Goal: Task Accomplishment & Management: Use online tool/utility

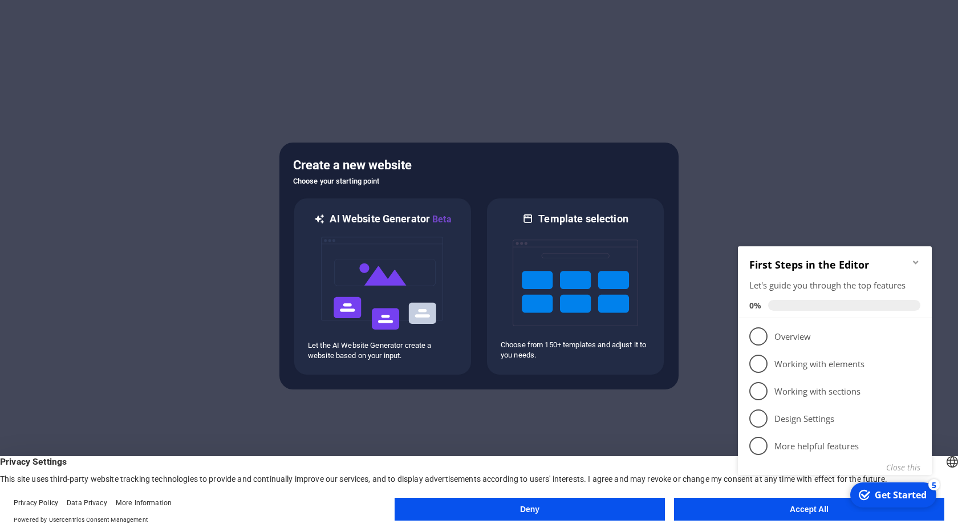
click at [776, 514] on appcues-checklist "Contextual help checklist present on screen" at bounding box center [836, 375] width 207 height 279
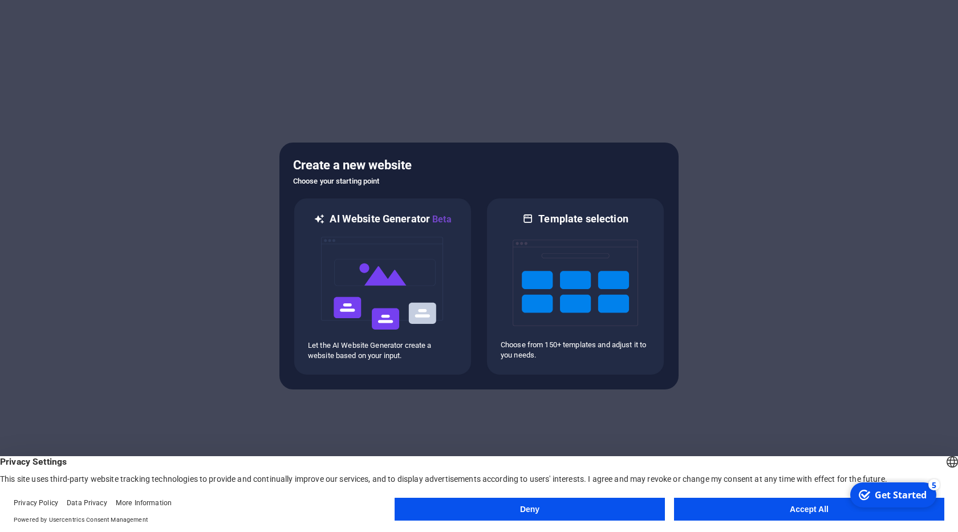
click at [803, 509] on button "Accept All" at bounding box center [809, 509] width 270 height 23
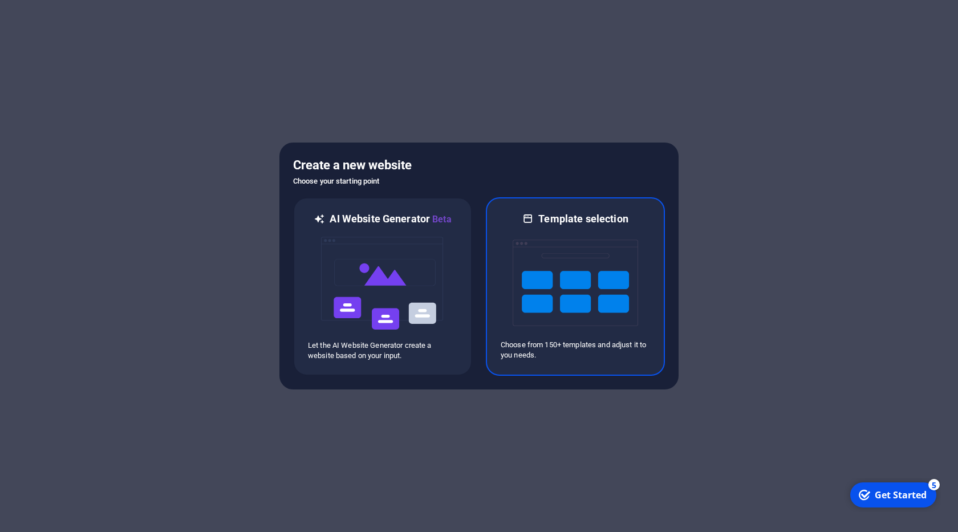
click at [600, 272] on img at bounding box center [574, 283] width 125 height 114
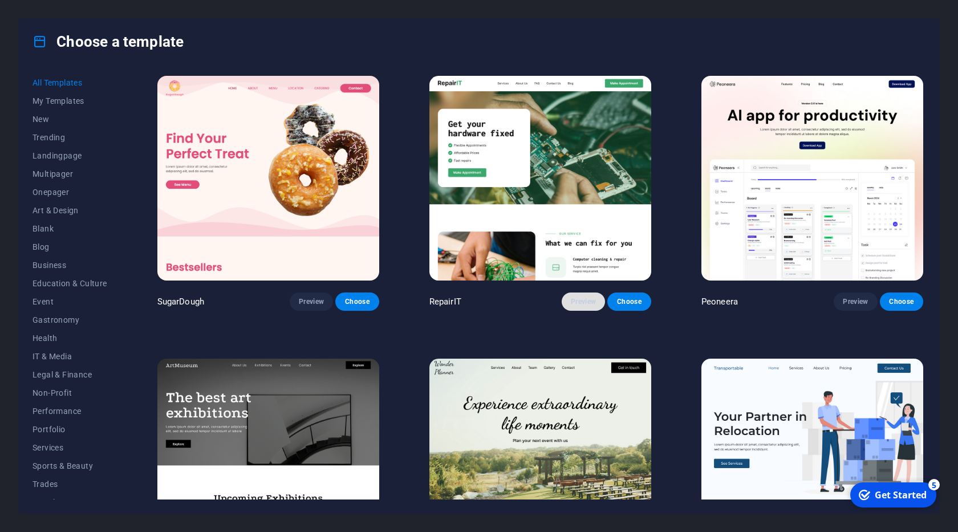
click at [583, 298] on span "Preview" at bounding box center [583, 301] width 25 height 9
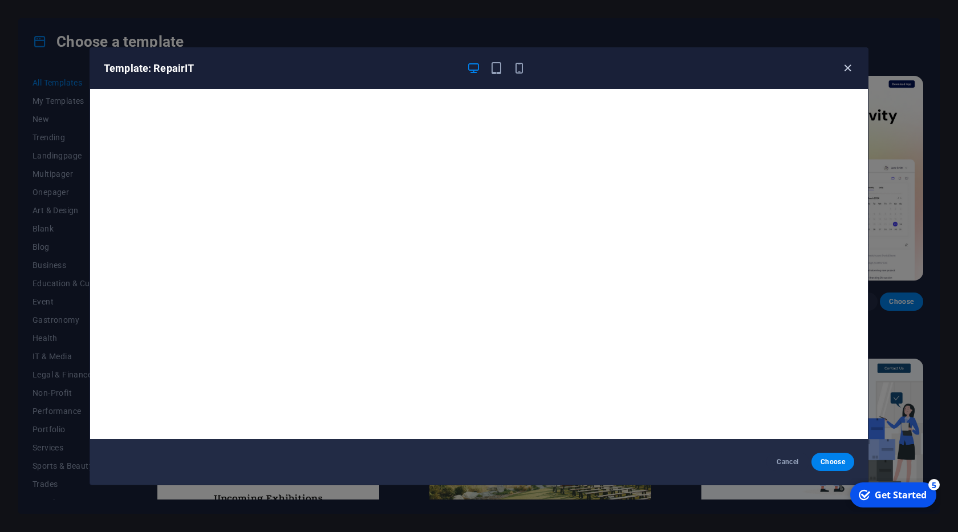
click at [845, 74] on icon "button" at bounding box center [847, 68] width 13 height 13
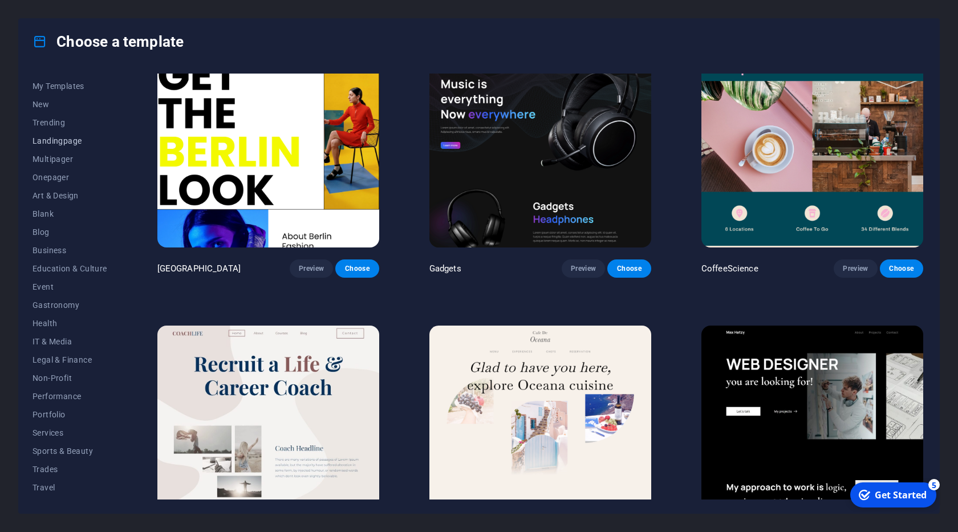
scroll to position [30, 0]
click at [64, 326] on span "IT & Media" at bounding box center [69, 325] width 75 height 9
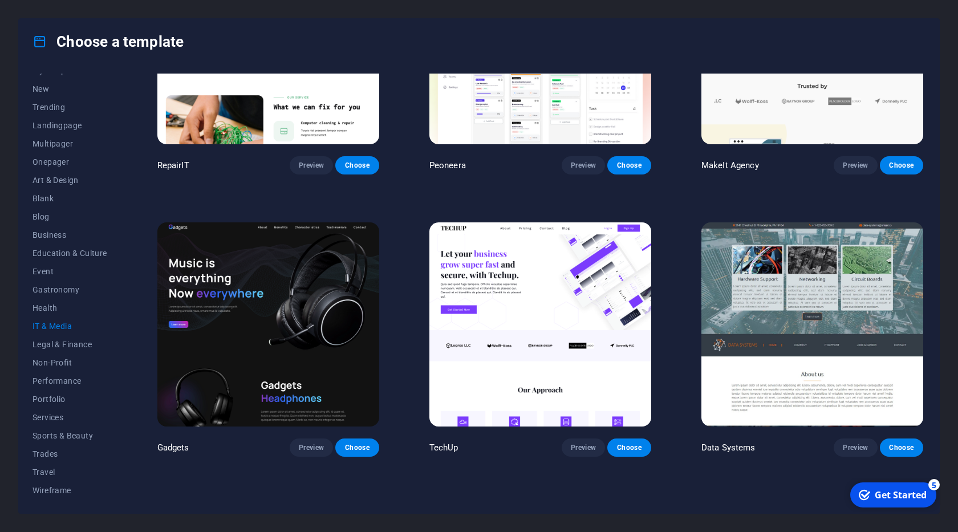
scroll to position [0, 0]
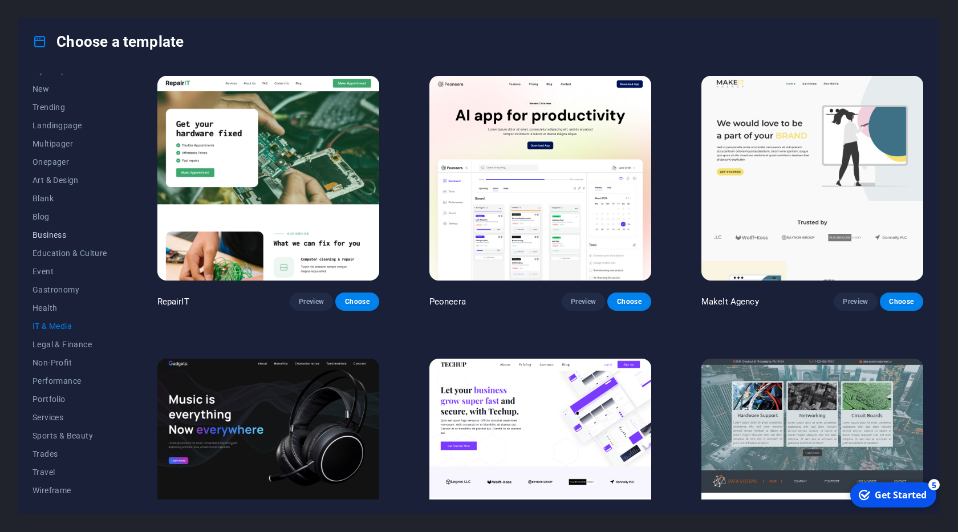
click at [46, 229] on button "Business" at bounding box center [69, 235] width 75 height 18
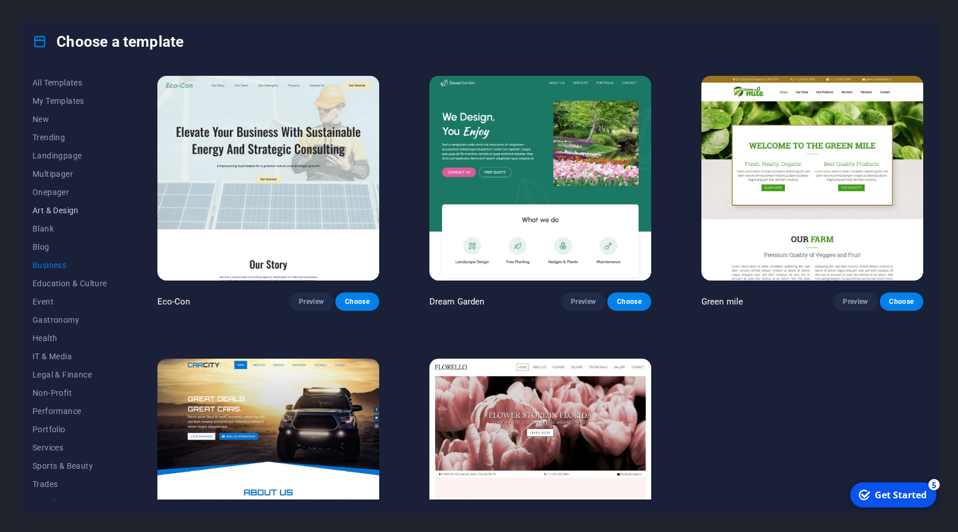
click at [58, 211] on span "Art & Design" at bounding box center [69, 210] width 75 height 9
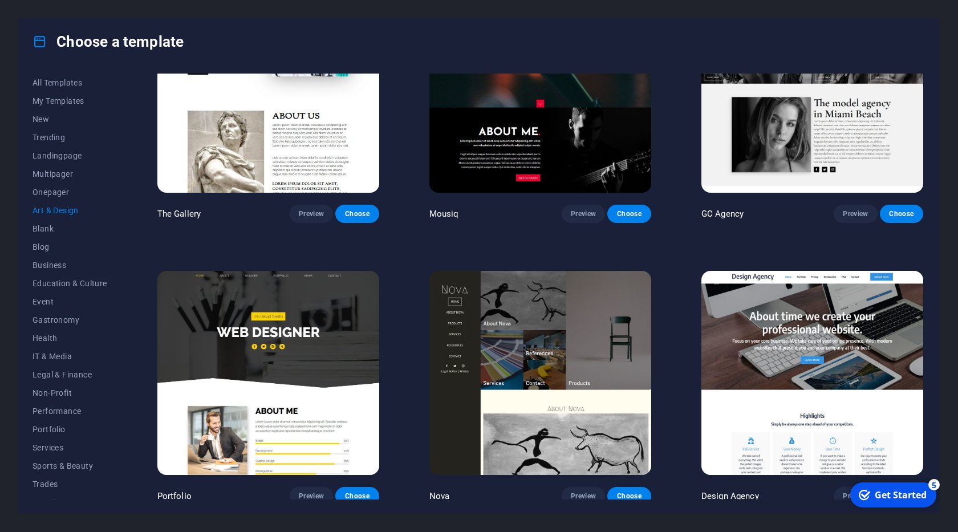
scroll to position [652, 0]
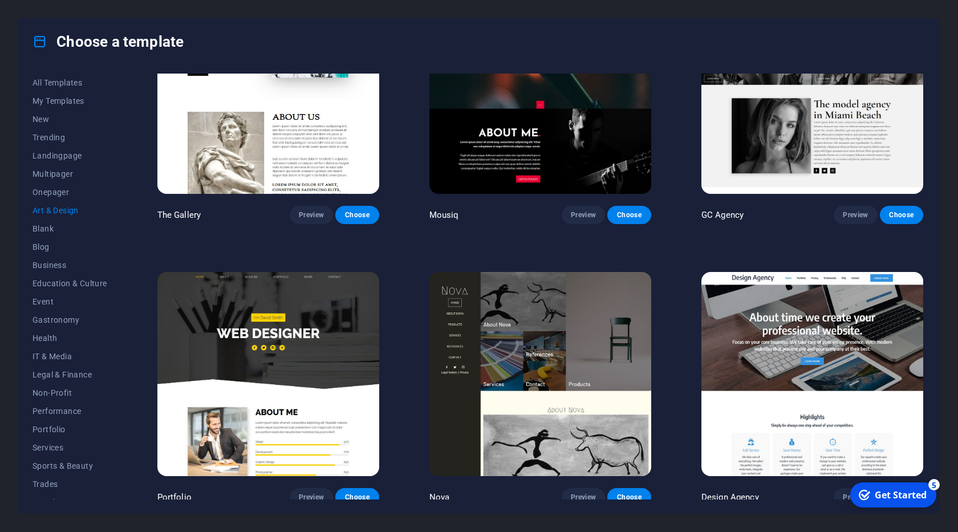
click at [735, 310] on img at bounding box center [812, 374] width 222 height 205
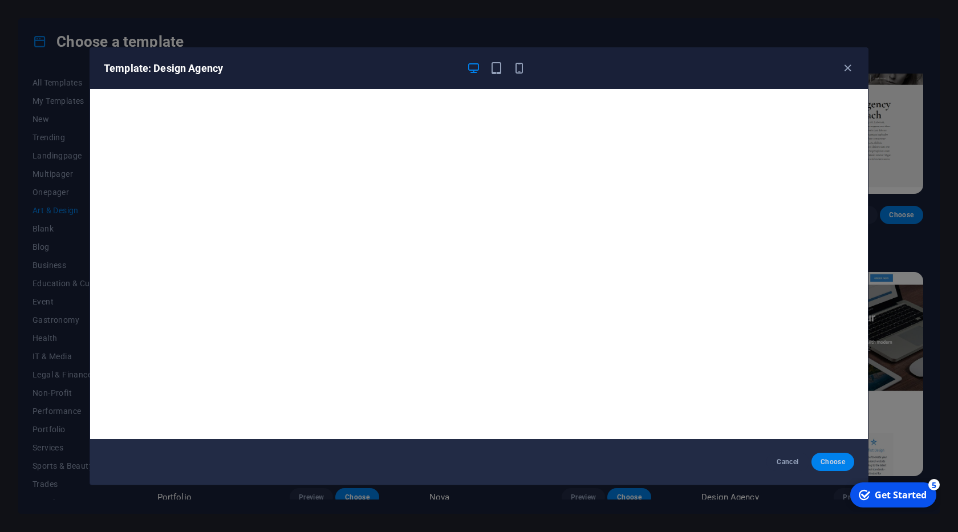
click at [826, 462] on span "Choose" at bounding box center [832, 461] width 25 height 9
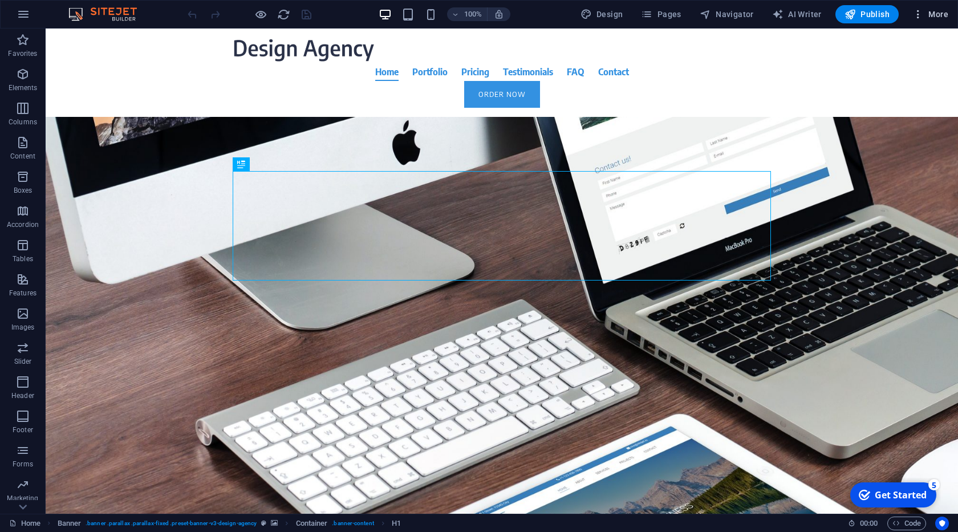
click at [0, 0] on span "More" at bounding box center [0, 0] width 0 height 0
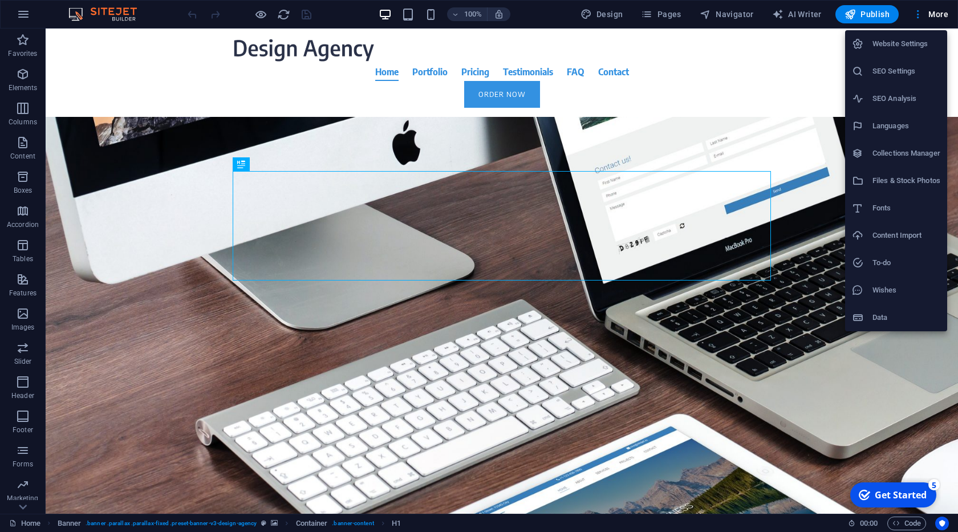
click at [903, 46] on h6 "Website Settings" at bounding box center [906, 44] width 68 height 14
select select "41"
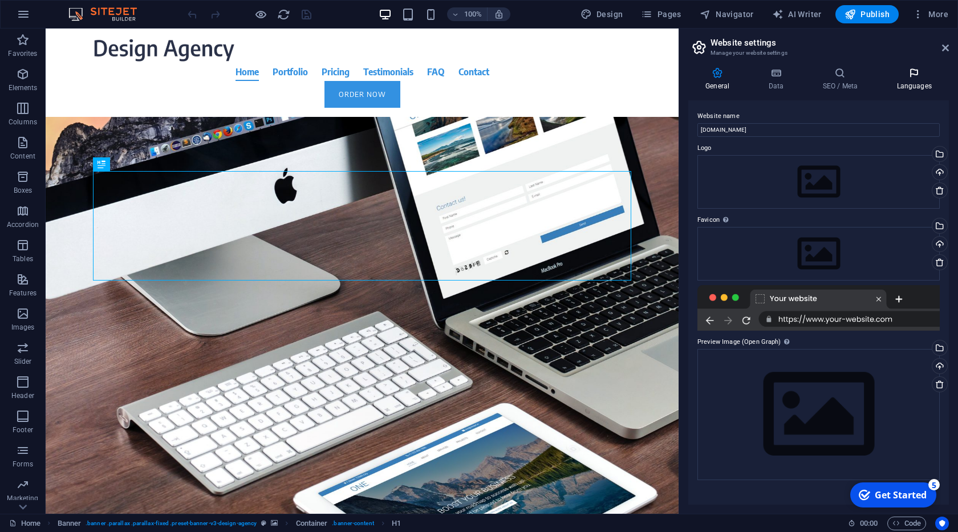
click at [908, 78] on icon at bounding box center [914, 72] width 70 height 11
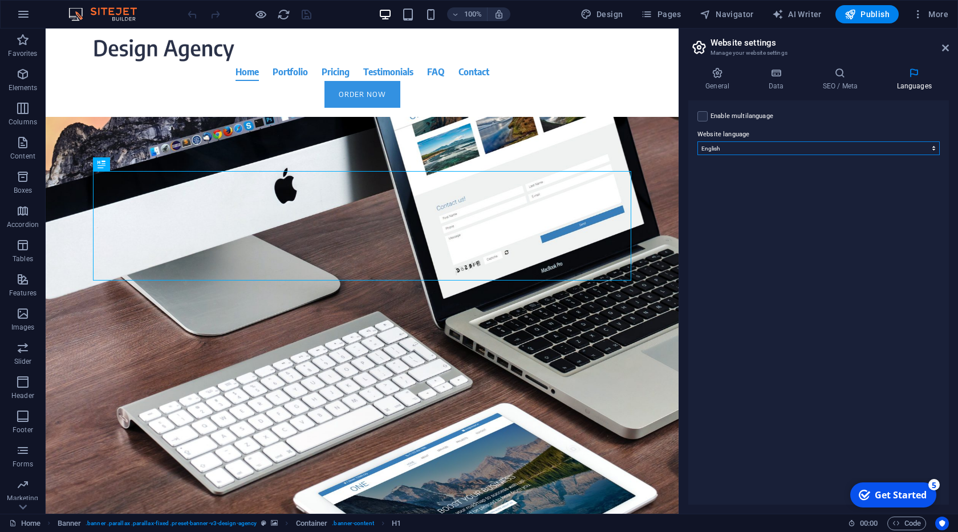
click at [697, 141] on select "Abkhazian Afar Afrikaans Akan Albanian Amharic Arabic Aragonese Armenian Assame…" at bounding box center [818, 148] width 242 height 14
click at [701, 116] on div "Enable multilanguage To disable multilanguage delete all languages until only o…" at bounding box center [818, 302] width 261 height 404
click at [707, 120] on label at bounding box center [702, 116] width 10 height 10
click at [0, 0] on input "Enable multilanguage To disable multilanguage delete all languages until only o…" at bounding box center [0, 0] width 0 height 0
click at [723, 197] on select "Abkhazian Afar Afrikaans Akan Albanian Amharic Arabic Aragonese Armenian Assame…" at bounding box center [818, 204] width 190 height 14
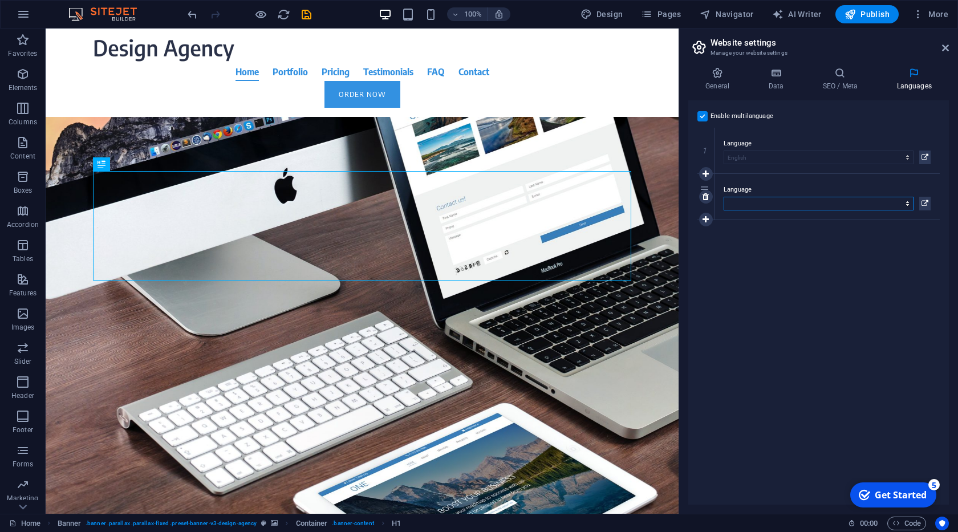
select select "49"
drag, startPoint x: 703, startPoint y: 189, endPoint x: 706, endPoint y: 135, distance: 54.2
click at [706, 135] on div "2" at bounding box center [705, 143] width 17 height 46
select select "49"
click at [944, 50] on icon at bounding box center [945, 47] width 7 height 9
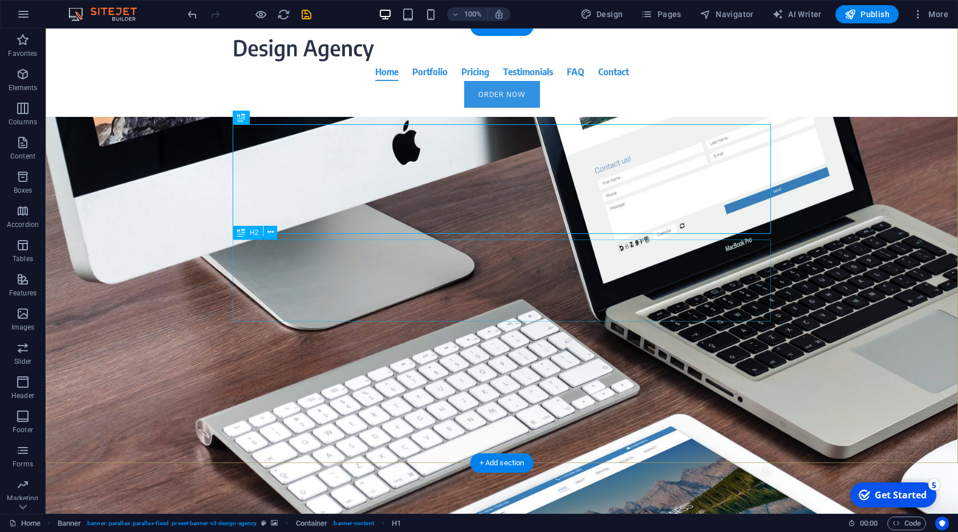
scroll to position [65, 0]
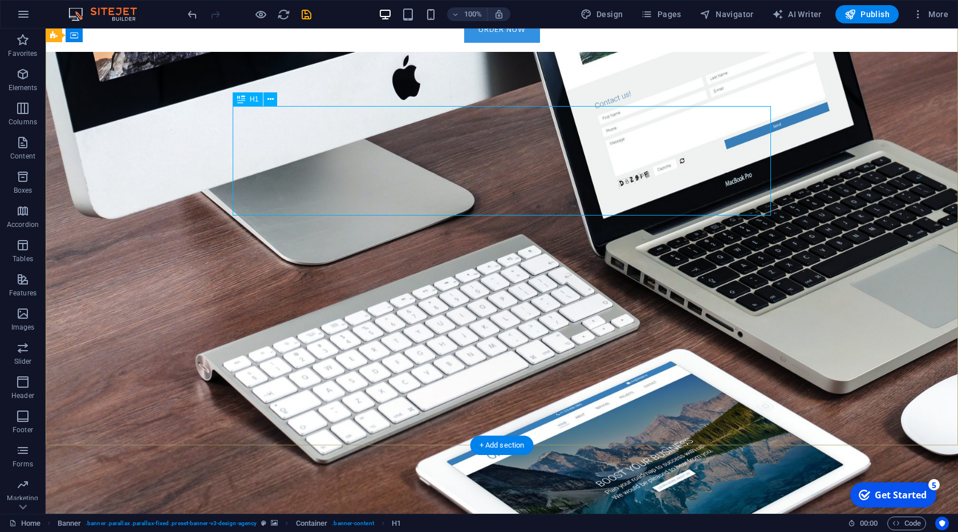
click at [656, 155] on div "About time we create your professional website." at bounding box center [502, 179] width 538 height 109
click at [455, 155] on div "About time we create your professional website. Focus on your core business. We…" at bounding box center [502, 245] width 912 height 387
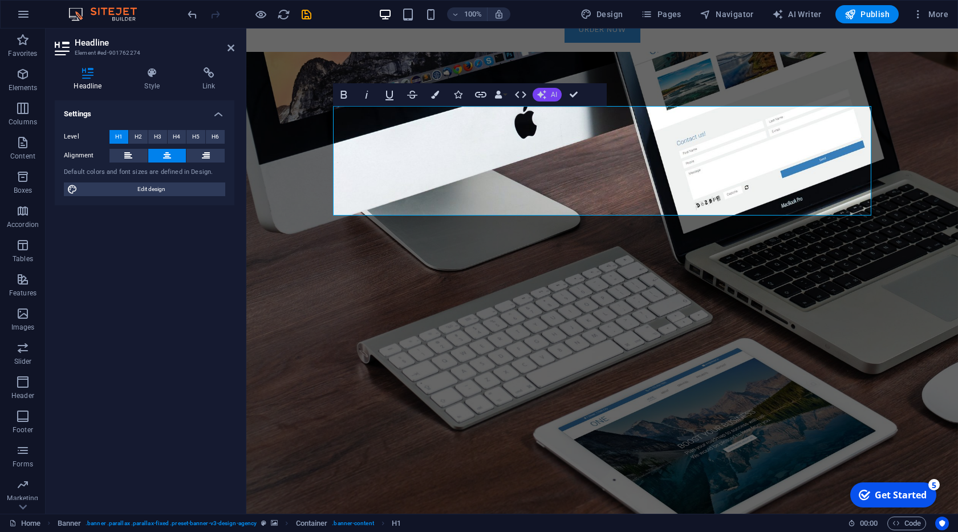
click at [552, 93] on span "AI" at bounding box center [554, 94] width 6 height 7
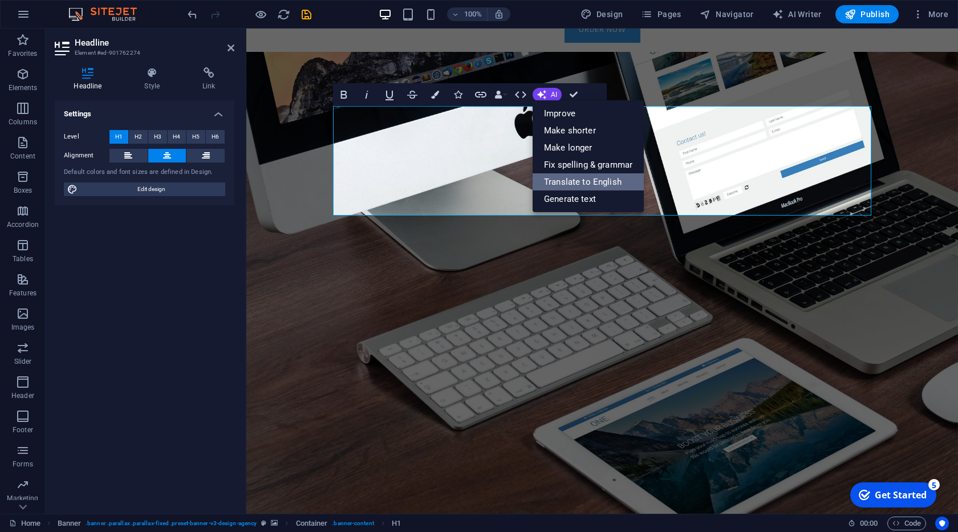
click at [591, 184] on link "Translate to English" at bounding box center [587, 181] width 111 height 17
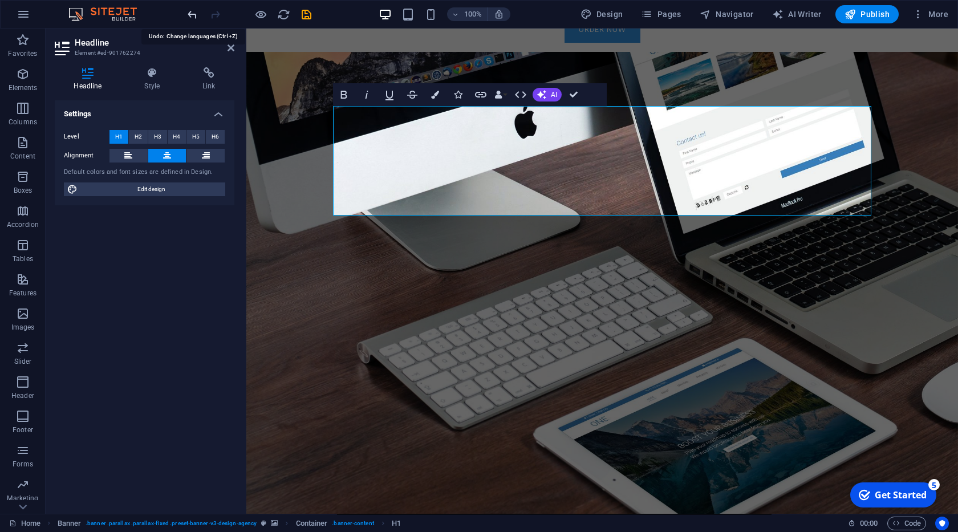
drag, startPoint x: 189, startPoint y: 11, endPoint x: 13, endPoint y: 3, distance: 175.8
click at [189, 11] on icon "undo" at bounding box center [192, 14] width 13 height 13
click at [459, 283] on div "Focus on your core business. We take care of your online presence. With modern …" at bounding box center [602, 281] width 538 height 82
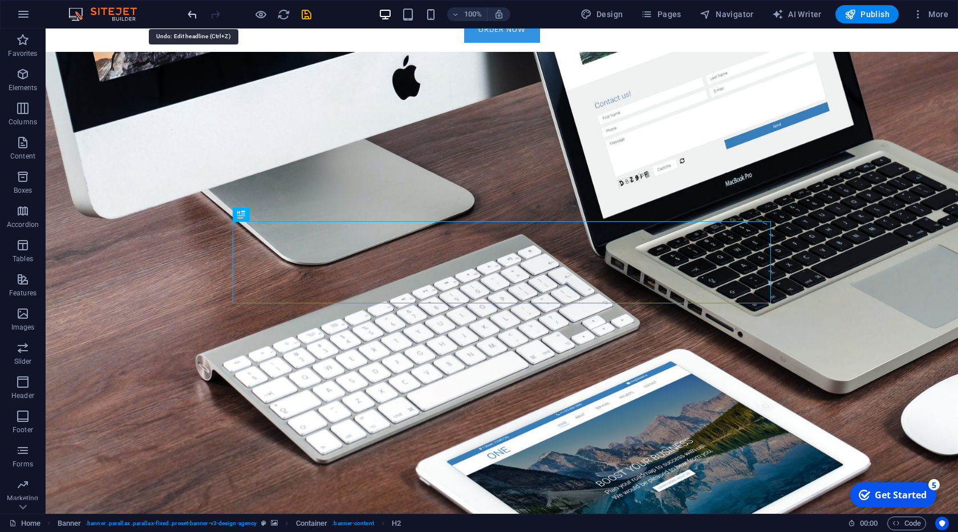
click at [192, 17] on icon "undo" at bounding box center [192, 14] width 13 height 13
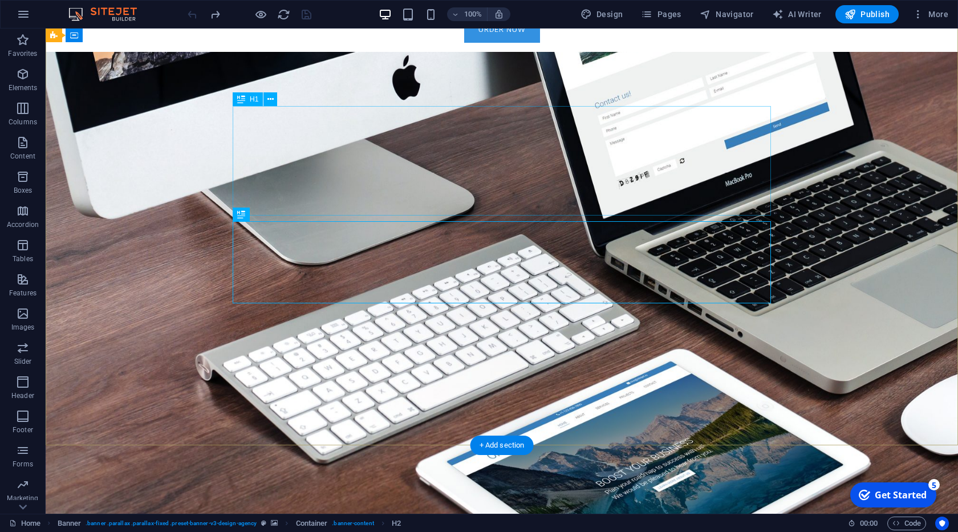
click at [450, 157] on div "About time we create your professional website." at bounding box center [502, 179] width 538 height 109
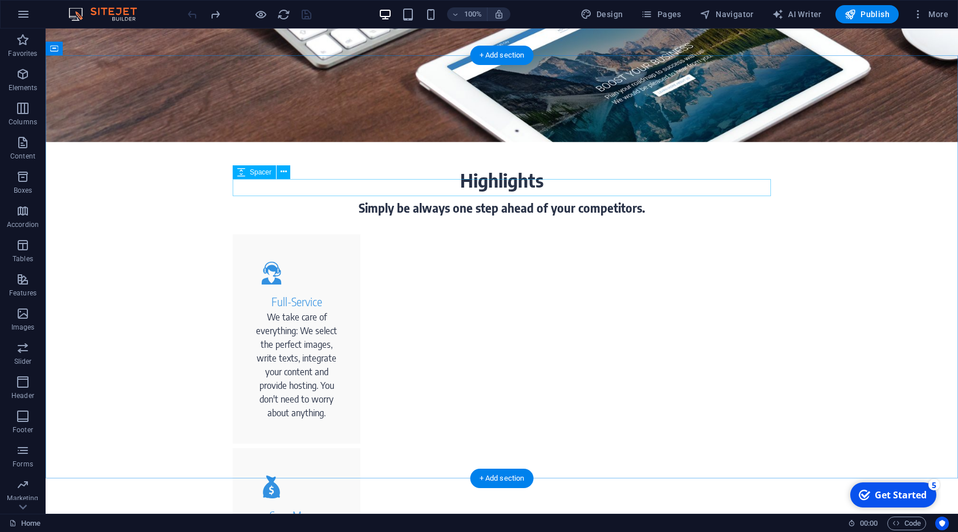
scroll to position [455, 0]
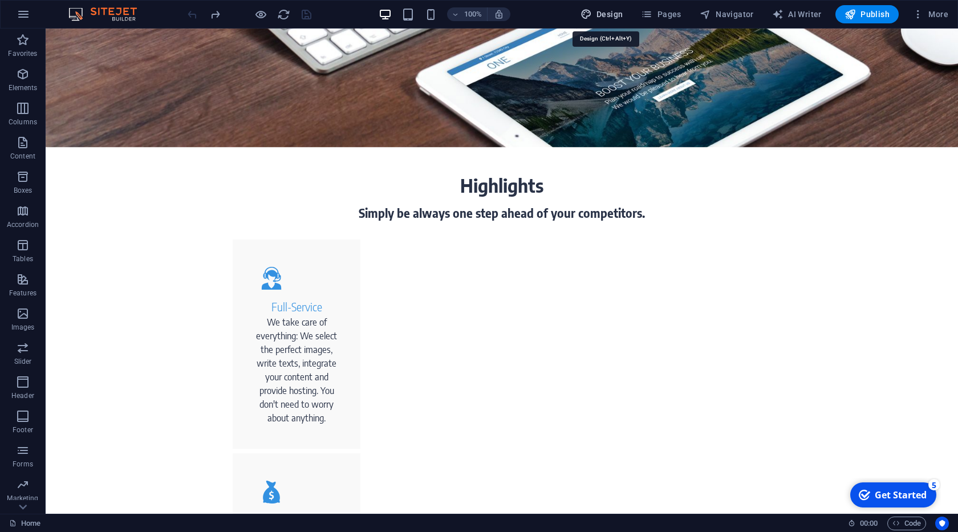
click at [609, 14] on span "Design" at bounding box center [601, 14] width 43 height 11
select select "rem"
select select "400"
select select "px"
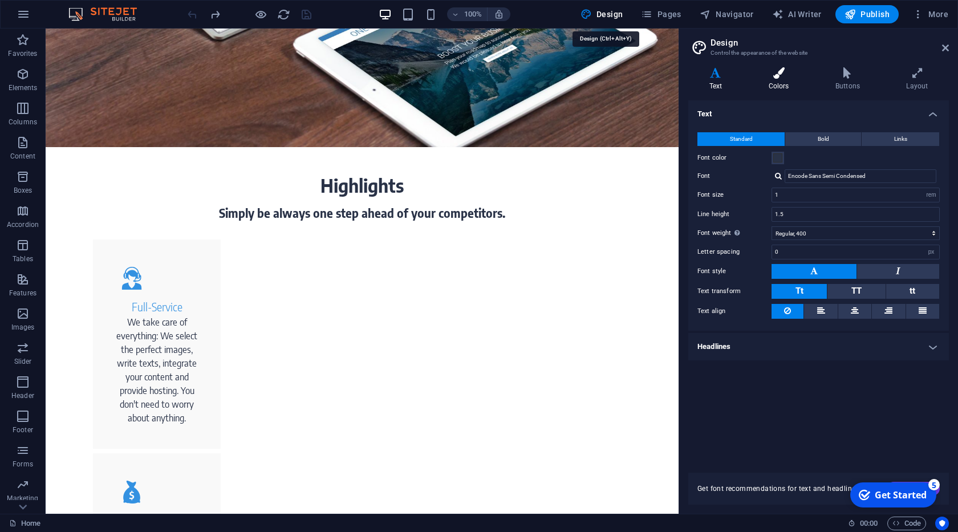
click at [769, 79] on h4 "Colors" at bounding box center [780, 79] width 67 height 24
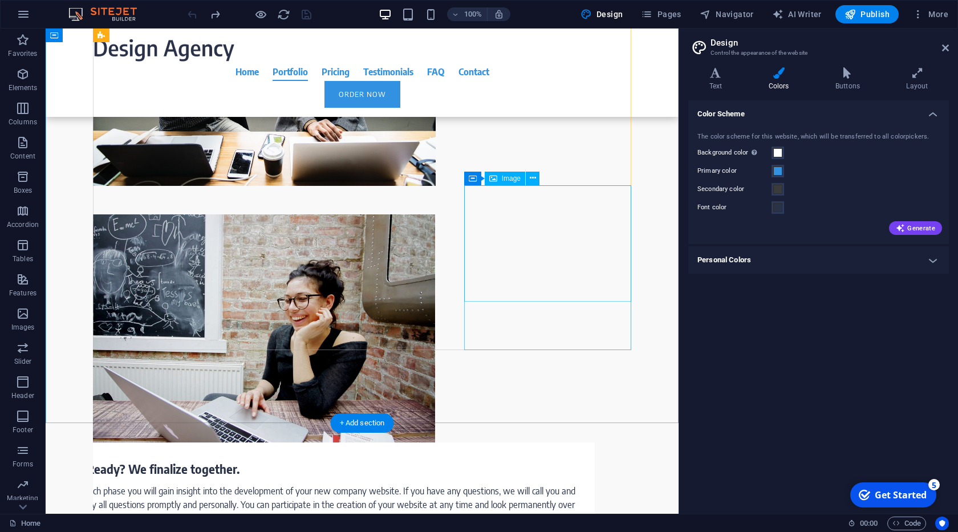
scroll to position [2274, 0]
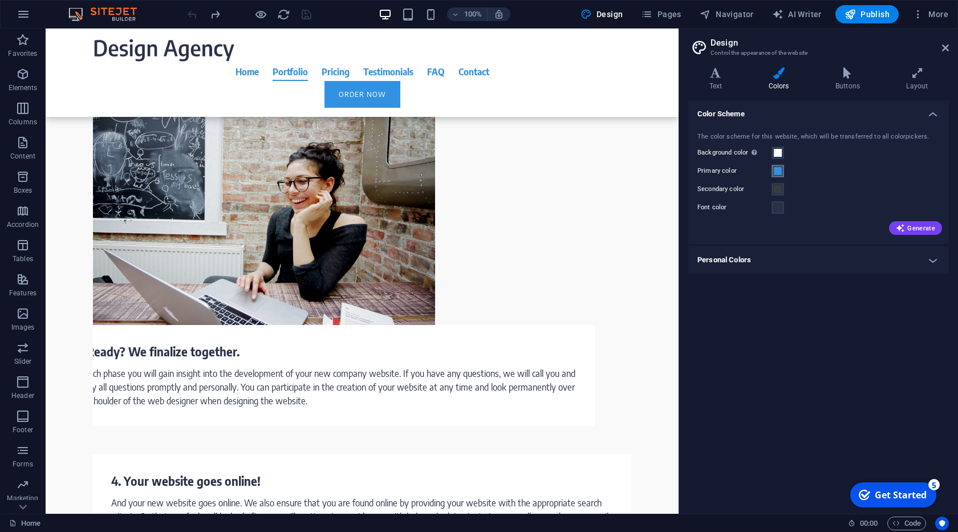
click at [778, 170] on span at bounding box center [777, 170] width 9 height 9
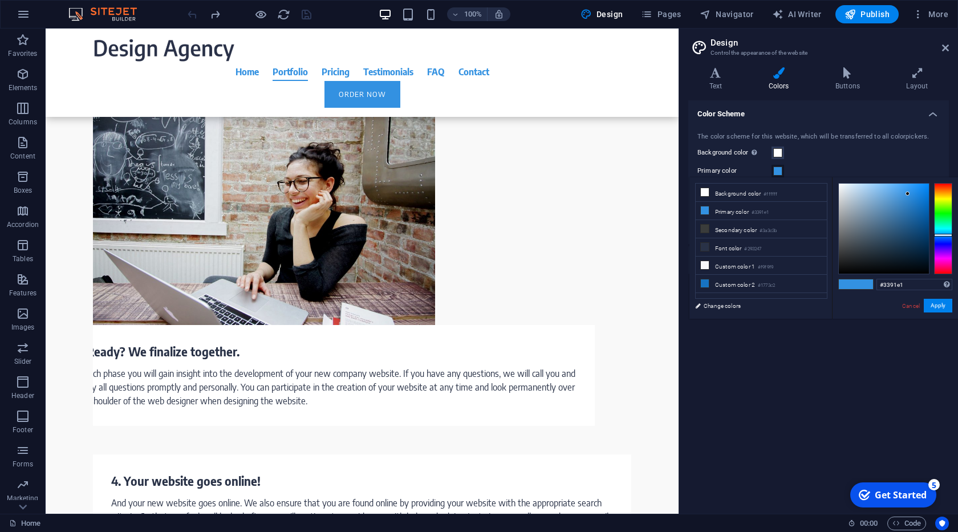
click at [773, 171] on span at bounding box center [777, 170] width 9 height 9
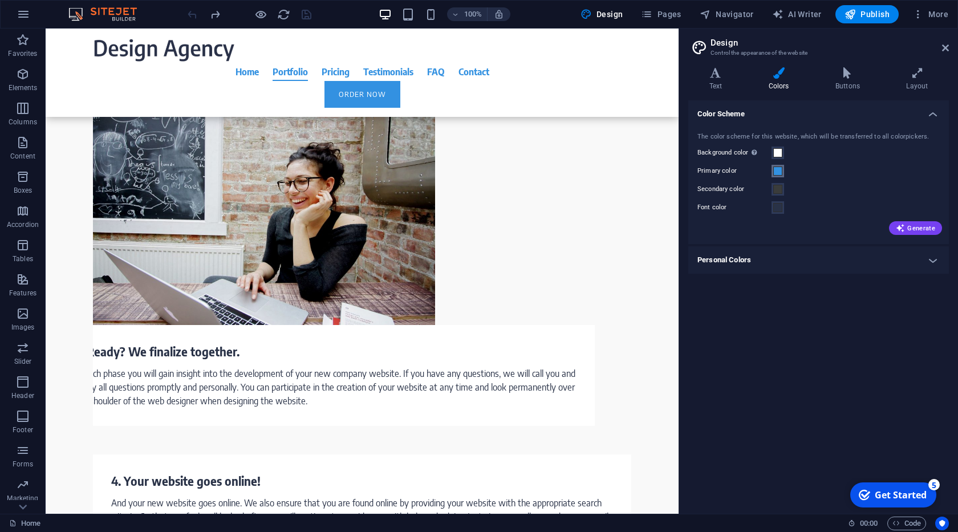
click at [774, 173] on span at bounding box center [777, 170] width 9 height 9
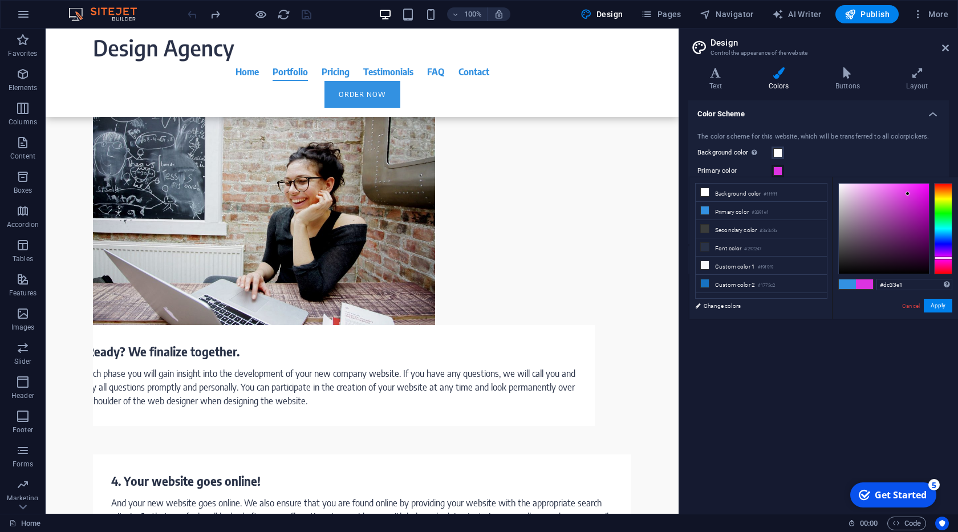
drag, startPoint x: 945, startPoint y: 251, endPoint x: 946, endPoint y: 258, distance: 6.4
click at [946, 258] on div at bounding box center [943, 228] width 18 height 91
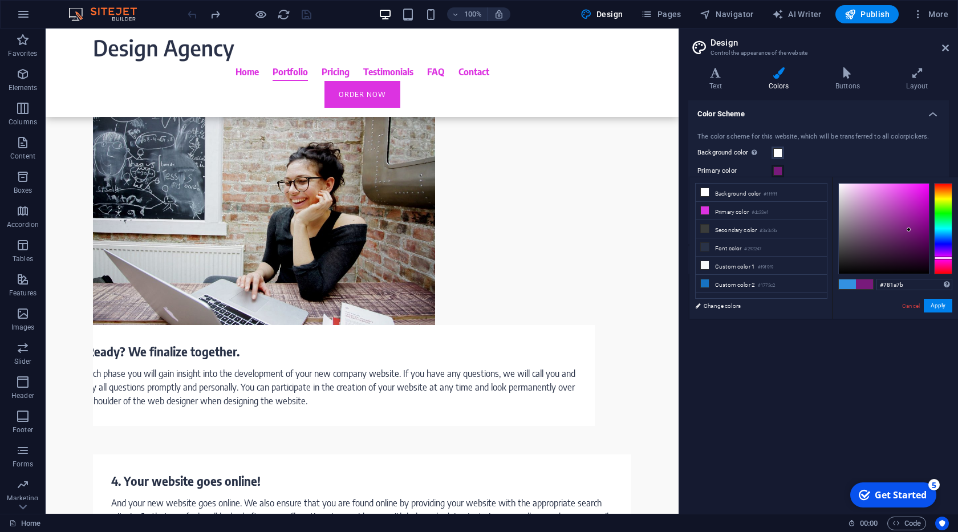
drag, startPoint x: 914, startPoint y: 211, endPoint x: 909, endPoint y: 230, distance: 19.1
click at [909, 230] on div at bounding box center [884, 229] width 90 height 90
click at [936, 230] on div at bounding box center [943, 228] width 18 height 91
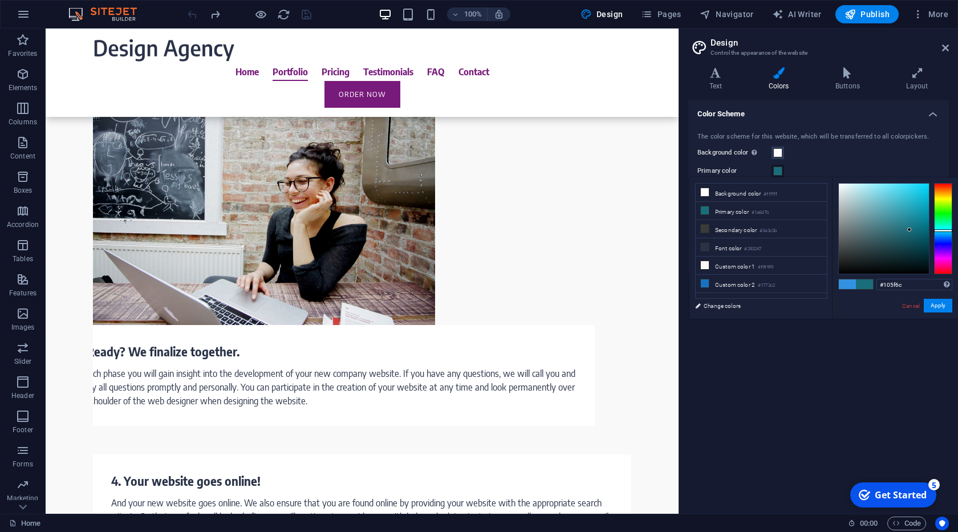
click at [914, 235] on div at bounding box center [884, 229] width 90 height 90
type input "#105f6c"
click at [941, 303] on button "Apply" at bounding box center [937, 306] width 29 height 14
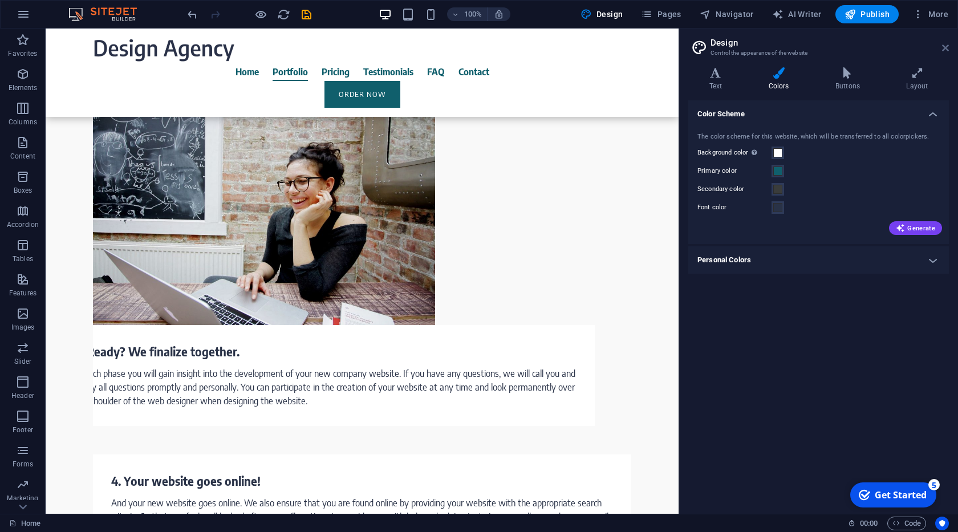
click at [948, 45] on icon at bounding box center [945, 47] width 7 height 9
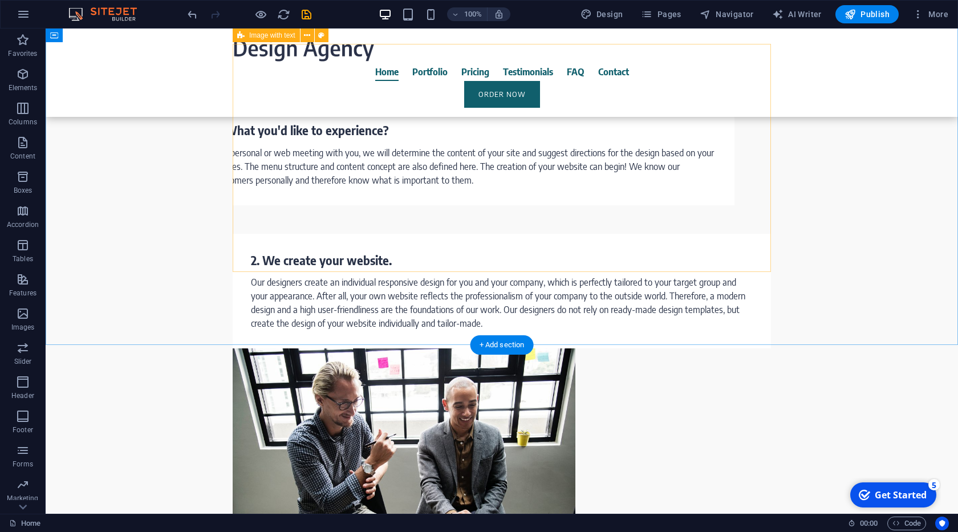
scroll to position [1755, 0]
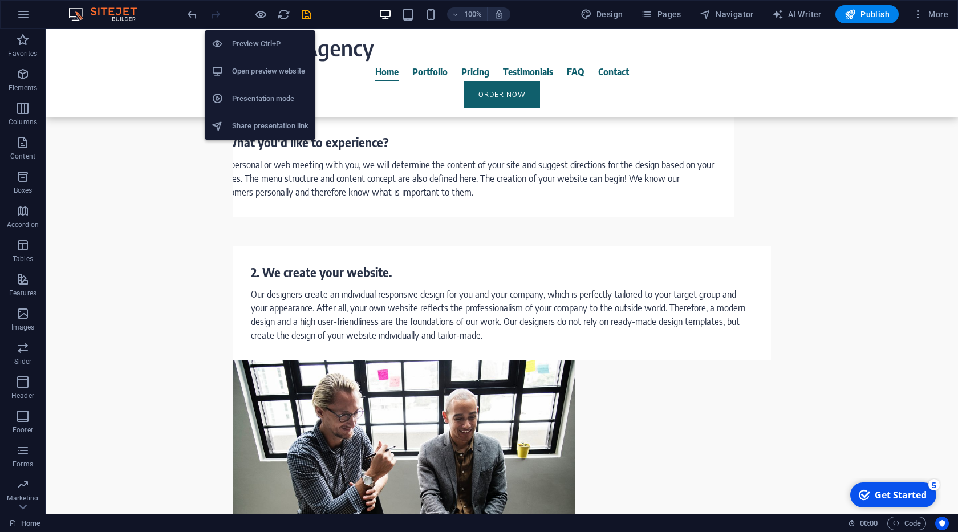
click at [271, 72] on h6 "Open preview website" at bounding box center [270, 71] width 76 height 14
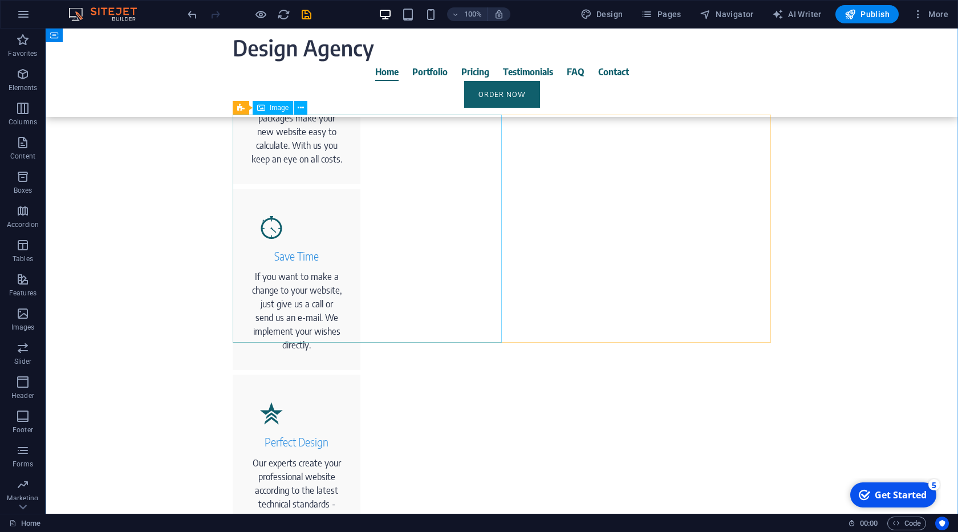
scroll to position [975, 0]
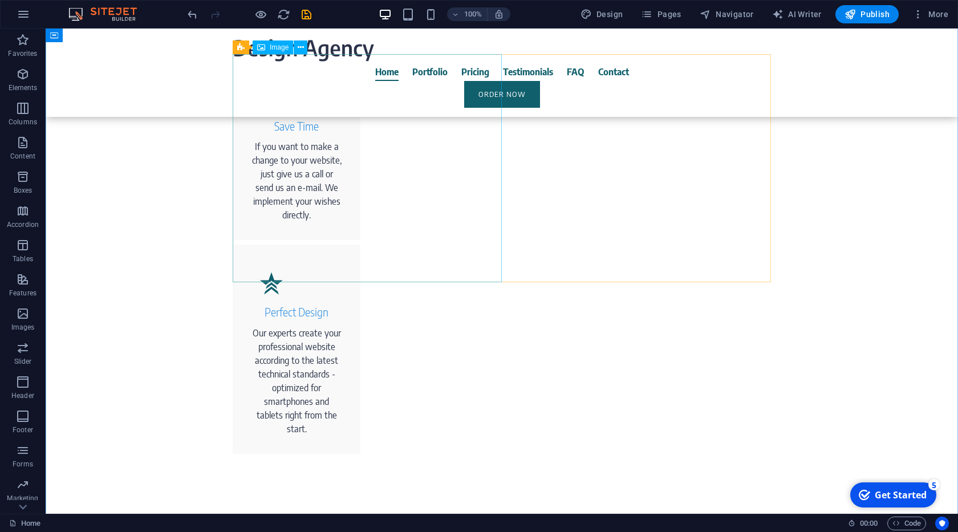
select select "px"
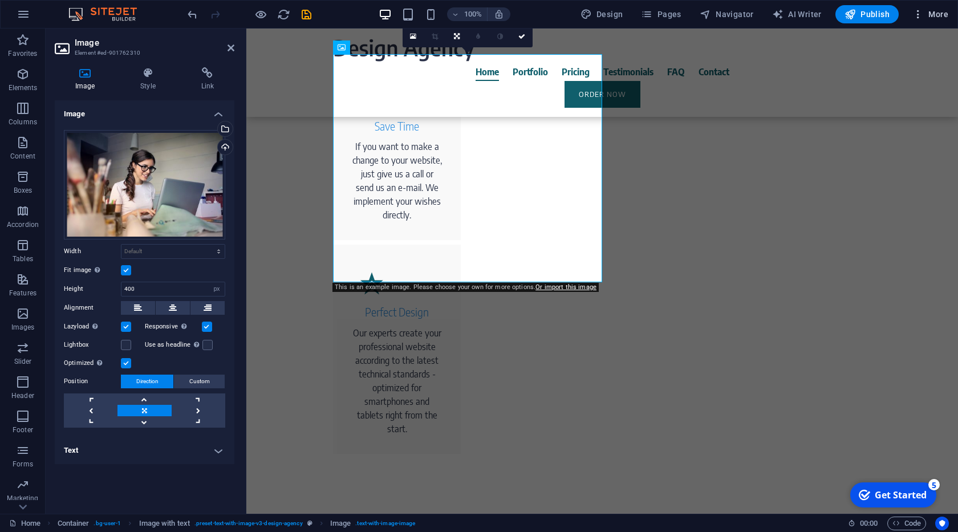
click at [0, 0] on span "More" at bounding box center [0, 0] width 0 height 0
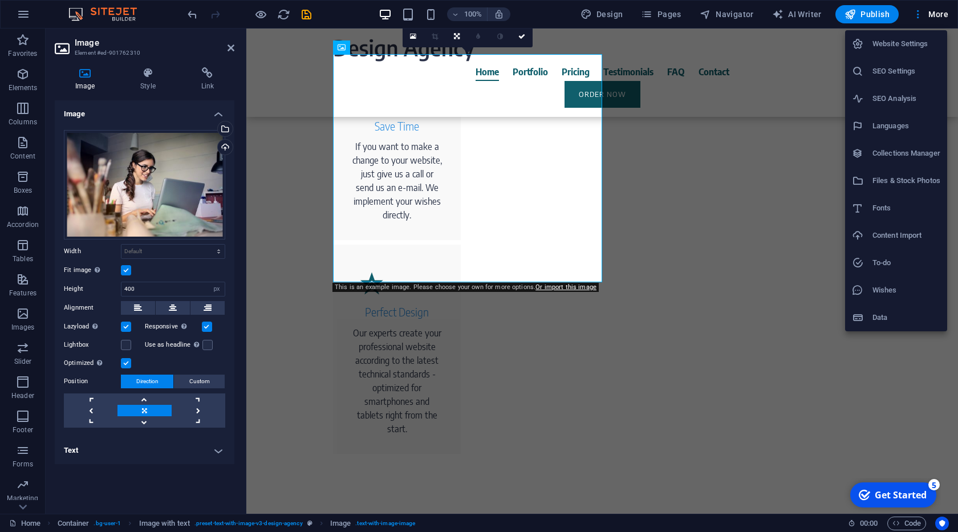
click at [881, 184] on h6 "Files & Stock Photos" at bounding box center [906, 181] width 68 height 14
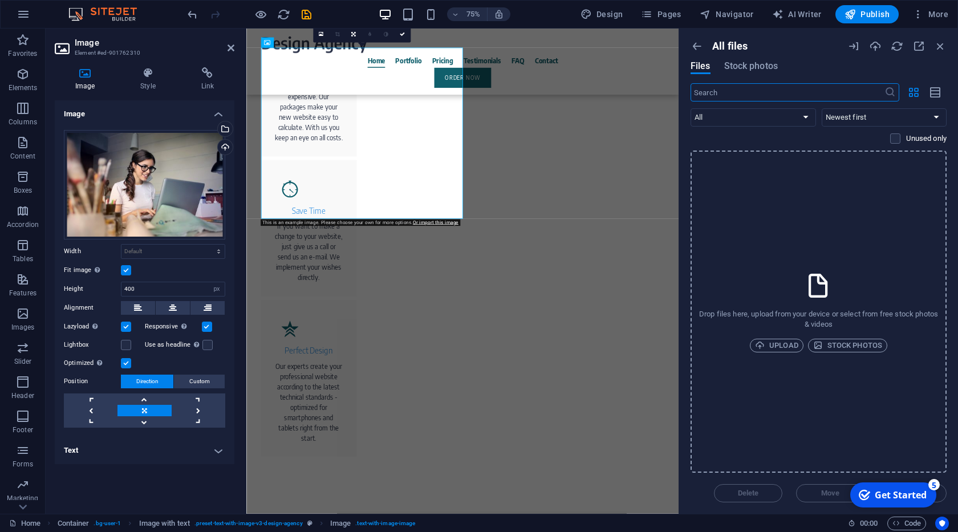
scroll to position [1120, 0]
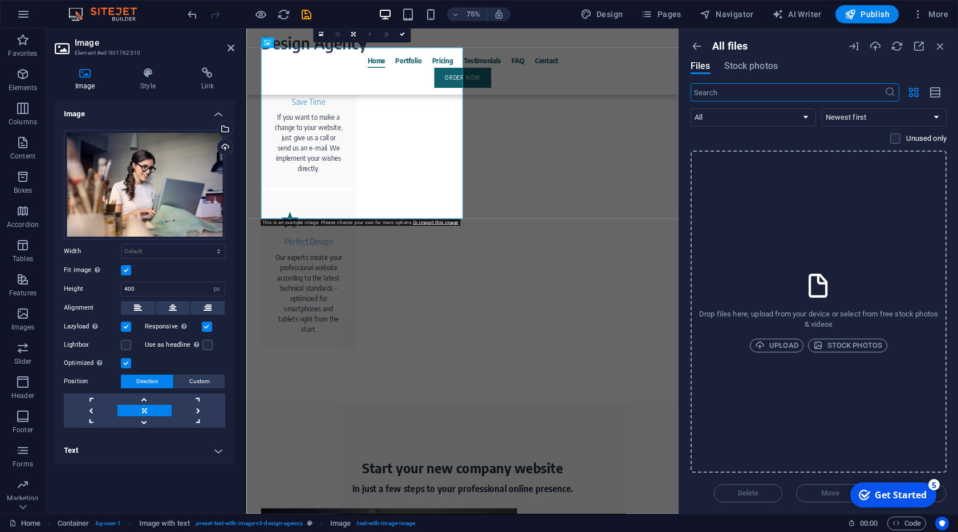
click at [743, 79] on div "All files Files Stock photos" at bounding box center [818, 61] width 256 height 43
click at [746, 71] on span "Stock photos" at bounding box center [751, 66] width 54 height 14
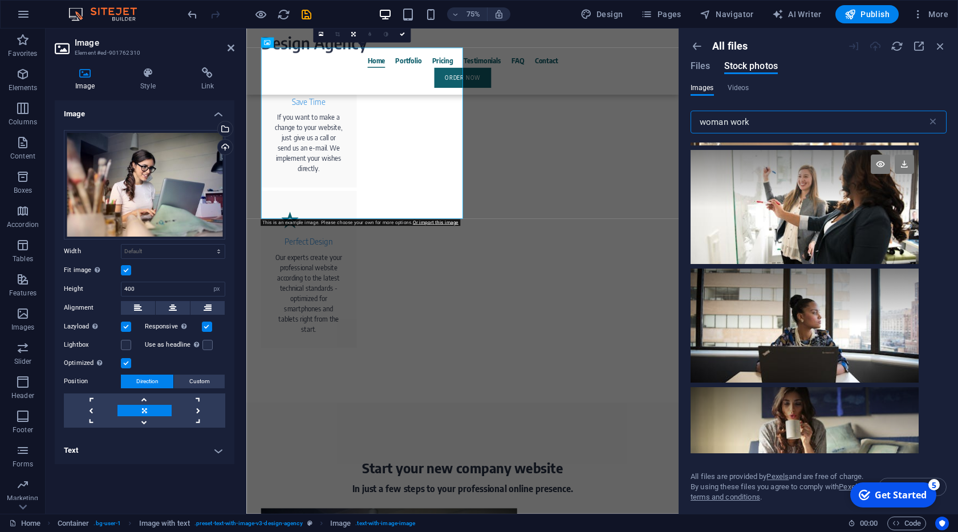
scroll to position [814, 0]
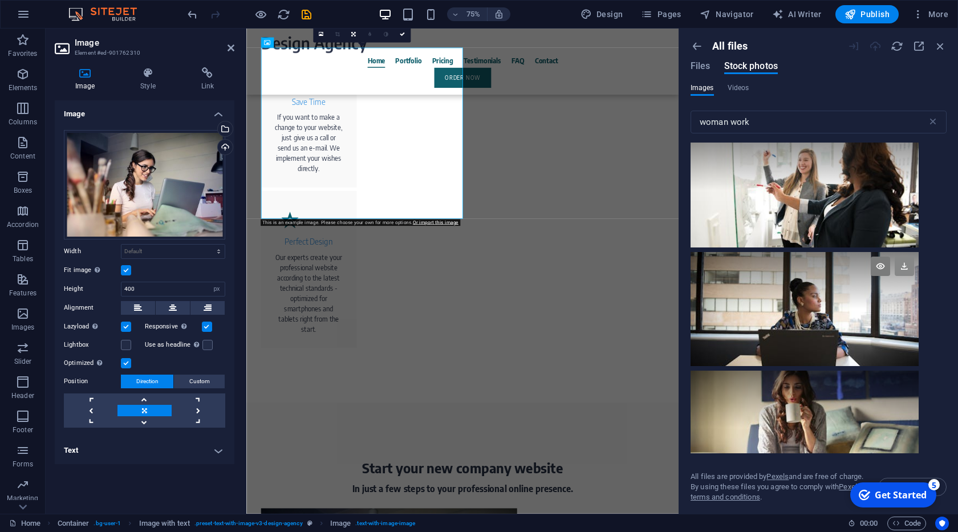
click at [911, 269] on icon at bounding box center [903, 266] width 19 height 19
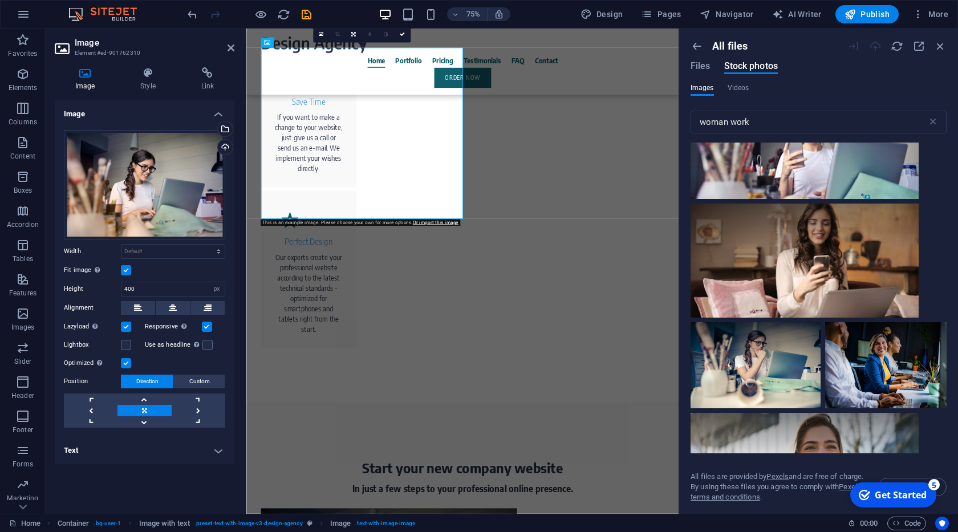
scroll to position [1454, 0]
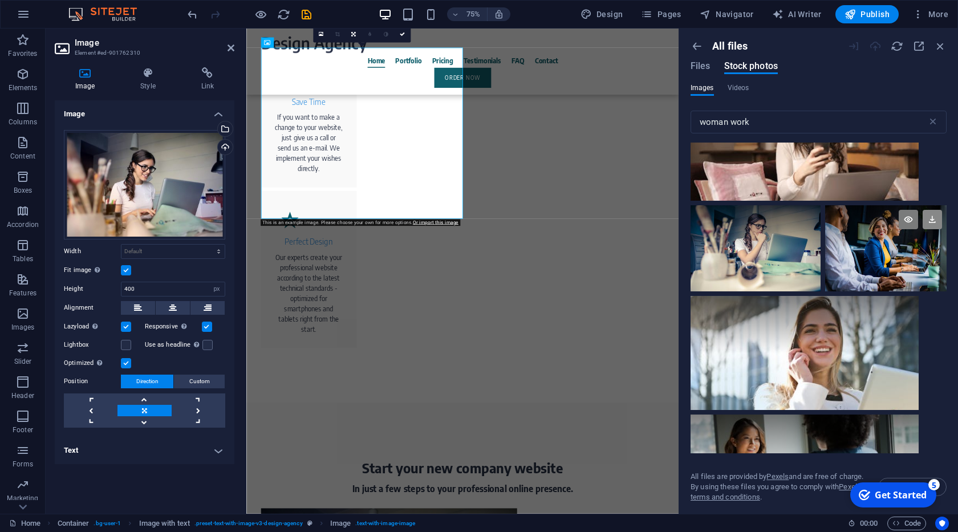
click at [931, 226] on icon at bounding box center [931, 219] width 19 height 19
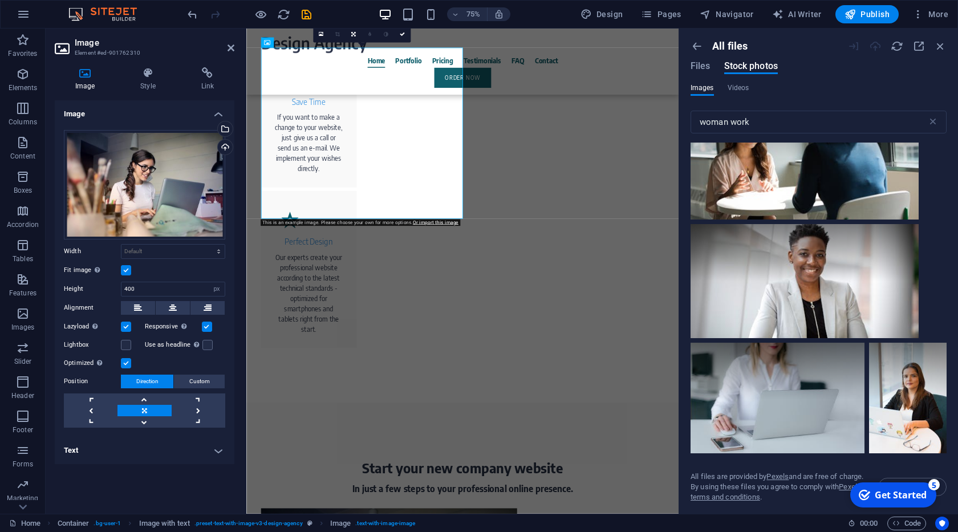
scroll to position [1802, 0]
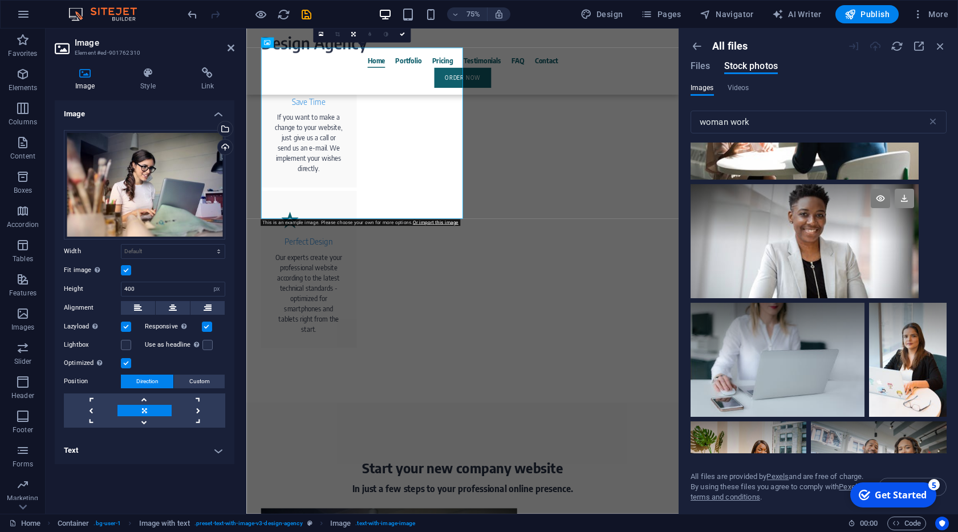
click at [908, 196] on icon at bounding box center [903, 198] width 19 height 19
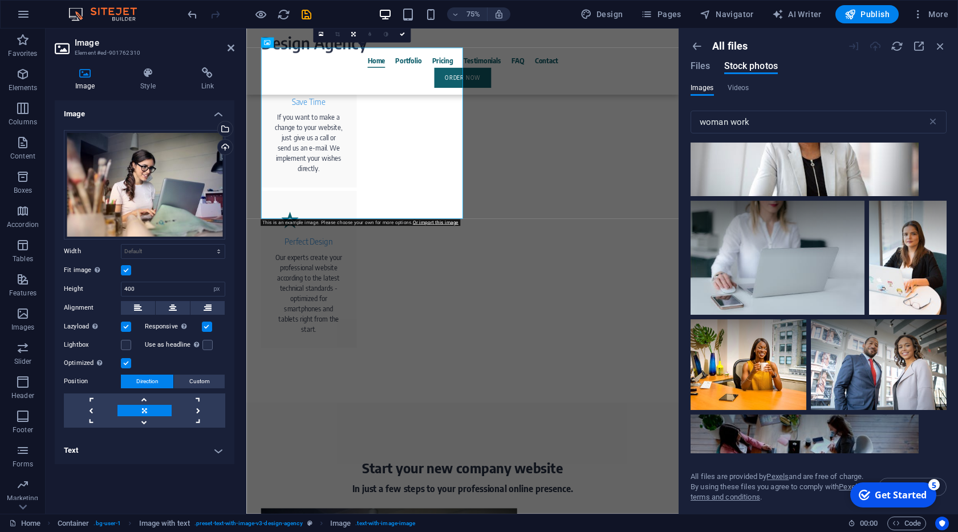
scroll to position [1977, 0]
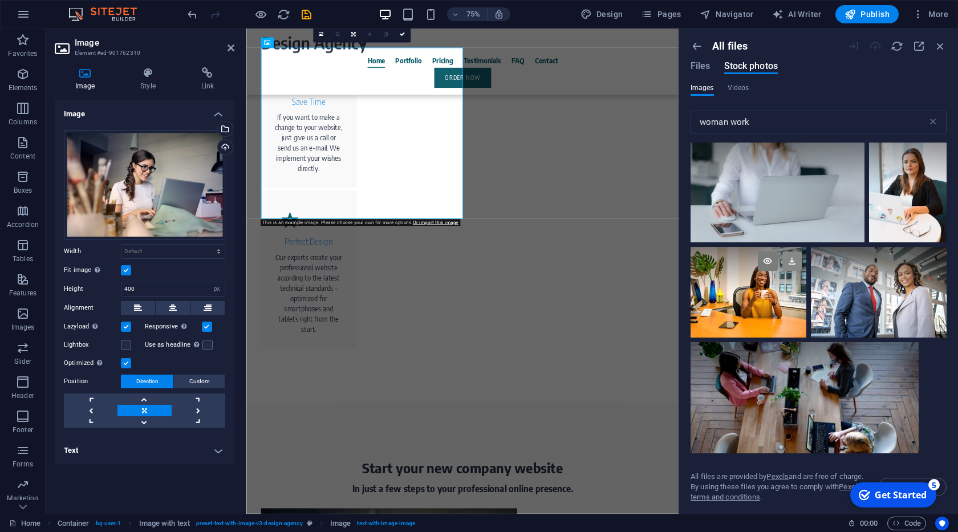
click at [793, 261] on icon at bounding box center [791, 260] width 19 height 19
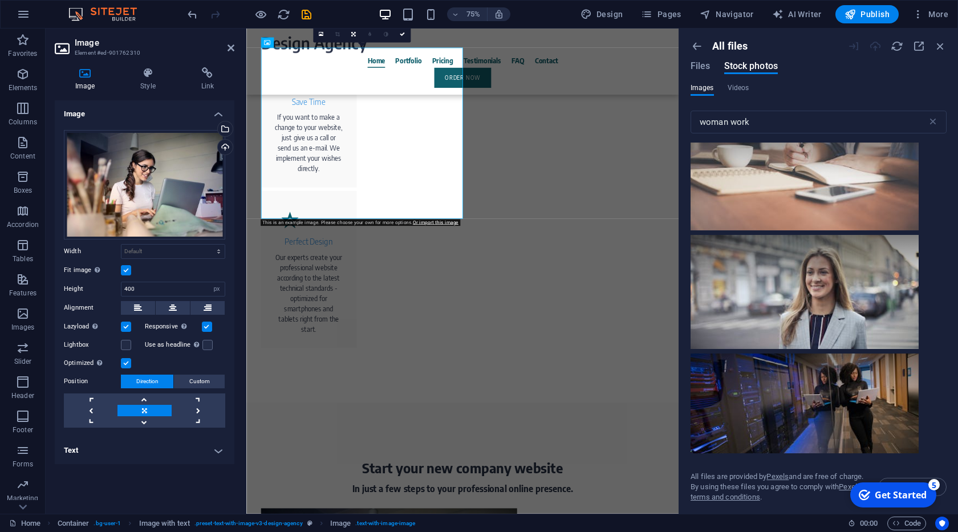
scroll to position [2675, 0]
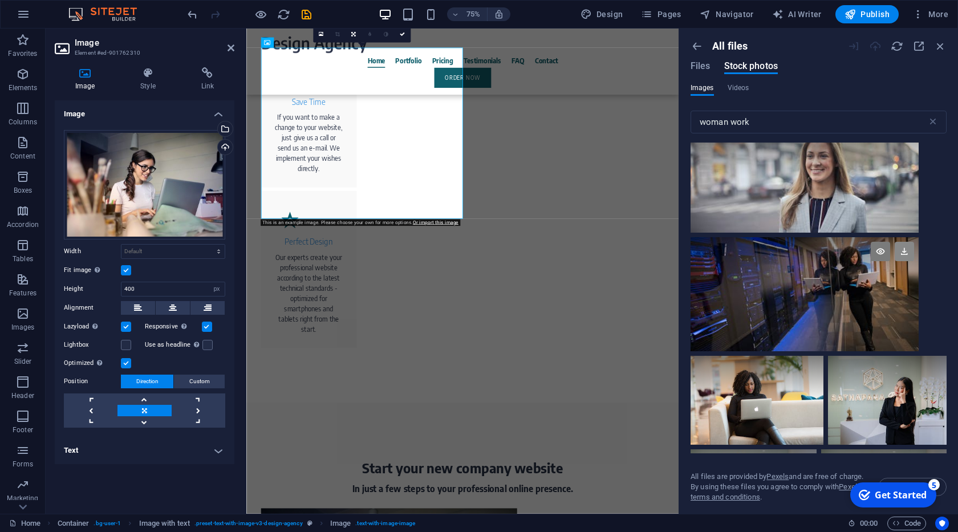
click at [908, 246] on icon at bounding box center [903, 251] width 19 height 19
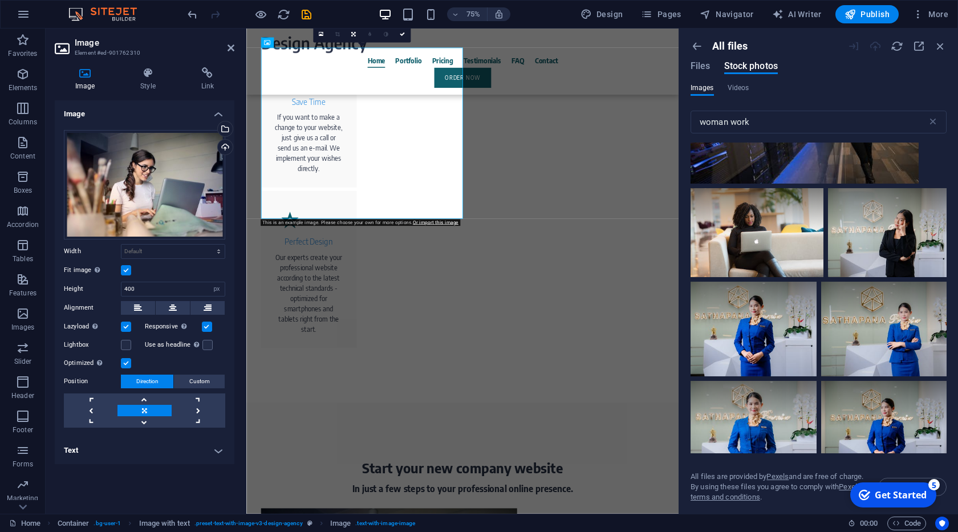
scroll to position [2849, 0]
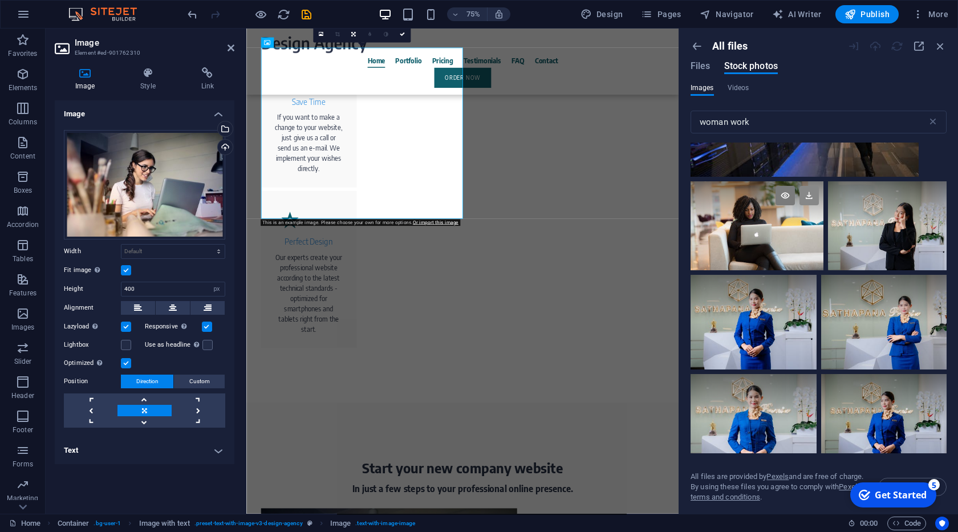
click at [808, 197] on icon at bounding box center [808, 195] width 19 height 19
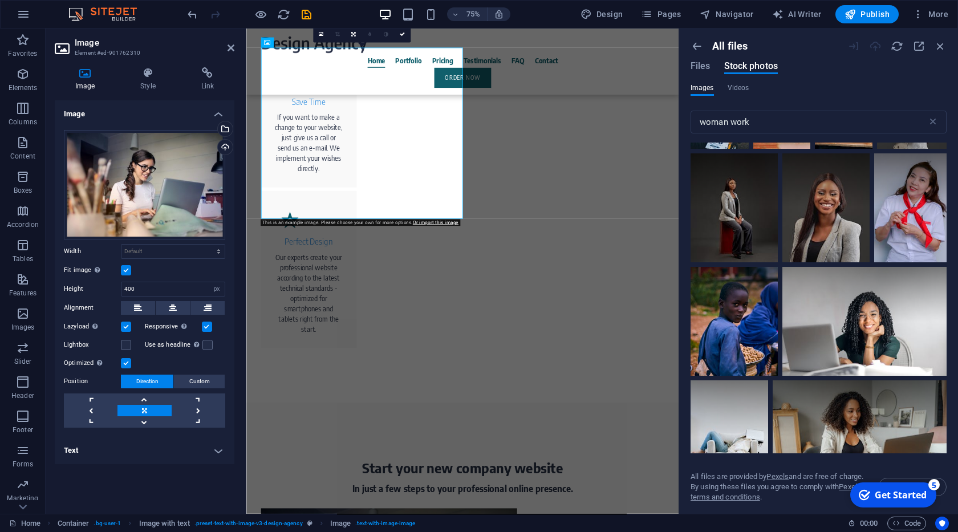
scroll to position [4477, 0]
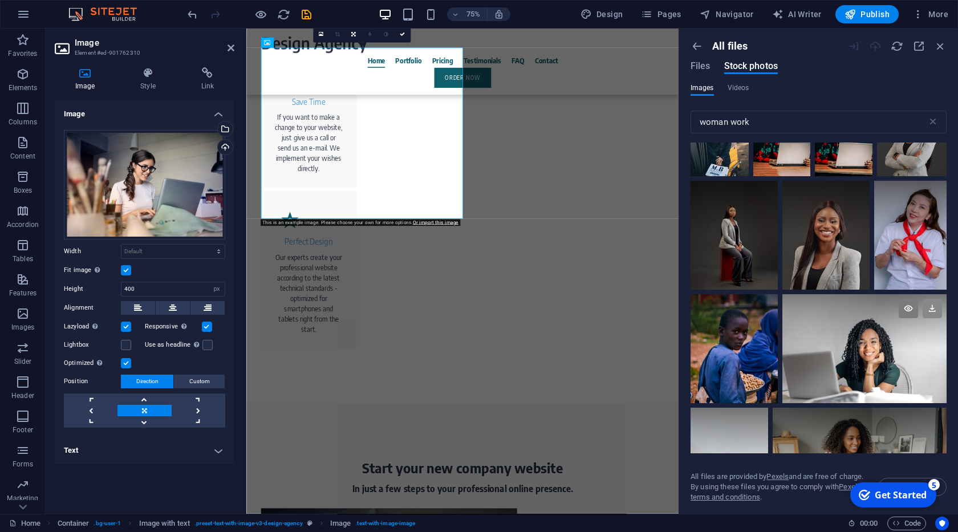
click at [937, 303] on icon at bounding box center [931, 308] width 19 height 19
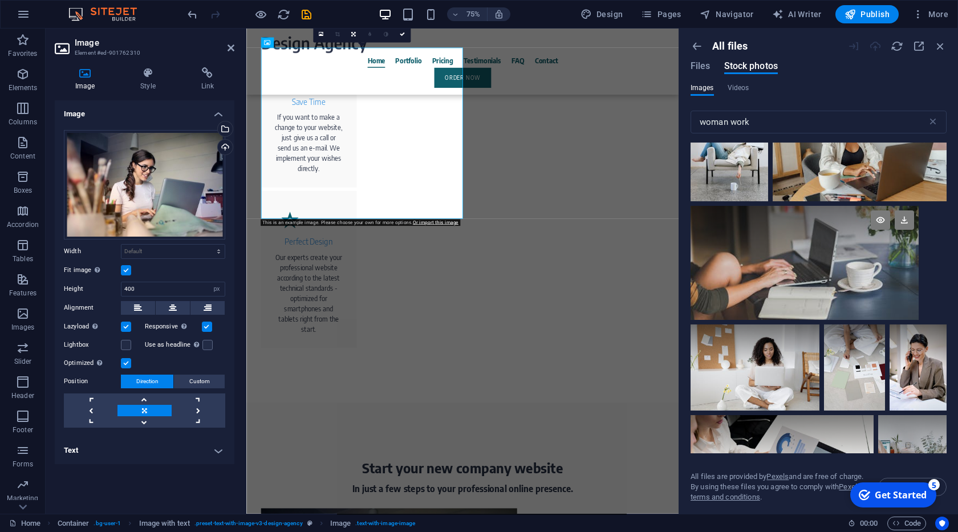
scroll to position [4826, 0]
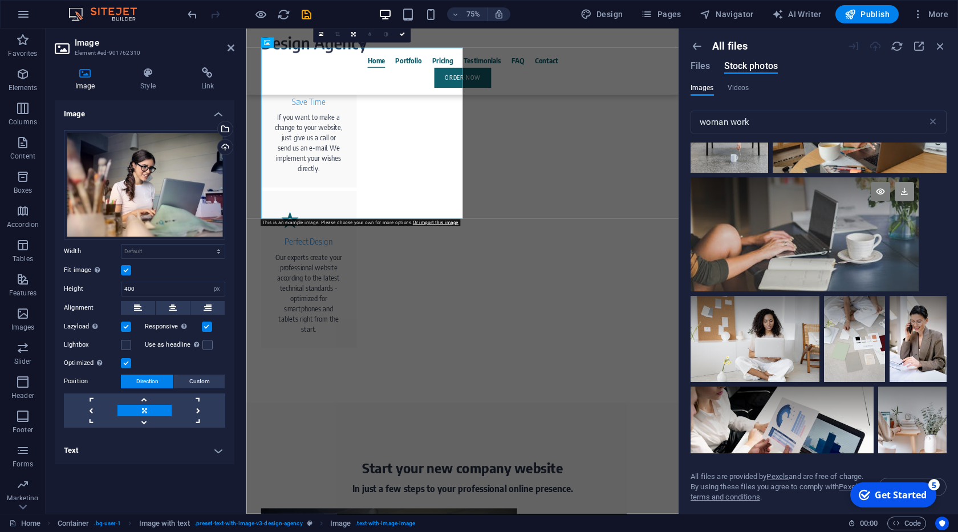
click at [908, 200] on icon at bounding box center [903, 191] width 19 height 19
click at [732, 122] on input "woman work" at bounding box center [808, 122] width 237 height 23
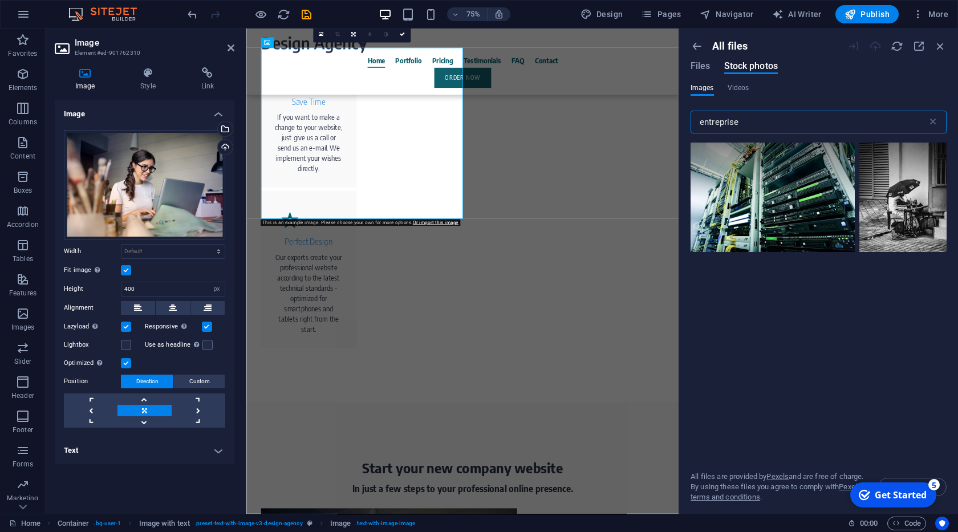
click at [740, 120] on input "entreprise" at bounding box center [808, 122] width 237 height 23
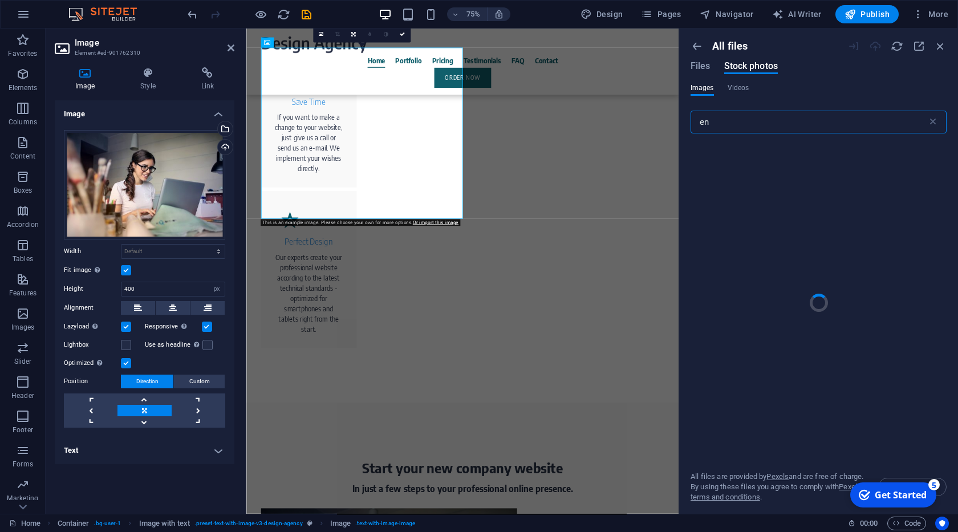
type input "e"
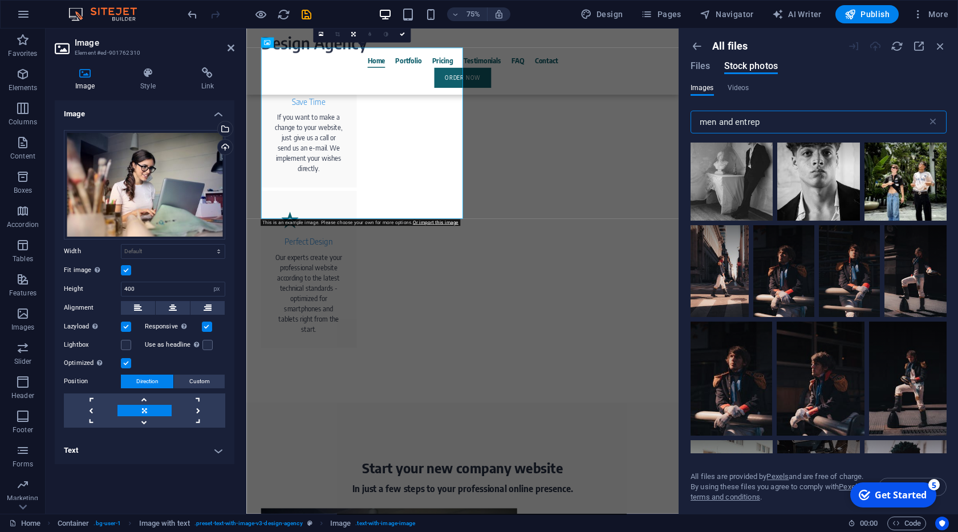
scroll to position [2849, 0]
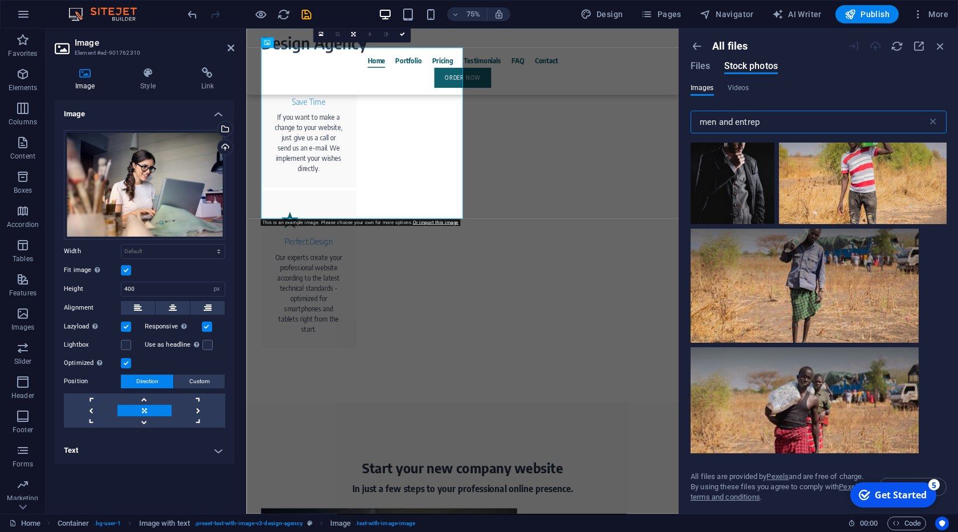
click at [751, 121] on input "men and entrep" at bounding box center [808, 122] width 237 height 23
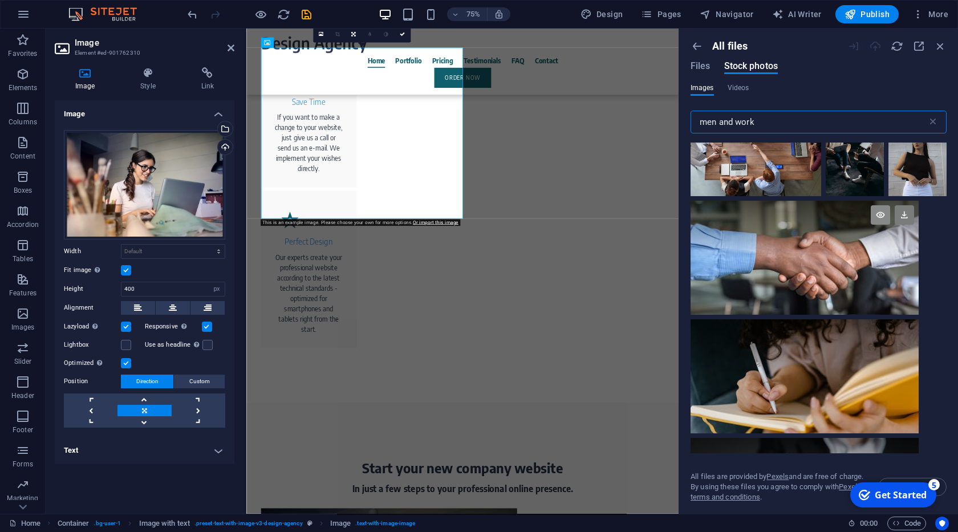
scroll to position [2268, 0]
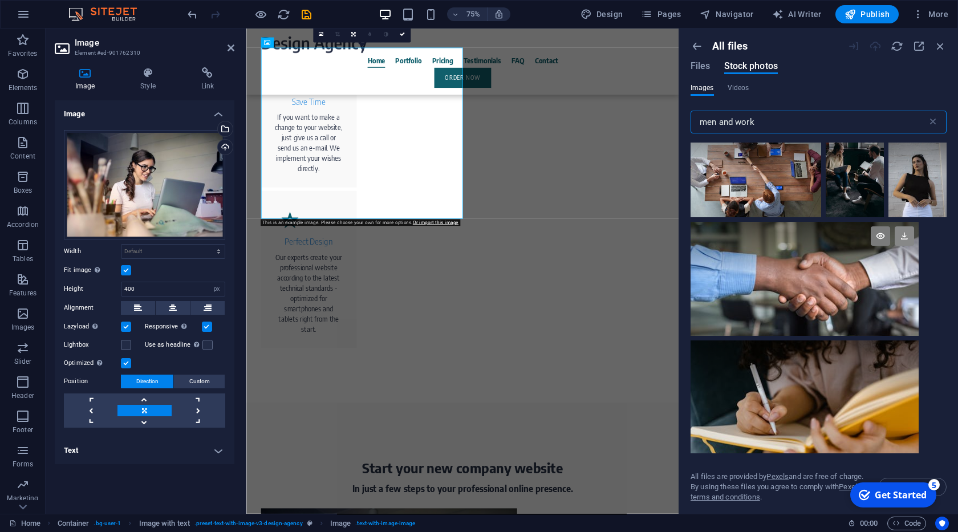
type input "men and work"
click at [906, 234] on icon at bounding box center [903, 235] width 19 height 19
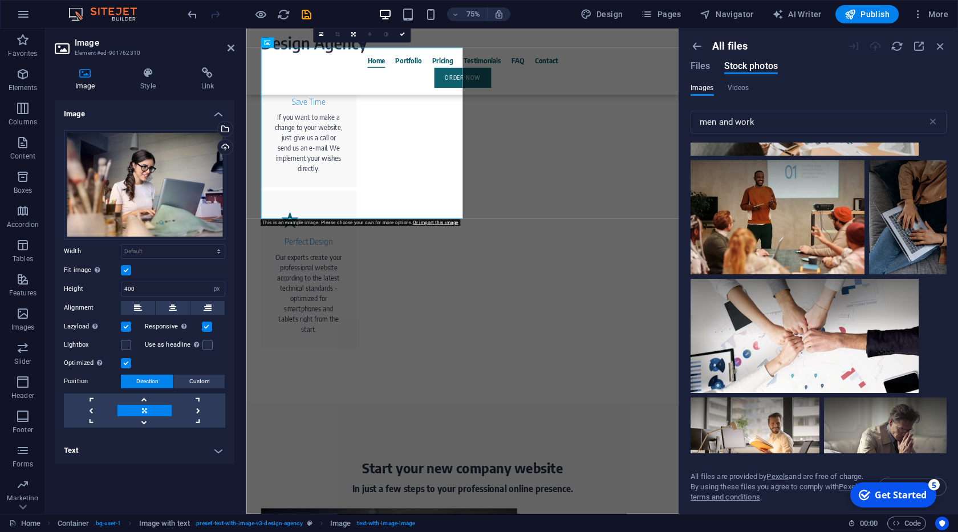
scroll to position [3140, 0]
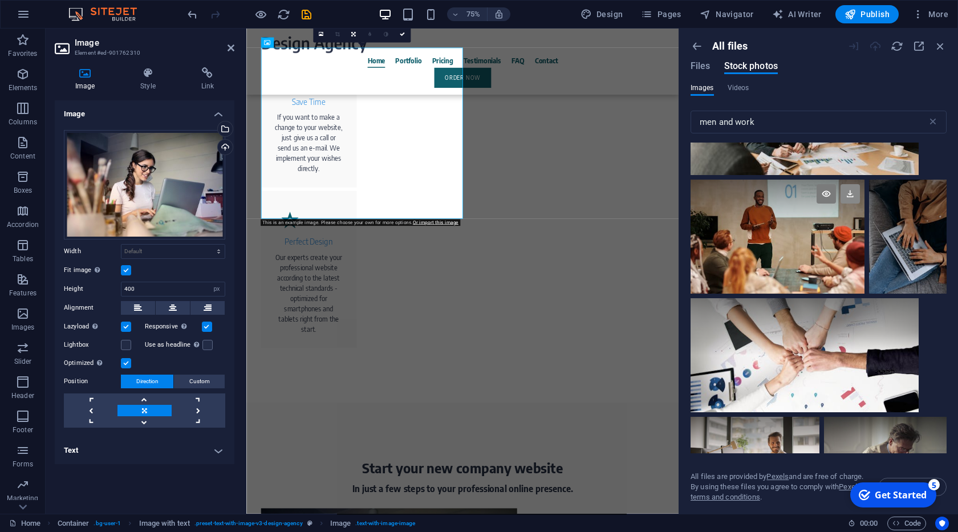
click at [845, 198] on icon at bounding box center [849, 193] width 19 height 19
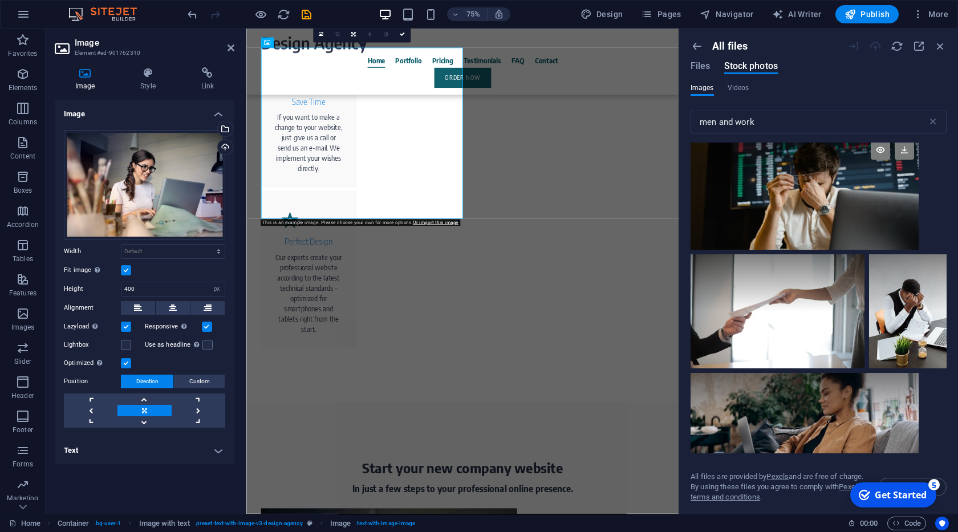
scroll to position [4303, 0]
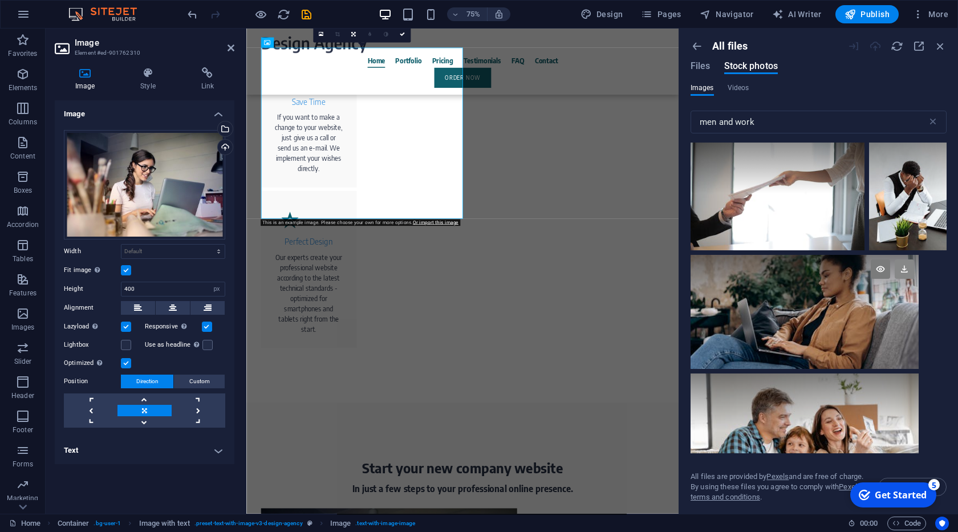
click at [903, 268] on icon at bounding box center [903, 268] width 19 height 19
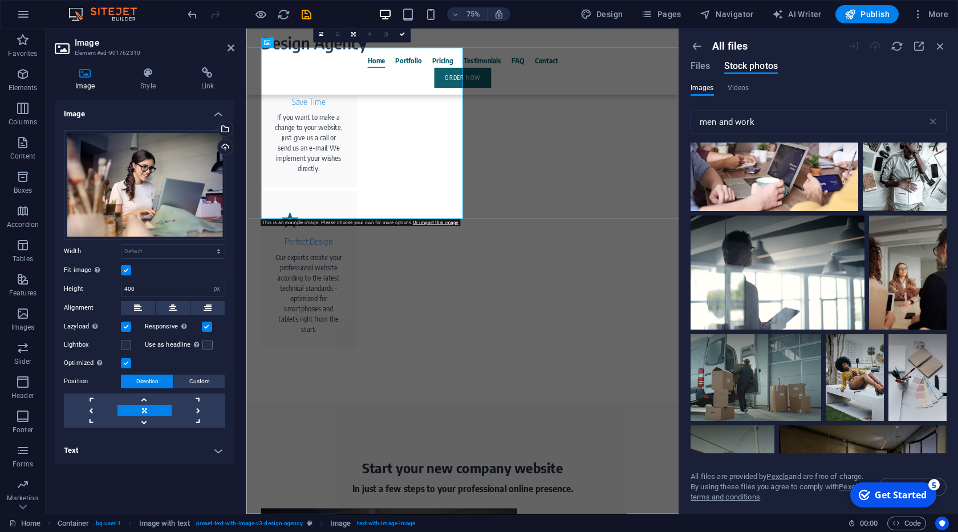
scroll to position [5233, 0]
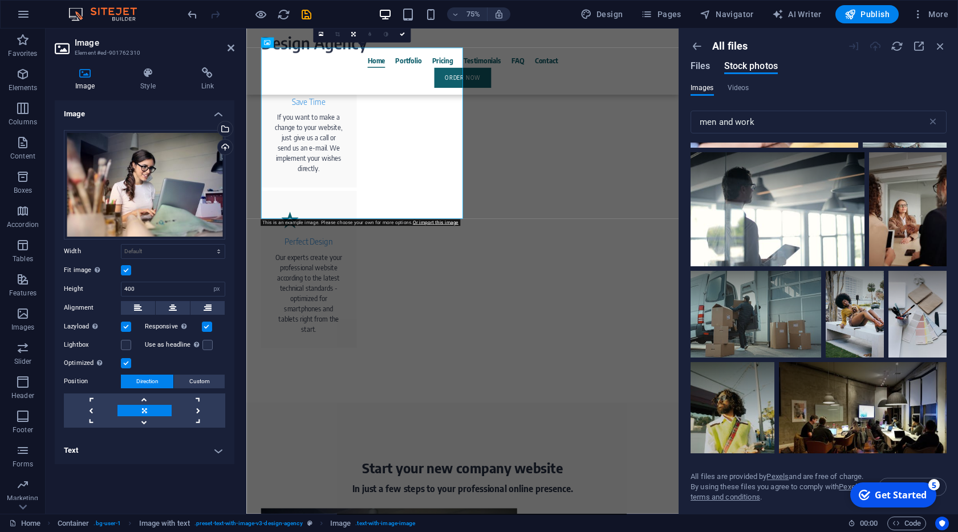
click at [701, 69] on span "Files" at bounding box center [700, 66] width 20 height 14
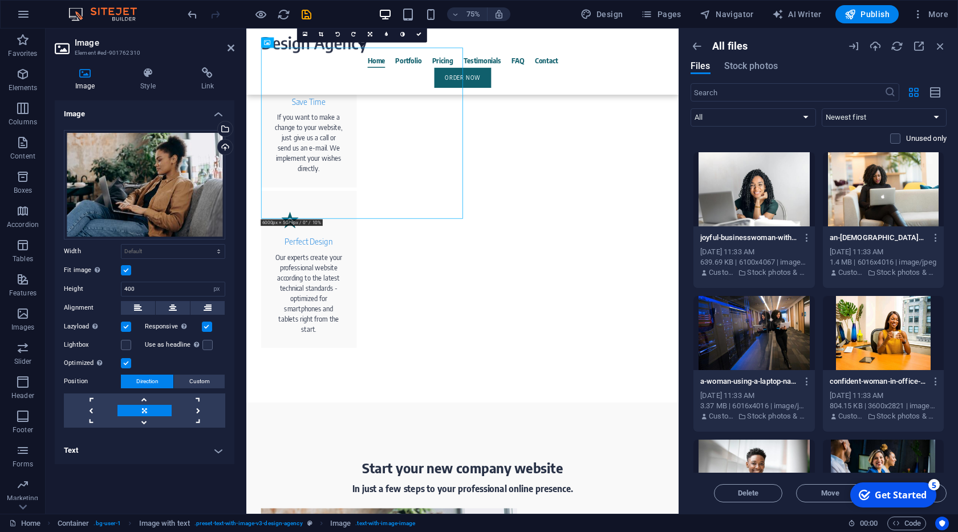
scroll to position [291, 0]
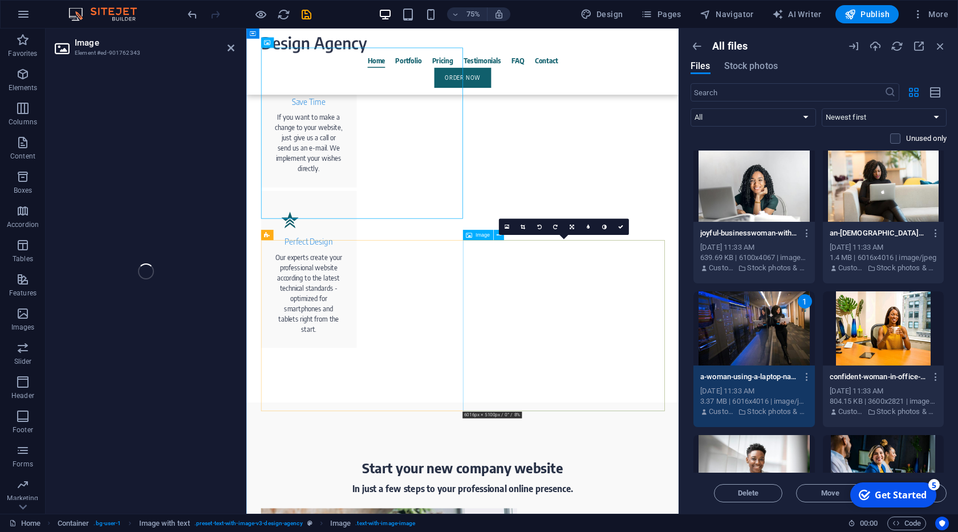
select select "px"
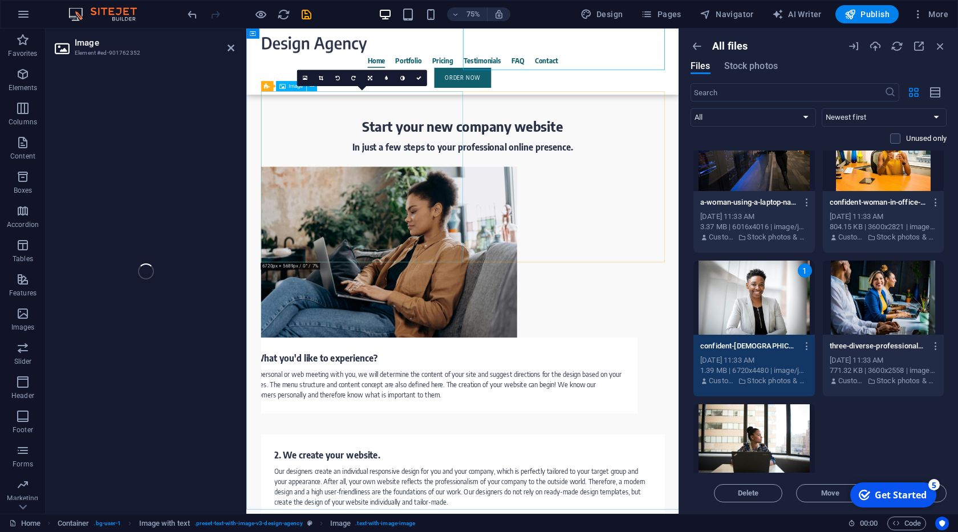
scroll to position [1574, 0]
select select "px"
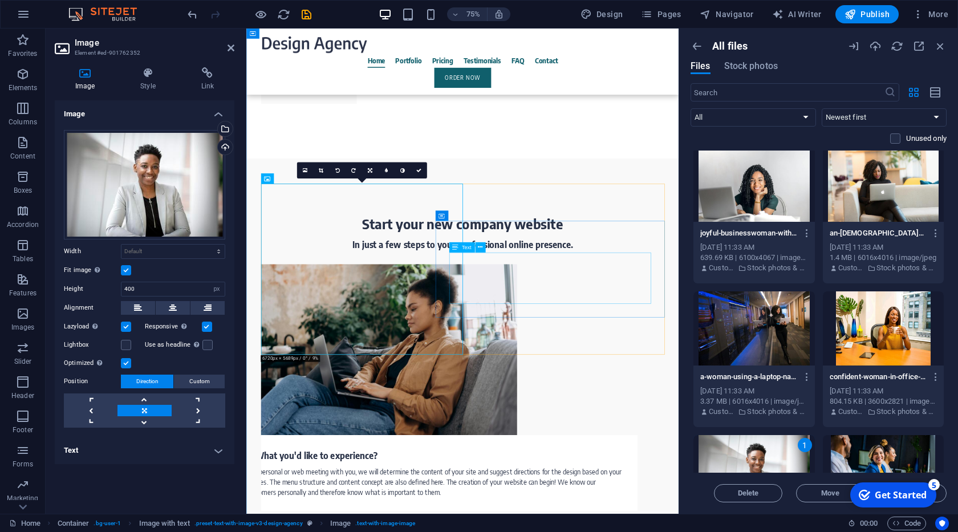
scroll to position [1704, 0]
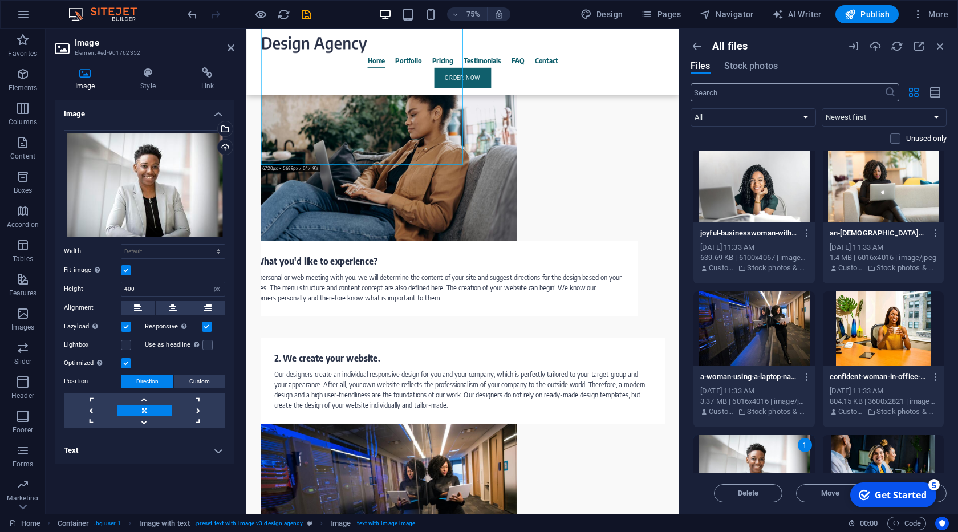
click at [739, 91] on input "text" at bounding box center [787, 92] width 194 height 18
click at [738, 72] on span "Stock photos" at bounding box center [751, 66] width 54 height 14
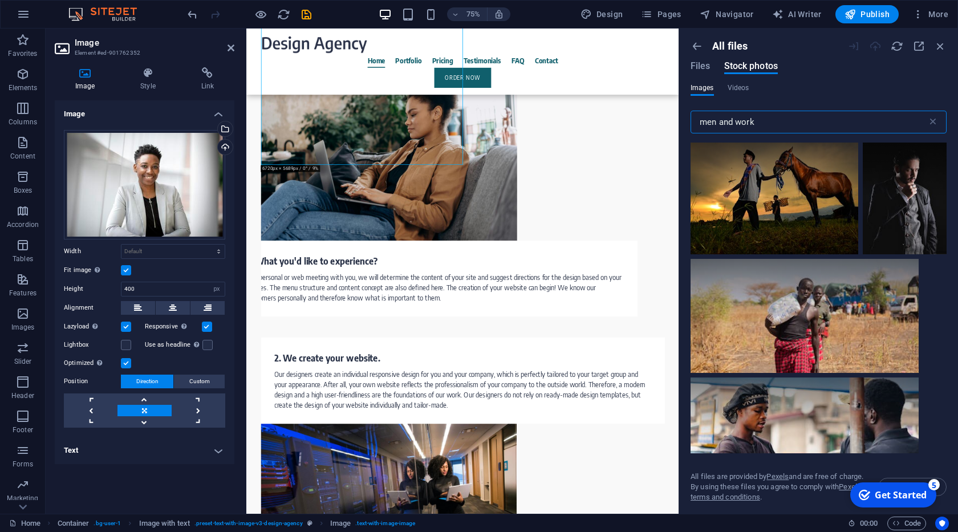
click at [741, 124] on input "men and work" at bounding box center [808, 122] width 237 height 23
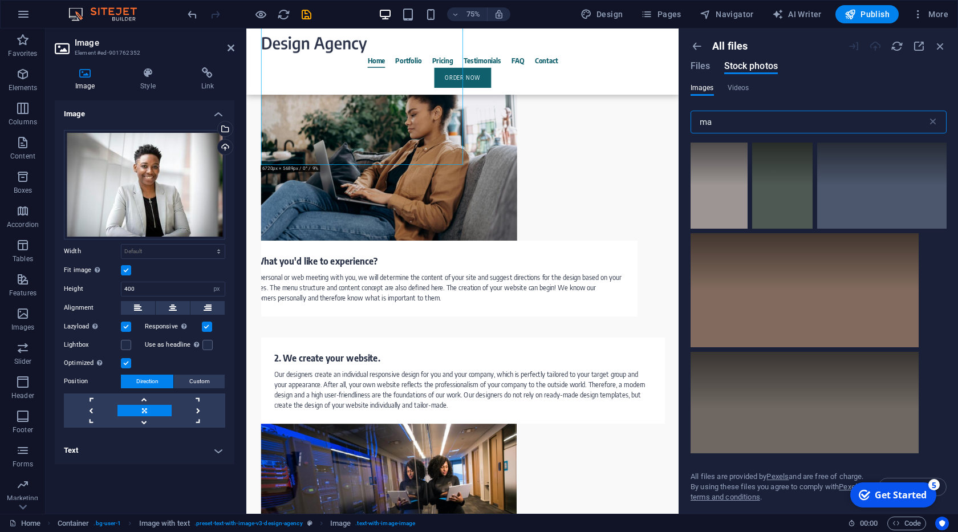
type input "m"
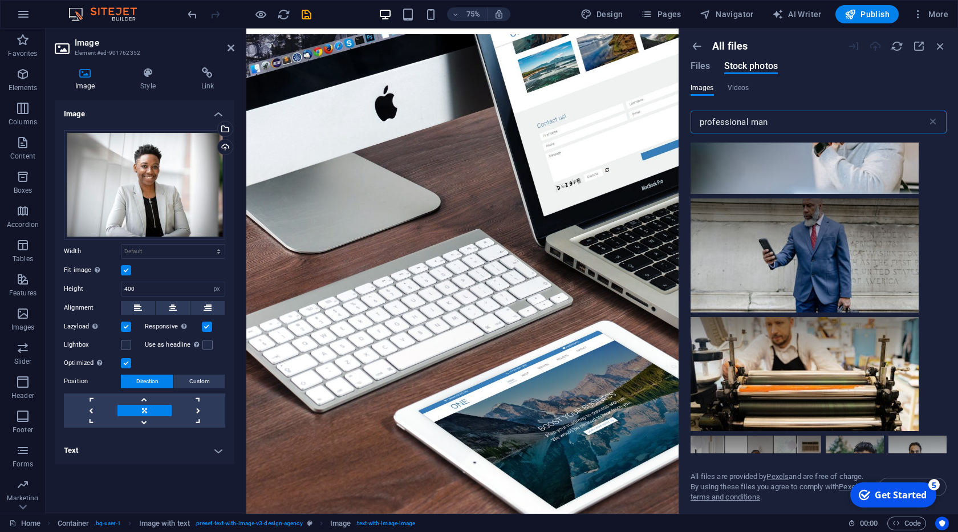
scroll to position [2326, 0]
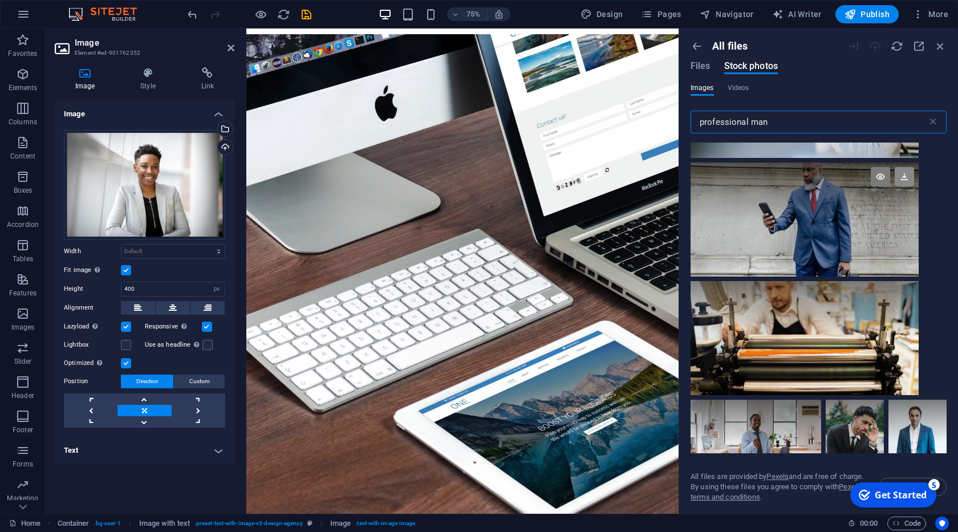
type input "professional man"
click at [905, 176] on icon at bounding box center [903, 176] width 19 height 19
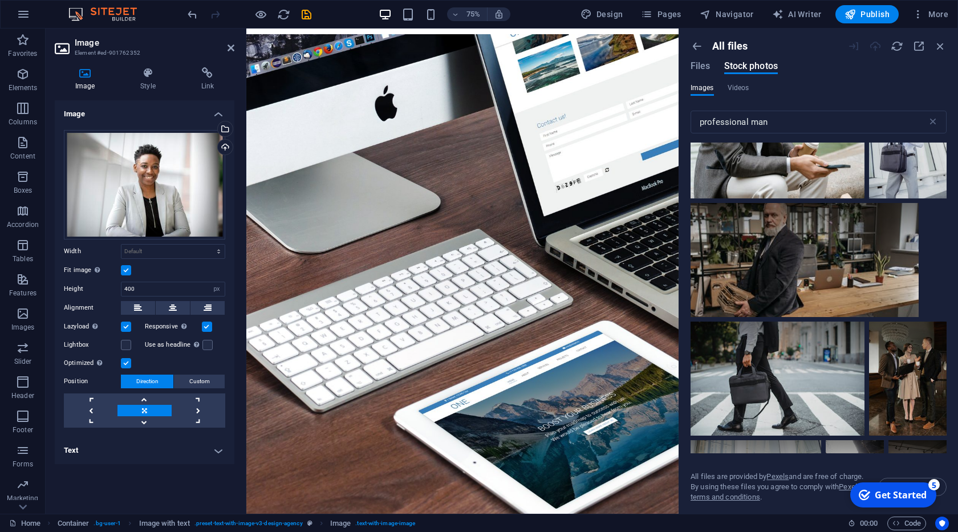
scroll to position [3023, 0]
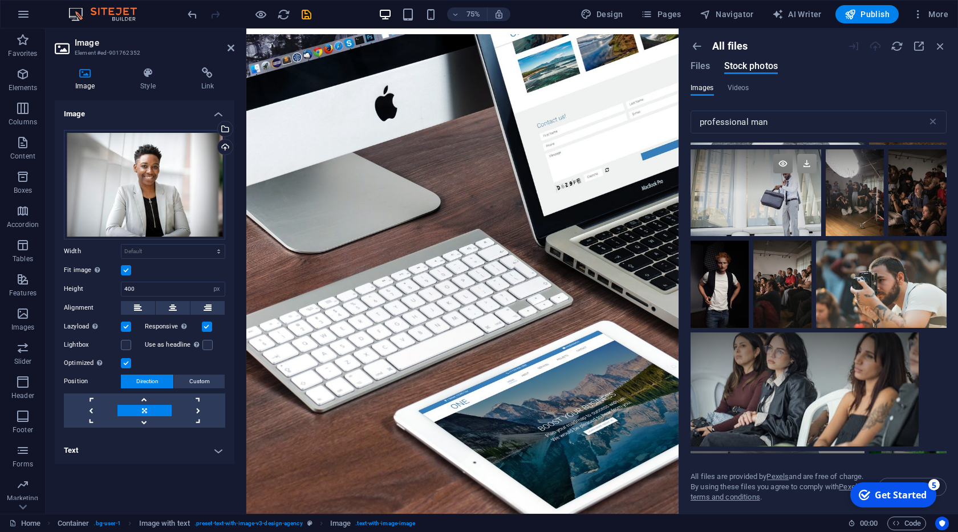
click at [804, 162] on icon at bounding box center [806, 163] width 19 height 19
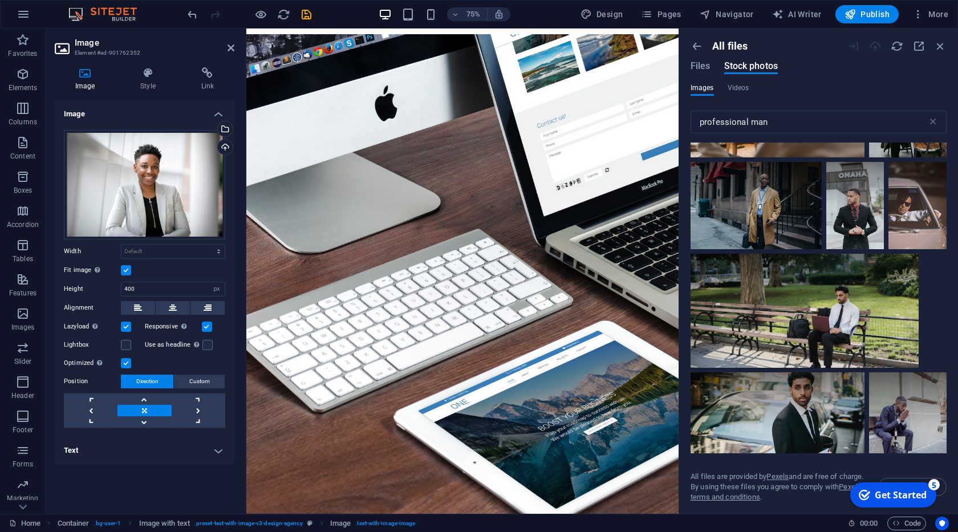
scroll to position [3721, 0]
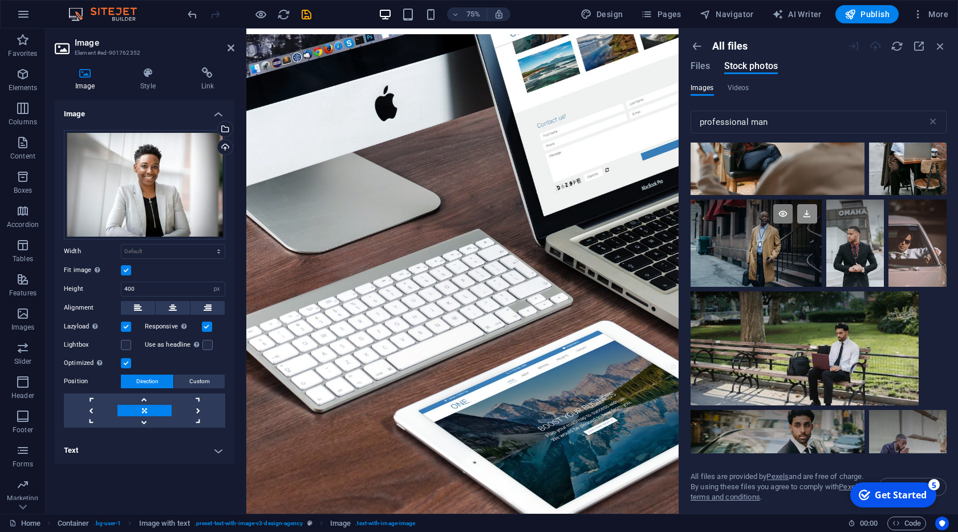
click at [803, 219] on icon at bounding box center [806, 213] width 19 height 19
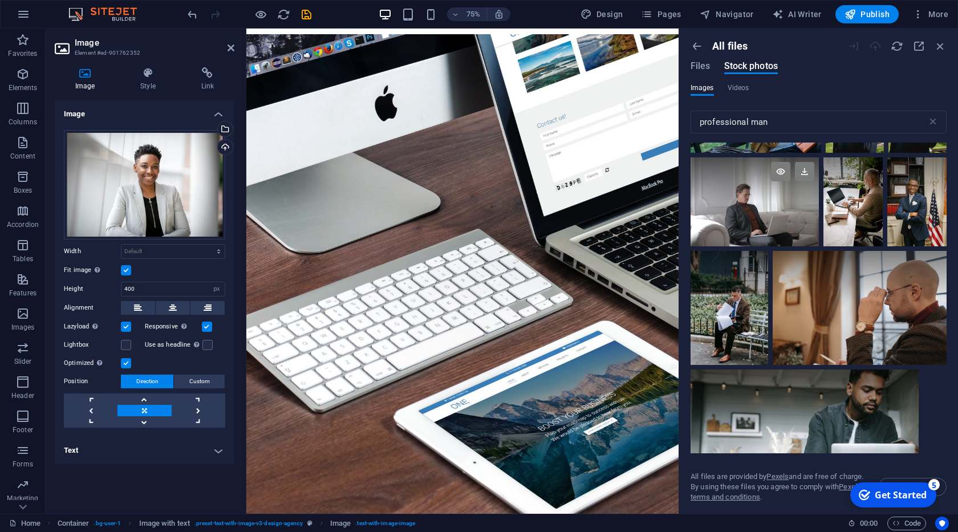
scroll to position [4477, 0]
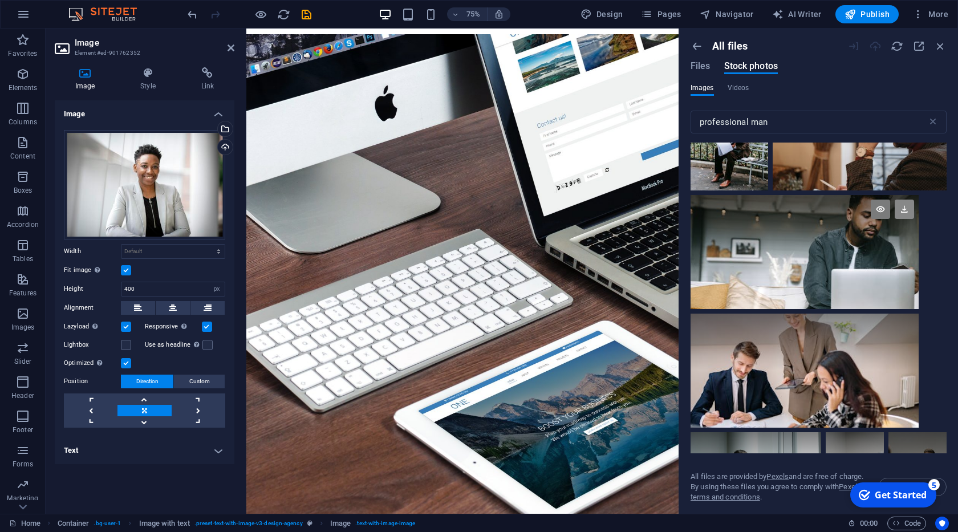
click at [902, 206] on icon at bounding box center [903, 209] width 19 height 19
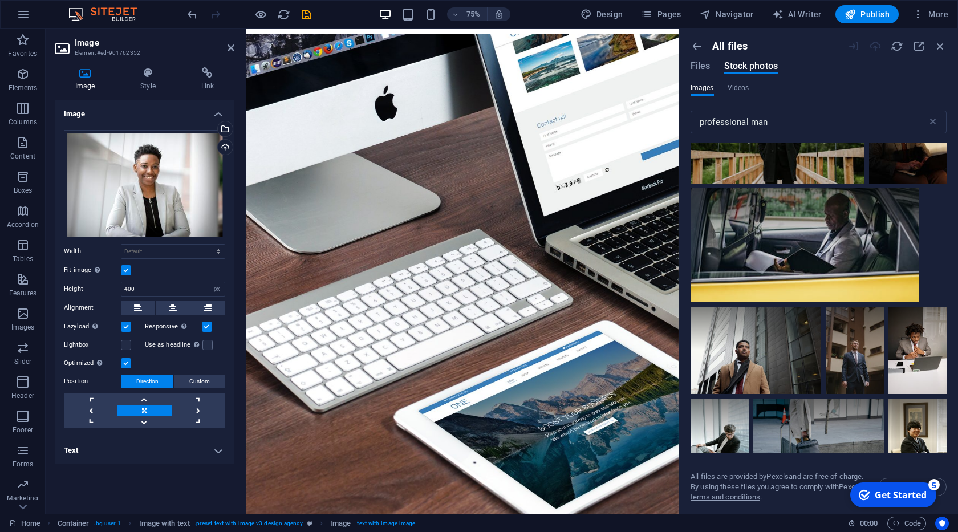
scroll to position [5117, 0]
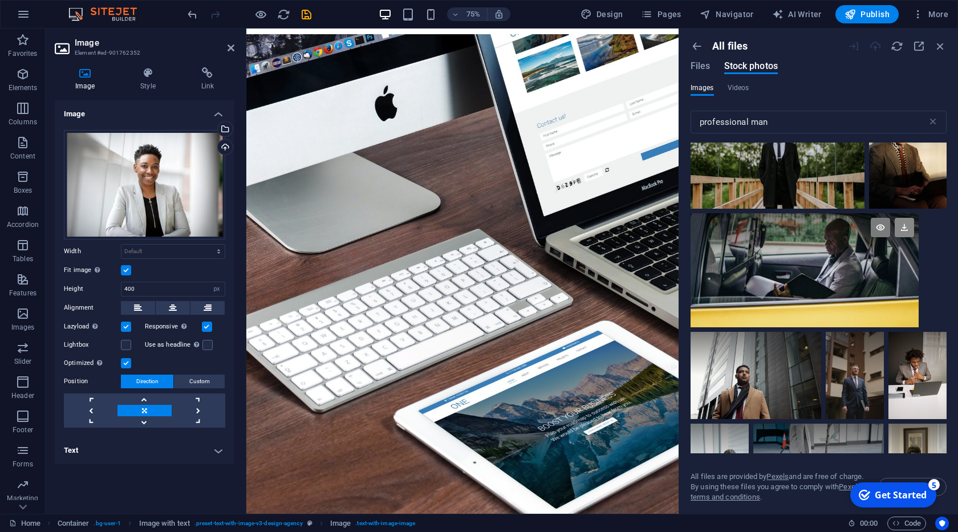
click at [898, 228] on icon at bounding box center [903, 227] width 19 height 19
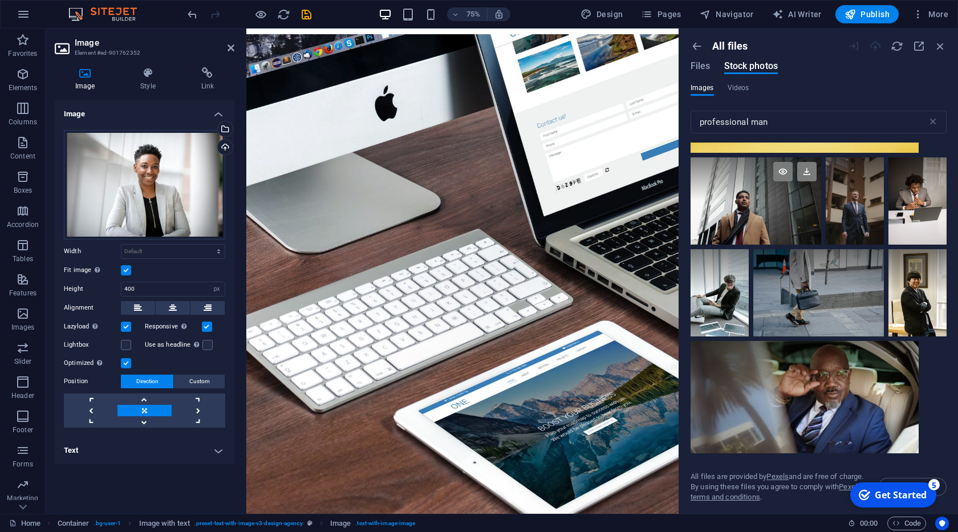
scroll to position [5407, 0]
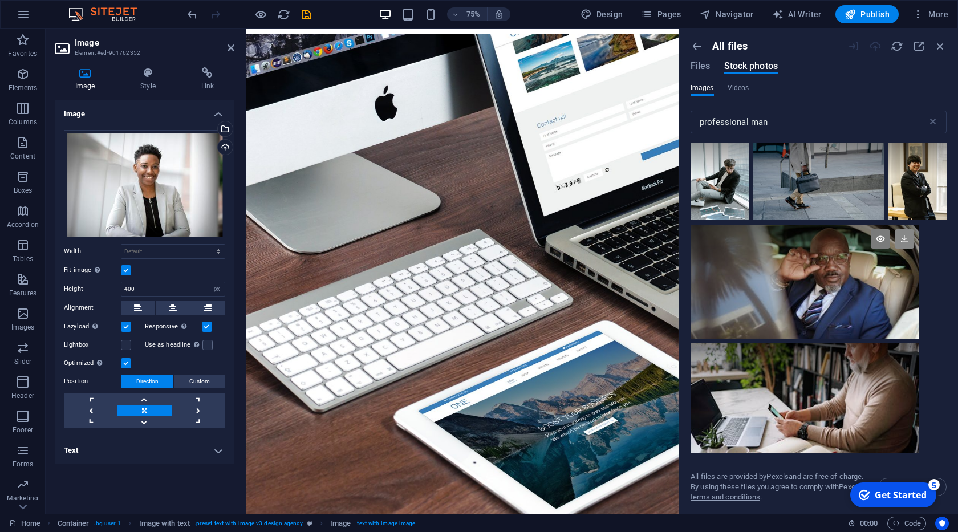
click at [906, 243] on icon at bounding box center [903, 238] width 19 height 19
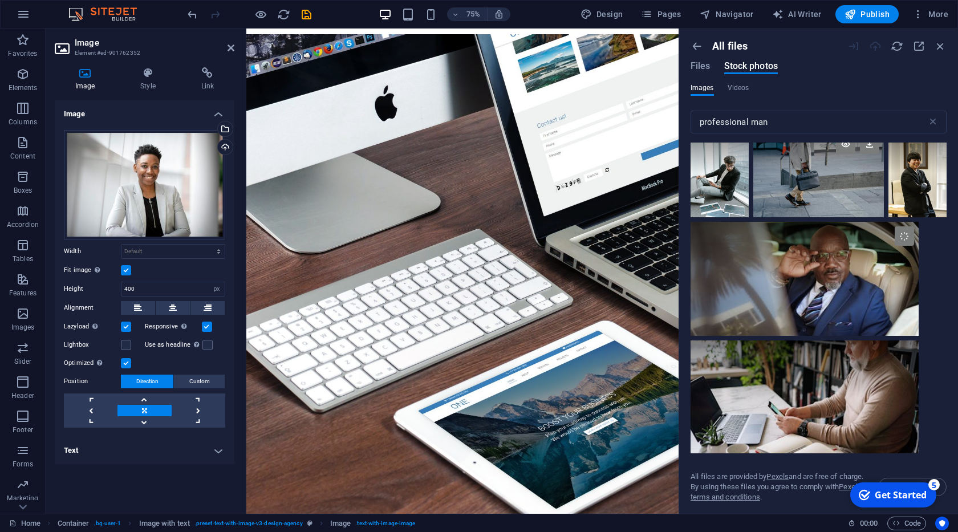
scroll to position [5291, 0]
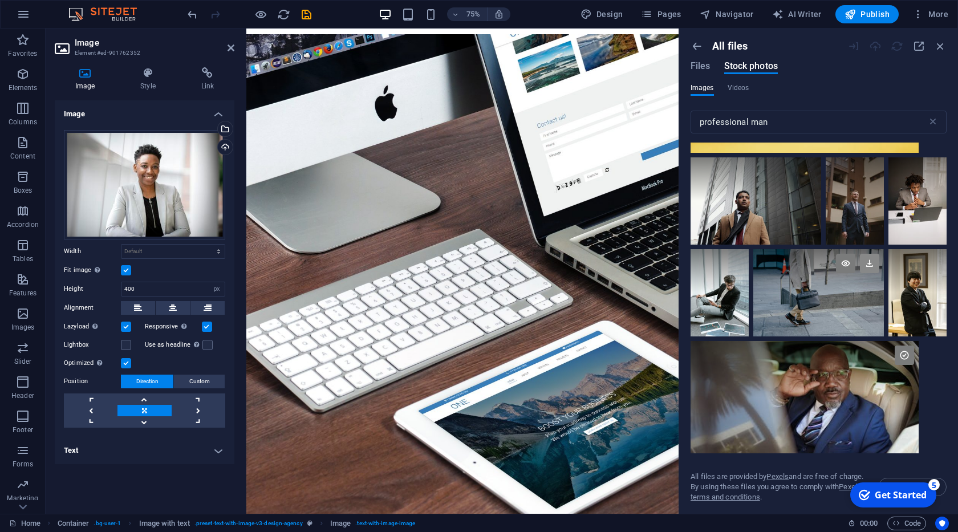
click at [868, 260] on icon at bounding box center [869, 263] width 19 height 19
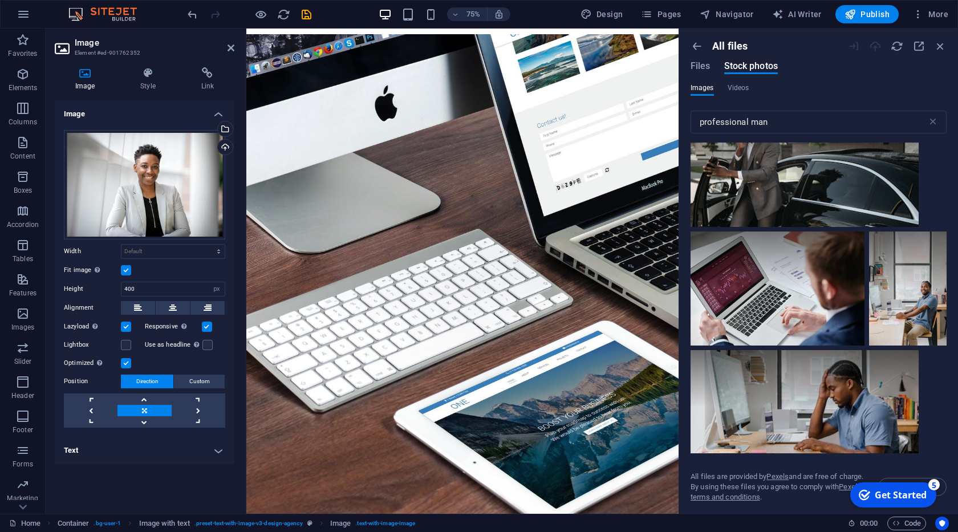
scroll to position [5640, 0]
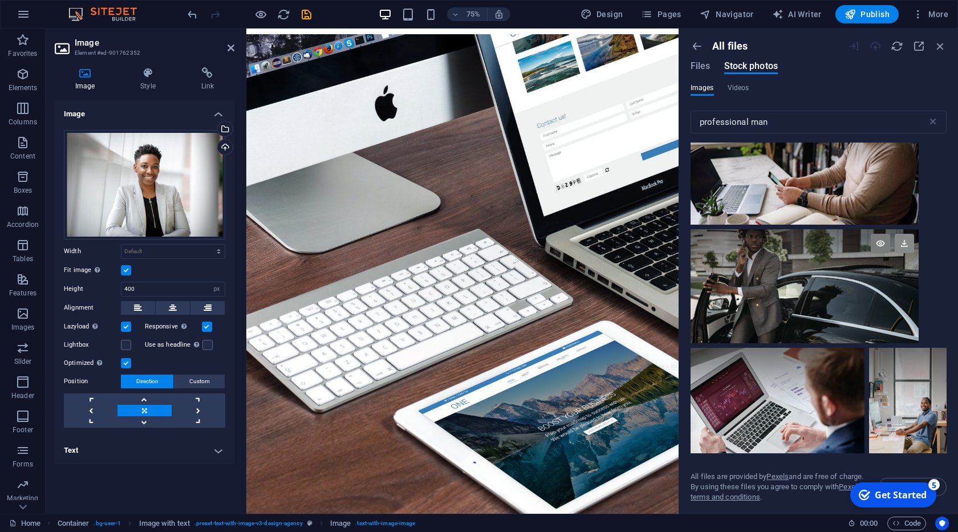
click at [902, 248] on icon at bounding box center [903, 243] width 19 height 19
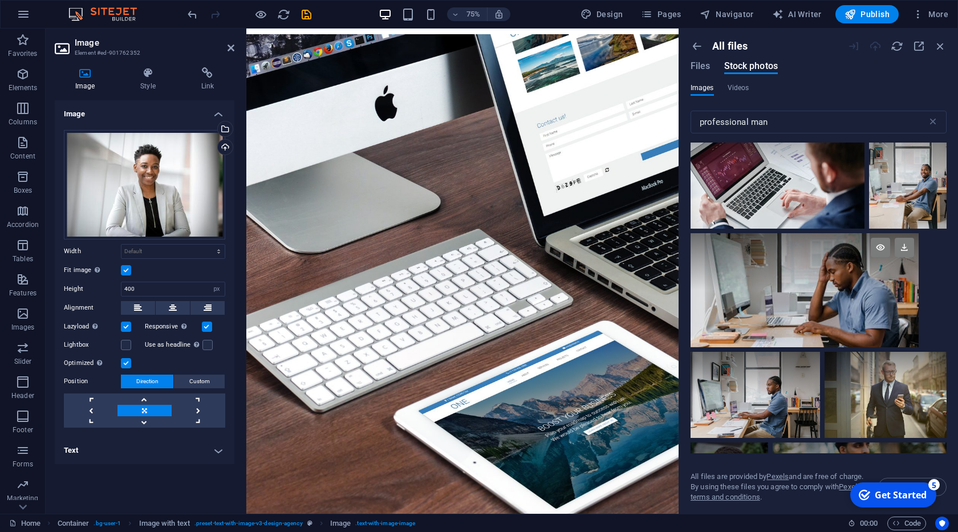
scroll to position [5873, 0]
click at [904, 248] on icon at bounding box center [903, 247] width 19 height 19
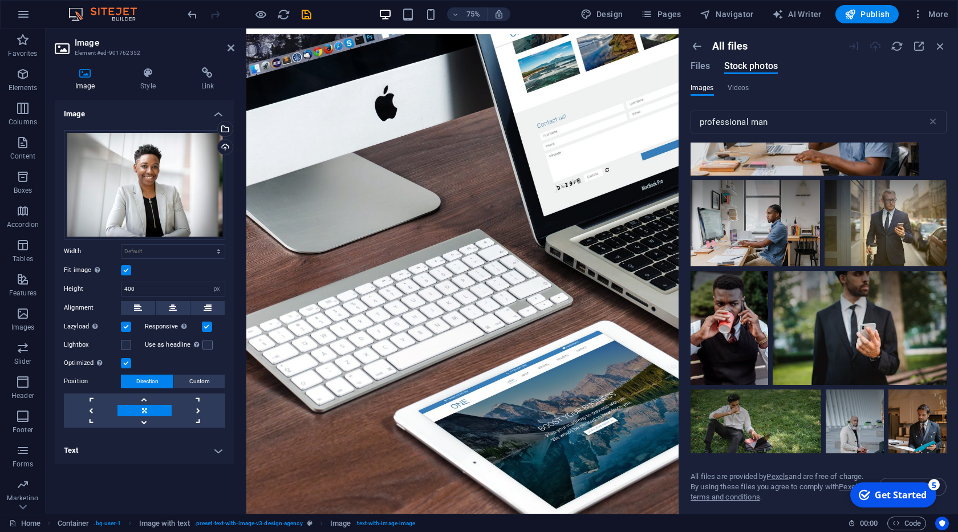
scroll to position [6047, 0]
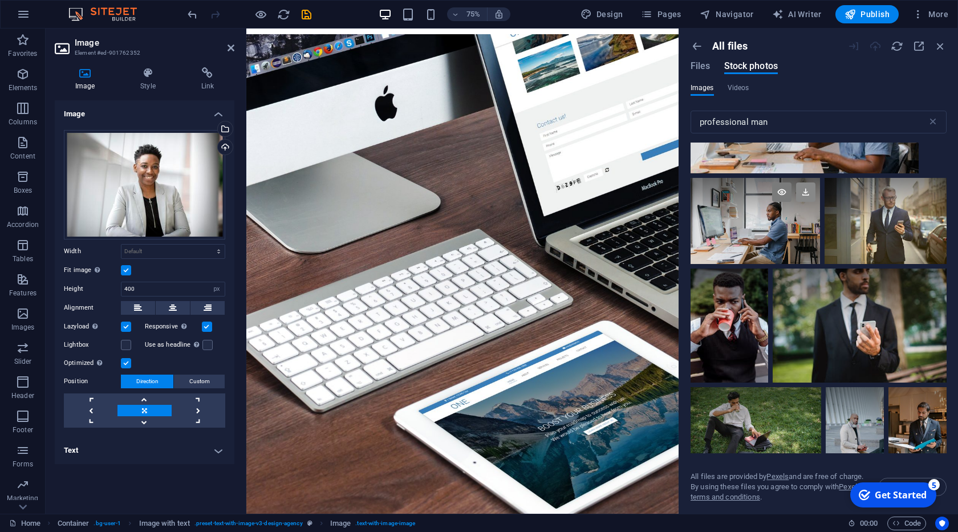
click at [803, 194] on icon at bounding box center [805, 191] width 19 height 19
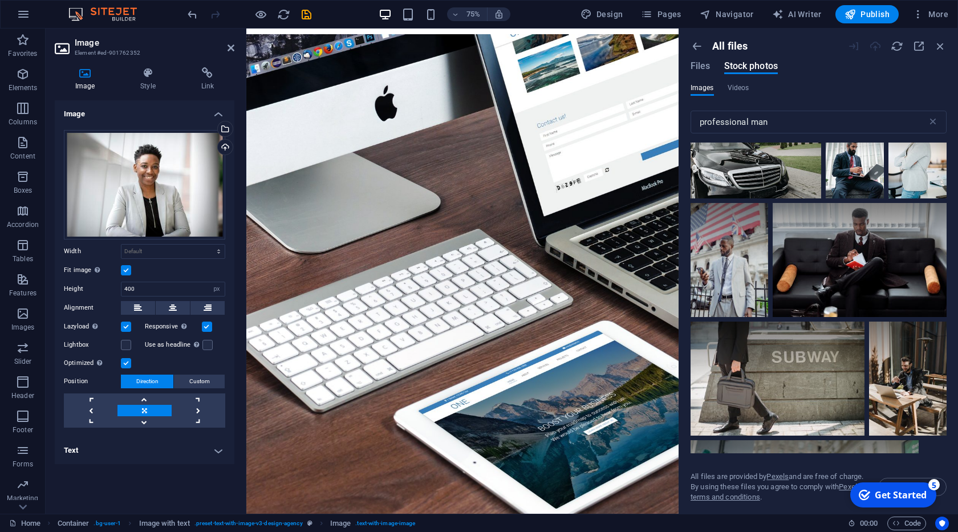
scroll to position [6745, 0]
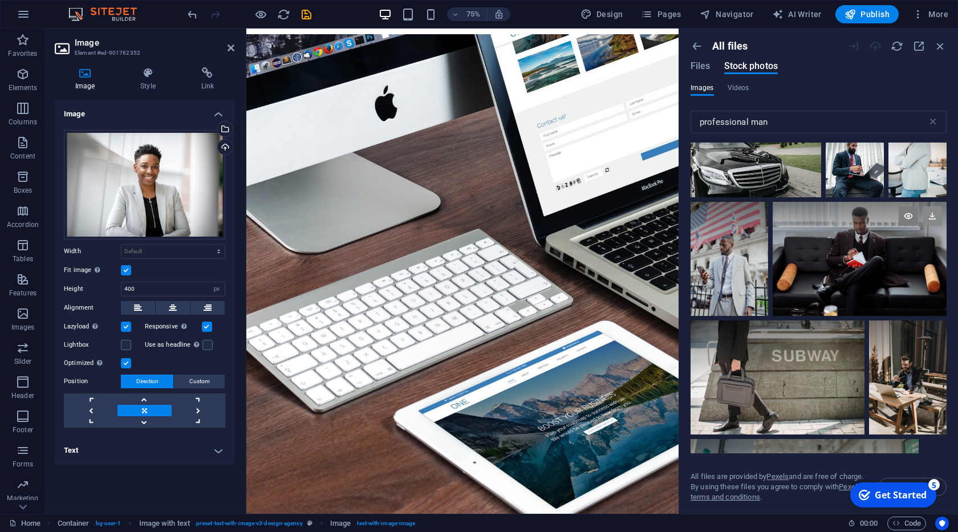
click at [930, 218] on icon at bounding box center [931, 215] width 19 height 19
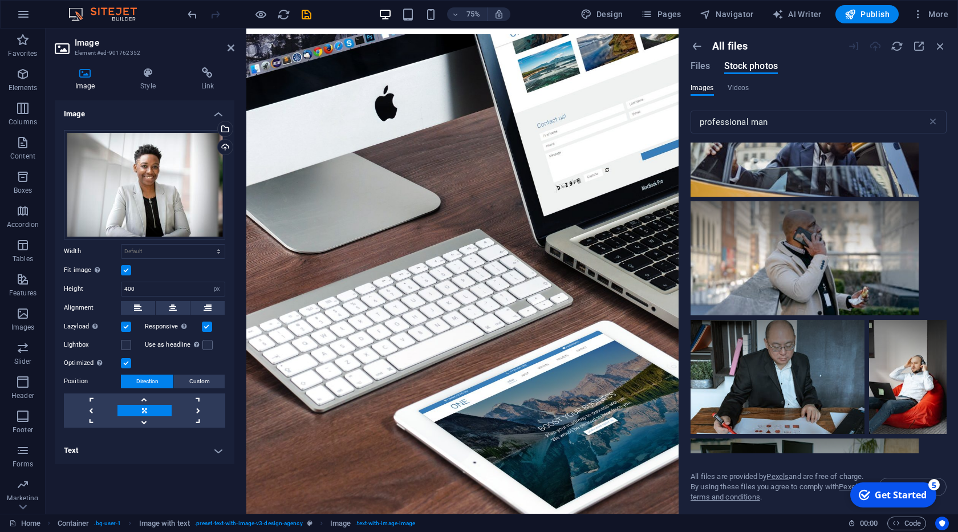
scroll to position [7152, 0]
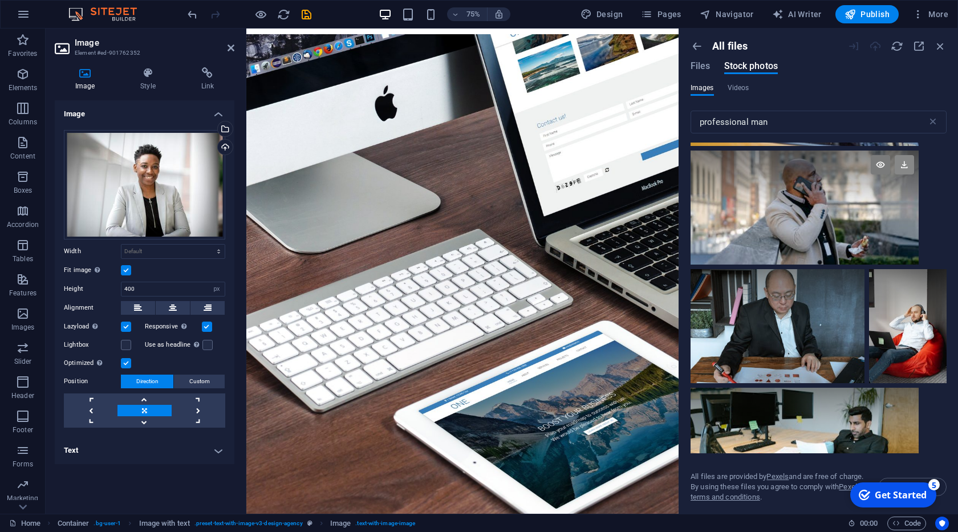
click at [904, 163] on icon at bounding box center [903, 164] width 19 height 19
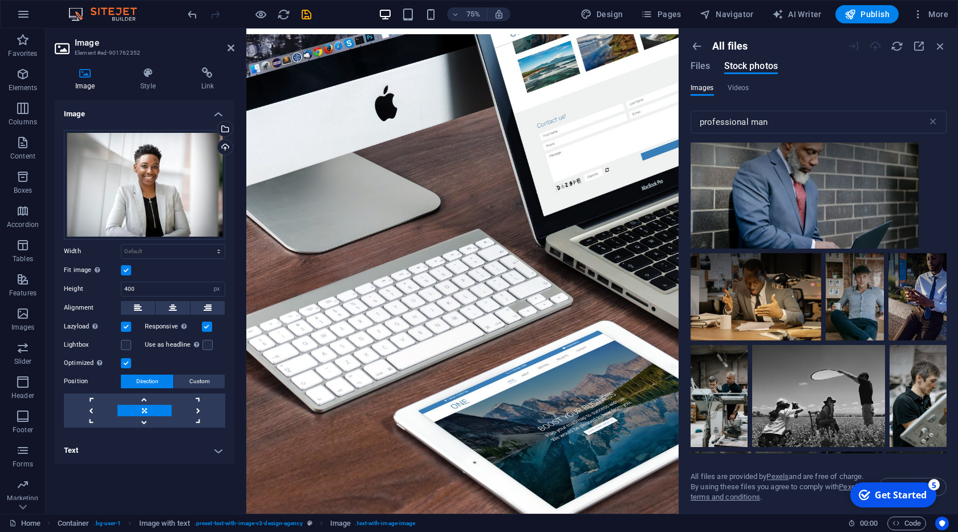
scroll to position [8024, 0]
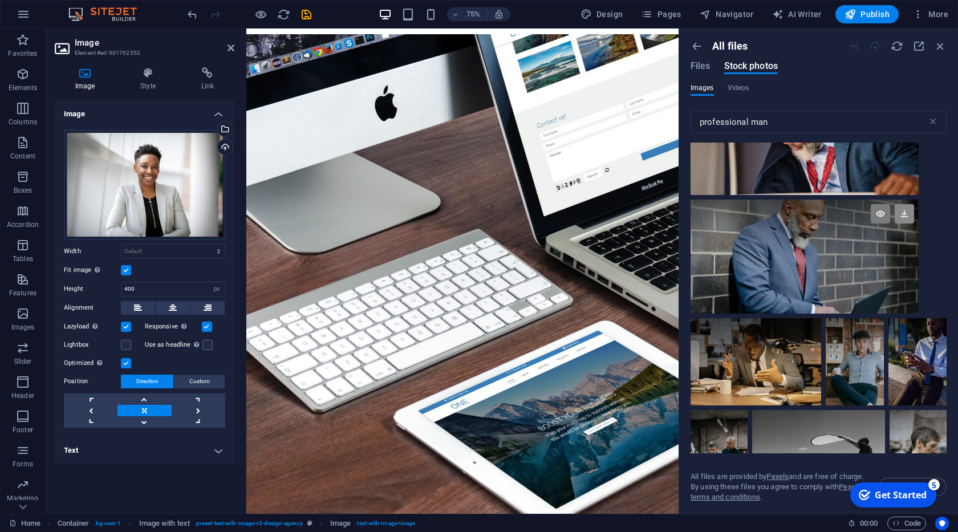
click at [906, 218] on icon at bounding box center [903, 213] width 19 height 19
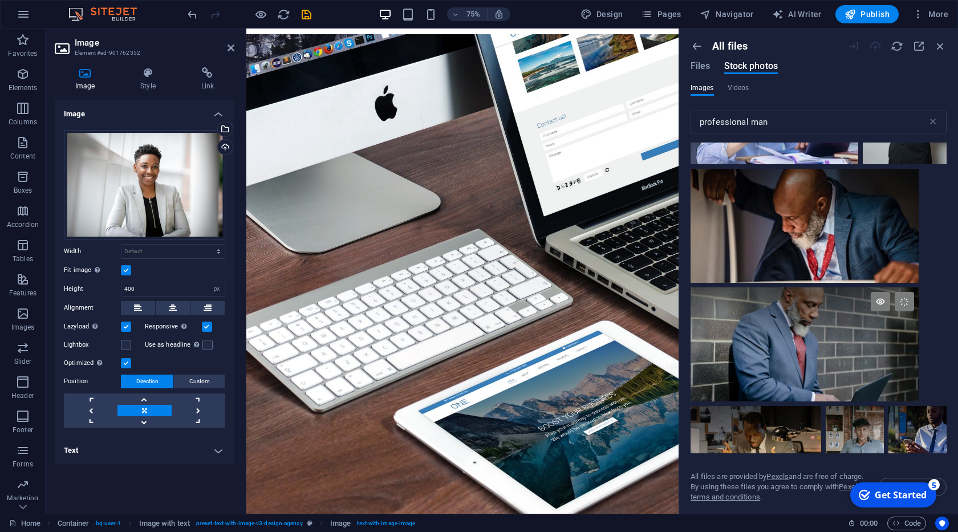
scroll to position [7908, 0]
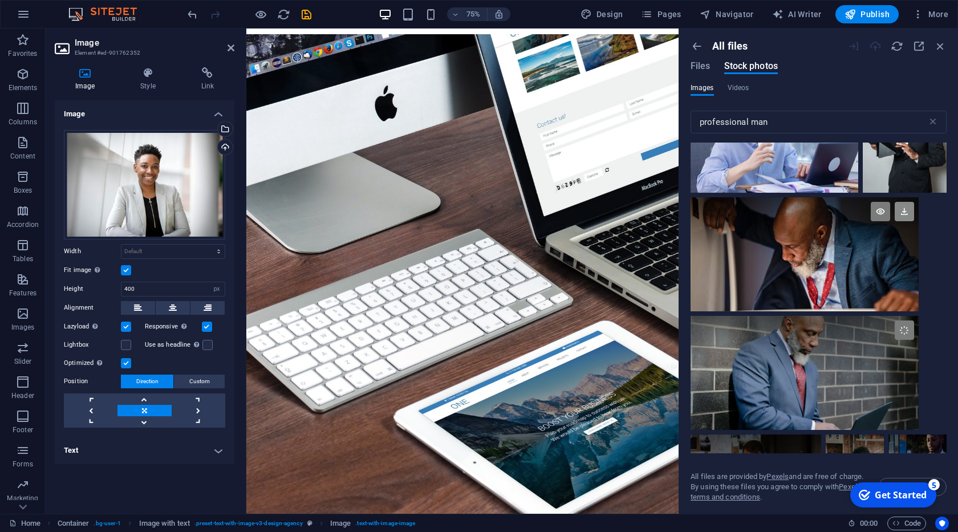
click at [904, 217] on icon at bounding box center [903, 211] width 19 height 19
click at [702, 66] on span "Files" at bounding box center [700, 66] width 20 height 14
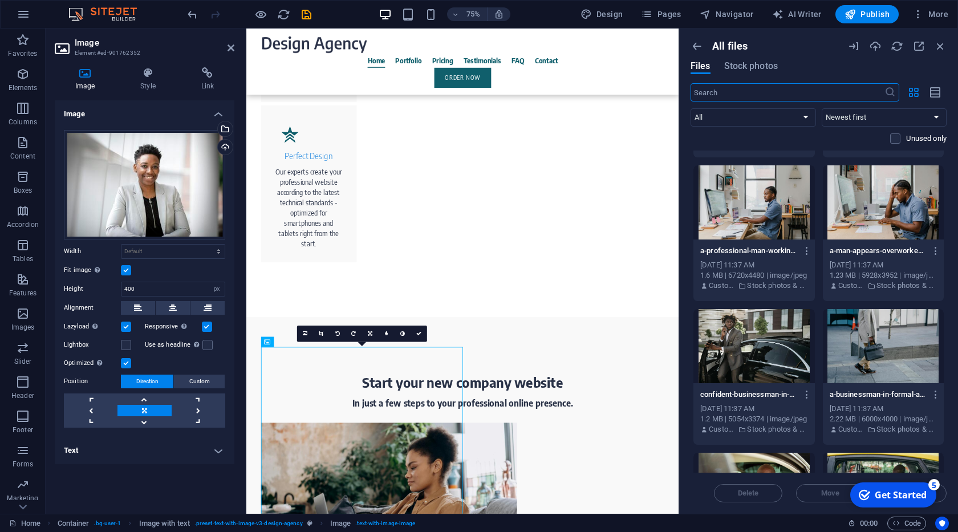
scroll to position [233, 0]
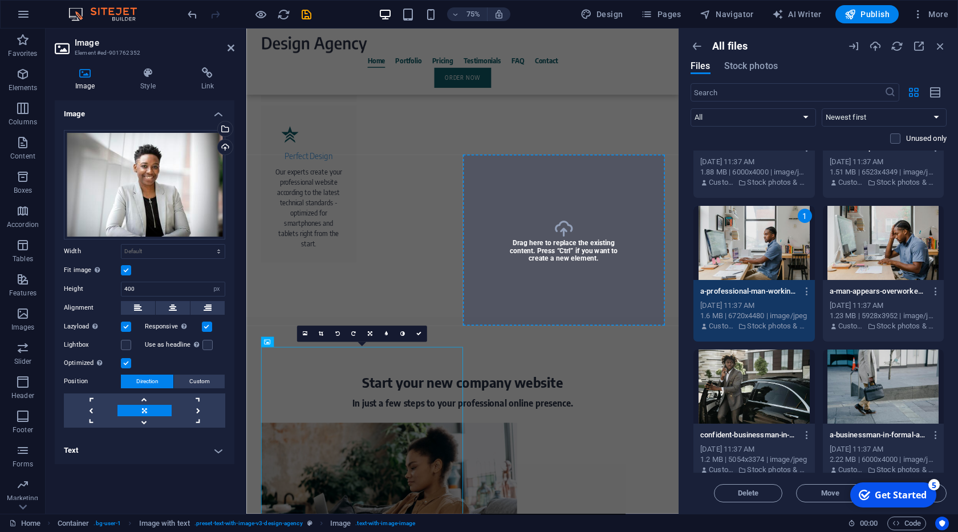
select select "px"
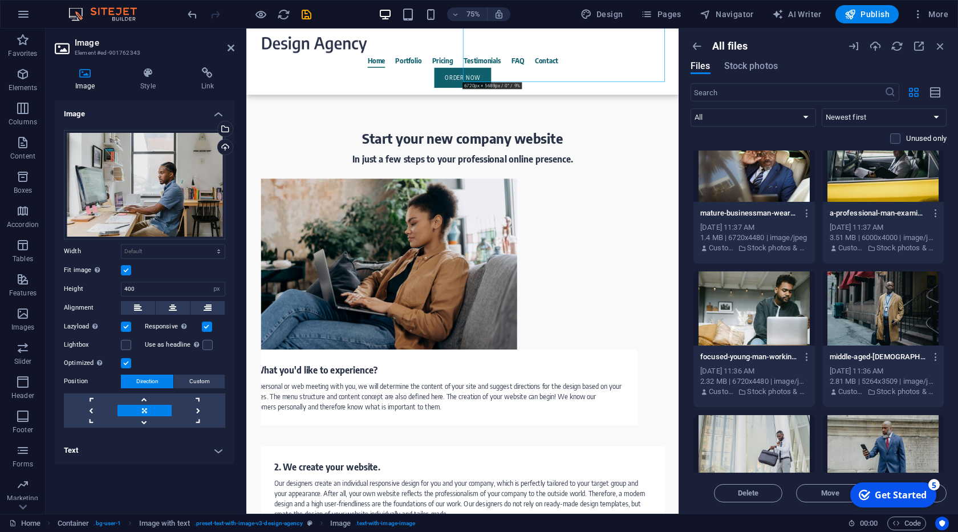
scroll to position [581, 0]
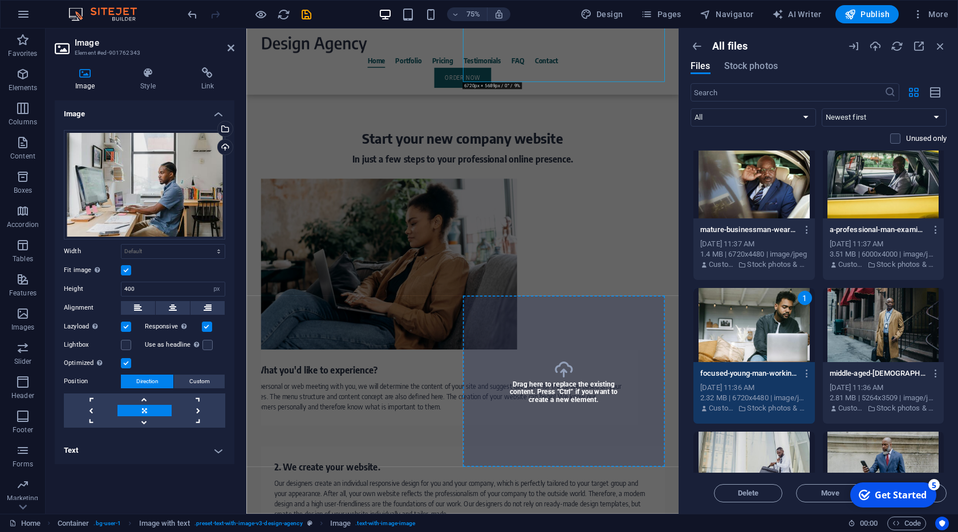
select select "px"
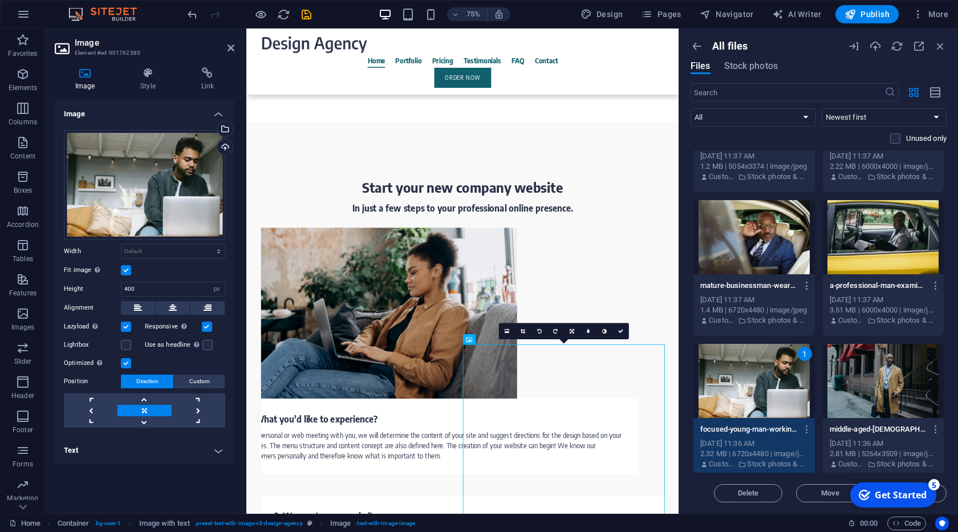
scroll to position [465, 0]
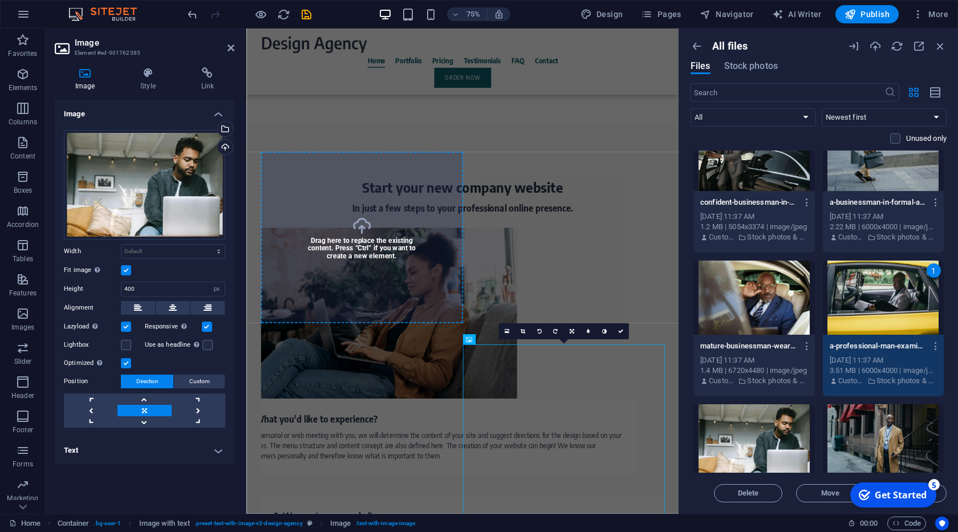
select select "px"
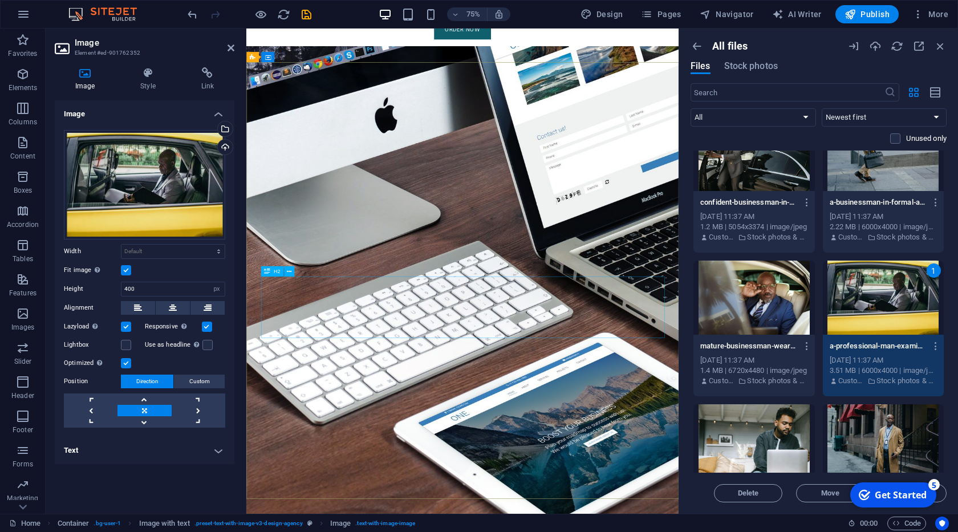
scroll to position [0, 0]
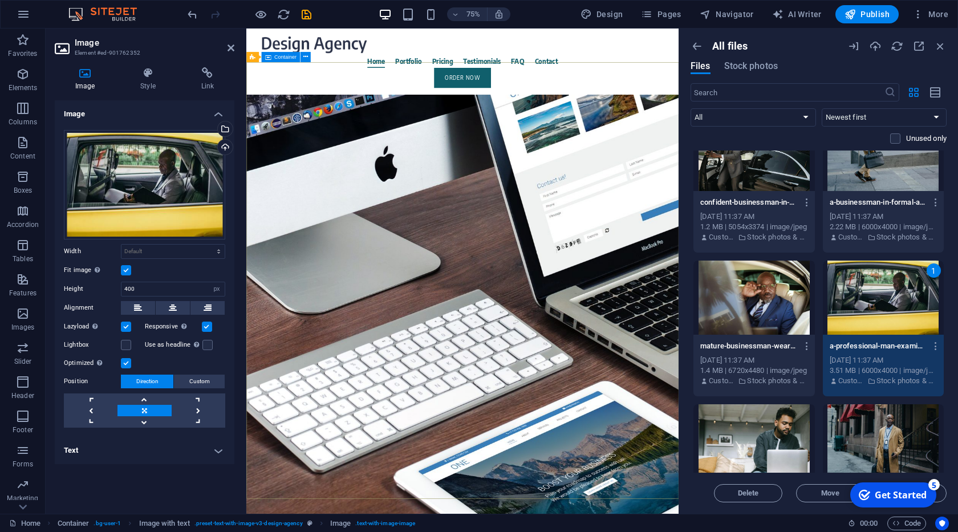
click at [490, 184] on div "About time we create your professional website. Focus on your core business. We…" at bounding box center [534, 310] width 576 height 387
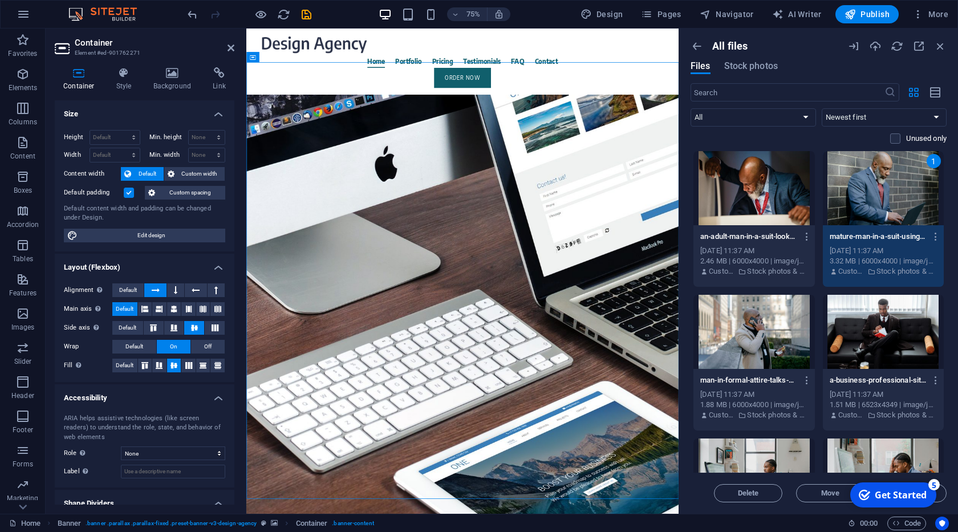
click at [178, 91] on div "Container Style Background Link Size Height Default px rem % vh vw Min. height …" at bounding box center [145, 285] width 180 height 437
click at [177, 72] on icon at bounding box center [172, 72] width 55 height 11
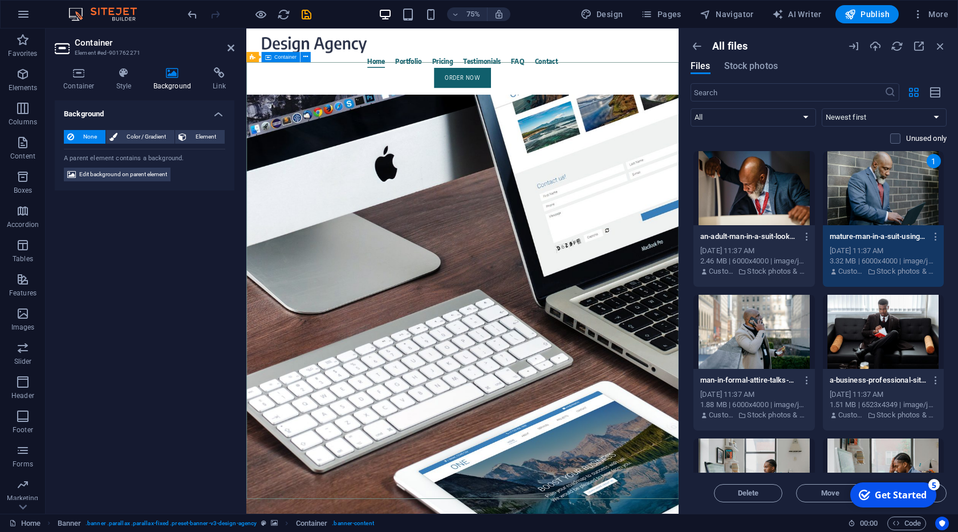
click at [300, 136] on div "About time we create your professional website. Focus on your core business. We…" at bounding box center [534, 310] width 576 height 387
click at [91, 85] on h4 "Container" at bounding box center [81, 79] width 53 height 24
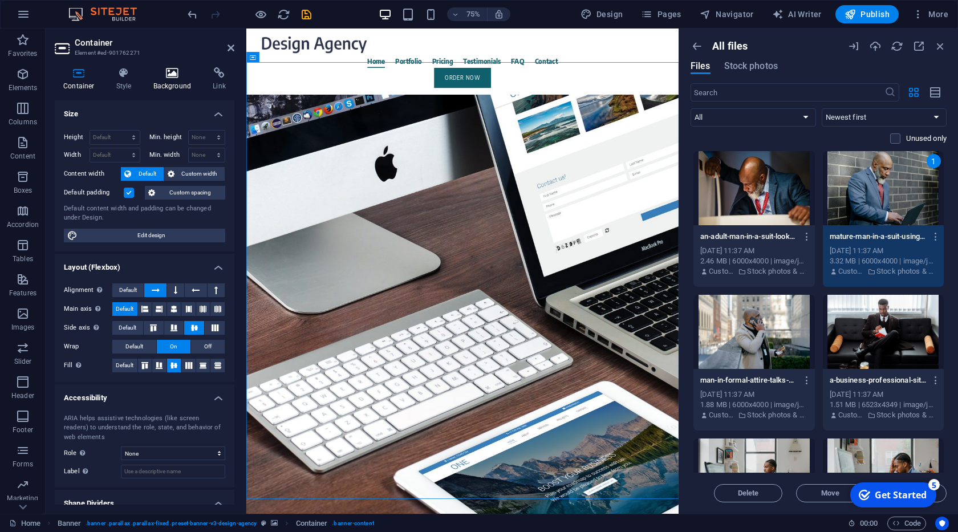
click at [166, 86] on h4 "Background" at bounding box center [175, 79] width 60 height 24
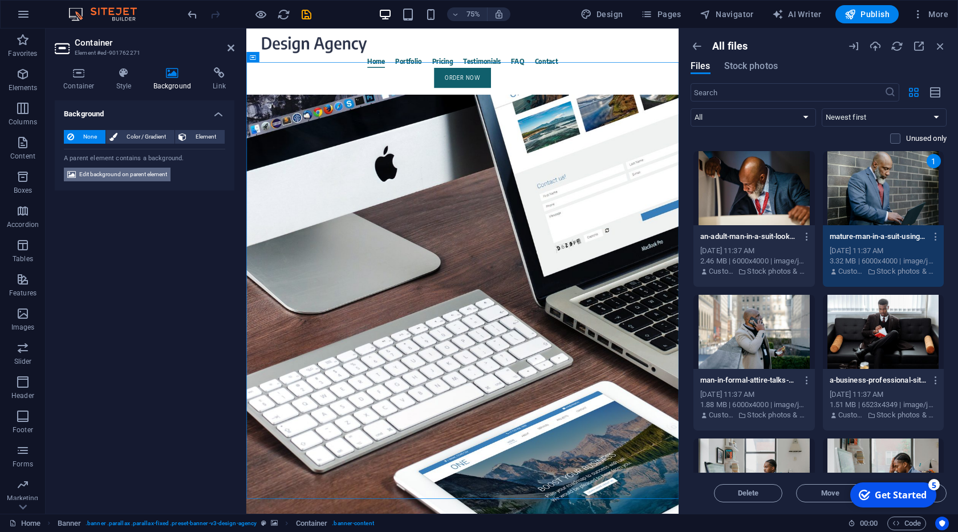
click at [140, 173] on span "Edit background on parent element" at bounding box center [123, 175] width 88 height 14
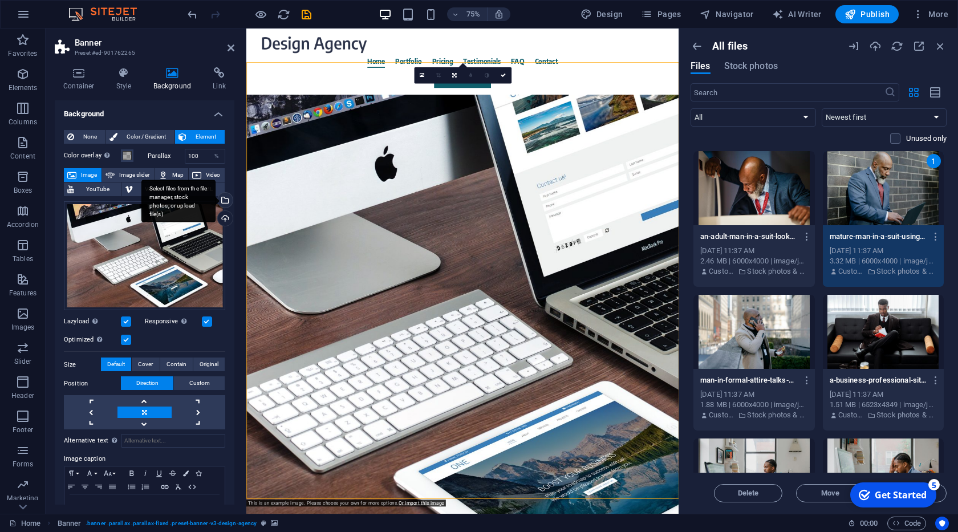
click at [215, 200] on div "Select files from the file manager, stock photos, or upload file(s)" at bounding box center [178, 201] width 74 height 43
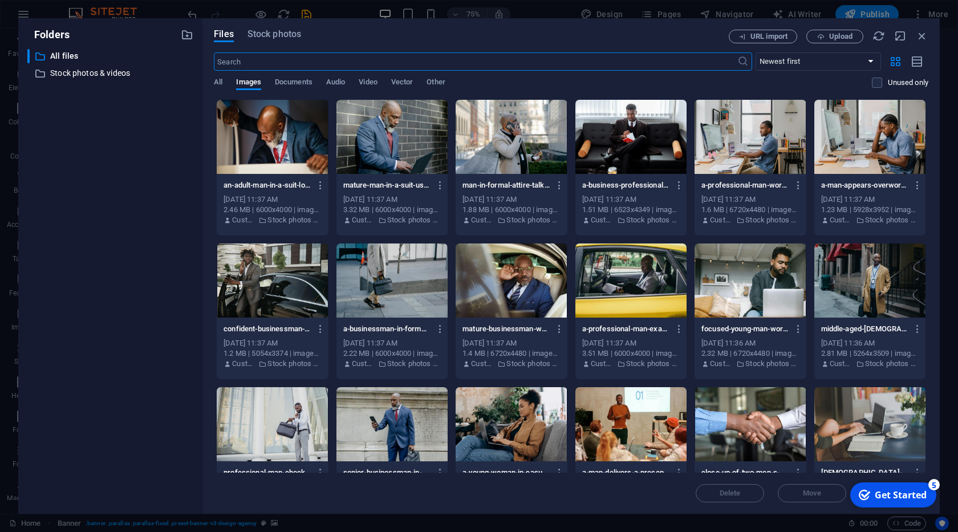
click at [371, 125] on div at bounding box center [391, 137] width 111 height 74
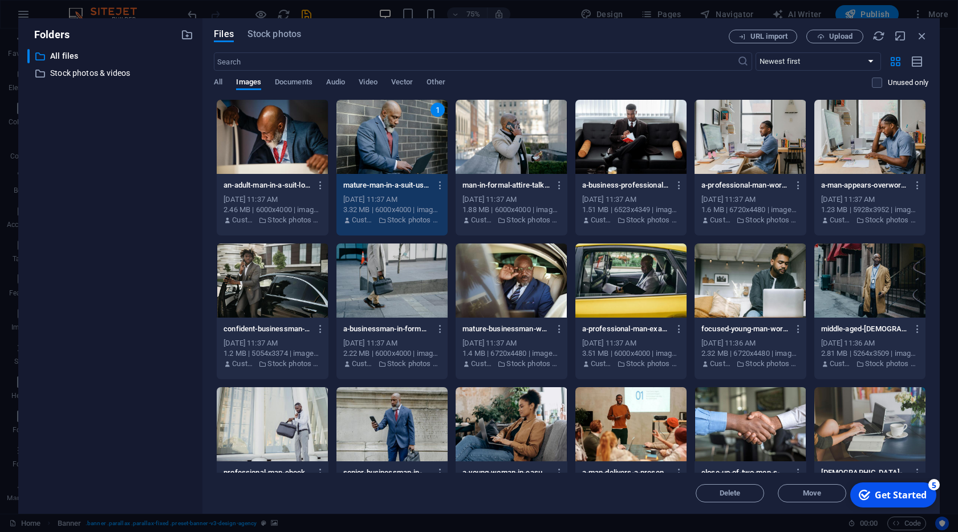
click at [371, 125] on div "1" at bounding box center [391, 137] width 111 height 74
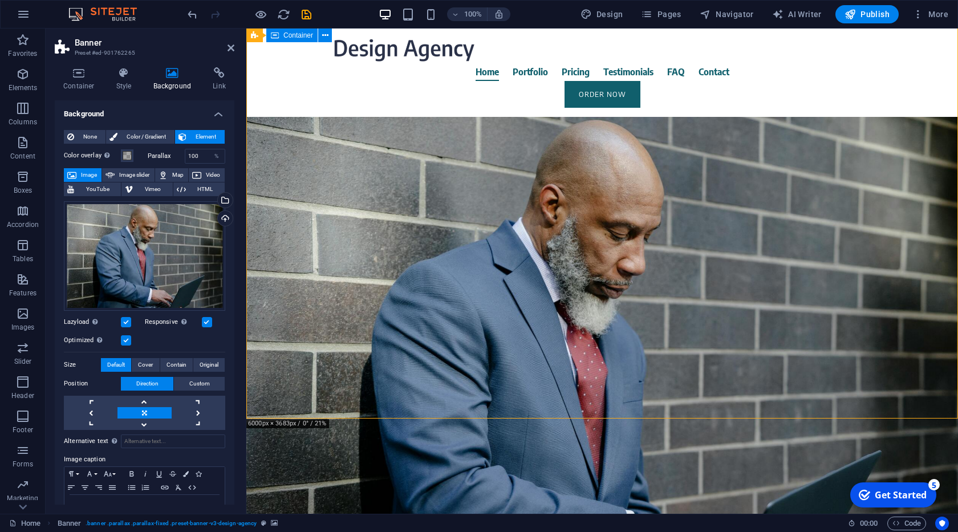
scroll to position [130, 0]
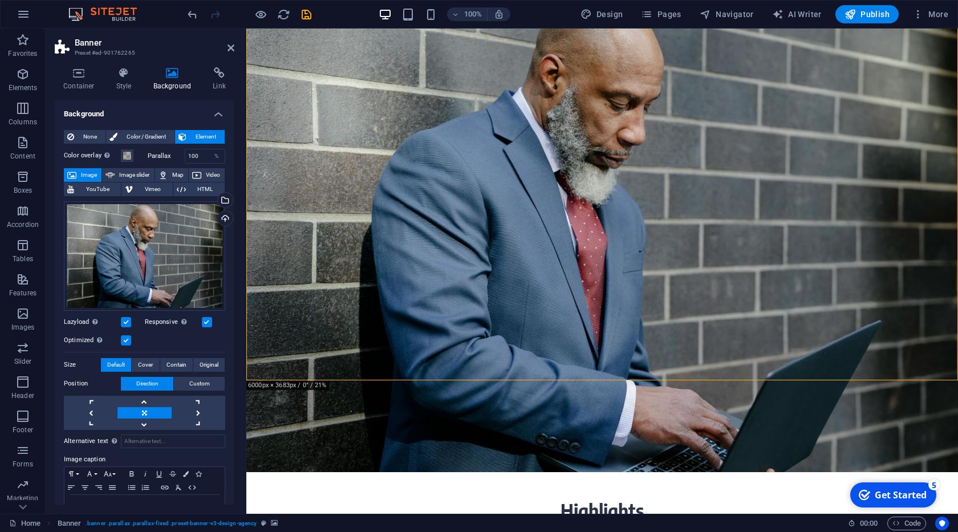
click at [235, 54] on aside "Banner Preset #ed-901762265 Container Style Background Link Size Height Default…" at bounding box center [146, 271] width 201 height 485
drag, startPoint x: 228, startPoint y: 51, endPoint x: 355, endPoint y: 272, distance: 254.8
click at [228, 51] on icon at bounding box center [230, 47] width 7 height 9
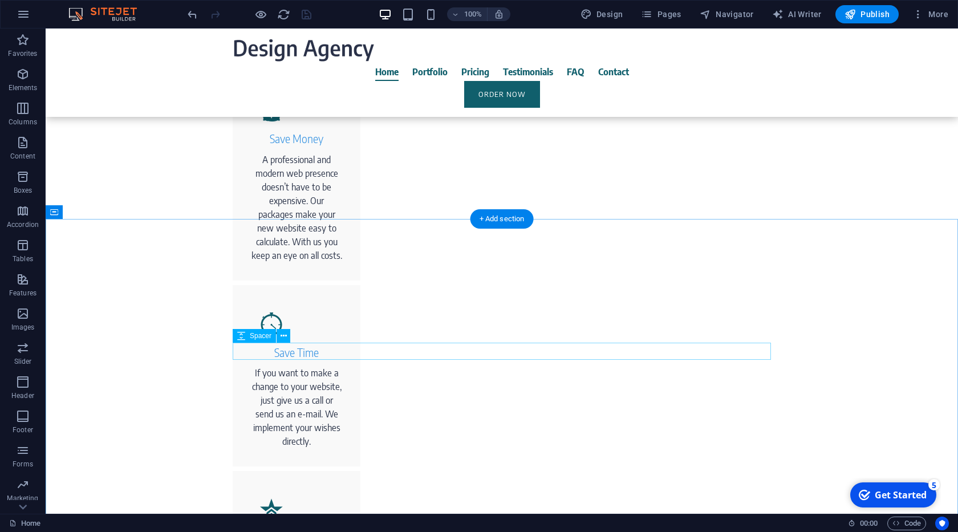
scroll to position [780, 0]
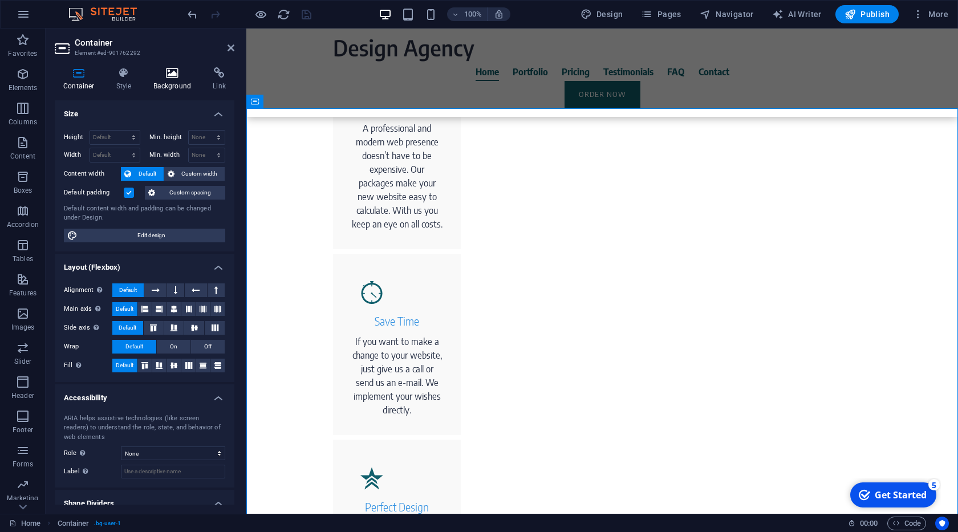
click at [165, 72] on icon at bounding box center [172, 72] width 55 height 11
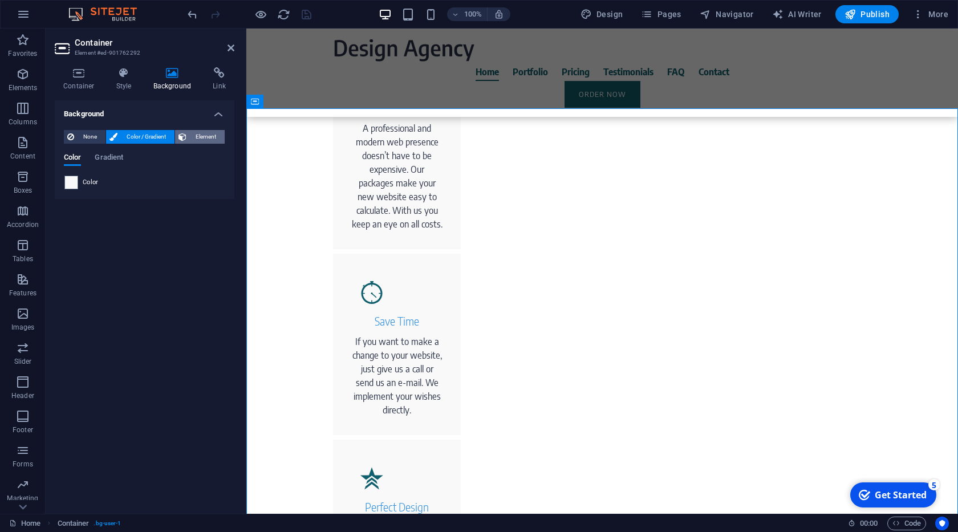
click at [198, 137] on span "Element" at bounding box center [205, 137] width 31 height 14
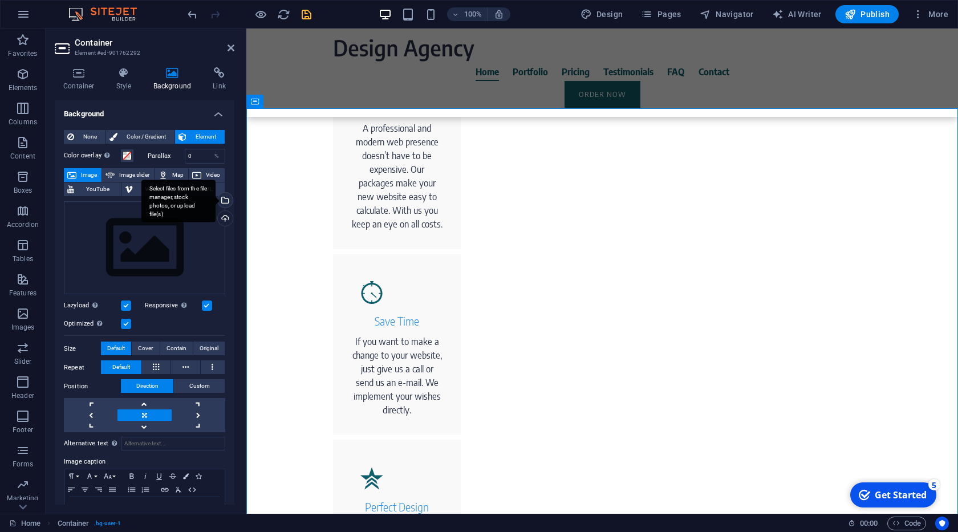
click at [215, 197] on div "Select files from the file manager, stock photos, or upload file(s)" at bounding box center [178, 201] width 74 height 43
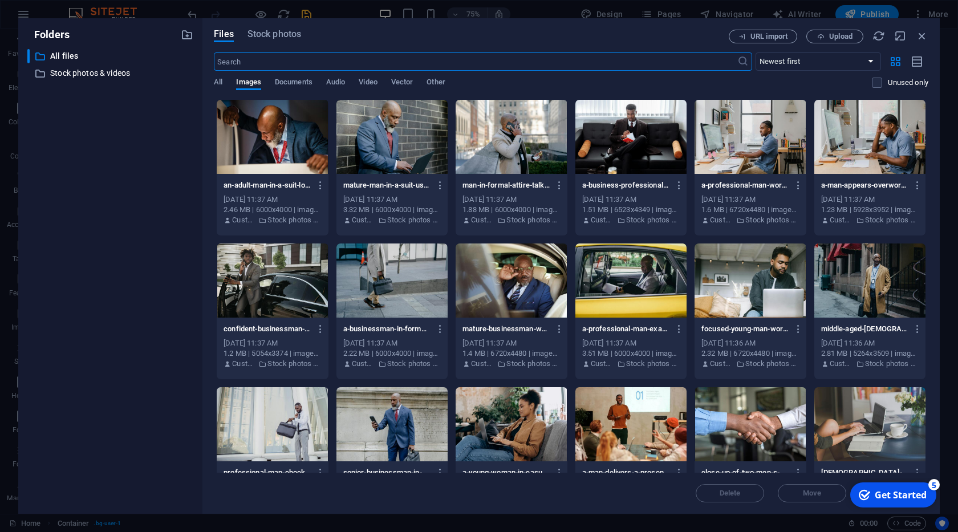
scroll to position [58, 0]
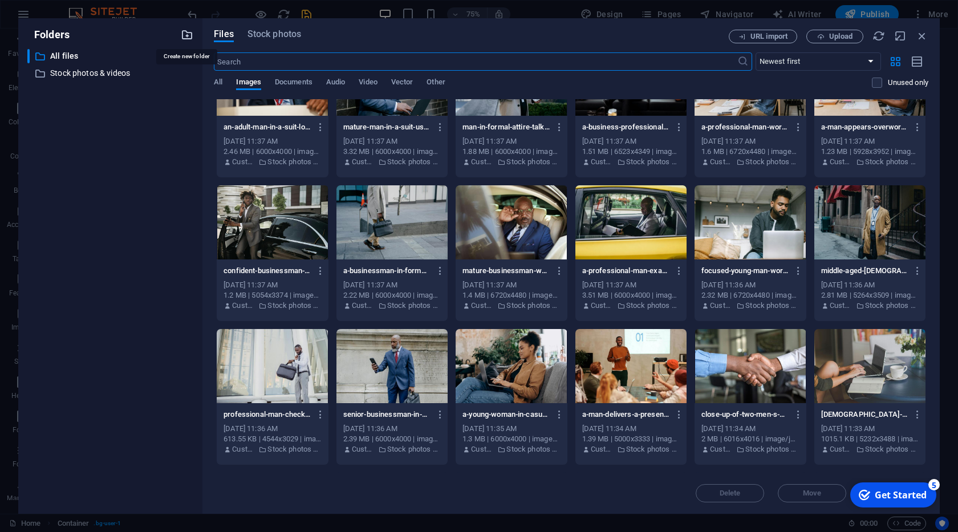
click at [190, 40] on icon "button" at bounding box center [187, 35] width 13 height 13
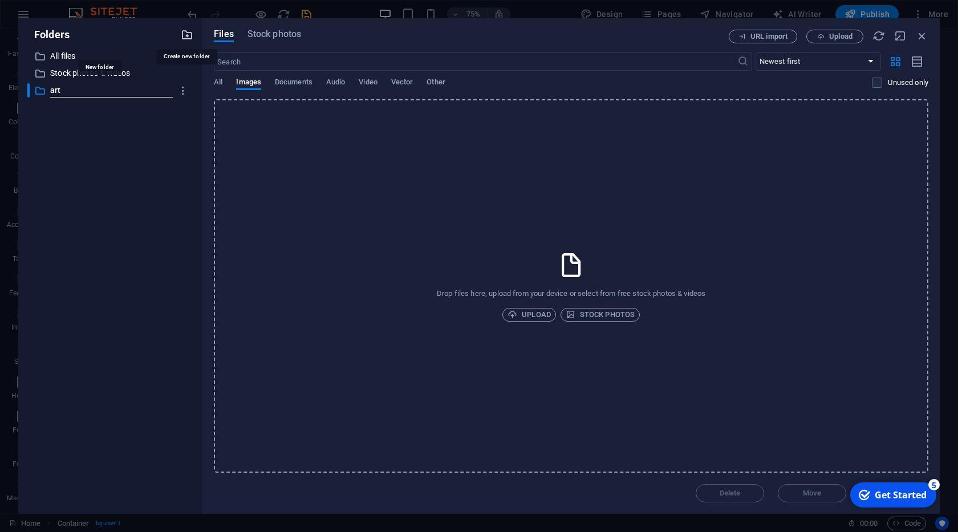
type input "art"
click at [532, 314] on span "Upload" at bounding box center [528, 315] width 43 height 14
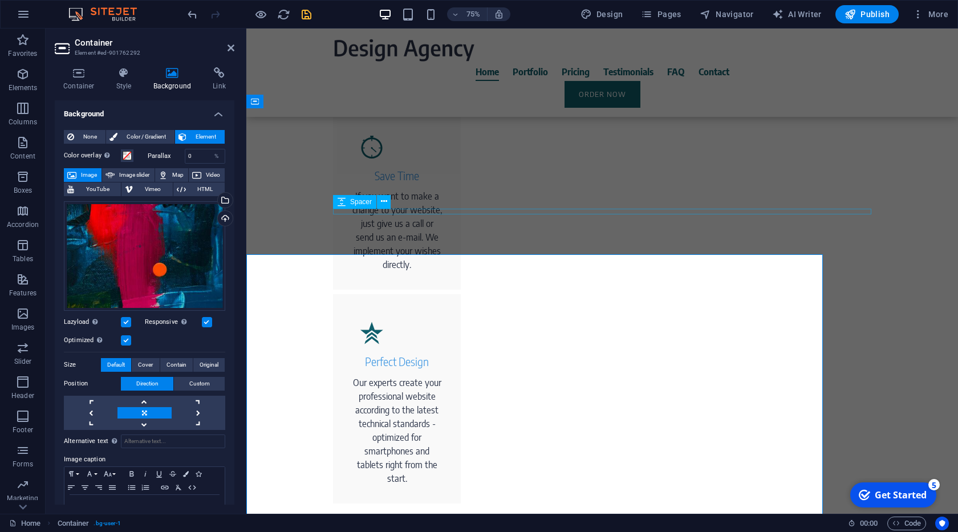
scroll to position [780, 0]
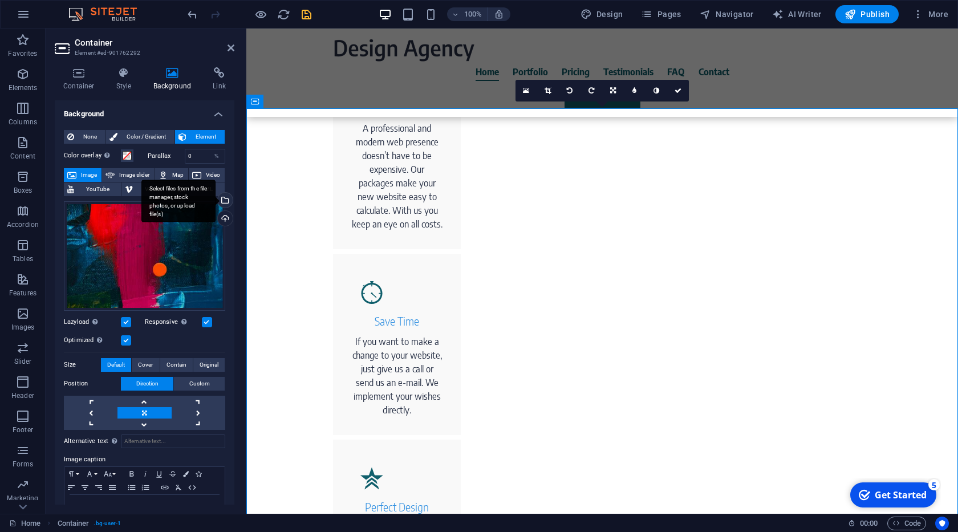
click at [225, 200] on div "Select files from the file manager, stock photos, or upload file(s)" at bounding box center [223, 201] width 17 height 17
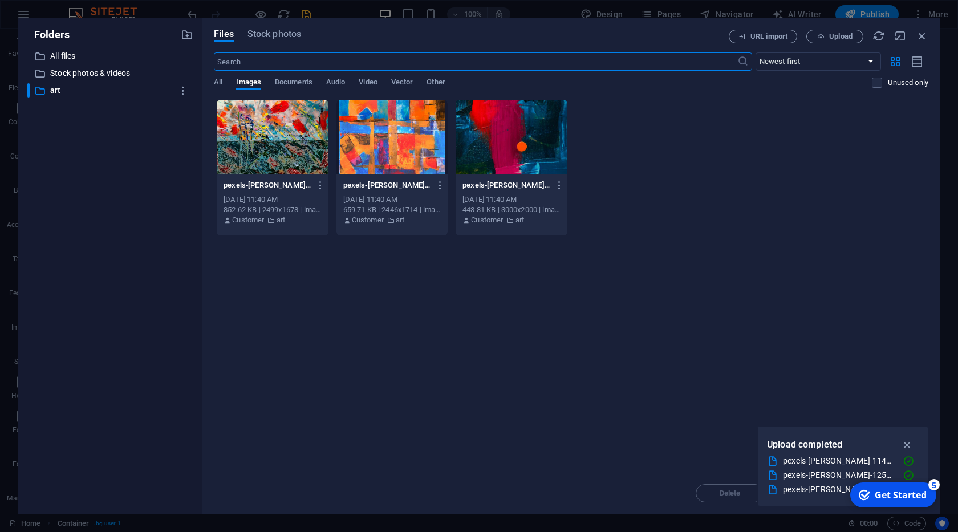
scroll to position [925, 0]
click at [502, 156] on div at bounding box center [510, 137] width 111 height 74
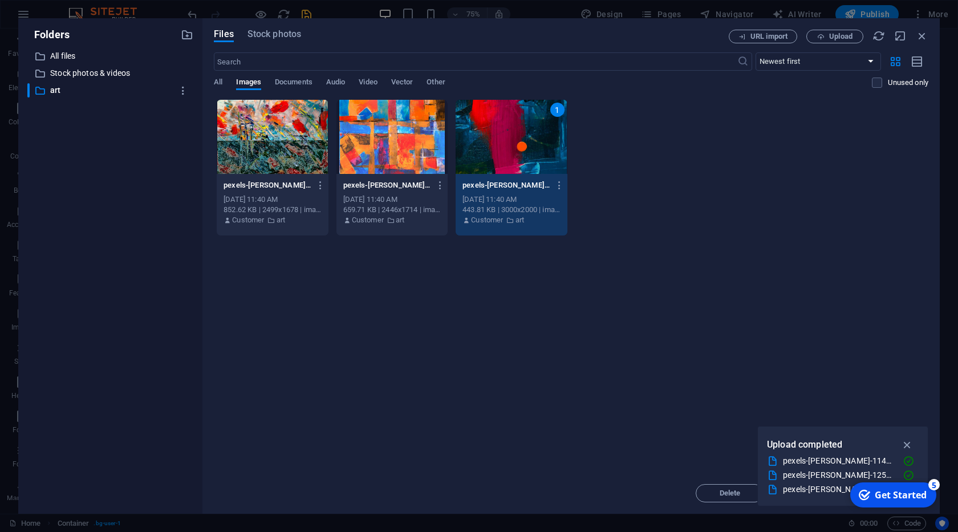
click at [502, 156] on div "1" at bounding box center [510, 137] width 111 height 74
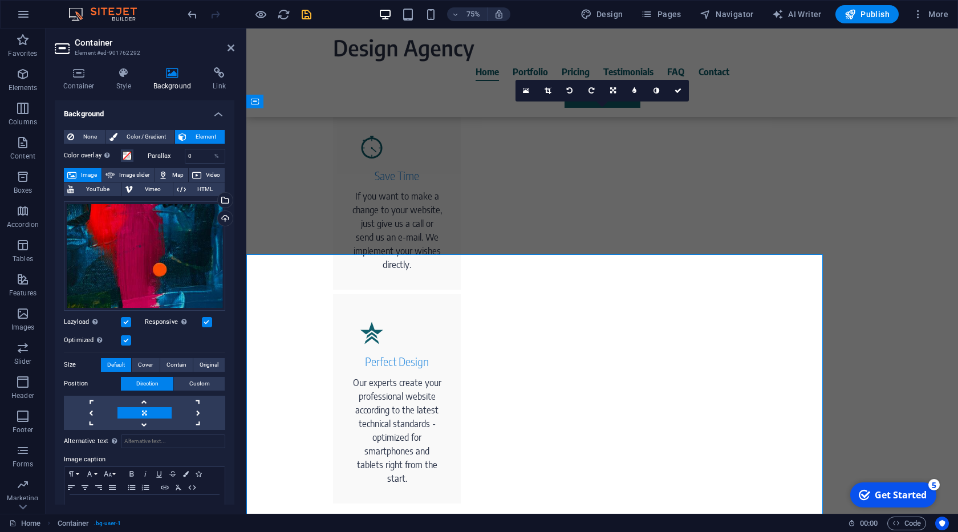
scroll to position [780, 0]
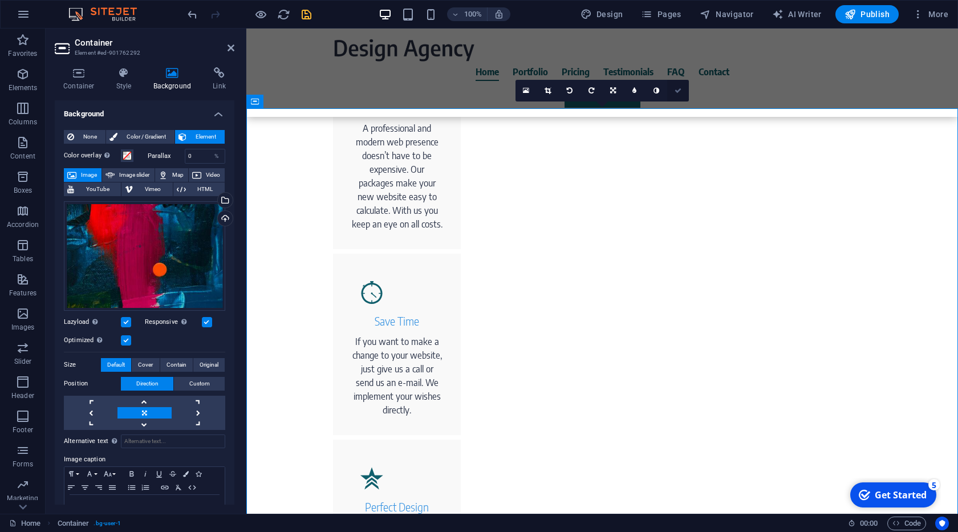
click at [676, 91] on icon at bounding box center [677, 90] width 7 height 7
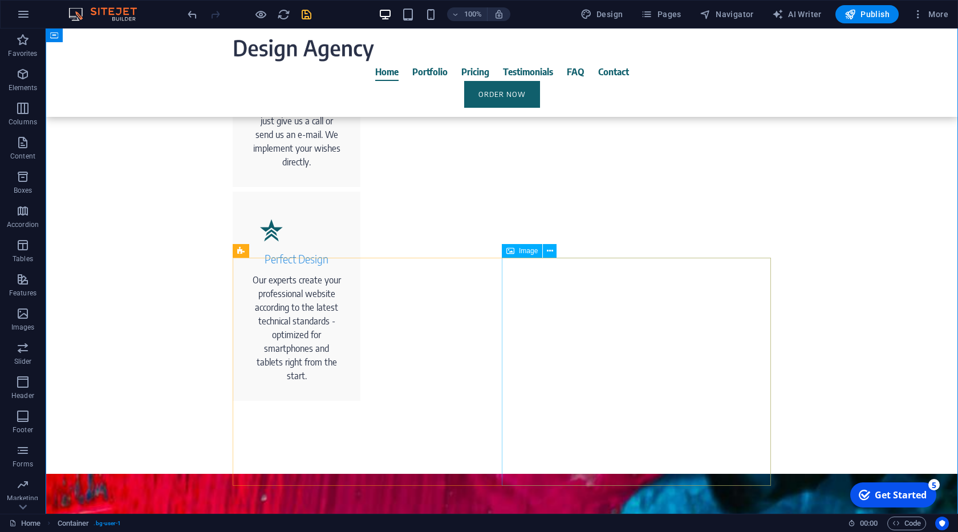
scroll to position [910, 0]
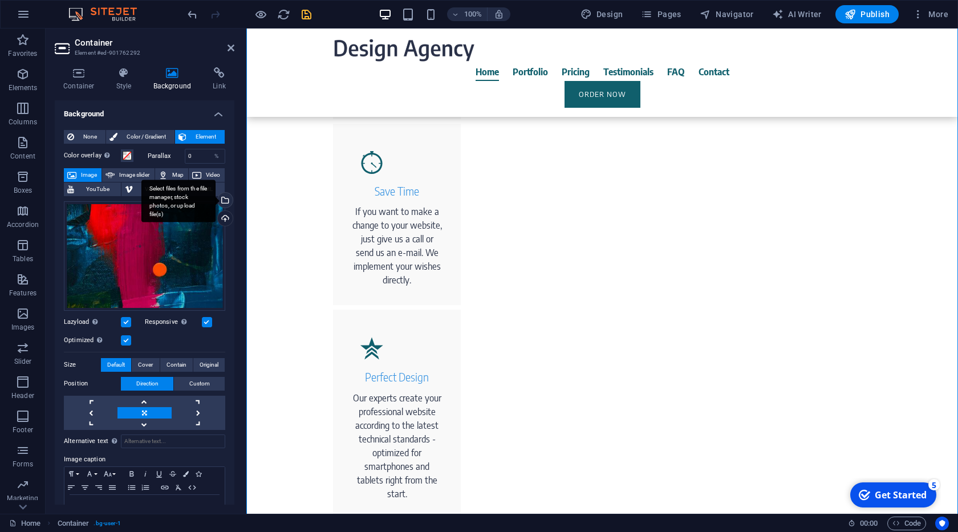
click at [225, 197] on div "Select files from the file manager, stock photos, or upload file(s)" at bounding box center [223, 201] width 17 height 17
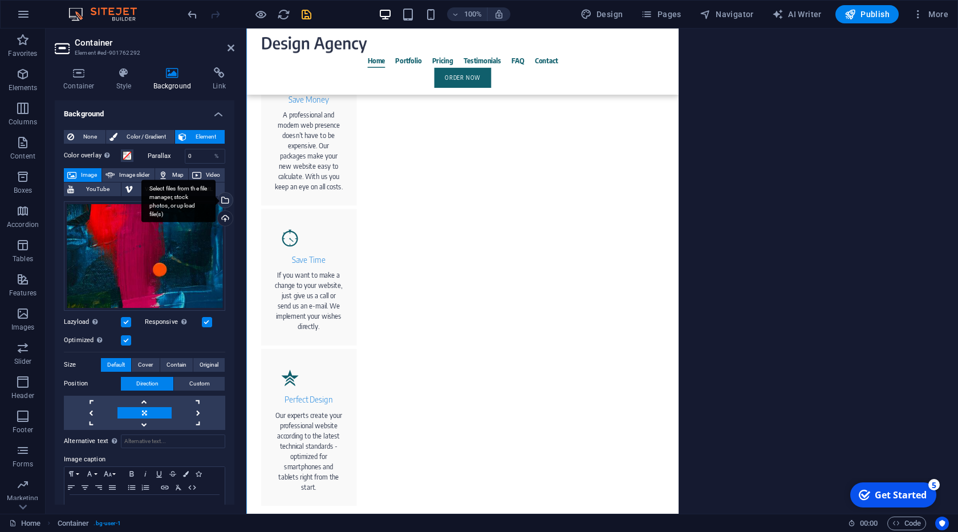
scroll to position [1055, 0]
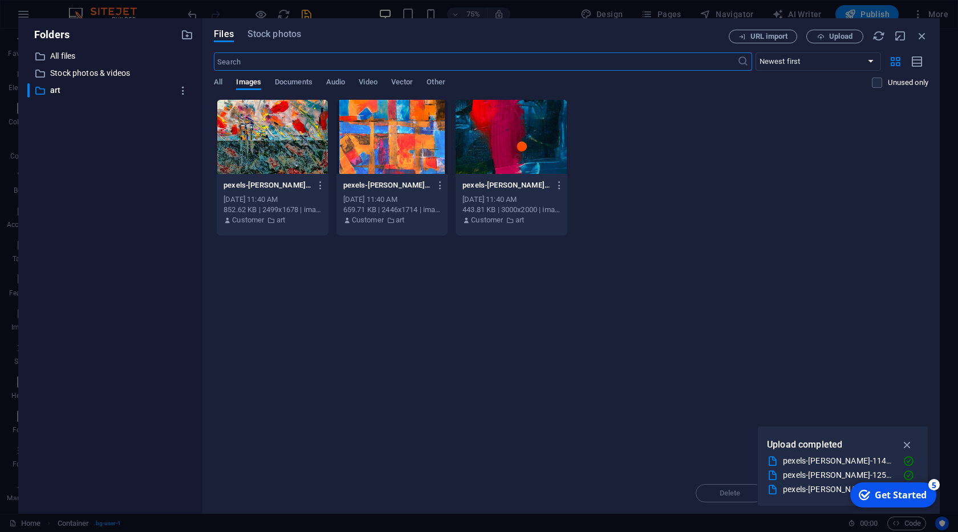
click at [404, 168] on div at bounding box center [391, 137] width 111 height 74
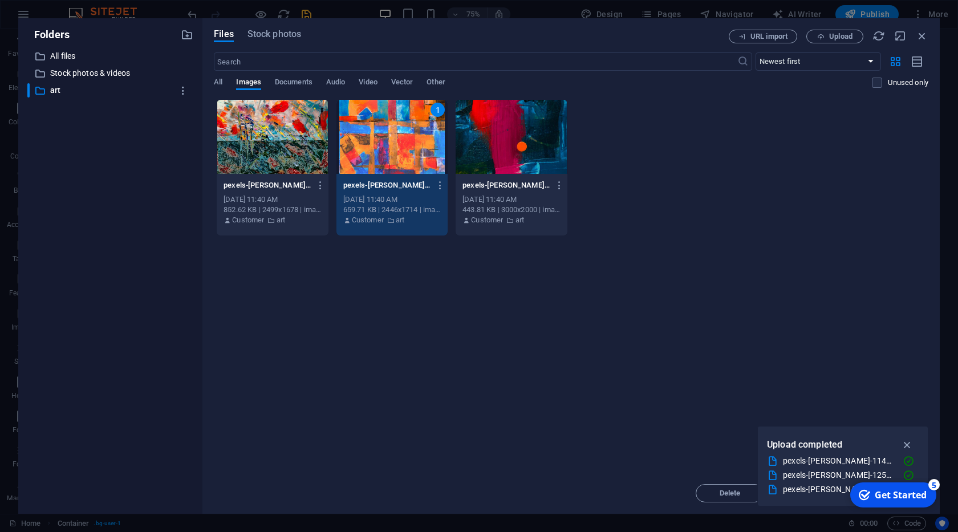
click at [404, 168] on div "1" at bounding box center [391, 137] width 111 height 74
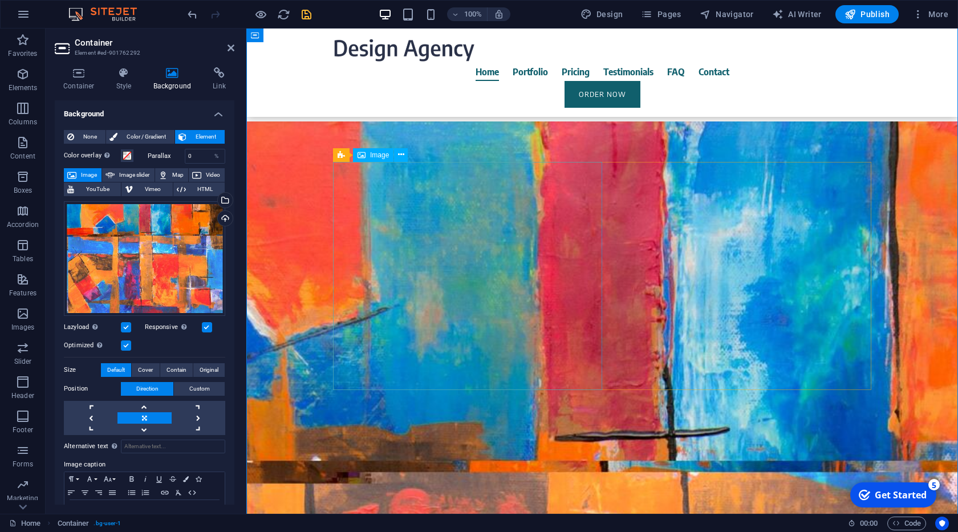
scroll to position [1445, 0]
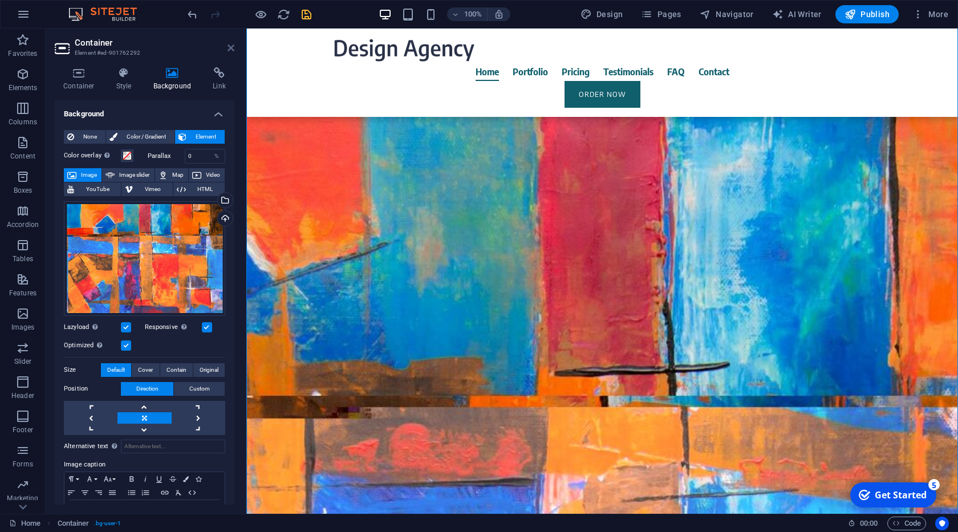
click at [233, 49] on icon at bounding box center [230, 47] width 7 height 9
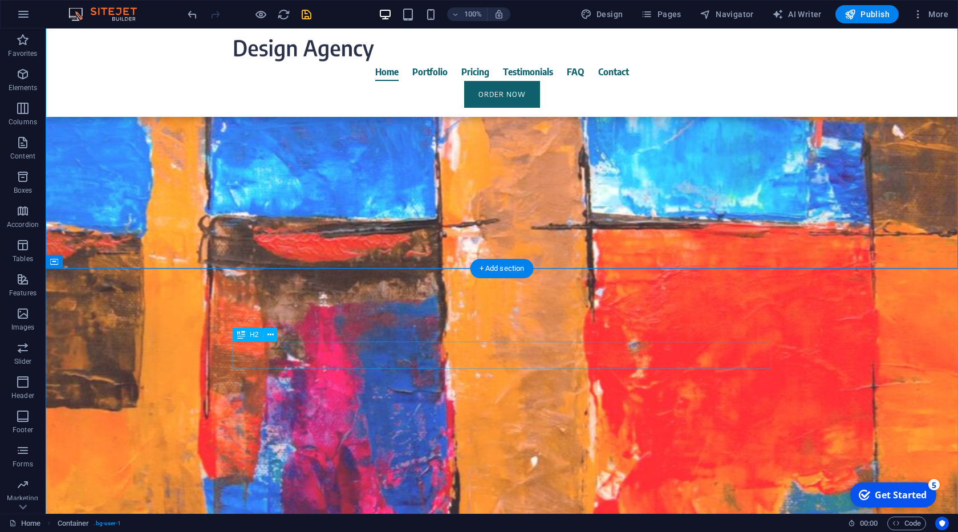
scroll to position [1835, 0]
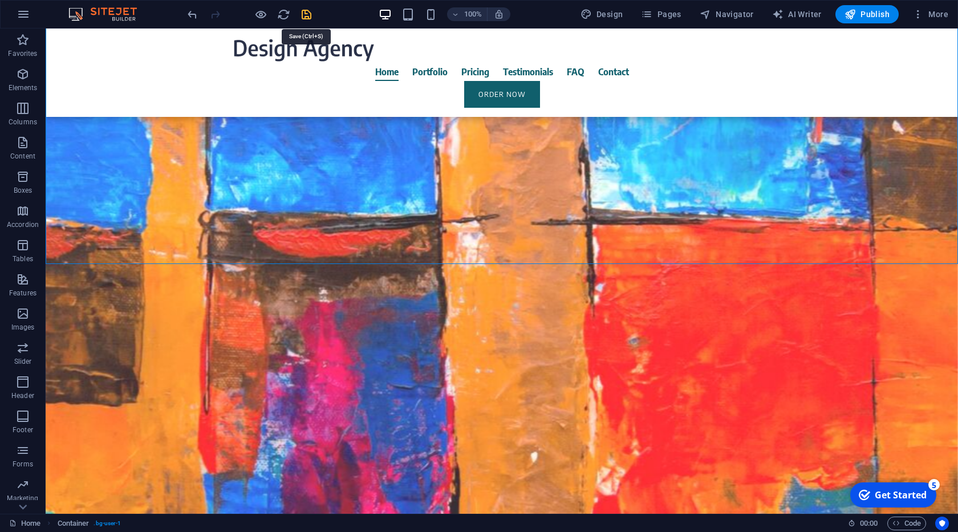
click at [301, 13] on icon "save" at bounding box center [306, 14] width 13 height 13
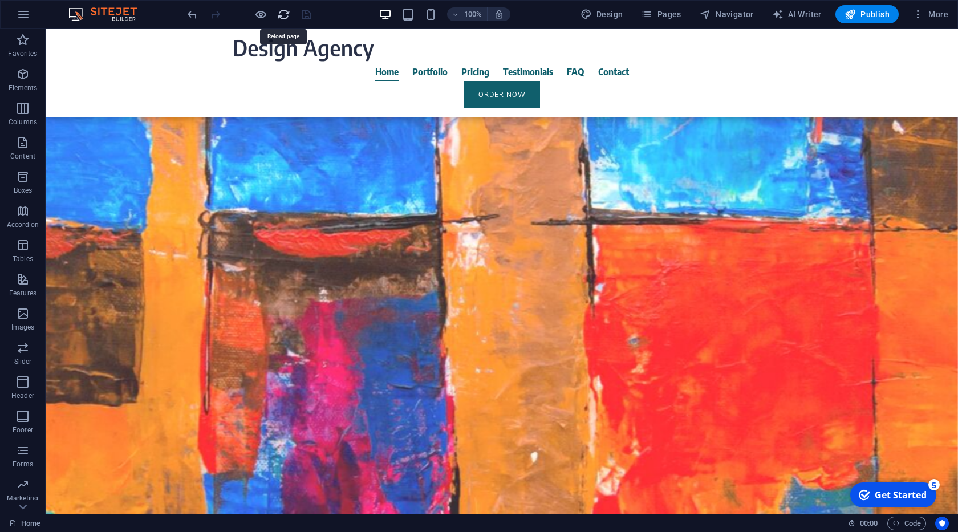
click at [281, 14] on icon "reload" at bounding box center [283, 14] width 13 height 13
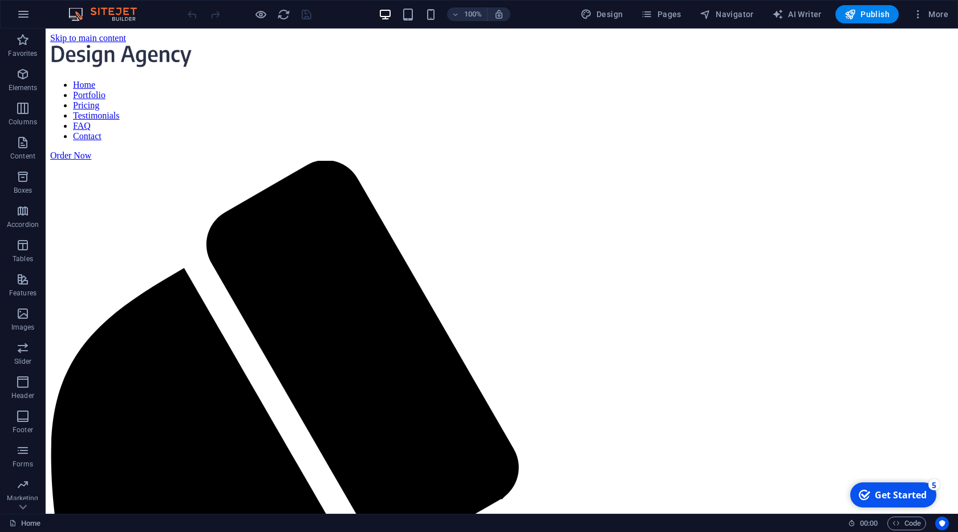
scroll to position [0, 0]
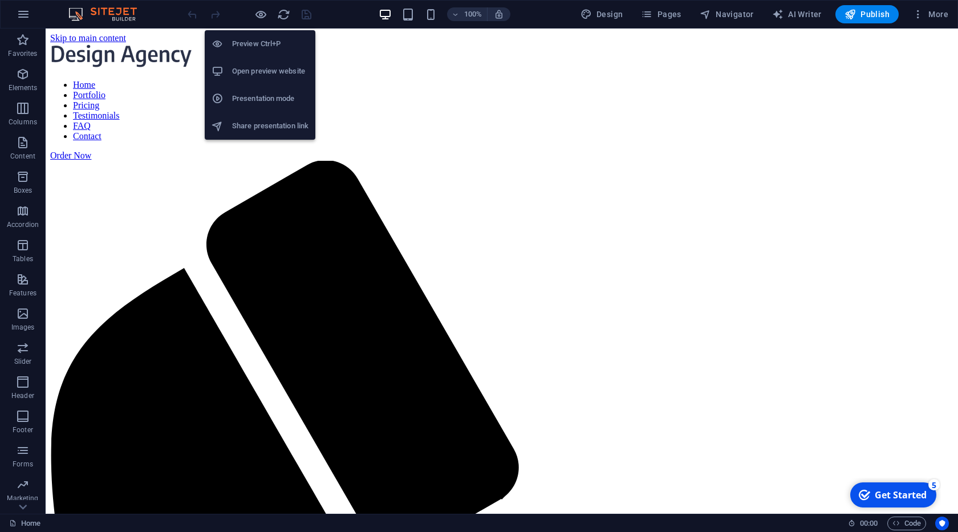
click at [271, 69] on h6 "Open preview website" at bounding box center [270, 71] width 76 height 14
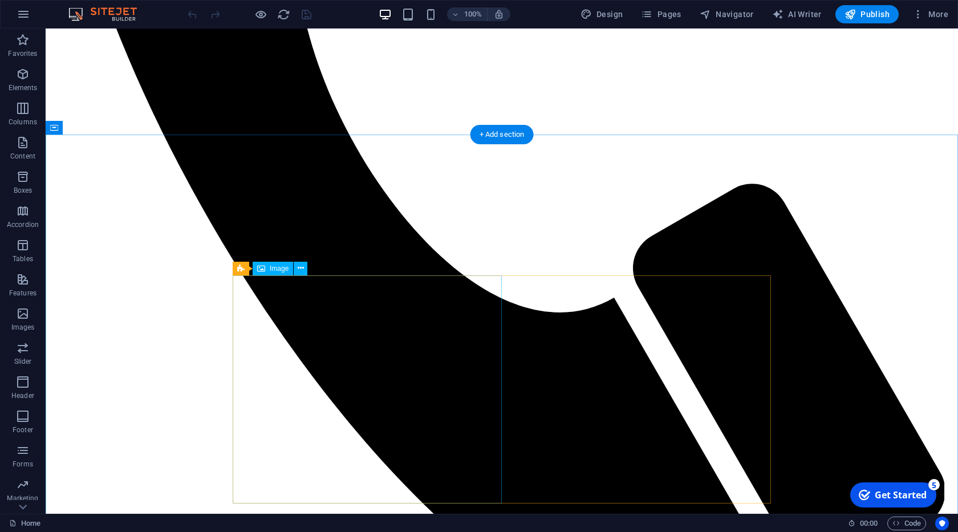
scroll to position [780, 0]
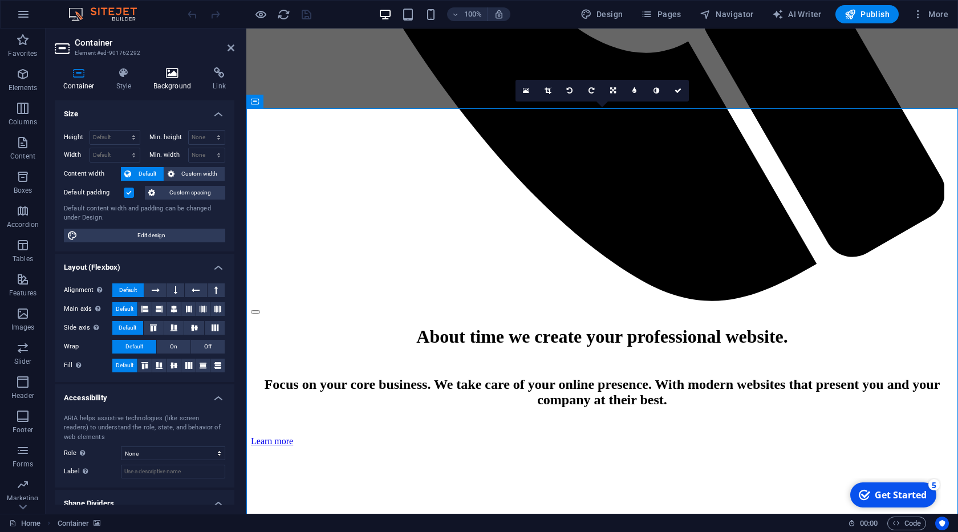
click at [174, 79] on icon at bounding box center [172, 72] width 55 height 11
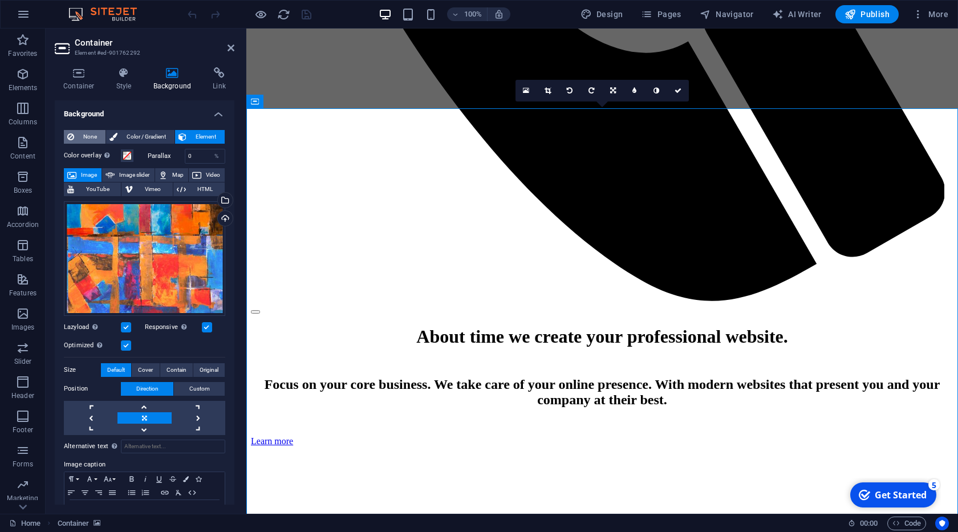
click at [95, 136] on span "None" at bounding box center [90, 137] width 25 height 14
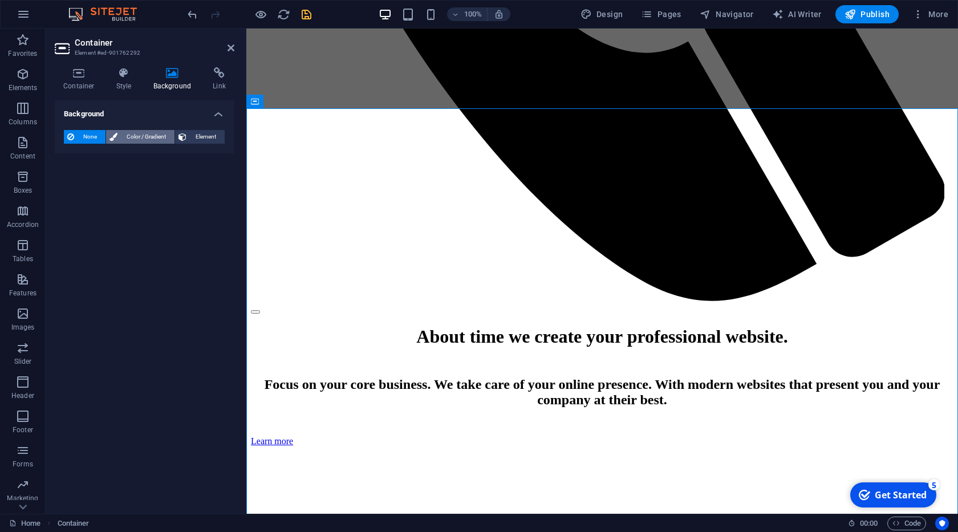
click at [136, 137] on span "Color / Gradient" at bounding box center [146, 137] width 50 height 14
click at [307, 14] on icon "save" at bounding box center [306, 14] width 13 height 13
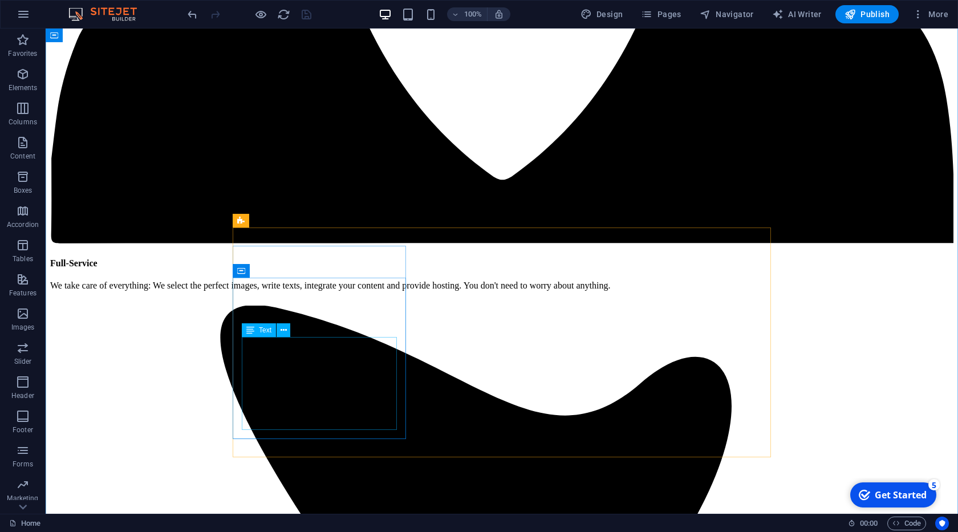
scroll to position [2599, 0]
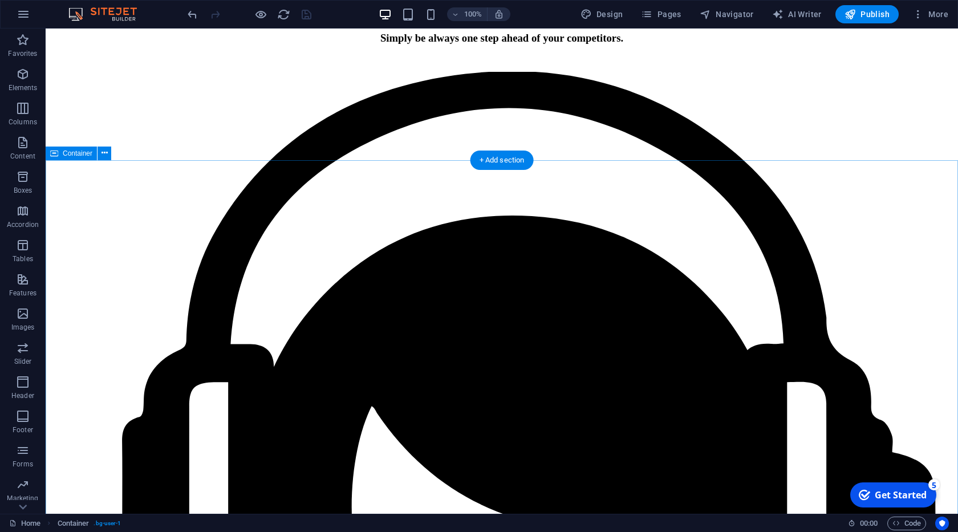
scroll to position [2079, 0]
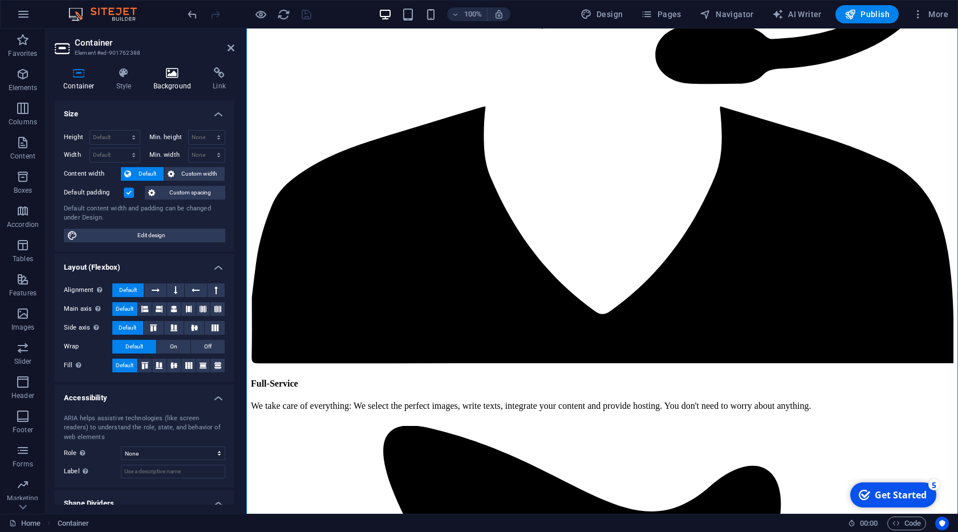
click at [174, 72] on icon at bounding box center [172, 72] width 55 height 11
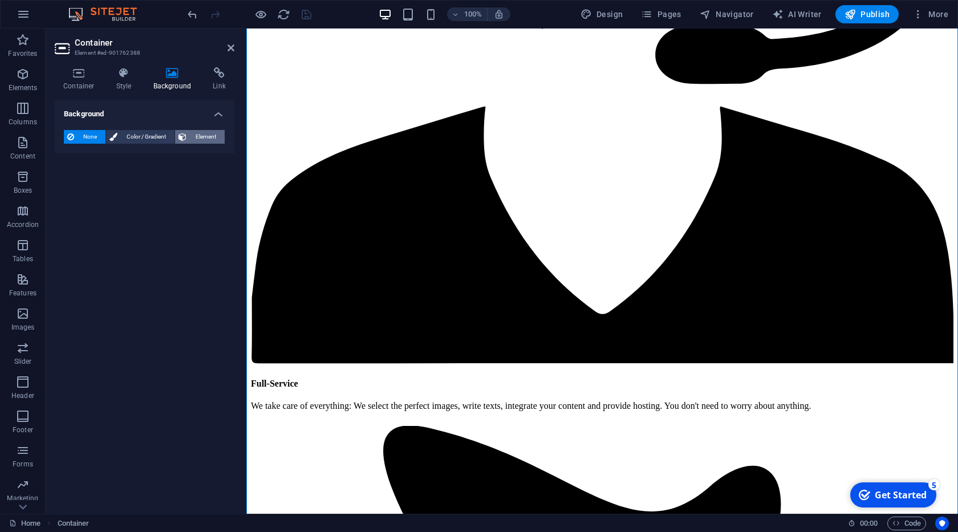
click at [189, 135] on button "Element" at bounding box center [200, 137] width 50 height 14
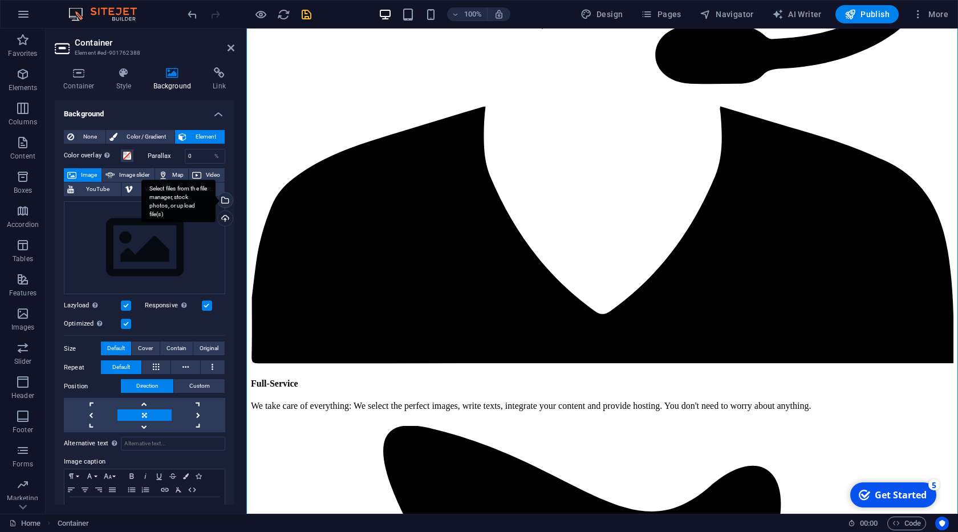
click at [215, 203] on div "Select files from the file manager, stock photos, or upload file(s)" at bounding box center [178, 201] width 74 height 43
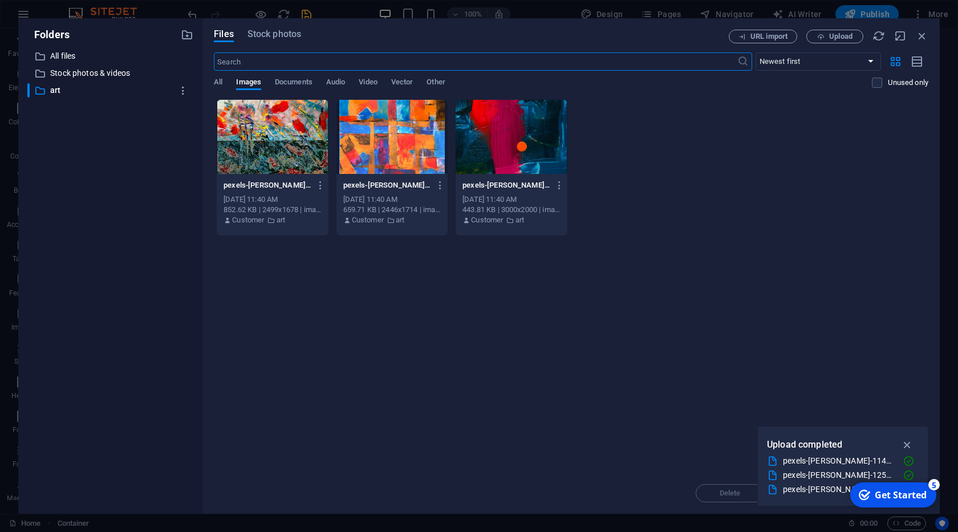
scroll to position [2225, 0]
click at [414, 152] on div at bounding box center [391, 137] width 111 height 74
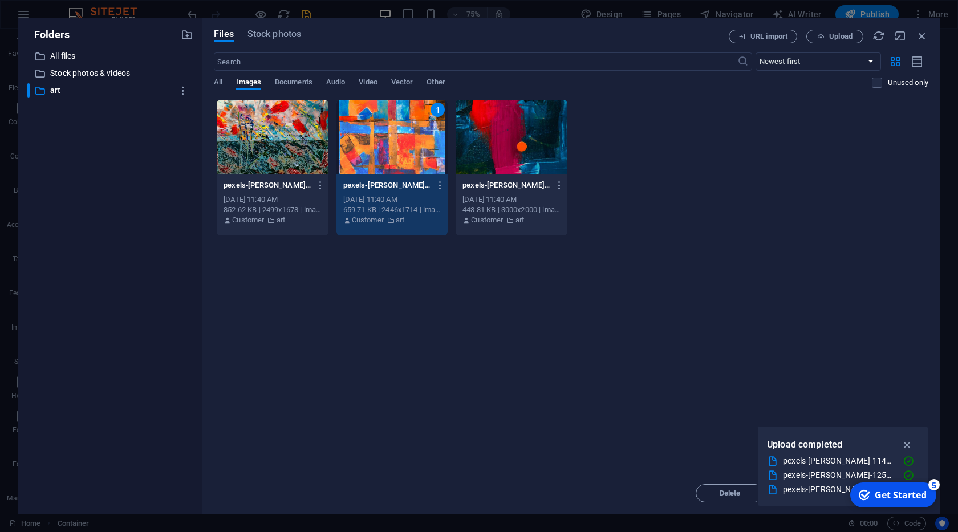
click at [414, 152] on div "1" at bounding box center [391, 137] width 111 height 74
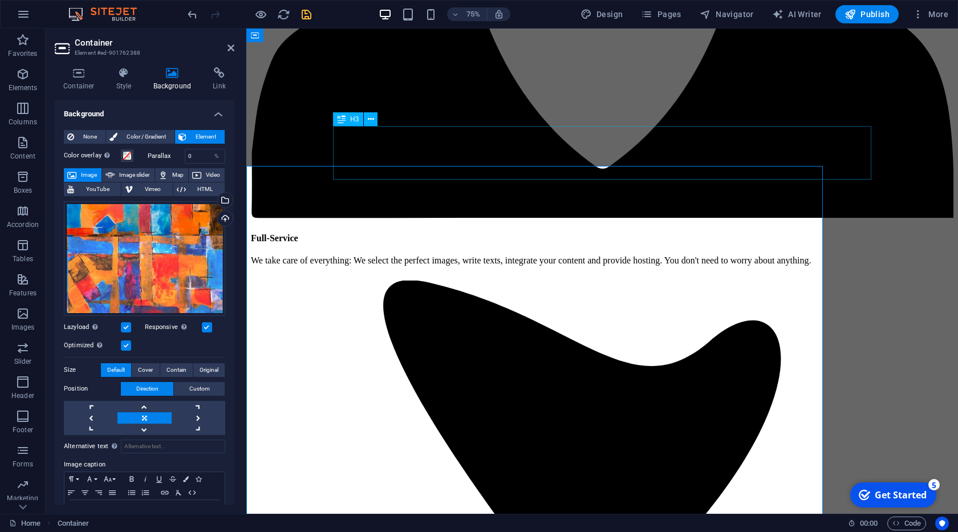
scroll to position [2079, 0]
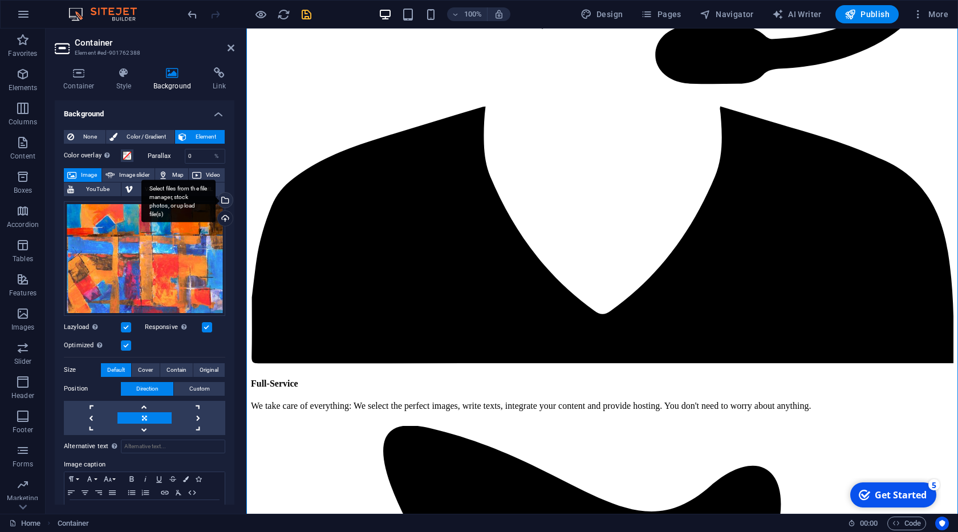
click at [215, 200] on div "Select files from the file manager, stock photos, or upload file(s)" at bounding box center [178, 201] width 74 height 43
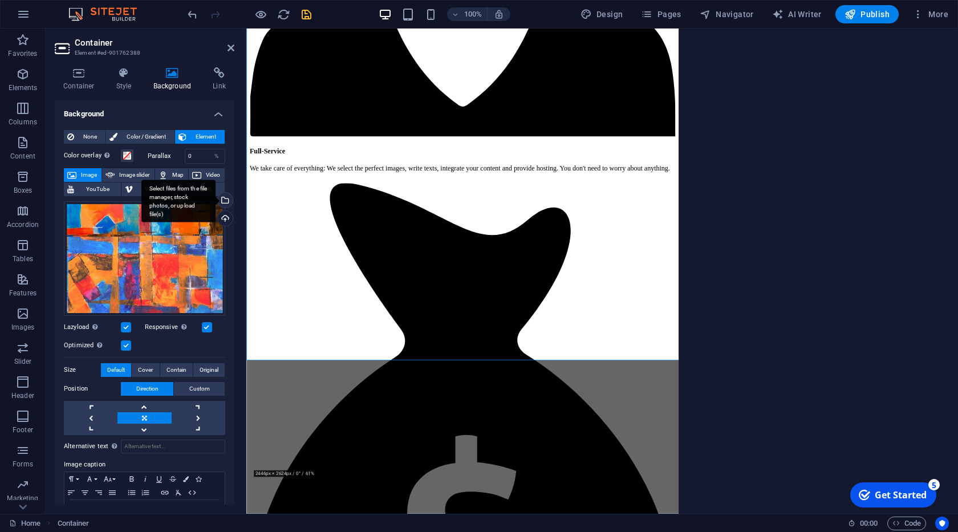
scroll to position [2225, 0]
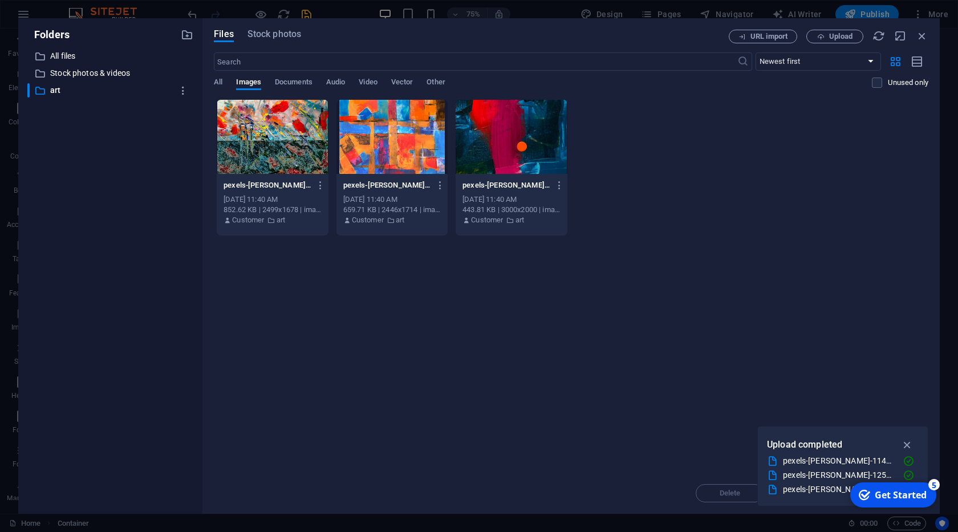
click at [286, 150] on div at bounding box center [272, 137] width 111 height 74
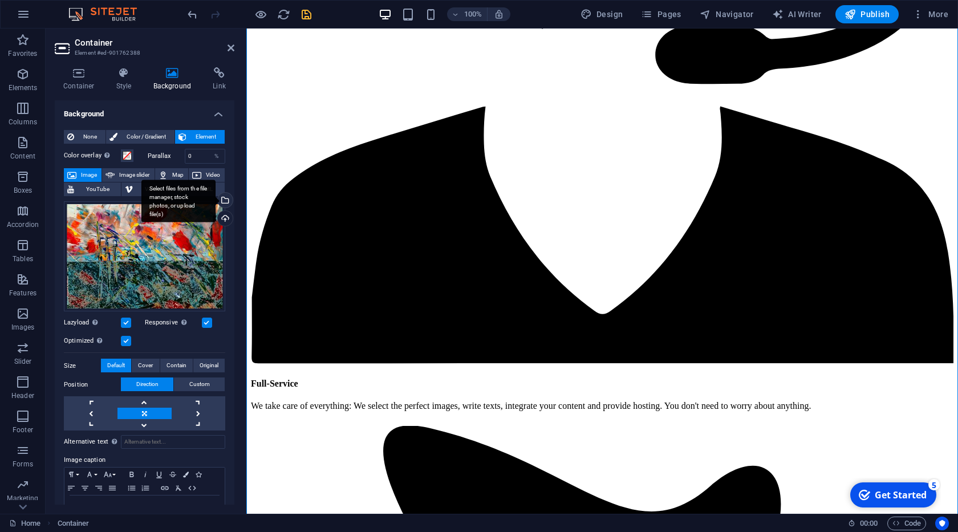
click at [215, 198] on div "Select files from the file manager, stock photos, or upload file(s)" at bounding box center [178, 201] width 74 height 43
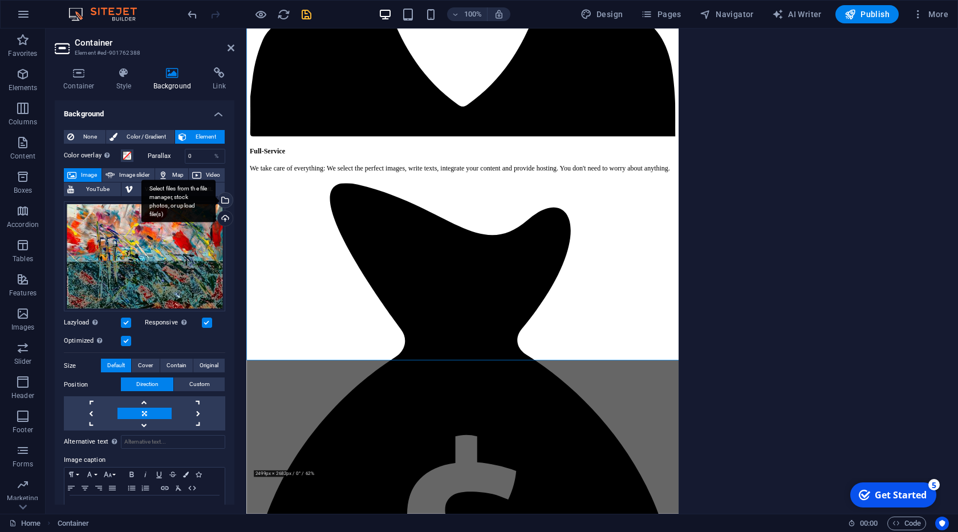
scroll to position [2225, 0]
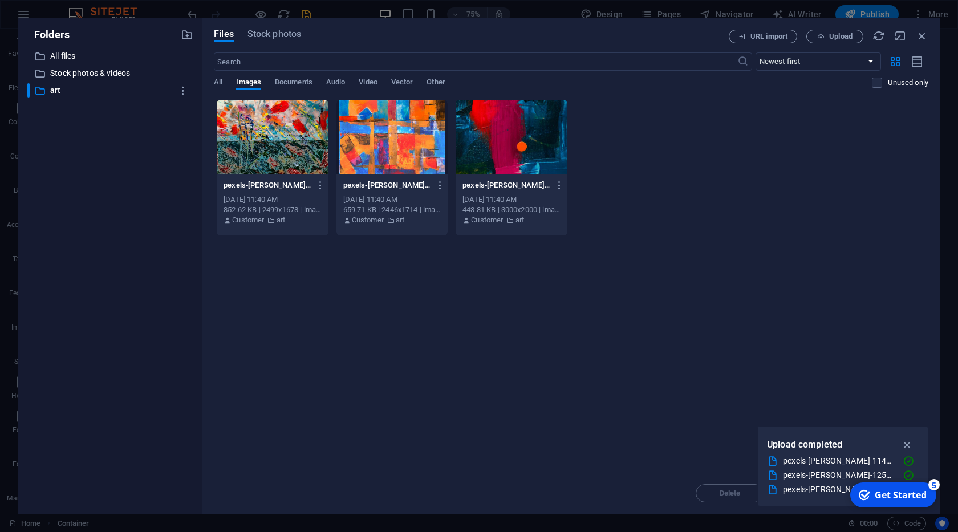
click at [510, 160] on div at bounding box center [510, 137] width 111 height 74
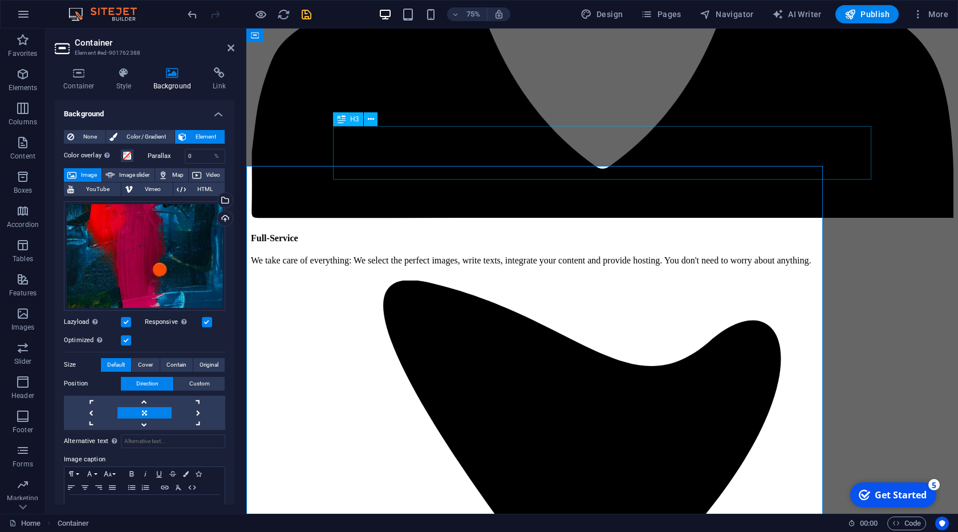
scroll to position [2079, 0]
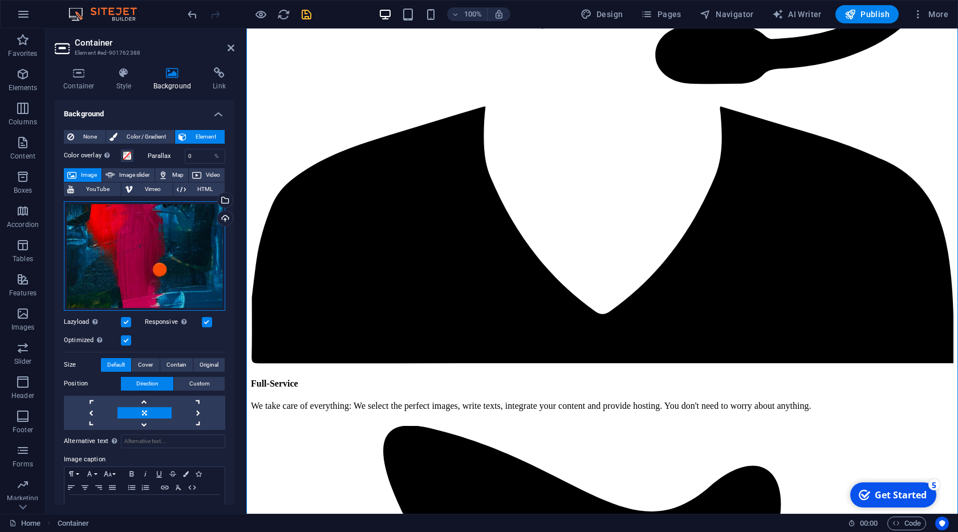
click at [174, 232] on div "Drag files here, click to choose files or select files from Files or our free s…" at bounding box center [144, 255] width 161 height 109
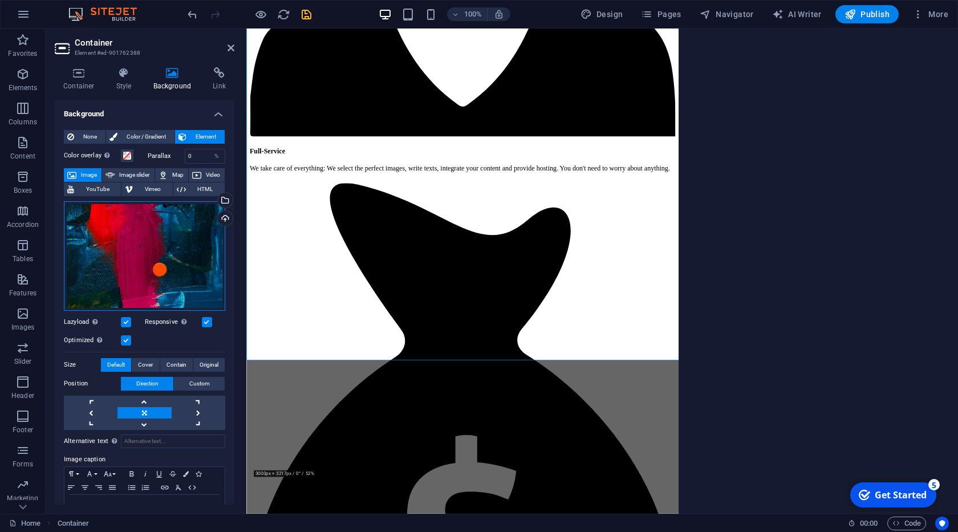
scroll to position [2225, 0]
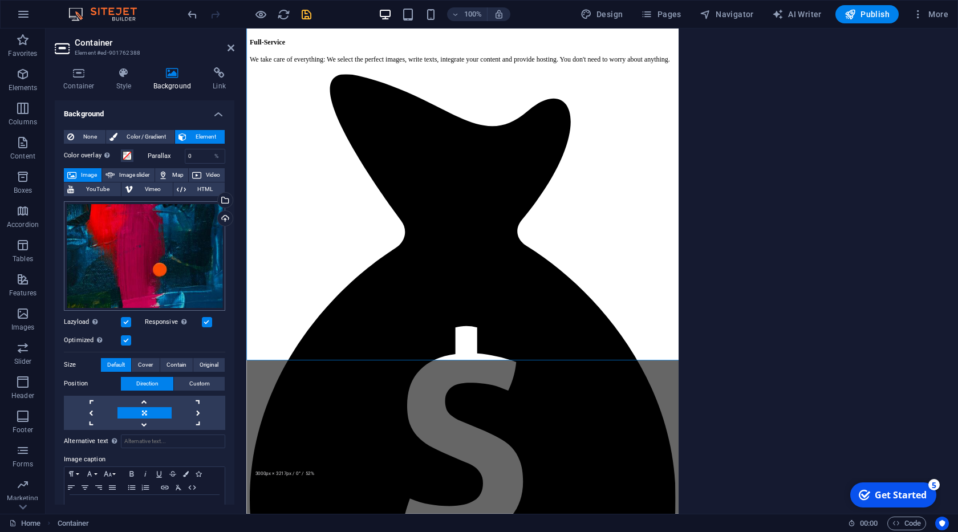
click at [174, 232] on body "web.zaabicom.com Home Favorites Elements Columns Content Boxes Accordion Tables…" at bounding box center [479, 266] width 958 height 532
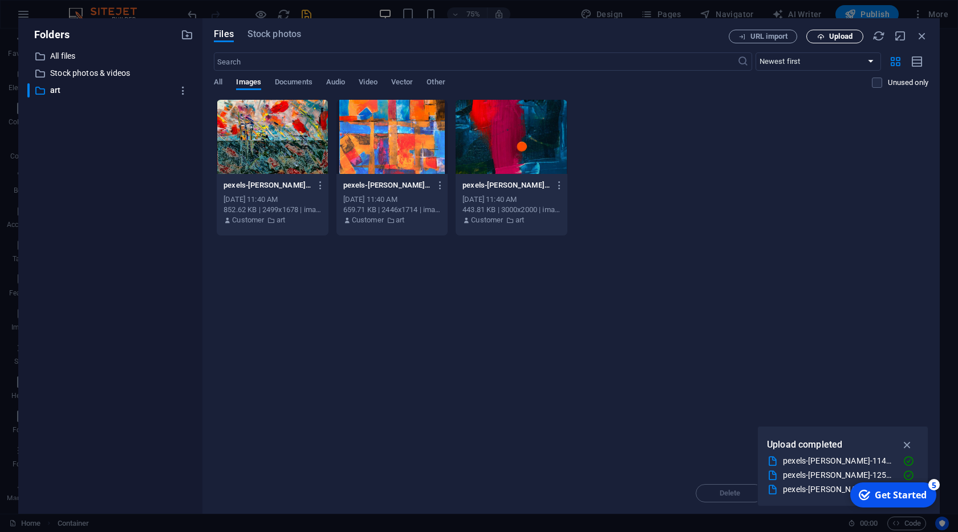
click at [824, 39] on icon "button" at bounding box center [820, 36] width 7 height 7
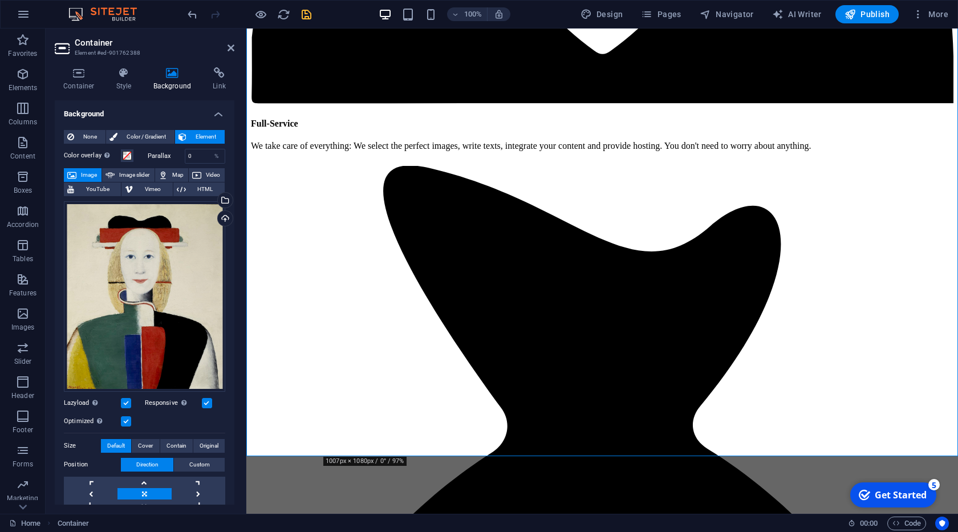
scroll to position [2015, 0]
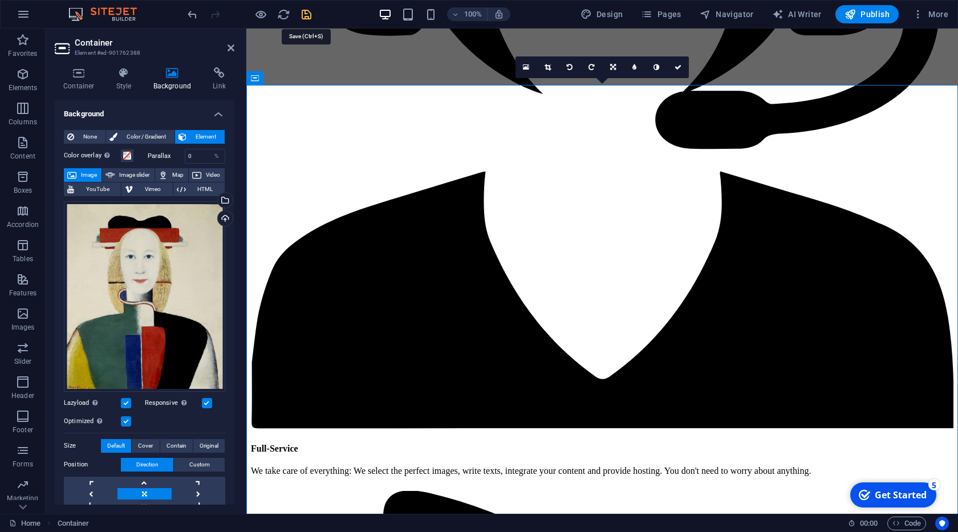
click at [304, 13] on icon "save" at bounding box center [306, 14] width 13 height 13
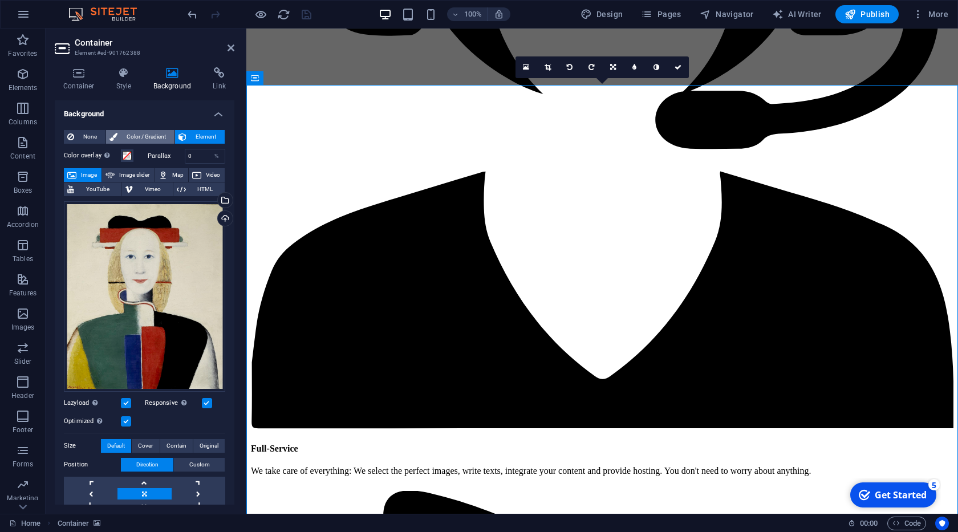
click at [131, 139] on span "Color / Gradient" at bounding box center [146, 137] width 50 height 14
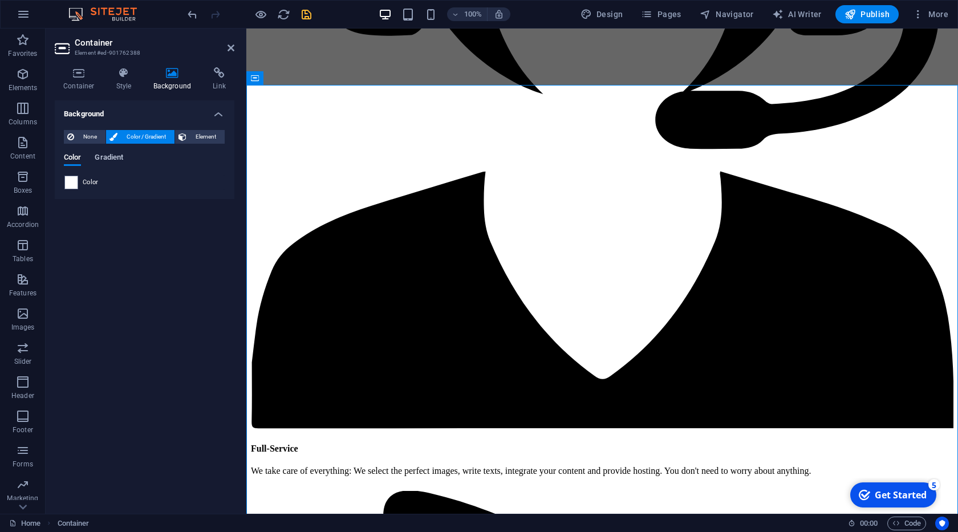
click at [113, 157] on span "Gradient" at bounding box center [109, 158] width 29 height 16
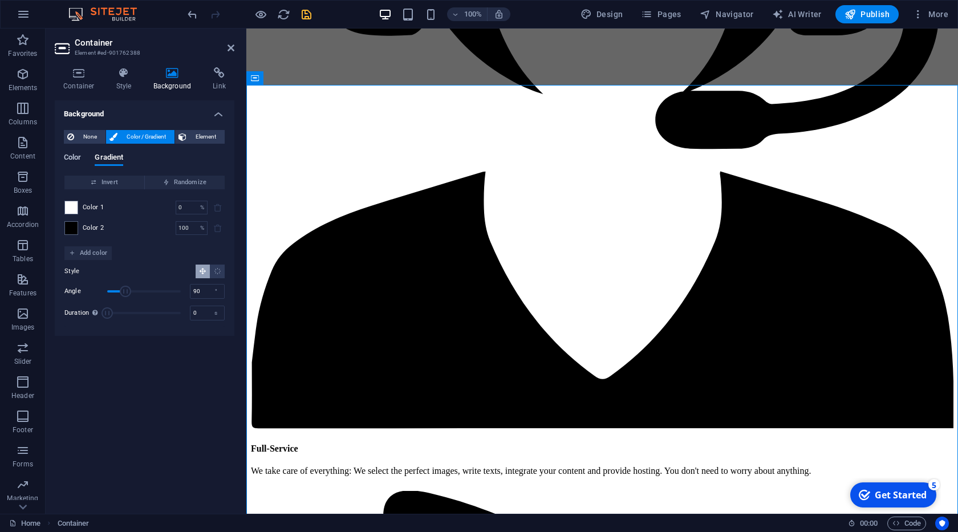
click at [72, 160] on span "Color" at bounding box center [72, 158] width 17 height 16
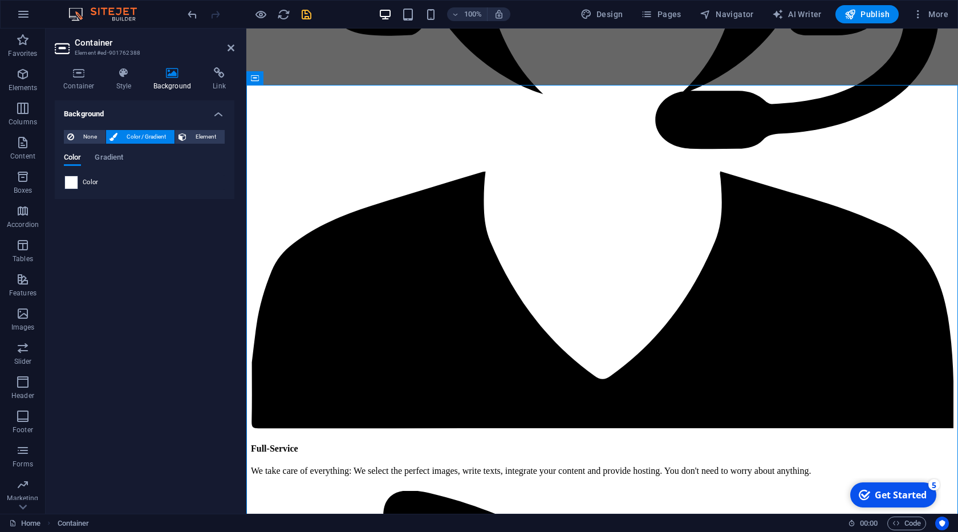
click at [78, 185] on div at bounding box center [71, 183] width 14 height 14
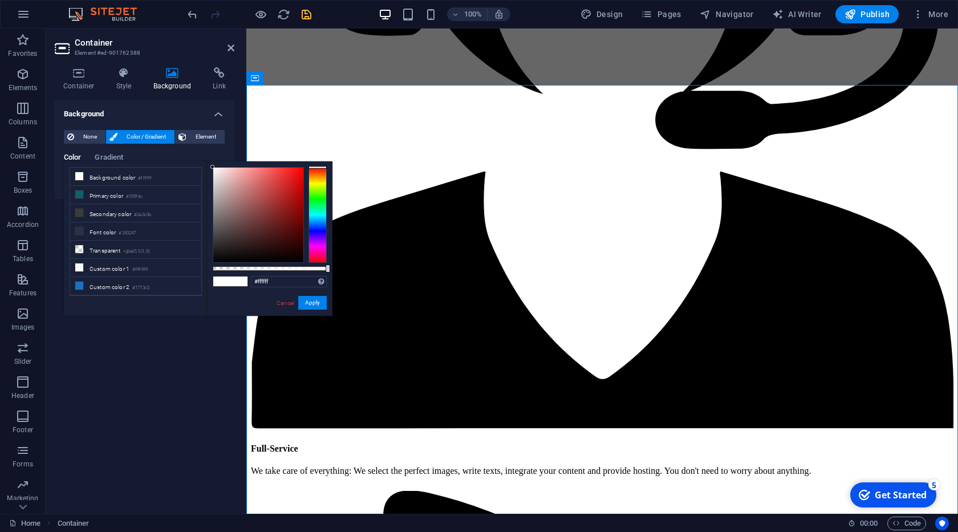
click at [78, 185] on li "Background color #ffffff" at bounding box center [135, 177] width 131 height 18
click at [145, 251] on small "rgba(0,0,0,.0)" at bounding box center [137, 251] width 27 height 8
type input "rgba(0, 0, 0, 0)"
click at [317, 302] on button "Apply" at bounding box center [312, 303] width 29 height 14
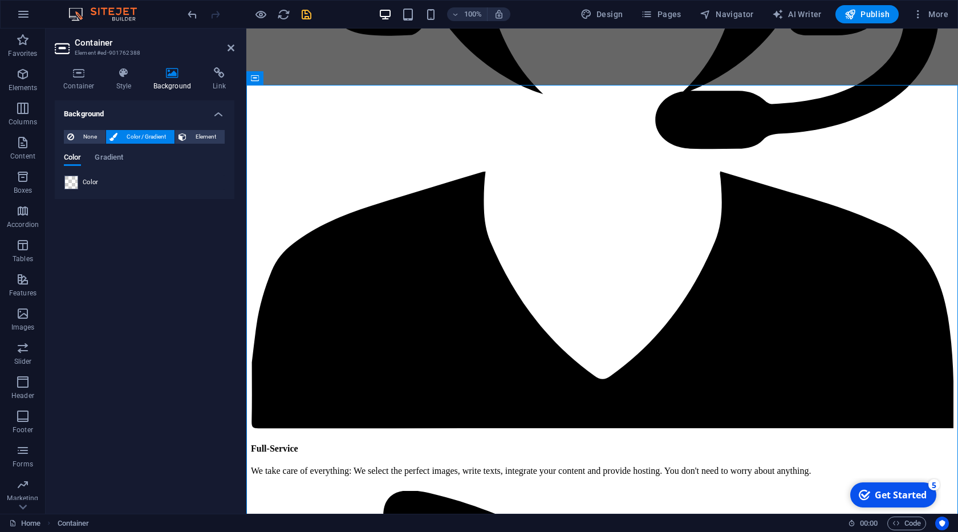
click at [173, 81] on h4 "Background" at bounding box center [175, 79] width 60 height 24
click at [205, 143] on span "Element" at bounding box center [205, 137] width 31 height 14
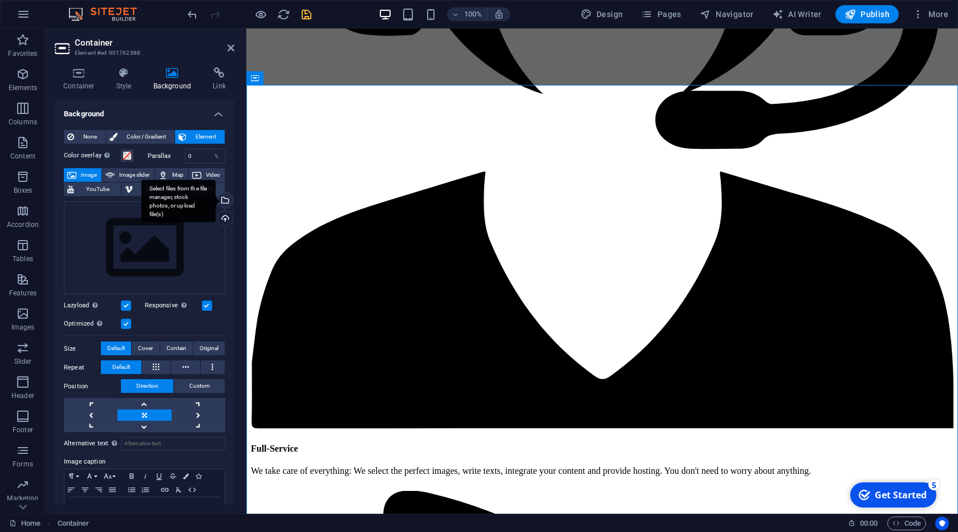
click at [215, 201] on div "Select files from the file manager, stock photos, or upload file(s)" at bounding box center [178, 201] width 74 height 43
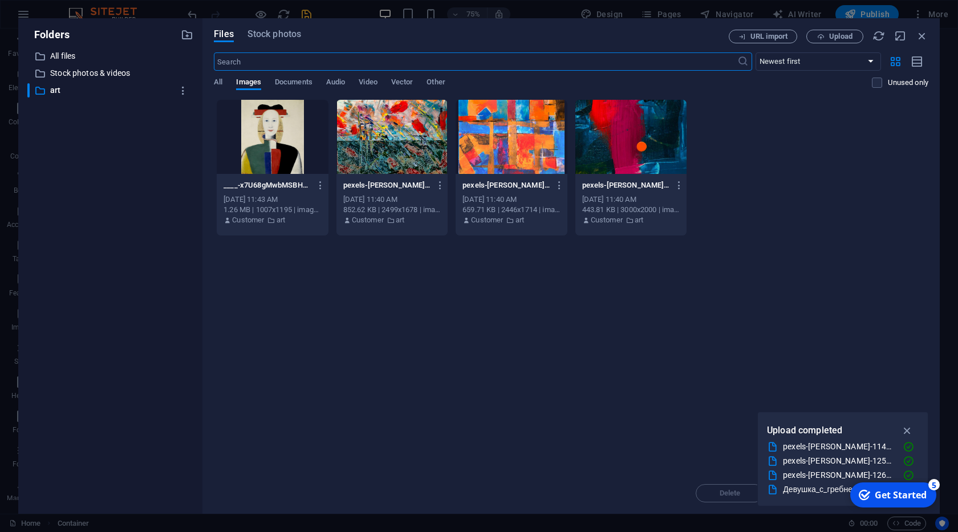
scroll to position [2160, 0]
click at [669, 170] on div at bounding box center [630, 137] width 111 height 74
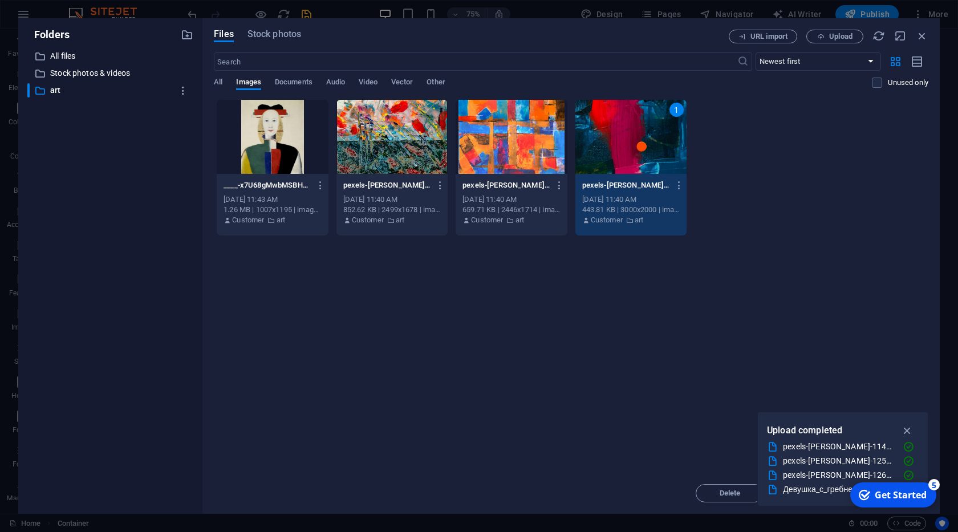
click at [296, 173] on div at bounding box center [272, 137] width 111 height 74
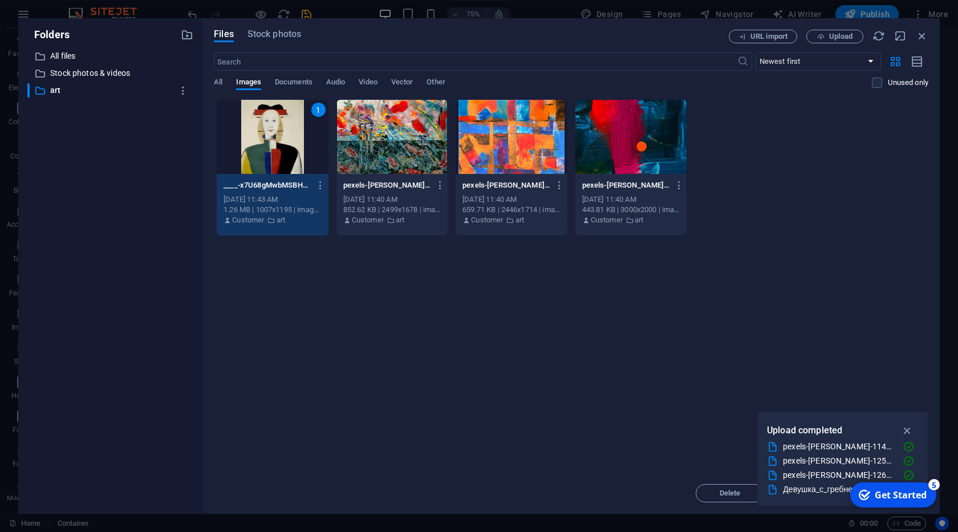
click at [296, 173] on div "1" at bounding box center [272, 137] width 111 height 74
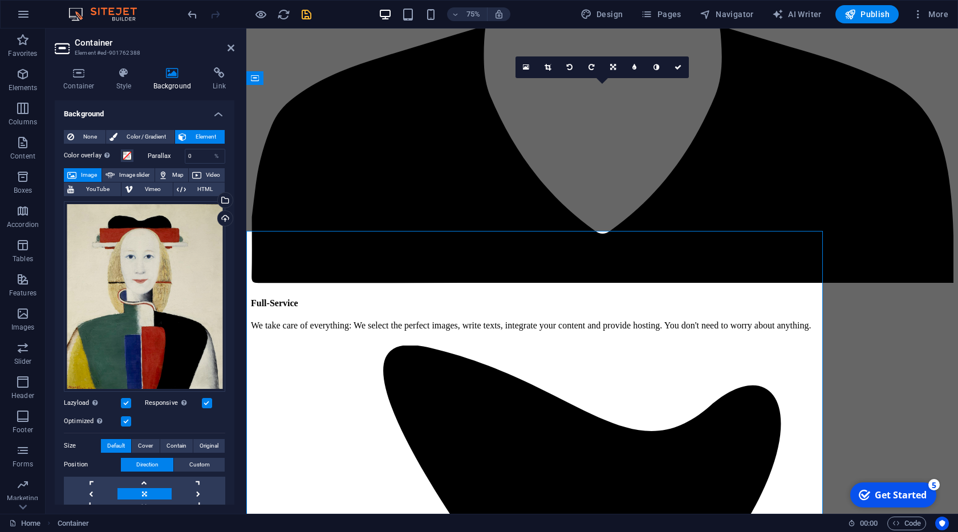
scroll to position [2015, 0]
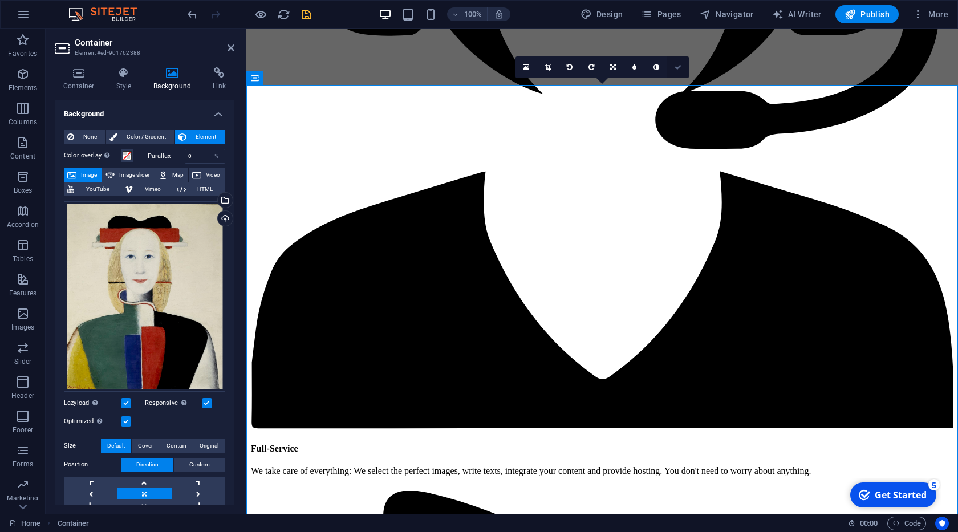
click at [679, 63] on link at bounding box center [678, 67] width 22 height 22
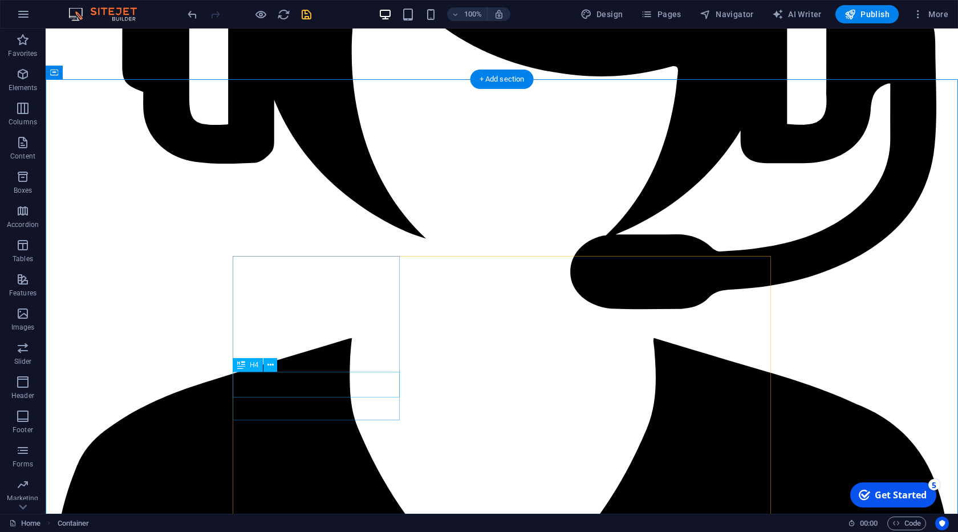
scroll to position [1950, 0]
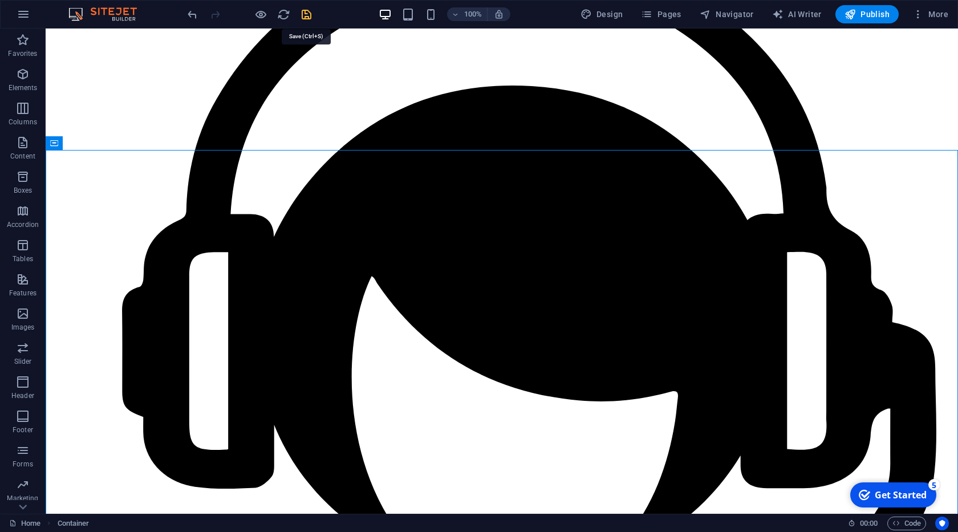
click at [308, 12] on icon "save" at bounding box center [306, 14] width 13 height 13
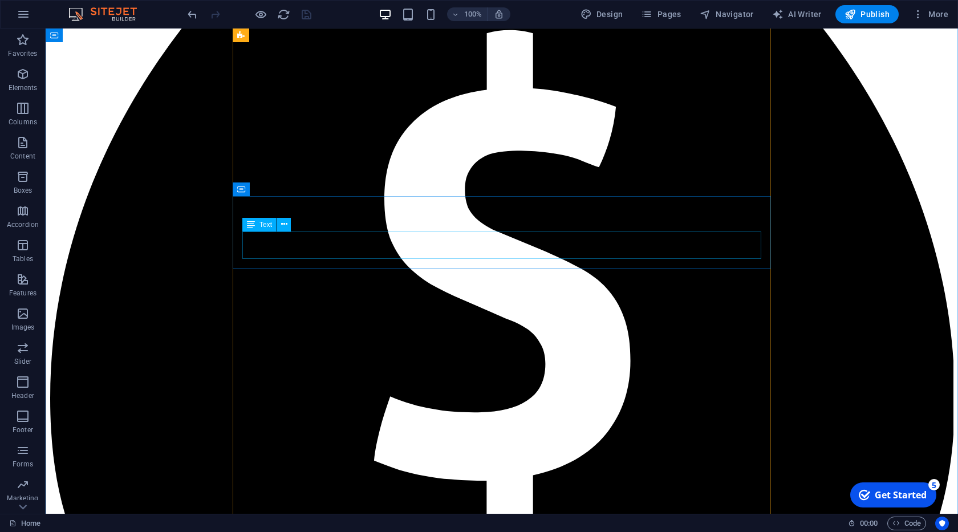
scroll to position [3249, 0]
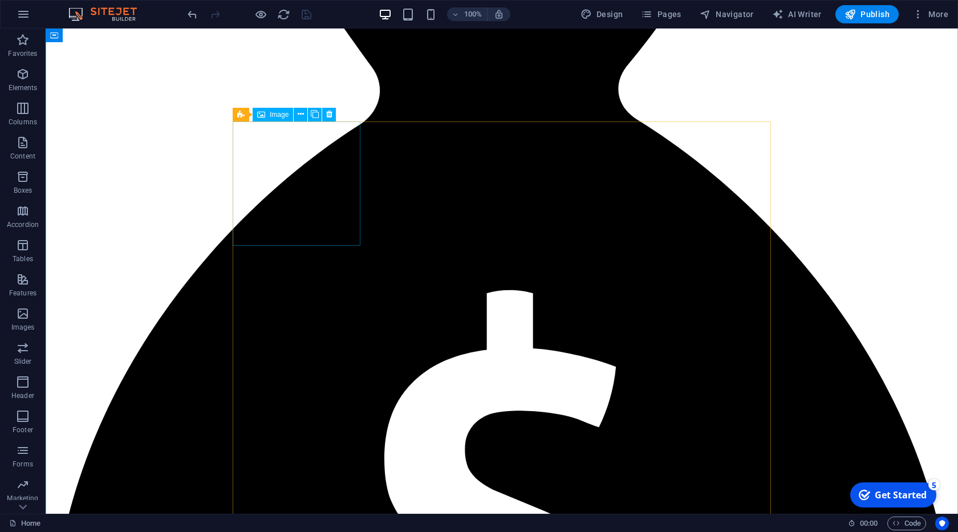
select select "px"
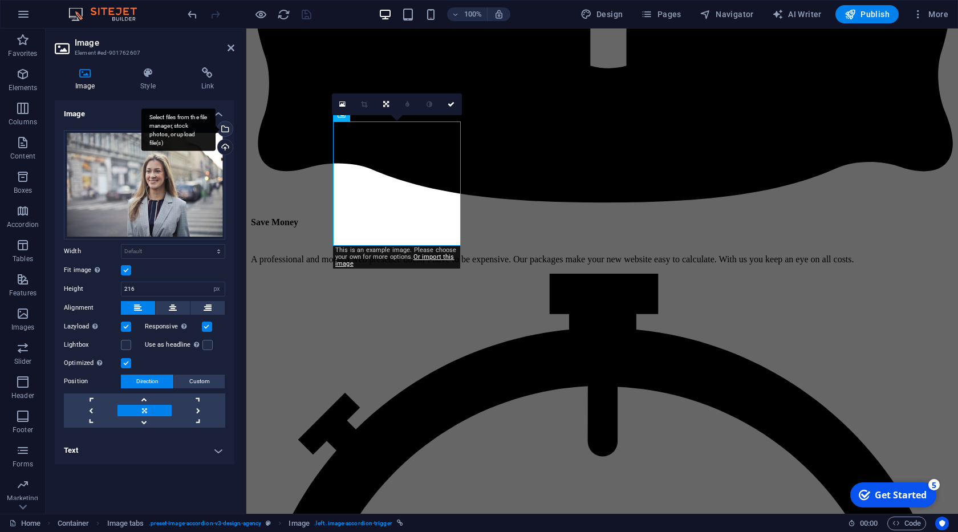
click at [215, 130] on div "Select files from the file manager, stock photos, or upload file(s)" at bounding box center [178, 129] width 74 height 43
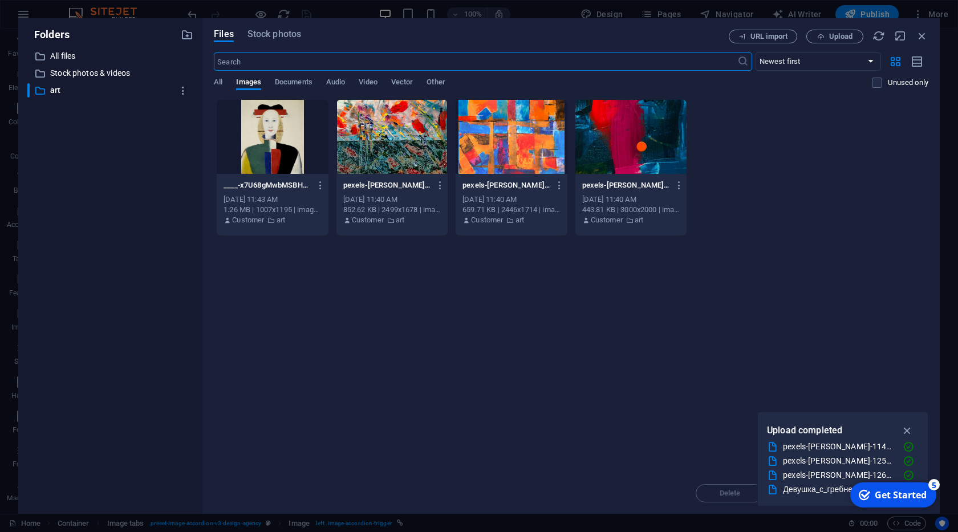
scroll to position [3395, 0]
click at [267, 31] on span "Stock photos" at bounding box center [274, 34] width 54 height 14
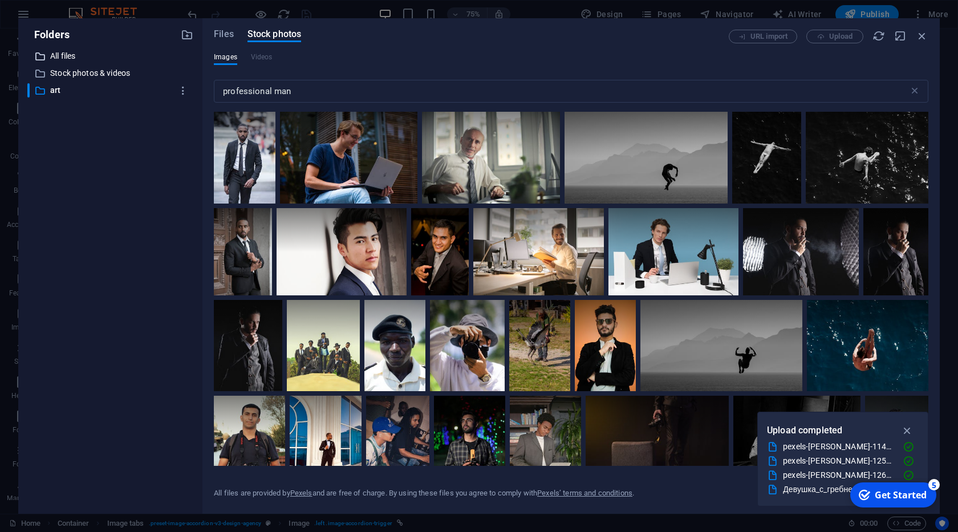
click at [67, 52] on p "All files" at bounding box center [111, 56] width 122 height 13
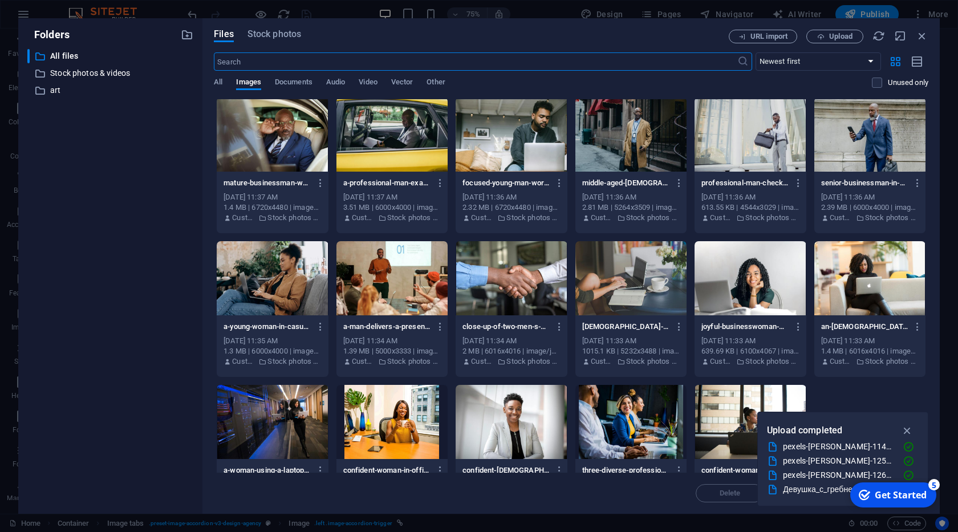
scroll to position [291, 0]
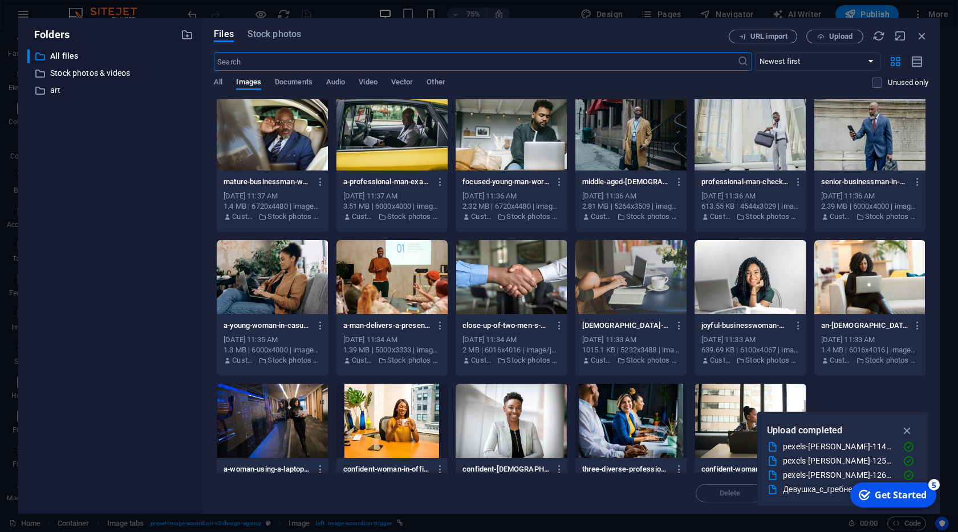
click at [763, 288] on div at bounding box center [749, 277] width 111 height 74
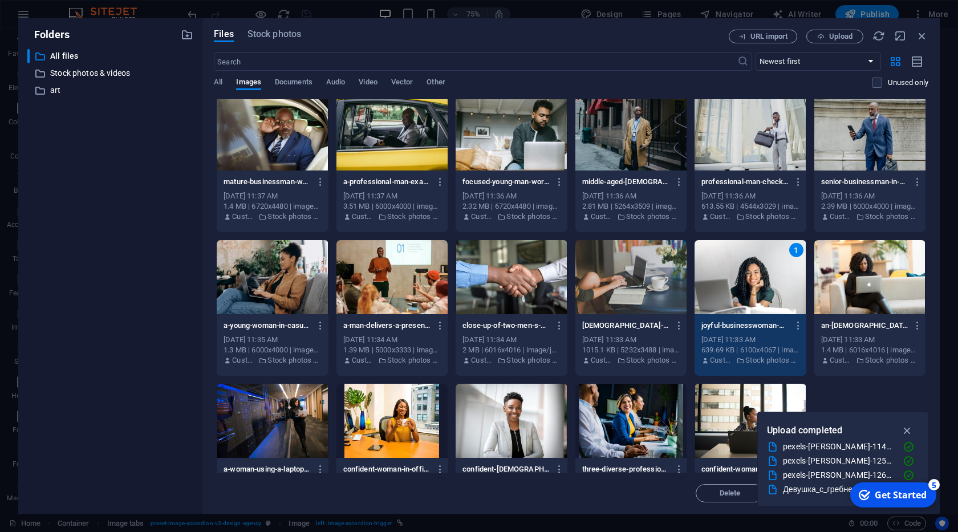
click at [763, 288] on div "1" at bounding box center [749, 277] width 111 height 74
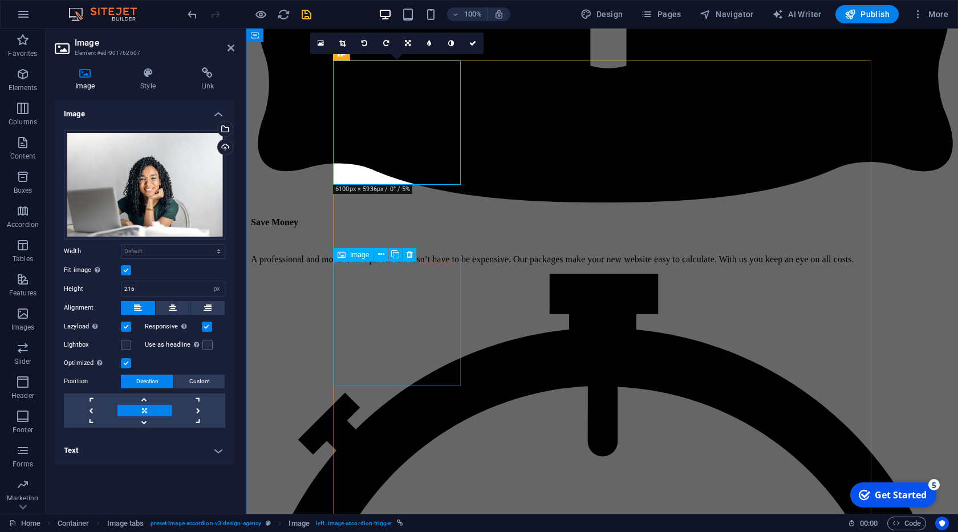
scroll to position [3314, 0]
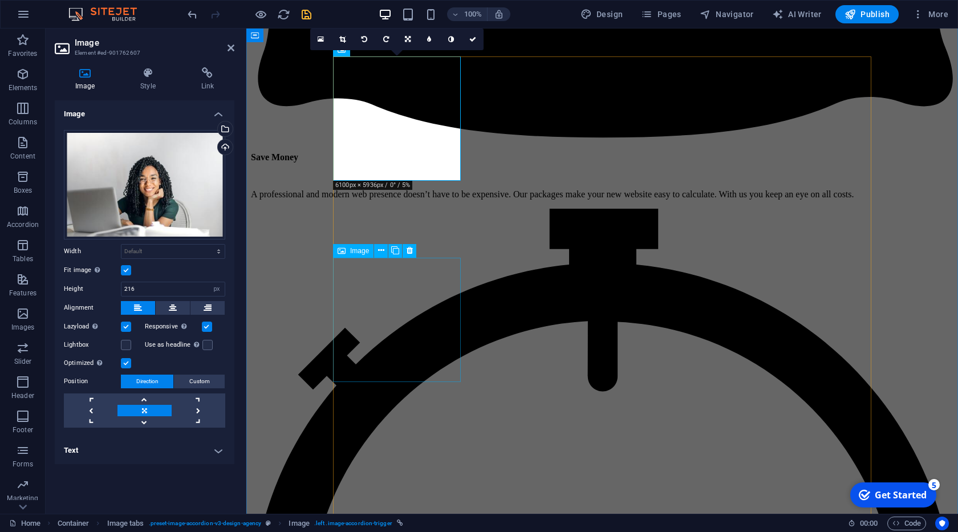
select select "px"
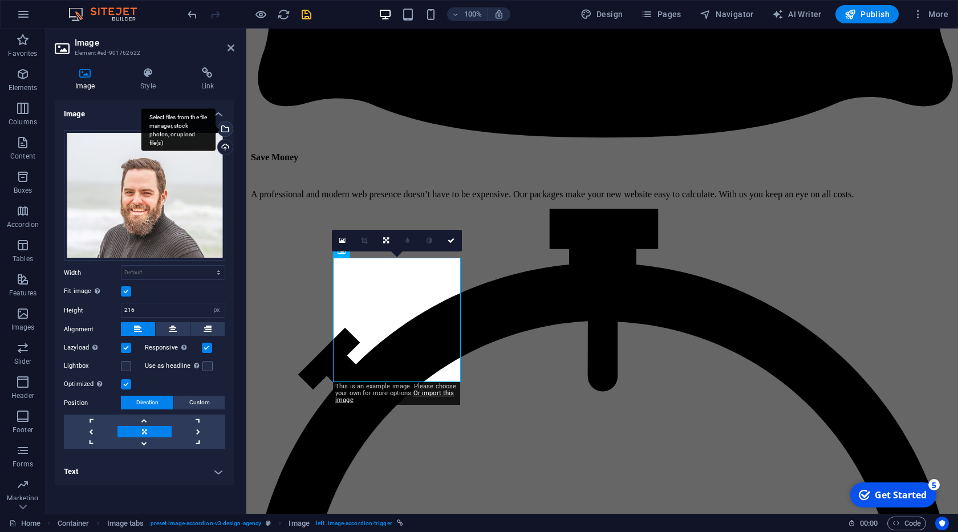
click at [215, 131] on div "Select files from the file manager, stock photos, or upload file(s)" at bounding box center [178, 129] width 74 height 43
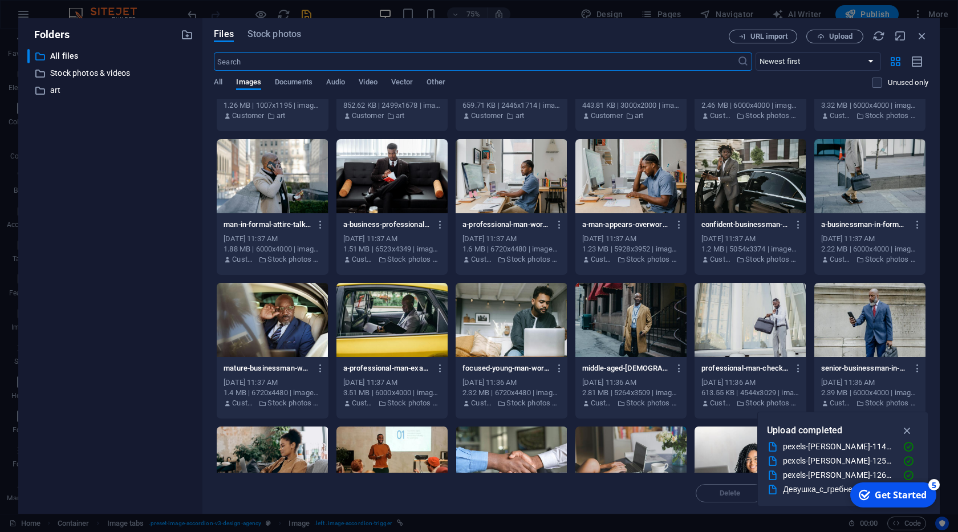
scroll to position [116, 0]
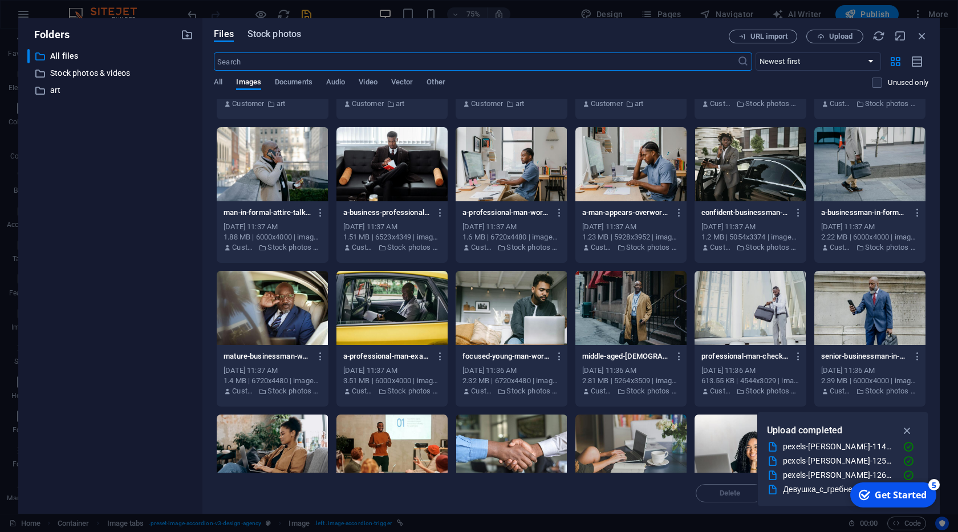
click at [253, 35] on span "Stock photos" at bounding box center [274, 34] width 54 height 14
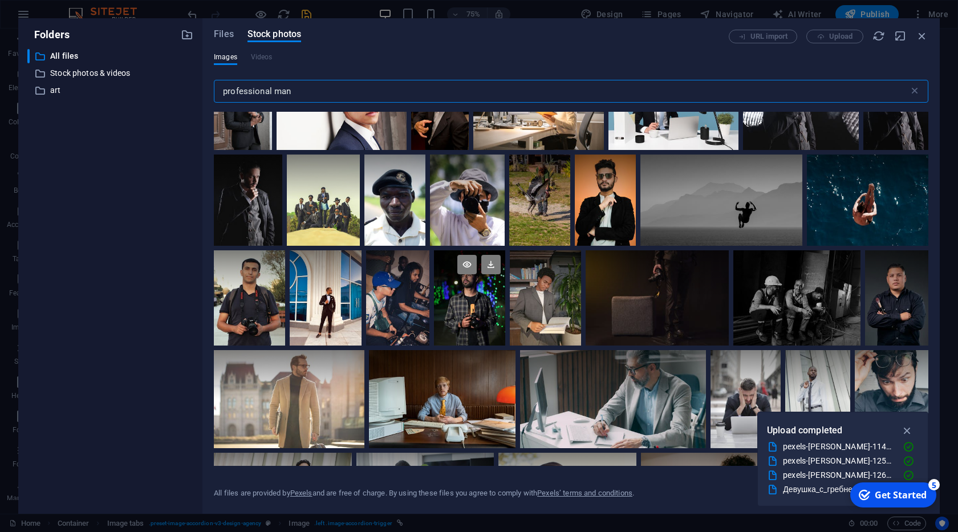
scroll to position [174, 0]
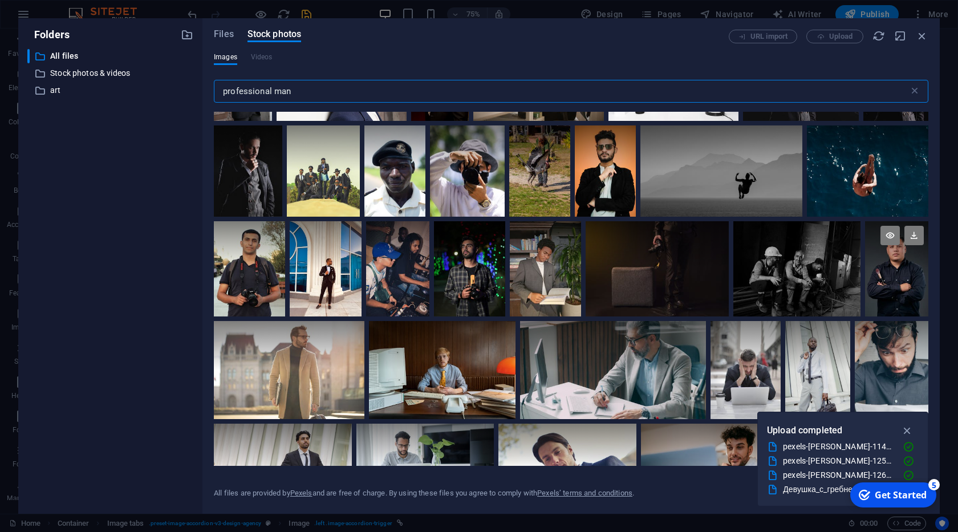
click at [893, 284] on div at bounding box center [896, 268] width 63 height 95
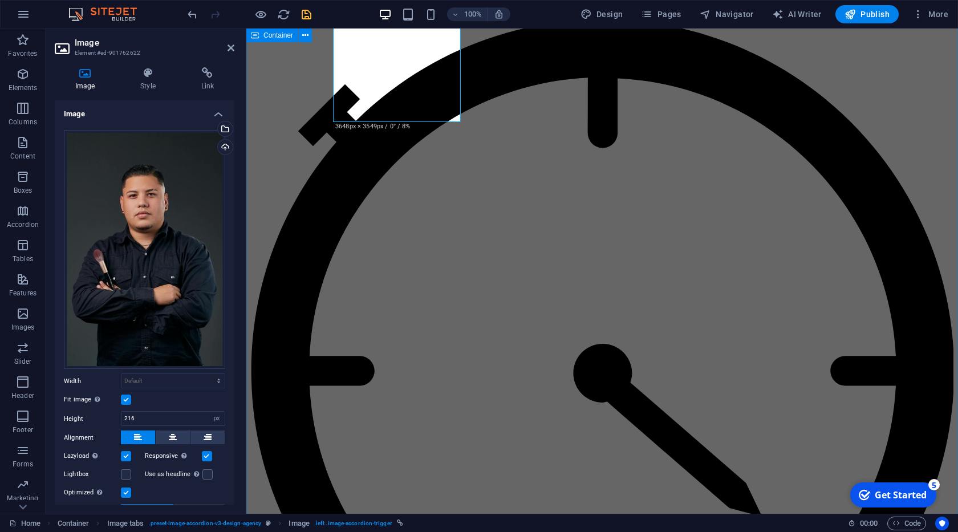
scroll to position [3574, 0]
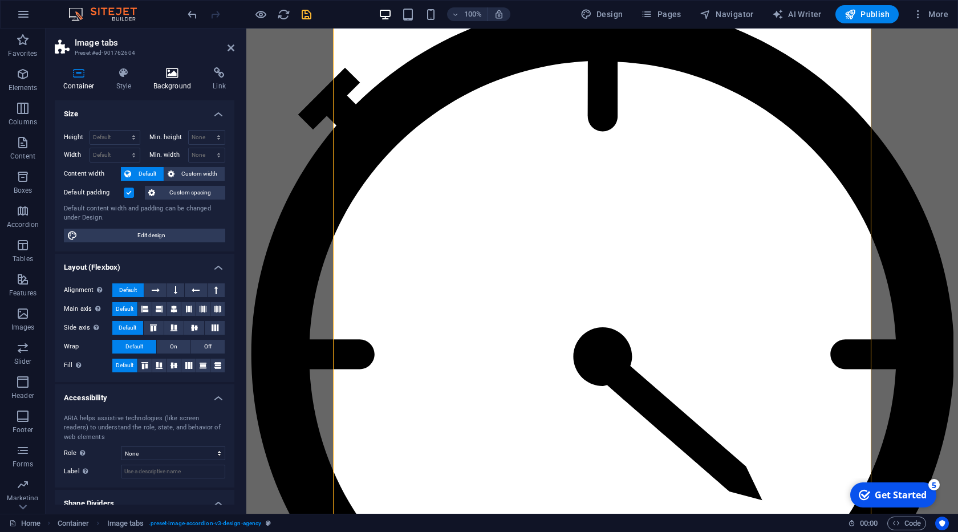
click at [169, 88] on h4 "Background" at bounding box center [175, 79] width 60 height 24
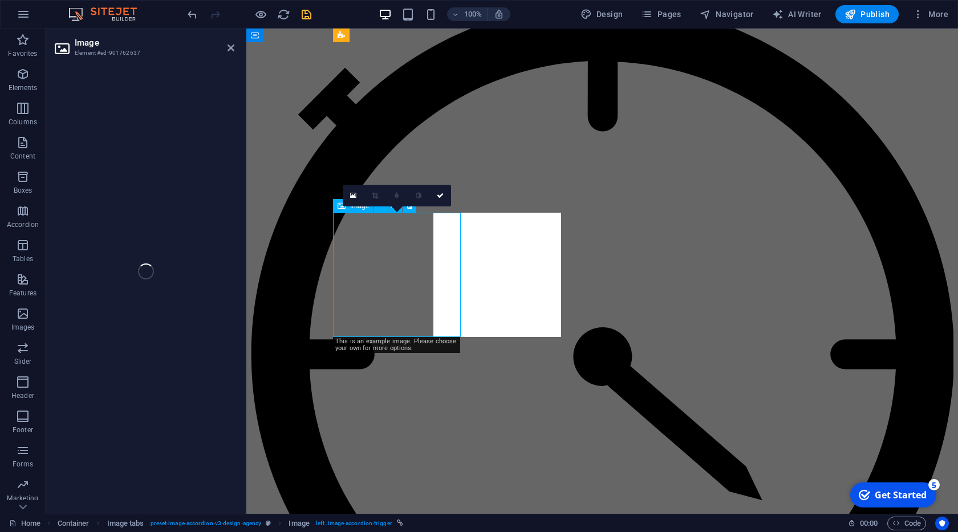
select select "px"
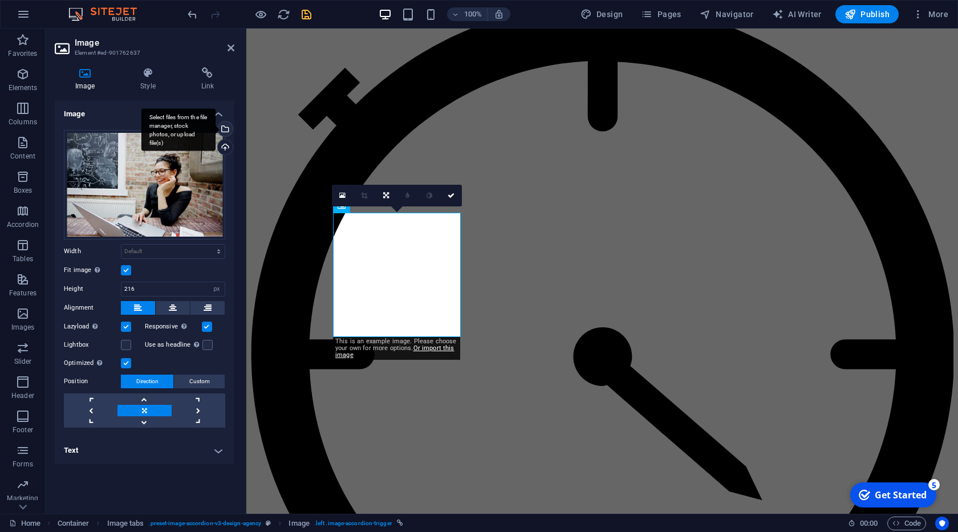
click at [227, 127] on div "Select files from the file manager, stock photos, or upload file(s)" at bounding box center [223, 129] width 17 height 17
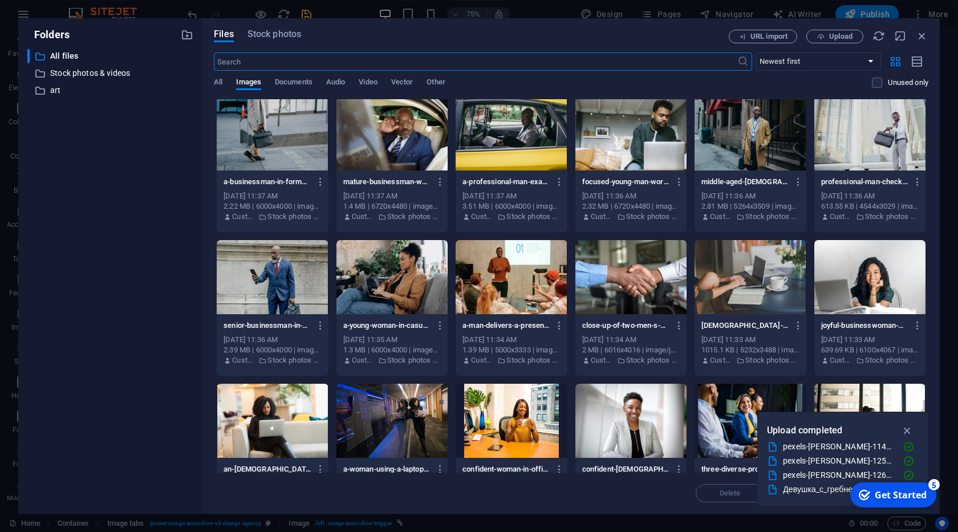
scroll to position [338, 0]
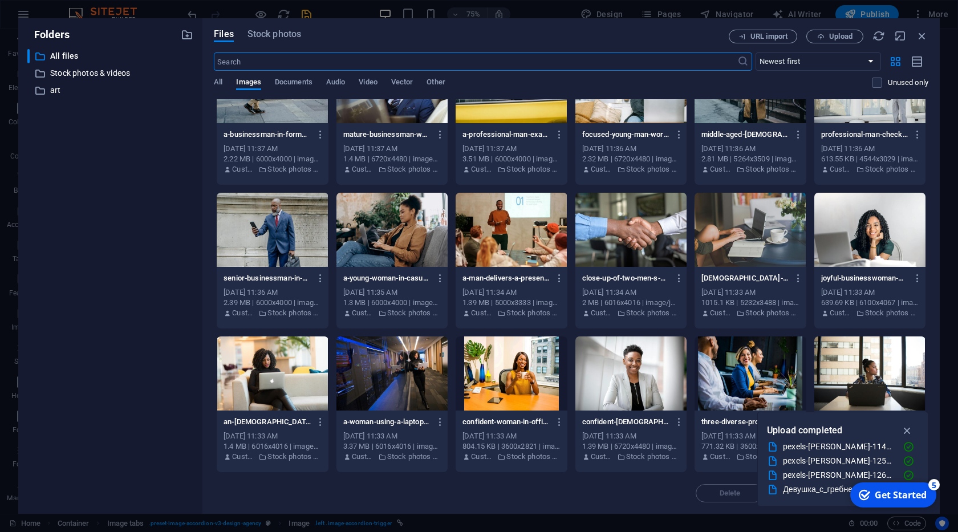
click at [646, 381] on div at bounding box center [630, 373] width 111 height 74
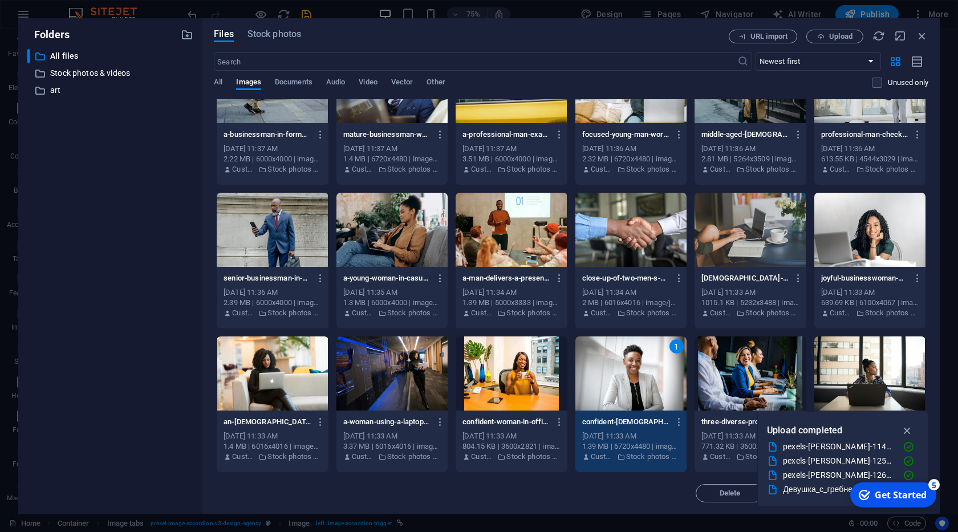
click at [646, 381] on div "1" at bounding box center [630, 373] width 111 height 74
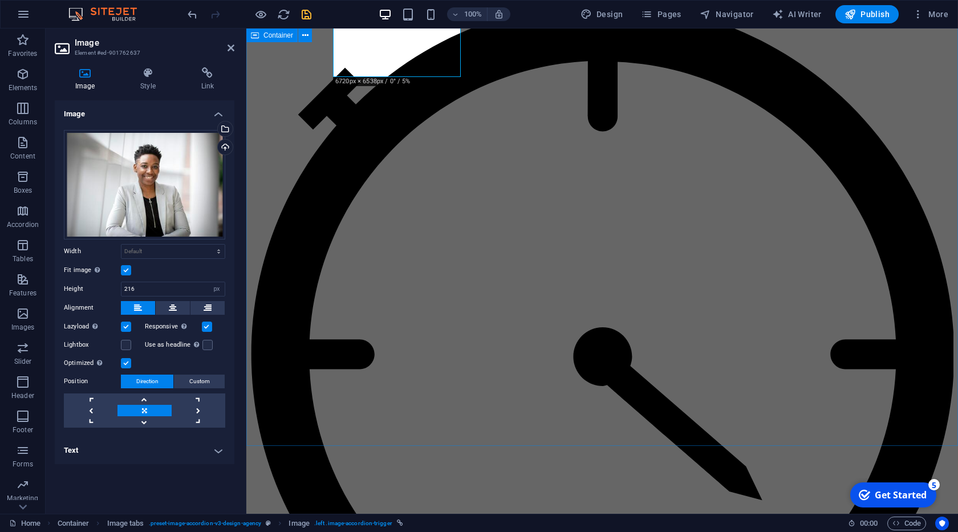
scroll to position [3834, 0]
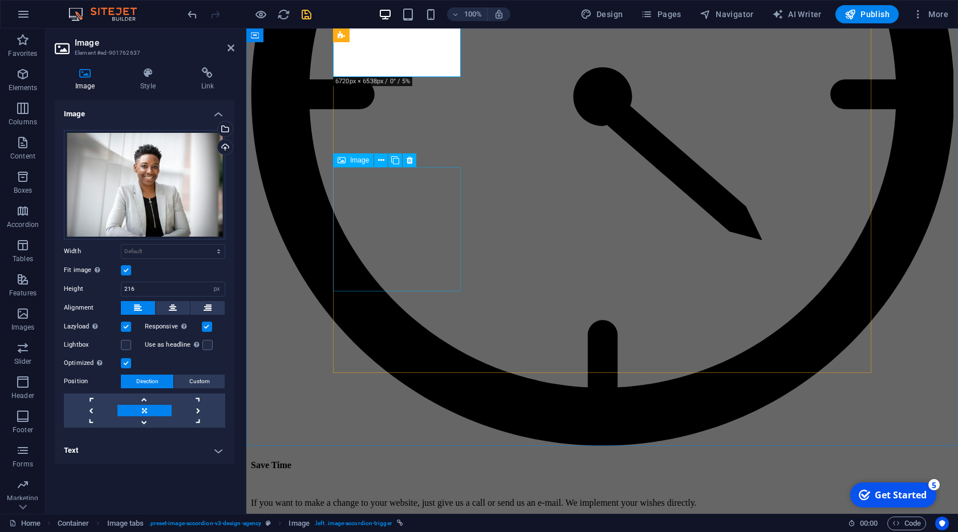
select select "px"
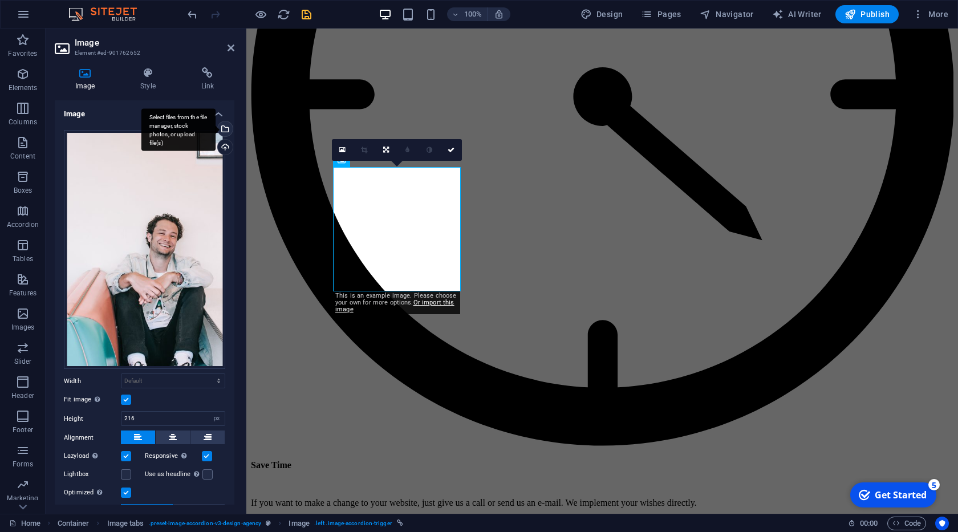
click at [215, 128] on div "Select files from the file manager, stock photos, or upload file(s)" at bounding box center [178, 129] width 74 height 43
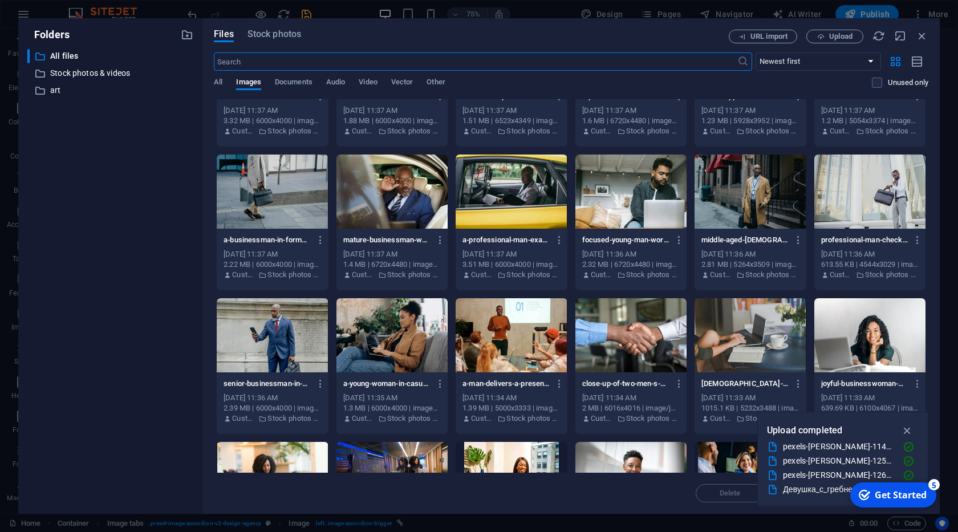
scroll to position [338, 0]
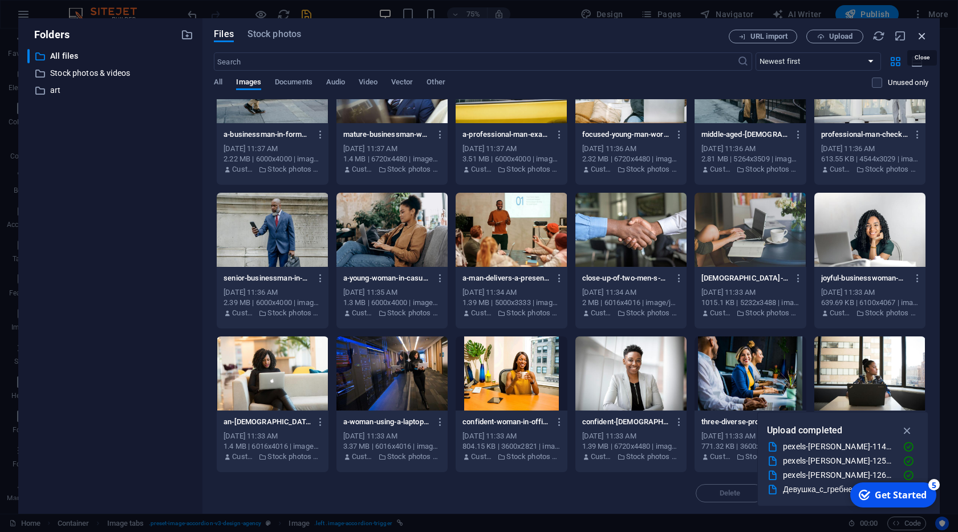
drag, startPoint x: 922, startPoint y: 34, endPoint x: 212, endPoint y: 261, distance: 745.6
click at [922, 34] on icon "button" at bounding box center [921, 36] width 13 height 13
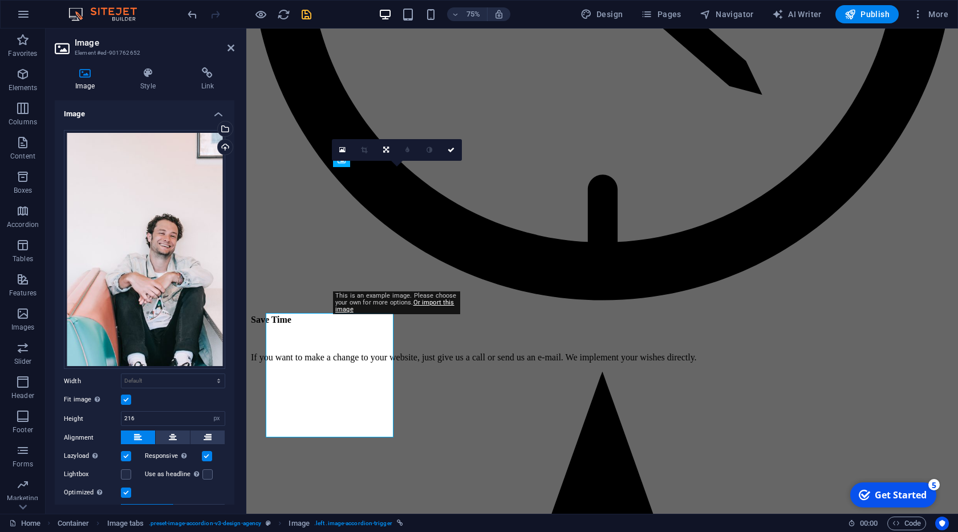
scroll to position [3834, 0]
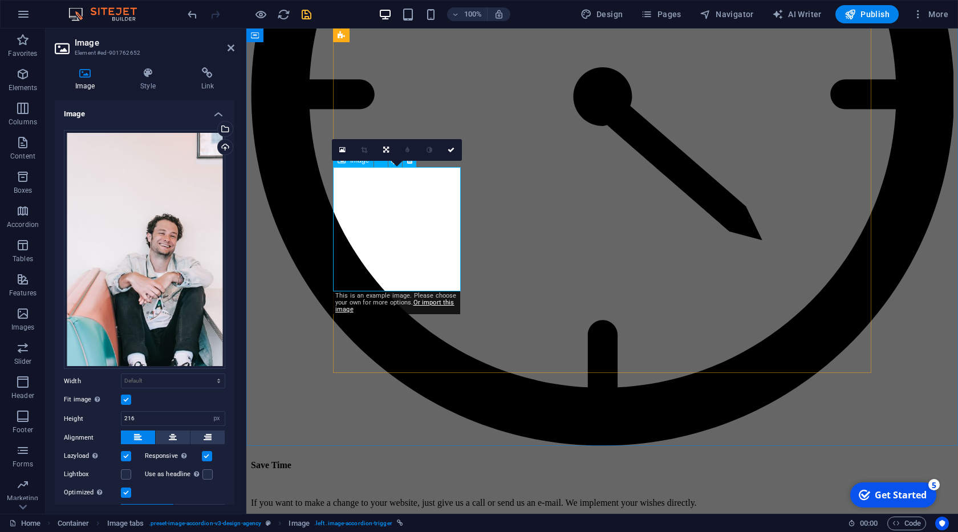
drag, startPoint x: 457, startPoint y: 150, endPoint x: 408, endPoint y: 195, distance: 66.1
click at [457, 150] on link at bounding box center [451, 150] width 22 height 22
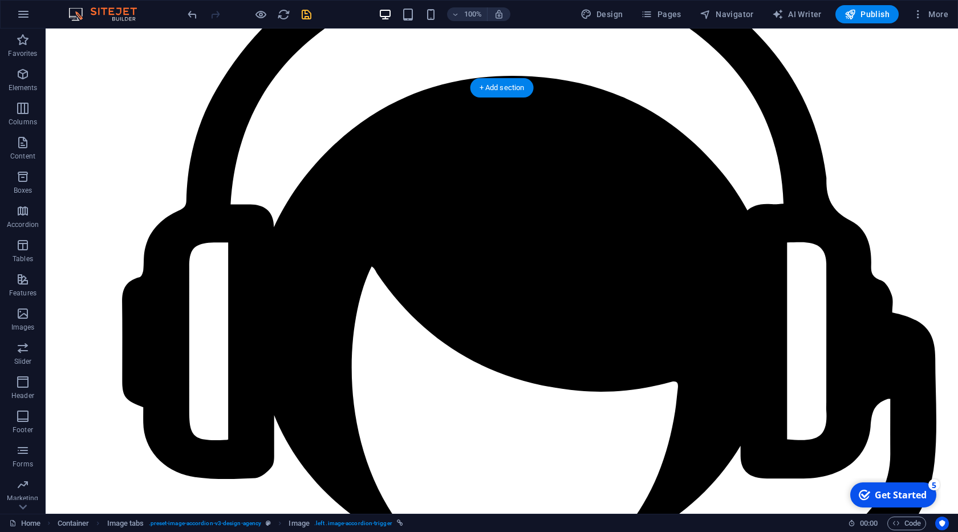
scroll to position [1950, 0]
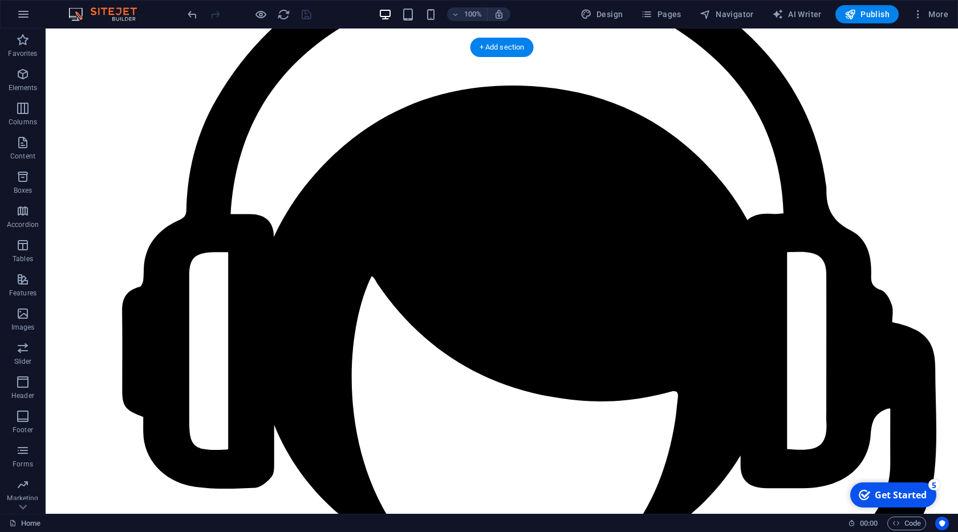
scroll to position [2144, 0]
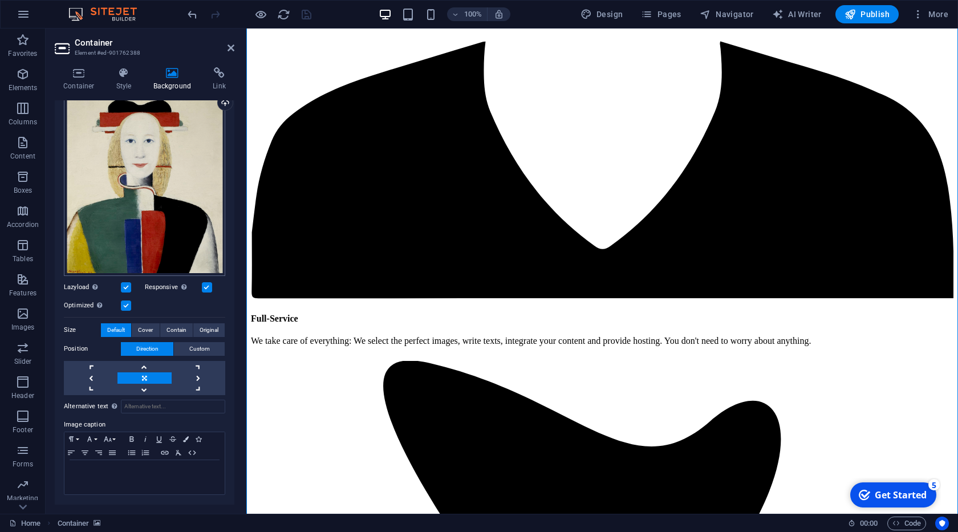
scroll to position [0, 0]
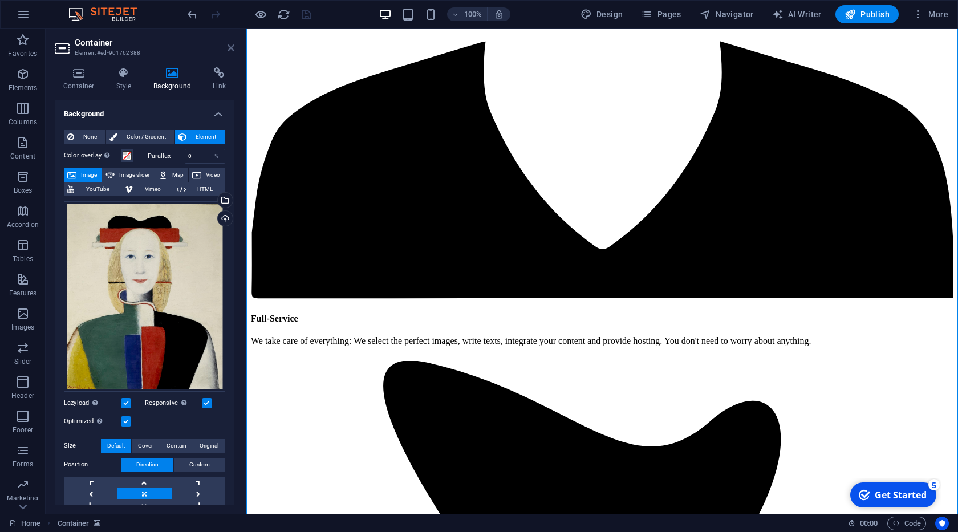
drag, startPoint x: 229, startPoint y: 51, endPoint x: 217, endPoint y: 242, distance: 191.4
click at [229, 51] on icon at bounding box center [230, 47] width 7 height 9
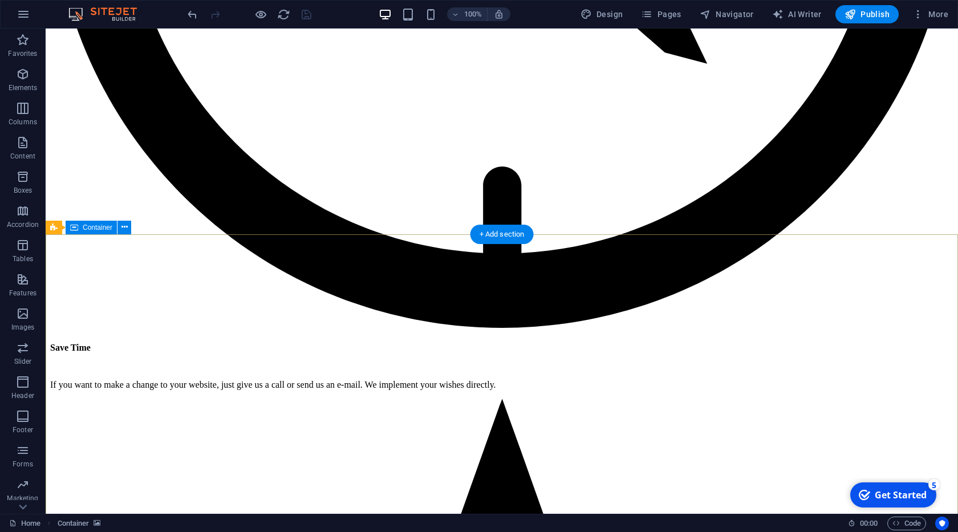
scroll to position [5134, 0]
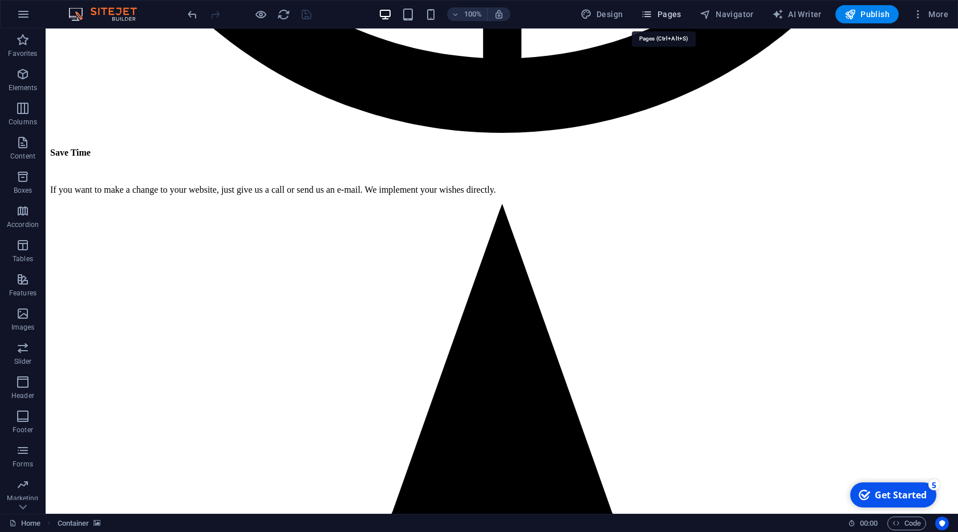
click at [665, 18] on span "Pages" at bounding box center [661, 14] width 40 height 11
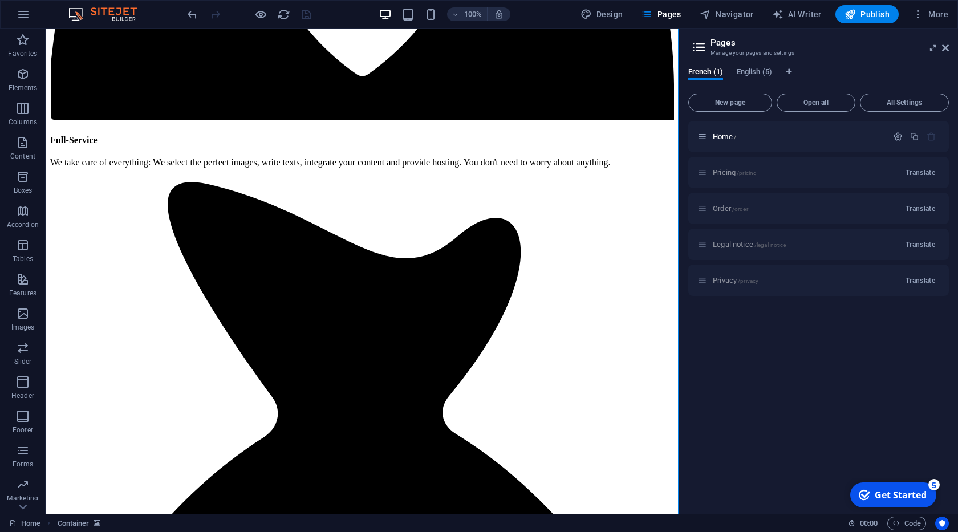
click at [737, 174] on div "Pricing /pricing Translate" at bounding box center [818, 172] width 261 height 31
click at [944, 50] on icon at bounding box center [945, 47] width 7 height 9
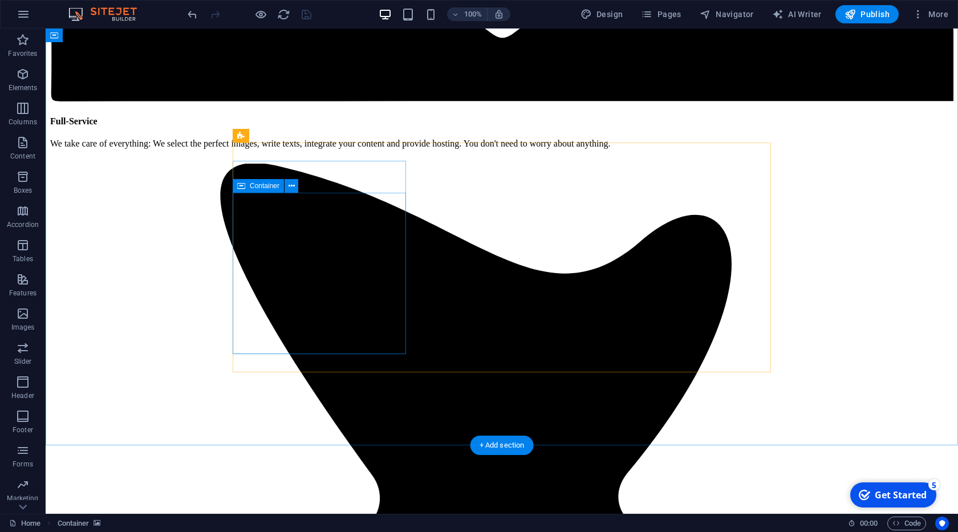
scroll to position [2777, 0]
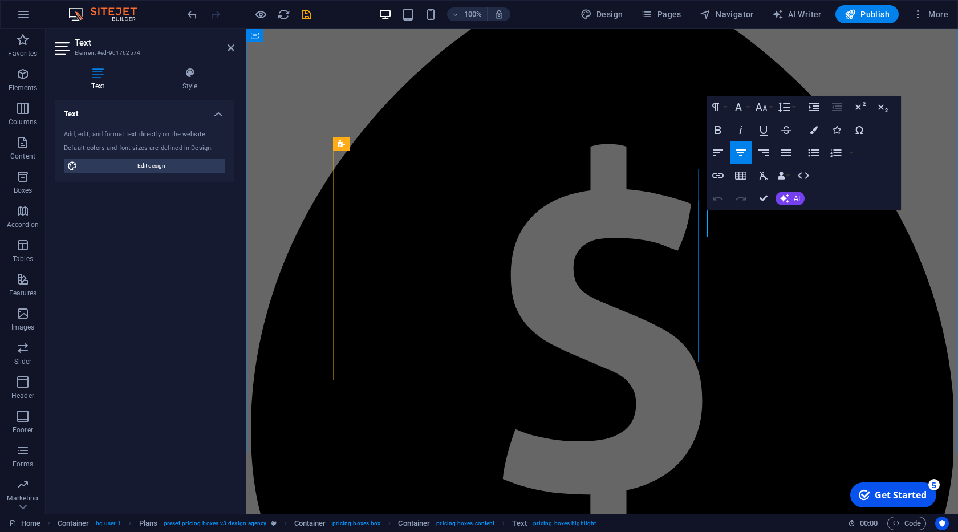
drag, startPoint x: 803, startPoint y: 222, endPoint x: 749, endPoint y: 223, distance: 53.6
drag, startPoint x: 764, startPoint y: 200, endPoint x: 690, endPoint y: 269, distance: 100.8
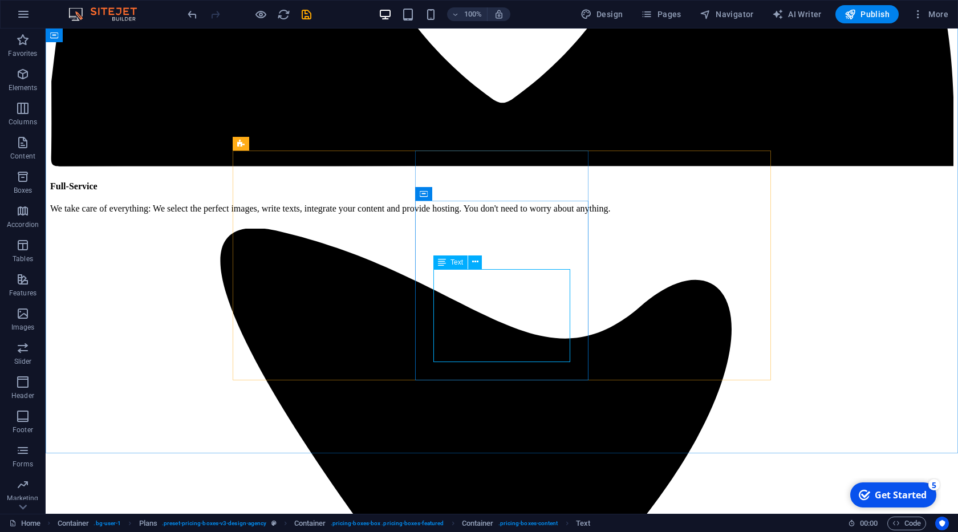
click at [457, 264] on span "Text" at bounding box center [456, 262] width 13 height 7
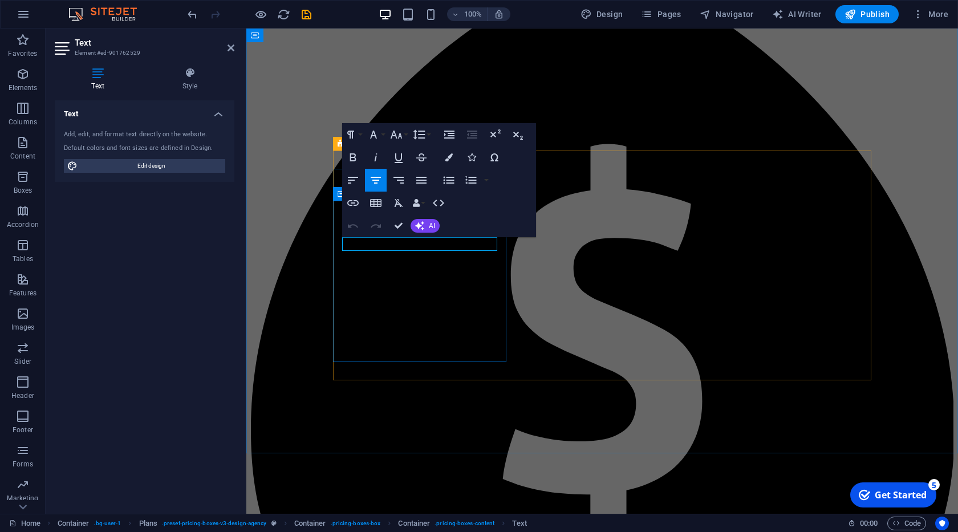
drag, startPoint x: 417, startPoint y: 245, endPoint x: 383, endPoint y: 246, distance: 34.2
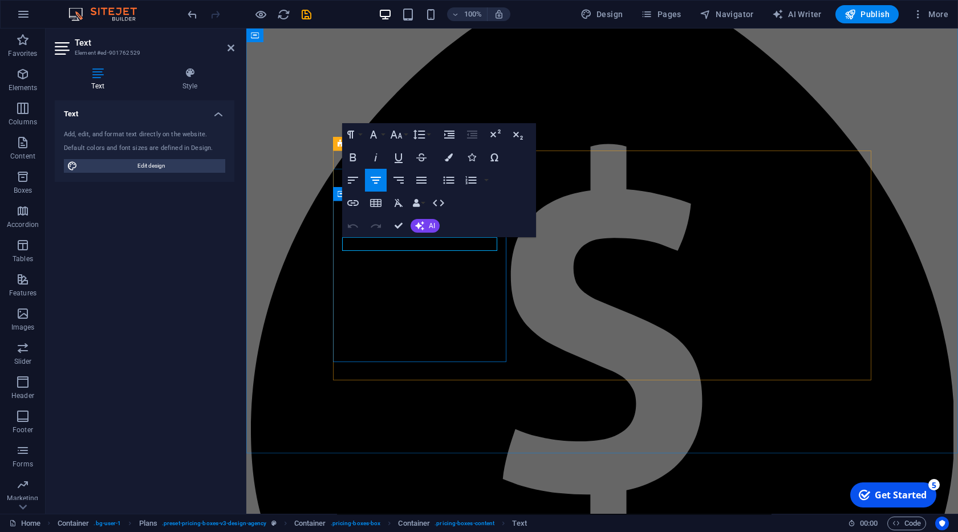
click at [376, 180] on icon "button" at bounding box center [376, 180] width 10 height 7
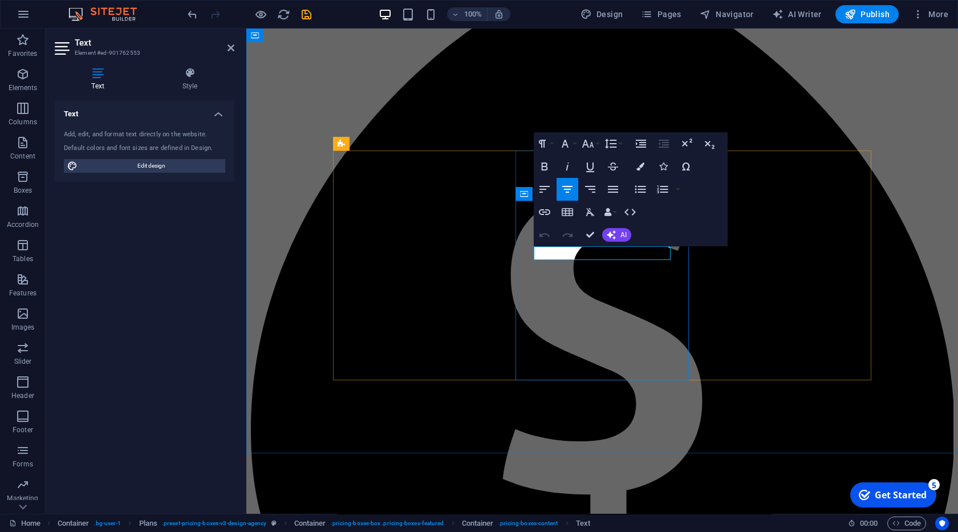
click at [572, 189] on icon "button" at bounding box center [567, 189] width 14 height 14
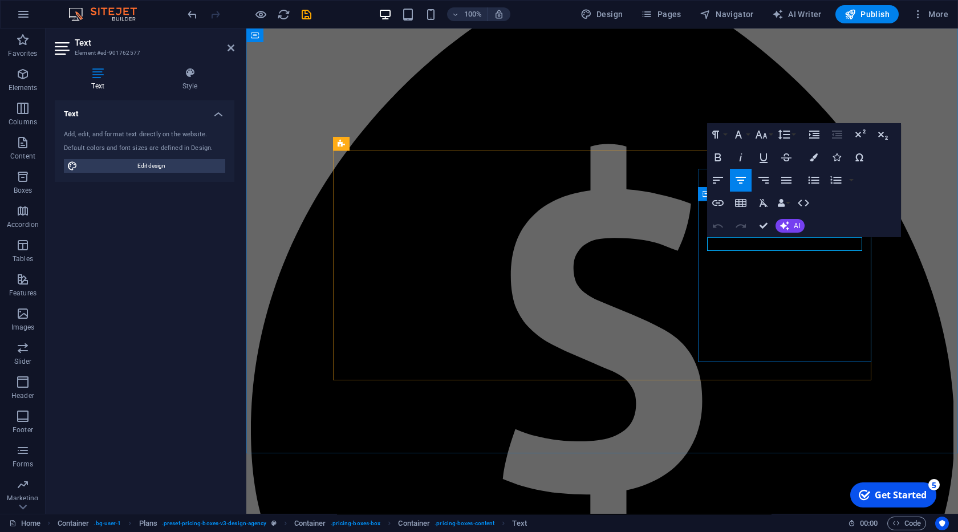
click at [742, 176] on icon "button" at bounding box center [741, 180] width 14 height 14
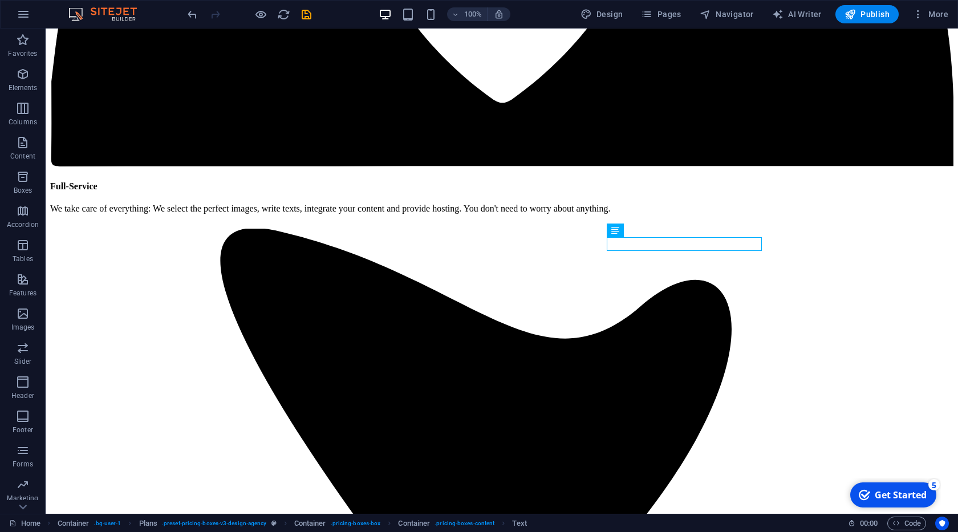
click at [308, 17] on icon "save" at bounding box center [306, 14] width 13 height 13
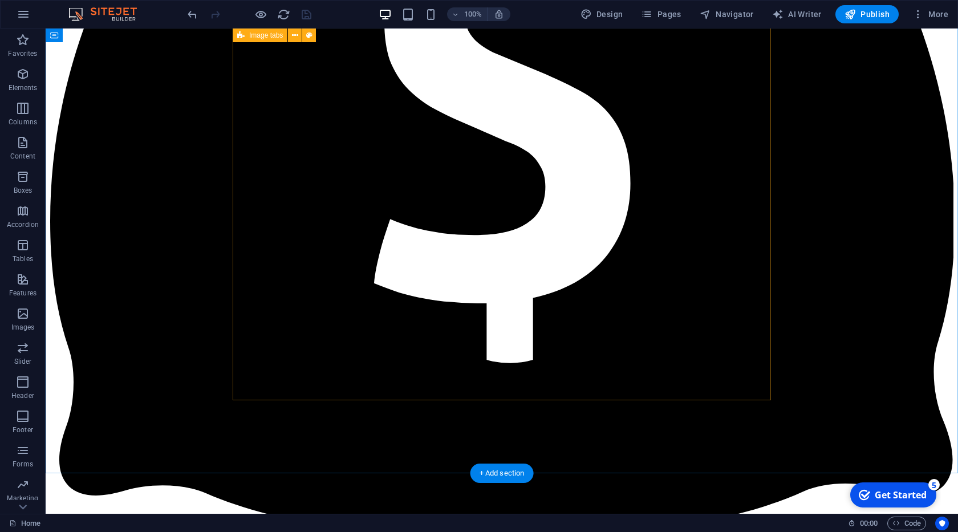
scroll to position [3816, 0]
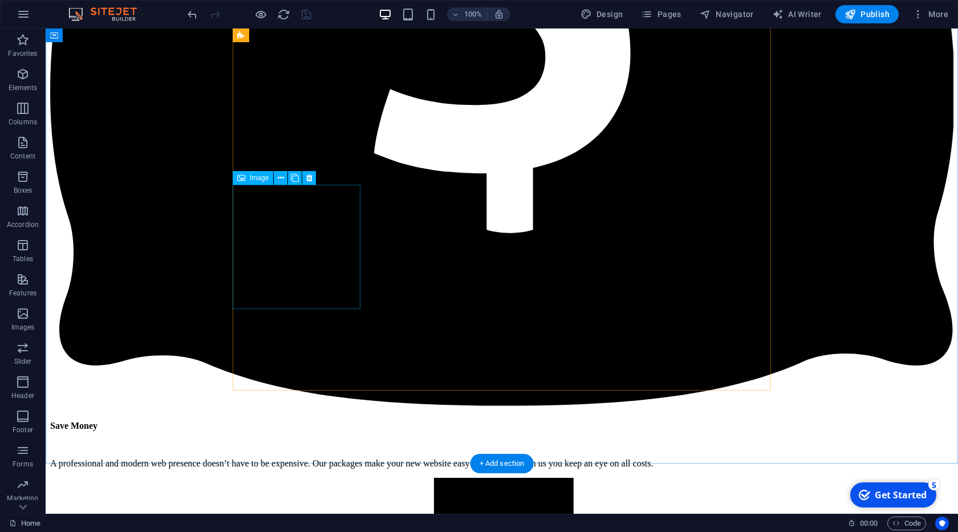
select select "px"
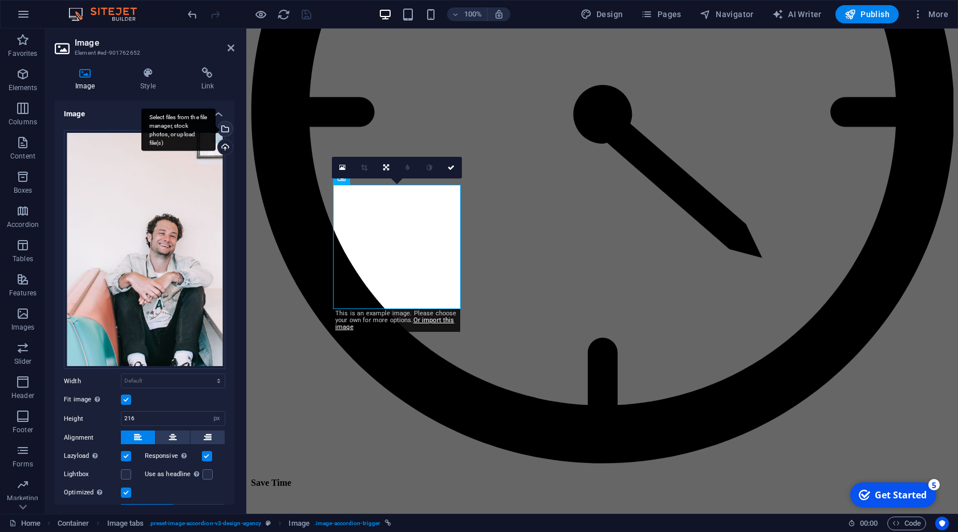
click at [215, 126] on div "Select files from the file manager, stock photos, or upload file(s)" at bounding box center [178, 129] width 74 height 43
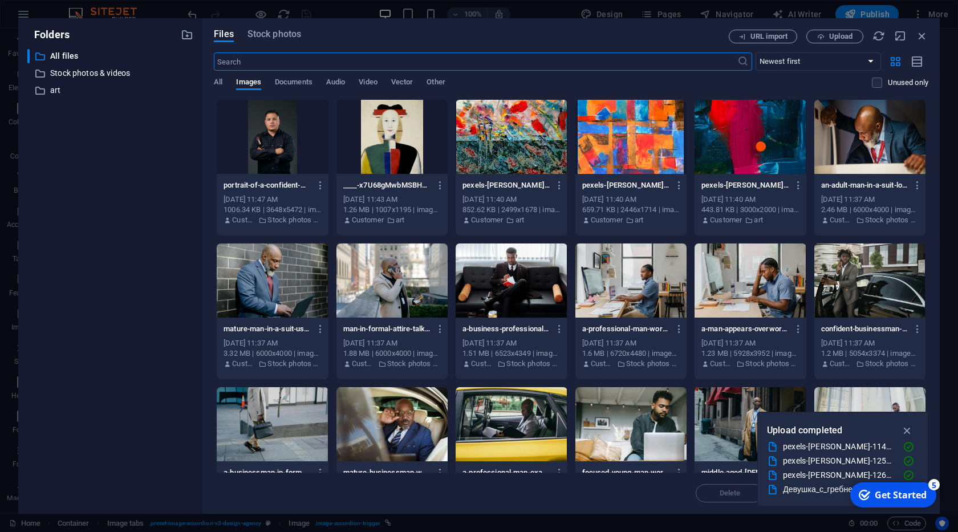
scroll to position [3962, 0]
click at [914, 36] on div "URL import Upload" at bounding box center [829, 37] width 200 height 14
drag, startPoint x: 921, startPoint y: 38, endPoint x: 101, endPoint y: 178, distance: 831.0
click at [921, 38] on icon "button" at bounding box center [921, 36] width 13 height 13
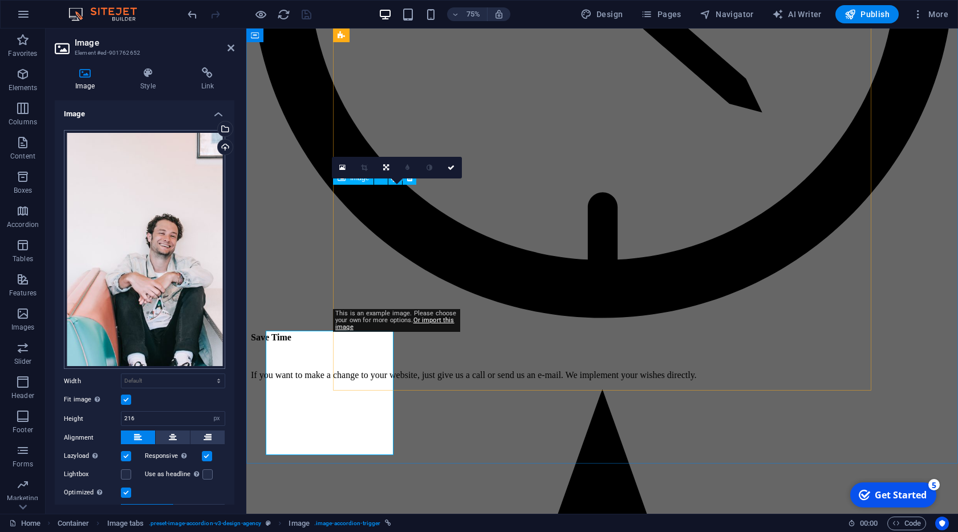
scroll to position [3816, 0]
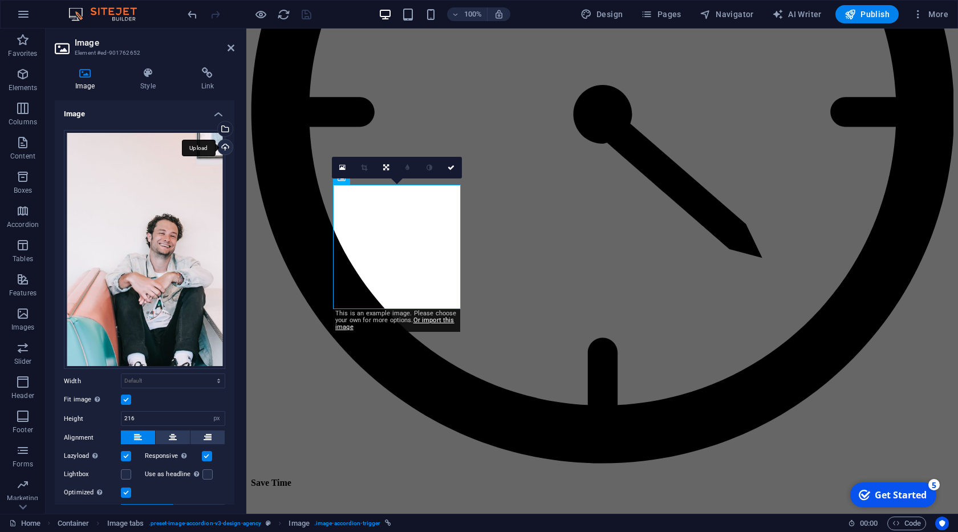
click at [222, 149] on div "Upload" at bounding box center [223, 148] width 17 height 17
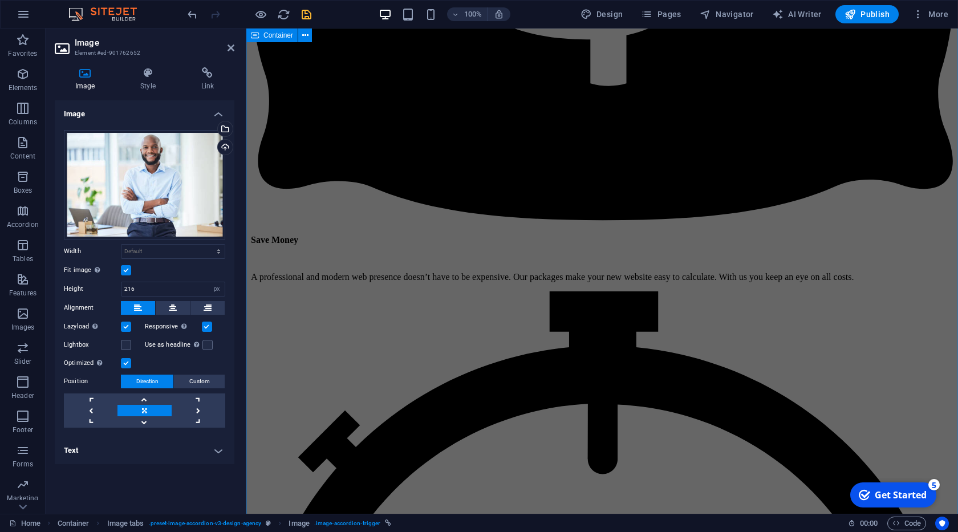
scroll to position [3361, 0]
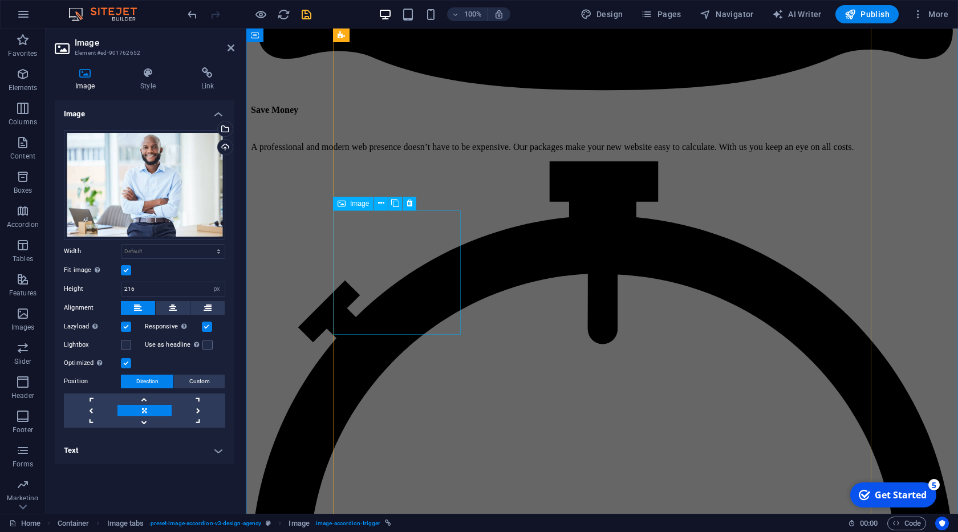
select select "px"
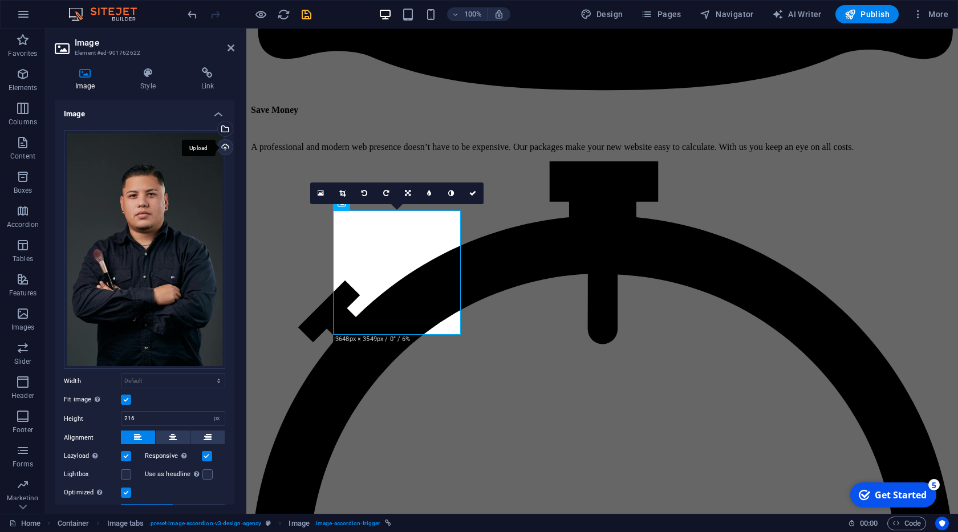
click at [219, 145] on div "Upload" at bounding box center [223, 148] width 17 height 17
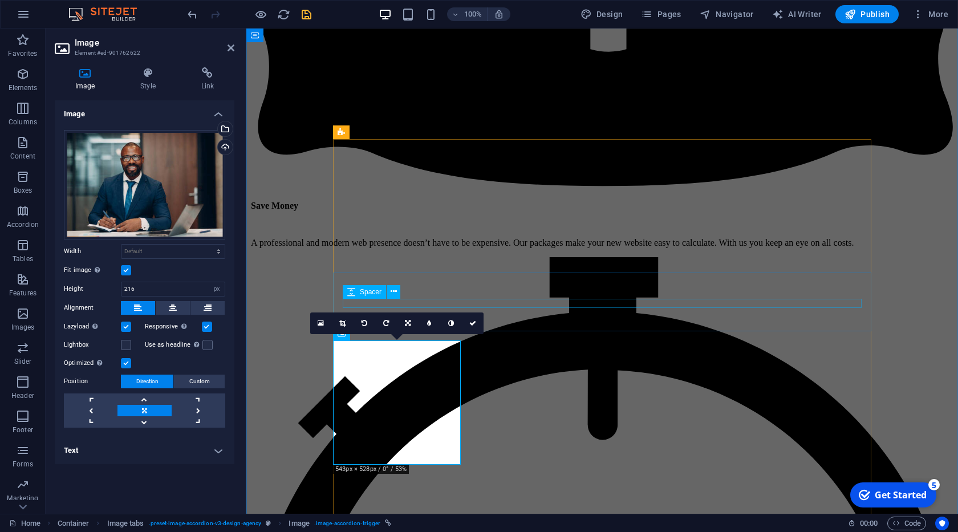
scroll to position [3232, 0]
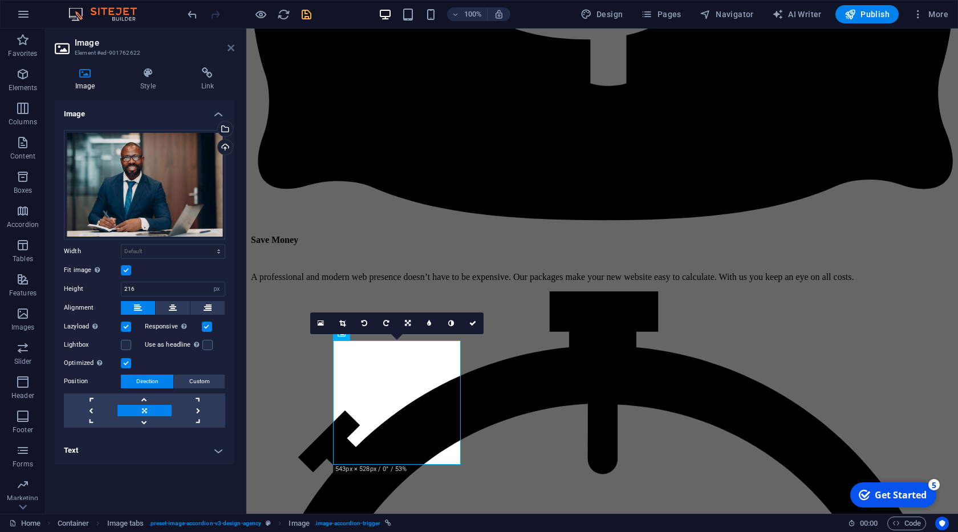
click at [231, 49] on icon at bounding box center [230, 47] width 7 height 9
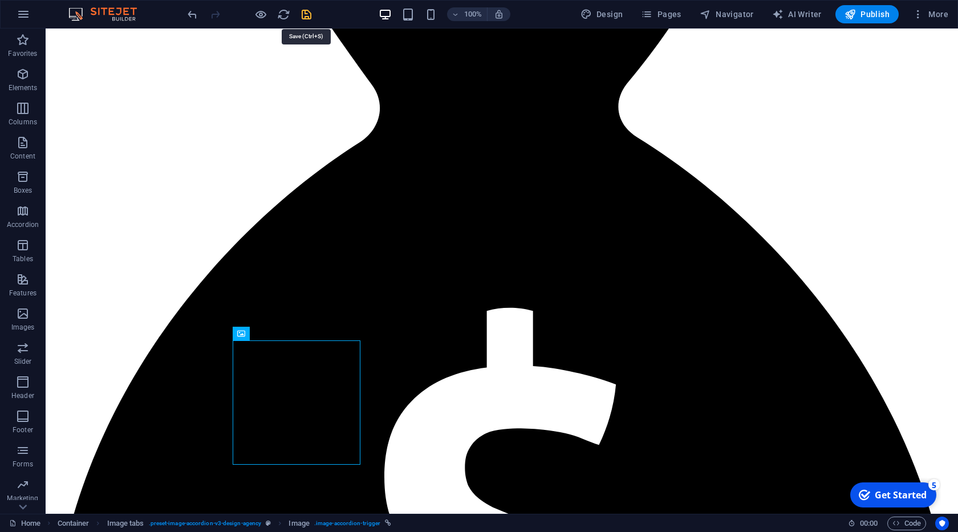
click at [311, 15] on icon "save" at bounding box center [306, 14] width 13 height 13
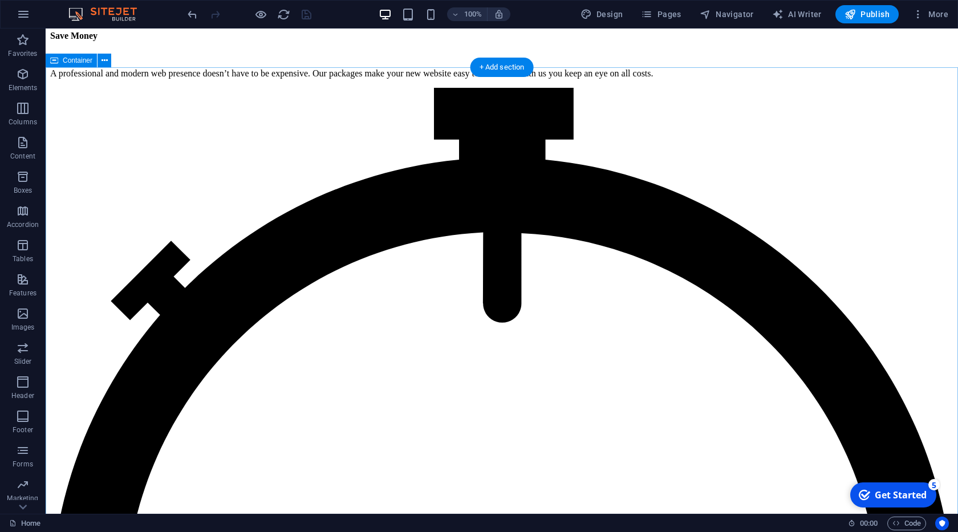
scroll to position [4401, 0]
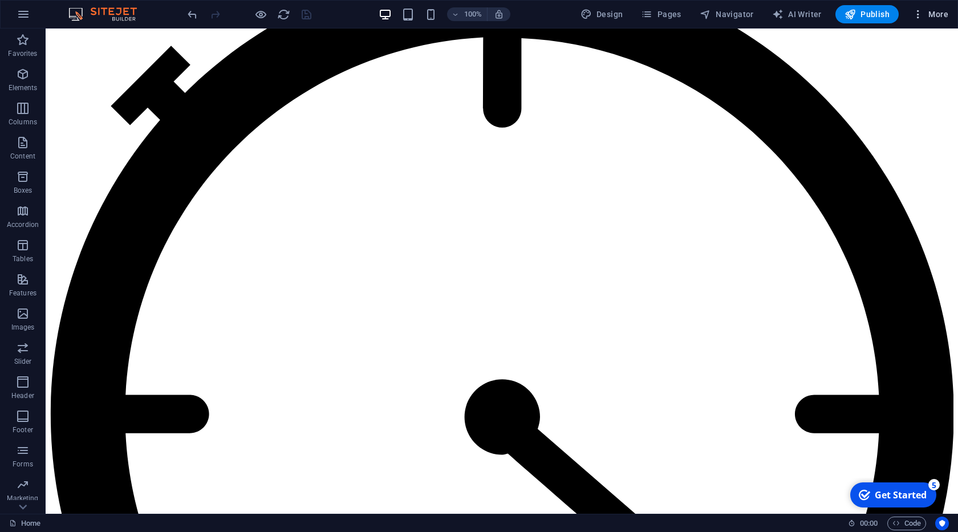
click at [0, 0] on span "More" at bounding box center [0, 0] width 0 height 0
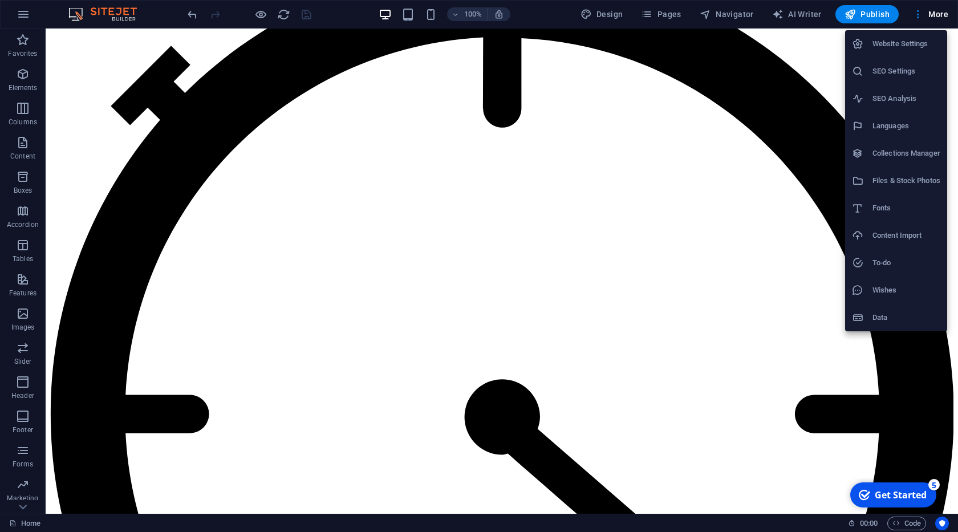
click at [886, 317] on h6 "Data" at bounding box center [906, 318] width 68 height 14
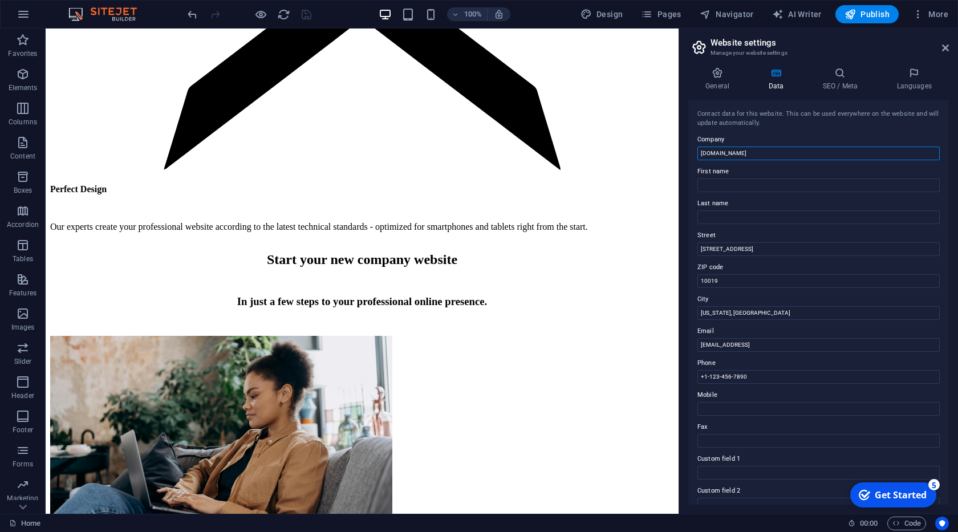
click at [739, 156] on input "[DOMAIN_NAME]" at bounding box center [818, 153] width 242 height 14
click at [750, 156] on input "[DOMAIN_NAME]" at bounding box center [818, 153] width 242 height 14
click at [713, 153] on input "web.zaabicom ms" at bounding box center [818, 153] width 242 height 14
type input "zaabicom ms"
click at [732, 312] on input "New York, NY" at bounding box center [818, 313] width 242 height 14
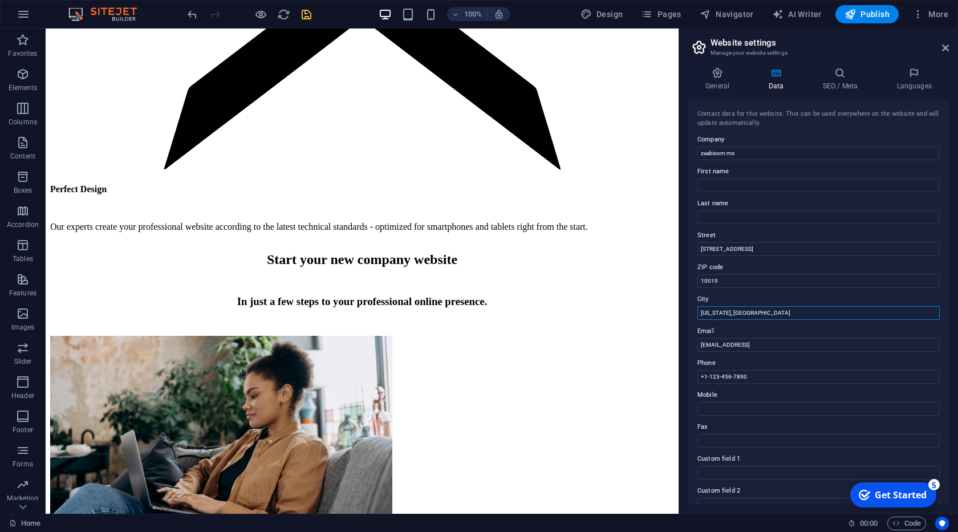
click at [732, 312] on input "New York, NY" at bounding box center [818, 313] width 242 height 14
type input "[GEOGRAPHIC_DATA]"
click at [743, 343] on input "6d36c457b1110794ad1ada1f5ef2c6@cpanel.local" at bounding box center [818, 345] width 242 height 14
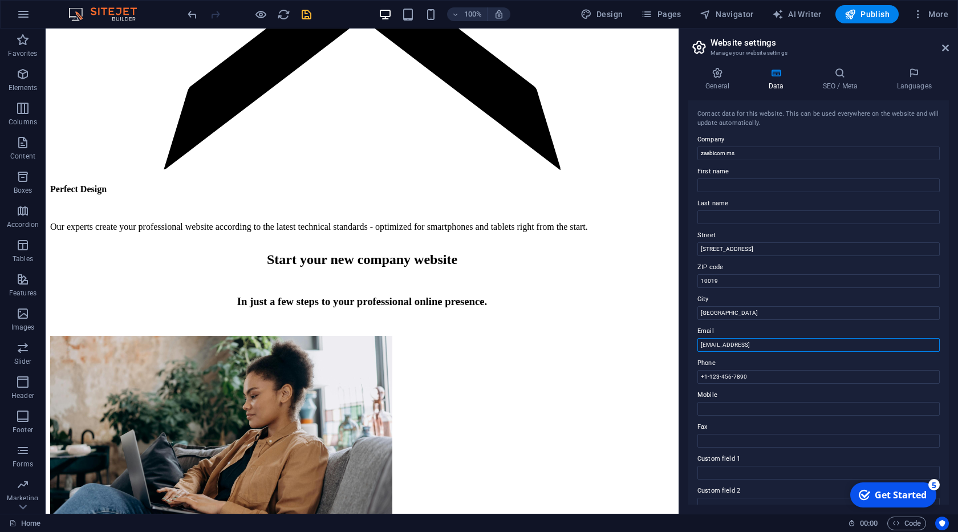
click at [743, 343] on input "6d36c457b1110794ad1ada1f5ef2c6@cpanel.local" at bounding box center [818, 345] width 242 height 14
click at [761, 343] on input "6d36c457b1110794ad1ada1f5ef2c6@cpanel.local" at bounding box center [818, 345] width 242 height 14
paste input "[EMAIL_ADDRESS][DOMAIN_NAME]"
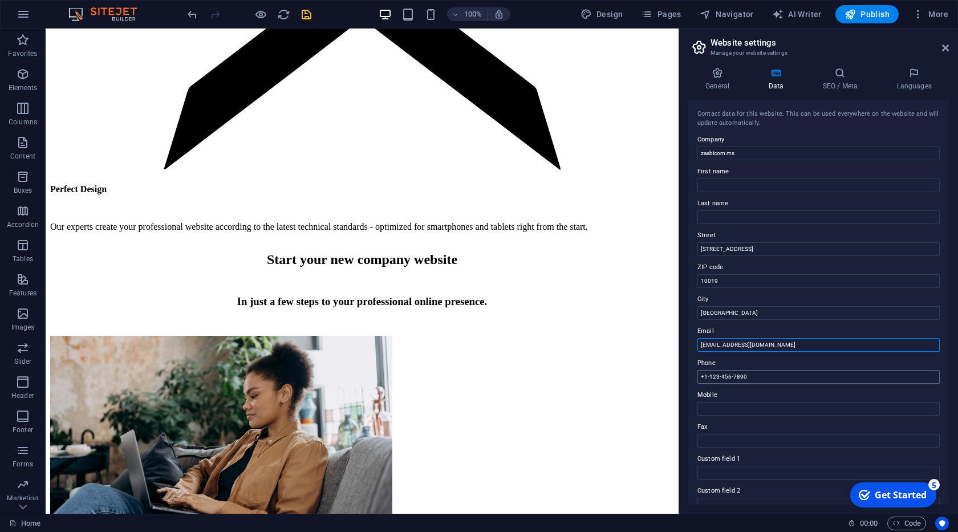
type input "[EMAIL_ADDRESS][DOMAIN_NAME]"
click at [745, 375] on input "+1-123-456-7890" at bounding box center [818, 377] width 242 height 14
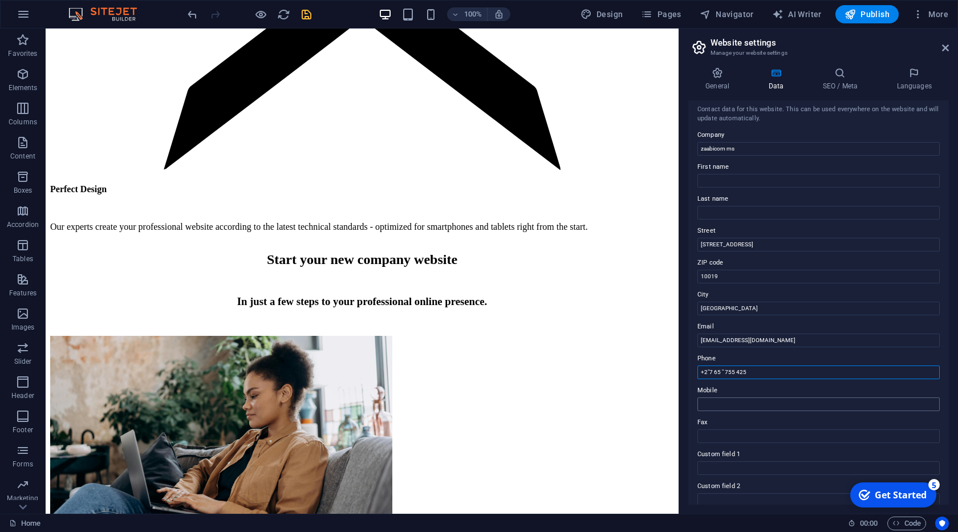
scroll to position [0, 0]
click at [722, 379] on input "+2"7 65 " 755 425" at bounding box center [818, 377] width 242 height 14
click at [744, 376] on input "+2"7 653 755 425" at bounding box center [818, 377] width 242 height 14
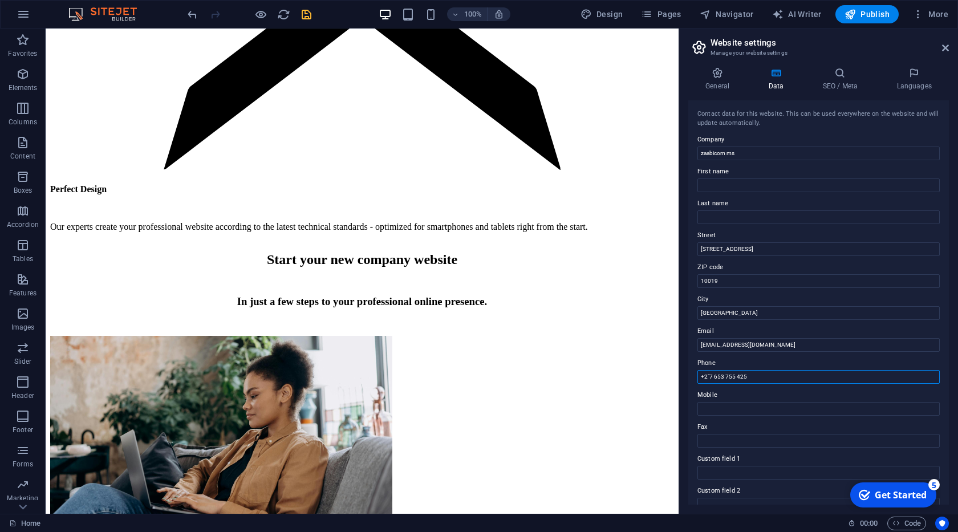
click at [730, 379] on input "+2"7 653 755 425" at bounding box center [818, 377] width 242 height 14
click at [711, 379] on input "+2"7 653 755 425" at bounding box center [818, 377] width 242 height 14
click at [708, 380] on input "+2"7 653 755 425" at bounding box center [818, 377] width 242 height 14
click at [714, 379] on input "[PHONE_NUMBER]" at bounding box center [818, 377] width 242 height 14
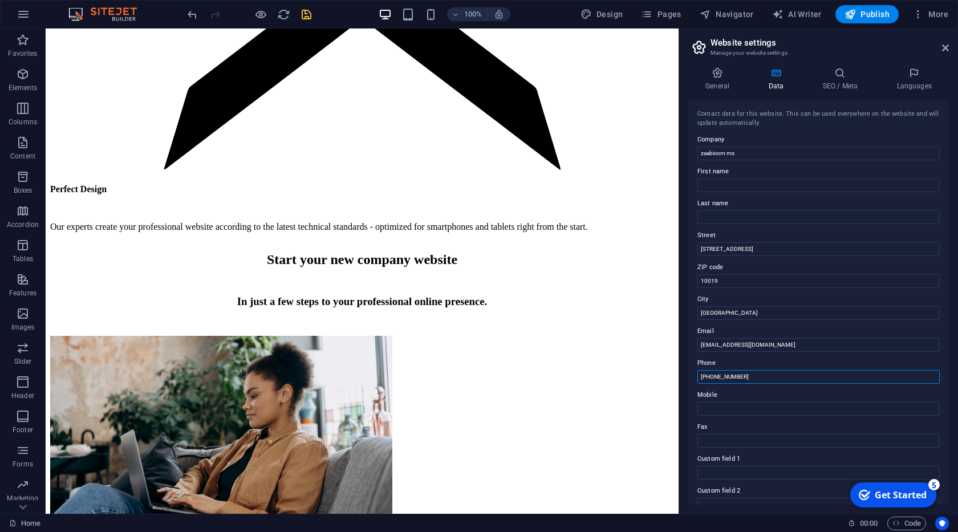
click at [714, 379] on input "[PHONE_NUMBER]" at bounding box center [818, 377] width 242 height 14
type input "[PHONE_NUMBER]"
click at [721, 410] on input "Mobile" at bounding box center [818, 409] width 242 height 14
paste input "[PHONE_NUMBER]"
type input "[PHONE_NUMBER]"
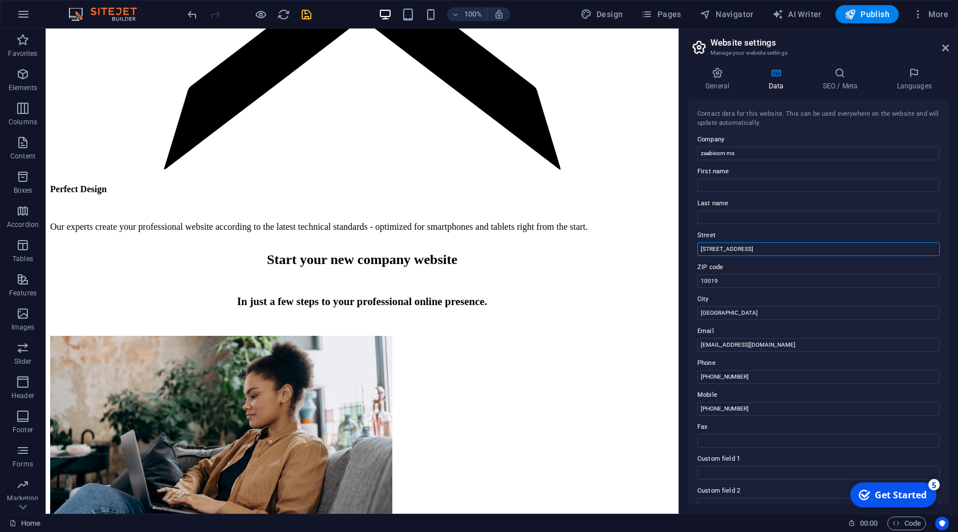
click at [726, 249] on input "2 Columbus Circle" at bounding box center [818, 249] width 242 height 14
type input "[GEOGRAPHIC_DATA]"
click at [733, 82] on h4 "General" at bounding box center [719, 79] width 63 height 24
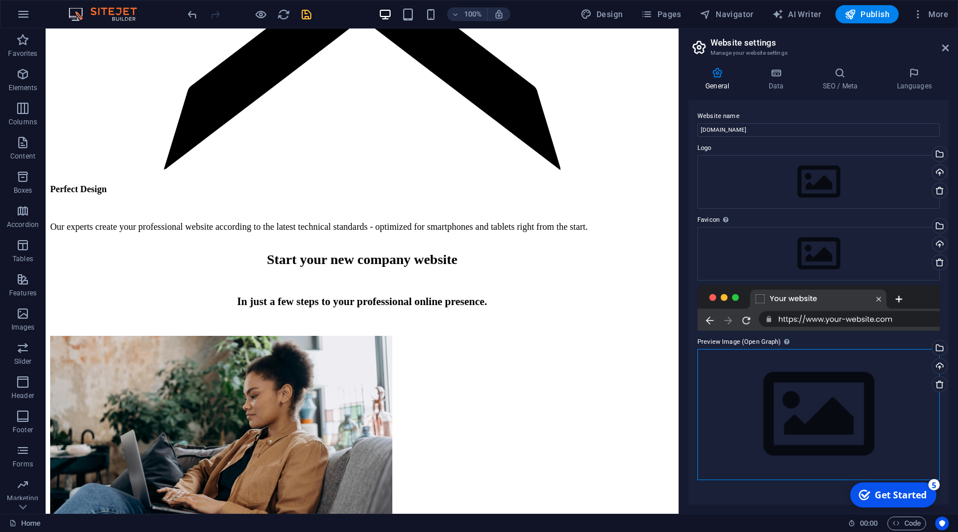
click at [801, 413] on div "Drag files here, click to choose files or select files from Files or our free s…" at bounding box center [818, 414] width 242 height 131
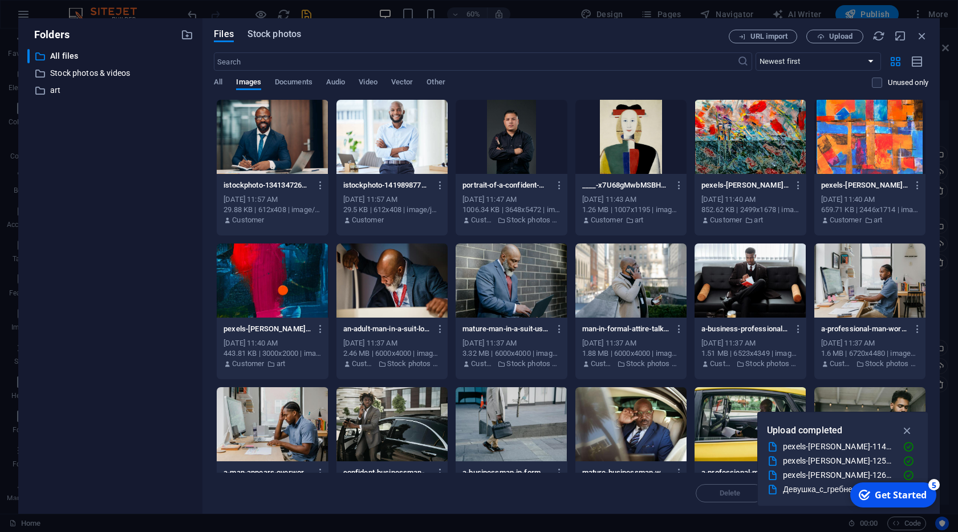
click at [274, 38] on span "Stock photos" at bounding box center [274, 34] width 54 height 14
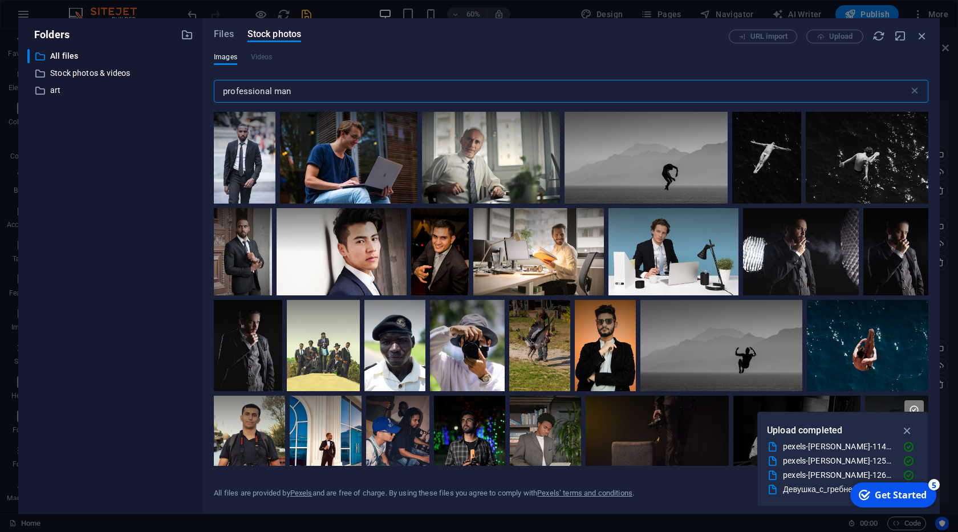
click at [294, 88] on input "professional man" at bounding box center [561, 91] width 695 height 23
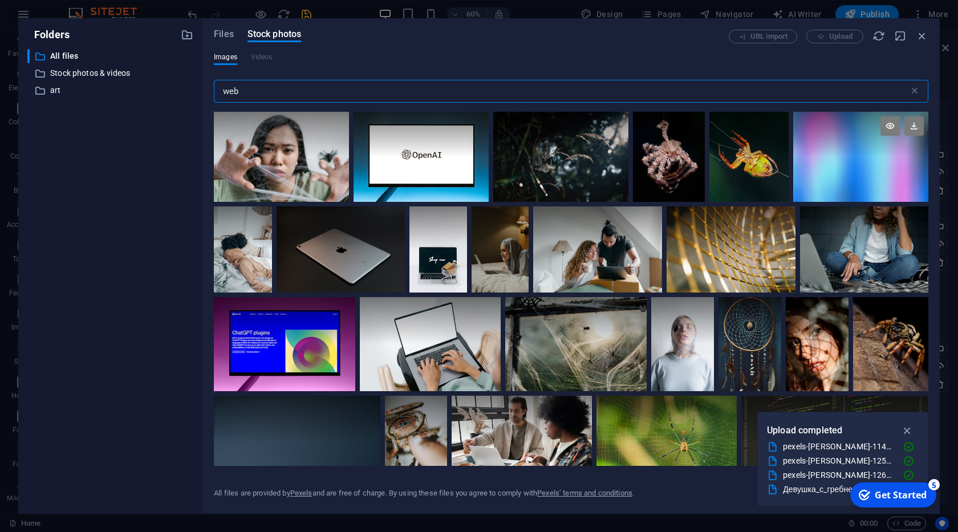
scroll to position [4186, 0]
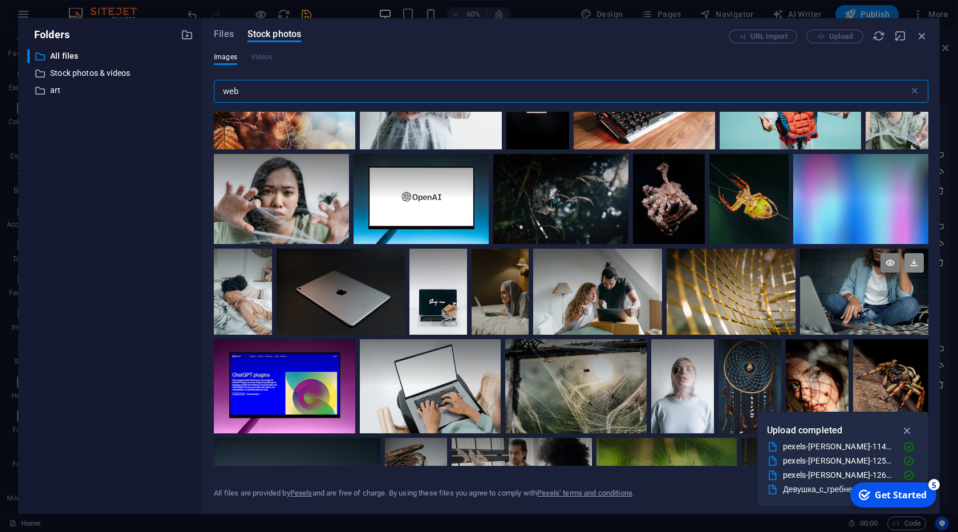
type input "web"
click at [911, 258] on icon at bounding box center [913, 262] width 19 height 19
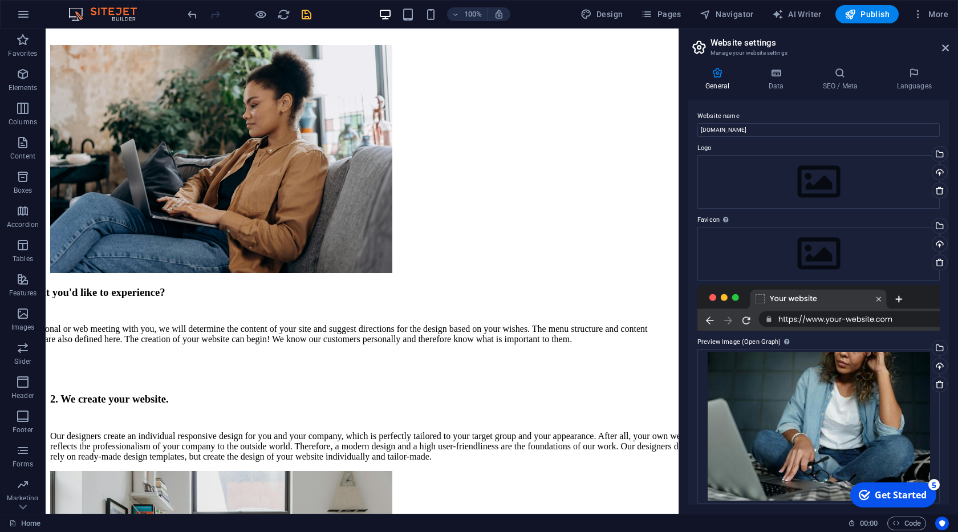
scroll to position [4401, 0]
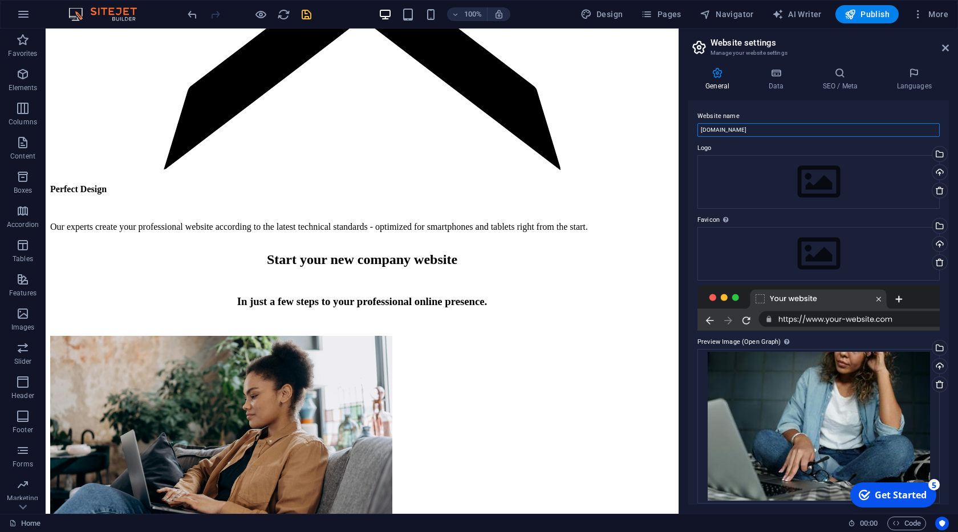
click at [731, 131] on input "[DOMAIN_NAME]" at bounding box center [818, 130] width 242 height 14
click at [755, 128] on input "[DOMAIN_NAME]" at bounding box center [818, 130] width 242 height 14
click at [714, 128] on input "web.zaabicom" at bounding box center [818, 130] width 242 height 14
click at [713, 128] on input "web.zaabicom" at bounding box center [818, 130] width 242 height 14
click at [742, 132] on input "zaabicom" at bounding box center [818, 130] width 242 height 14
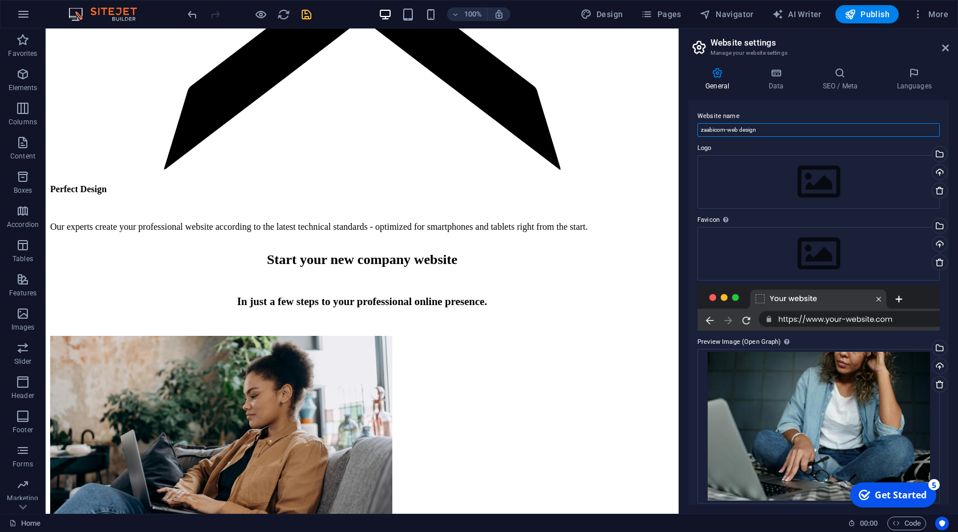
click at [739, 131] on input "zaabicom-web design" at bounding box center [818, 130] width 242 height 14
type input "zaabicom-web design"
click at [306, 13] on icon "save" at bounding box center [306, 14] width 13 height 13
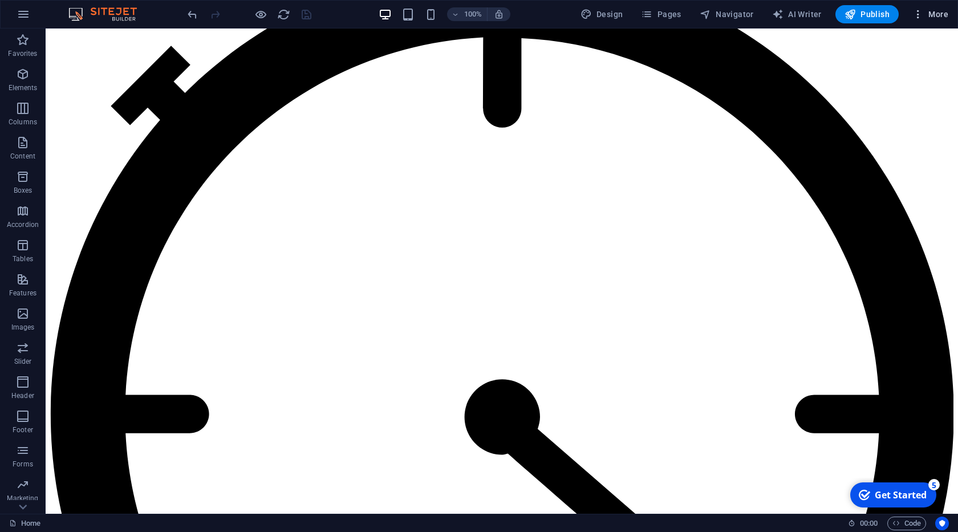
click at [0, 0] on span "More" at bounding box center [0, 0] width 0 height 0
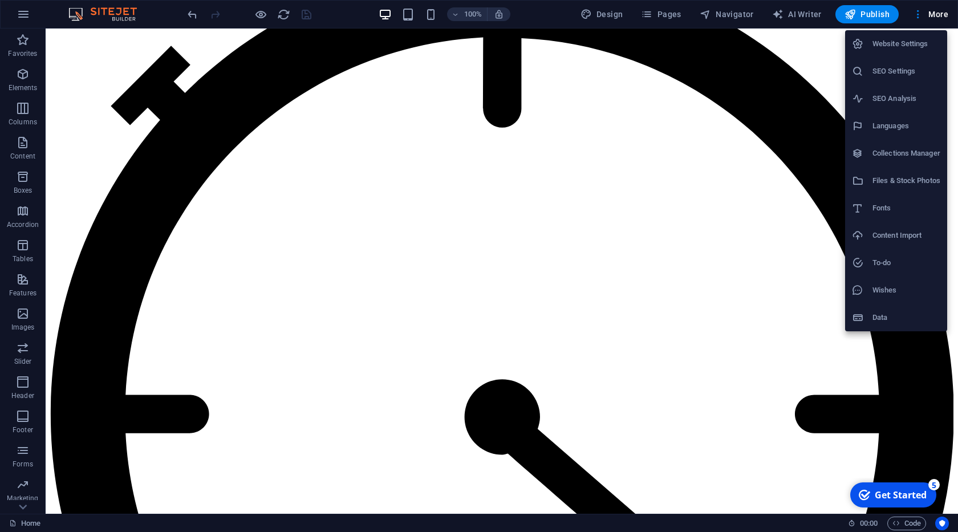
click at [882, 319] on h6 "Data" at bounding box center [906, 318] width 68 height 14
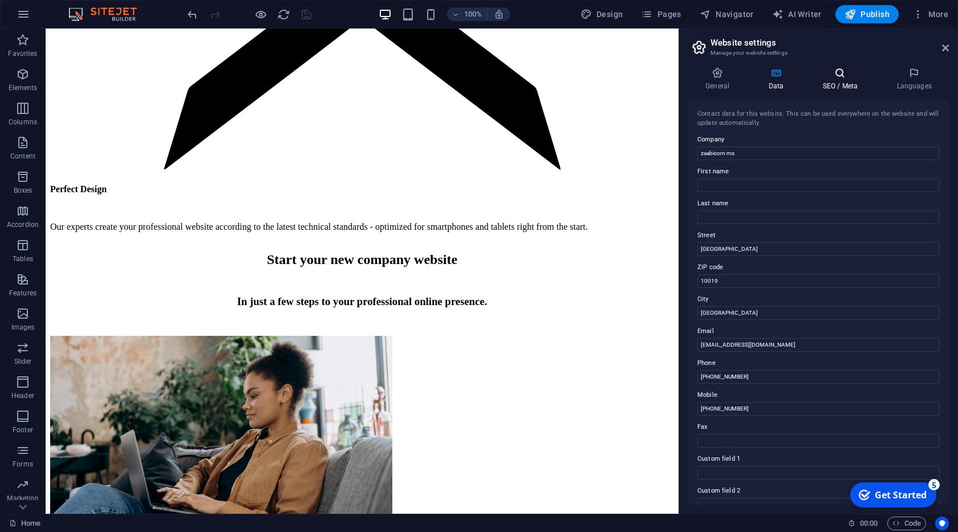
click at [836, 89] on h4 "SEO / Meta" at bounding box center [842, 79] width 74 height 24
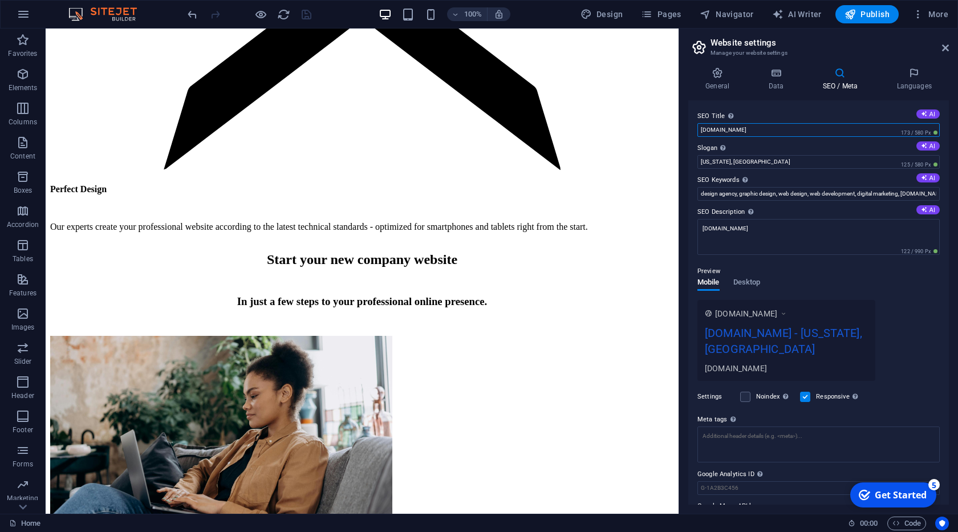
click at [756, 130] on input "[DOMAIN_NAME]" at bounding box center [818, 130] width 242 height 14
click at [826, 126] on input "web.zaabicom." at bounding box center [818, 130] width 242 height 14
click at [705, 137] on div "SEO Title The title of your website - make it something that stands out in sear…" at bounding box center [818, 302] width 261 height 404
click at [716, 128] on input "web.zaabicom" at bounding box center [818, 130] width 242 height 14
click at [712, 133] on input "web.zaabicom" at bounding box center [818, 130] width 242 height 14
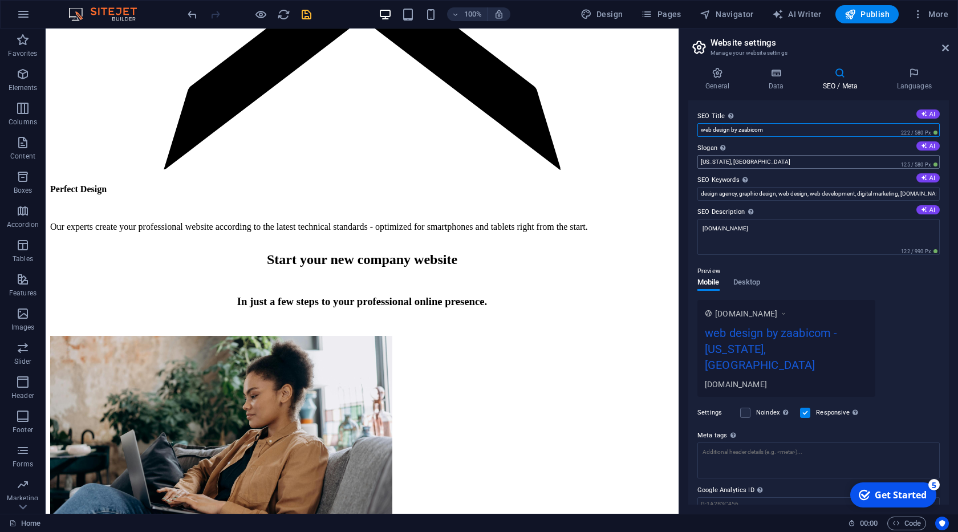
type input "web design by zaabicom"
click at [761, 163] on input "New York, NY" at bounding box center [818, 162] width 242 height 14
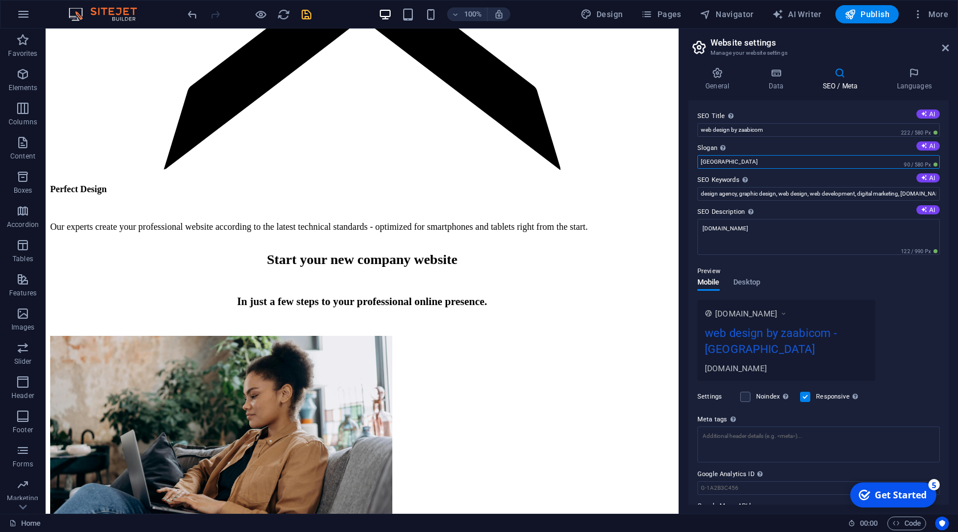
click at [706, 165] on input "cameroon" at bounding box center [818, 162] width 242 height 14
click at [705, 165] on input "cameroon" at bounding box center [818, 162] width 242 height 14
click at [704, 165] on input "cameroon" at bounding box center [818, 162] width 242 height 14
click at [719, 161] on input "cameroon" at bounding box center [818, 162] width 242 height 14
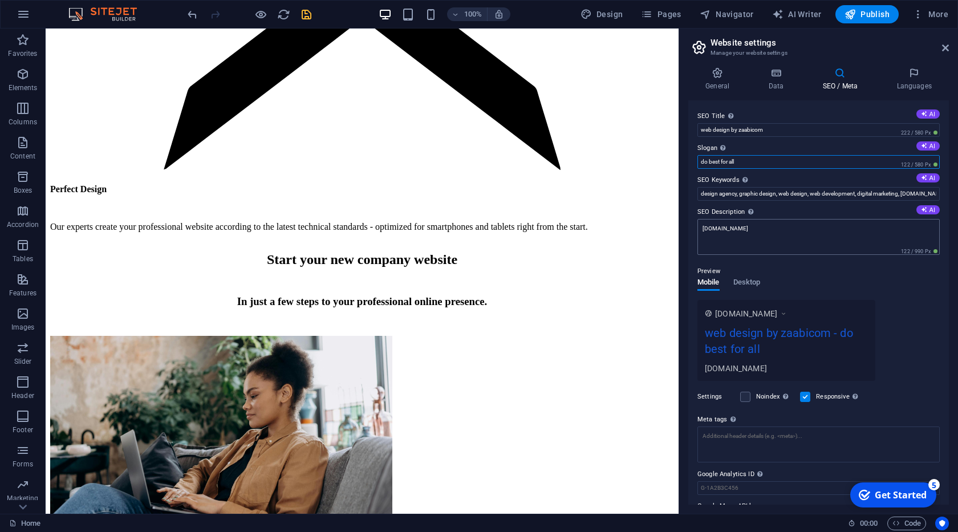
type input "do best for all"
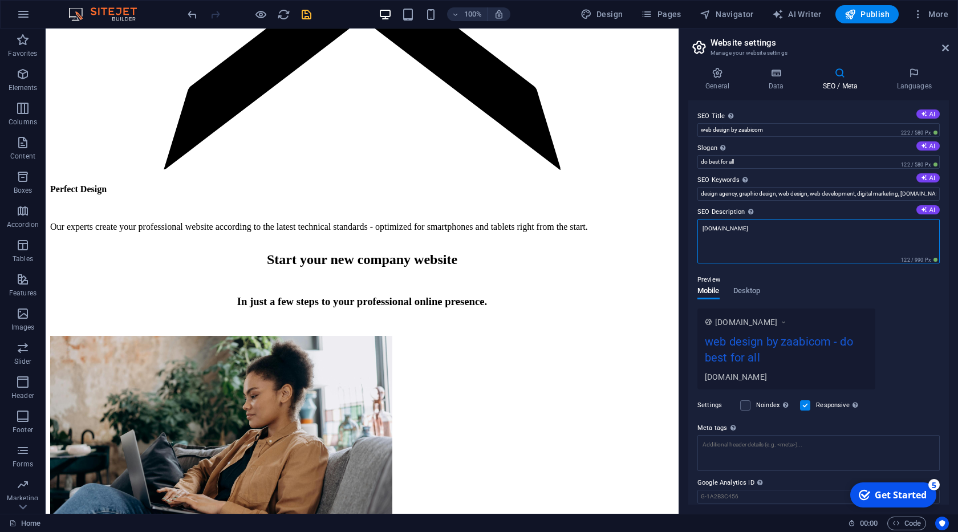
click at [750, 234] on textarea "[DOMAIN_NAME]" at bounding box center [818, 241] width 242 height 44
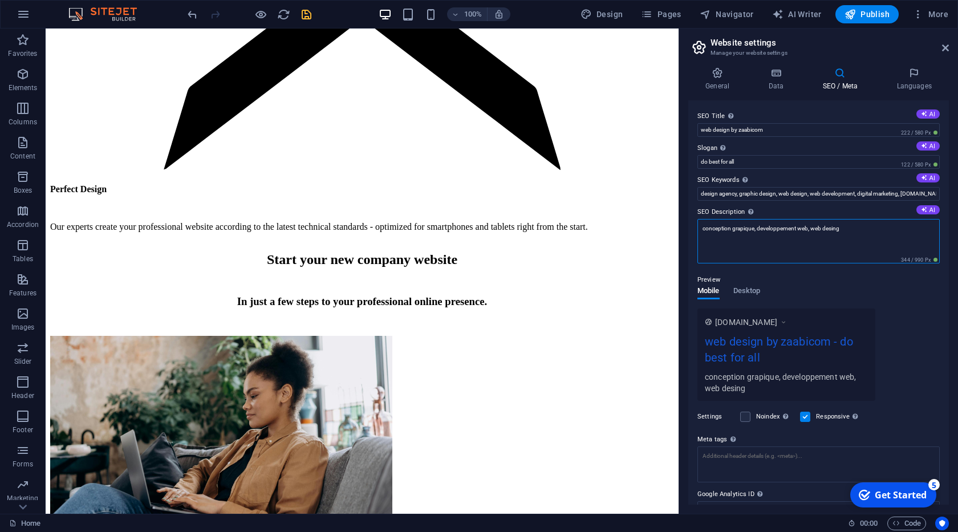
click at [780, 231] on textarea "conception grapique, developpement web, web desing" at bounding box center [818, 241] width 242 height 44
click at [748, 228] on textarea "conception grapique, developpement web, web desing" at bounding box center [818, 241] width 242 height 44
drag, startPoint x: 756, startPoint y: 228, endPoint x: 709, endPoint y: 228, distance: 46.7
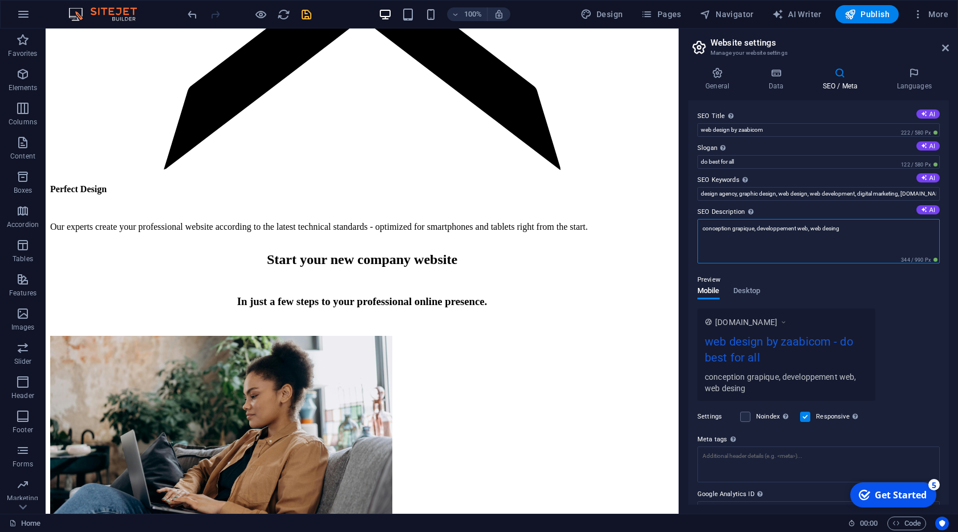
click at [709, 228] on textarea "conception grapique, developpement web, web desing" at bounding box center [818, 241] width 242 height 44
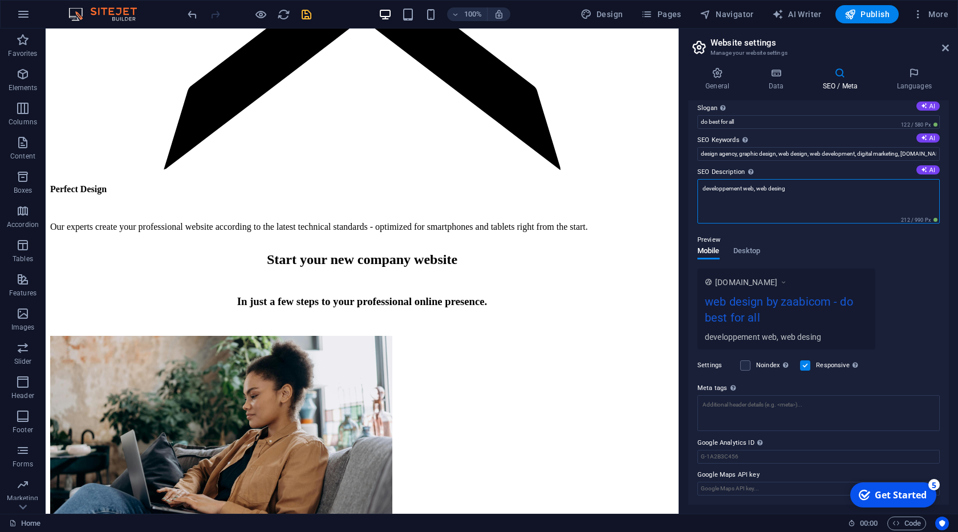
scroll to position [0, 0]
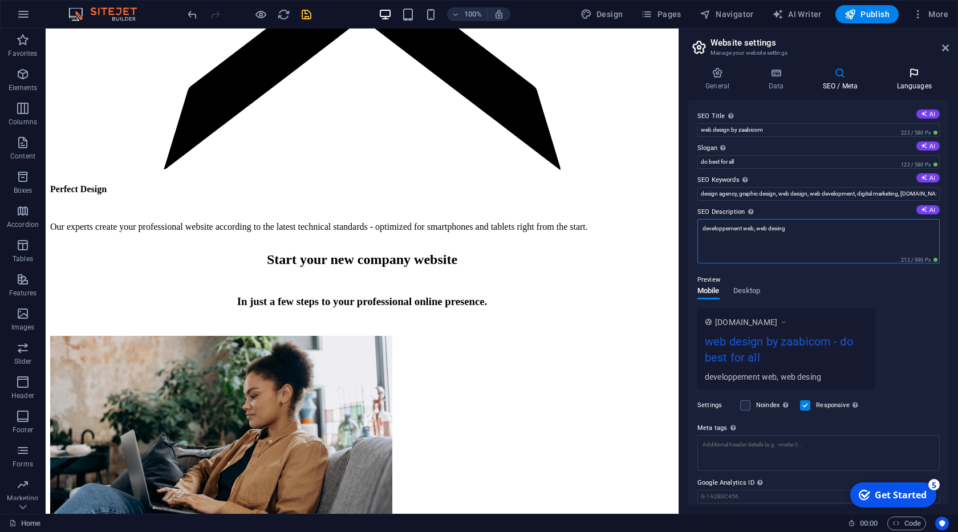
type textarea "developpement web, web desing"
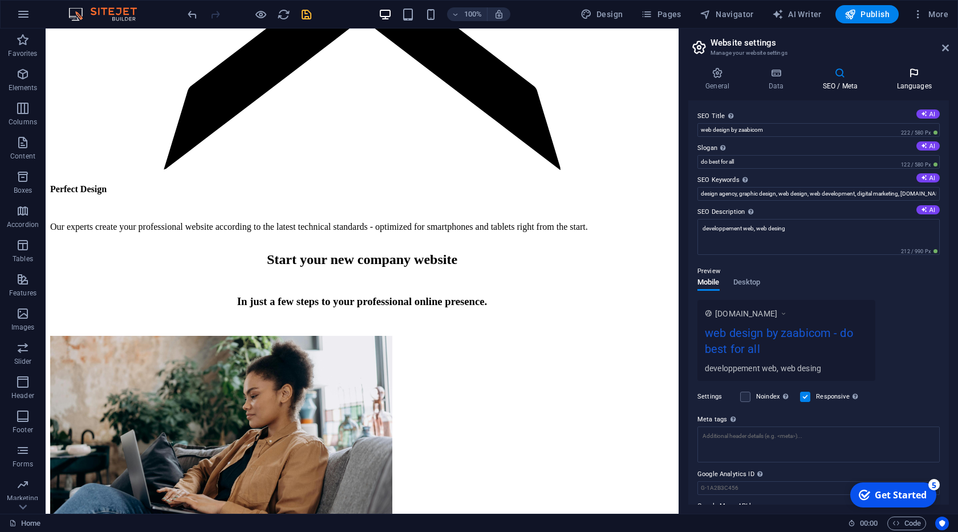
click at [913, 78] on icon at bounding box center [914, 72] width 70 height 11
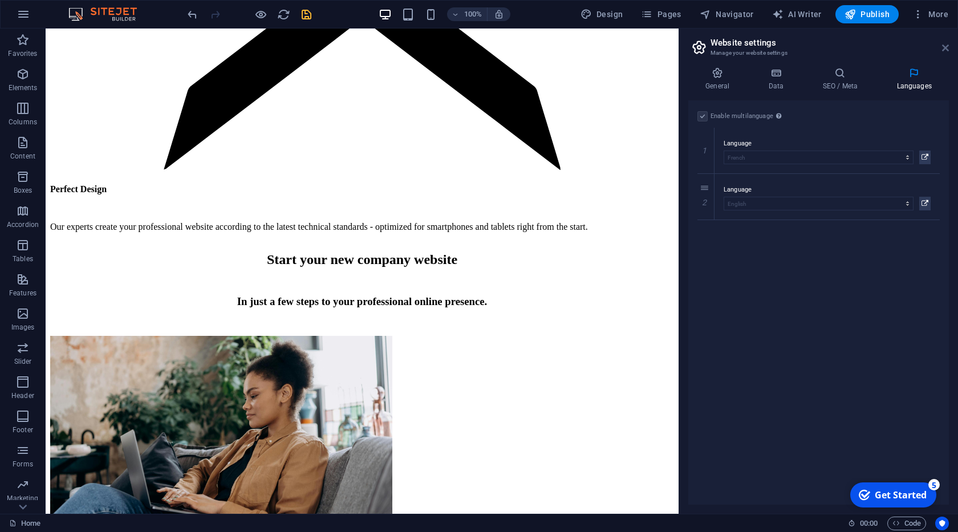
click at [943, 44] on icon at bounding box center [945, 47] width 7 height 9
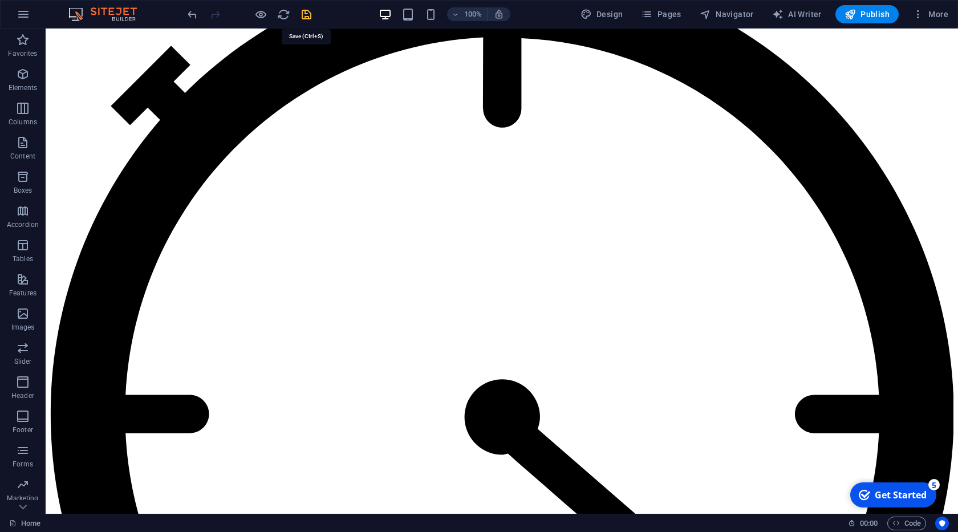
drag, startPoint x: 304, startPoint y: 13, endPoint x: 379, endPoint y: 222, distance: 221.6
click at [304, 13] on icon "save" at bounding box center [306, 14] width 13 height 13
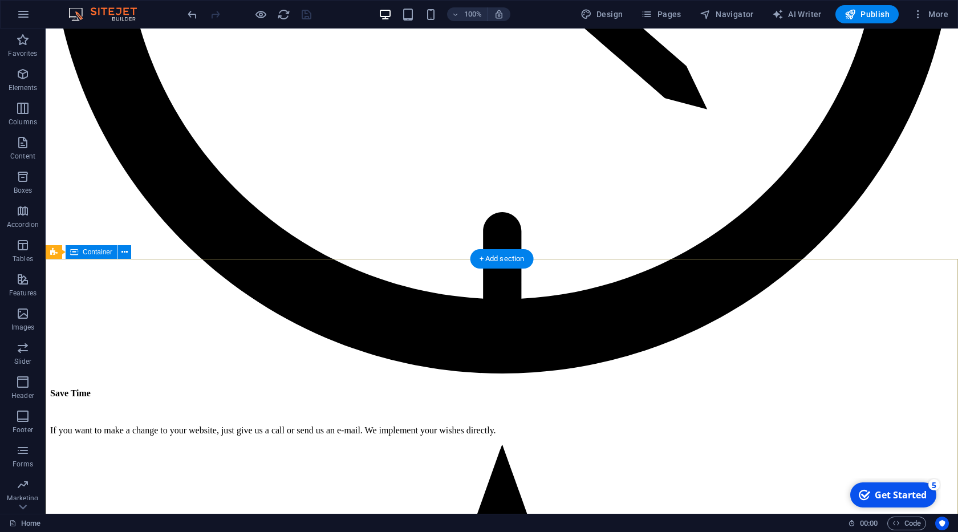
scroll to position [5153, 0]
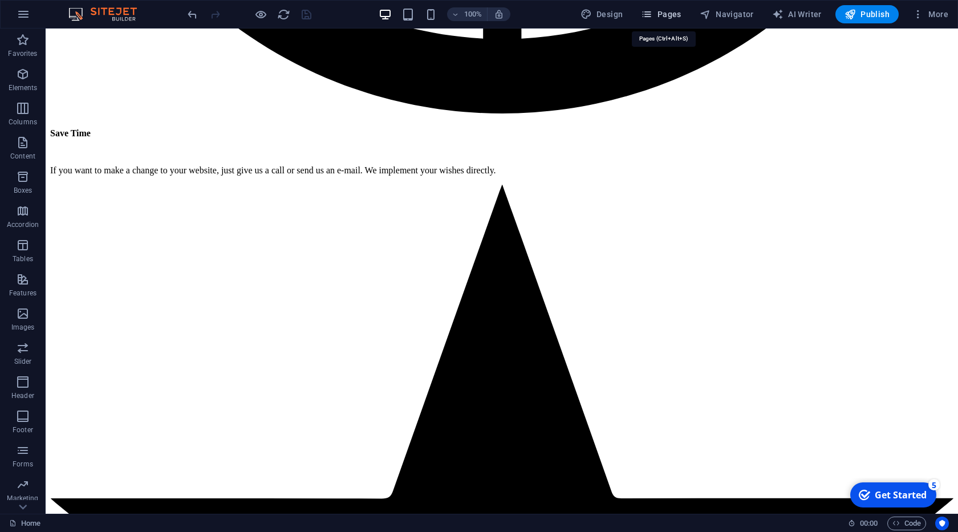
click at [666, 13] on span "Pages" at bounding box center [661, 14] width 40 height 11
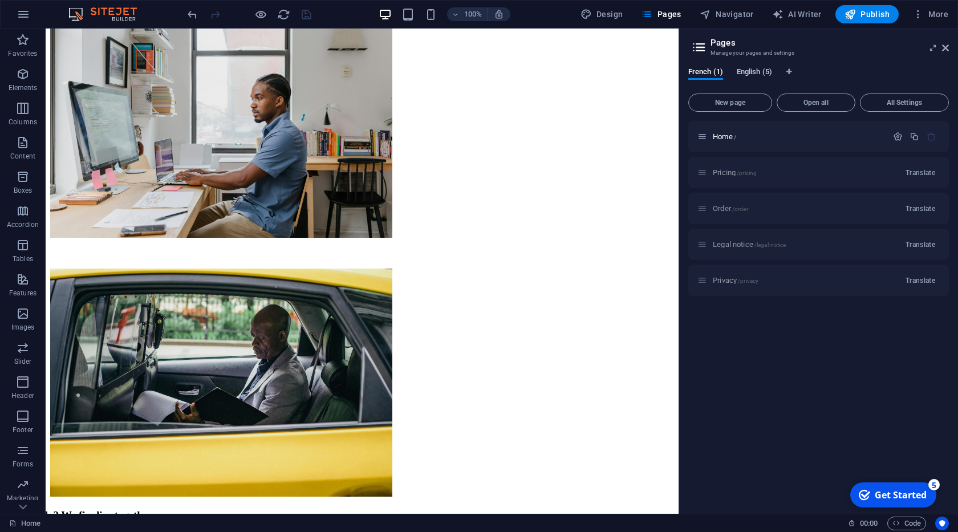
click at [739, 72] on span "English (5)" at bounding box center [753, 73] width 35 height 16
click at [722, 209] on span "Order /order" at bounding box center [730, 208] width 35 height 9
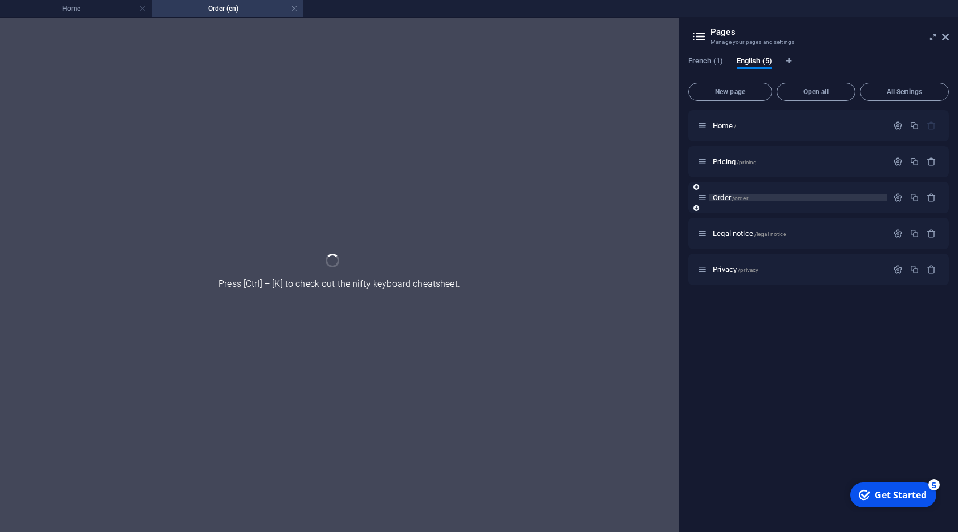
click at [722, 209] on div "Order /order" at bounding box center [818, 197] width 261 height 31
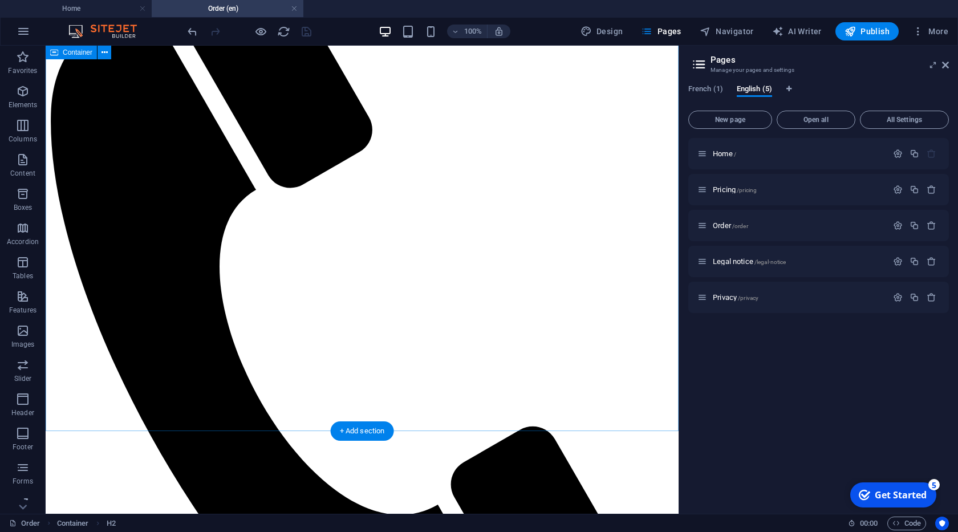
scroll to position [260, 0]
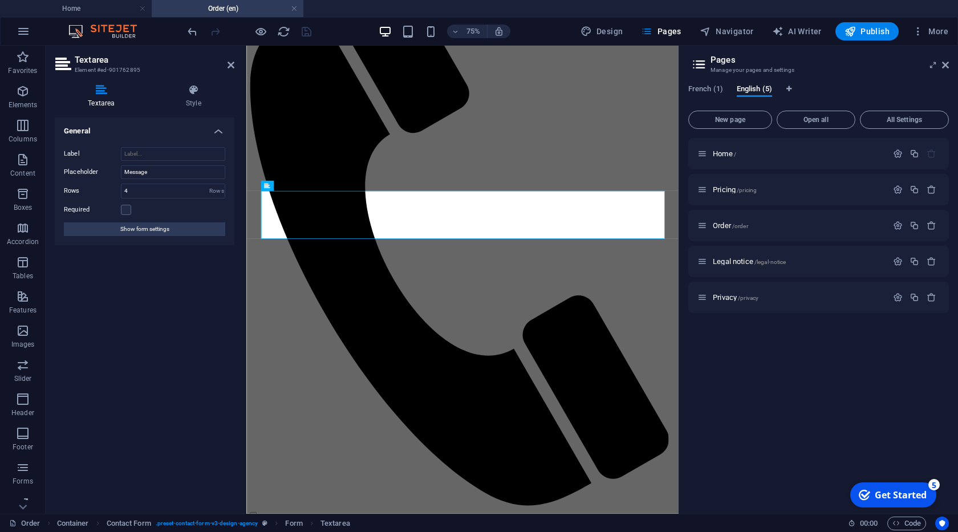
click at [187, 108] on div "Textarea Style General Label Placeholder Message Rows 4 Rows Required Show form…" at bounding box center [145, 294] width 180 height 420
click at [198, 99] on h4 "Style" at bounding box center [194, 96] width 82 height 24
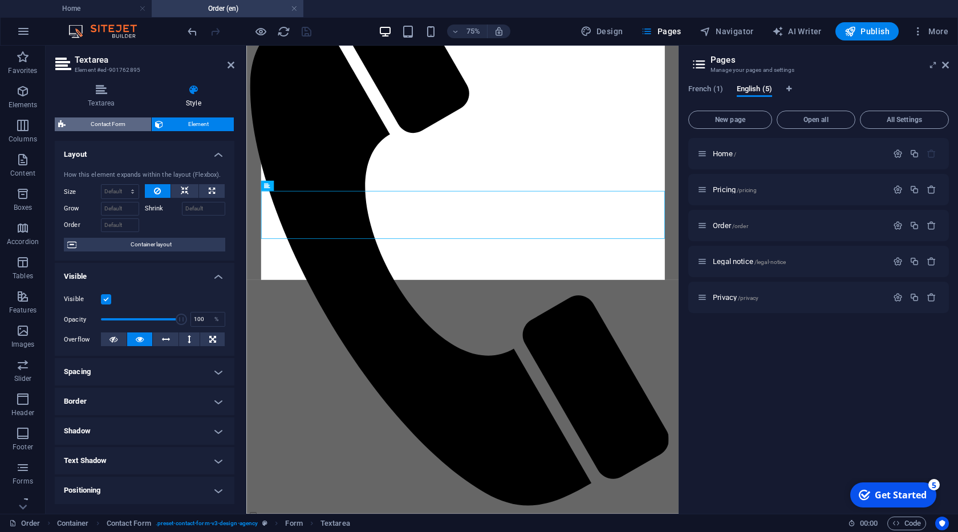
click at [113, 120] on span "Contact Form" at bounding box center [108, 124] width 79 height 14
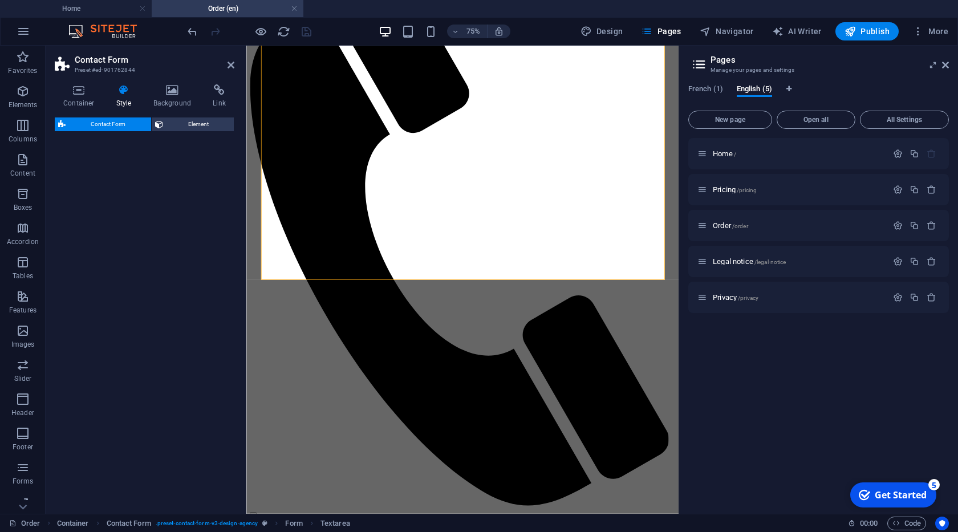
select select "rem"
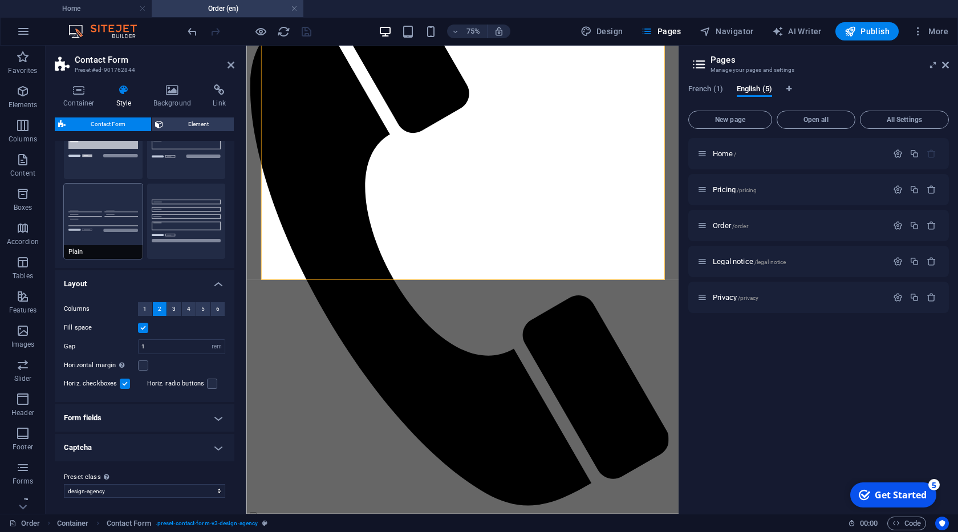
scroll to position [69, 0]
click at [218, 442] on h4 "Captcha" at bounding box center [145, 445] width 180 height 27
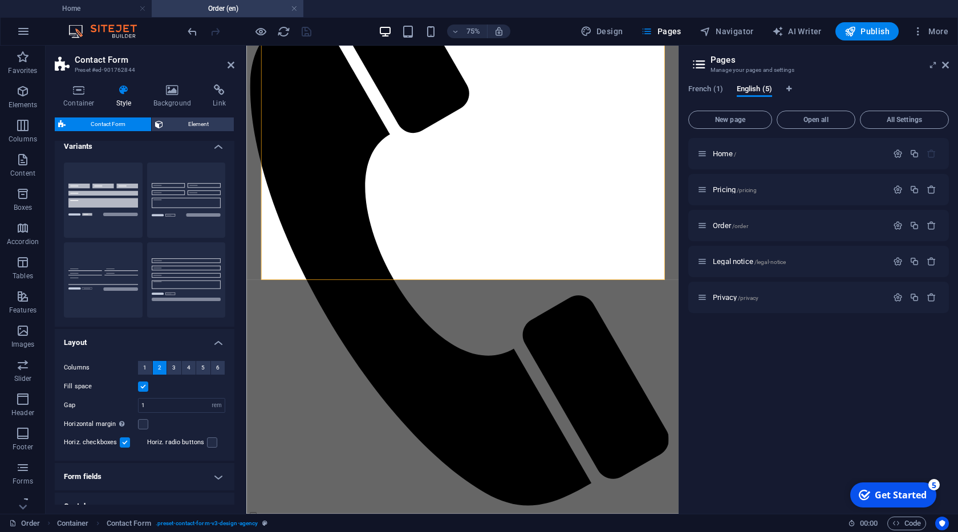
scroll to position [0, 0]
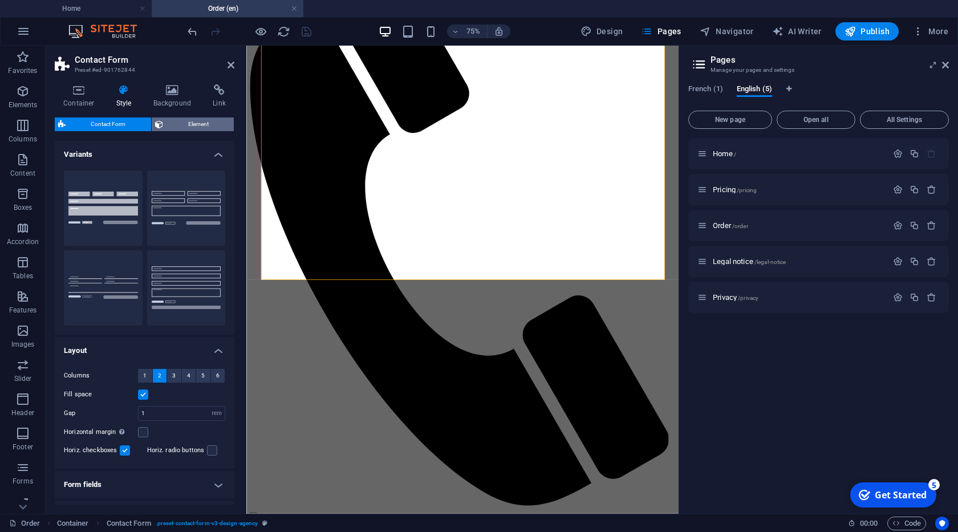
click at [184, 126] on span "Element" at bounding box center [198, 124] width 64 height 14
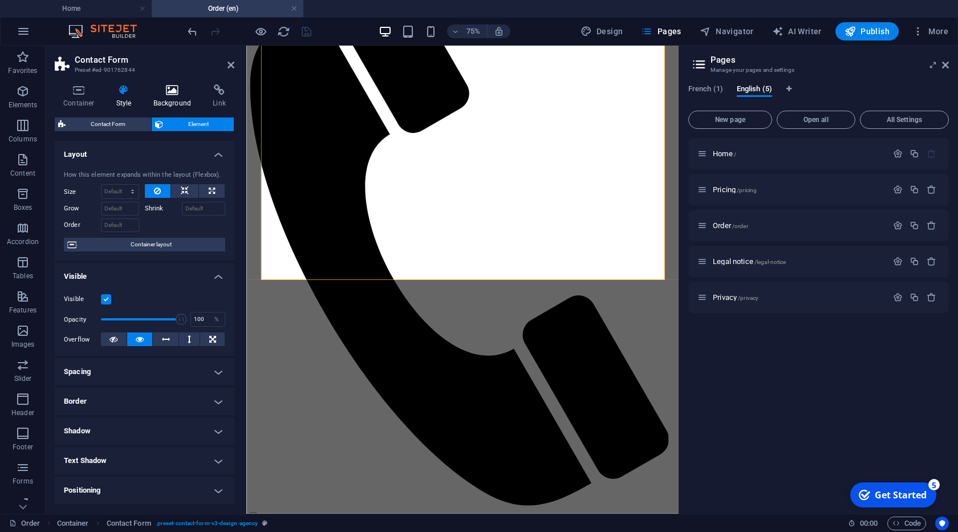
click at [176, 101] on h4 "Background" at bounding box center [175, 96] width 60 height 24
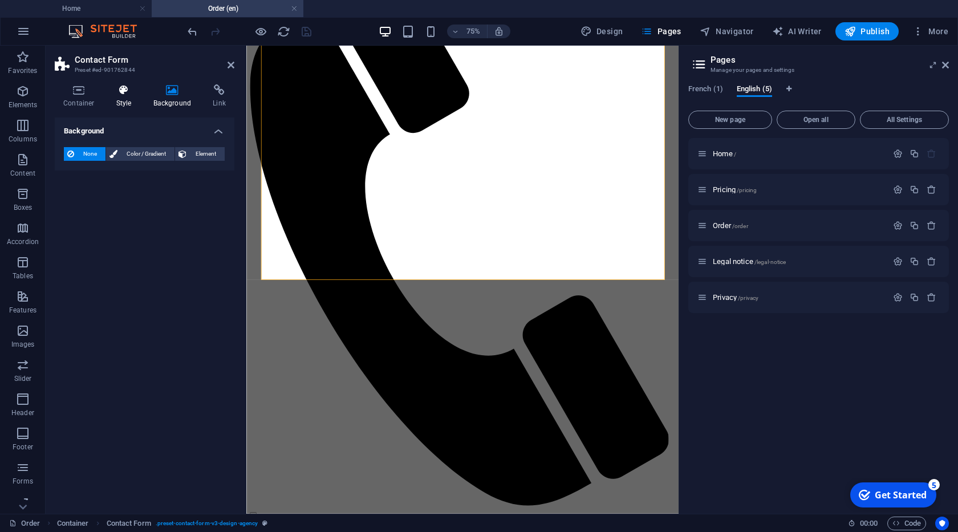
click at [123, 103] on h4 "Style" at bounding box center [126, 96] width 37 height 24
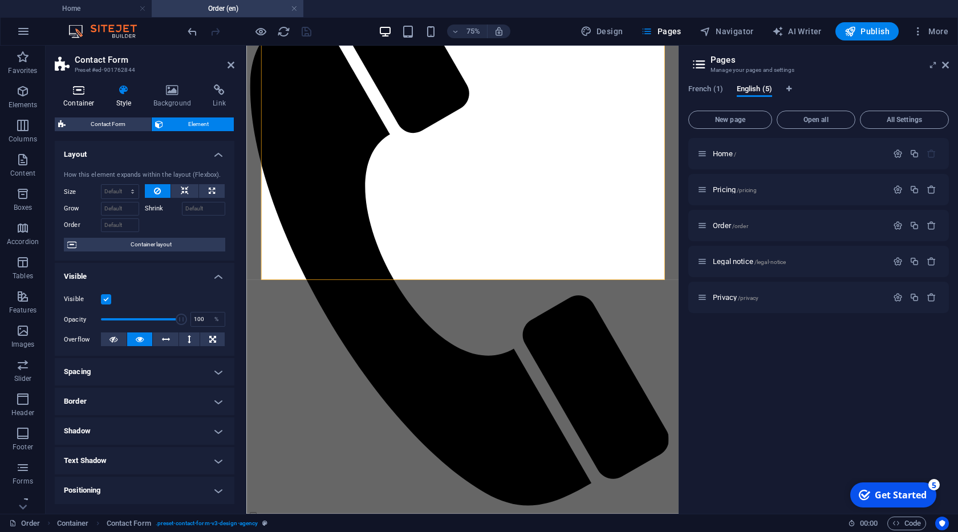
click at [92, 103] on h4 "Container" at bounding box center [81, 96] width 53 height 24
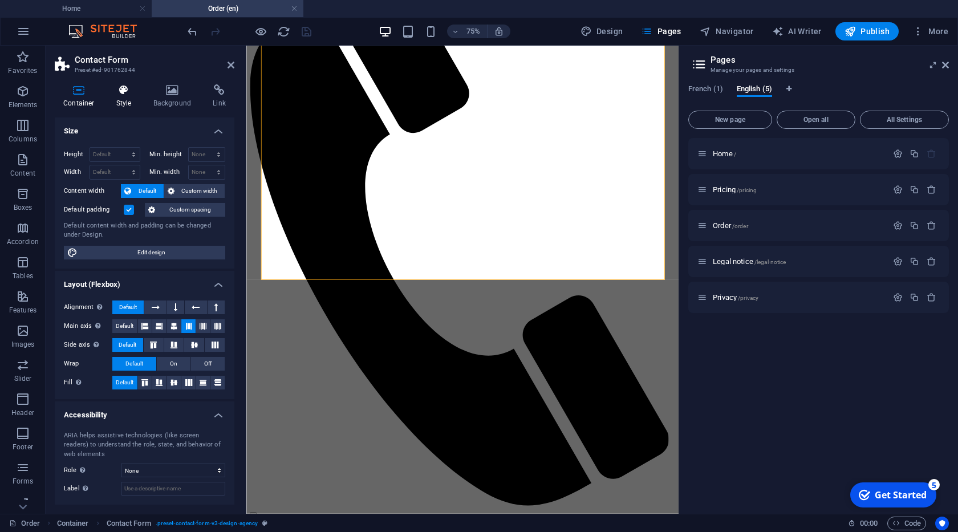
click at [115, 99] on h4 "Style" at bounding box center [126, 96] width 37 height 24
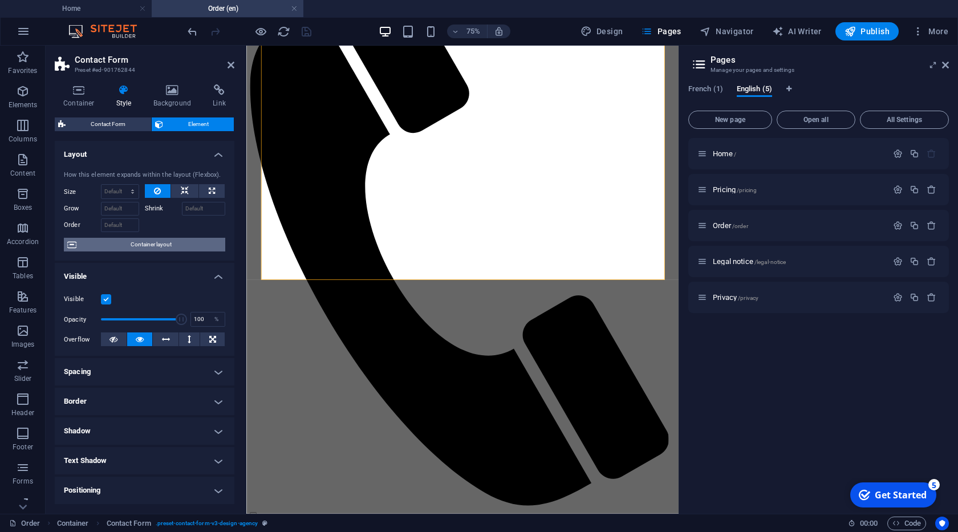
click at [141, 244] on span "Container layout" at bounding box center [151, 245] width 142 height 14
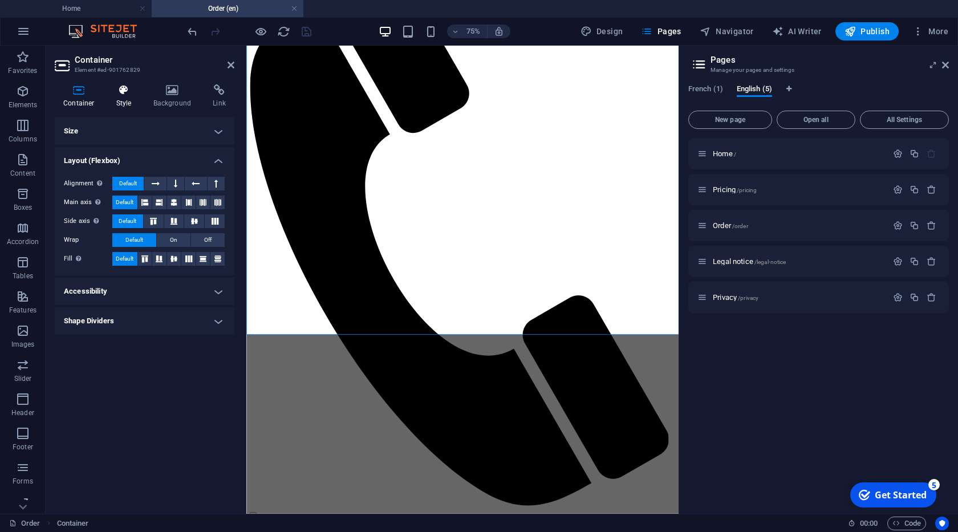
click at [123, 97] on h4 "Style" at bounding box center [126, 96] width 37 height 24
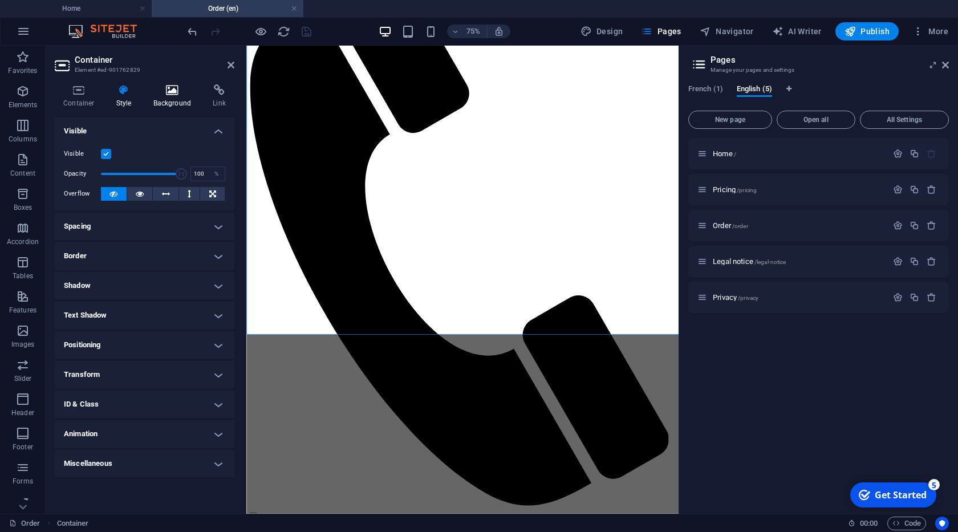
click at [168, 104] on h4 "Background" at bounding box center [175, 96] width 60 height 24
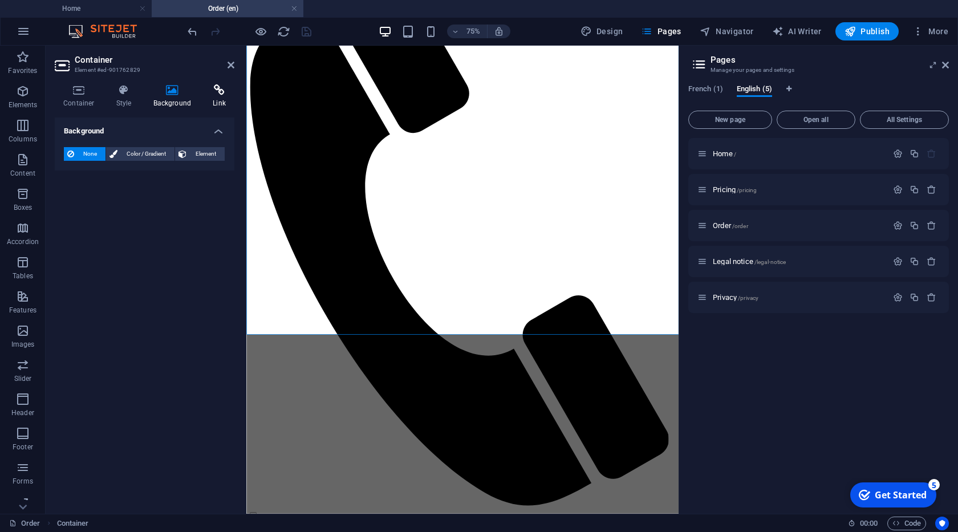
click at [213, 101] on h4 "Link" at bounding box center [219, 96] width 30 height 24
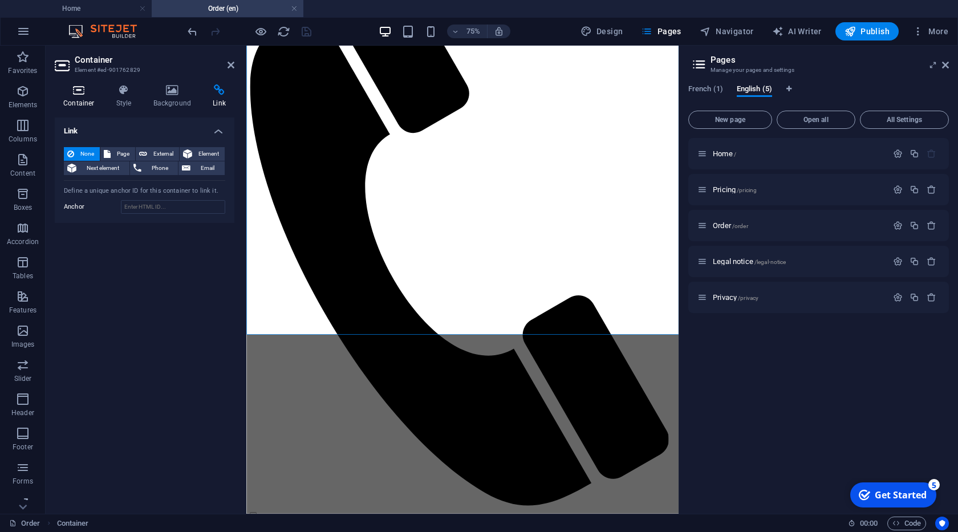
click at [88, 102] on h4 "Container" at bounding box center [81, 96] width 53 height 24
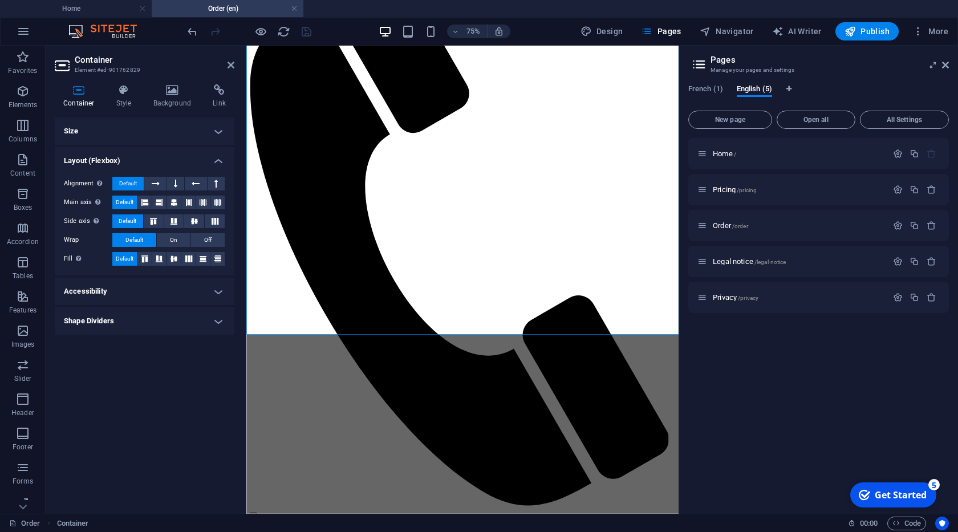
click at [97, 119] on h4 "Size" at bounding box center [145, 130] width 180 height 27
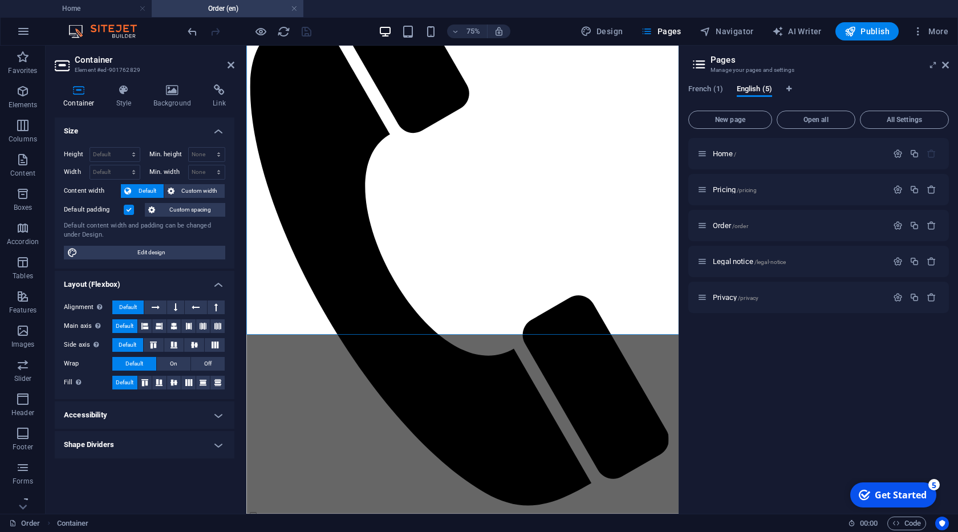
click at [160, 409] on h4 "Accessibility" at bounding box center [145, 414] width 180 height 27
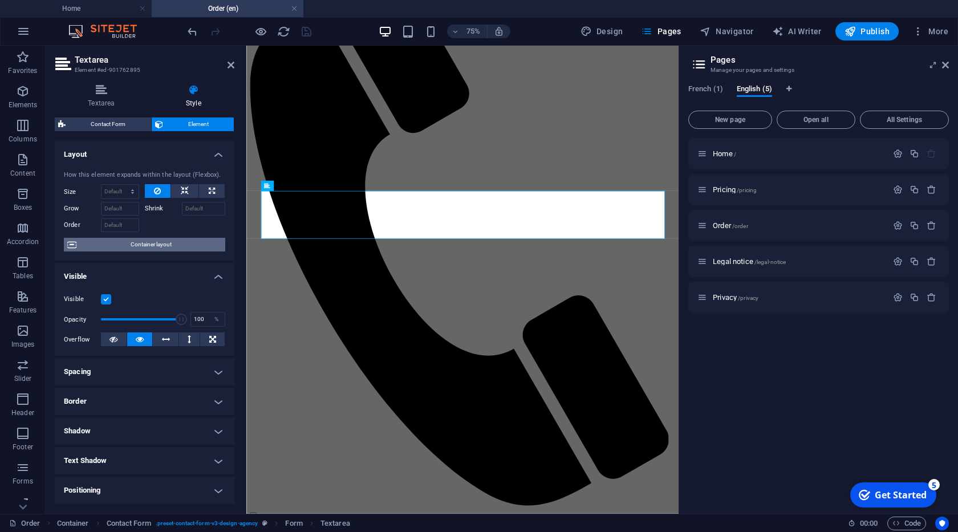
click at [140, 245] on span "Container layout" at bounding box center [151, 245] width 142 height 14
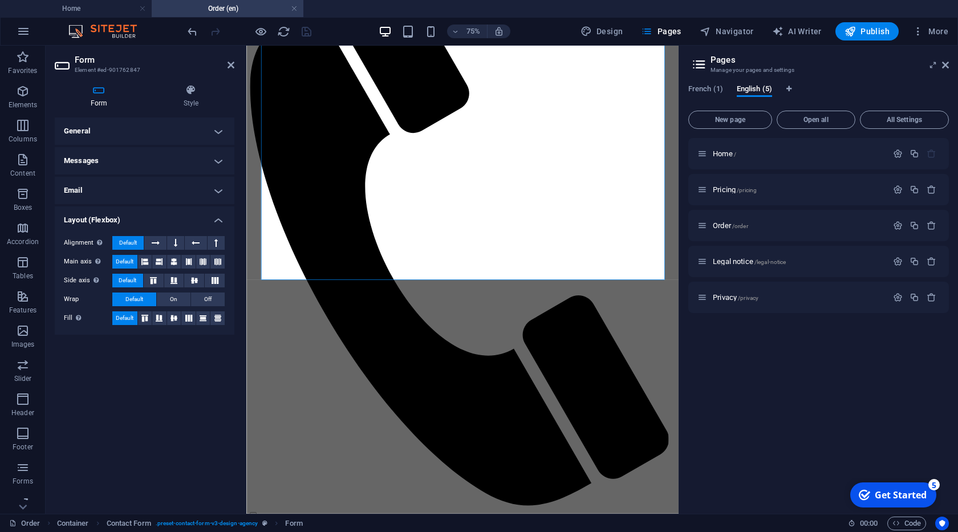
click at [214, 193] on h4 "Email" at bounding box center [145, 190] width 180 height 27
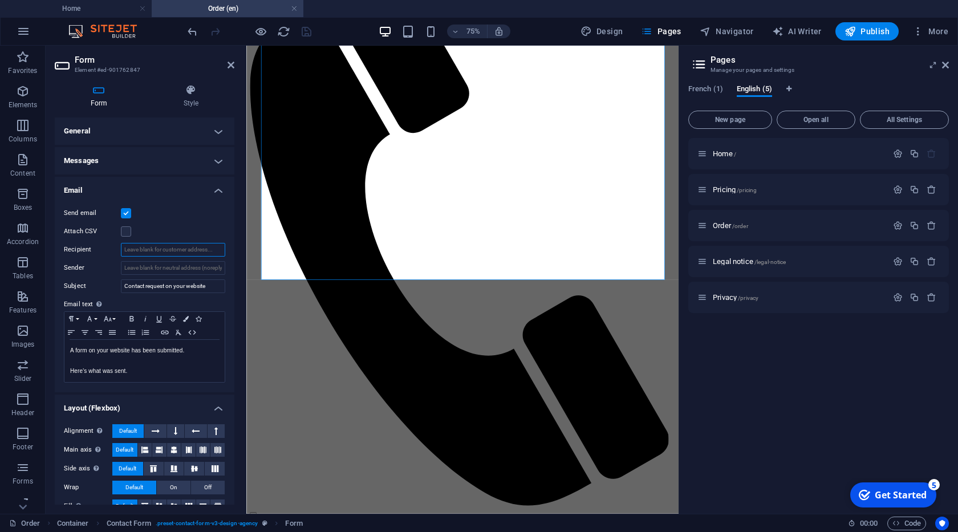
click at [134, 247] on input "Recipient" at bounding box center [173, 250] width 104 height 14
paste input "[PHONE_NUMBER]"
click at [134, 247] on input "[PHONE_NUMBER]" at bounding box center [173, 250] width 104 height 14
click at [135, 247] on input "[PHONE_NUMBER]" at bounding box center [173, 250] width 104 height 14
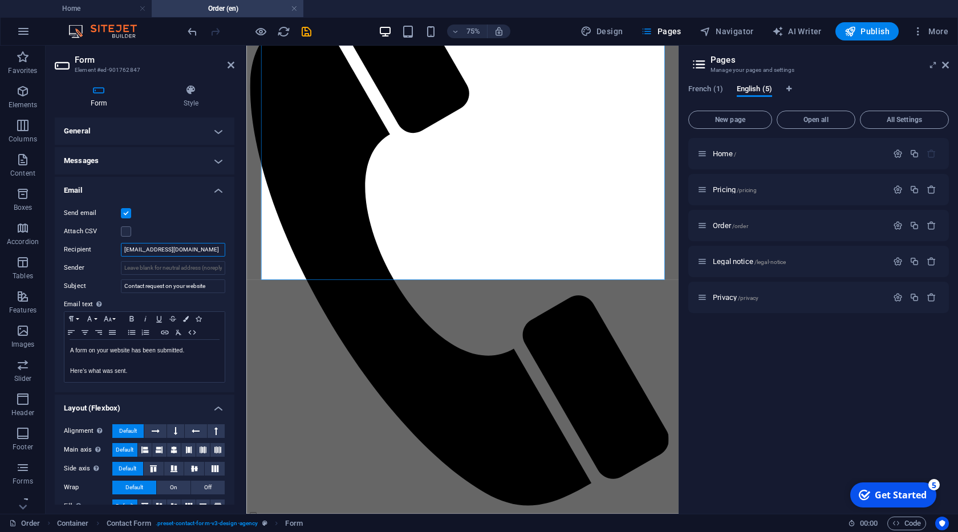
type input "[EMAIL_ADDRESS][DOMAIN_NAME]"
click at [215, 166] on h4 "Messages" at bounding box center [145, 160] width 180 height 27
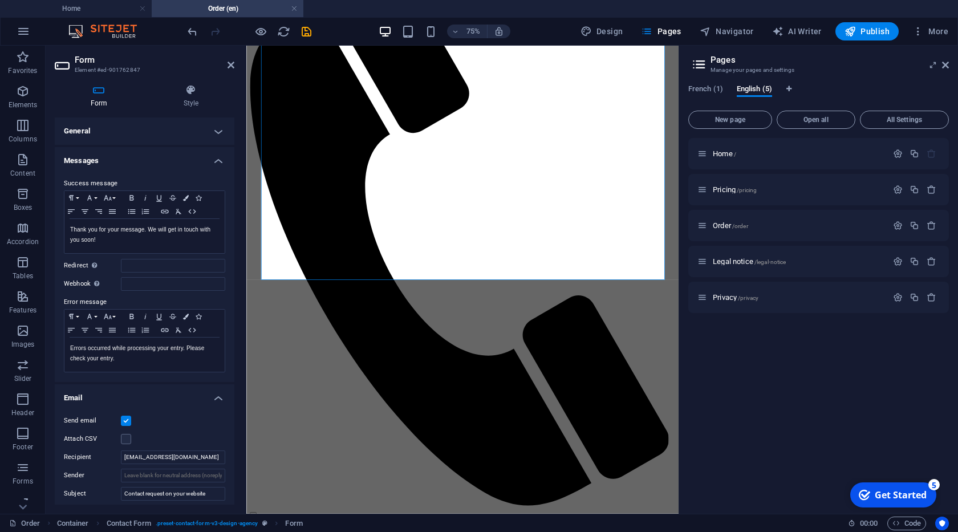
click at [214, 133] on h4 "General" at bounding box center [145, 130] width 180 height 27
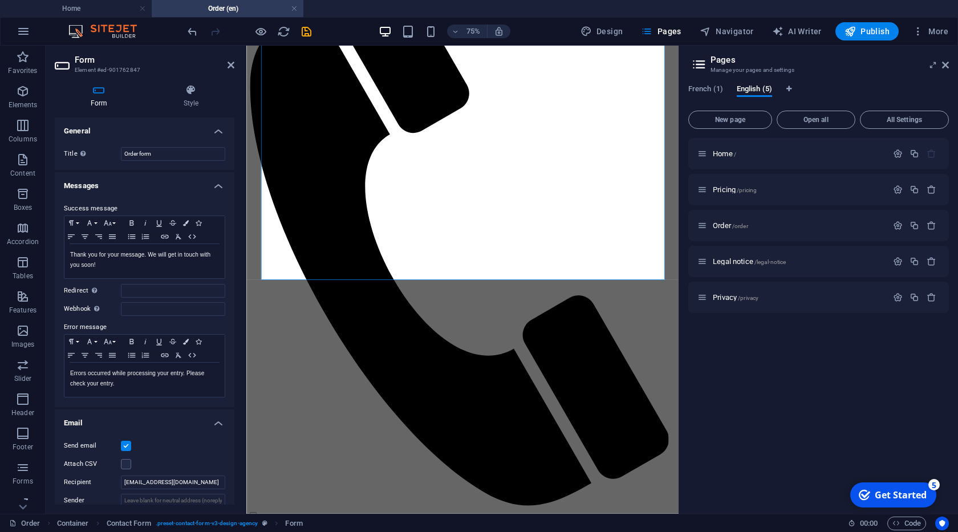
click at [214, 133] on h4 "General" at bounding box center [145, 127] width 180 height 21
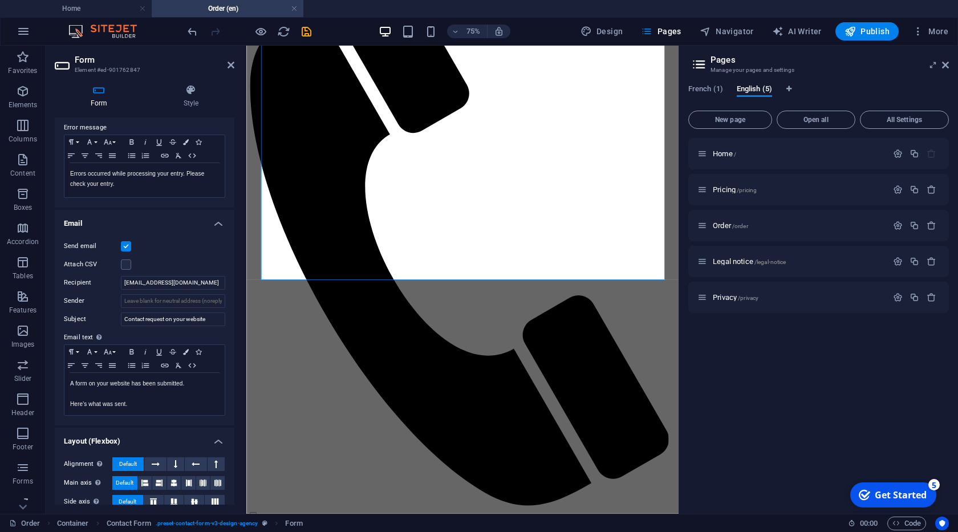
scroll to position [226, 0]
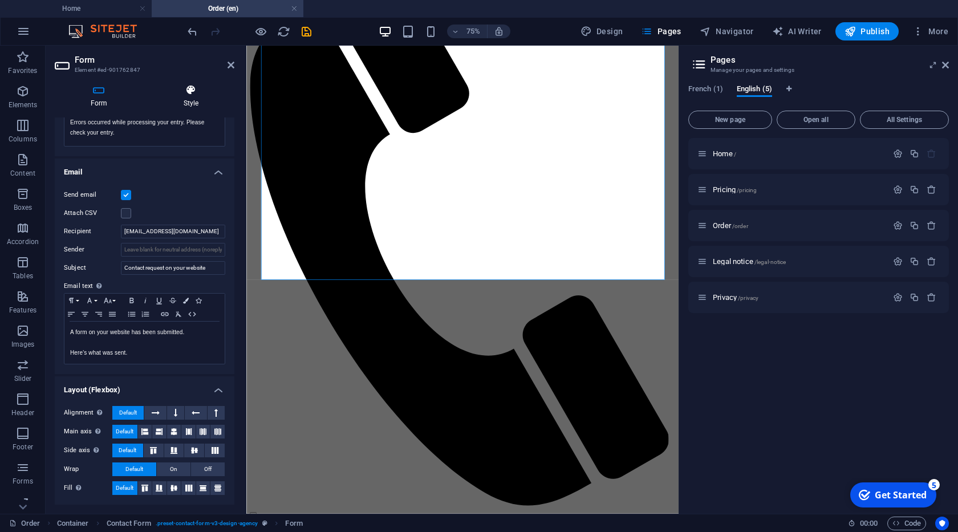
click at [192, 99] on h4 "Style" at bounding box center [191, 96] width 87 height 24
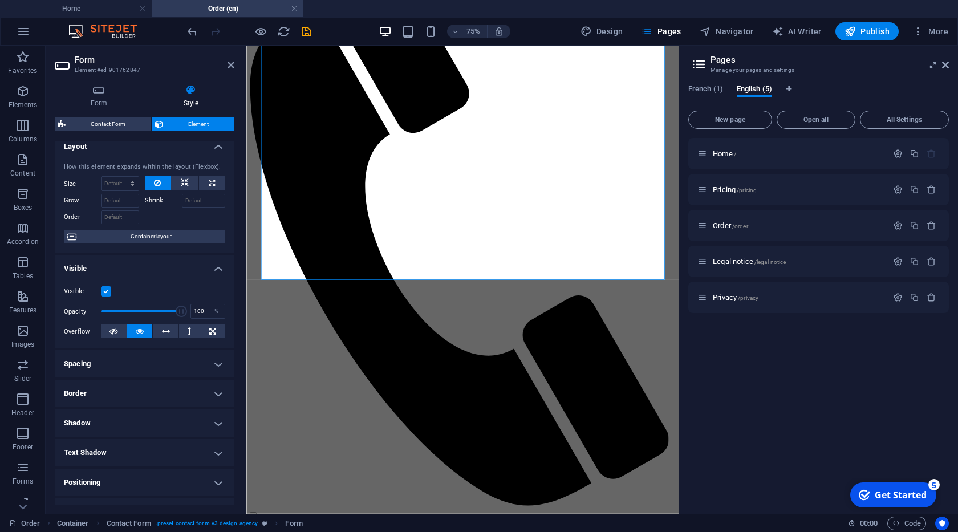
scroll to position [0, 0]
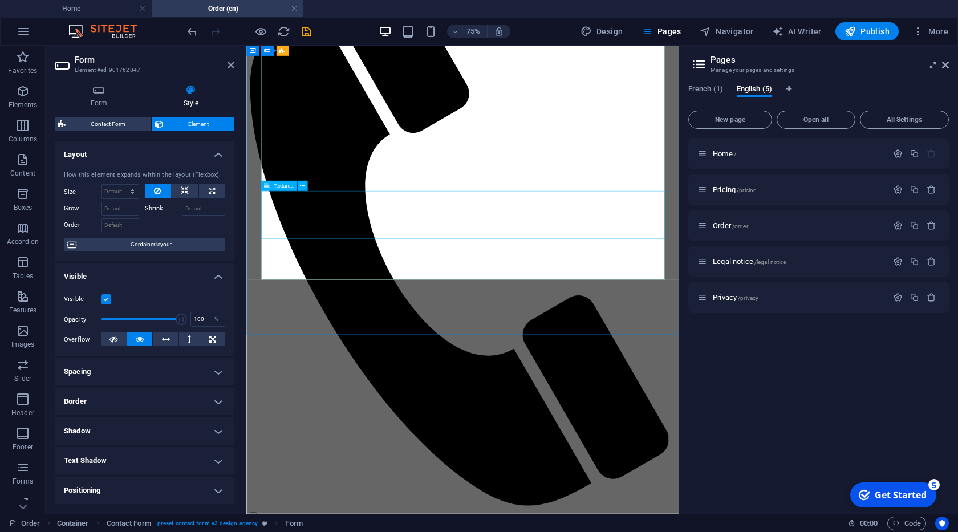
click at [147, 242] on span "Container layout" at bounding box center [151, 245] width 142 height 14
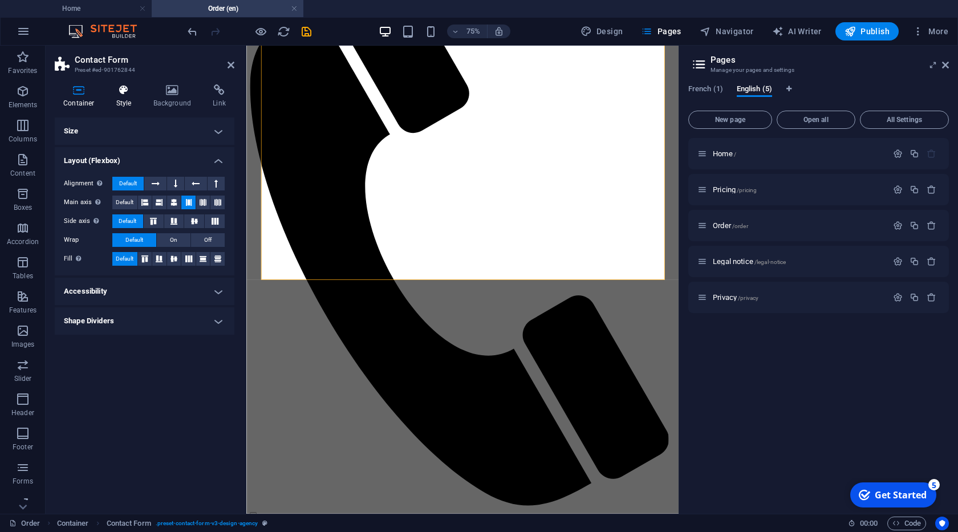
click at [119, 94] on icon at bounding box center [124, 89] width 32 height 11
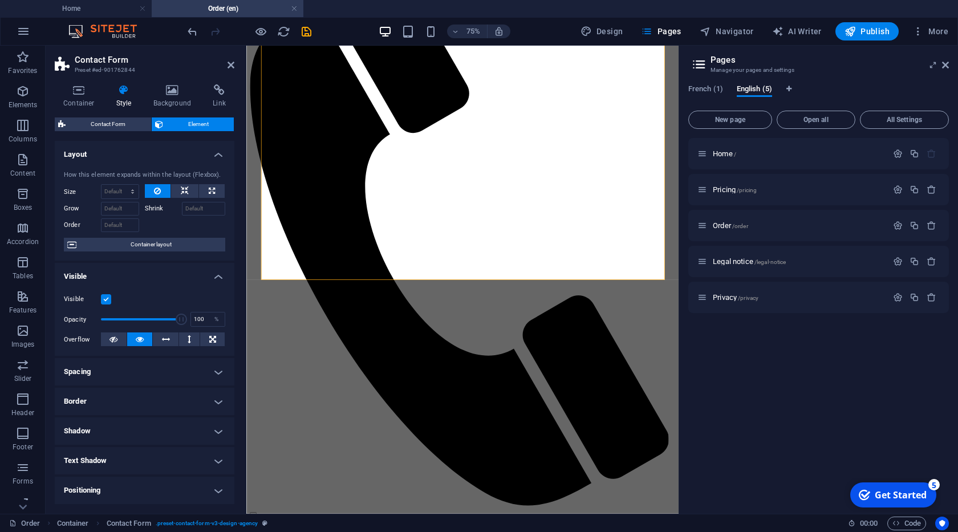
click at [124, 104] on h4 "Style" at bounding box center [126, 96] width 37 height 24
click at [124, 102] on h4 "Style" at bounding box center [126, 96] width 37 height 24
click at [117, 125] on span "Contact Form" at bounding box center [108, 124] width 79 height 14
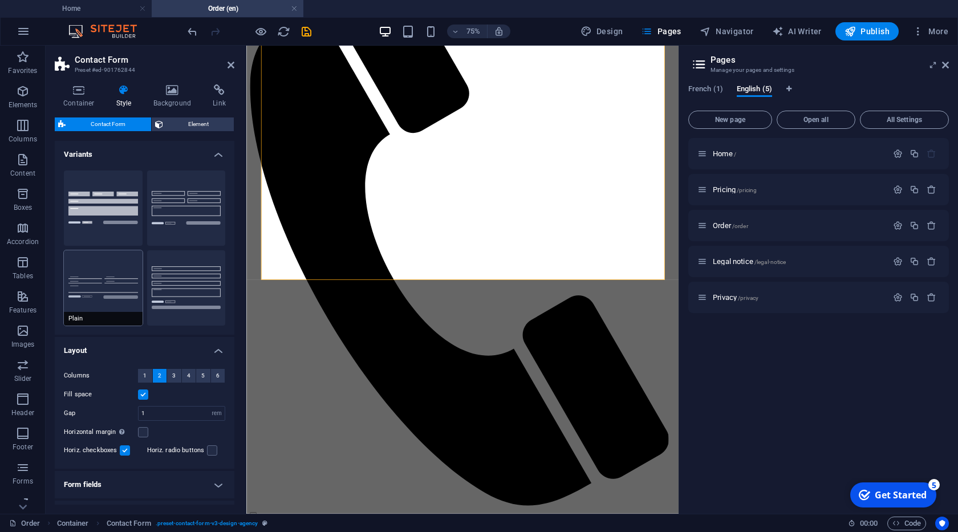
scroll to position [137, 0]
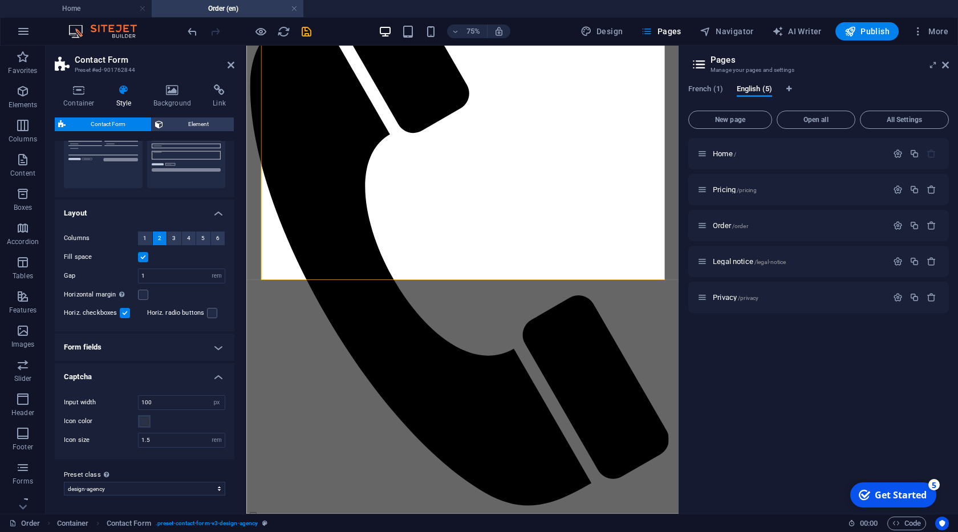
click at [214, 340] on h4 "Form fields" at bounding box center [145, 346] width 180 height 27
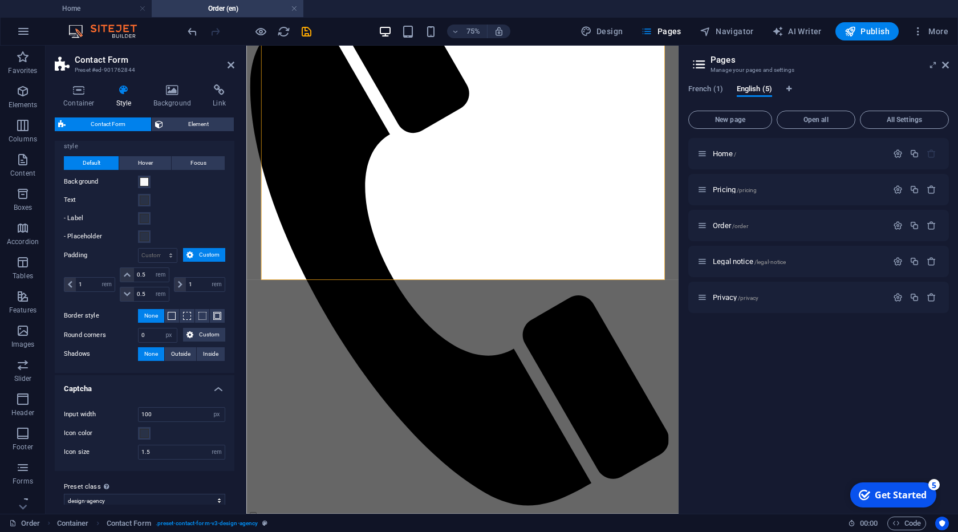
scroll to position [372, 0]
click at [310, 35] on icon "save" at bounding box center [306, 31] width 13 height 13
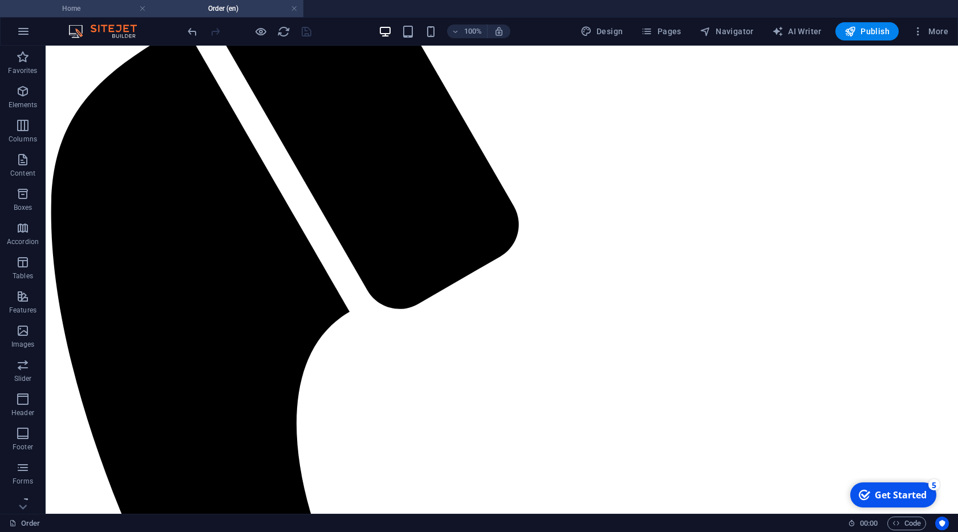
click at [100, 12] on h4 "Home" at bounding box center [76, 8] width 152 height 13
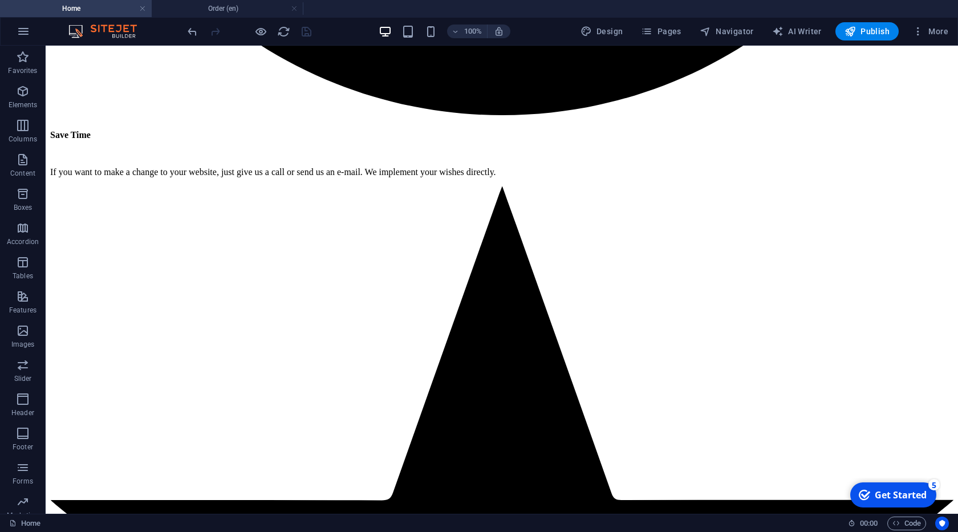
scroll to position [5150, 0]
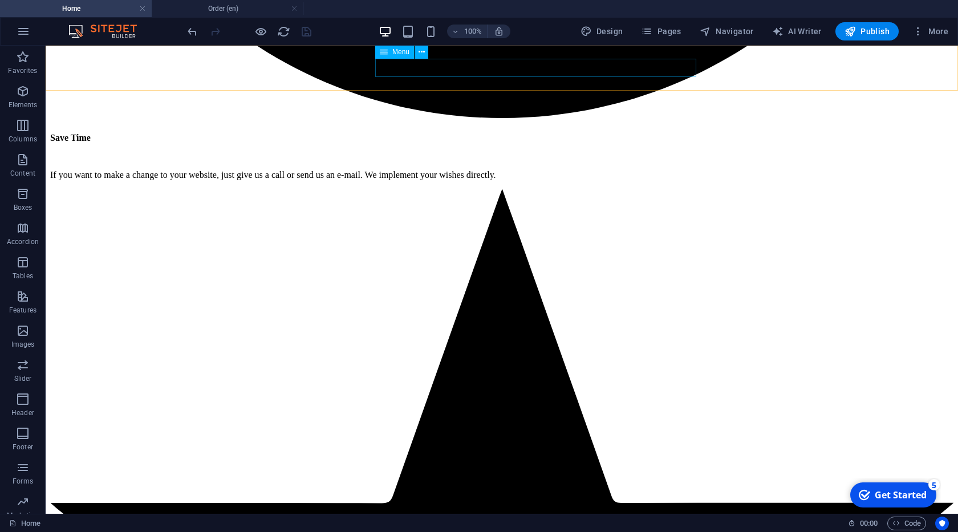
select select
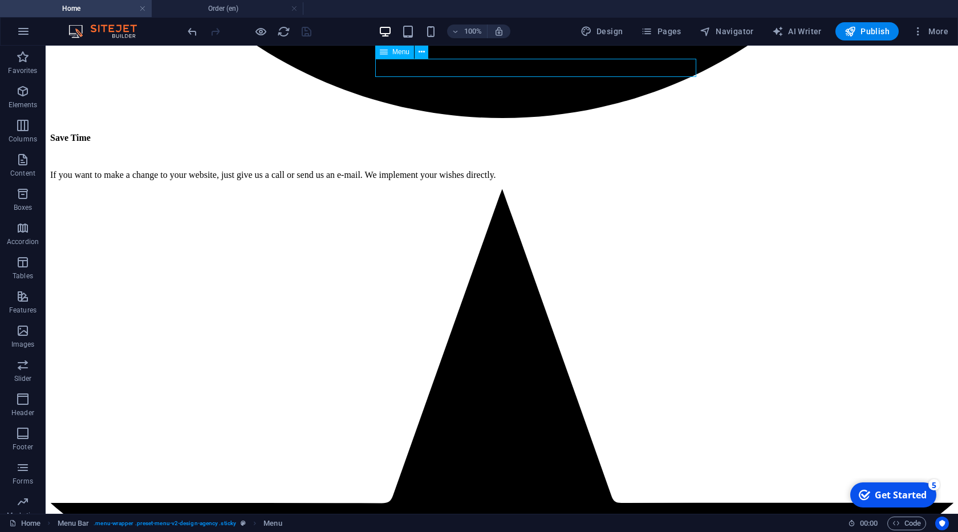
select select
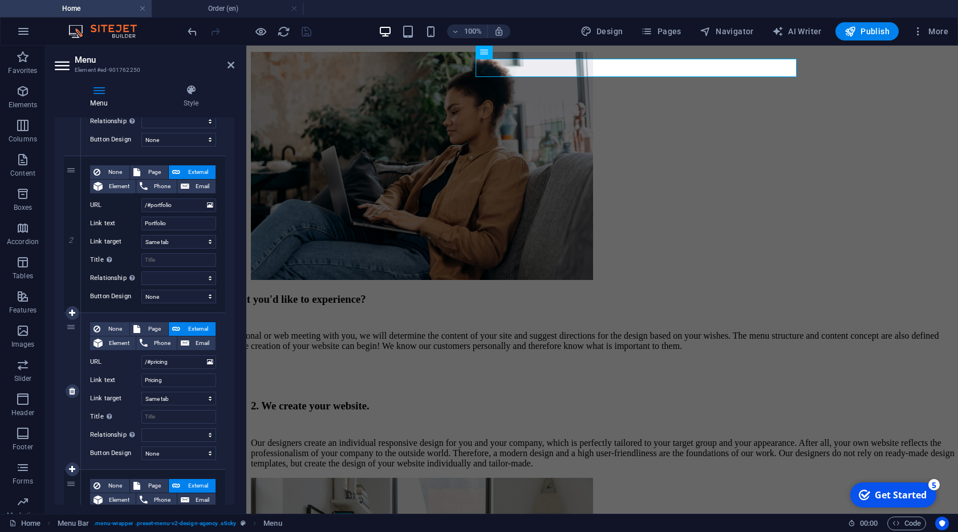
scroll to position [233, 0]
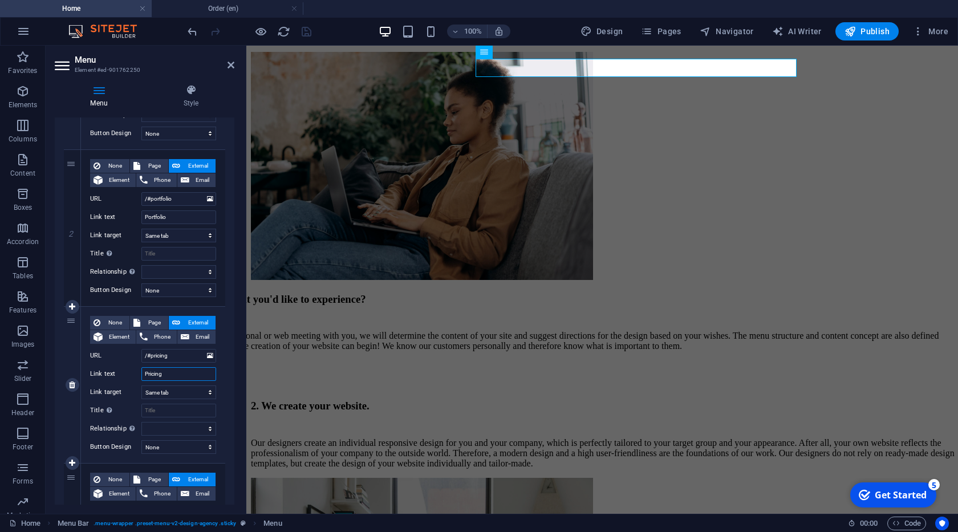
click at [180, 373] on input "Pricing" at bounding box center [178, 374] width 75 height 14
click at [227, 67] on header "Menu Element #ed-901762250" at bounding box center [145, 61] width 180 height 30
drag, startPoint x: 230, startPoint y: 67, endPoint x: 359, endPoint y: 177, distance: 170.2
click at [230, 67] on icon at bounding box center [230, 64] width 7 height 9
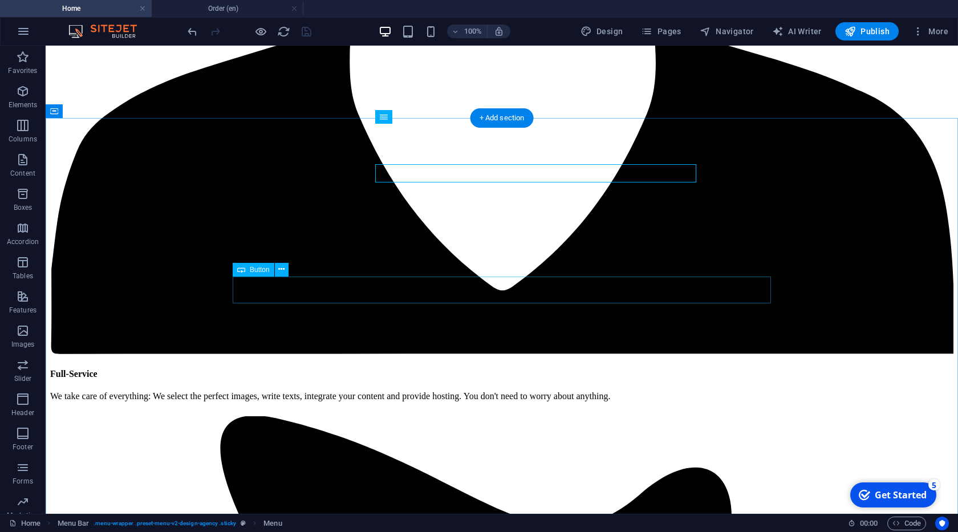
scroll to position [2566, 0]
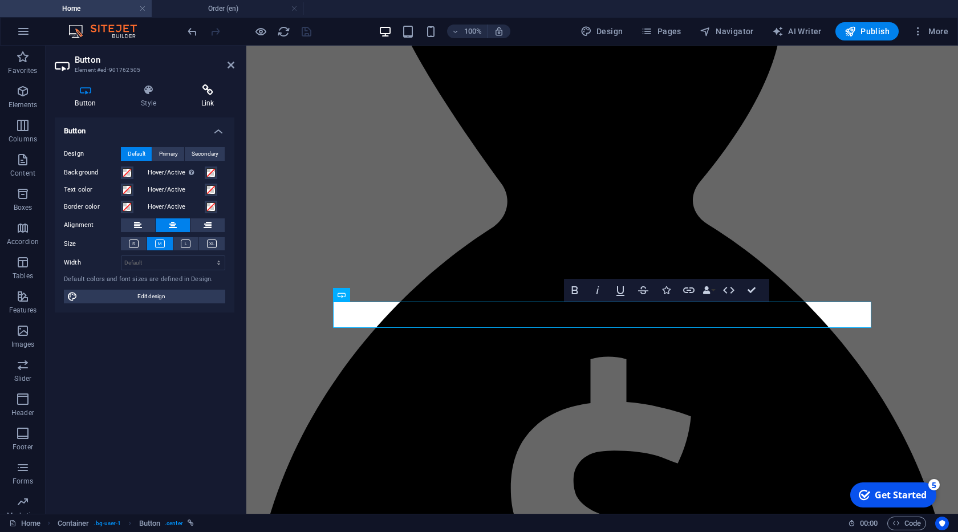
click at [201, 98] on h4 "Link" at bounding box center [208, 96] width 54 height 24
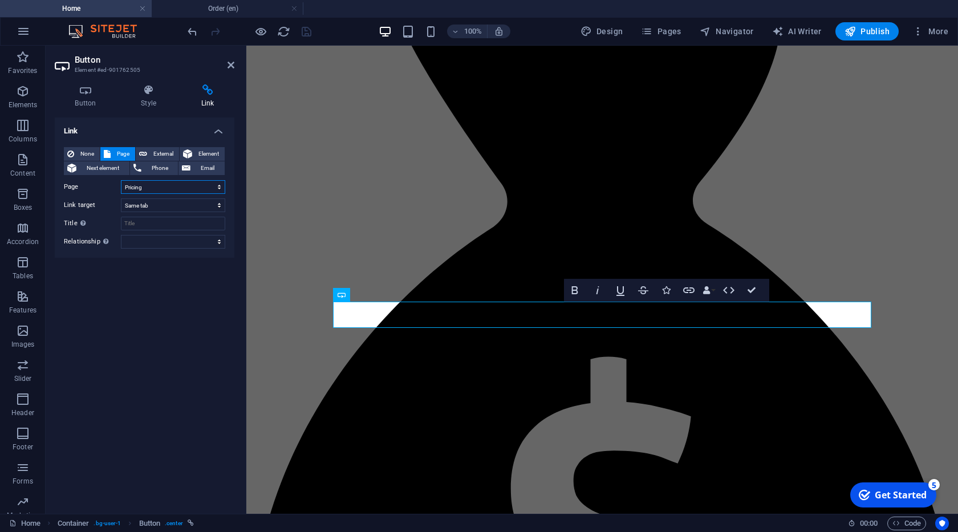
click at [121, 180] on select "Home Home Pricing Order Legal notice Privacy" at bounding box center [173, 187] width 104 height 14
click at [216, 185] on select "Home Home Pricing Order Legal notice Privacy" at bounding box center [173, 187] width 104 height 14
drag, startPoint x: 231, startPoint y: 67, endPoint x: 432, endPoint y: 262, distance: 279.8
click at [231, 67] on icon at bounding box center [230, 64] width 7 height 9
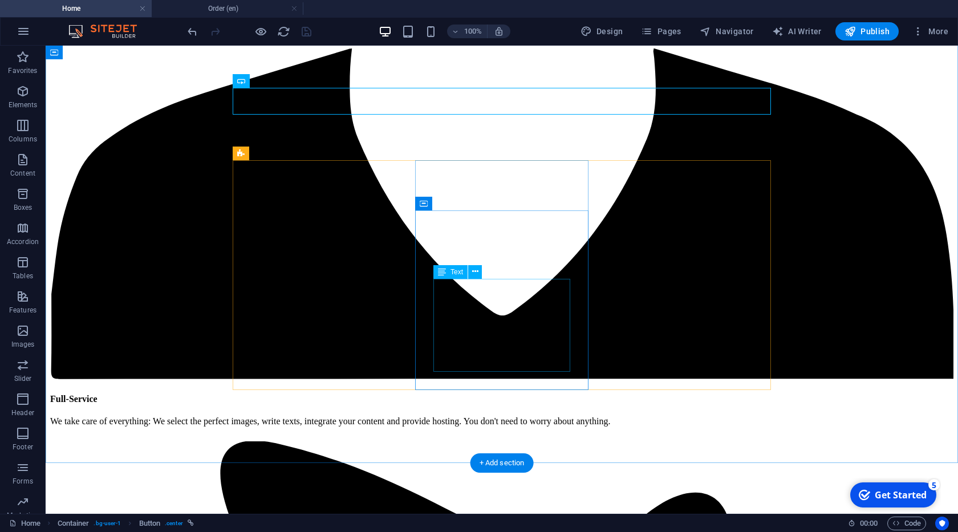
scroll to position [2826, 0]
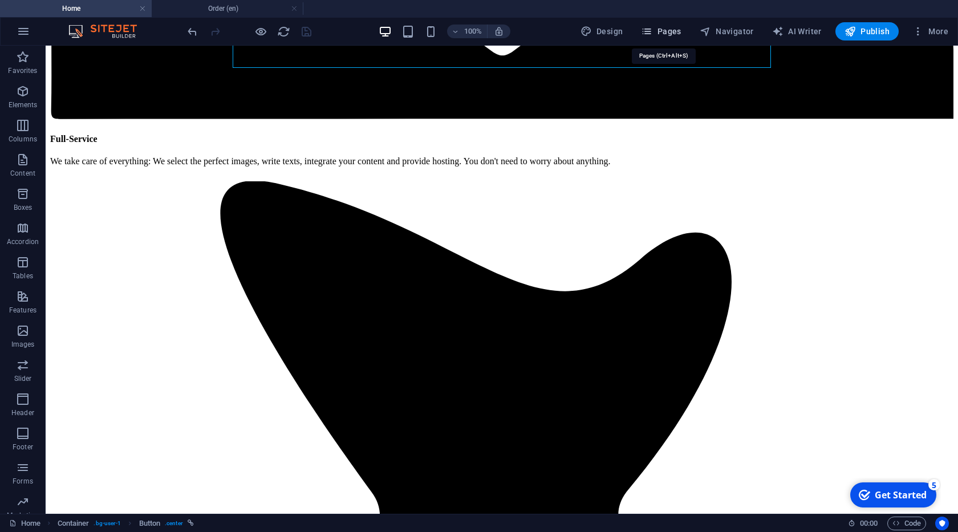
click at [667, 32] on span "Pages" at bounding box center [661, 31] width 40 height 11
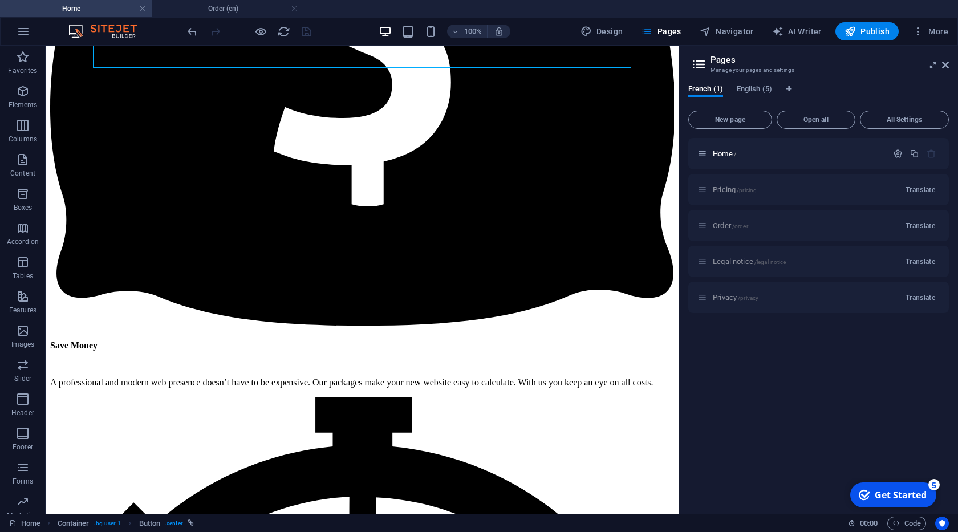
click at [755, 84] on div "French (1) English (5) New page Open all All Settings Home / Pricing /pricing T…" at bounding box center [818, 294] width 279 height 438
click at [755, 89] on span "English (5)" at bounding box center [753, 90] width 35 height 16
click at [735, 191] on span "Pricing /pricing" at bounding box center [735, 189] width 44 height 9
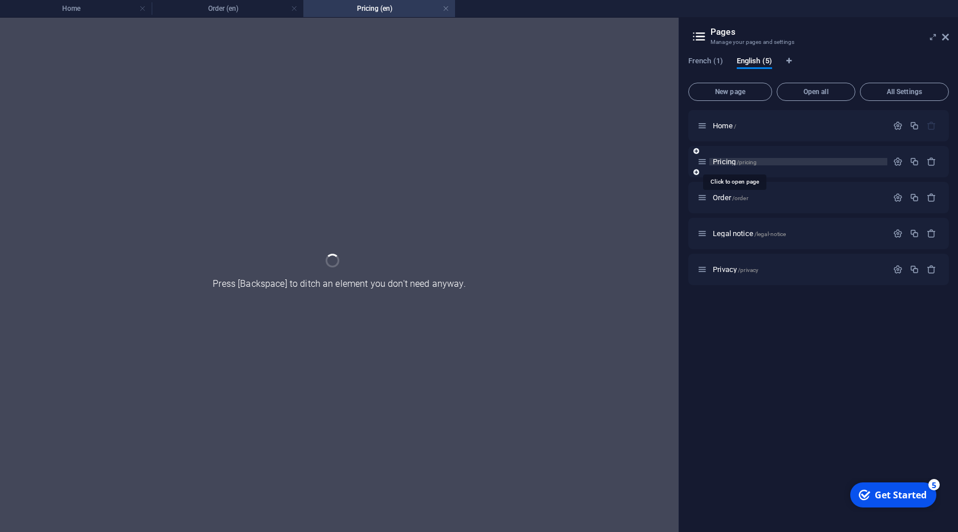
click at [735, 191] on div "Order /order" at bounding box center [792, 197] width 190 height 13
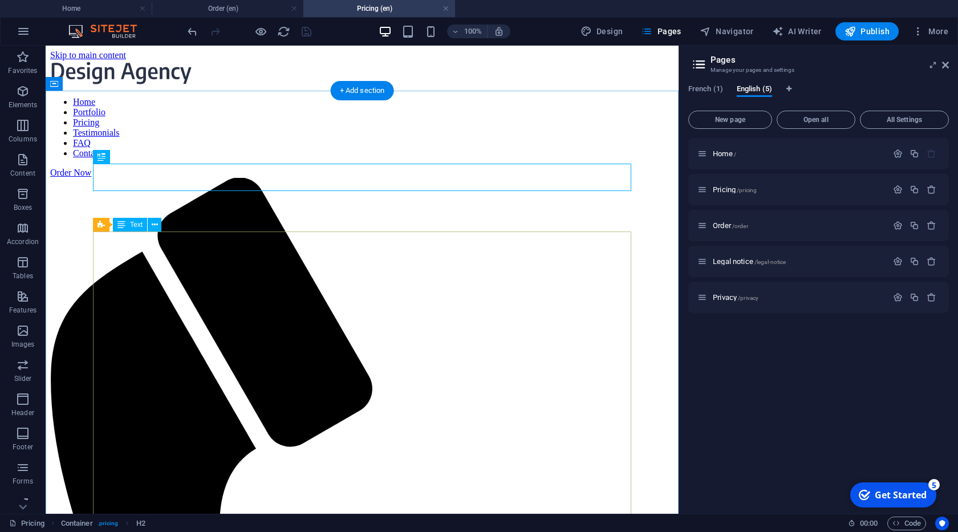
scroll to position [65, 0]
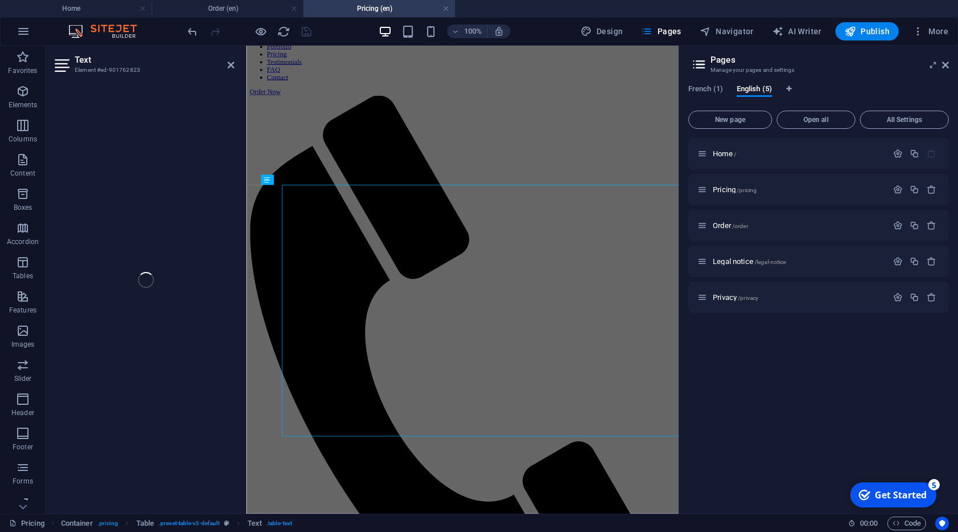
scroll to position [0, 0]
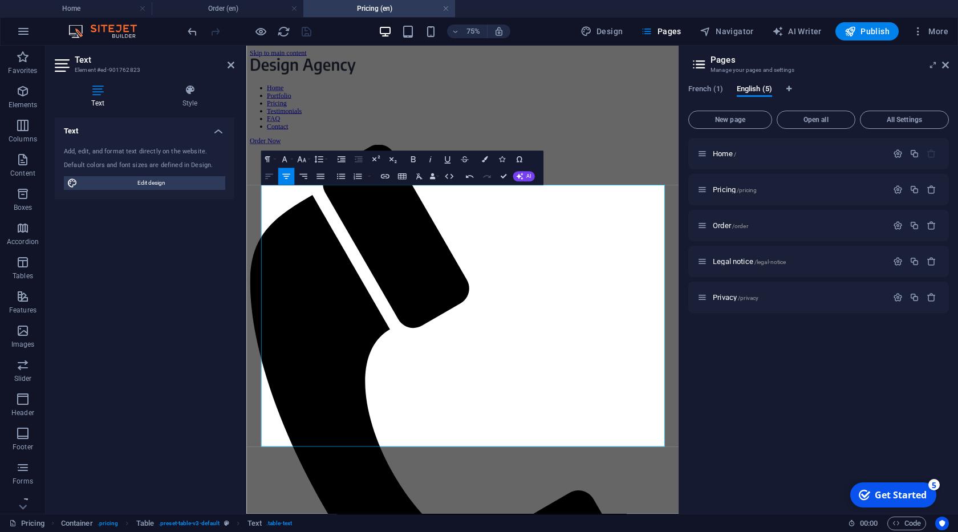
click at [266, 180] on icon "button" at bounding box center [268, 177] width 10 height 10
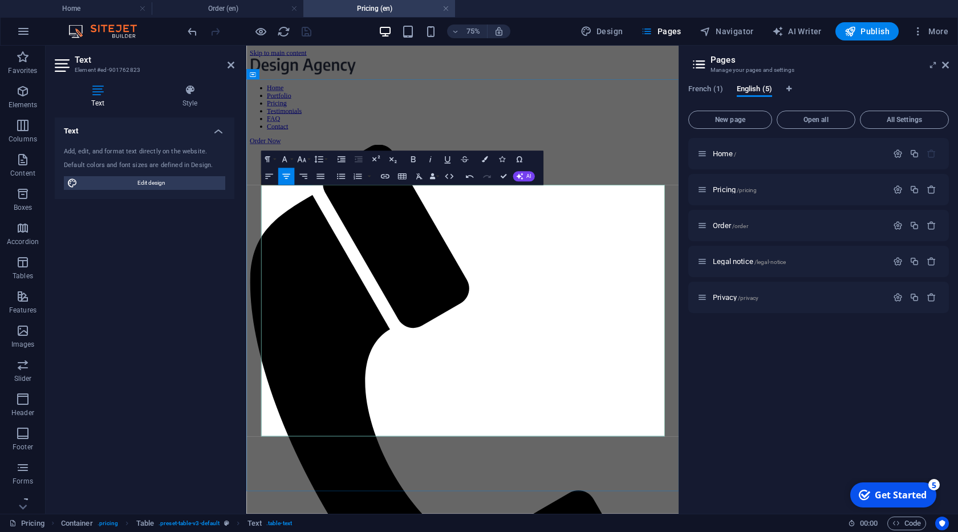
click at [265, 178] on icon "button" at bounding box center [268, 177] width 10 height 10
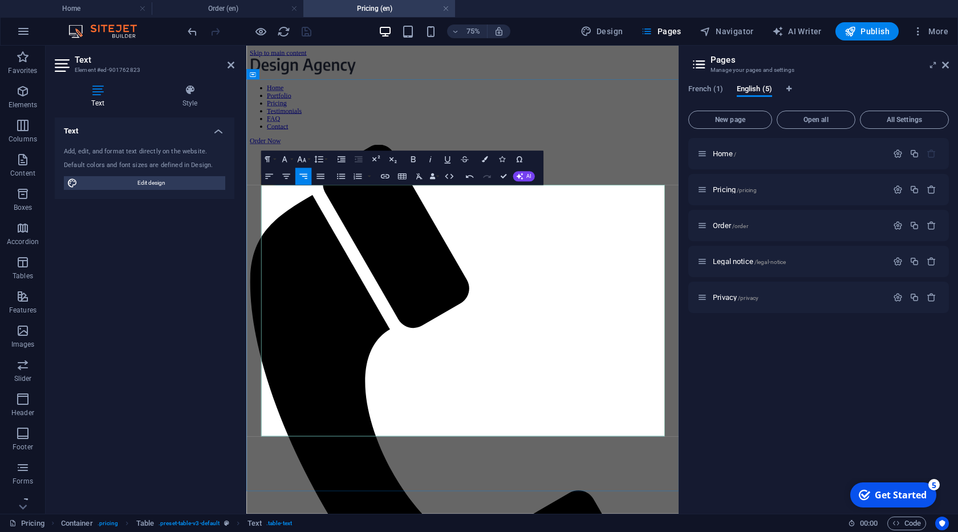
click at [268, 173] on icon "button" at bounding box center [268, 177] width 10 height 10
click at [309, 181] on button "Align Right" at bounding box center [303, 176] width 17 height 17
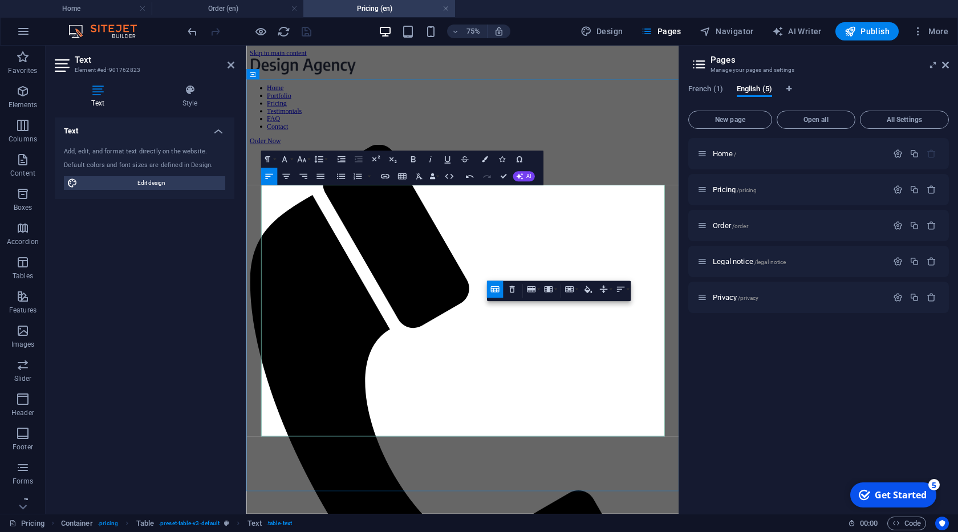
drag, startPoint x: 618, startPoint y: 417, endPoint x: 772, endPoint y: 376, distance: 159.4
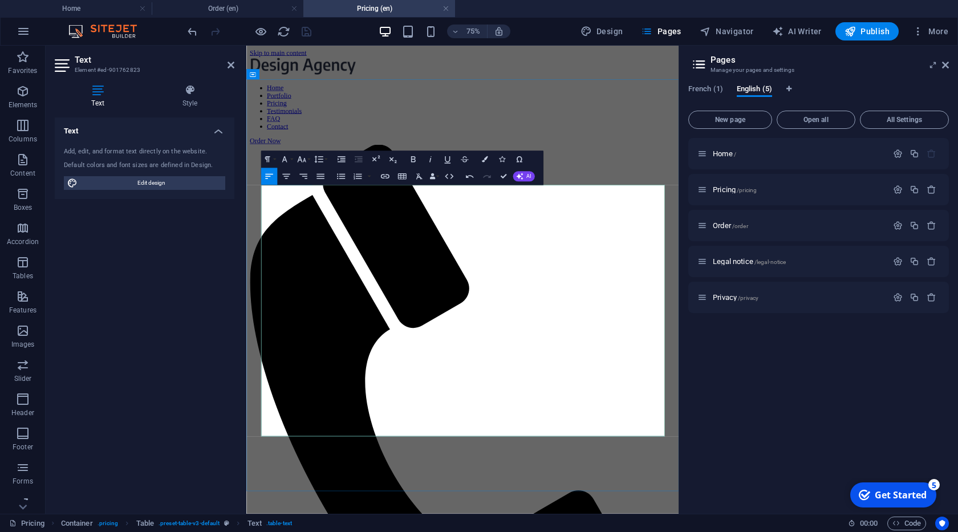
drag, startPoint x: 504, startPoint y: 177, endPoint x: 405, endPoint y: 175, distance: 99.2
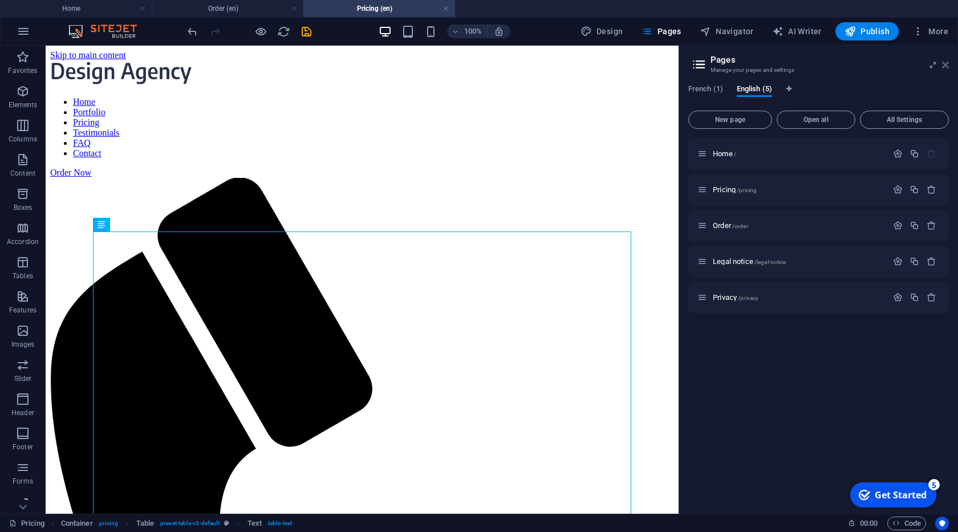
click at [943, 64] on icon at bounding box center [945, 64] width 7 height 9
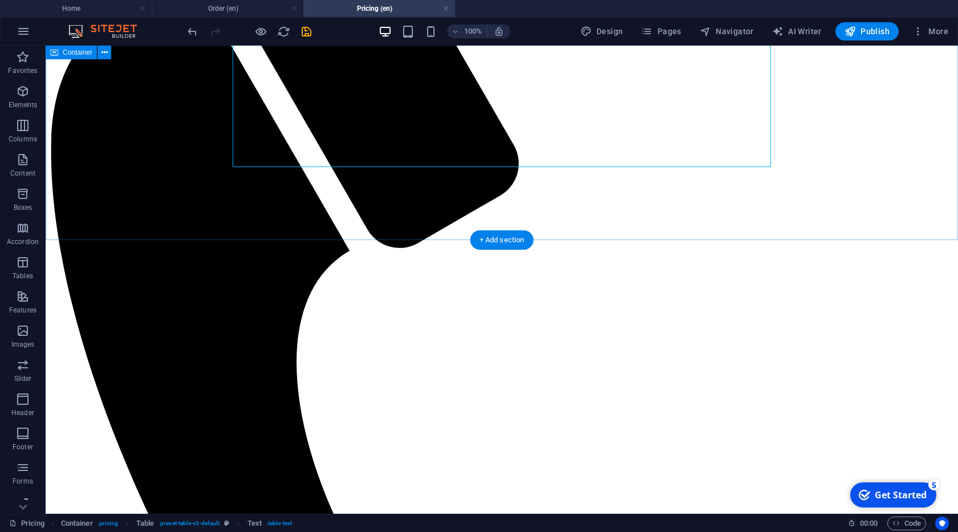
scroll to position [425, 0]
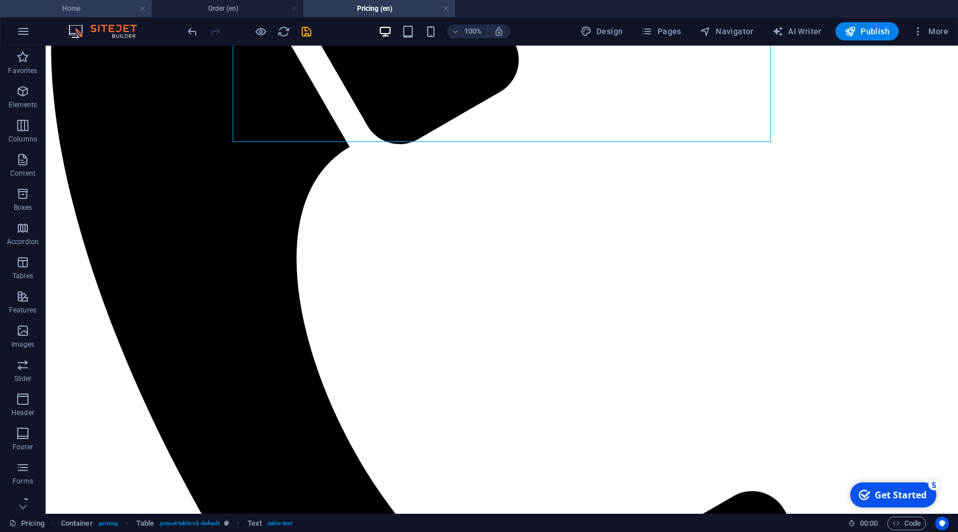
click at [91, 7] on h4 "Home" at bounding box center [76, 8] width 152 height 13
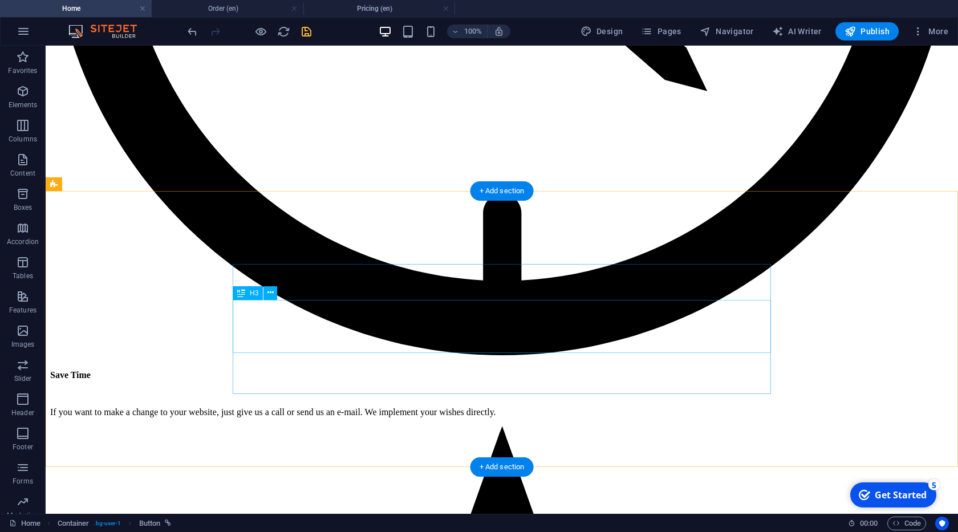
scroll to position [4905, 0]
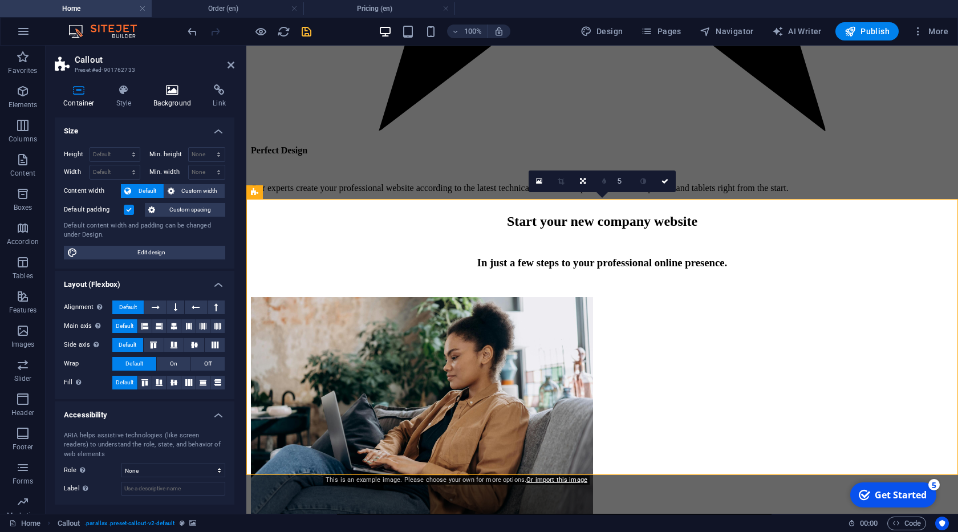
click at [173, 95] on icon at bounding box center [172, 89] width 55 height 11
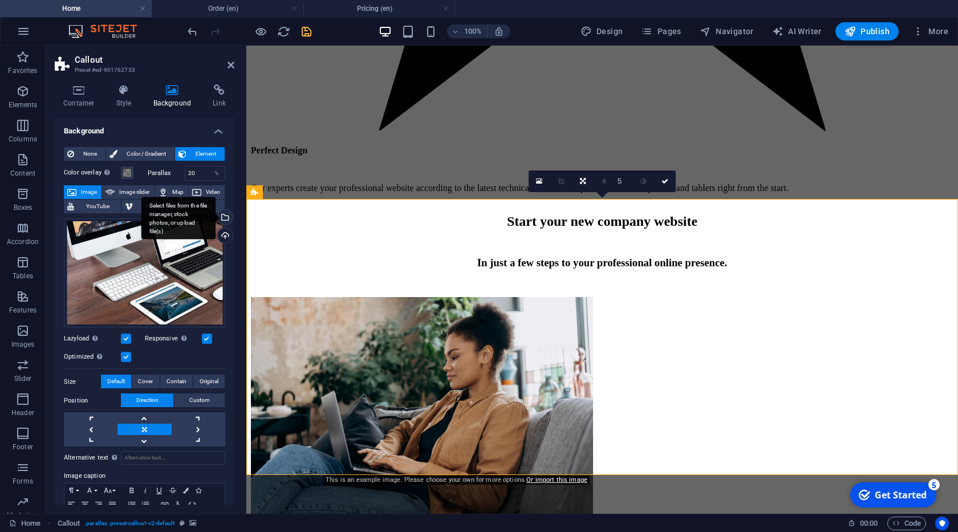
click at [215, 217] on div "Select files from the file manager, stock photos, or upload file(s)" at bounding box center [178, 218] width 74 height 43
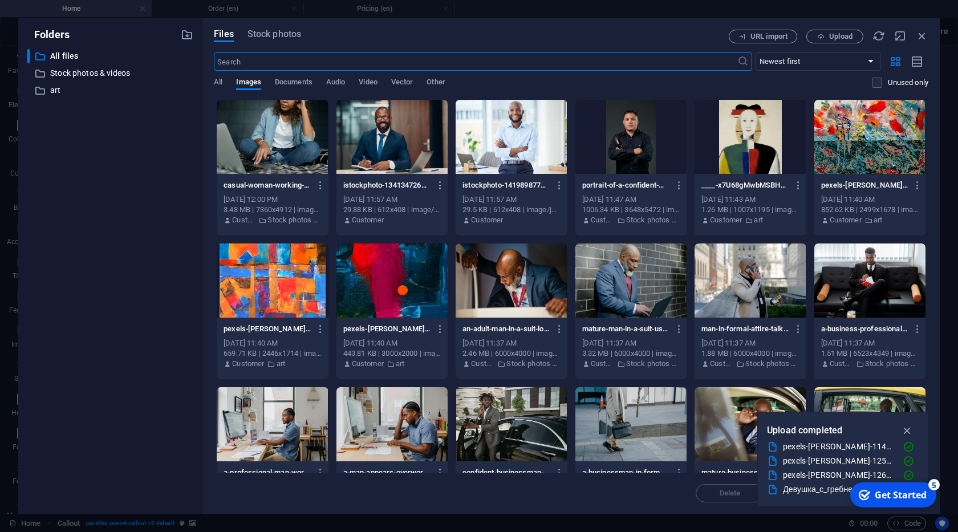
scroll to position [5035, 0]
click at [271, 38] on span "Stock photos" at bounding box center [274, 34] width 54 height 14
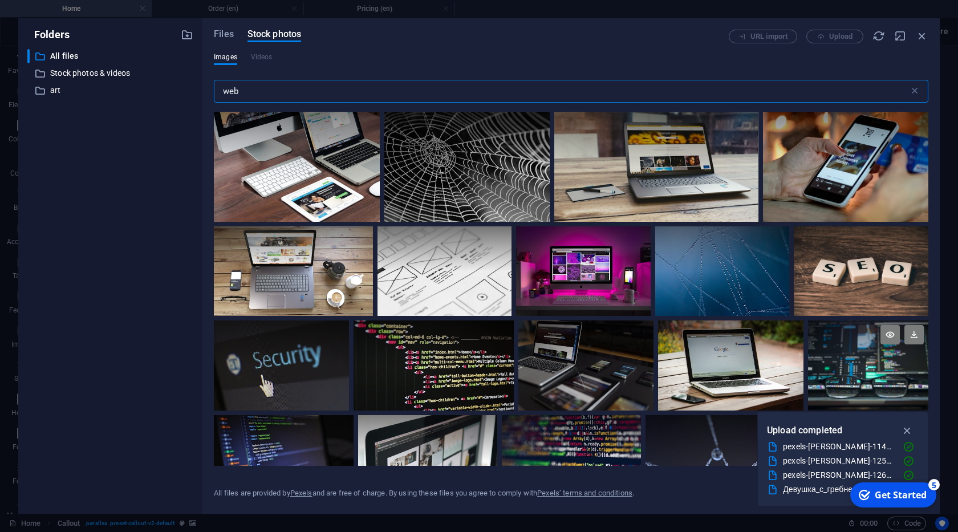
click at [846, 355] on div at bounding box center [868, 342] width 120 height 45
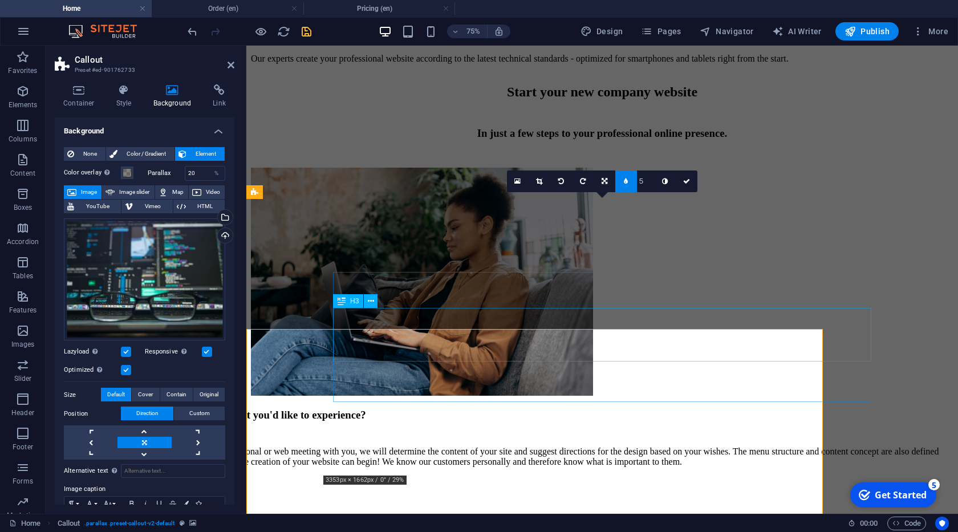
scroll to position [4905, 0]
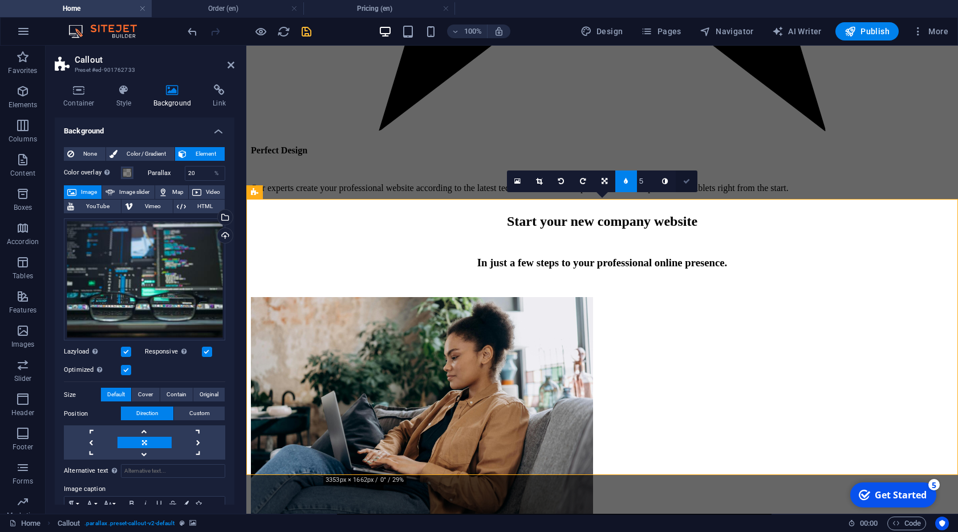
click at [686, 186] on link at bounding box center [686, 181] width 22 height 22
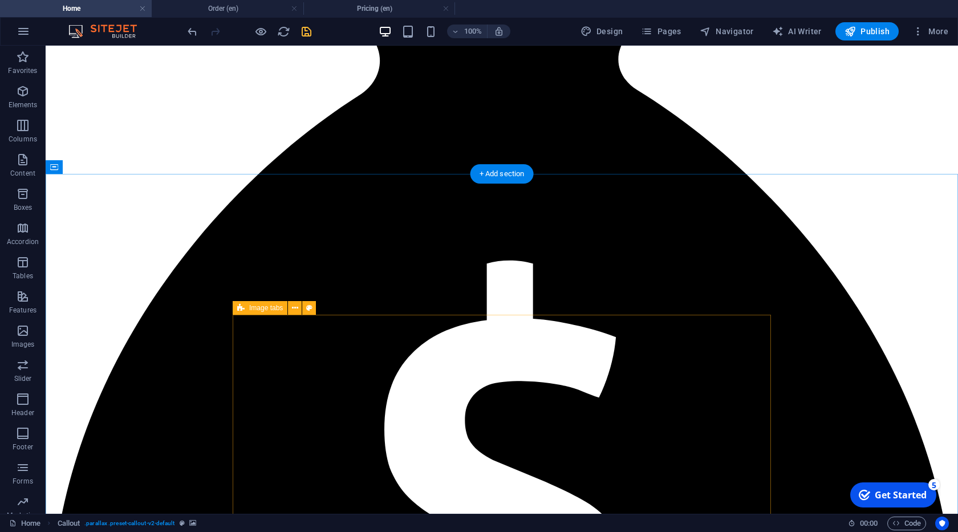
scroll to position [3021, 0]
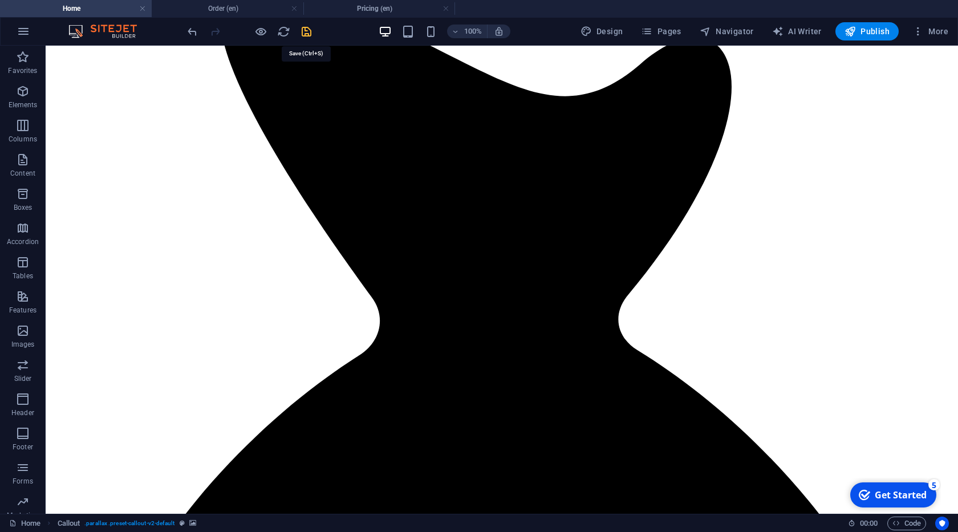
click at [310, 35] on icon "save" at bounding box center [306, 31] width 13 height 13
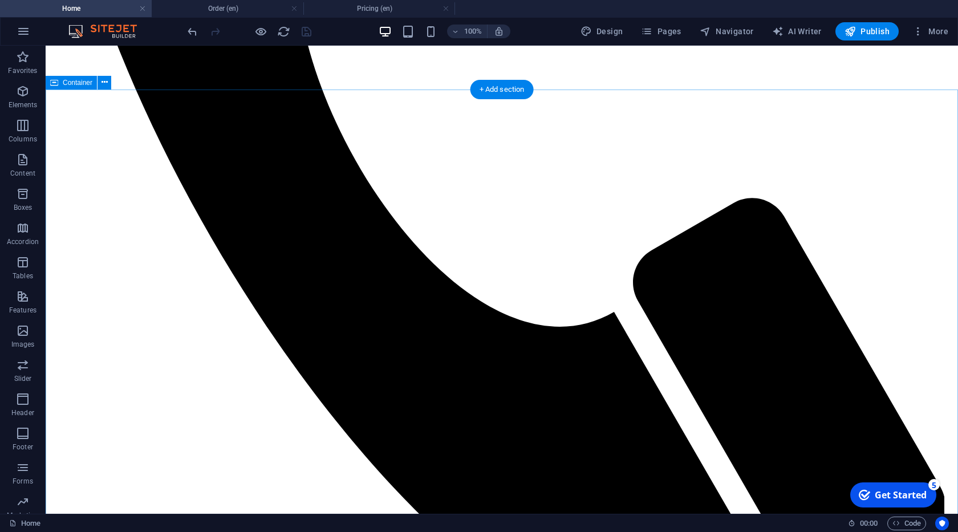
scroll to position [811, 0]
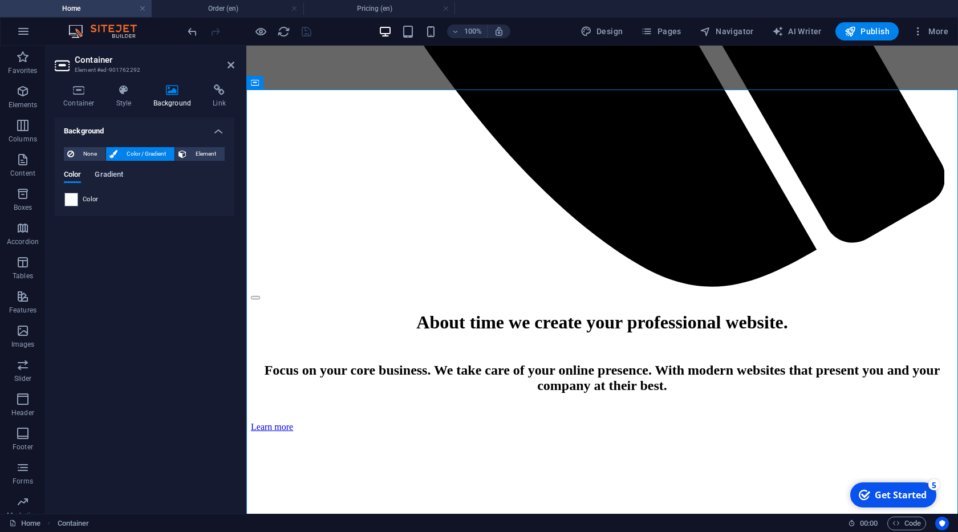
click at [121, 172] on span "Gradient" at bounding box center [109, 176] width 29 height 16
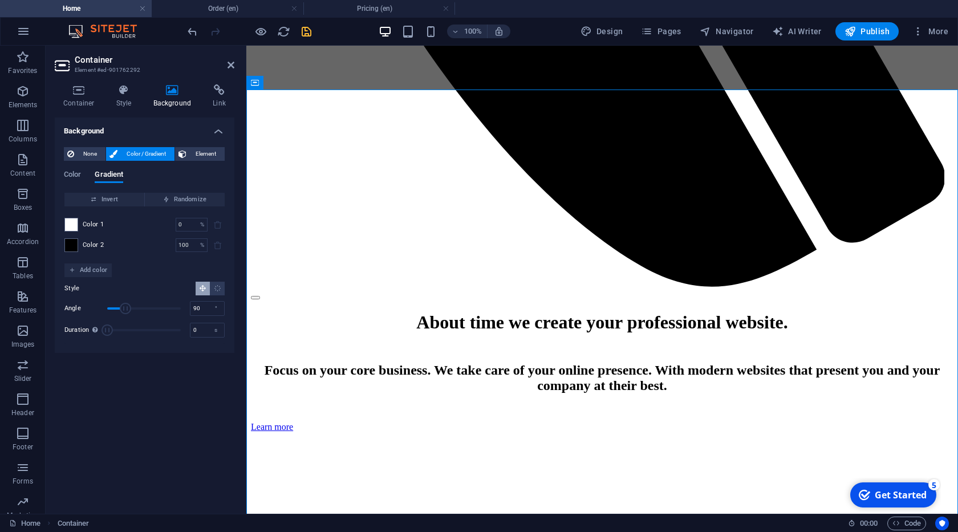
click at [225, 63] on h2 "Container" at bounding box center [155, 60] width 160 height 10
click at [80, 246] on div "Color 2 100 % ​" at bounding box center [144, 245] width 160 height 14
click at [72, 250] on span at bounding box center [71, 245] width 13 height 13
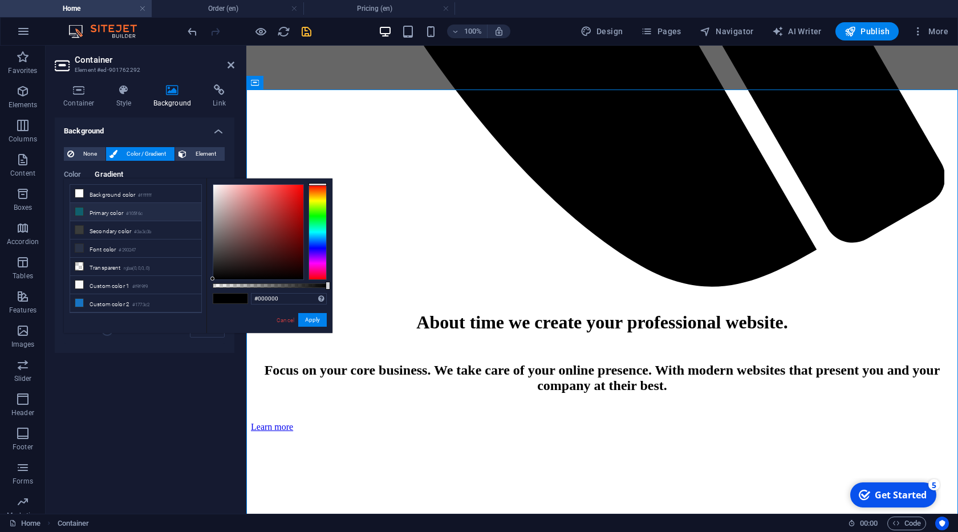
click at [114, 215] on li "Primary color #105f6c" at bounding box center [135, 212] width 131 height 18
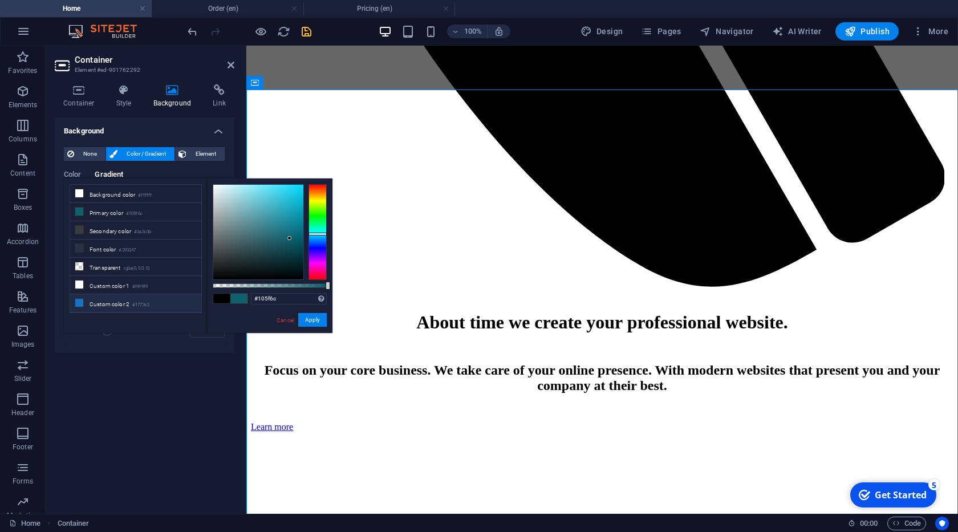
click at [117, 300] on li "Custom color 2 #1773c2" at bounding box center [135, 303] width 131 height 18
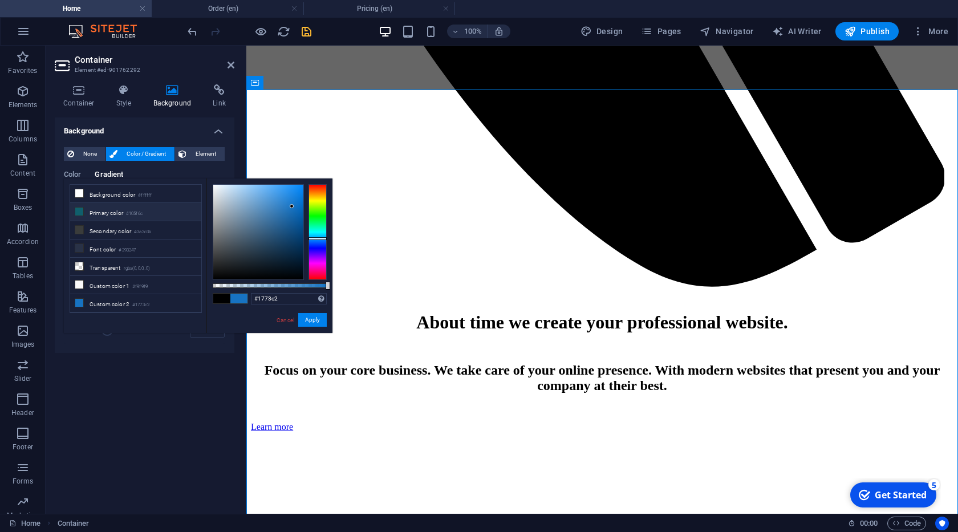
click at [124, 218] on li "Primary color #105f6c" at bounding box center [135, 212] width 131 height 18
type input "#105f6c"
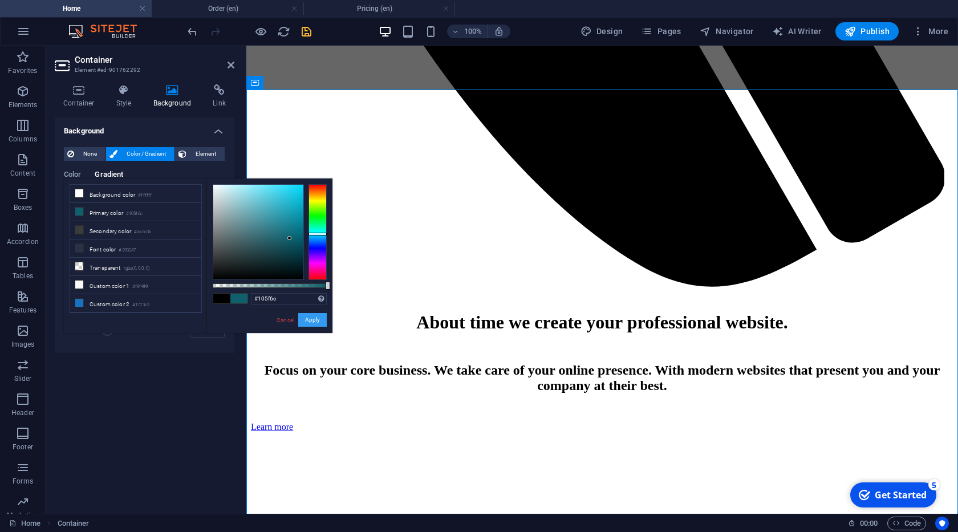
click at [316, 319] on button "Apply" at bounding box center [312, 320] width 29 height 14
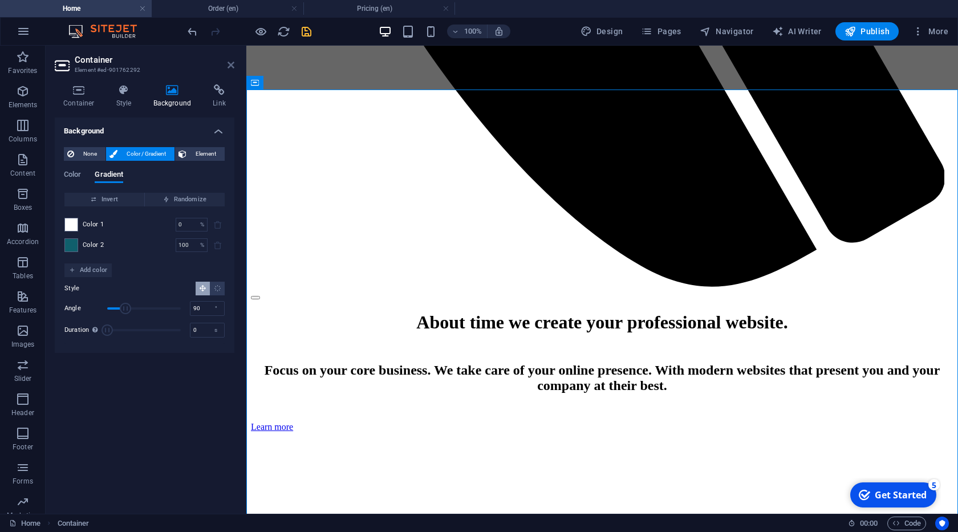
drag, startPoint x: 227, startPoint y: 64, endPoint x: 231, endPoint y: 91, distance: 26.4
click at [227, 64] on icon at bounding box center [230, 64] width 7 height 9
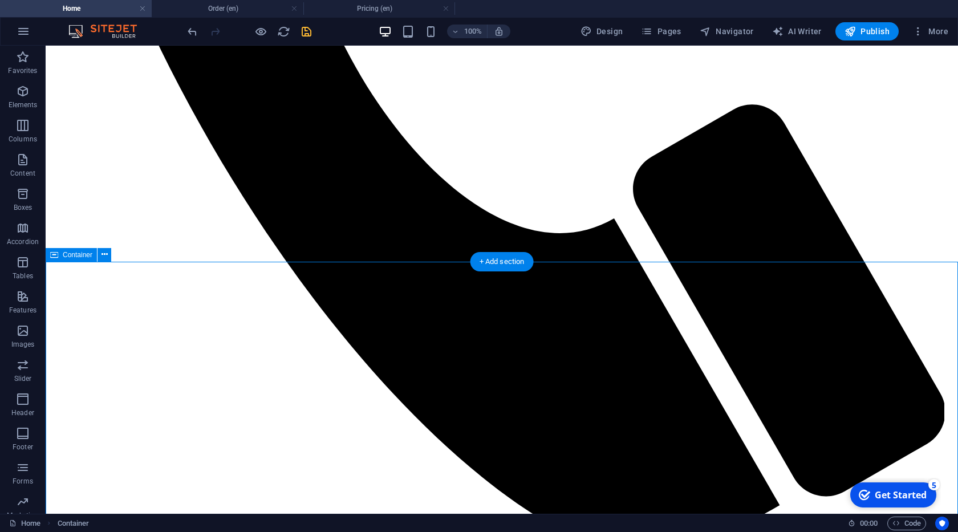
scroll to position [616, 0]
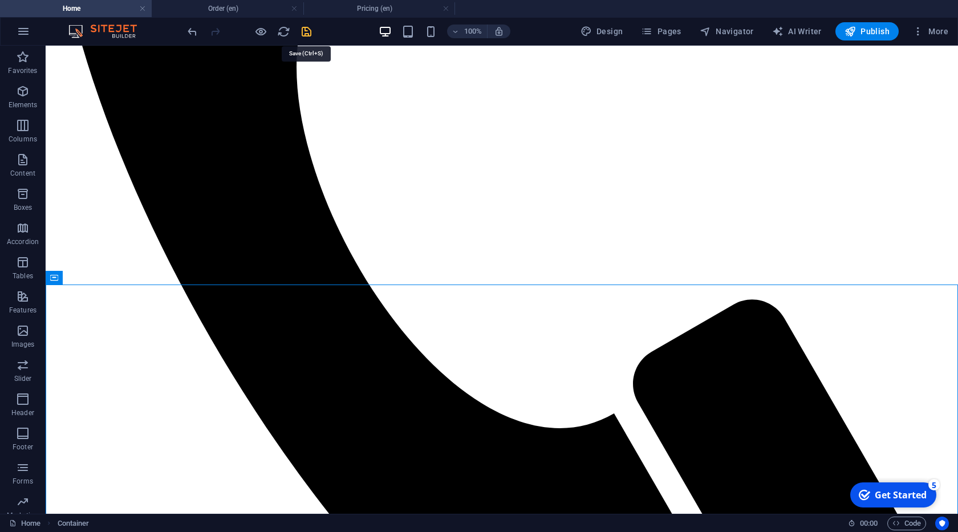
click at [308, 35] on icon "save" at bounding box center [306, 31] width 13 height 13
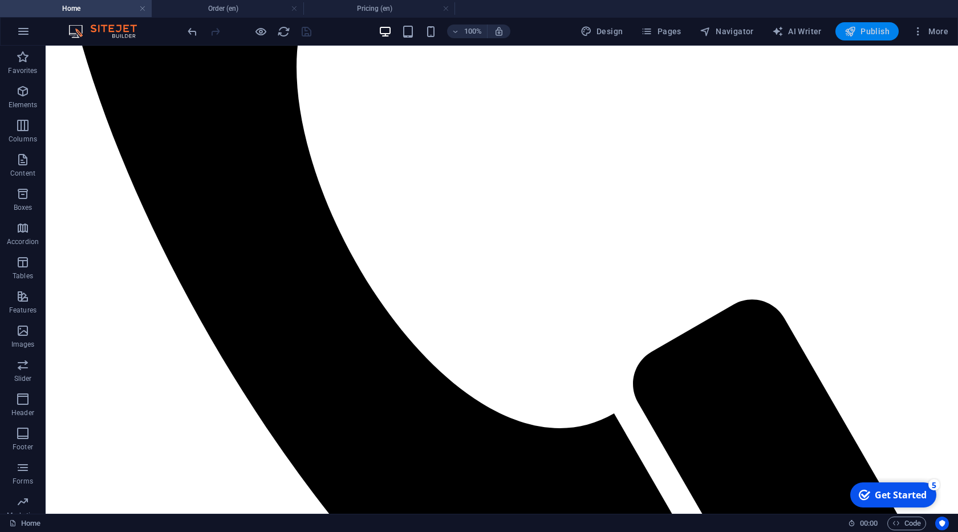
click at [865, 30] on span "Publish" at bounding box center [866, 31] width 45 height 11
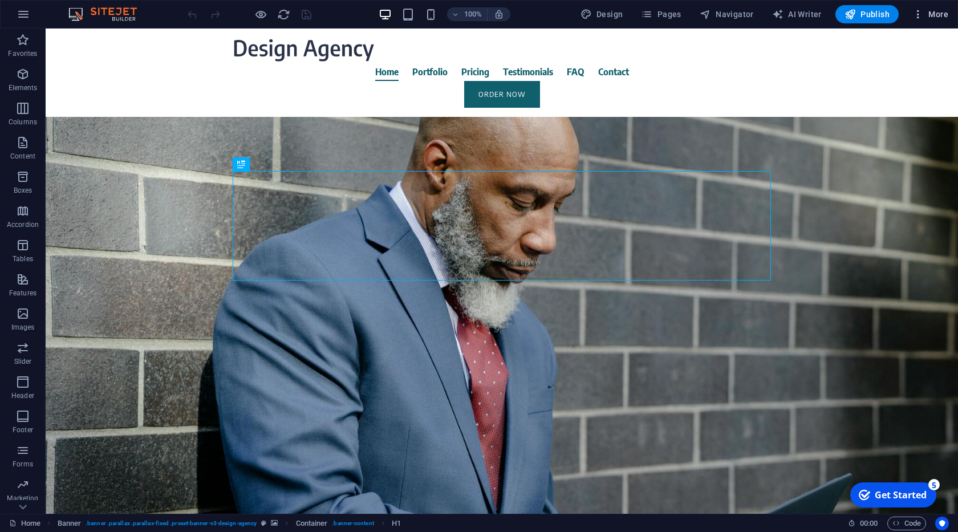
click at [0, 0] on span "More" at bounding box center [0, 0] width 0 height 0
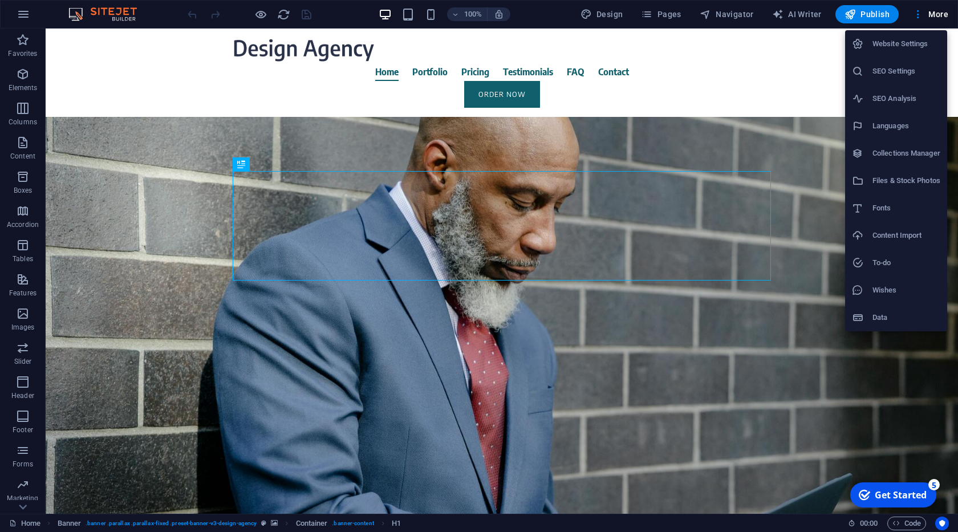
select select "49"
select select "41"
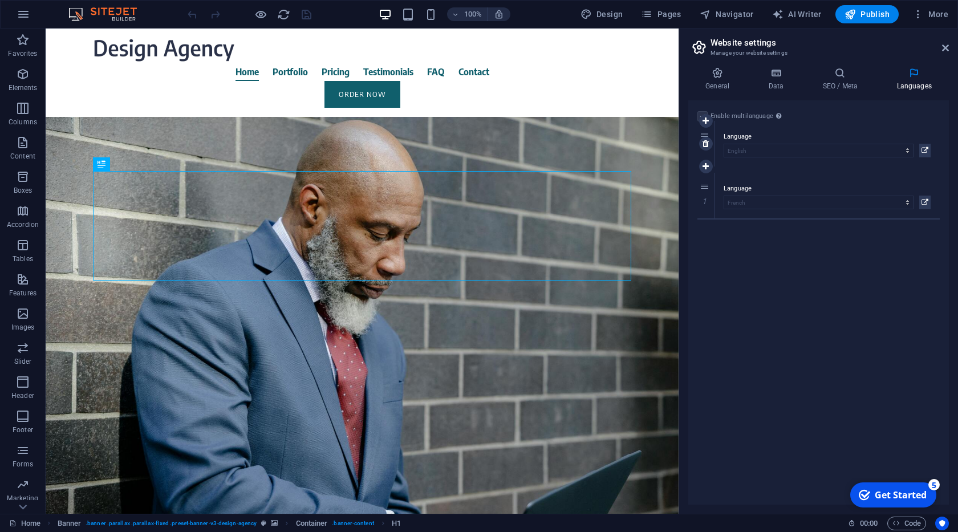
drag, startPoint x: 706, startPoint y: 196, endPoint x: 706, endPoint y: 143, distance: 52.4
click at [706, 143] on icon at bounding box center [705, 144] width 6 height 8
select select "49"
click at [303, 12] on icon "save" at bounding box center [306, 14] width 13 height 13
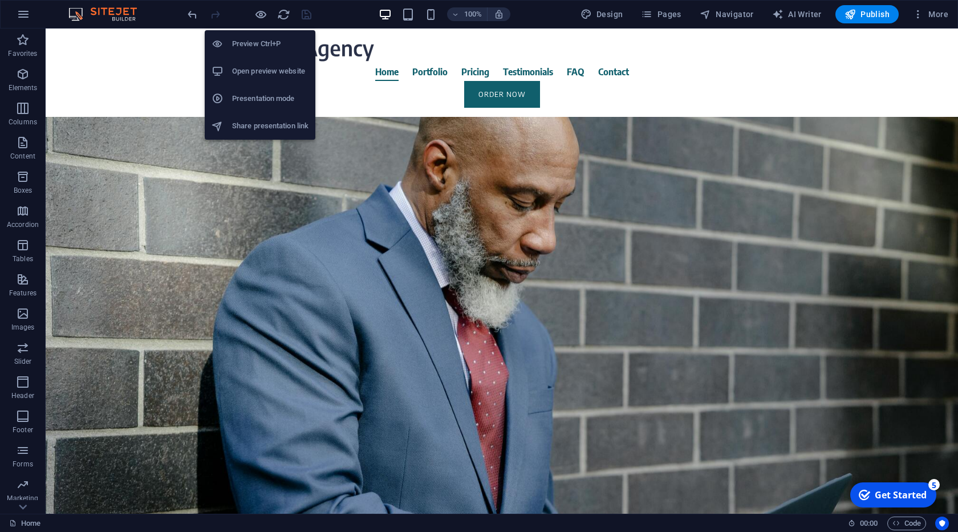
click at [280, 74] on h6 "Open preview website" at bounding box center [270, 71] width 76 height 14
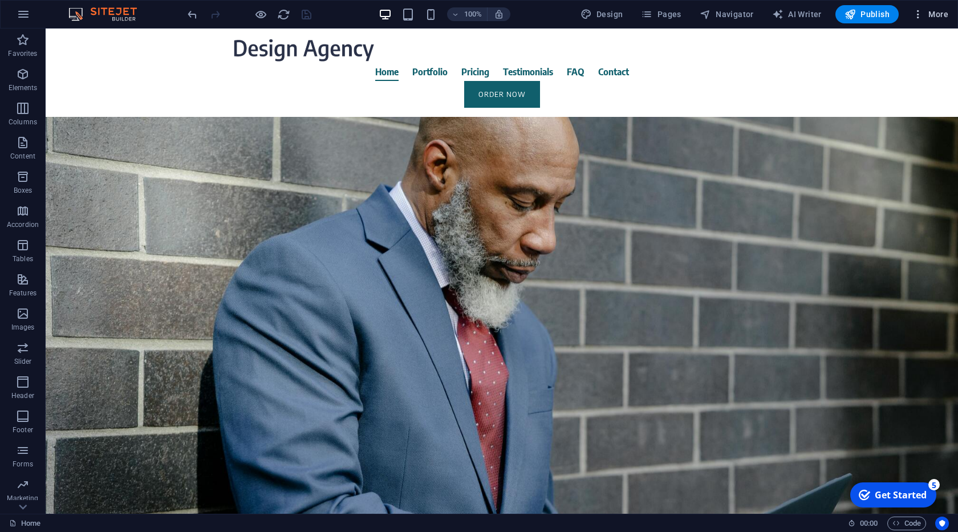
click at [0, 0] on span "More" at bounding box center [0, 0] width 0 height 0
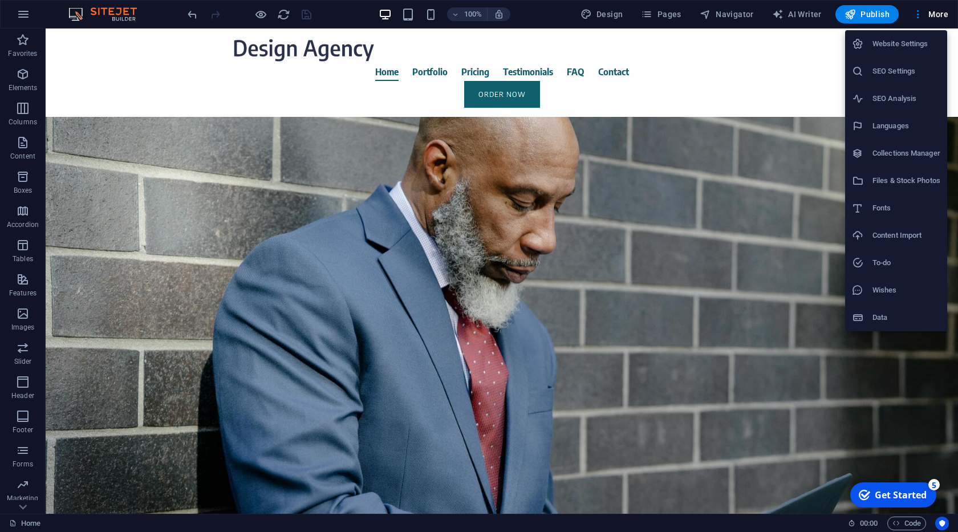
click at [905, 127] on h6 "Languages" at bounding box center [906, 126] width 68 height 14
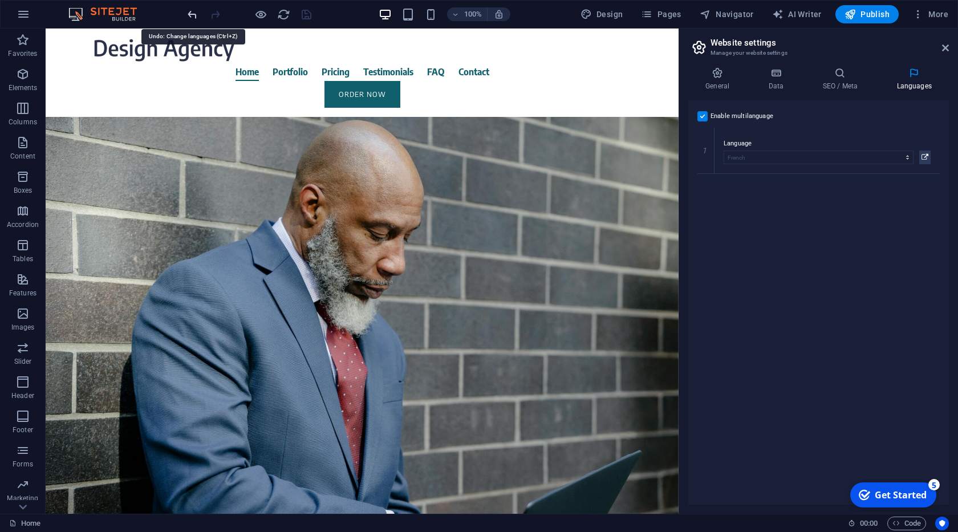
click at [0, 0] on icon "undo" at bounding box center [0, 0] width 0 height 0
select select "41"
select select "49"
click at [302, 15] on icon "save" at bounding box center [306, 14] width 13 height 13
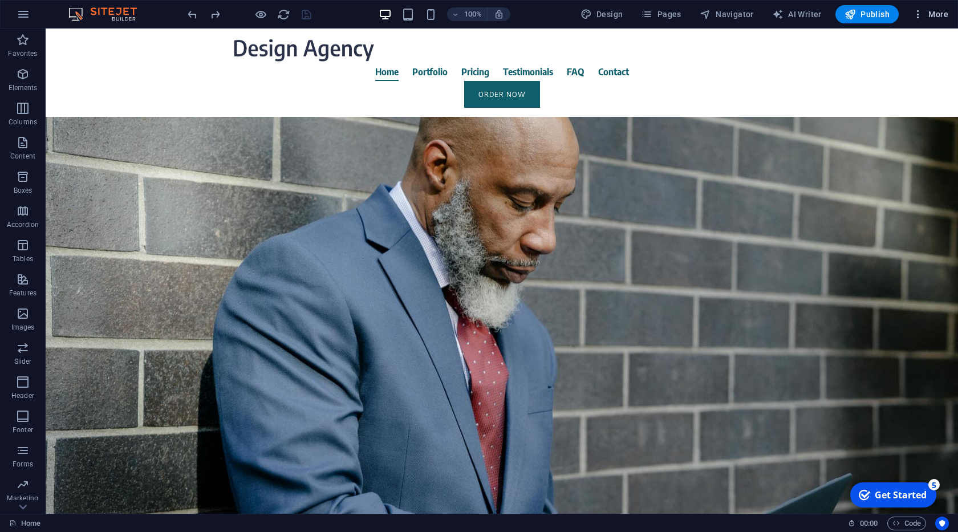
click at [0, 0] on span "More" at bounding box center [0, 0] width 0 height 0
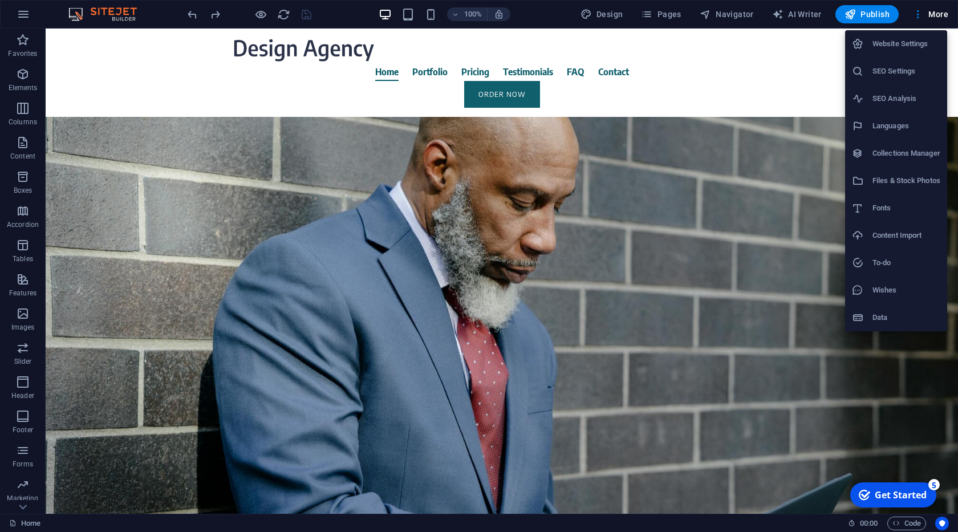
click at [902, 132] on h6 "Languages" at bounding box center [906, 126] width 68 height 14
select select "41"
select select "49"
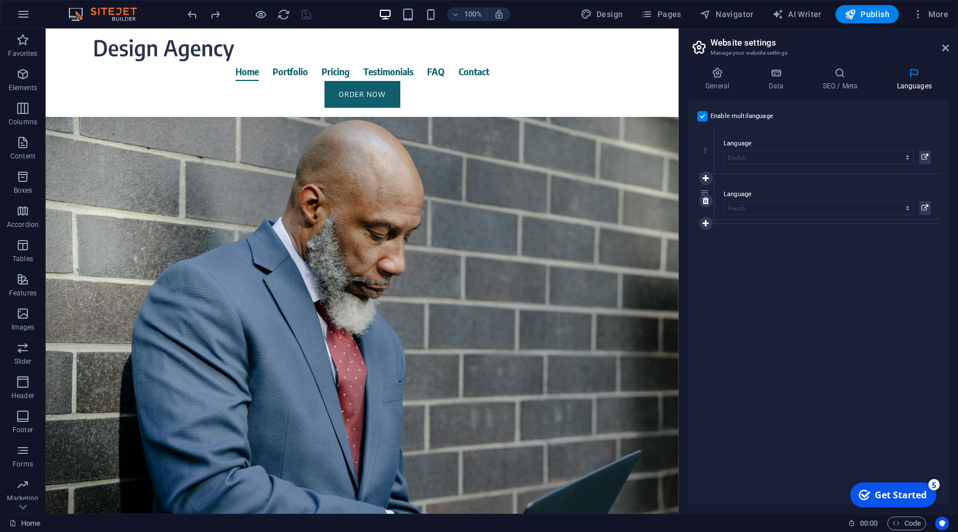
drag, startPoint x: 706, startPoint y: 199, endPoint x: 718, endPoint y: 204, distance: 12.8
click at [718, 204] on div "2 Language Abkhazian Afar Afrikaans Akan Albanian Amharic Arabic Aragonese Arme…" at bounding box center [818, 201] width 242 height 46
select select "49"
click at [925, 155] on icon at bounding box center [924, 157] width 7 height 14
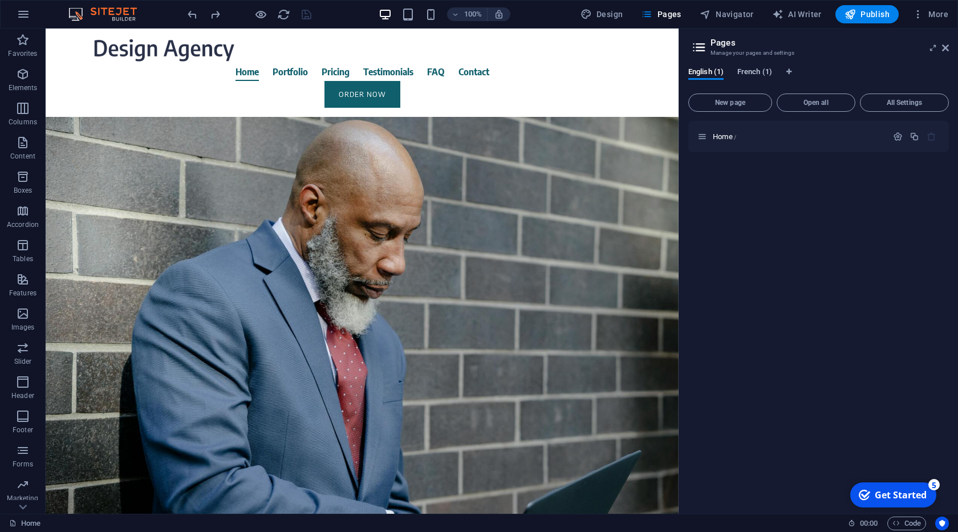
click at [760, 68] on span "French (1)" at bounding box center [754, 73] width 35 height 16
click at [701, 74] on span "English (1)" at bounding box center [705, 73] width 35 height 16
click at [939, 51] on header "Pages Manage your pages and settings" at bounding box center [819, 44] width 258 height 30
click at [945, 52] on icon at bounding box center [945, 47] width 7 height 9
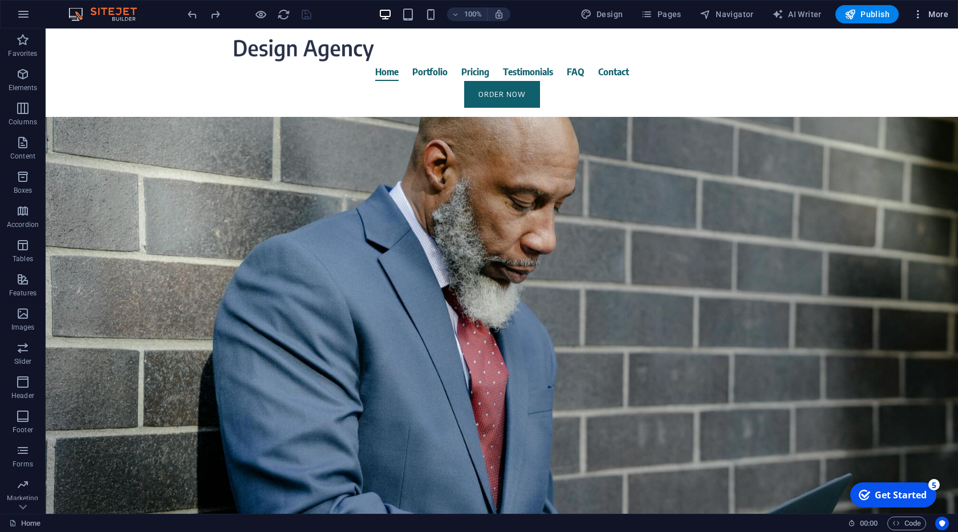
click at [0, 0] on span "More" at bounding box center [0, 0] width 0 height 0
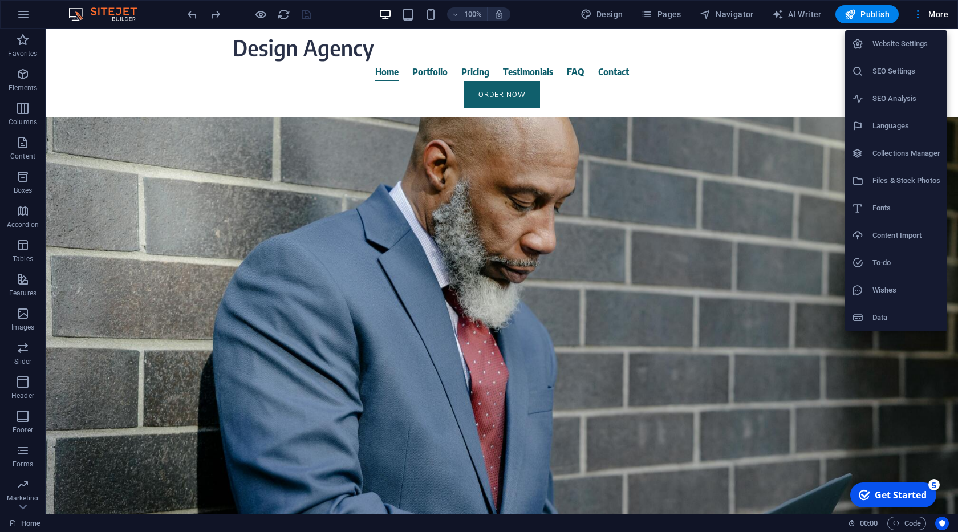
click at [886, 127] on h6 "Languages" at bounding box center [906, 126] width 68 height 14
select select "41"
select select "49"
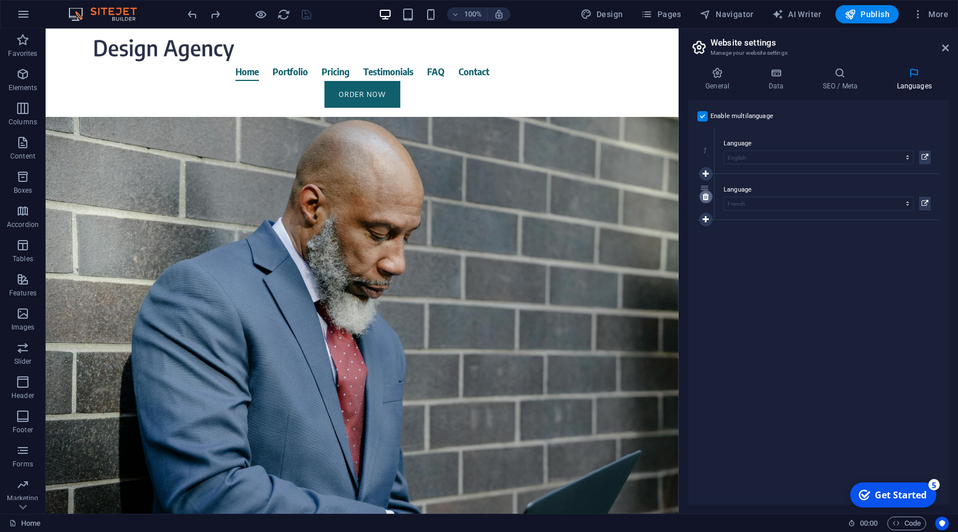
click at [706, 196] on icon at bounding box center [705, 197] width 6 height 8
click at [309, 13] on icon "save" at bounding box center [306, 14] width 13 height 13
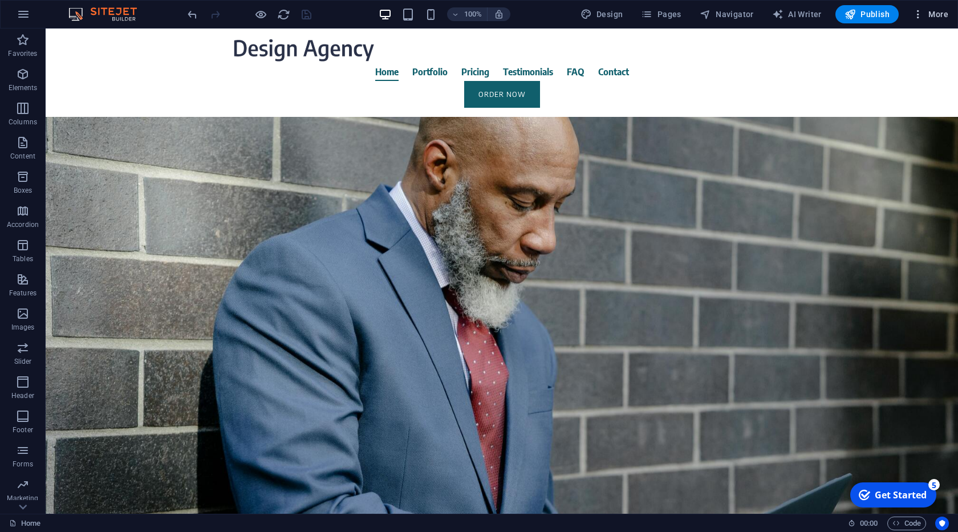
click at [0, 0] on span "More" at bounding box center [0, 0] width 0 height 0
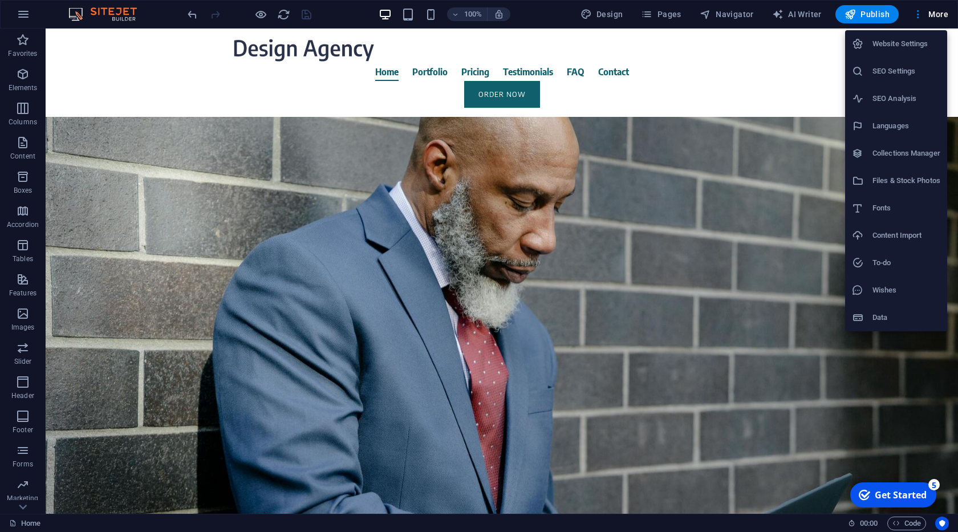
click at [893, 123] on h6 "Languages" at bounding box center [906, 126] width 68 height 14
select select "41"
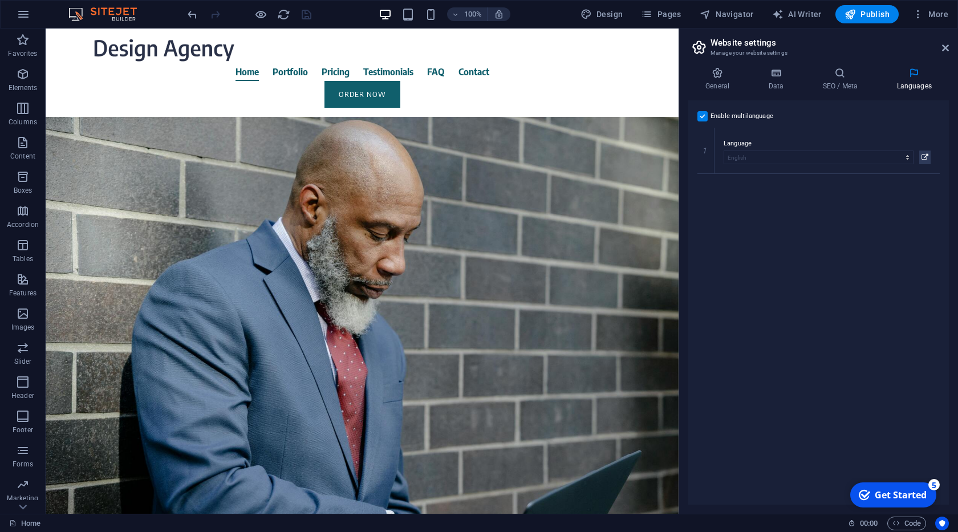
click at [703, 117] on label at bounding box center [702, 116] width 10 height 10
click at [0, 0] on input "Enable multilanguage To disable multilanguage delete all languages until only o…" at bounding box center [0, 0] width 0 height 0
click at [944, 50] on icon at bounding box center [945, 47] width 7 height 9
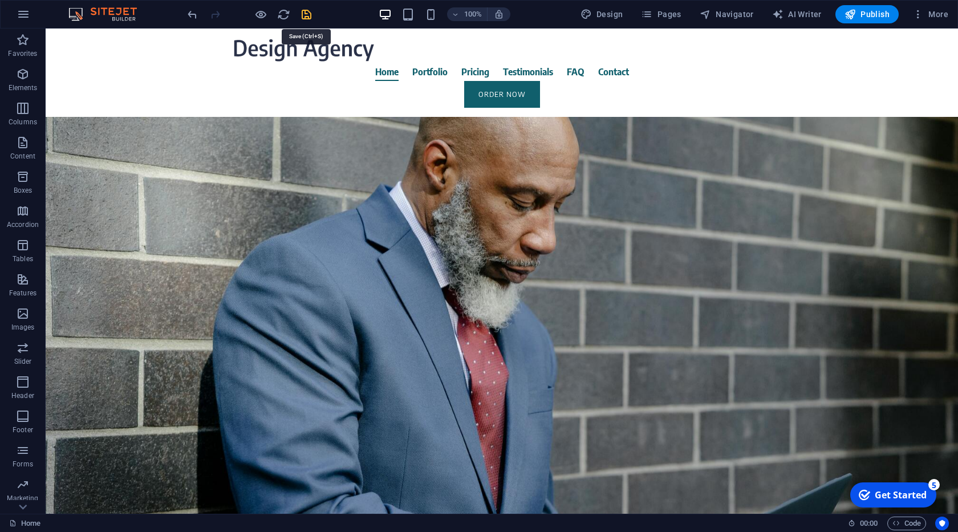
click at [310, 13] on icon "save" at bounding box center [306, 14] width 13 height 13
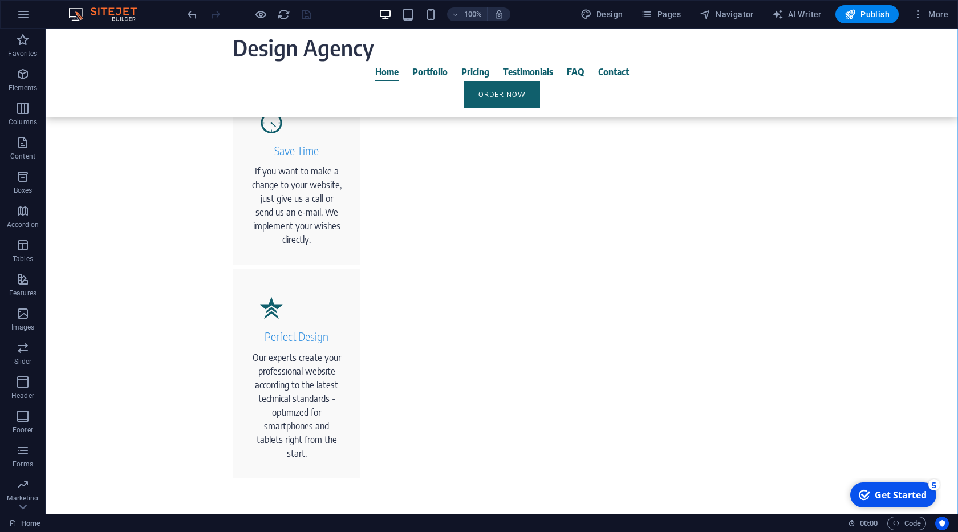
scroll to position [975, 0]
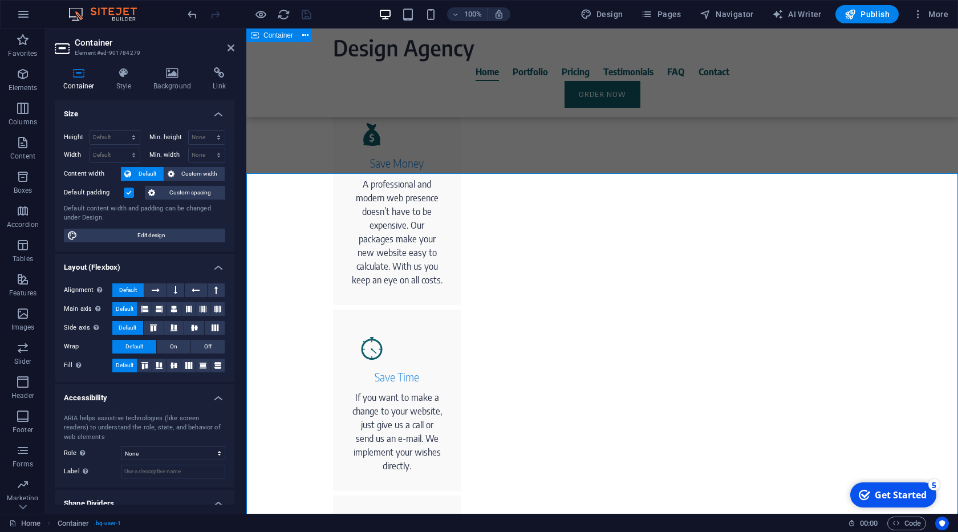
scroll to position [715, 0]
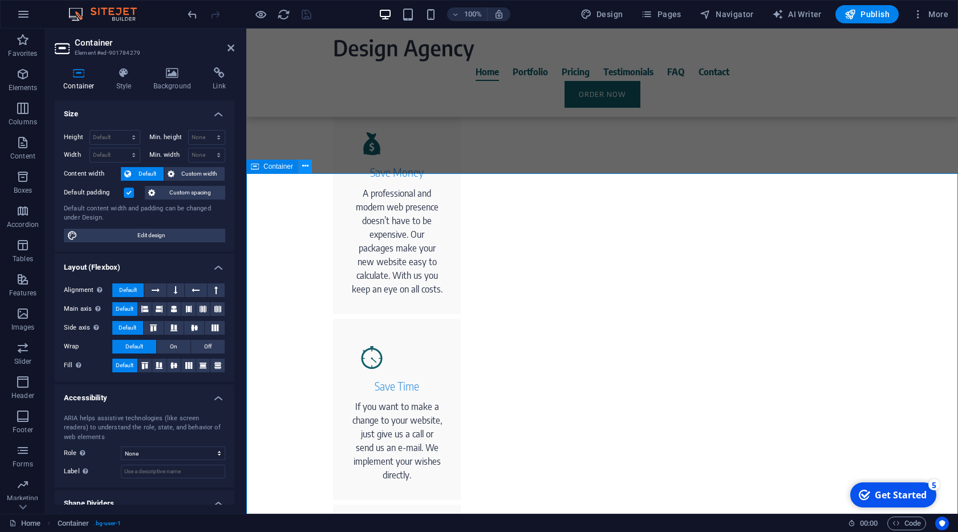
click at [306, 165] on icon at bounding box center [305, 166] width 6 height 12
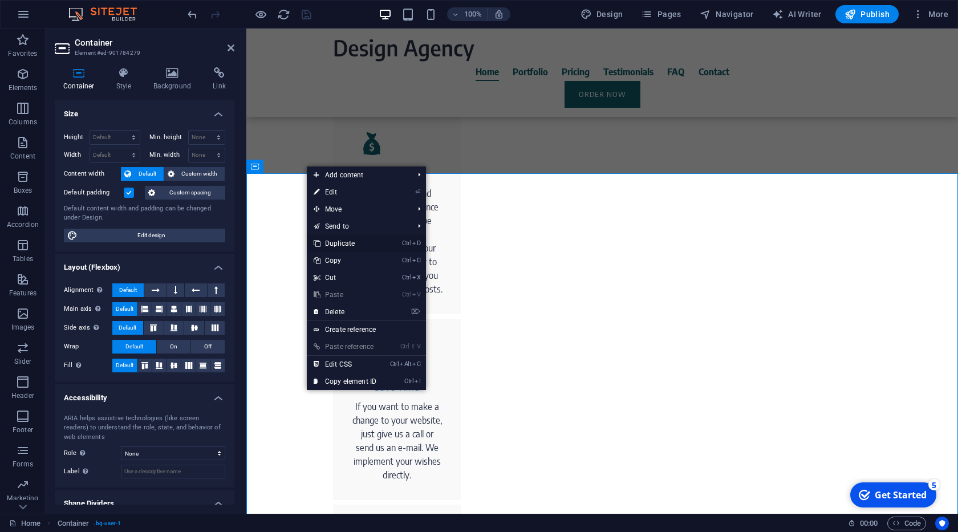
click at [331, 243] on link "Ctrl D Duplicate" at bounding box center [345, 243] width 76 height 17
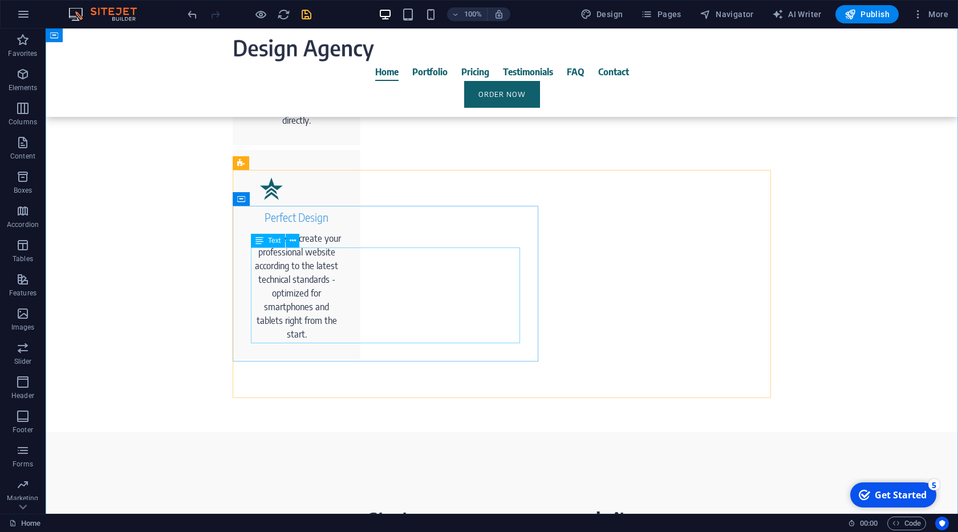
scroll to position [1199, 0]
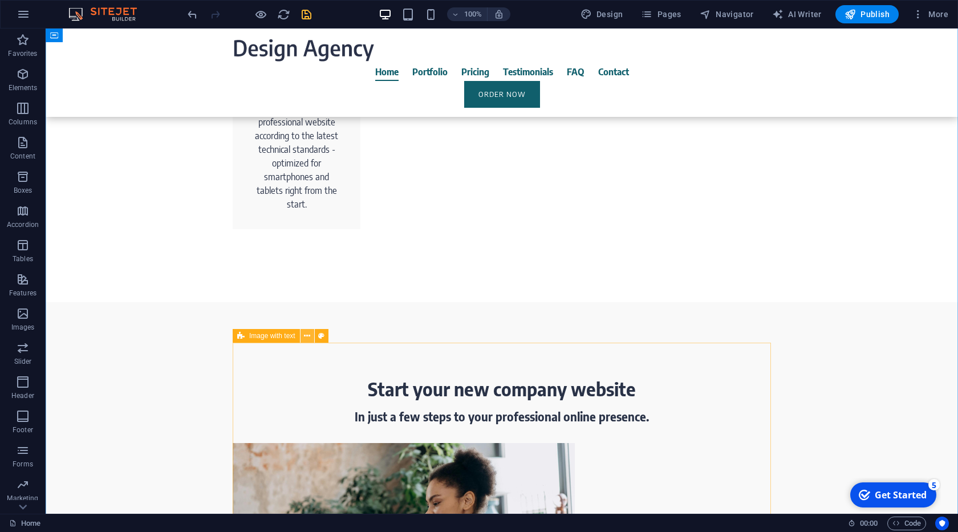
click at [312, 339] on button at bounding box center [307, 336] width 14 height 14
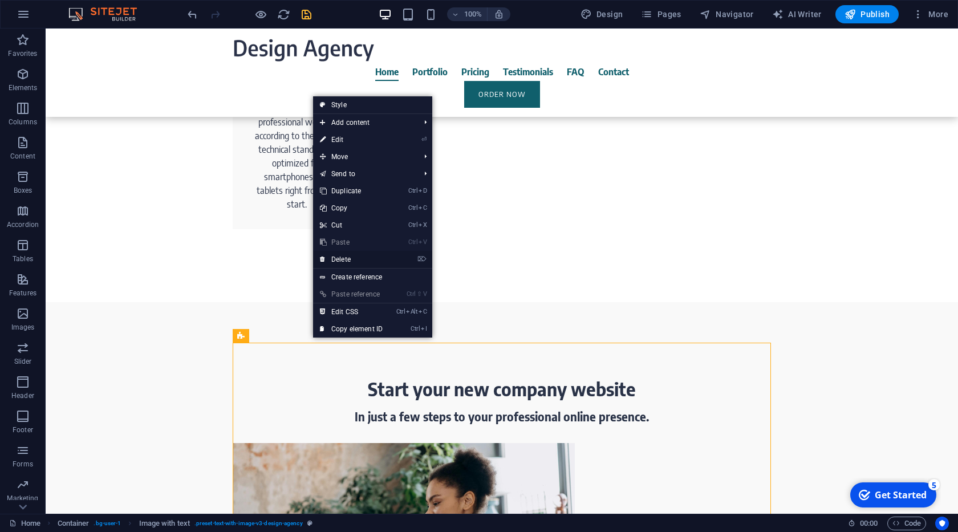
click at [344, 261] on link "⌦ Delete" at bounding box center [351, 259] width 76 height 17
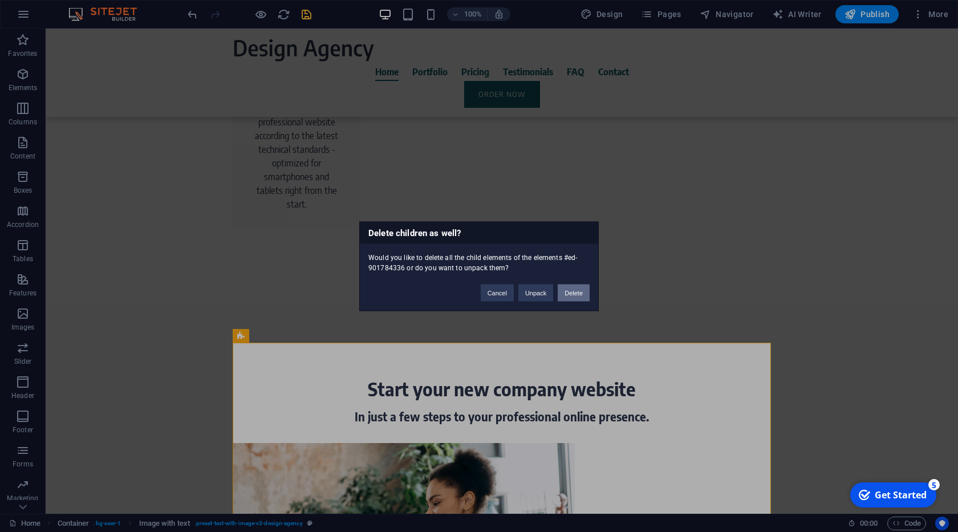
click at [564, 291] on button "Delete" at bounding box center [573, 292] width 32 height 17
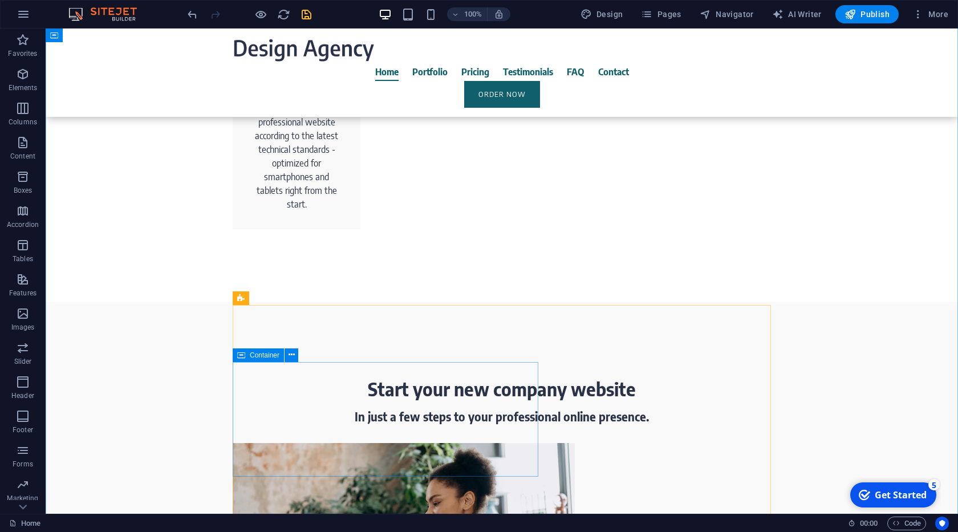
scroll to position [1329, 0]
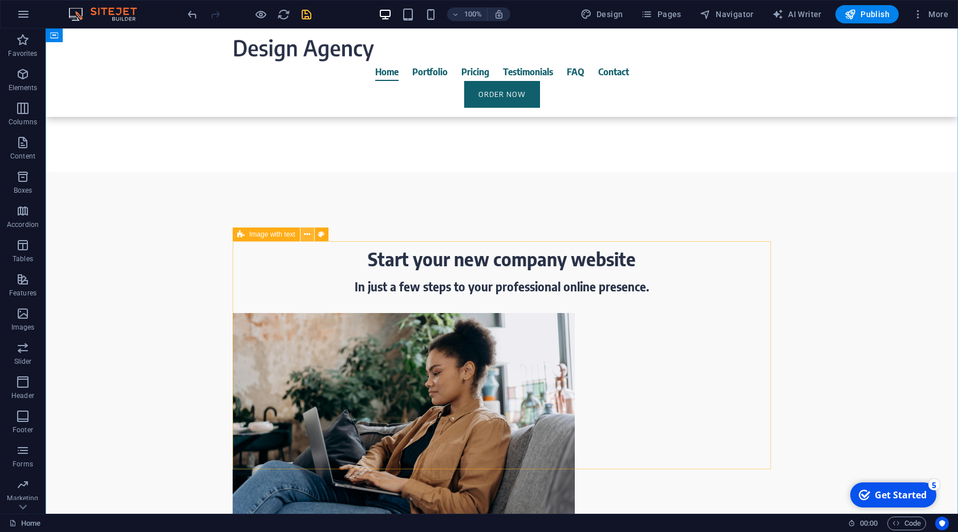
click at [302, 236] on button at bounding box center [307, 234] width 14 height 14
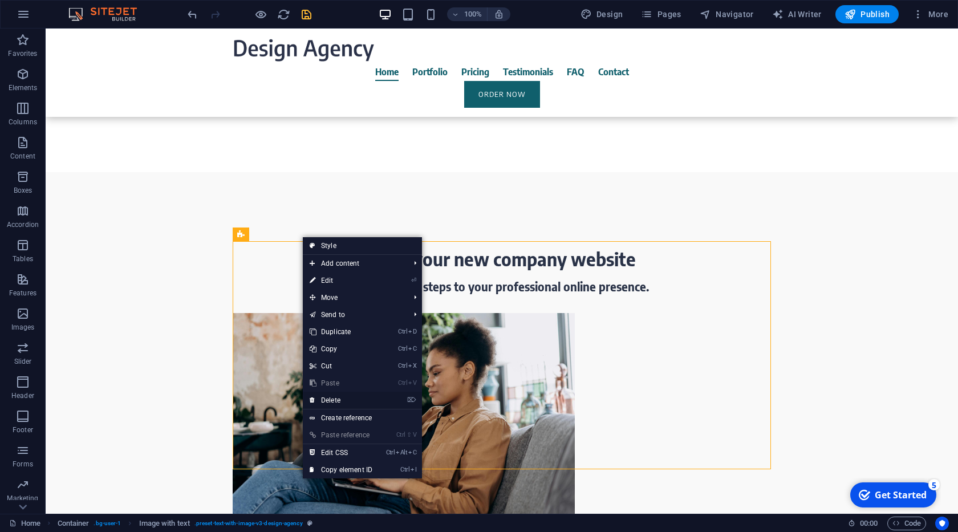
click at [333, 398] on link "⌦ Delete" at bounding box center [341, 400] width 76 height 17
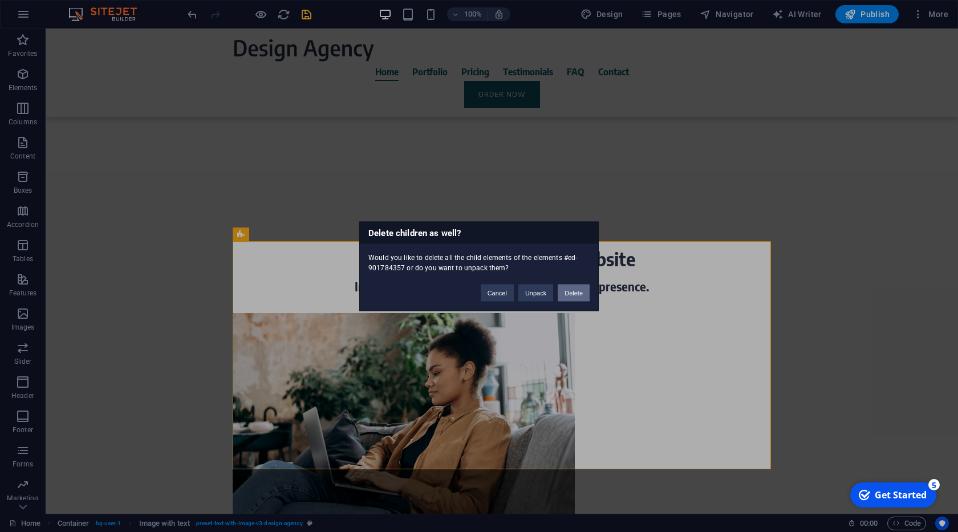
click at [564, 288] on button "Delete" at bounding box center [573, 292] width 32 height 17
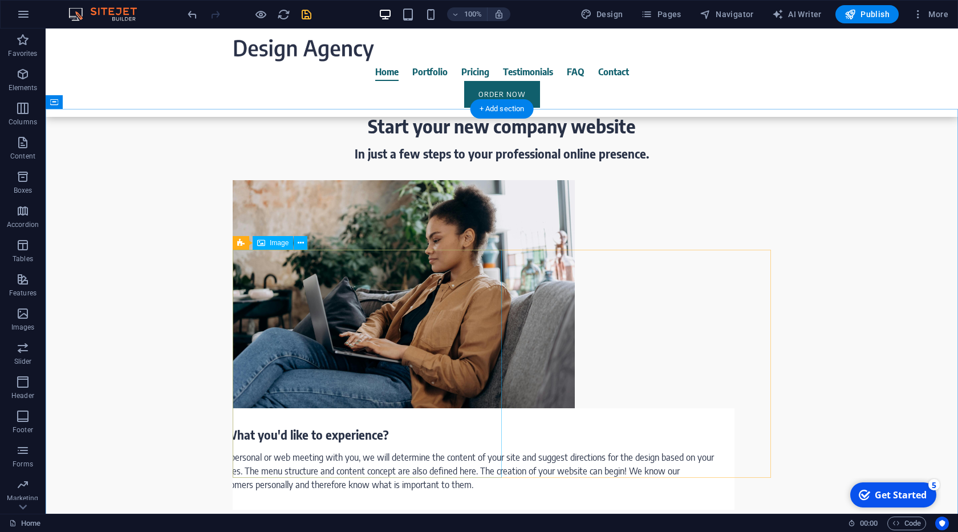
scroll to position [1589, 0]
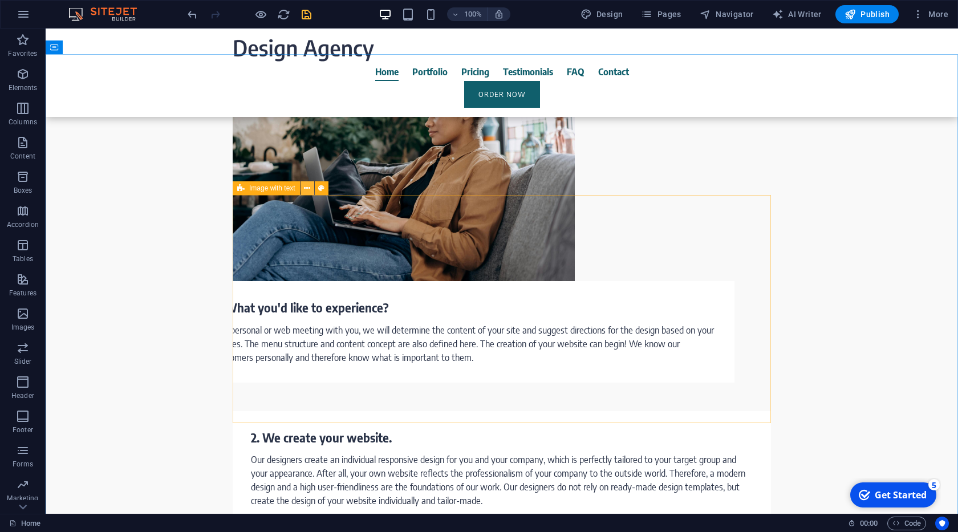
click at [305, 189] on icon at bounding box center [307, 188] width 6 height 12
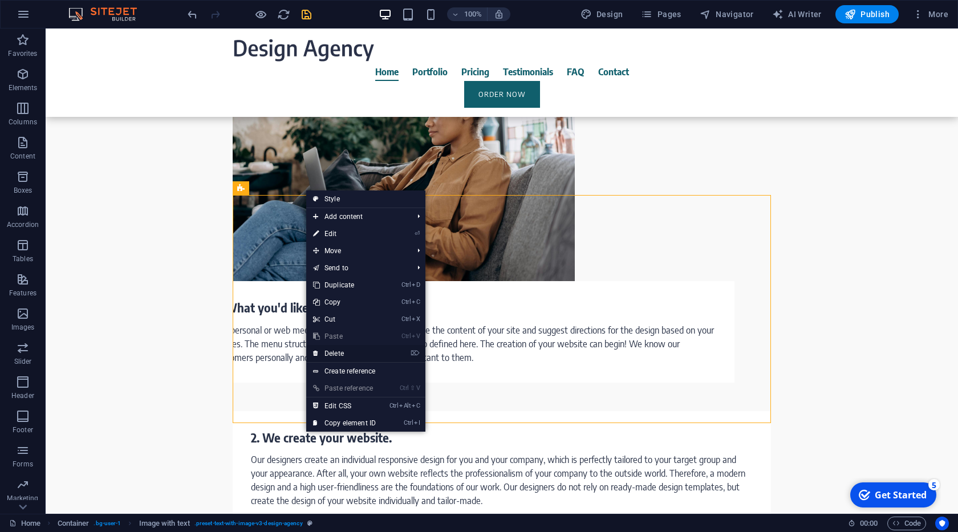
click at [356, 359] on link "⌦ Delete" at bounding box center [344, 353] width 76 height 17
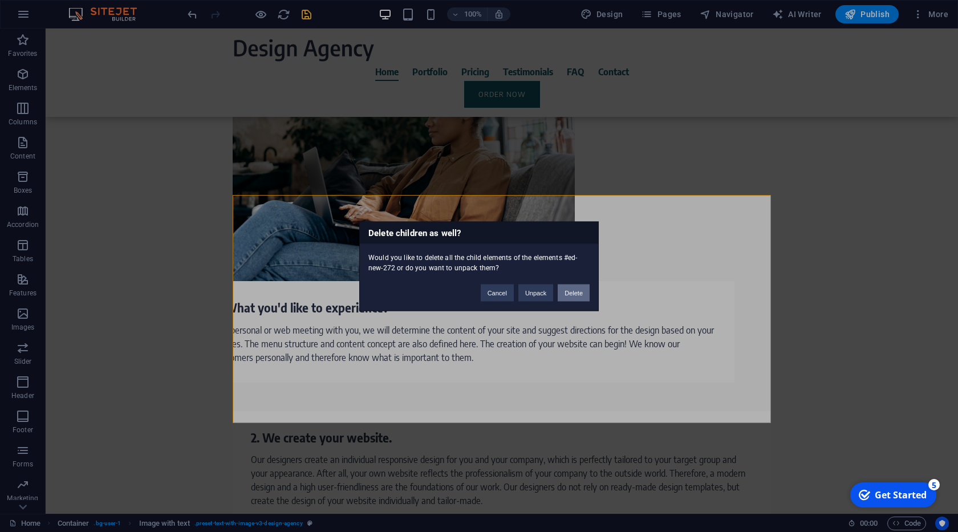
click at [568, 294] on button "Delete" at bounding box center [573, 292] width 32 height 17
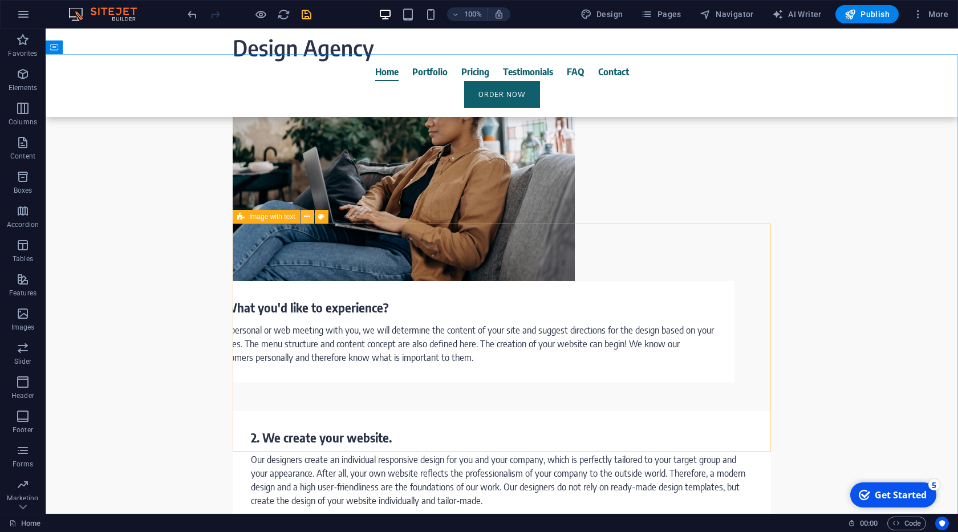
click at [308, 220] on icon at bounding box center [307, 217] width 6 height 12
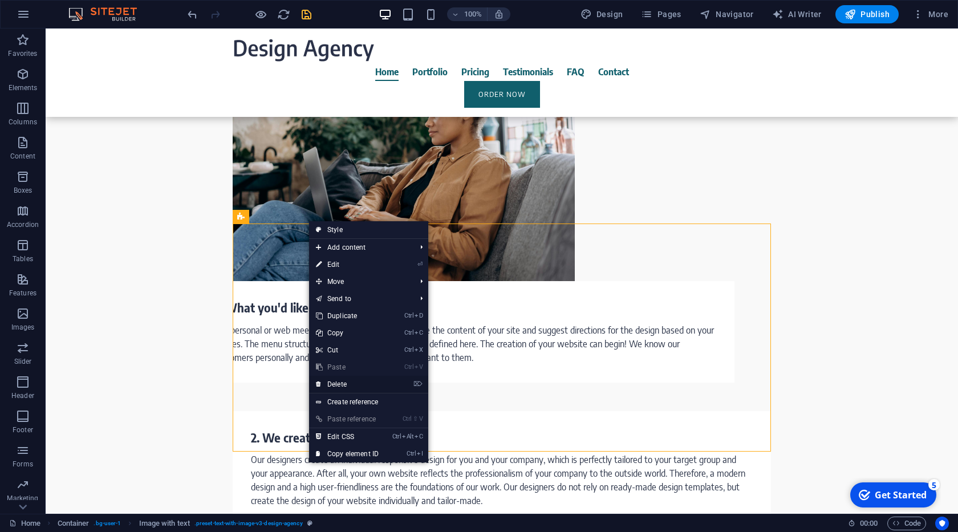
click at [336, 382] on link "⌦ Delete" at bounding box center [347, 384] width 76 height 17
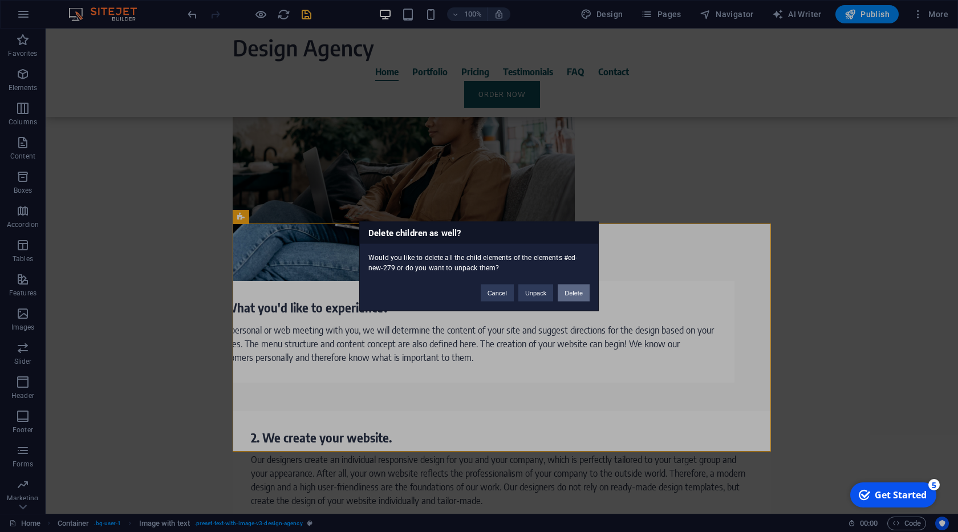
click at [575, 289] on button "Delete" at bounding box center [573, 292] width 32 height 17
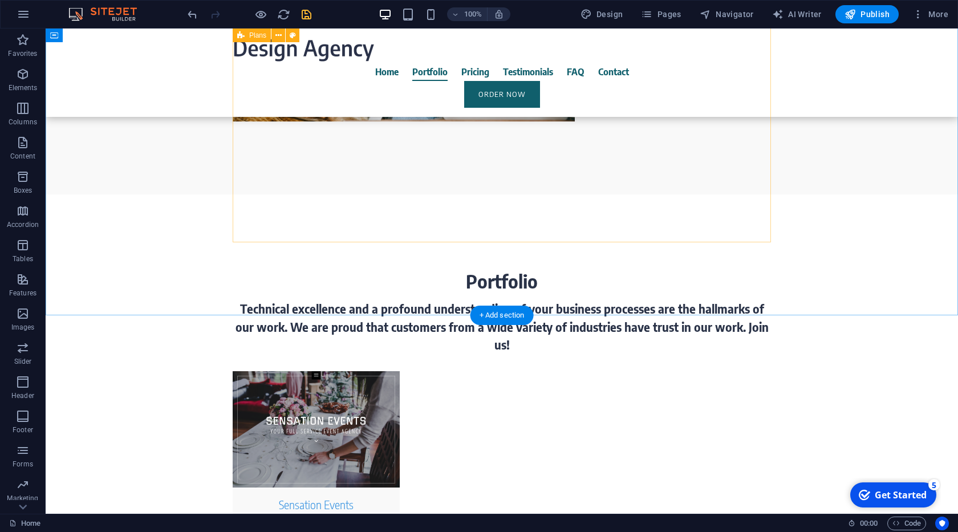
scroll to position [3214, 0]
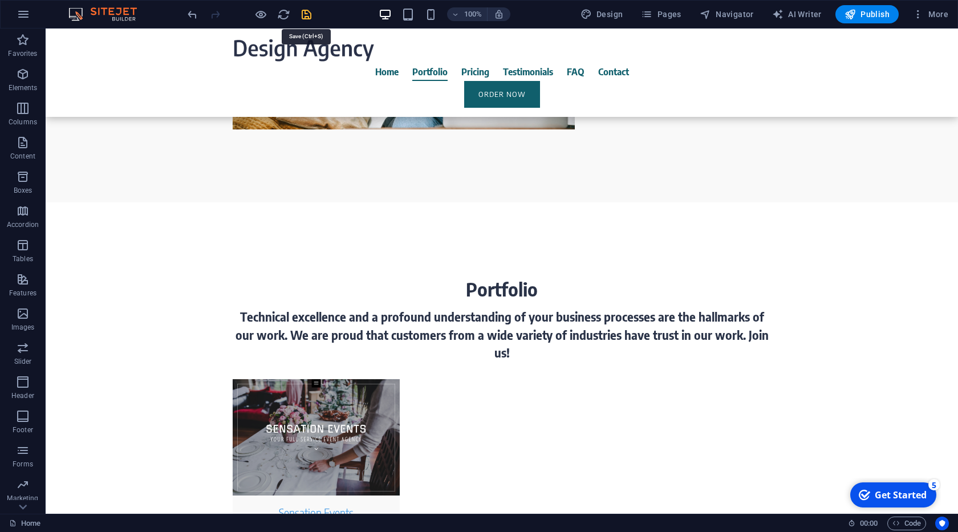
click at [303, 20] on icon "save" at bounding box center [306, 14] width 13 height 13
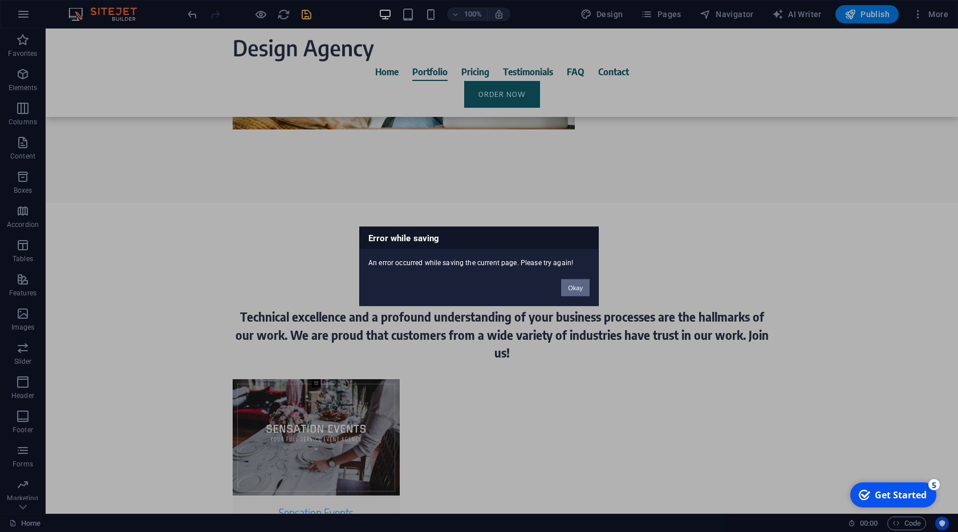
click at [573, 285] on button "Okay" at bounding box center [575, 287] width 29 height 17
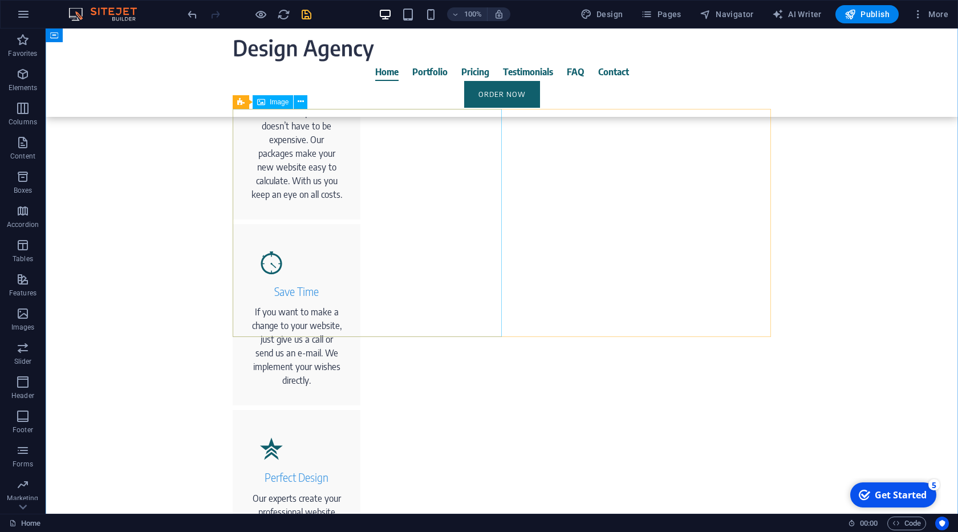
scroll to position [1069, 0]
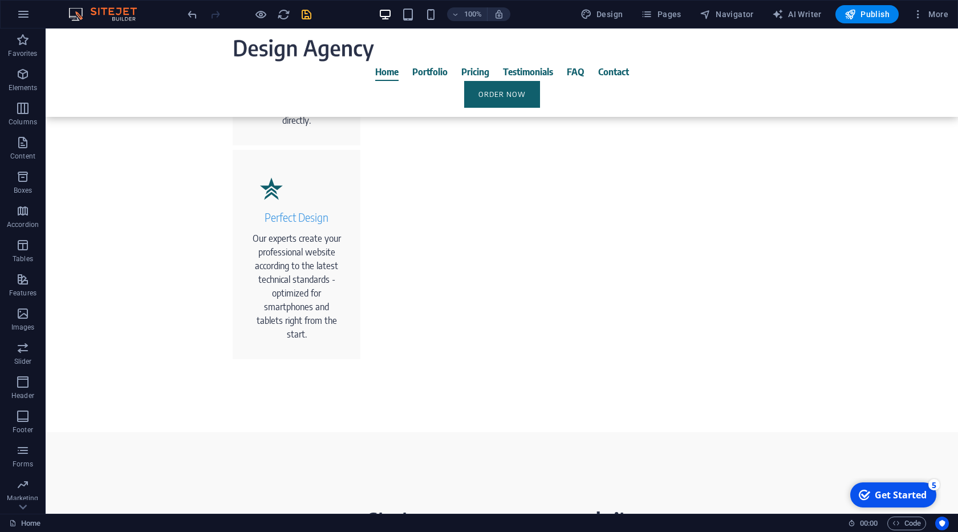
click at [300, 10] on icon "save" at bounding box center [306, 14] width 13 height 13
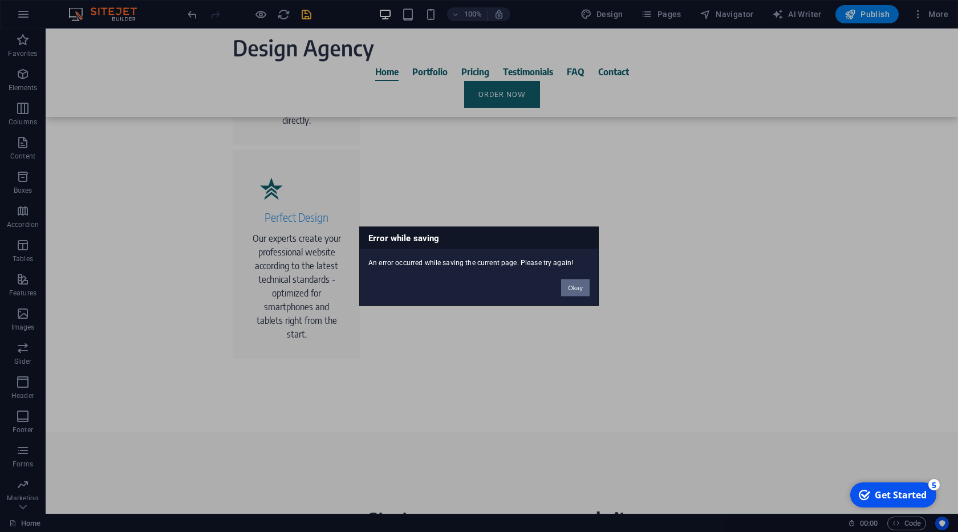
click at [568, 285] on button "Okay" at bounding box center [575, 287] width 29 height 17
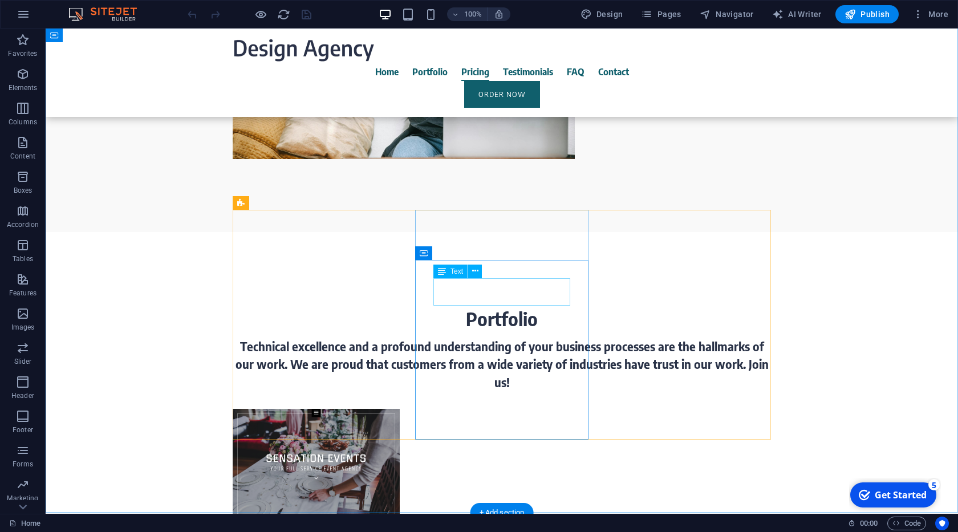
scroll to position [2690, 0]
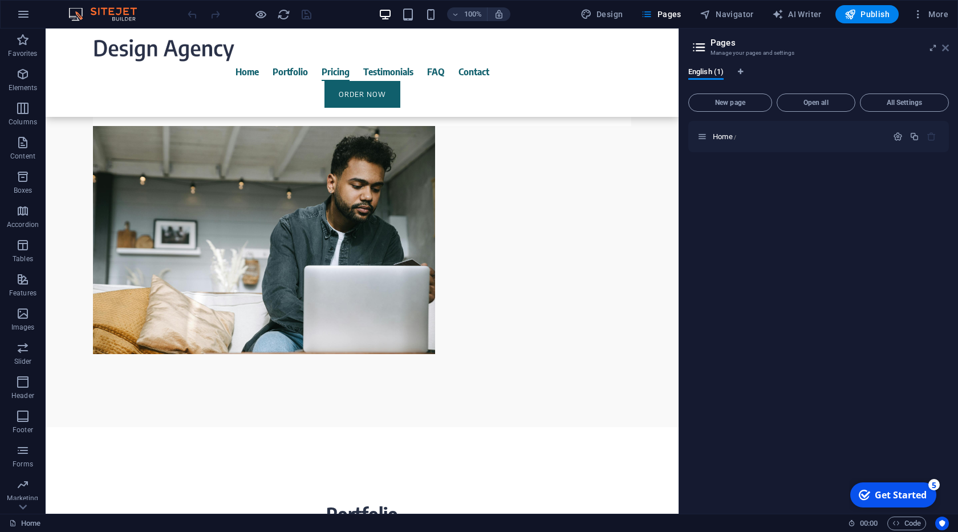
drag, startPoint x: 943, startPoint y: 48, endPoint x: 737, endPoint y: 42, distance: 205.9
click at [943, 48] on icon at bounding box center [945, 47] width 7 height 9
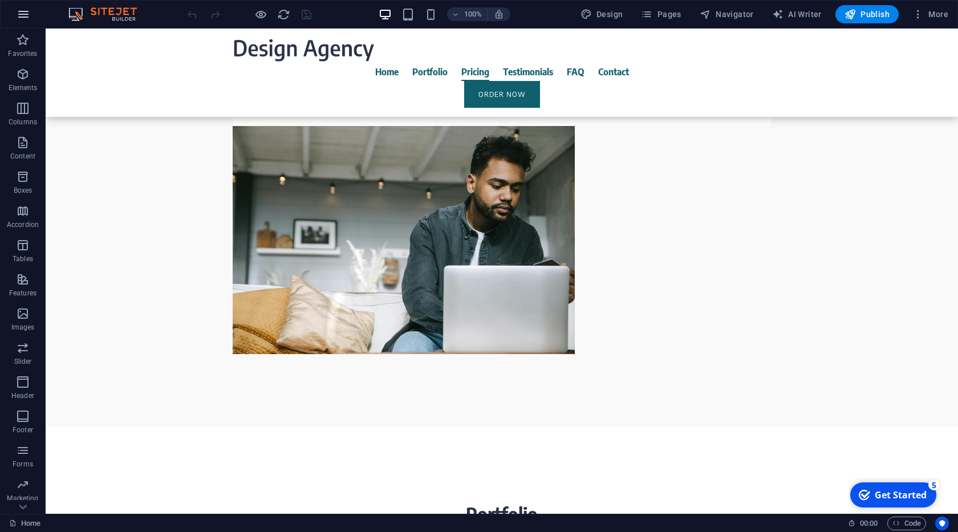
click at [187, 471] on icon "button" at bounding box center [456, 484] width 538 height 27
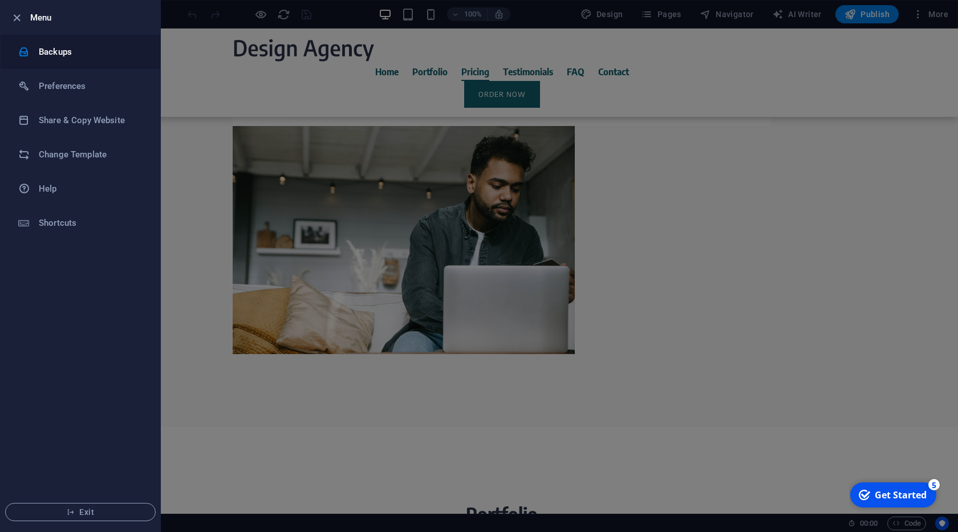
click at [64, 44] on li "Backups" at bounding box center [81, 52] width 160 height 34
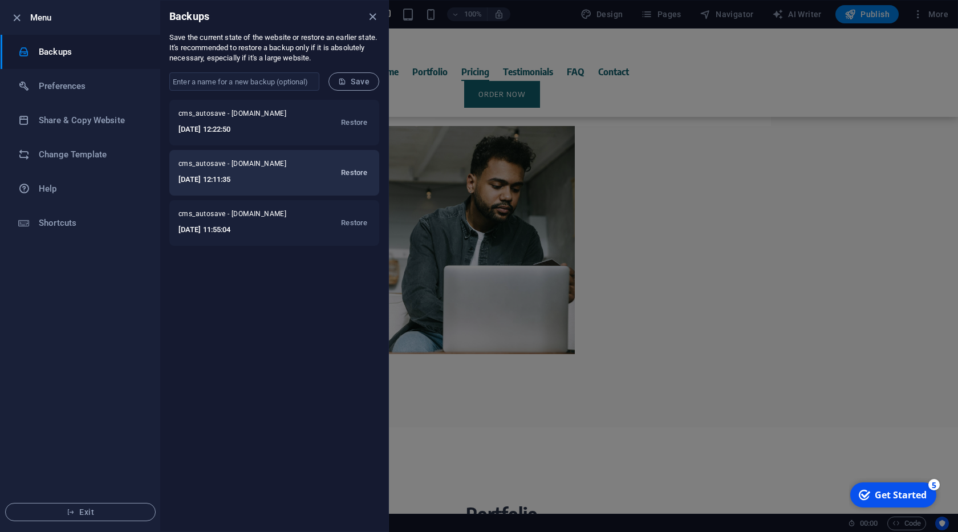
click at [347, 176] on span "Restore" at bounding box center [354, 173] width 26 height 14
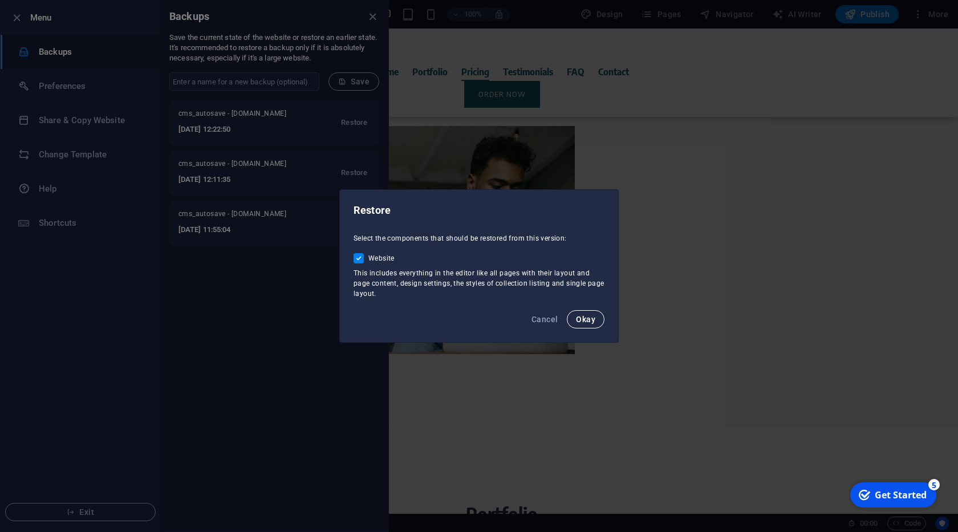
click at [587, 321] on span "Okay" at bounding box center [585, 319] width 19 height 9
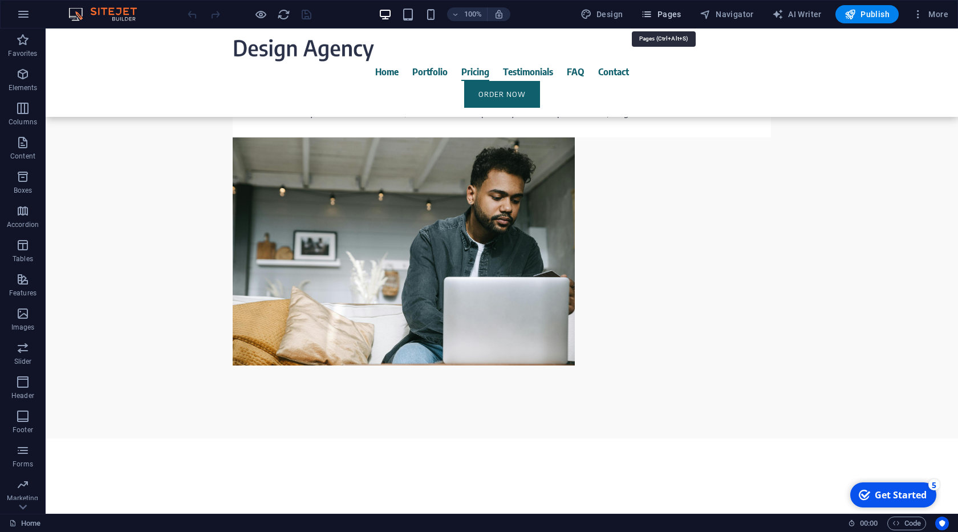
click at [671, 18] on span "Pages" at bounding box center [661, 14] width 40 height 11
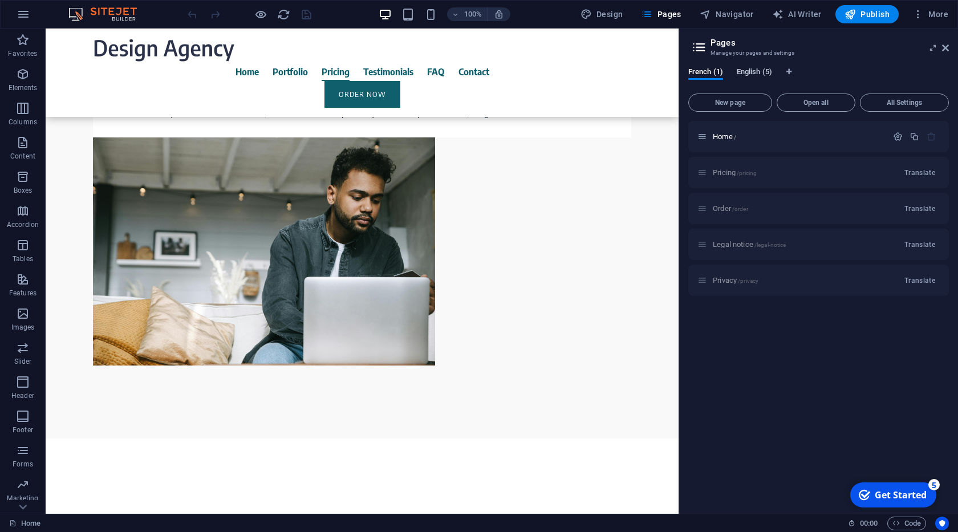
click at [754, 72] on span "English (5)" at bounding box center [753, 73] width 35 height 16
click at [709, 74] on span "French (1)" at bounding box center [705, 73] width 35 height 16
click at [752, 71] on span "English (5)" at bounding box center [753, 73] width 35 height 16
click at [703, 67] on div "French (1) English (5) New page Open all All Settings Home / Pricing /pricing O…" at bounding box center [818, 285] width 279 height 455
click at [710, 71] on span "French (1)" at bounding box center [705, 73] width 35 height 16
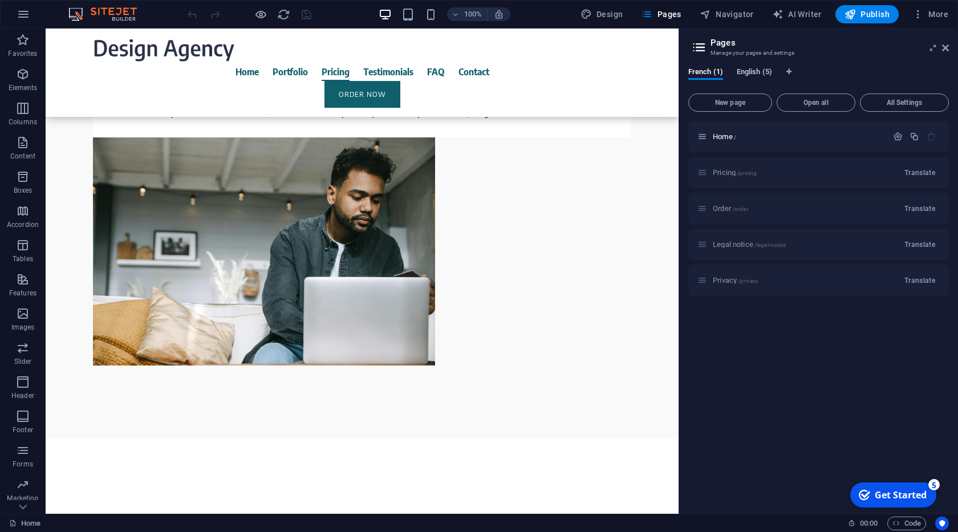
click at [745, 73] on span "English (5)" at bounding box center [753, 73] width 35 height 16
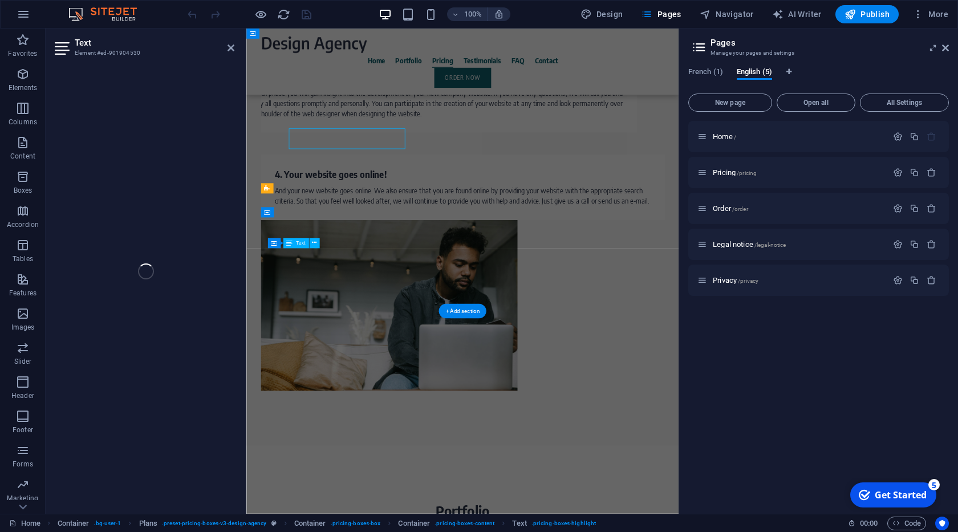
scroll to position [2824, 0]
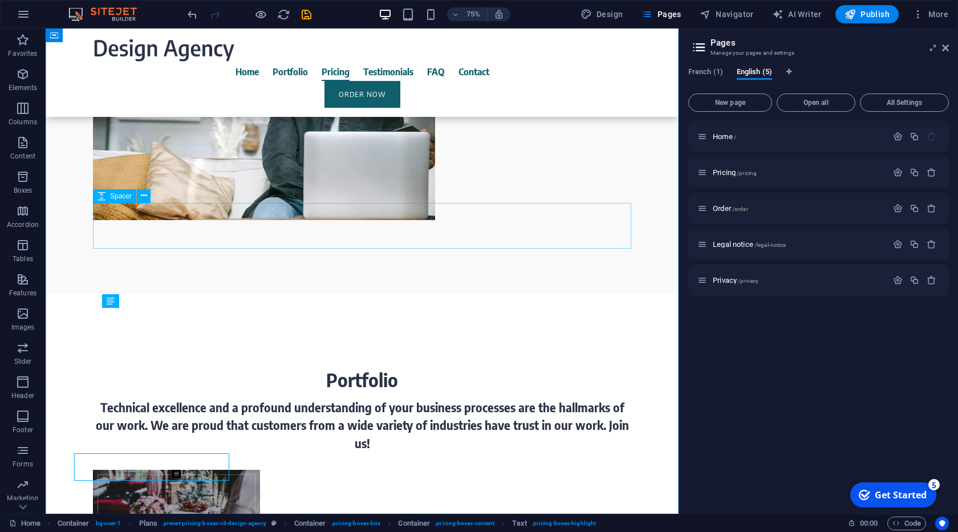
scroll to position [2679, 0]
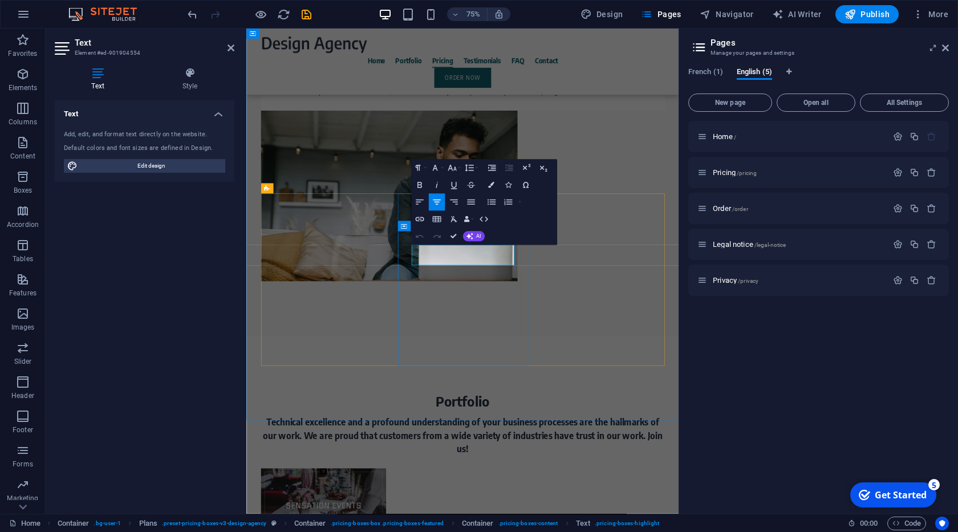
drag, startPoint x: 550, startPoint y: 329, endPoint x: 513, endPoint y: 325, distance: 36.7
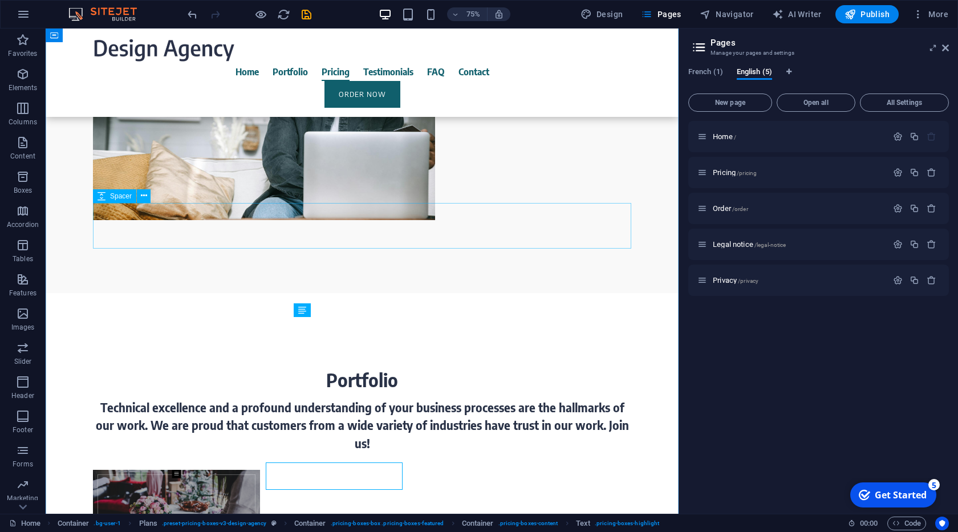
scroll to position [2679, 0]
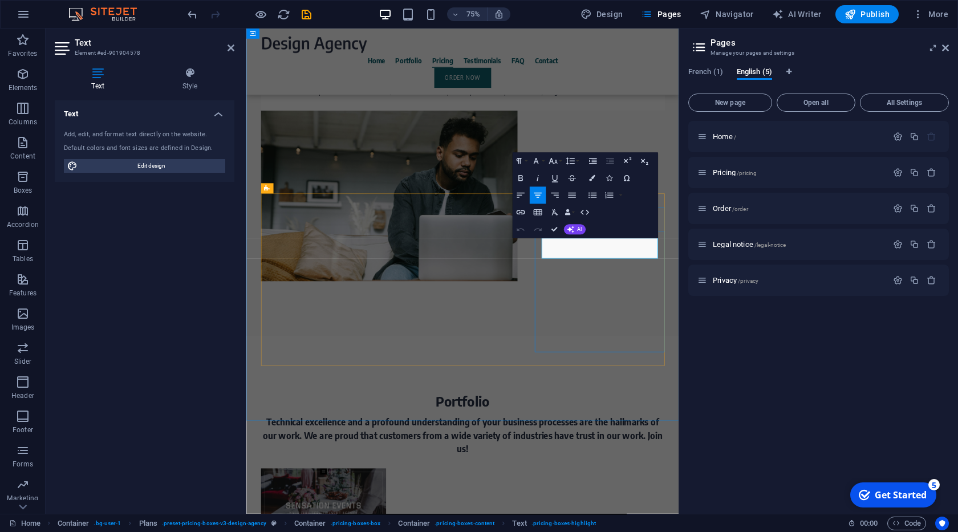
drag, startPoint x: 738, startPoint y: 327, endPoint x: 695, endPoint y: 325, distance: 42.8
drag, startPoint x: 555, startPoint y: 229, endPoint x: 505, endPoint y: 235, distance: 50.0
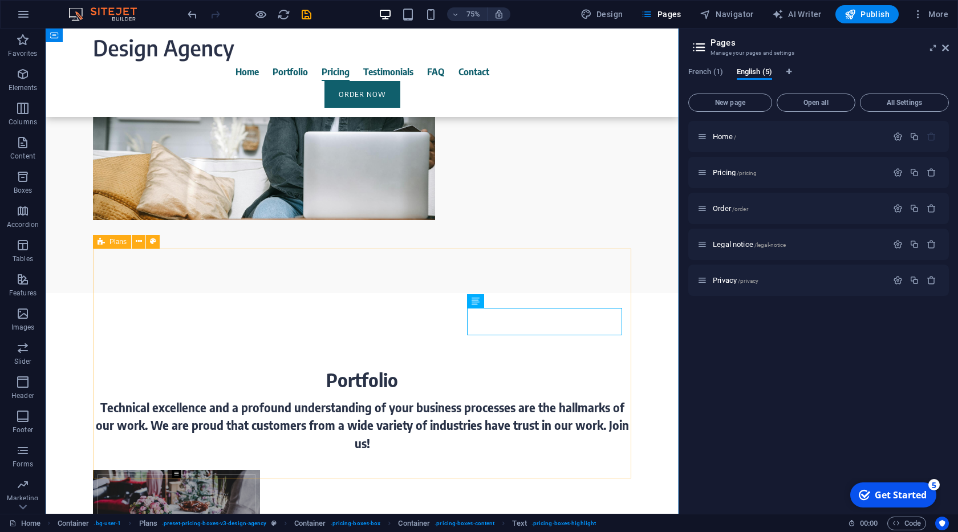
scroll to position [2679, 0]
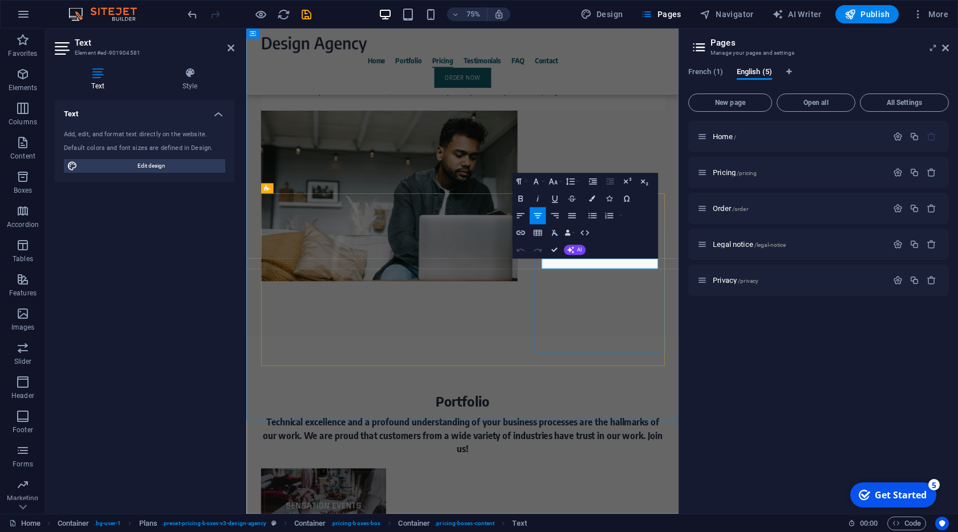
click at [539, 209] on button "Align Center" at bounding box center [537, 215] width 17 height 17
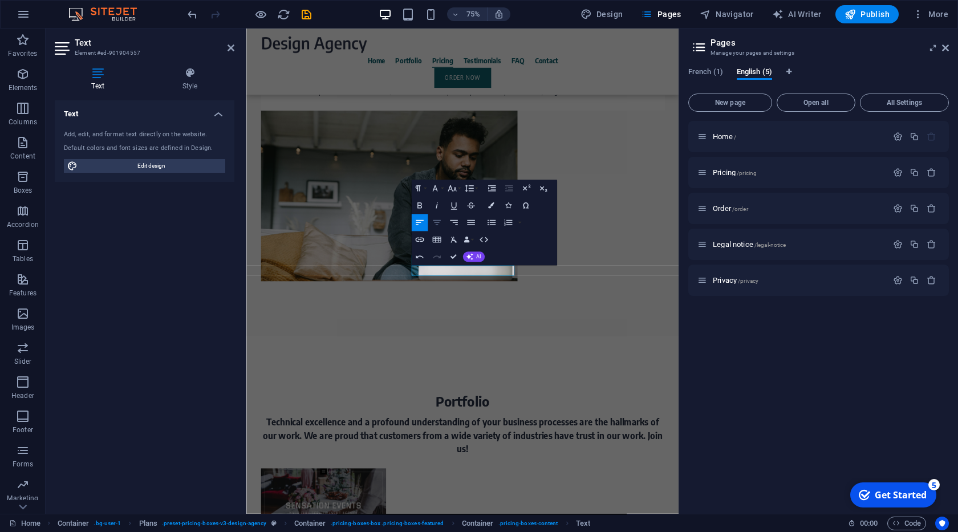
click at [436, 222] on icon "button" at bounding box center [437, 222] width 8 height 5
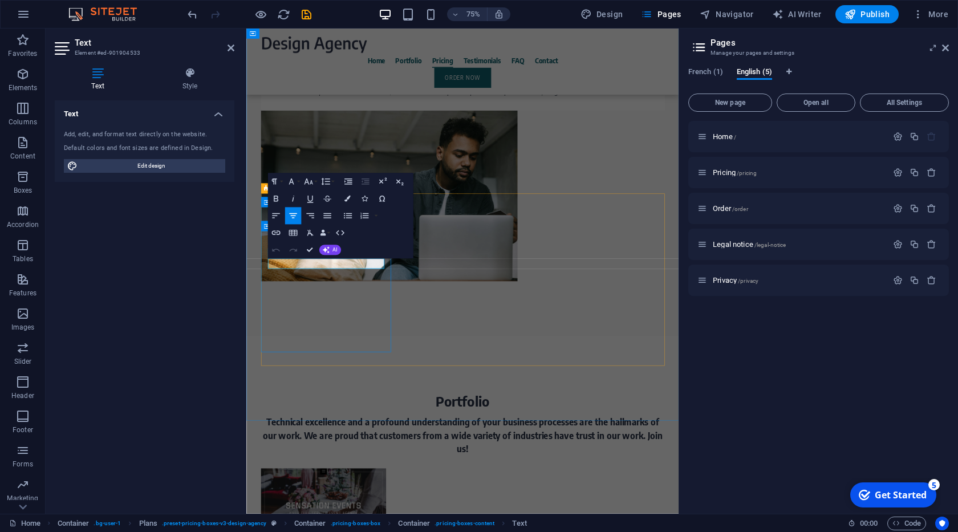
click at [292, 215] on icon "button" at bounding box center [293, 215] width 8 height 5
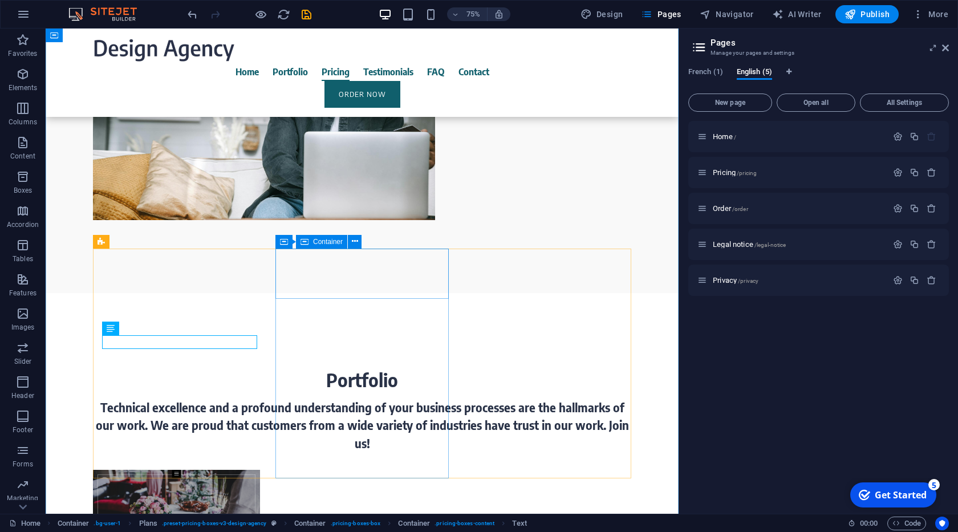
scroll to position [2679, 0]
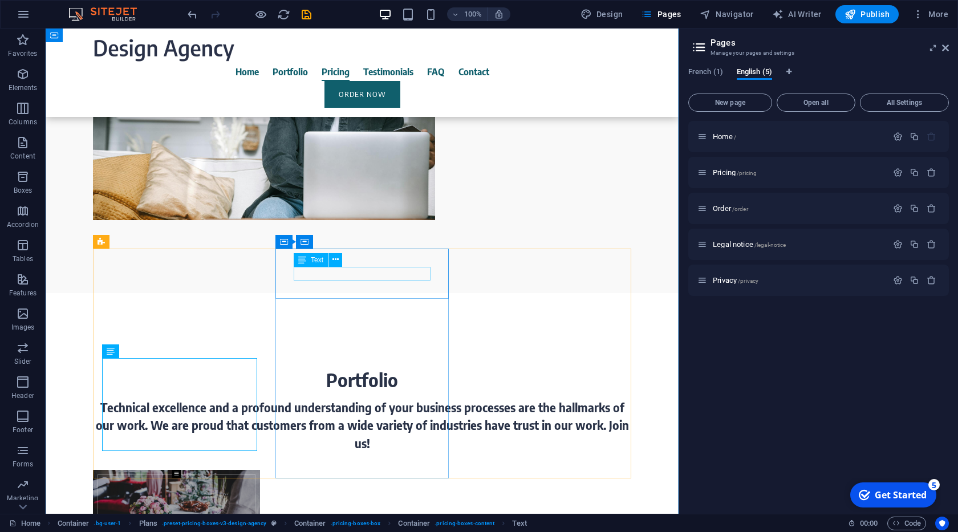
scroll to position [2679, 0]
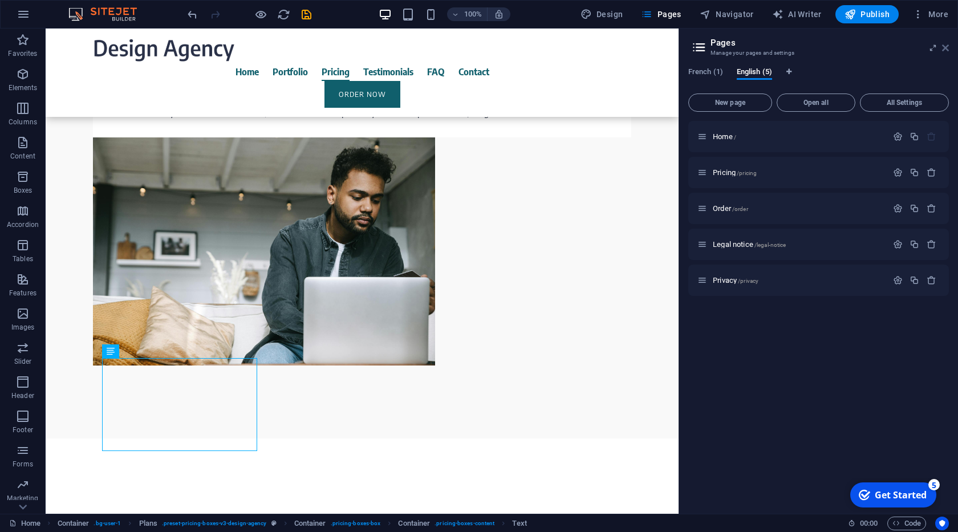
click at [944, 47] on icon at bounding box center [945, 47] width 7 height 9
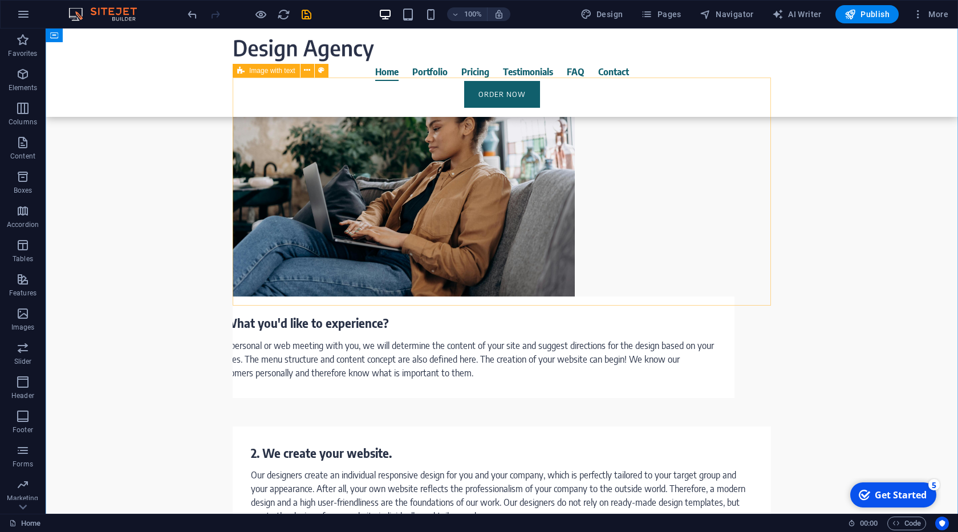
scroll to position [1444, 0]
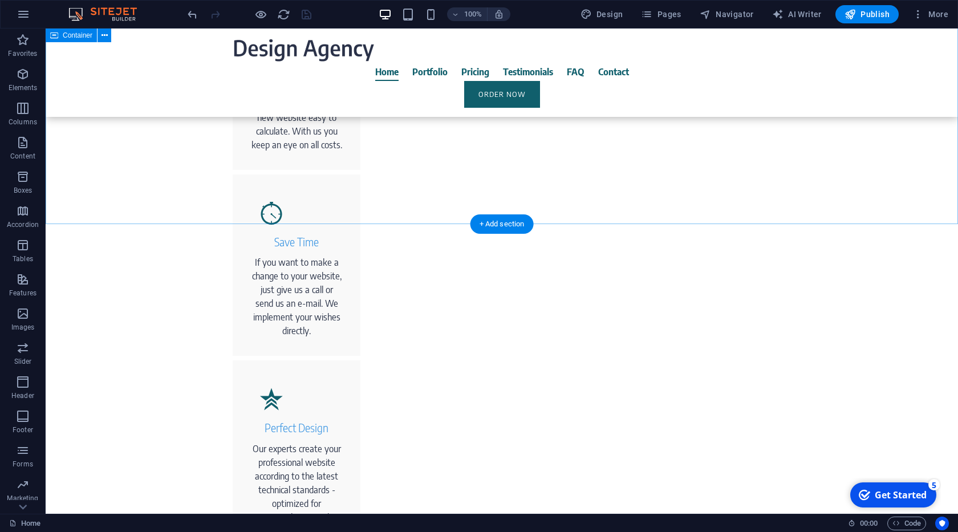
scroll to position [664, 0]
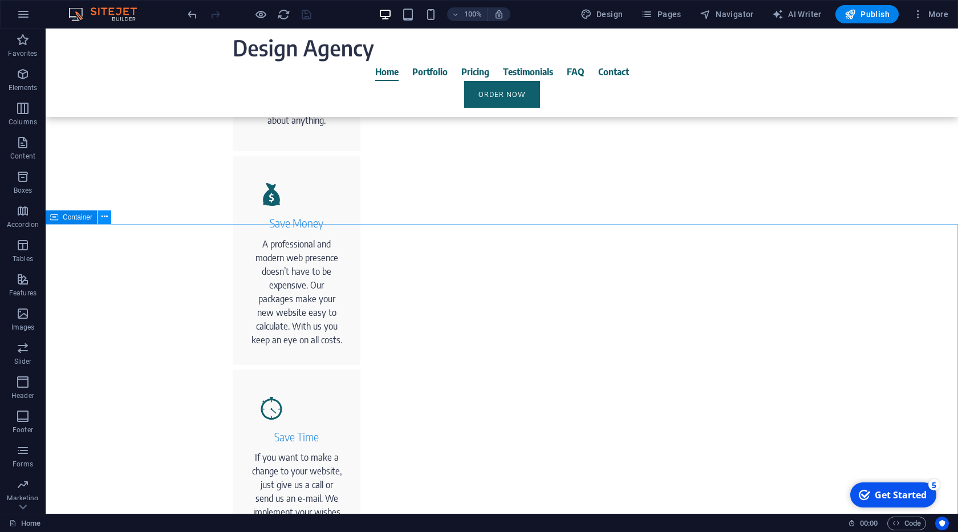
click at [100, 218] on button at bounding box center [104, 217] width 14 height 14
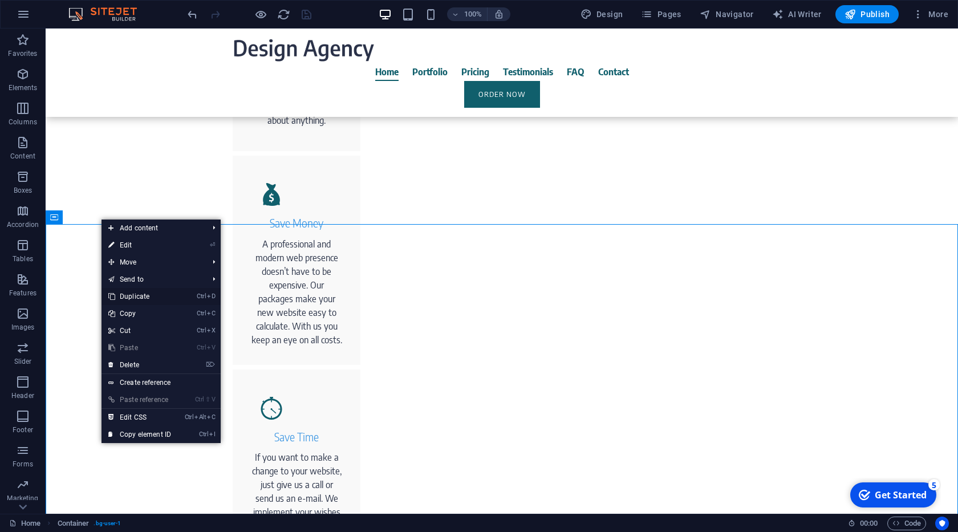
click at [149, 294] on link "Ctrl D Duplicate" at bounding box center [139, 296] width 76 height 17
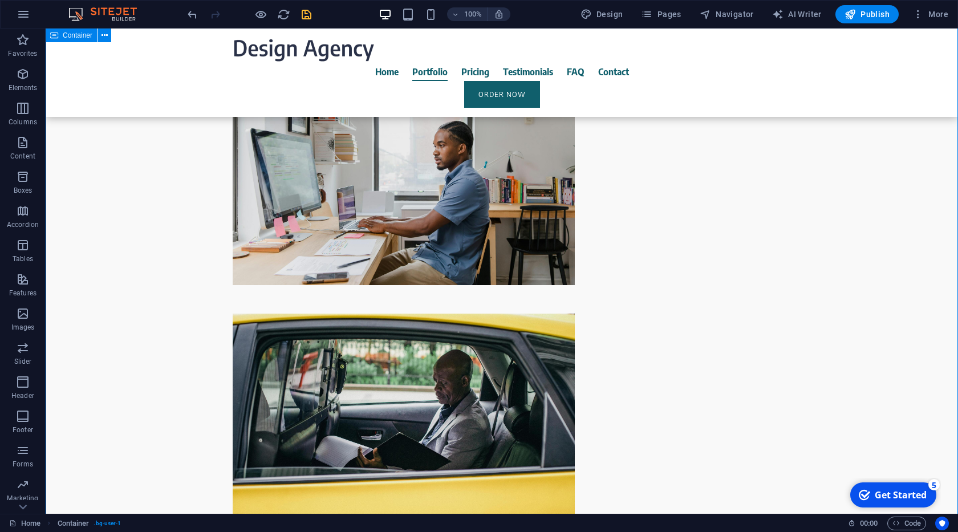
scroll to position [2044, 0]
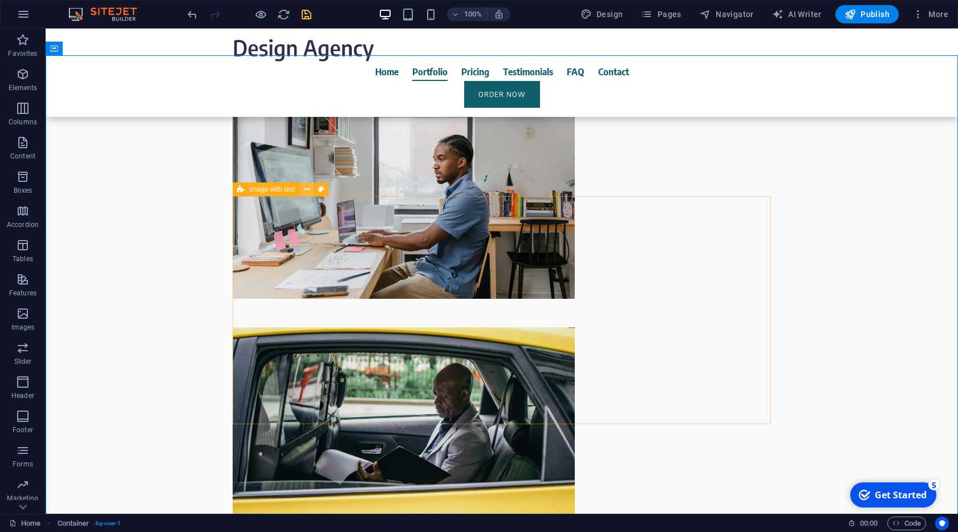
click at [307, 192] on icon at bounding box center [307, 190] width 6 height 12
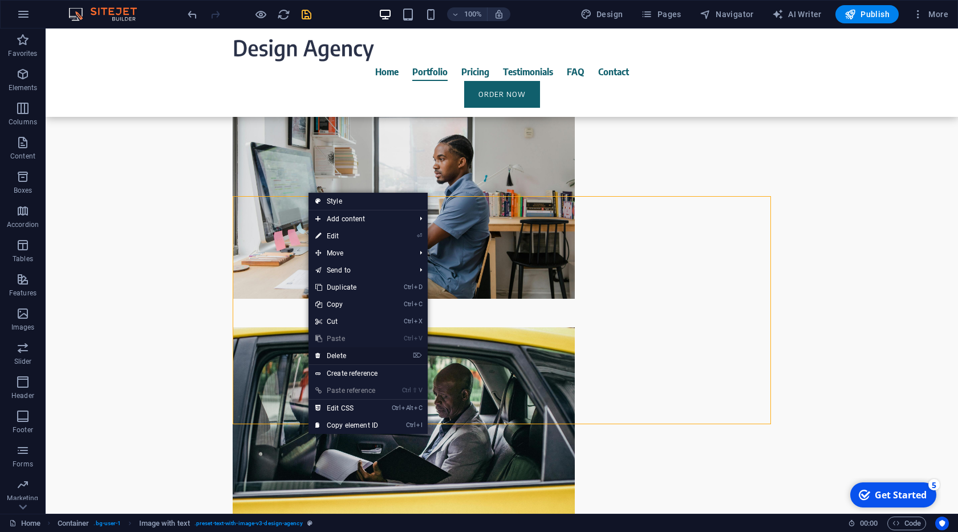
click at [346, 353] on link "⌦ Delete" at bounding box center [346, 355] width 76 height 17
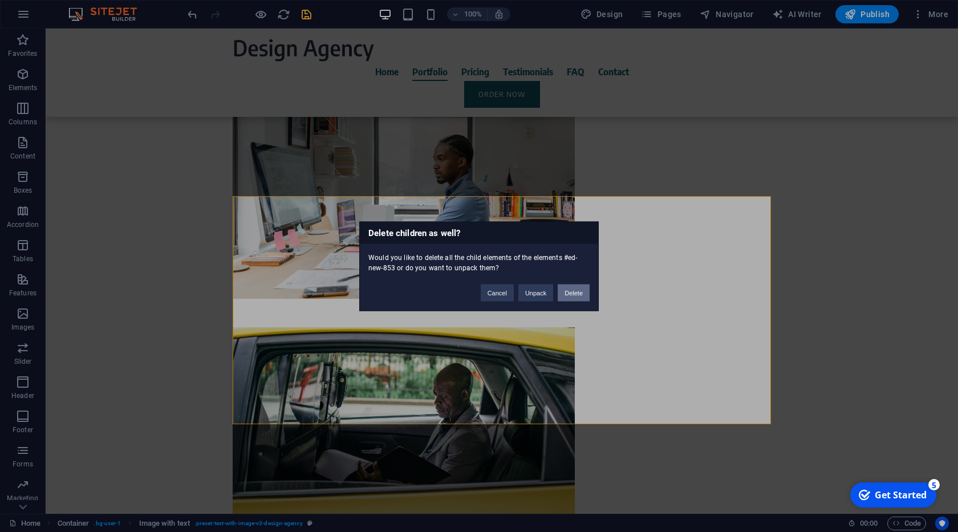
click at [572, 299] on button "Delete" at bounding box center [573, 292] width 32 height 17
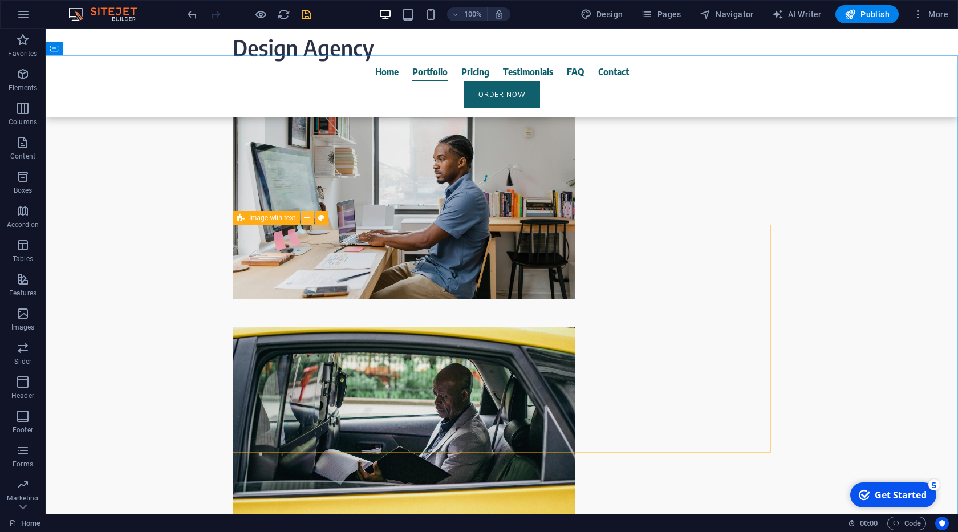
click at [308, 219] on icon at bounding box center [307, 218] width 6 height 12
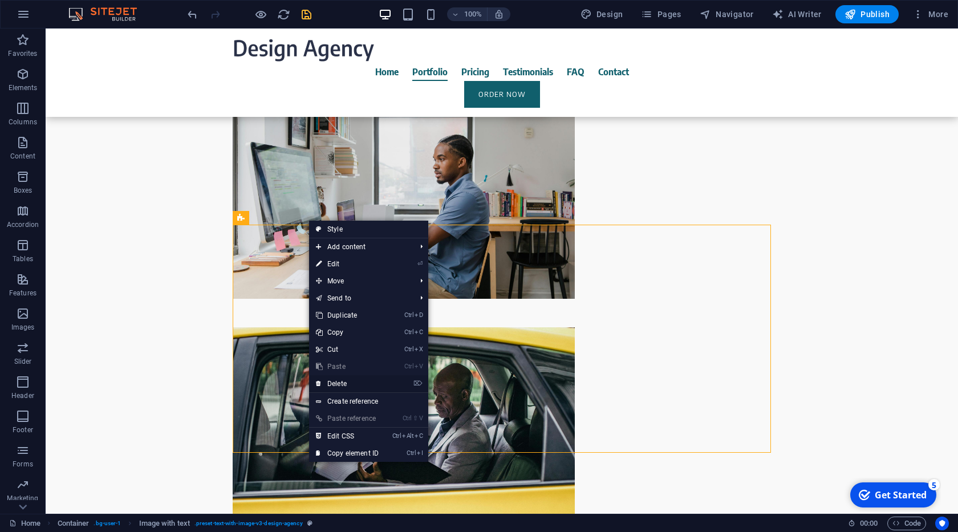
click at [343, 380] on link "⌦ Delete" at bounding box center [347, 383] width 76 height 17
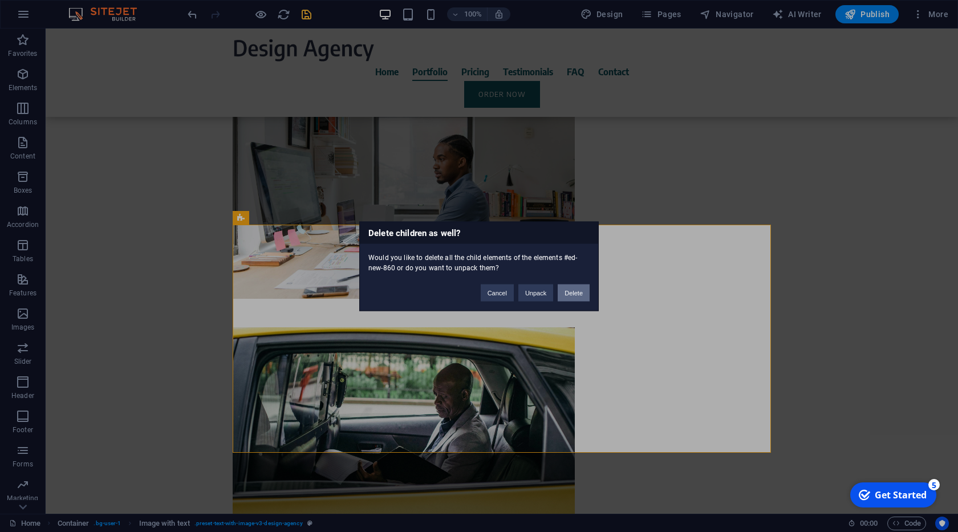
click at [569, 286] on button "Delete" at bounding box center [573, 292] width 32 height 17
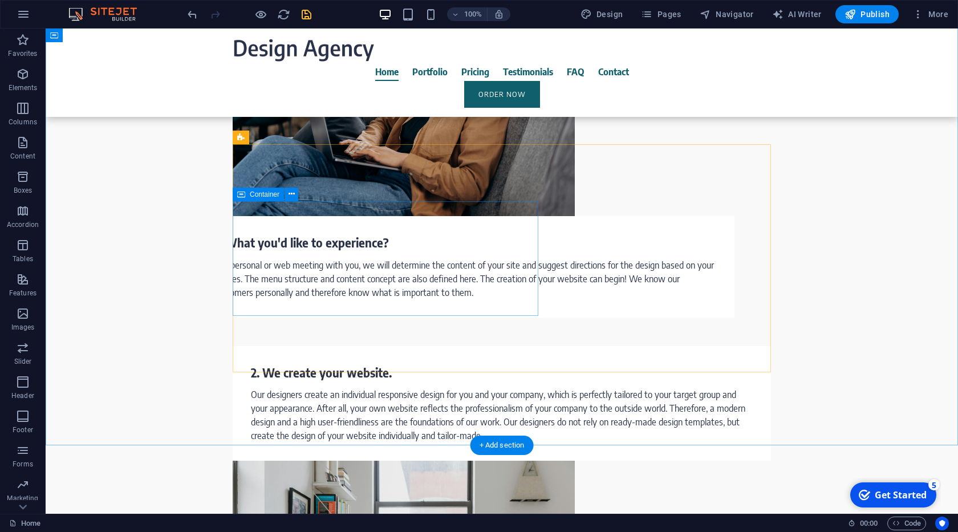
scroll to position [1589, 0]
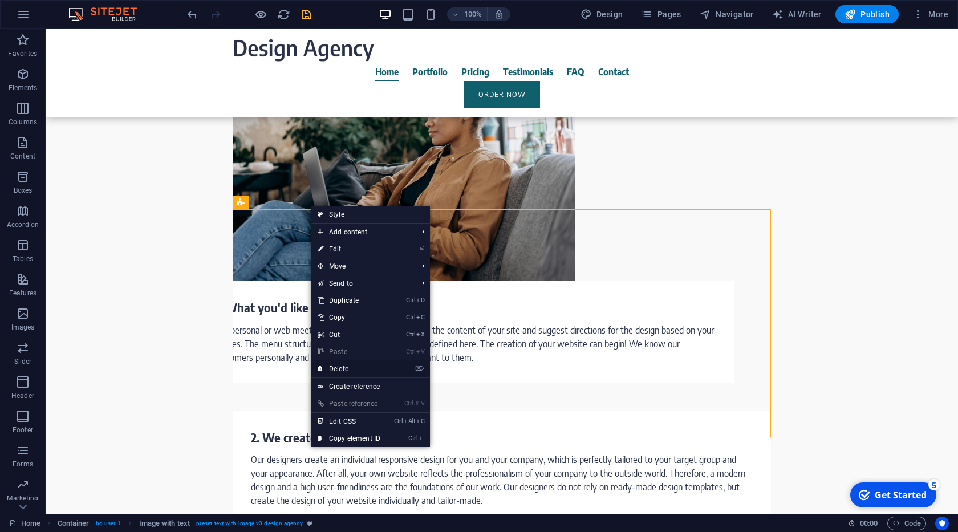
click at [352, 368] on link "⌦ Delete" at bounding box center [349, 368] width 76 height 17
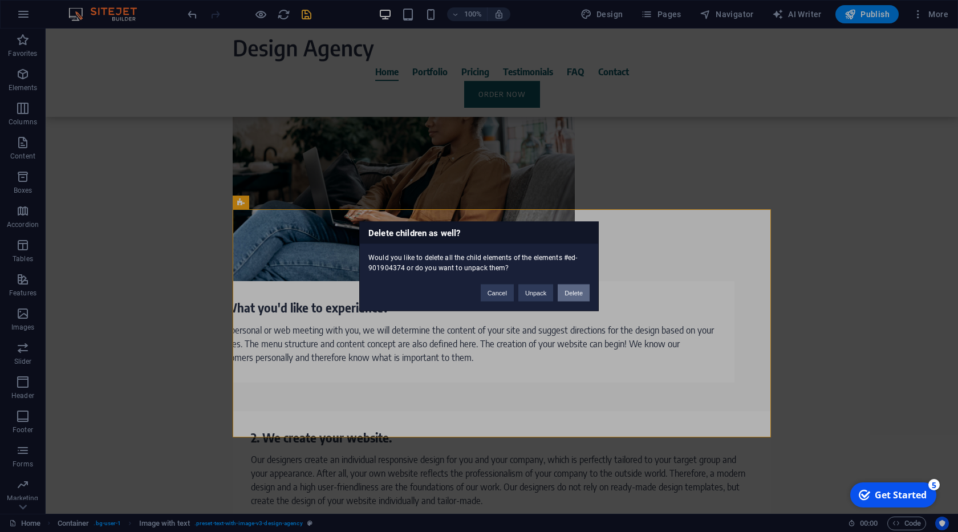
drag, startPoint x: 569, startPoint y: 296, endPoint x: 436, endPoint y: 239, distance: 144.8
click at [569, 296] on button "Delete" at bounding box center [573, 292] width 32 height 17
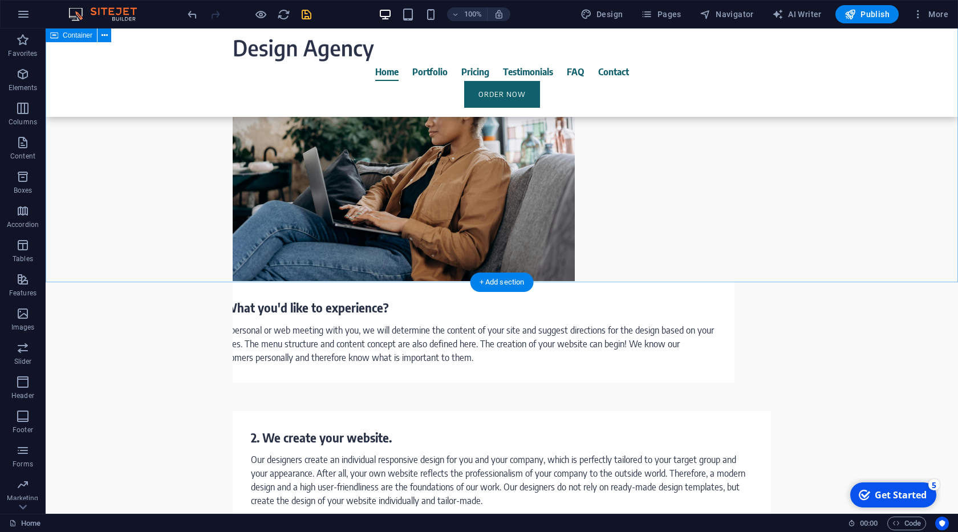
scroll to position [1264, 0]
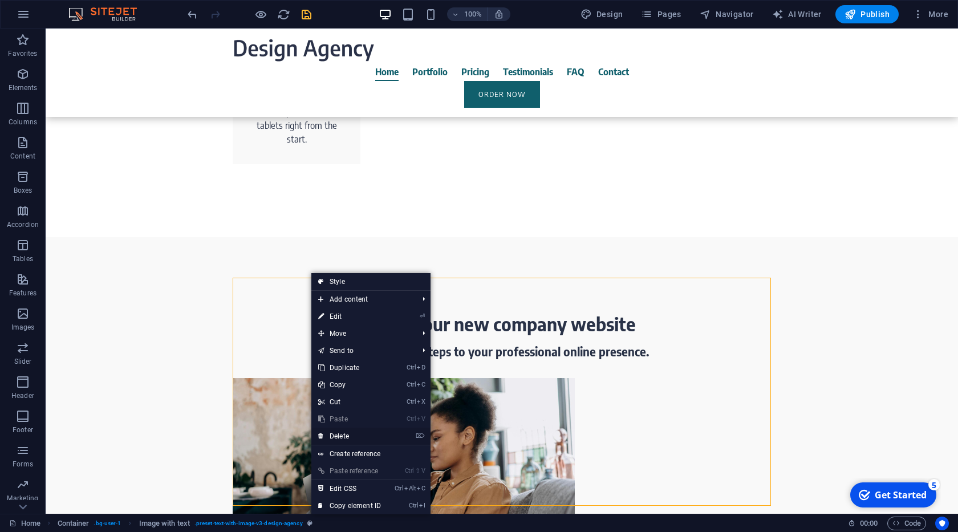
click at [351, 437] on link "⌦ Delete" at bounding box center [349, 436] width 76 height 17
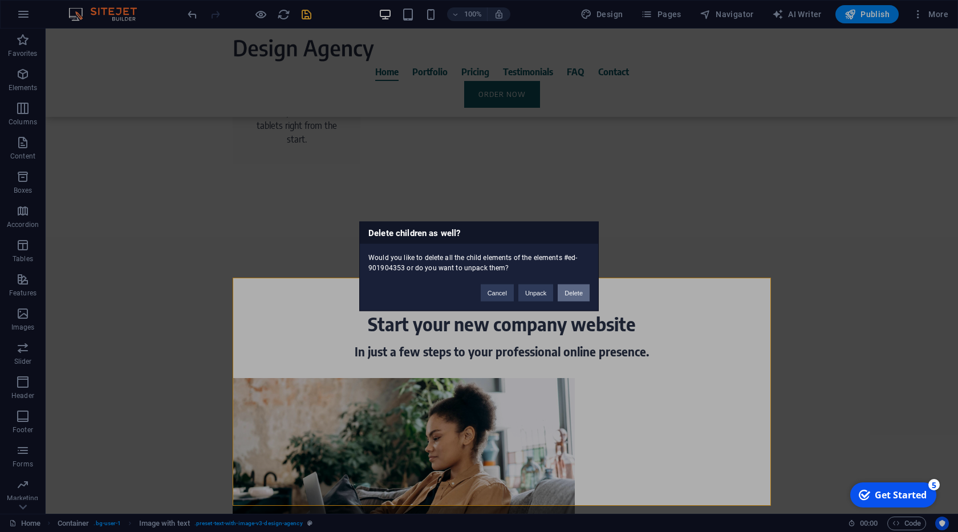
click at [567, 291] on button "Delete" at bounding box center [573, 292] width 32 height 17
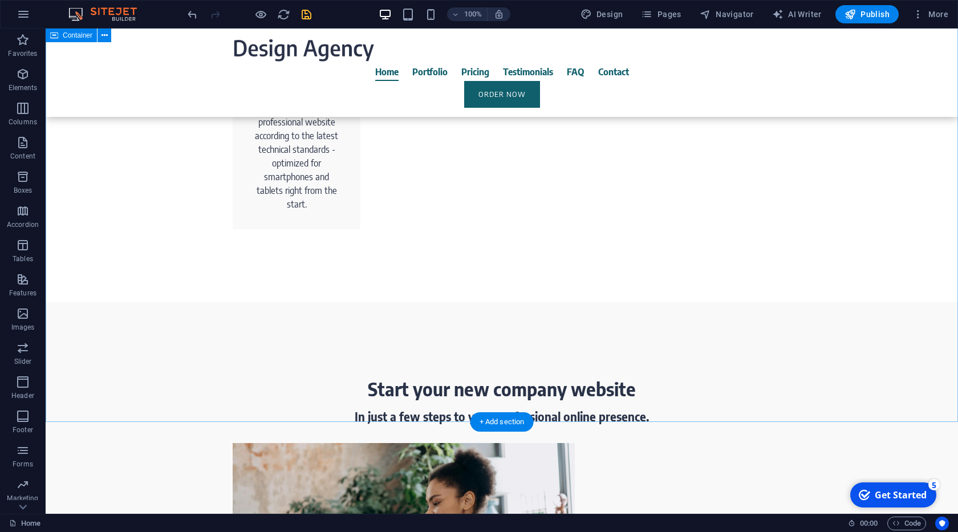
scroll to position [1394, 0]
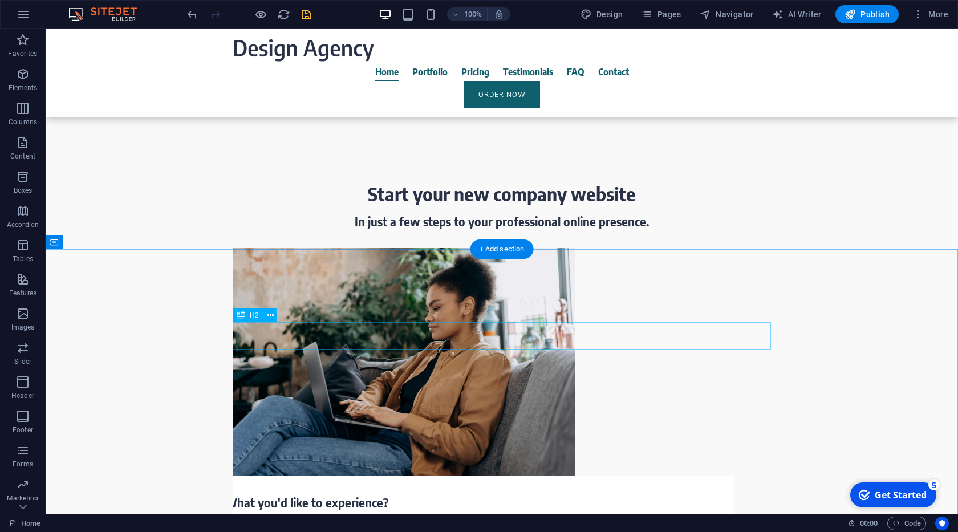
click at [270, 315] on icon at bounding box center [270, 316] width 6 height 12
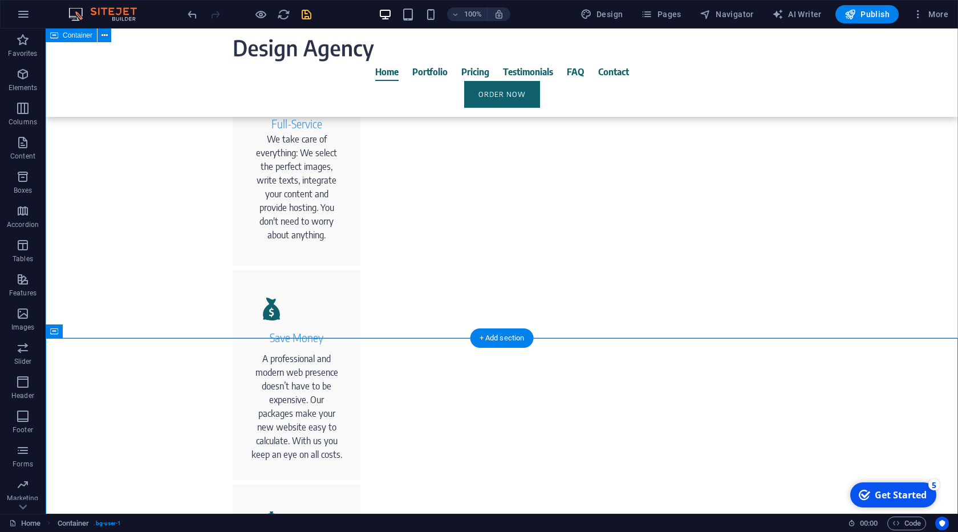
scroll to position [809, 0]
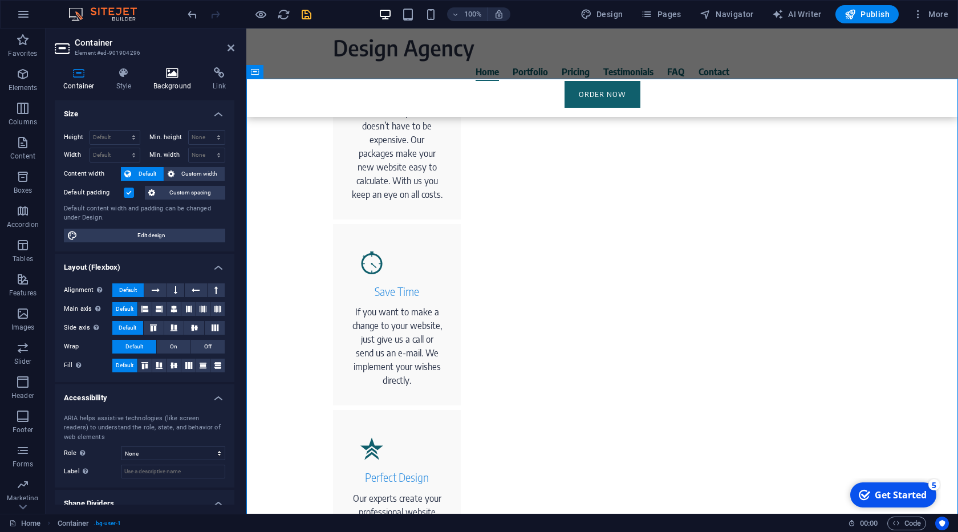
click at [169, 70] on icon at bounding box center [172, 72] width 55 height 11
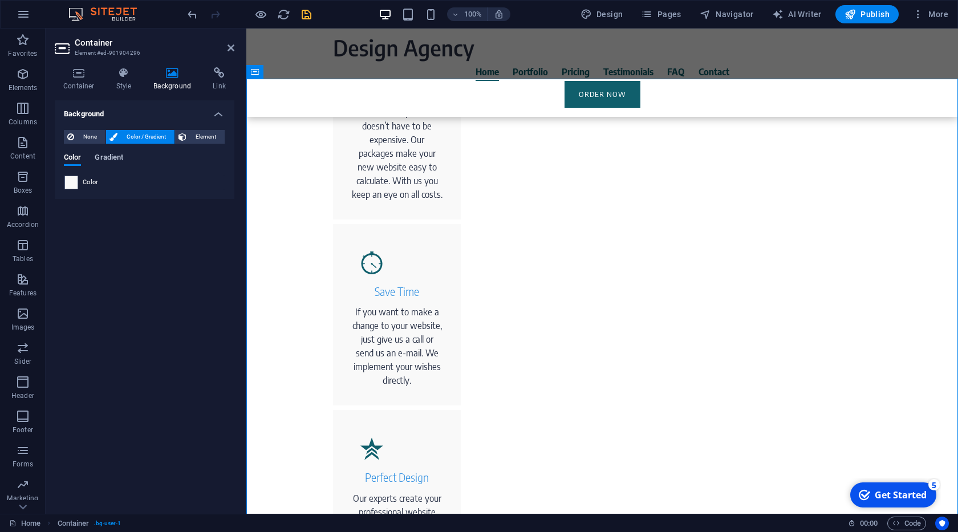
click at [100, 161] on span "Gradient" at bounding box center [109, 158] width 29 height 16
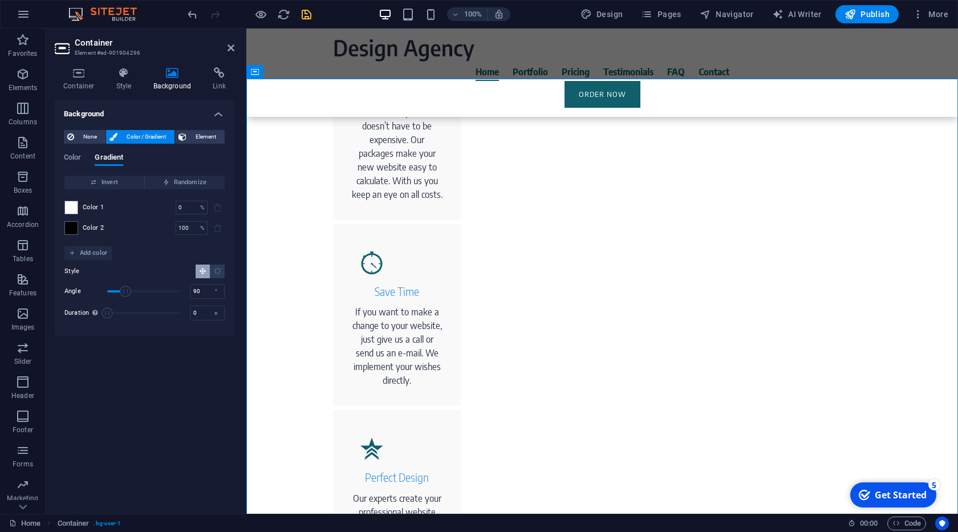
click at [79, 230] on div "Color 2 100 % ​" at bounding box center [144, 228] width 160 height 14
click at [74, 232] on span at bounding box center [71, 228] width 13 height 13
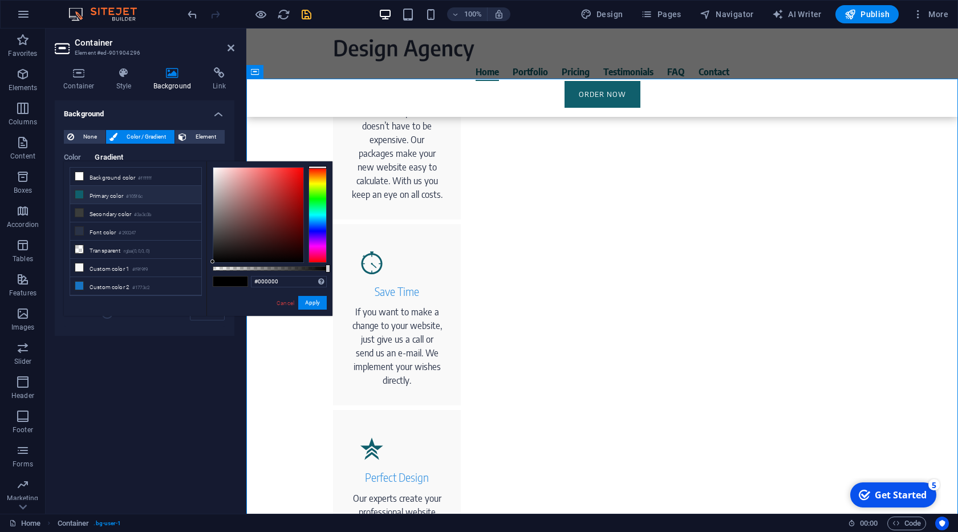
click at [126, 199] on li "Primary color #105f6c" at bounding box center [135, 195] width 131 height 18
type input "#105f6c"
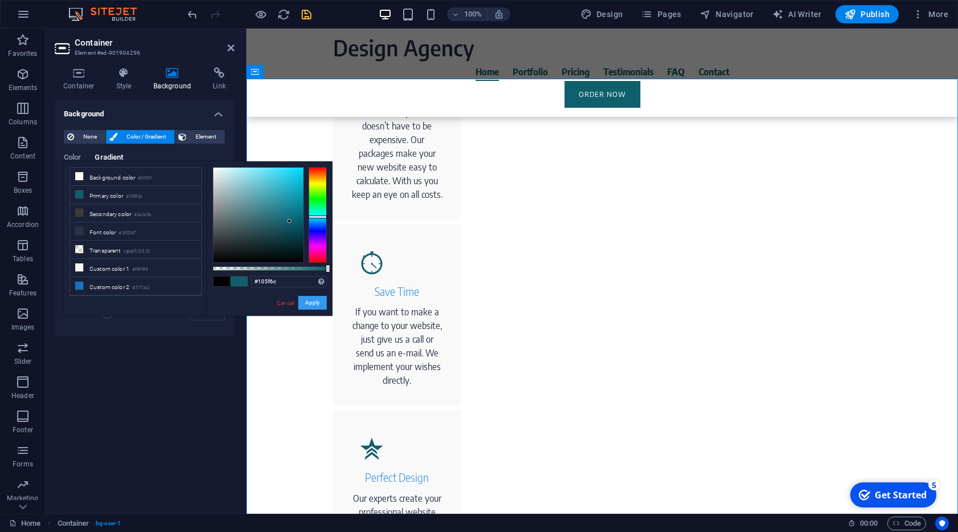
click at [313, 303] on button "Apply" at bounding box center [312, 303] width 29 height 14
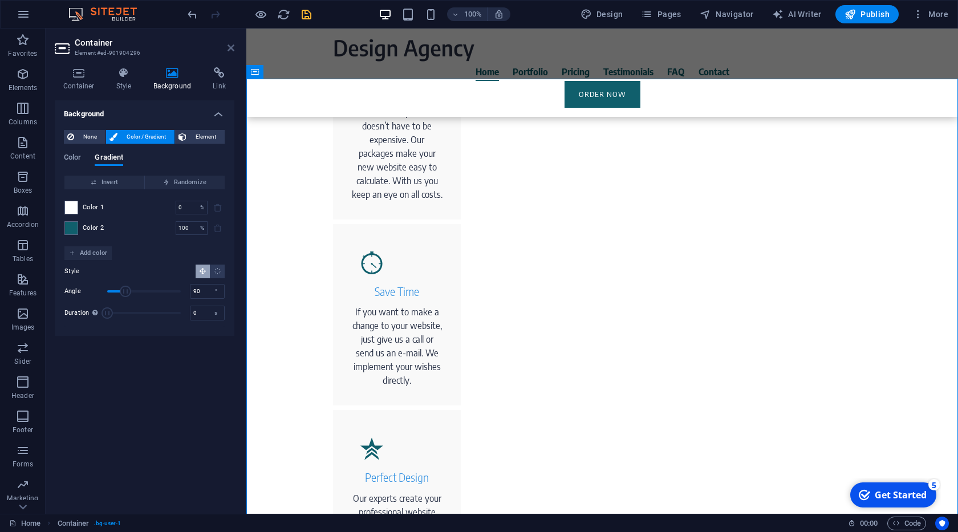
click at [228, 48] on icon at bounding box center [230, 47] width 7 height 9
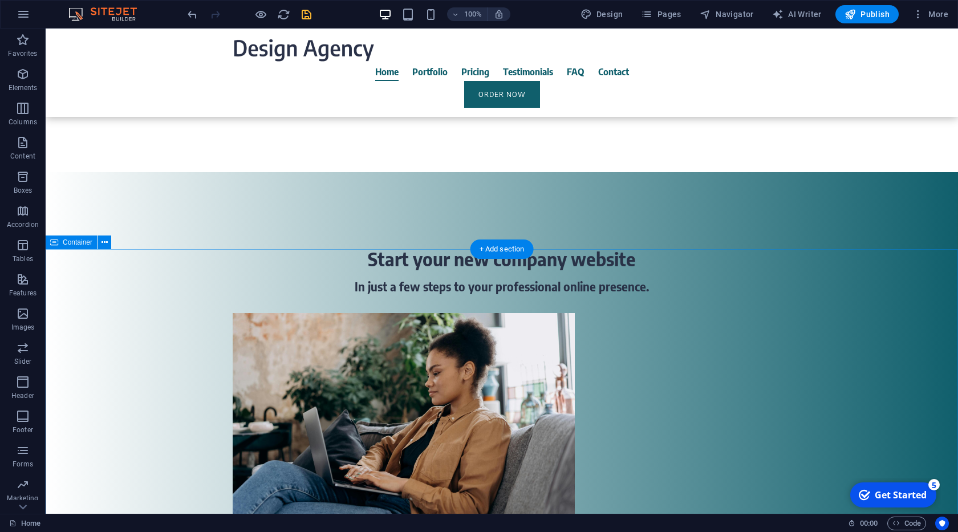
scroll to position [1394, 0]
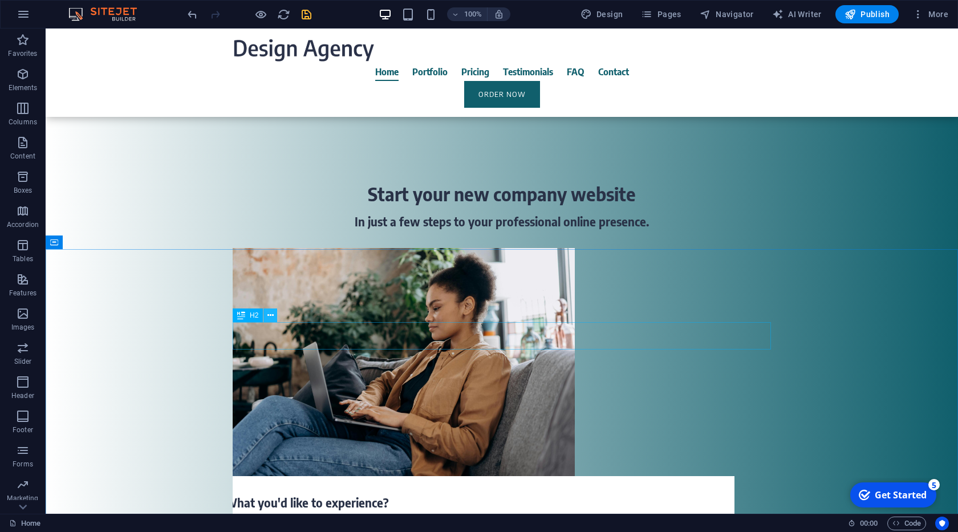
click at [266, 312] on button at bounding box center [270, 315] width 14 height 14
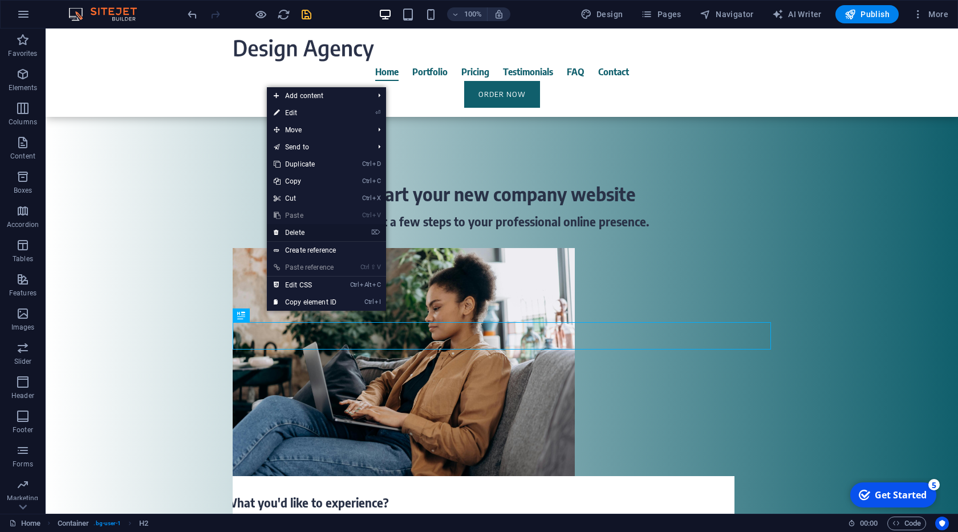
click at [294, 235] on link "⌦ Delete" at bounding box center [305, 232] width 76 height 17
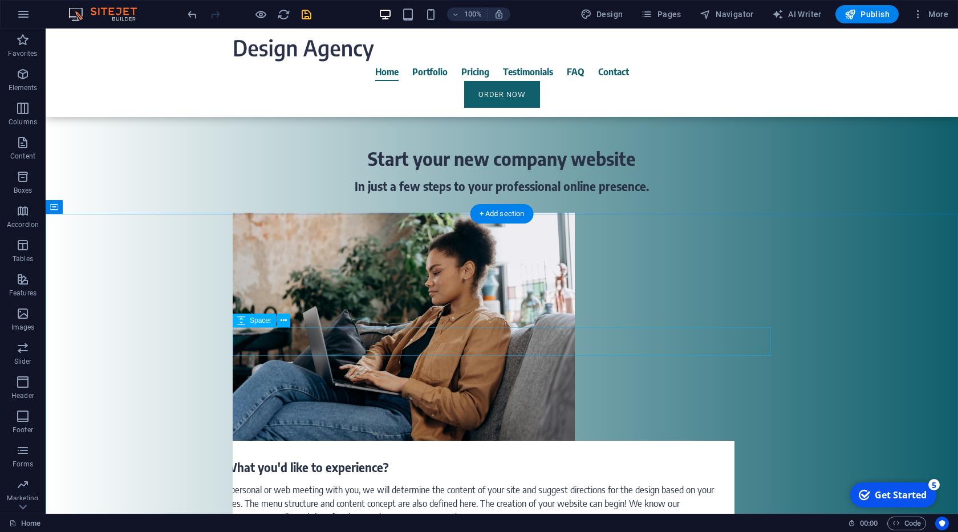
scroll to position [1524, 0]
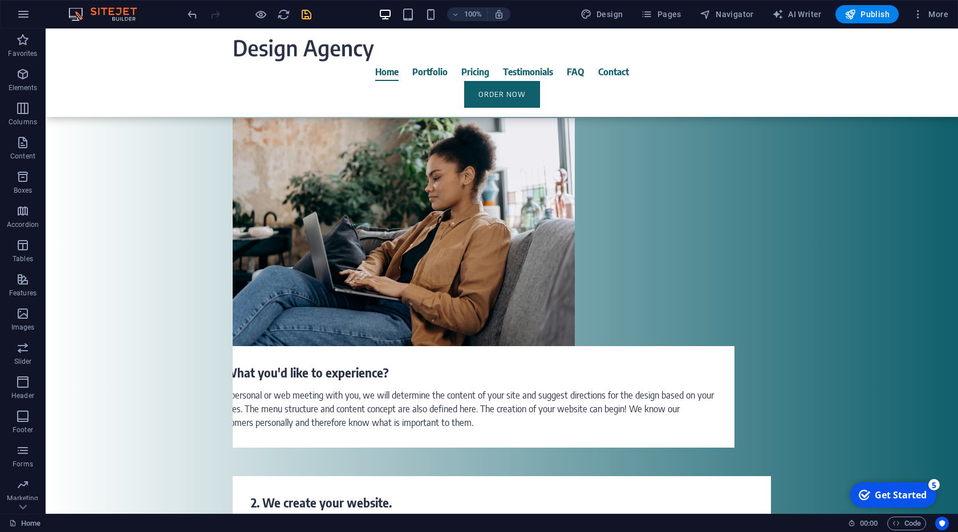
drag, startPoint x: 299, startPoint y: 17, endPoint x: 289, endPoint y: 33, distance: 19.0
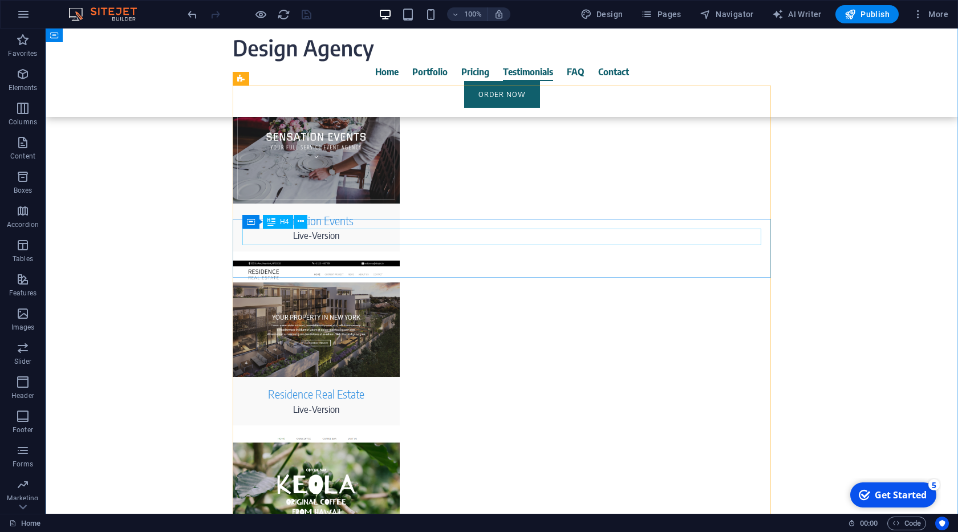
scroll to position [3474, 0]
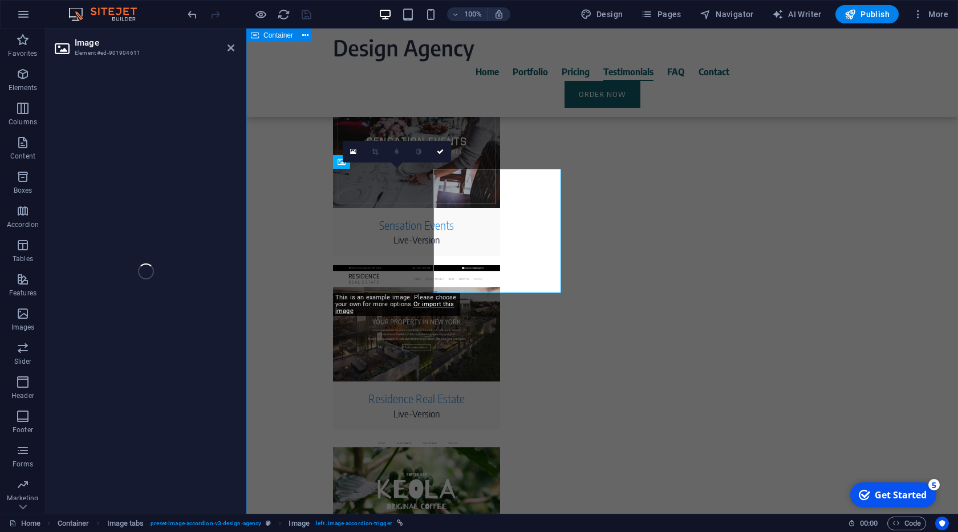
select select "px"
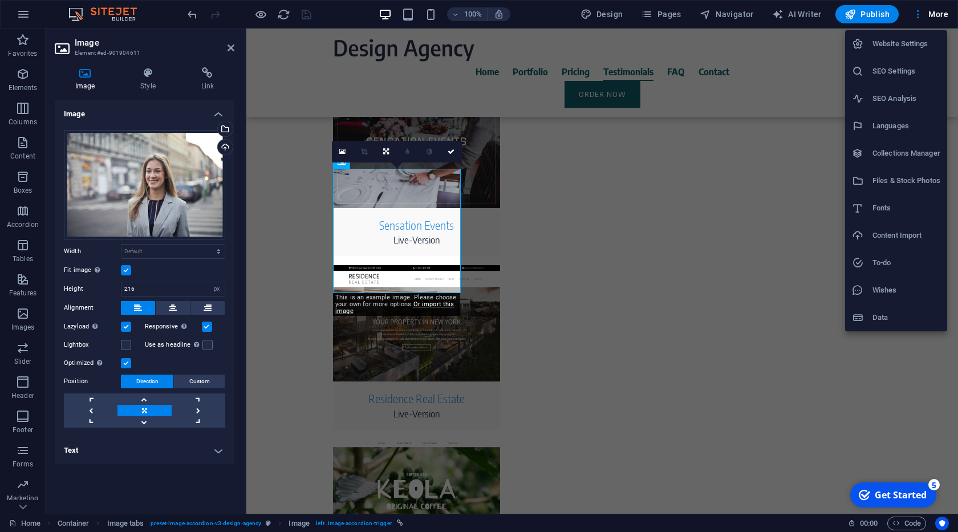
click at [883, 185] on h6 "Files & Stock Photos" at bounding box center [906, 181] width 68 height 14
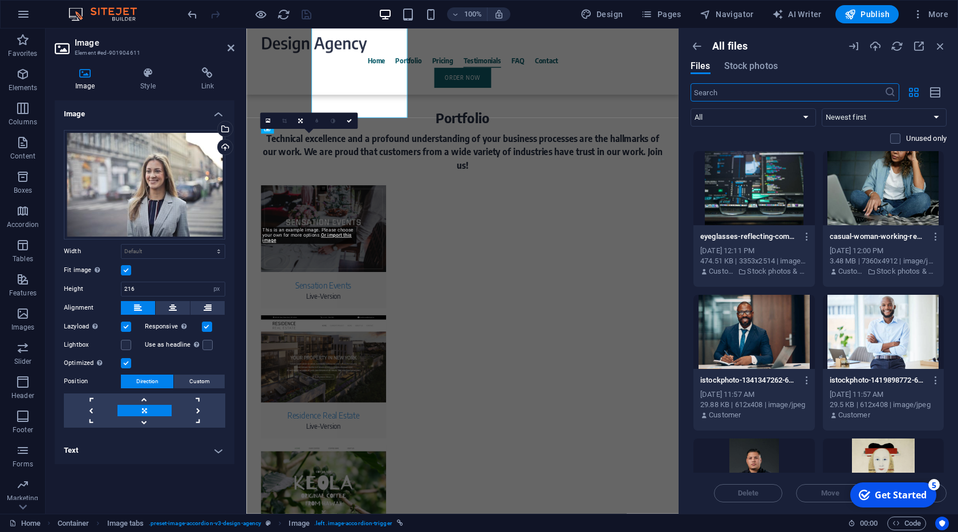
scroll to position [3619, 0]
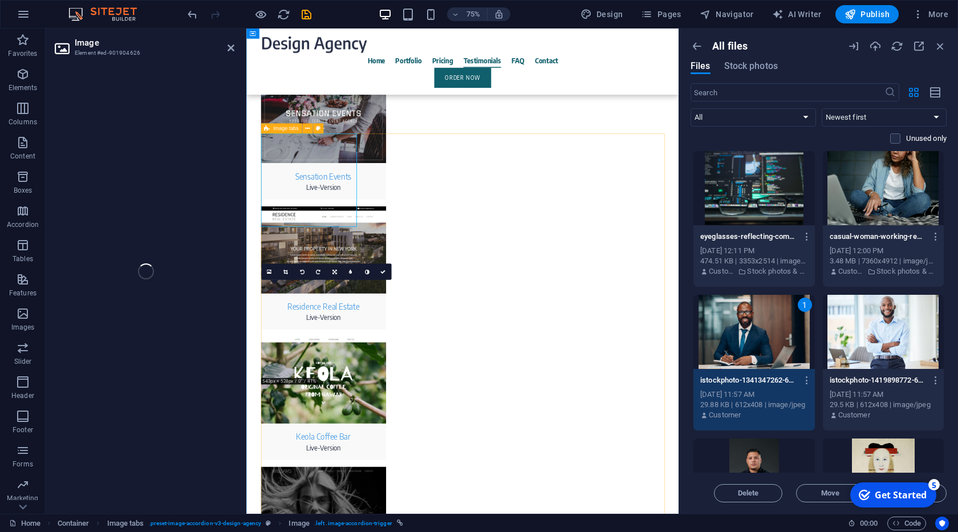
select select "px"
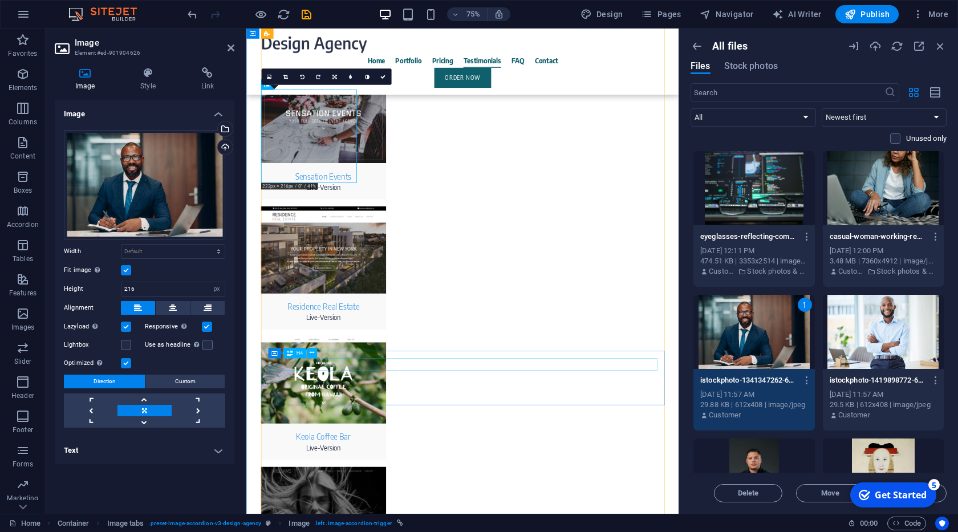
scroll to position [3879, 0]
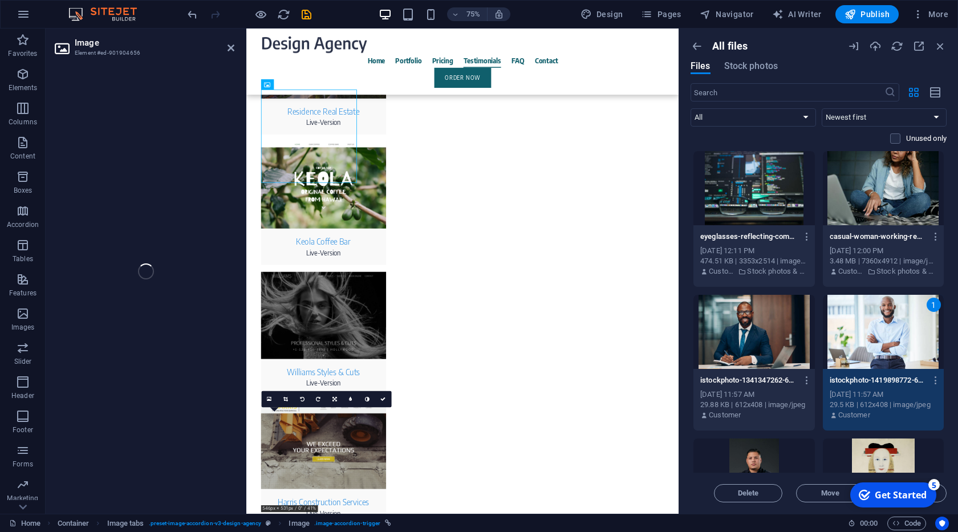
select select "px"
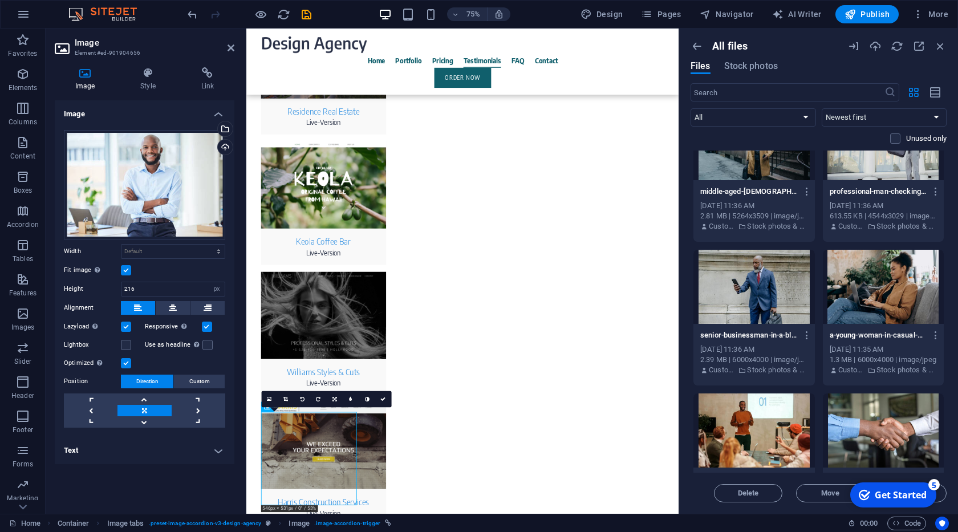
scroll to position [1570, 0]
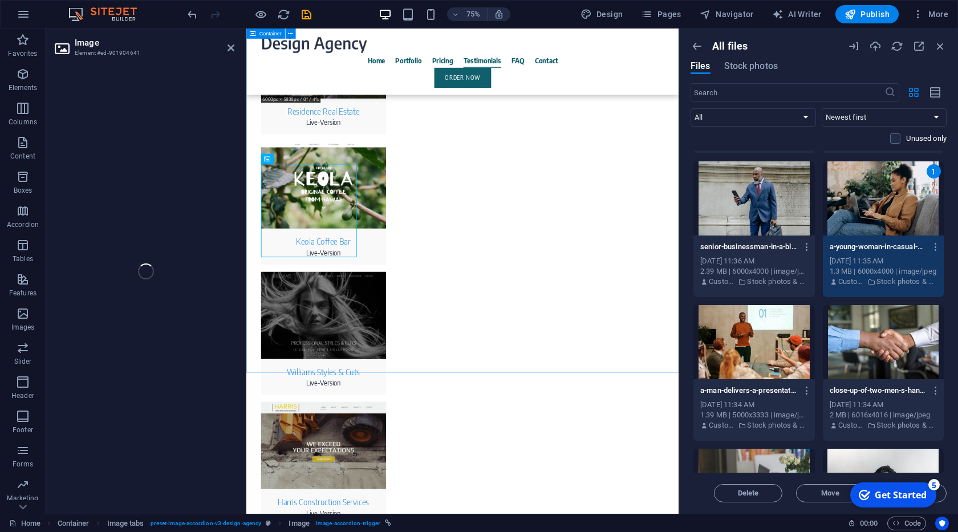
select select "px"
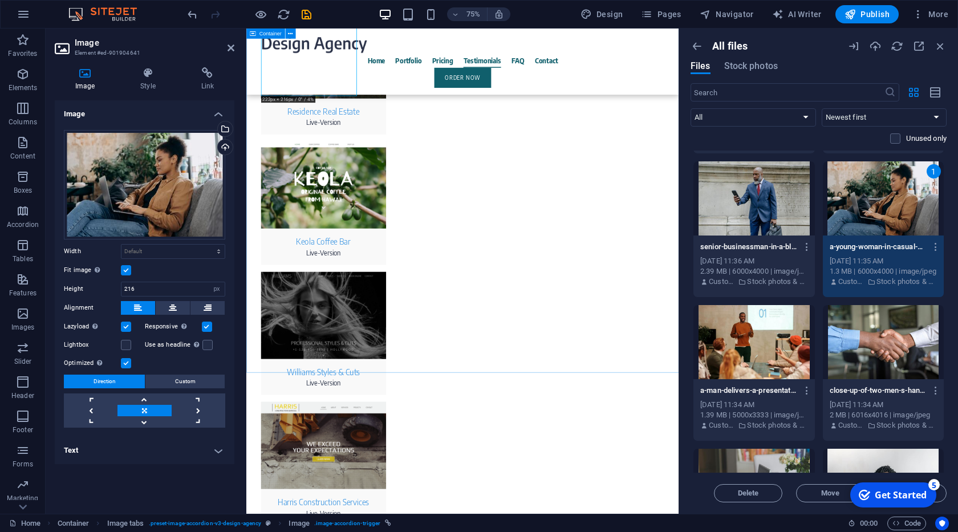
scroll to position [4210, 0]
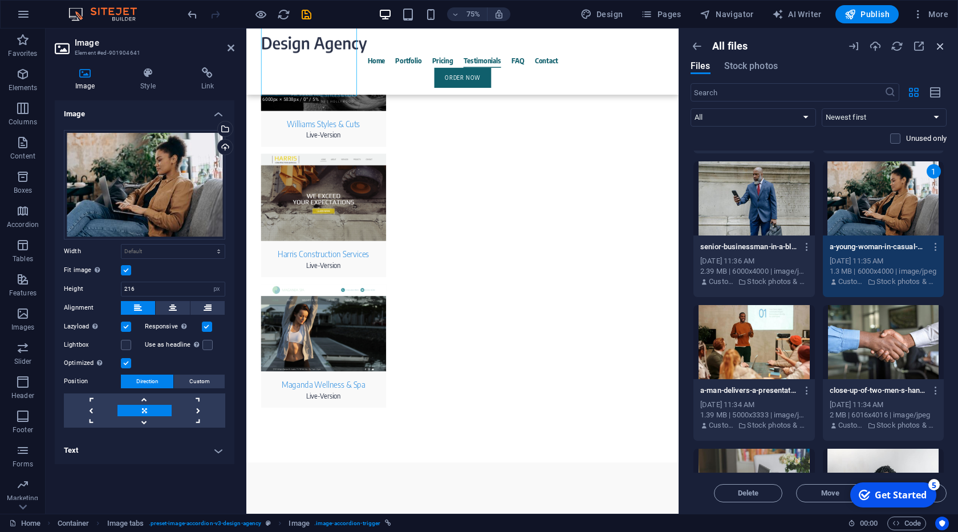
drag, startPoint x: 938, startPoint y: 47, endPoint x: 287, endPoint y: 311, distance: 701.9
click at [938, 47] on icon "button" at bounding box center [940, 46] width 13 height 13
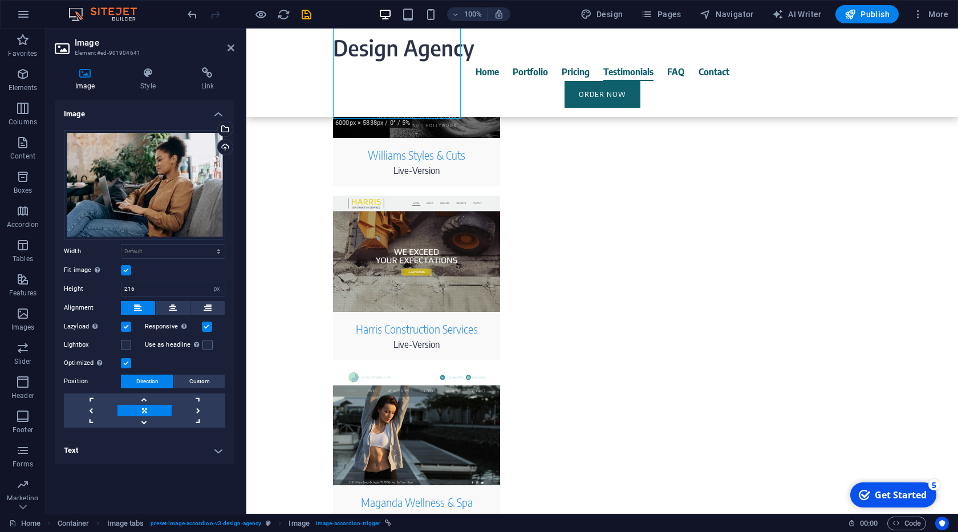
click at [225, 50] on header "Image Element #ed-901904641" at bounding box center [145, 44] width 180 height 30
click at [230, 48] on icon at bounding box center [230, 47] width 7 height 9
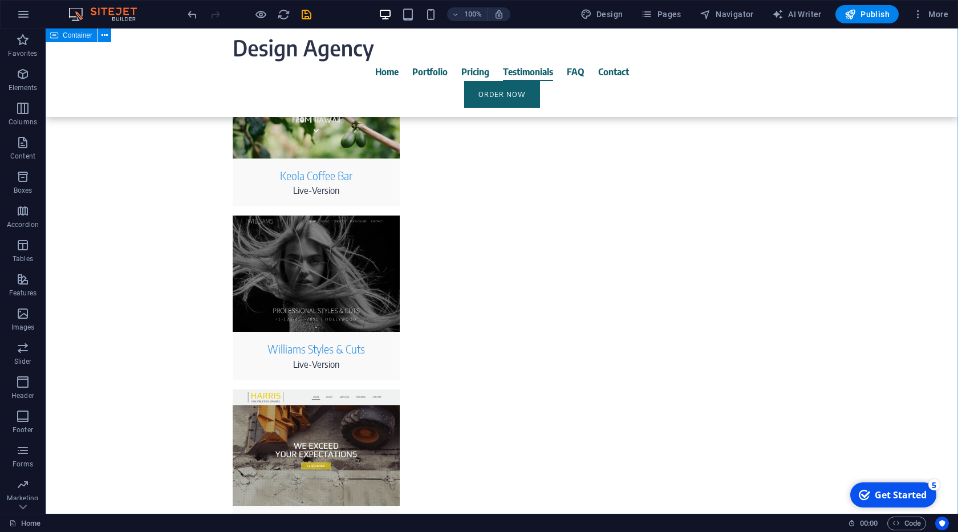
scroll to position [3869, 0]
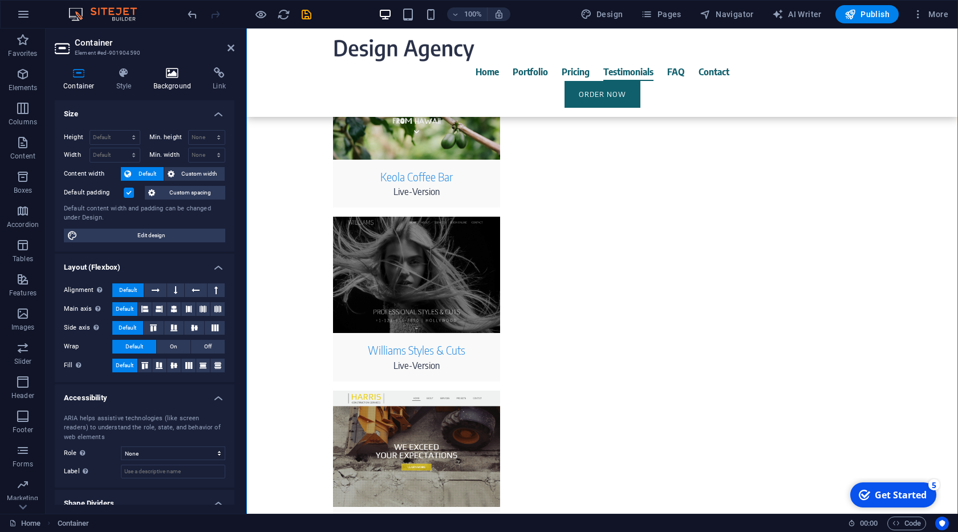
click at [179, 87] on h4 "Background" at bounding box center [175, 79] width 60 height 24
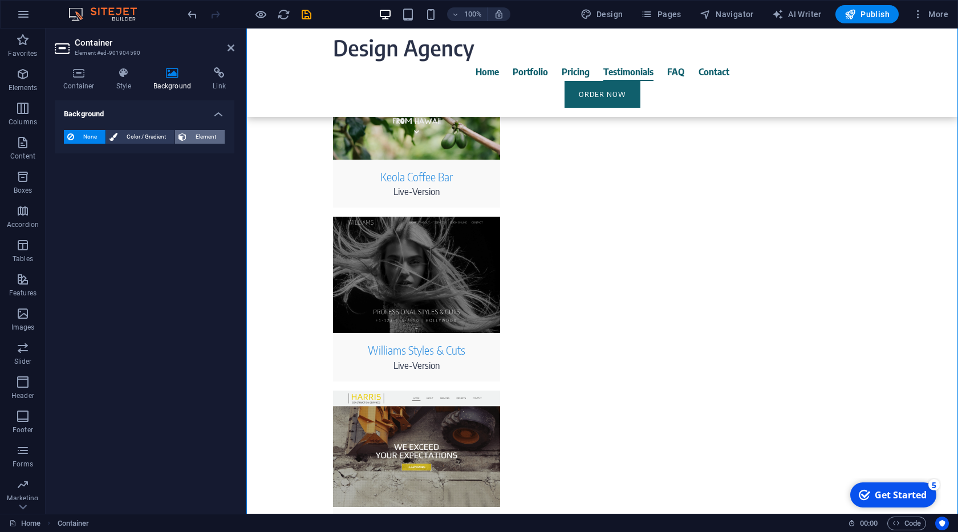
click at [181, 133] on icon at bounding box center [182, 137] width 8 height 14
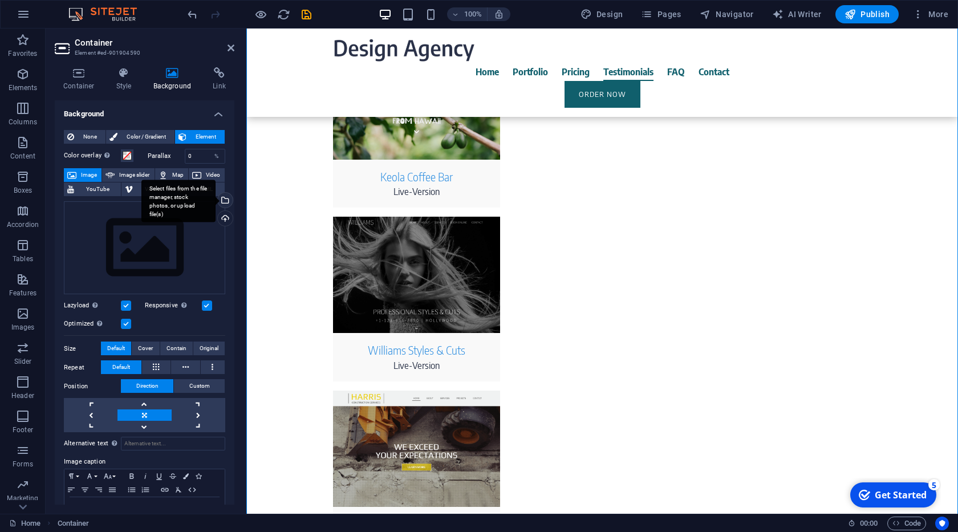
click at [224, 202] on div "Select files from the file manager, stock photos, or upload file(s)" at bounding box center [223, 201] width 17 height 17
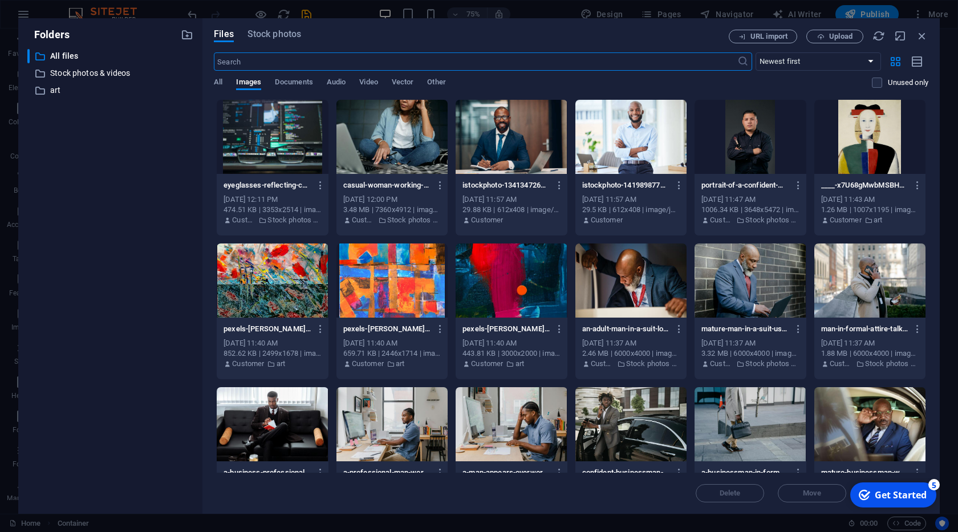
scroll to position [4015, 0]
click at [67, 93] on p "art" at bounding box center [111, 90] width 122 height 13
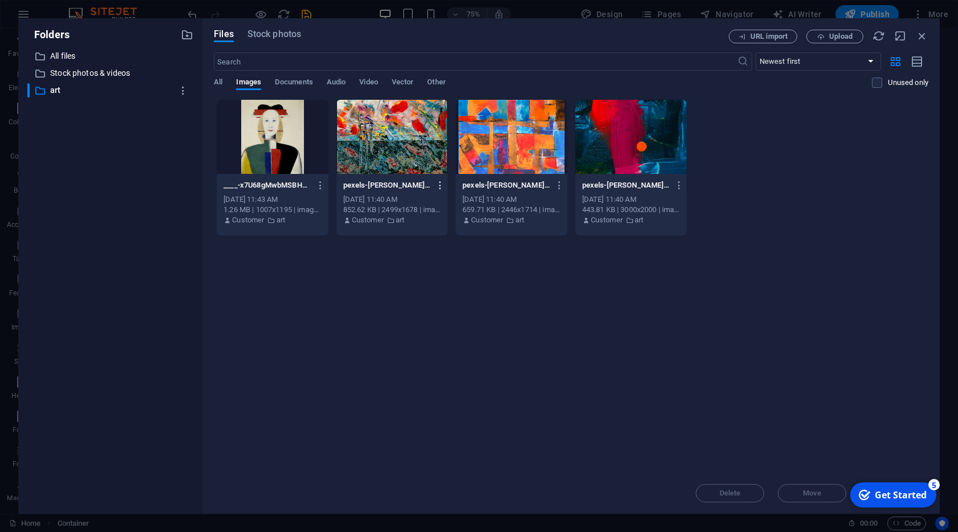
click at [440, 184] on icon "button" at bounding box center [440, 185] width 11 height 10
click at [433, 410] on h6 "Delete" at bounding box center [446, 407] width 49 height 14
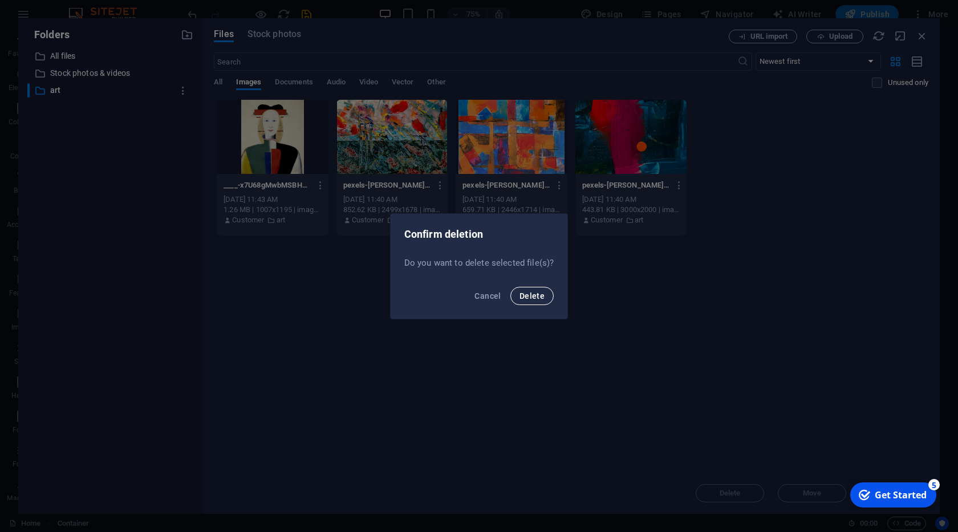
click at [535, 301] on button "Delete" at bounding box center [531, 296] width 43 height 18
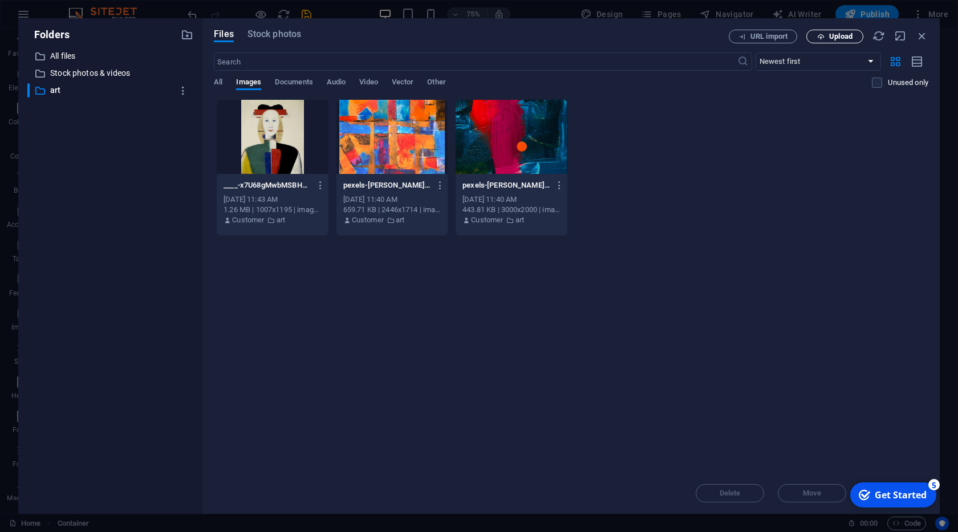
click at [821, 40] on icon "button" at bounding box center [820, 36] width 7 height 7
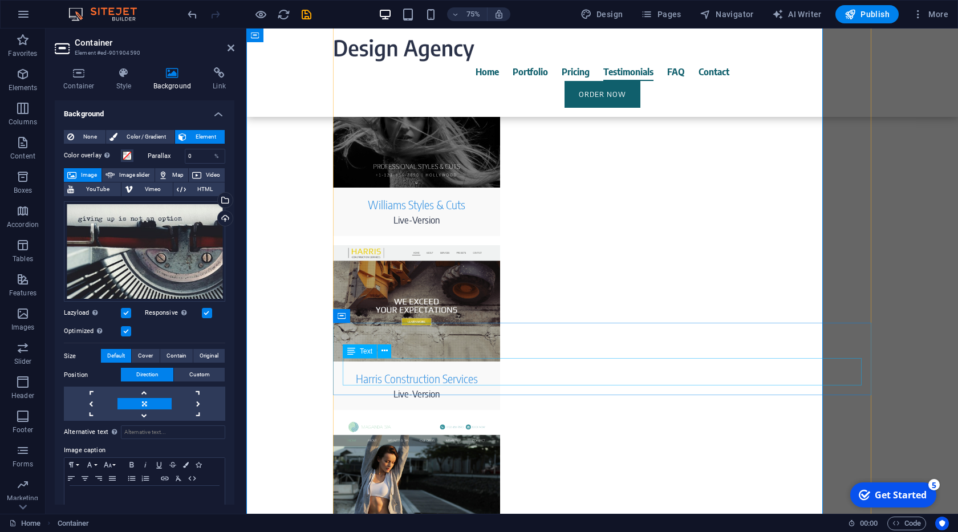
scroll to position [3869, 0]
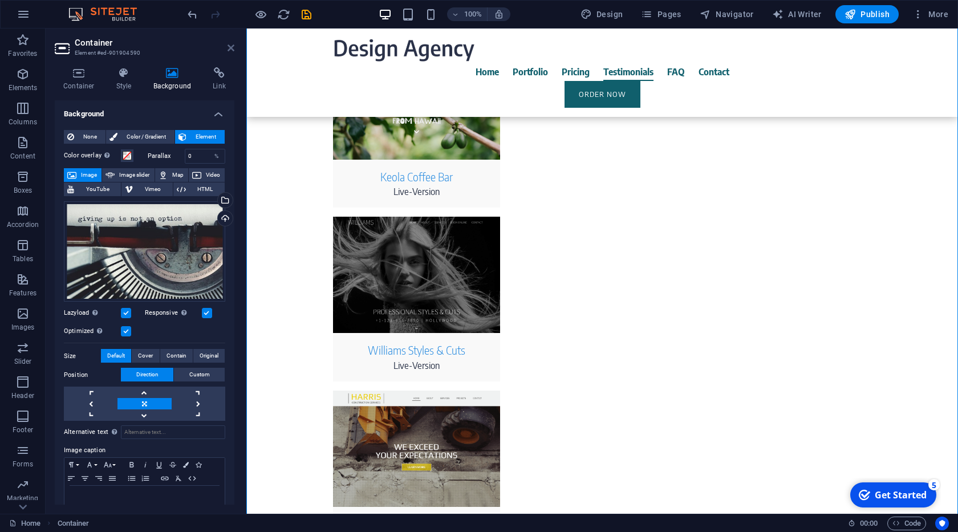
click at [230, 50] on icon at bounding box center [230, 47] width 7 height 9
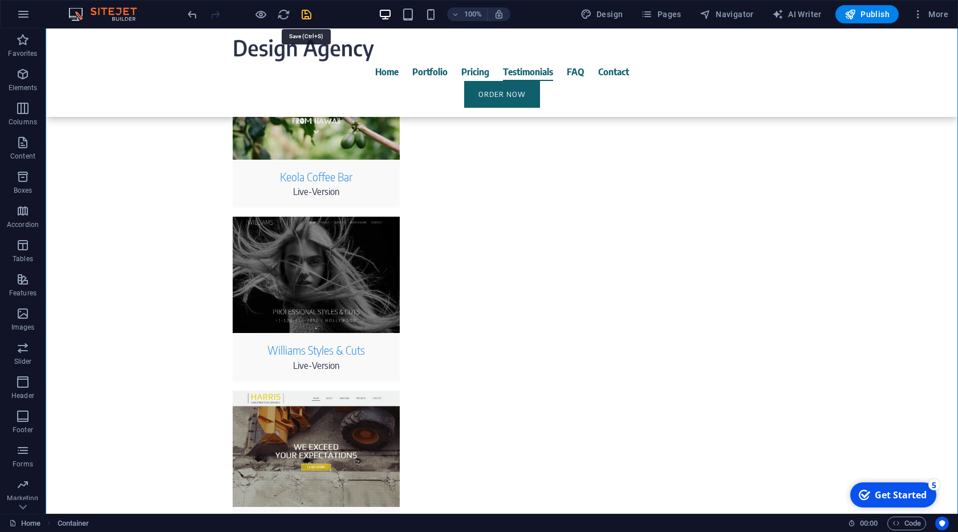
drag, startPoint x: 303, startPoint y: 15, endPoint x: 361, endPoint y: 168, distance: 163.8
click at [303, 15] on icon "save" at bounding box center [306, 14] width 13 height 13
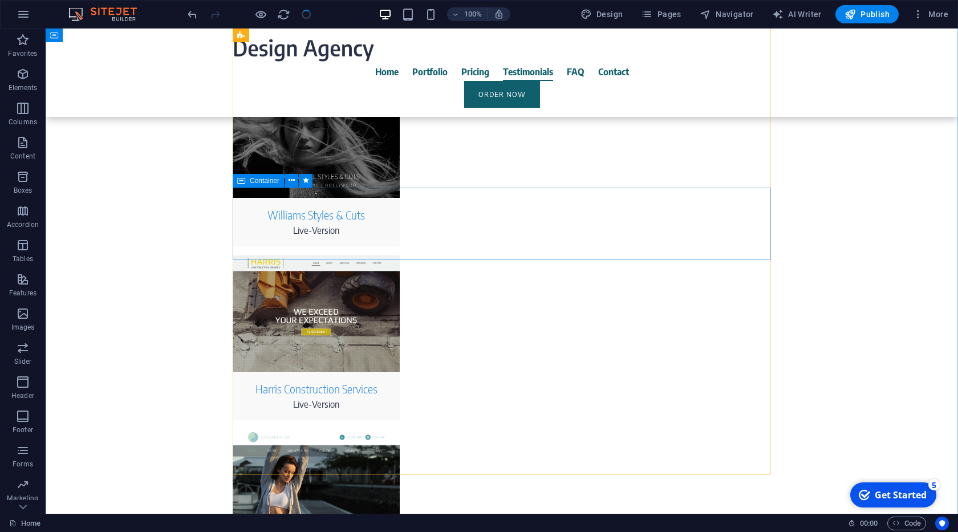
scroll to position [4064, 0]
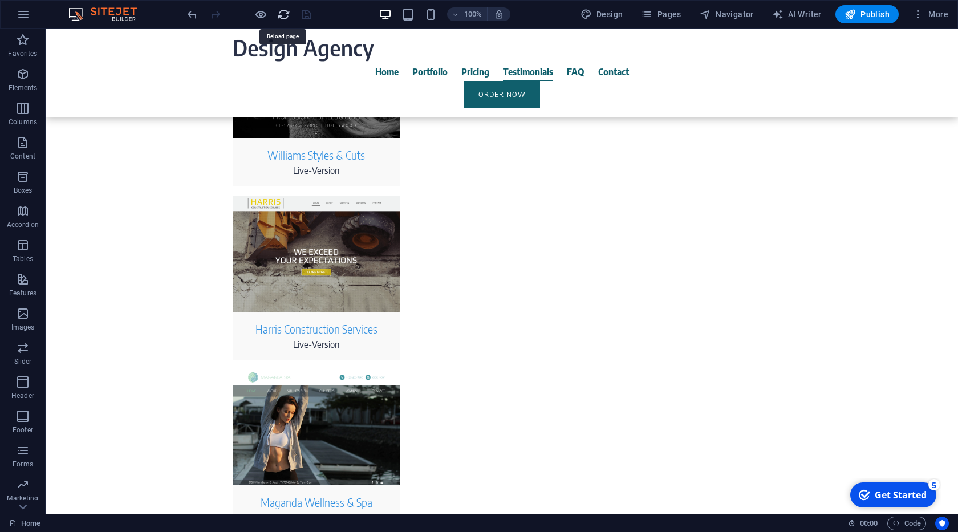
click at [282, 15] on icon "reload" at bounding box center [283, 14] width 13 height 13
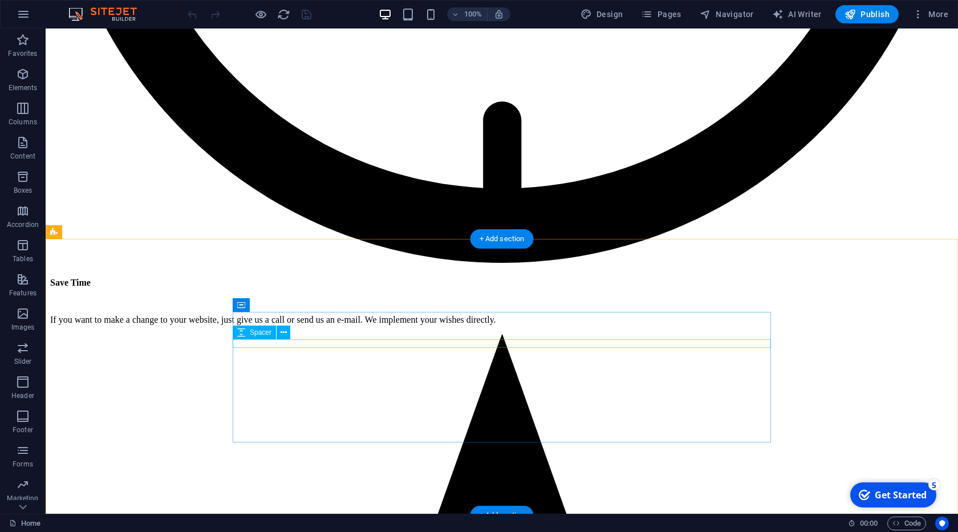
scroll to position [5264, 0]
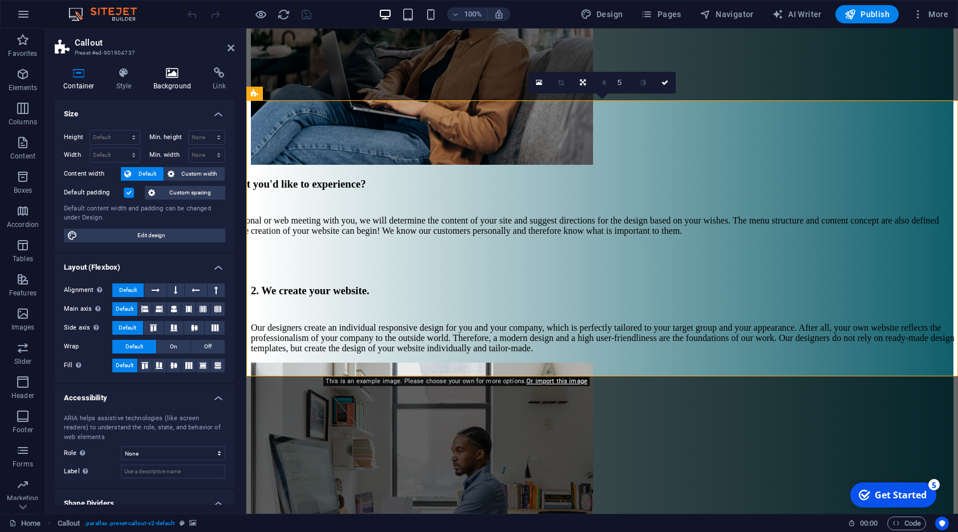
click at [175, 86] on h4 "Background" at bounding box center [175, 79] width 60 height 24
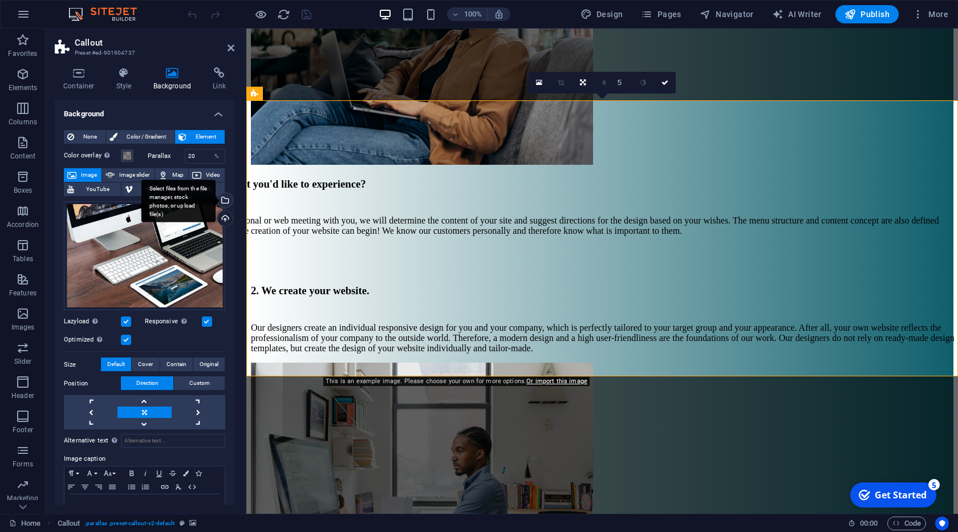
click at [215, 199] on div "Select files from the file manager, stock photos, or upload file(s)" at bounding box center [178, 201] width 74 height 43
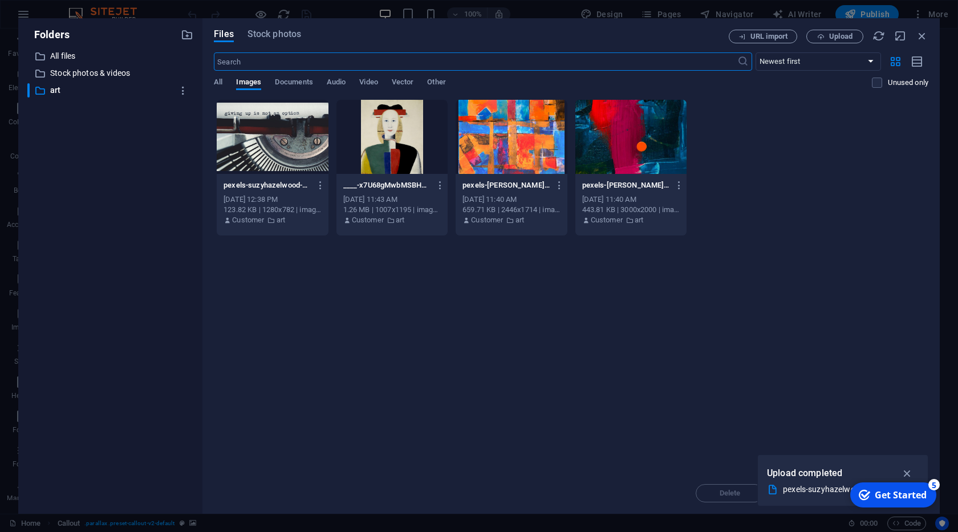
scroll to position [5409, 0]
click at [255, 31] on span "Stock photos" at bounding box center [274, 34] width 54 height 14
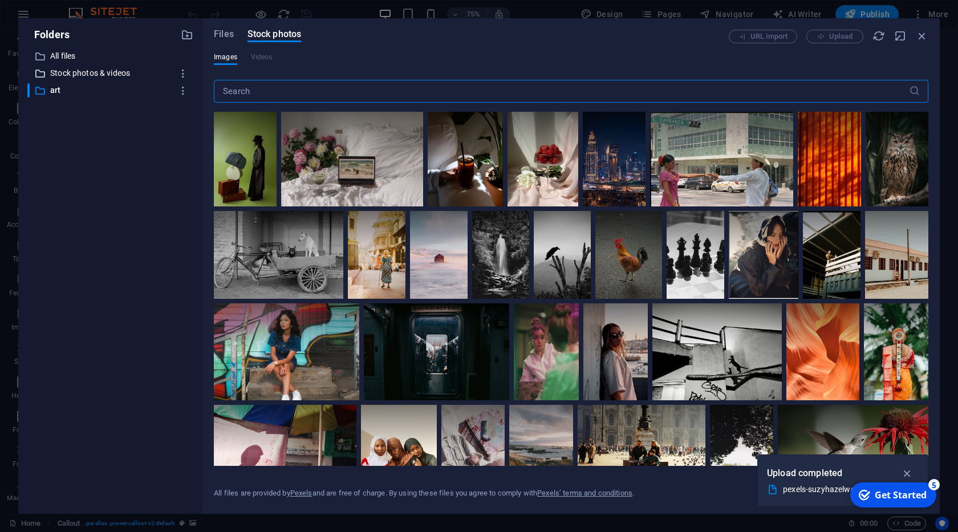
click at [92, 76] on p "Stock photos & videos" at bounding box center [111, 73] width 122 height 13
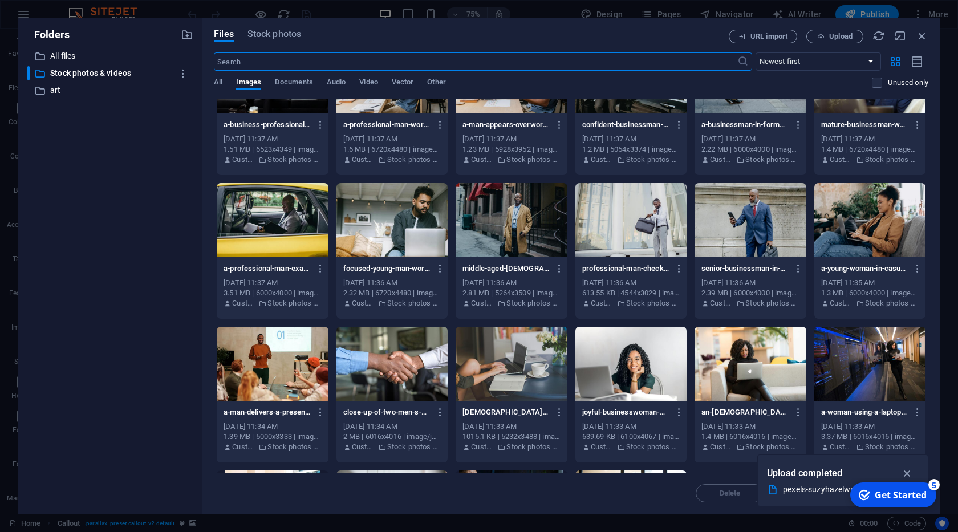
scroll to position [233, 0]
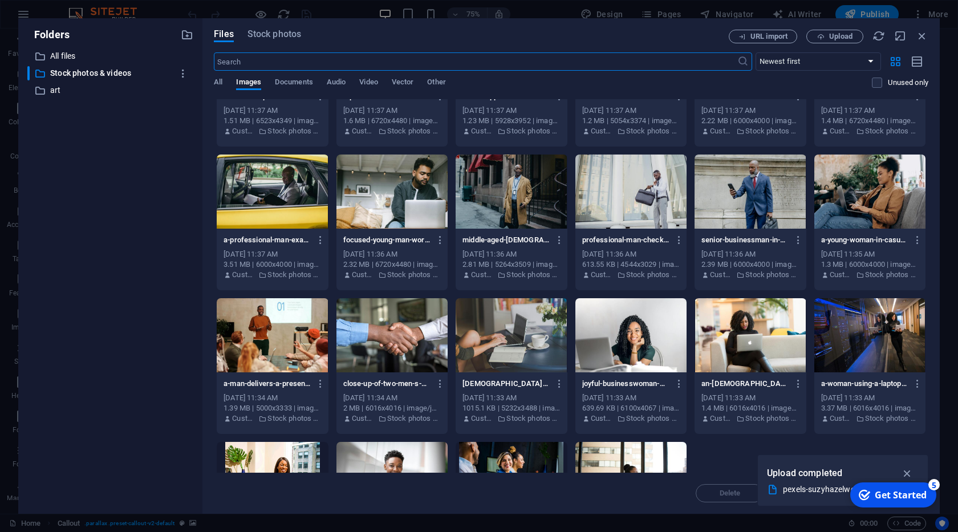
click at [290, 327] on div at bounding box center [272, 335] width 111 height 74
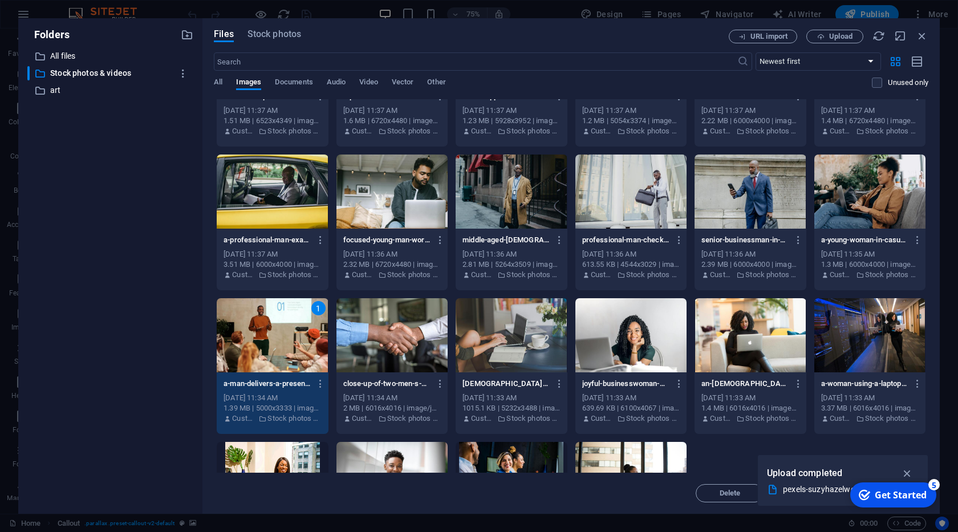
click at [290, 327] on div "1" at bounding box center [272, 335] width 111 height 74
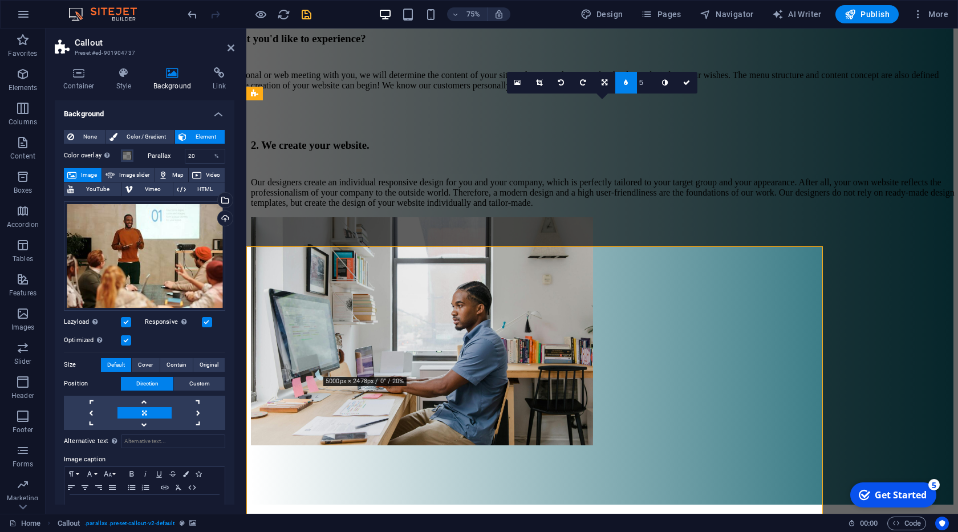
scroll to position [5263, 0]
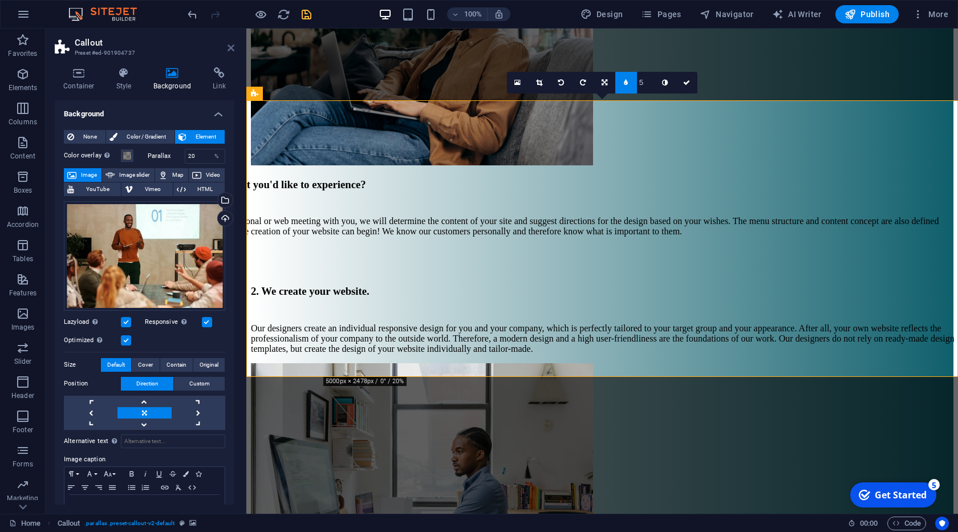
drag, startPoint x: 232, startPoint y: 50, endPoint x: 192, endPoint y: 25, distance: 47.6
click at [232, 50] on icon at bounding box center [230, 47] width 7 height 9
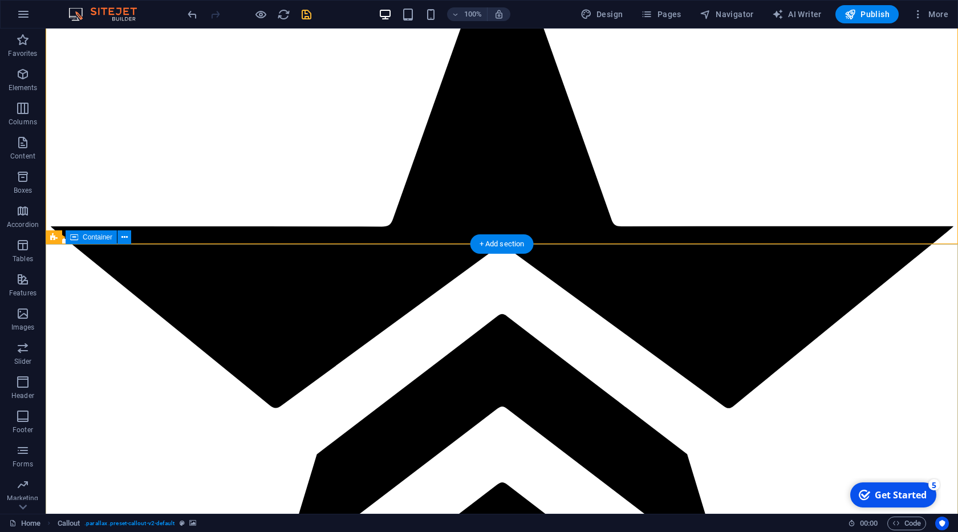
scroll to position [5165, 0]
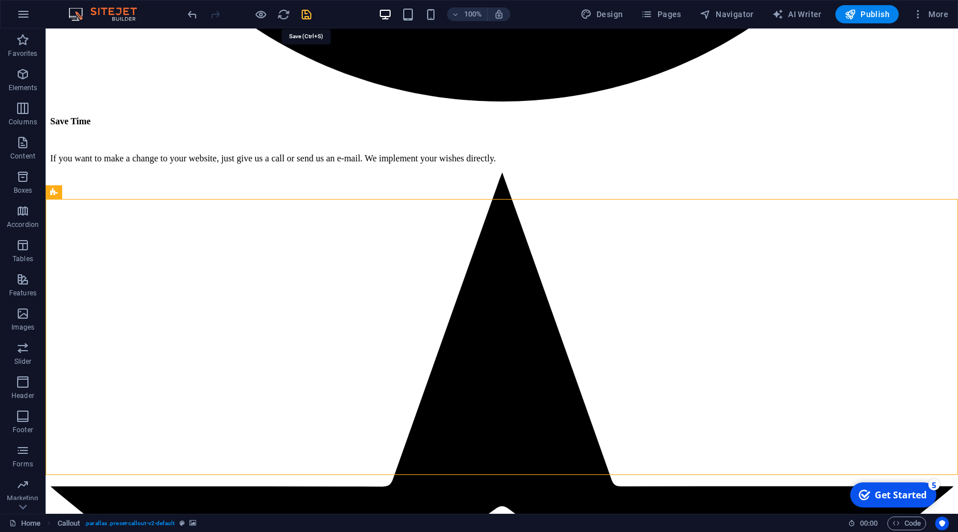
click at [307, 13] on icon "save" at bounding box center [306, 14] width 13 height 13
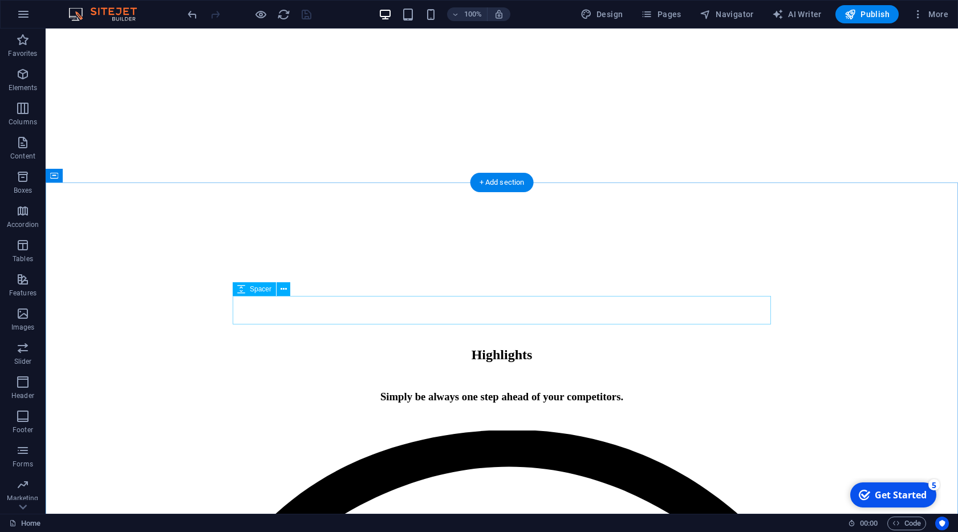
scroll to position [1721, 0]
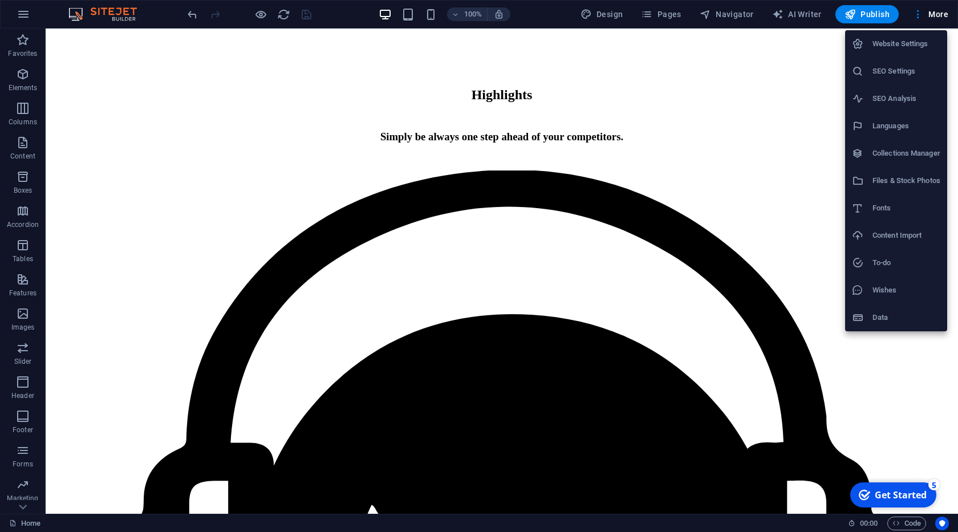
click at [893, 129] on h6 "Languages" at bounding box center [906, 126] width 68 height 14
select select "49"
select select "41"
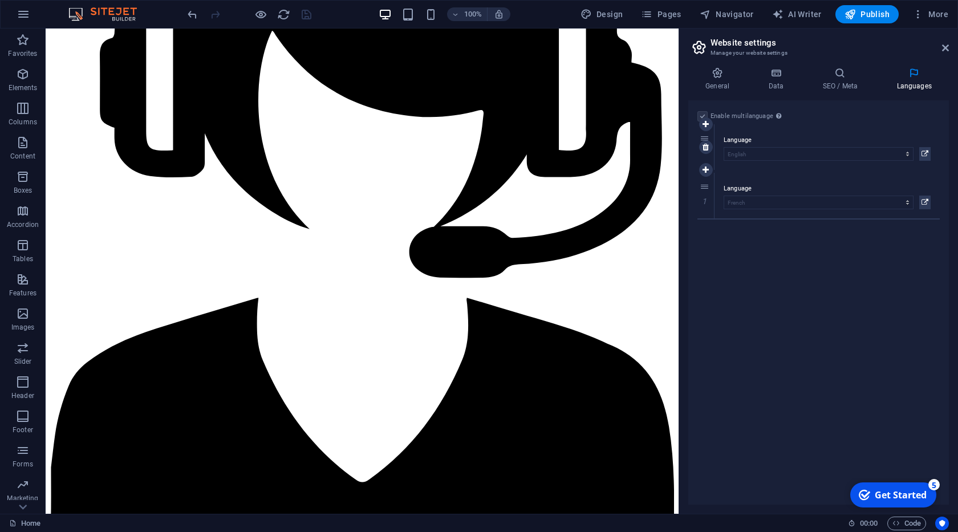
drag, startPoint x: 698, startPoint y: 204, endPoint x: 699, endPoint y: 154, distance: 49.6
click at [699, 154] on div "2" at bounding box center [705, 147] width 17 height 46
select select "41"
click at [307, 15] on icon "save" at bounding box center [306, 14] width 13 height 13
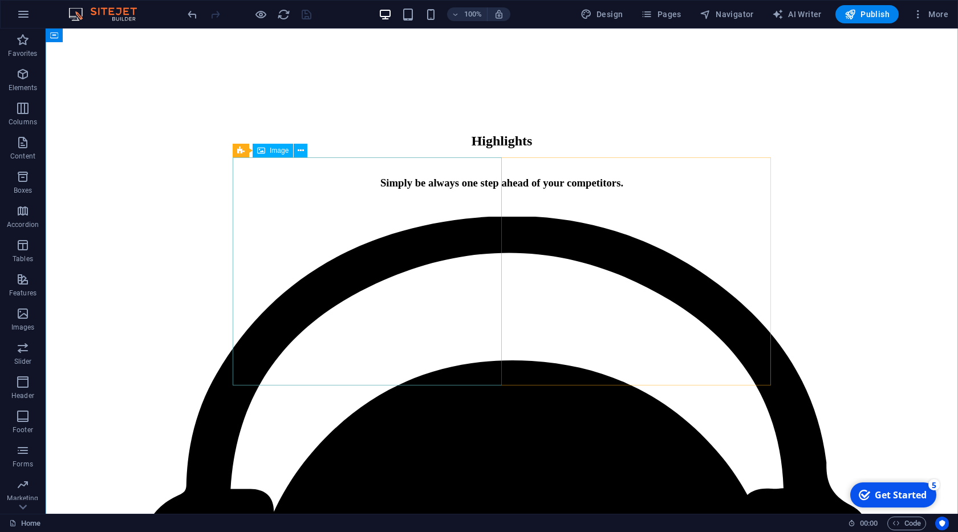
scroll to position [1656, 0]
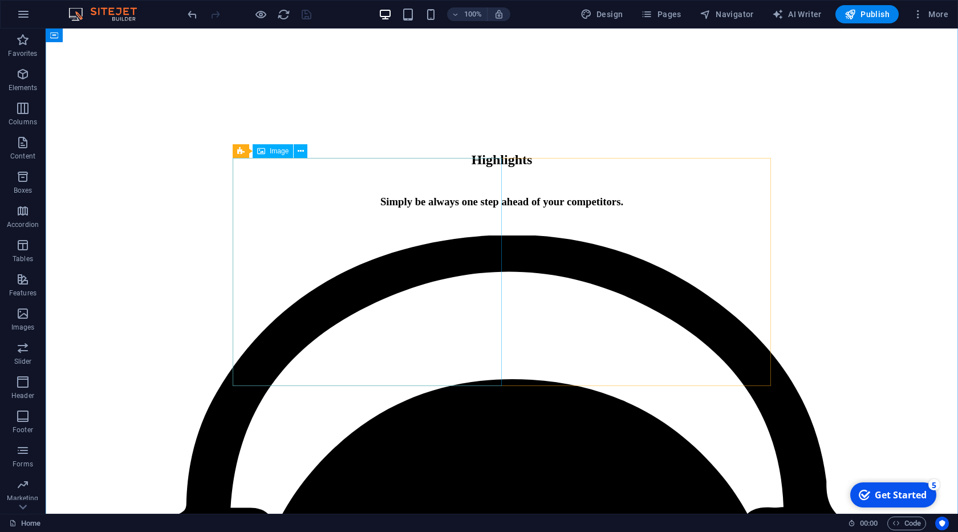
select select "px"
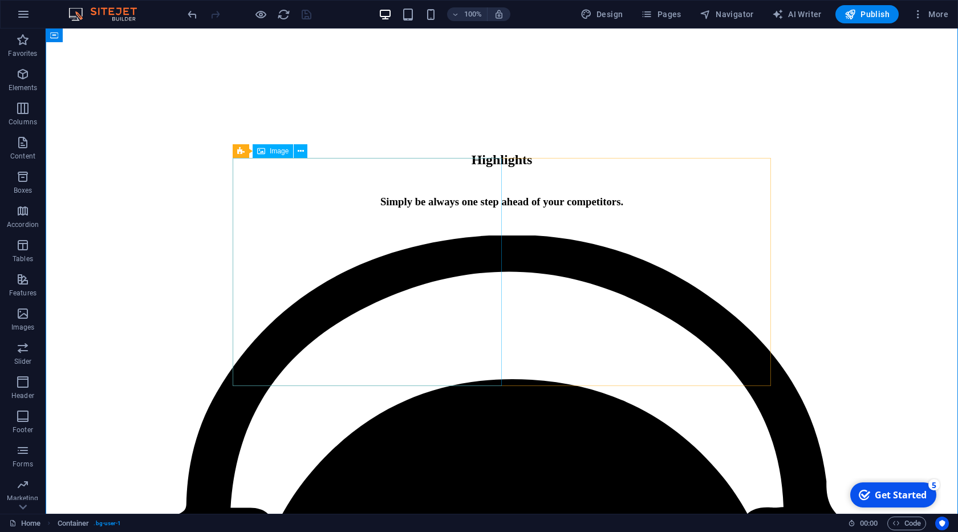
select select "px"
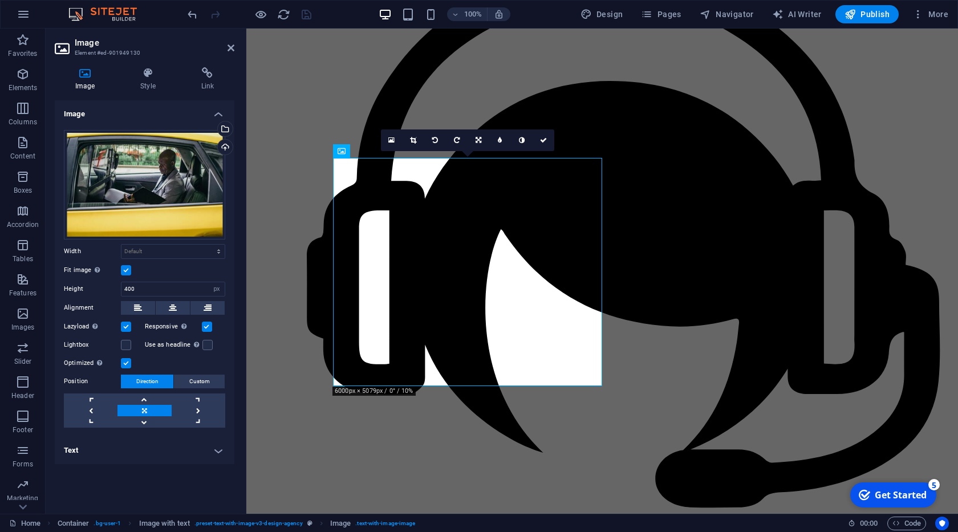
click at [234, 46] on aside "Image Element #ed-901949130 Image Style Link Image Drag files here, click to ch…" at bounding box center [146, 271] width 201 height 485
click at [229, 50] on icon at bounding box center [230, 47] width 7 height 9
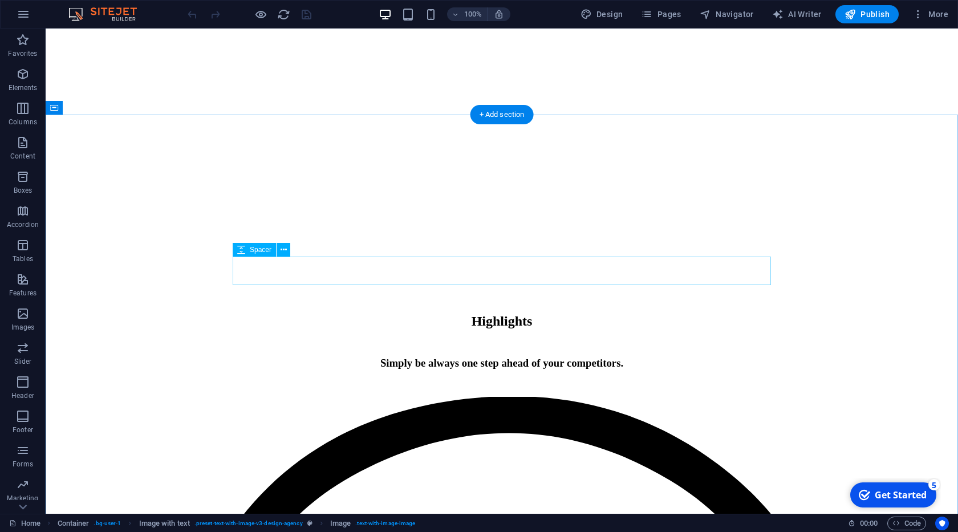
scroll to position [1560, 0]
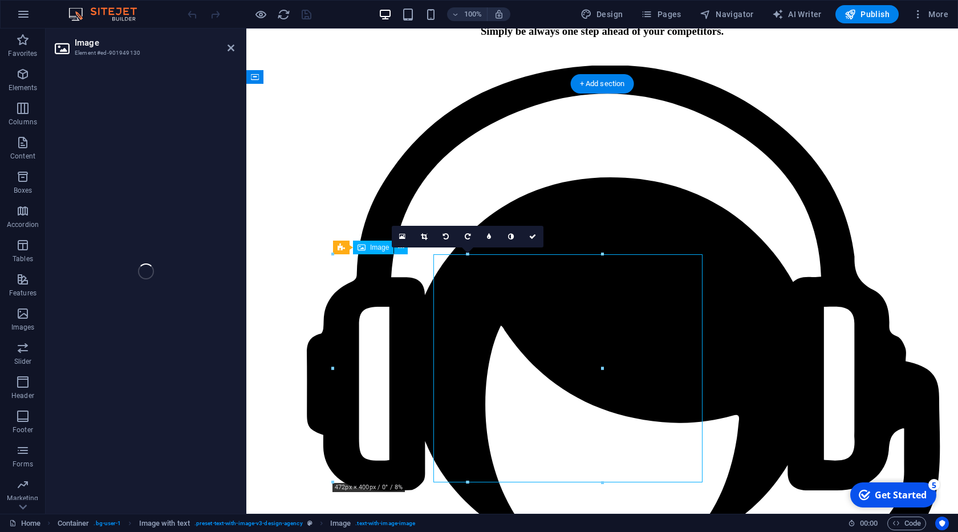
select select "px"
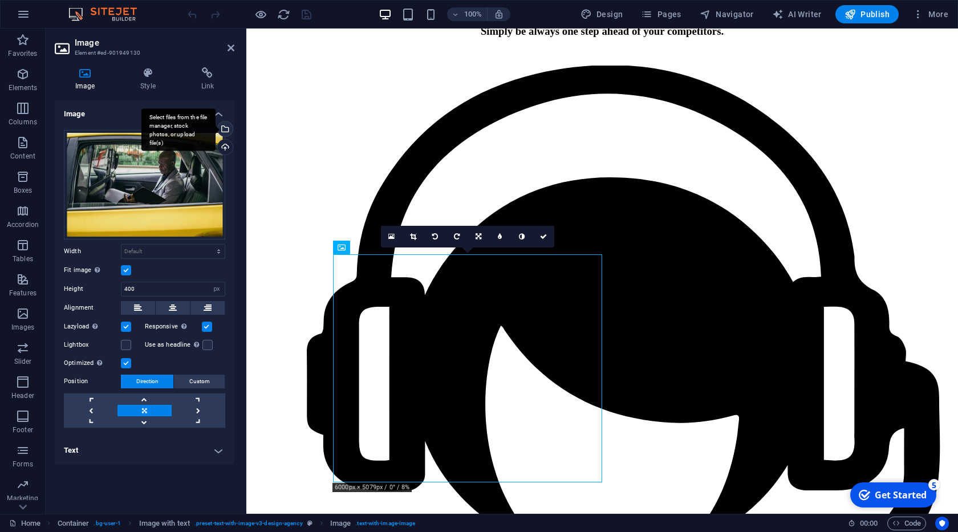
click at [215, 131] on div "Select files from the file manager, stock photos, or upload file(s)" at bounding box center [178, 129] width 74 height 43
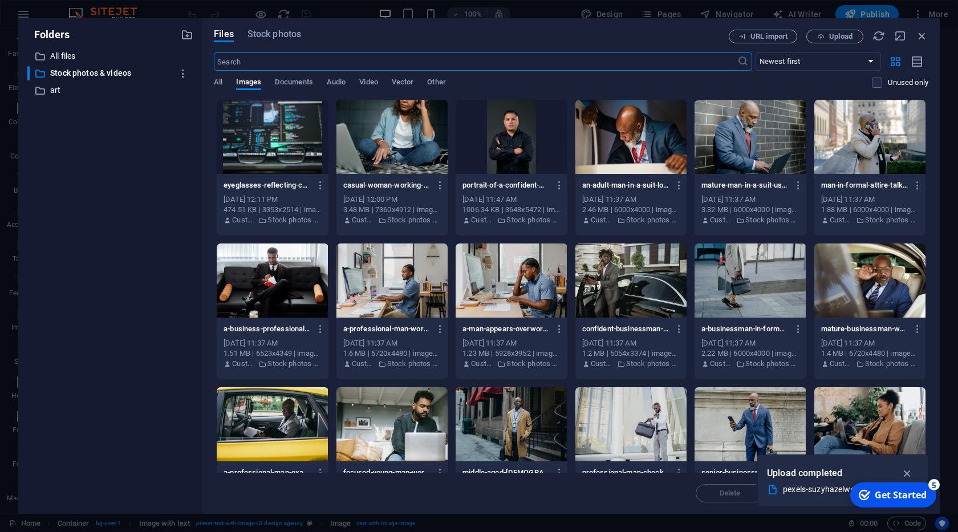
scroll to position [1705, 0]
click at [415, 143] on div at bounding box center [391, 137] width 111 height 74
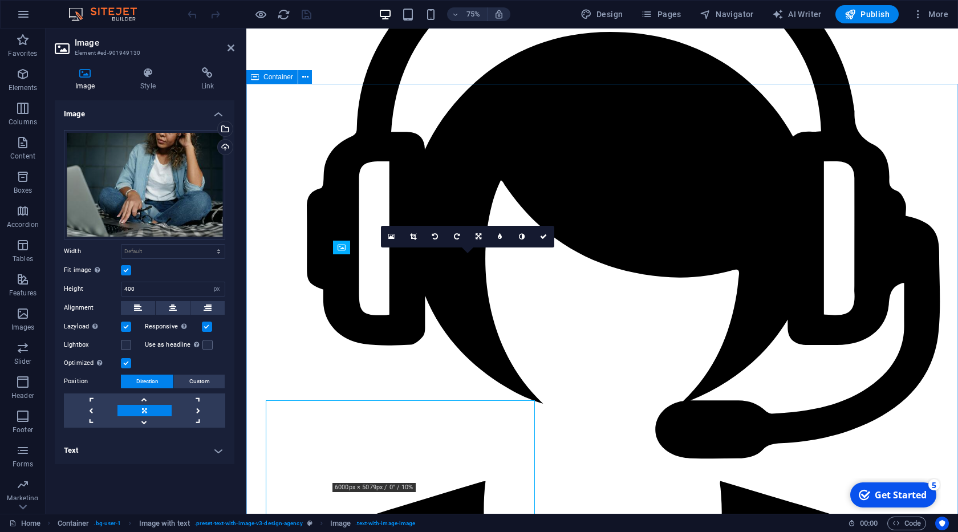
scroll to position [1560, 0]
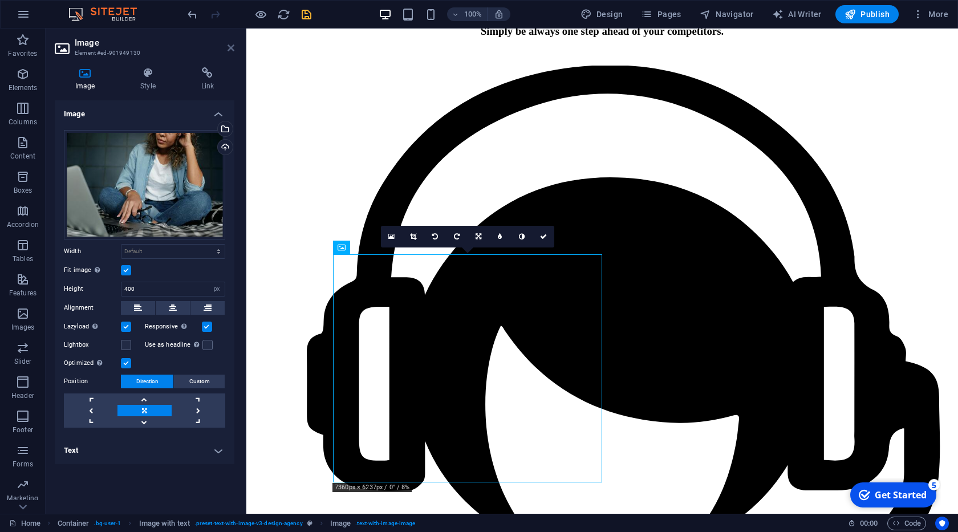
click at [229, 47] on icon at bounding box center [230, 47] width 7 height 9
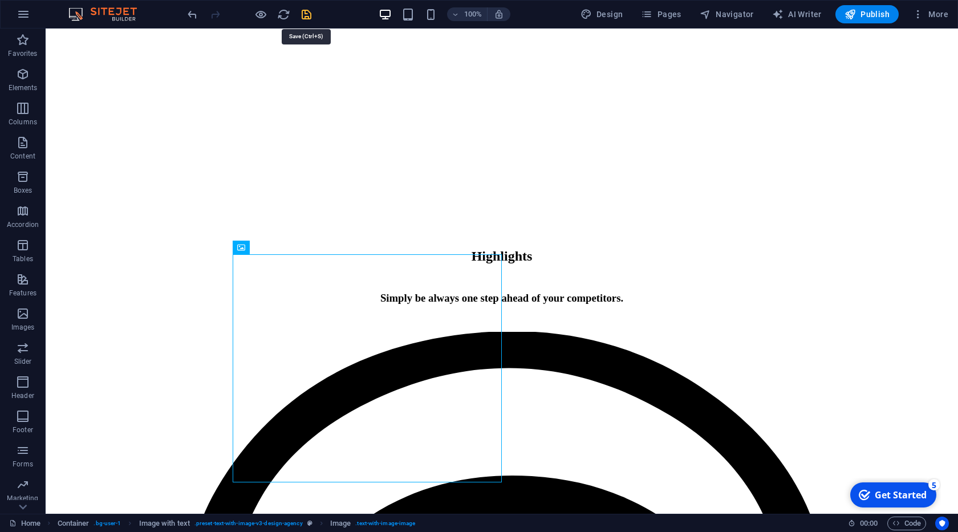
click at [304, 16] on icon "save" at bounding box center [306, 14] width 13 height 13
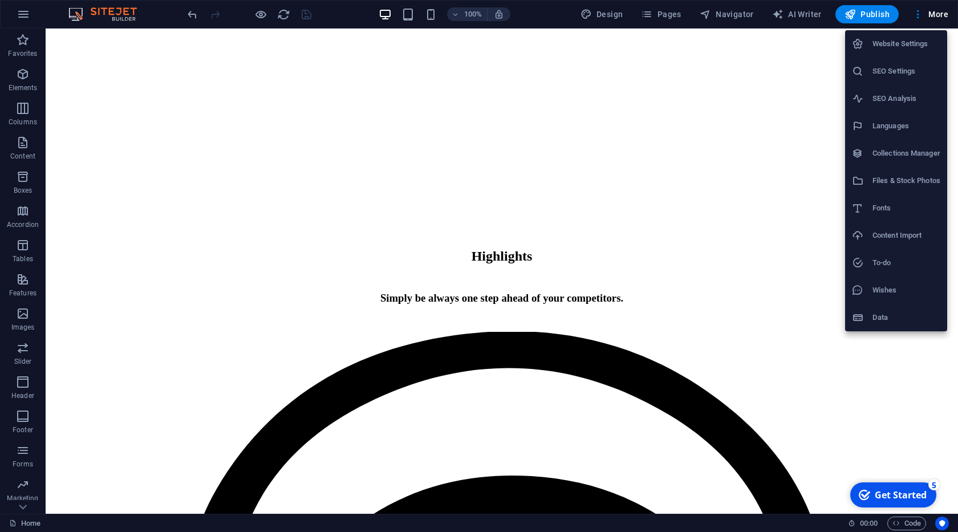
click at [890, 132] on h6 "Languages" at bounding box center [906, 126] width 68 height 14
select select "41"
select select "49"
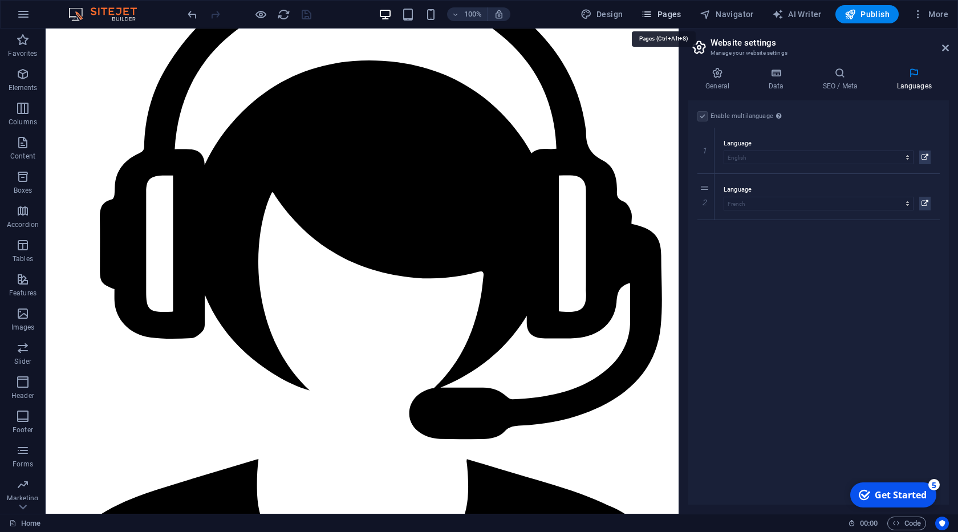
click at [664, 12] on span "Pages" at bounding box center [661, 14] width 40 height 11
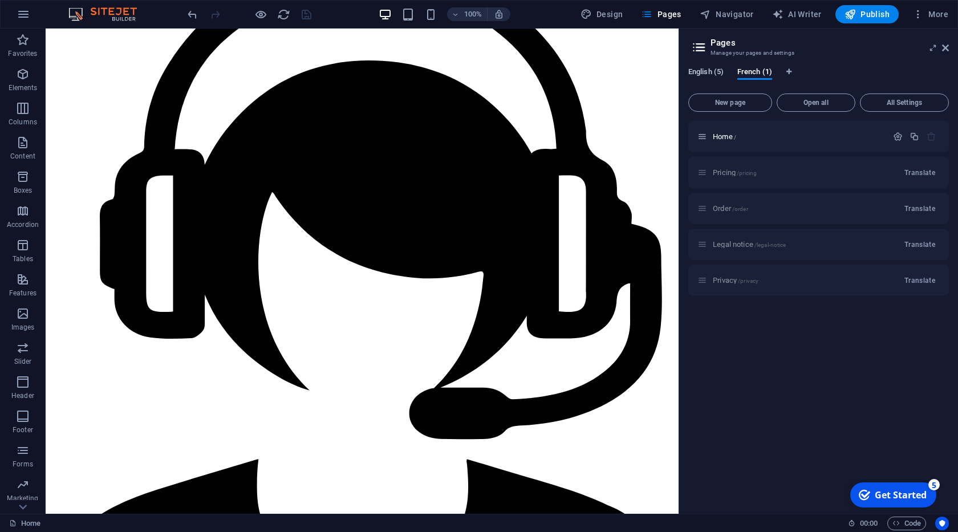
click at [701, 75] on span "English (5)" at bounding box center [705, 73] width 35 height 16
click at [734, 173] on span "Pricing /pricing" at bounding box center [735, 172] width 44 height 9
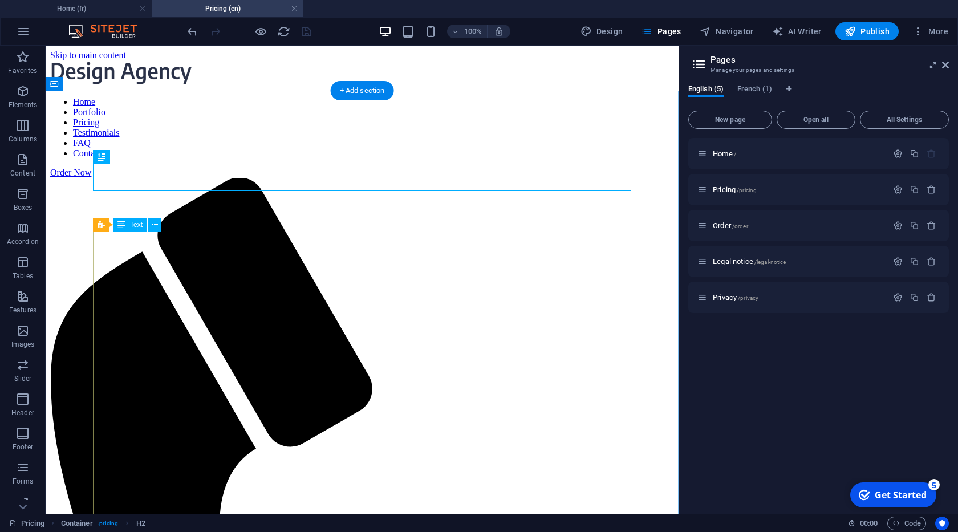
scroll to position [0, 0]
click at [758, 92] on span "French (1)" at bounding box center [754, 90] width 35 height 16
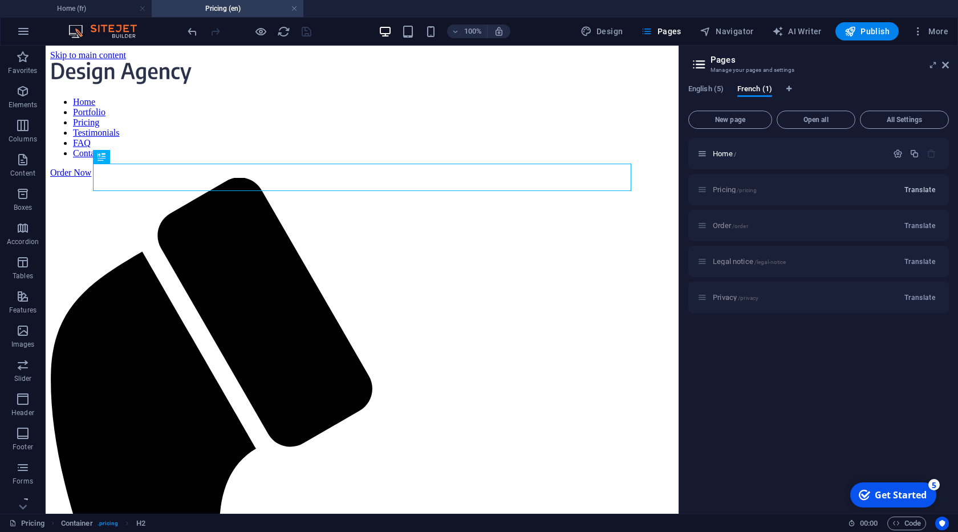
click at [915, 192] on span "Translate" at bounding box center [919, 189] width 31 height 9
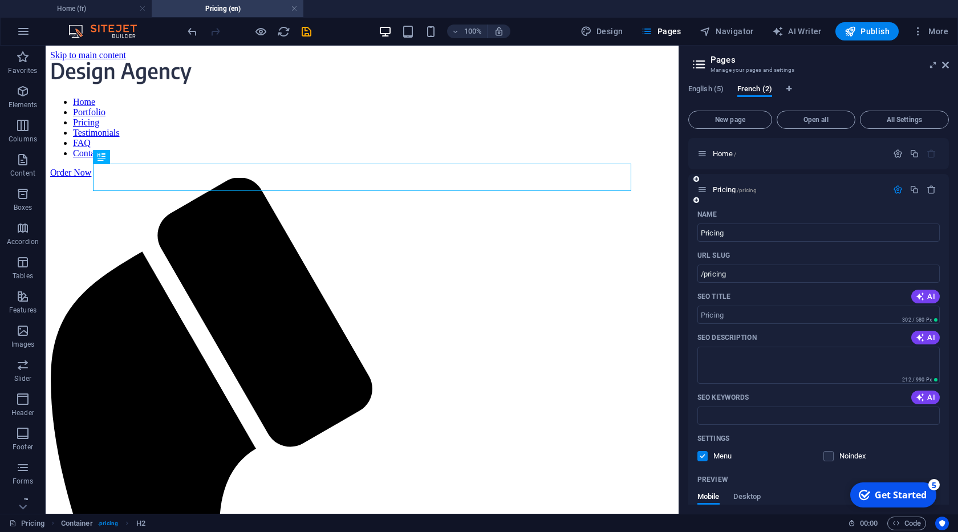
click at [897, 192] on icon "button" at bounding box center [898, 190] width 10 height 10
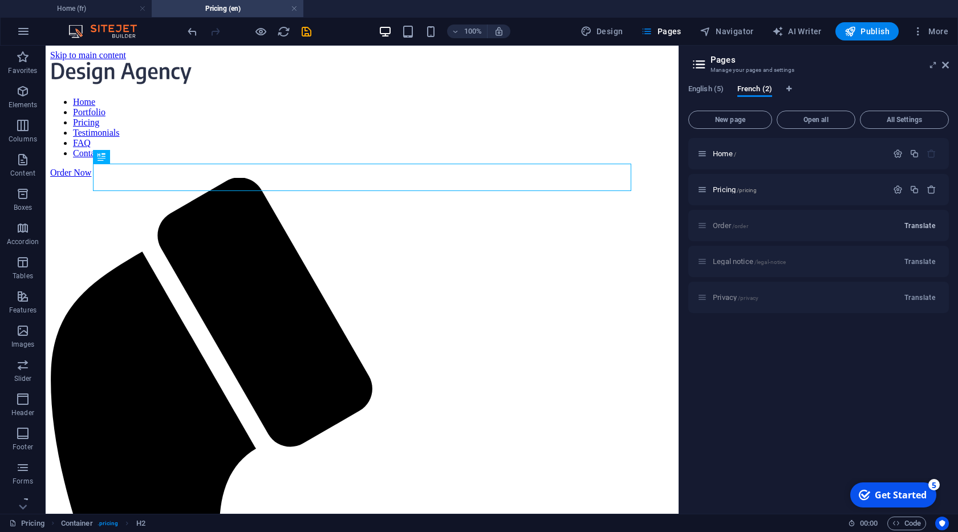
click at [922, 228] on span "Translate" at bounding box center [919, 225] width 31 height 9
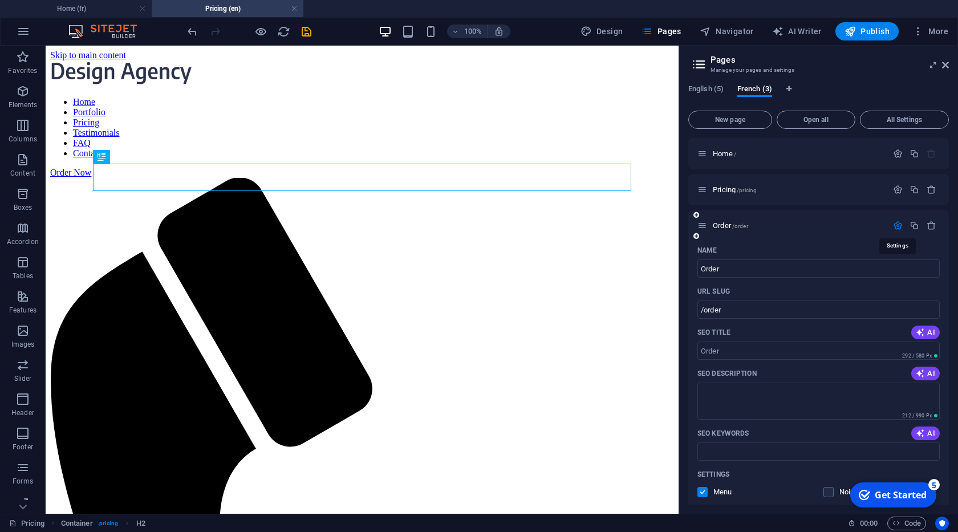
click at [897, 227] on icon "button" at bounding box center [898, 226] width 10 height 10
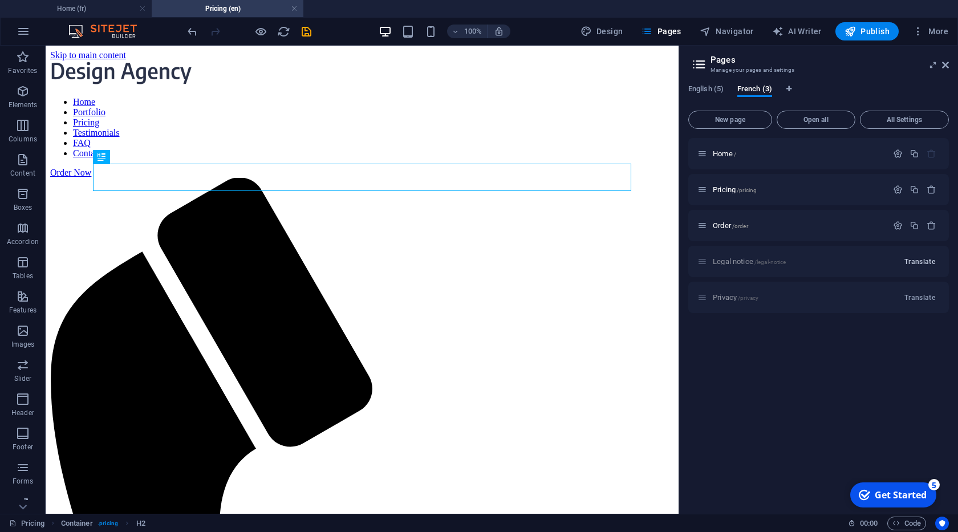
click at [920, 261] on span "Translate" at bounding box center [919, 261] width 31 height 9
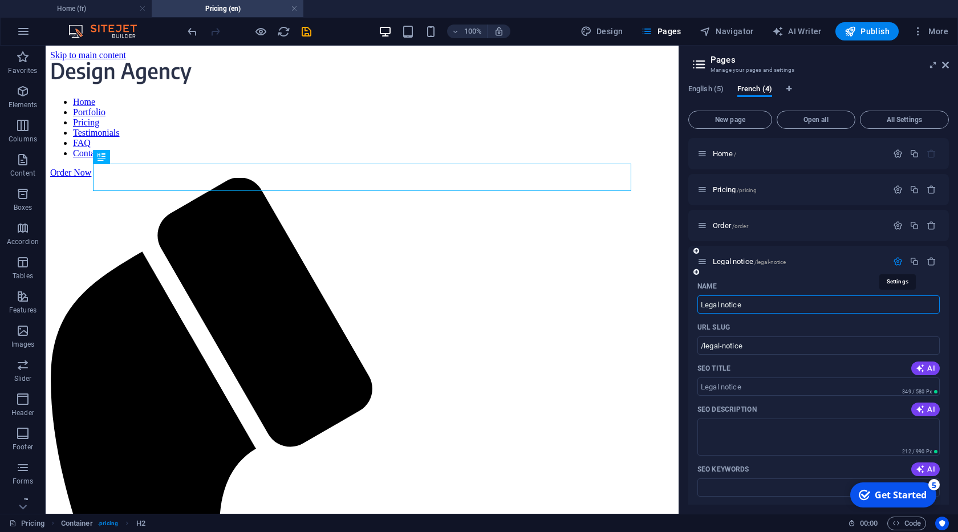
click at [897, 259] on icon "button" at bounding box center [898, 262] width 10 height 10
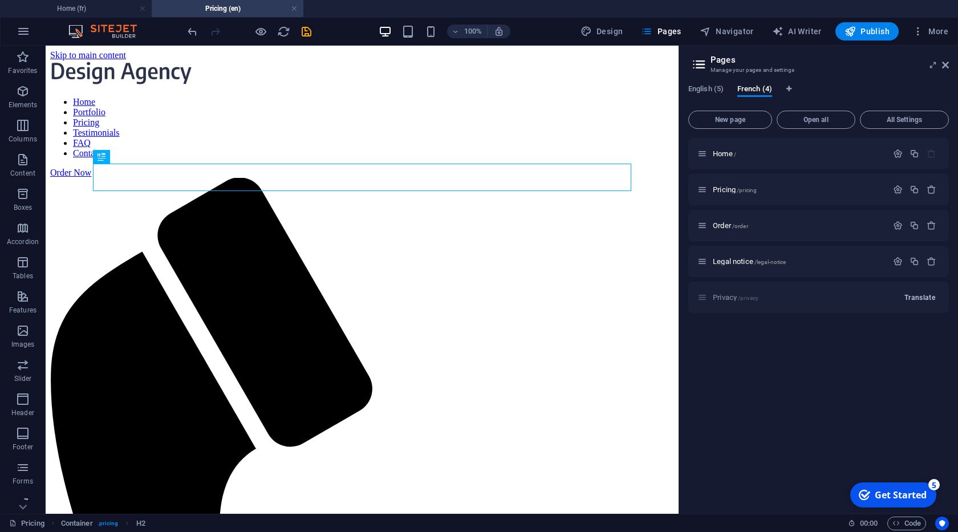
click at [922, 300] on span "Translate" at bounding box center [919, 297] width 31 height 9
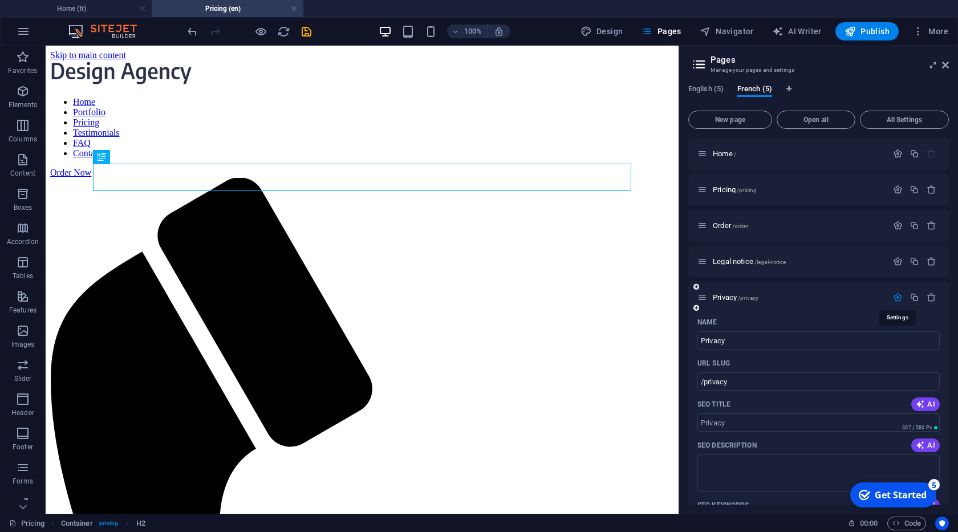
click at [901, 296] on icon "button" at bounding box center [898, 297] width 10 height 10
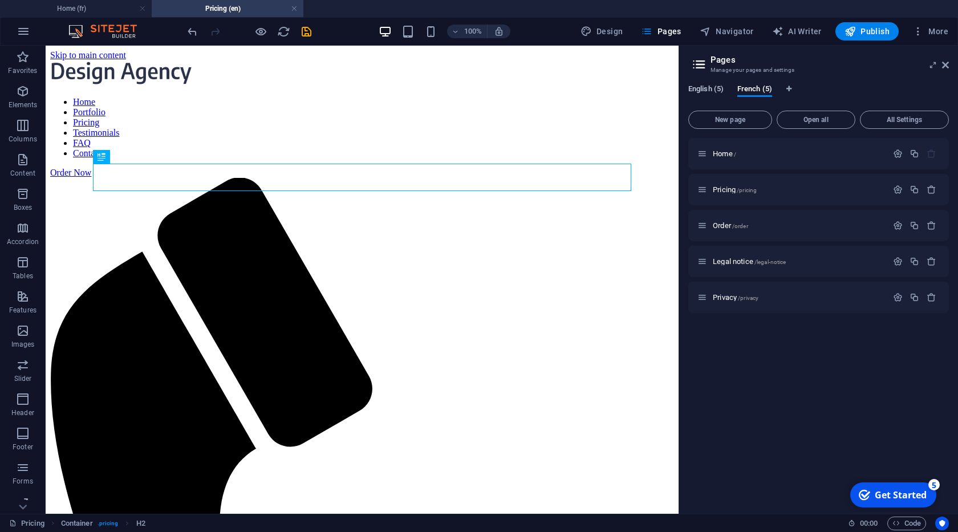
click at [704, 88] on span "English (5)" at bounding box center [705, 90] width 35 height 16
click at [750, 91] on span "French (5)" at bounding box center [754, 90] width 35 height 16
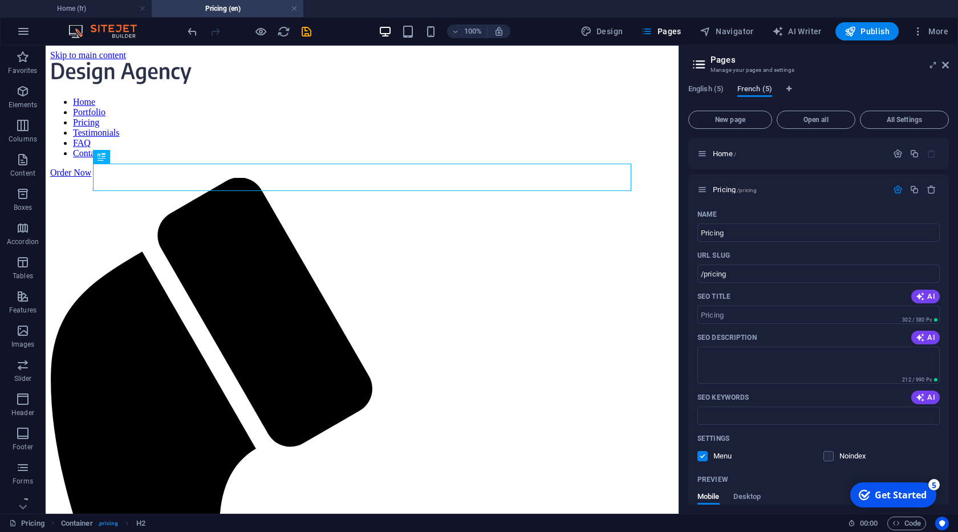
scroll to position [1342, 0]
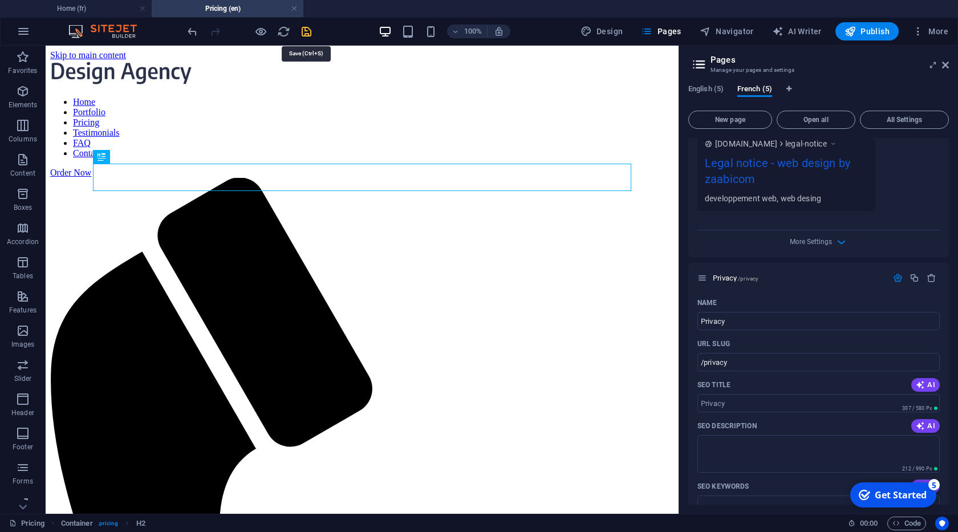
click at [303, 30] on icon "save" at bounding box center [306, 31] width 13 height 13
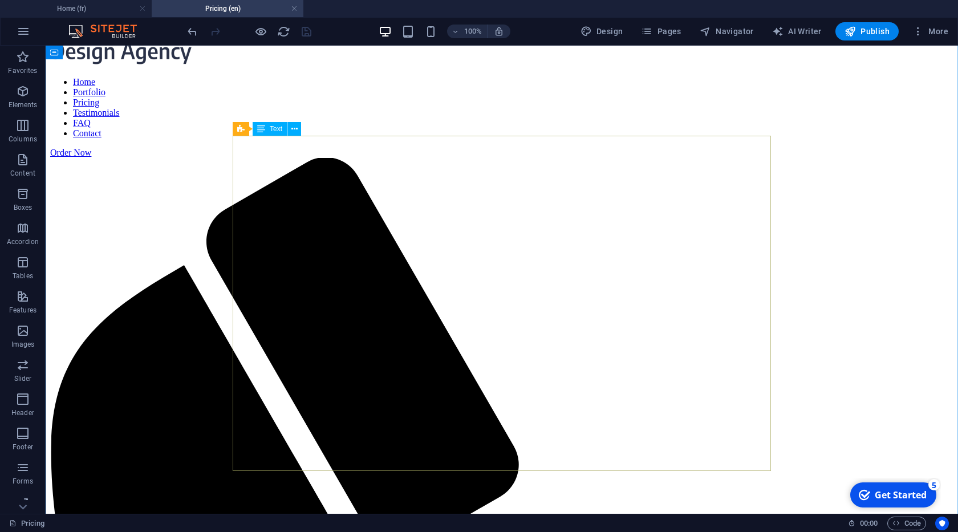
scroll to position [0, 0]
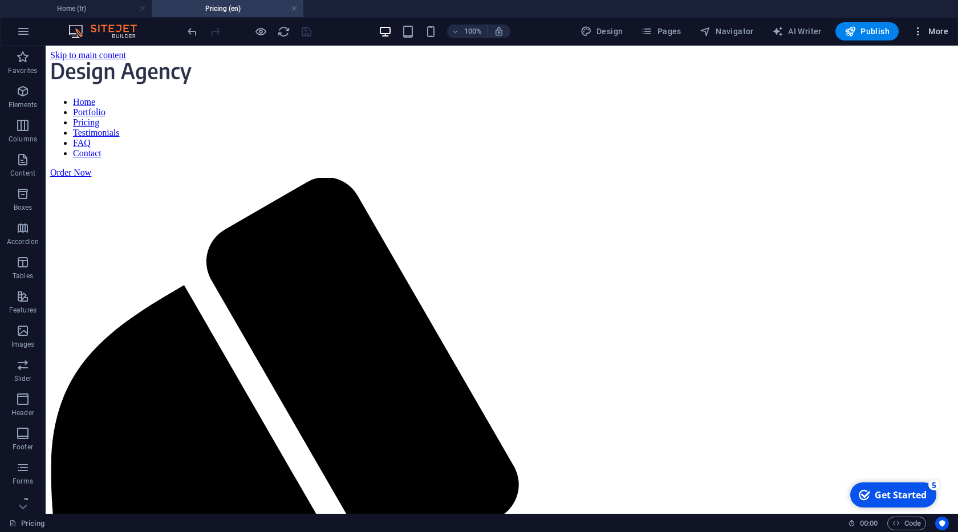
click at [931, 31] on span "More" at bounding box center [930, 31] width 36 height 11
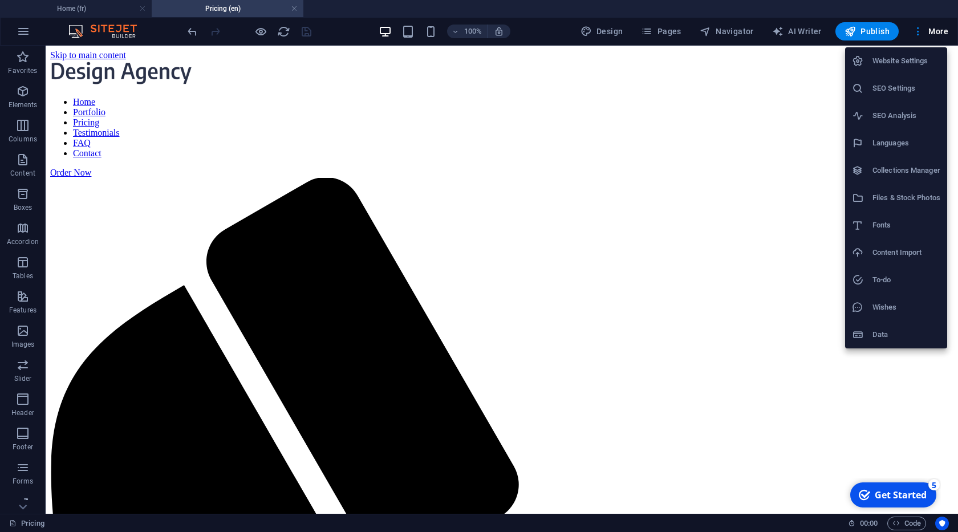
click at [931, 31] on div at bounding box center [479, 266] width 958 height 532
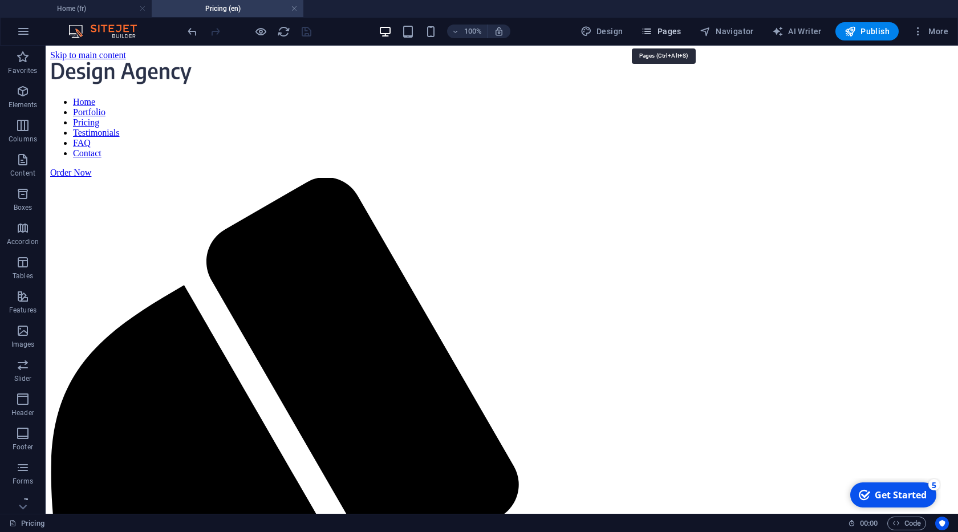
click at [672, 26] on span "Pages" at bounding box center [661, 31] width 40 height 11
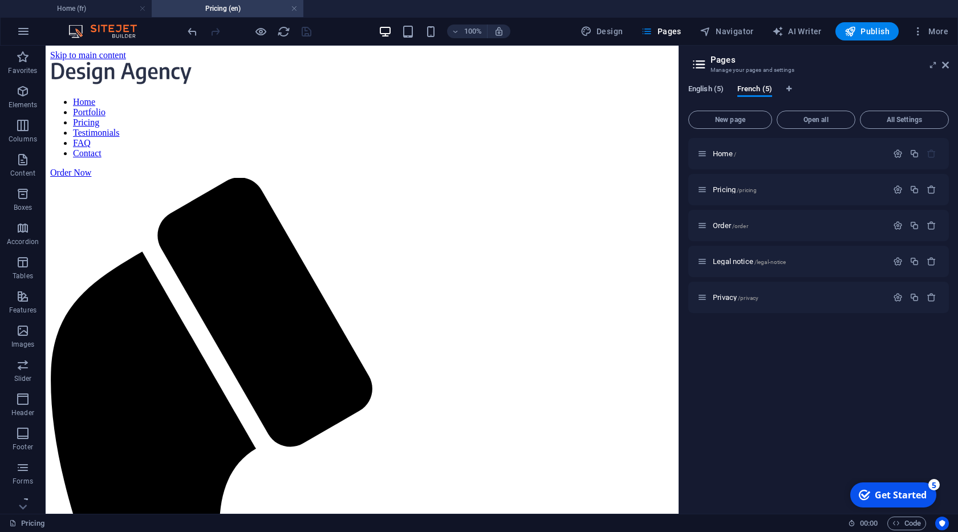
click at [710, 89] on span "English (5)" at bounding box center [705, 90] width 35 height 16
click at [721, 225] on span "Order /order" at bounding box center [730, 225] width 35 height 9
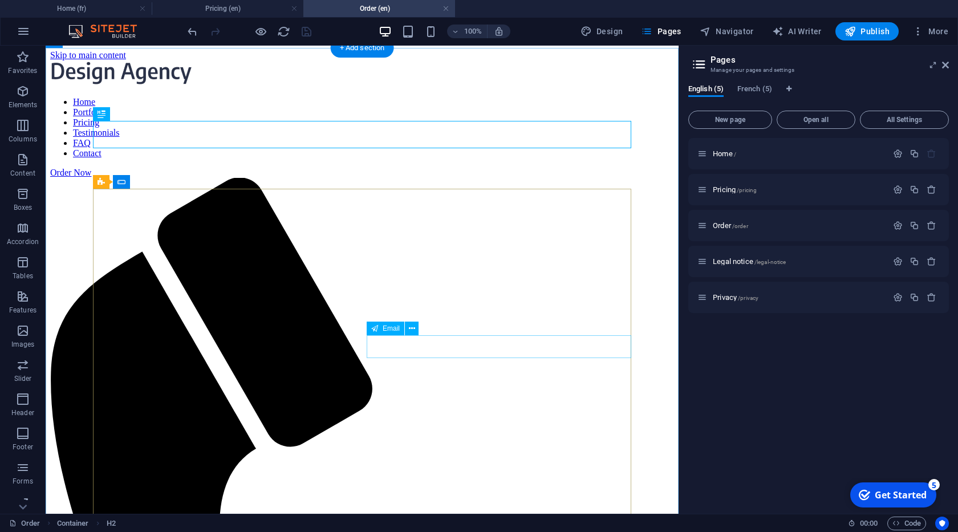
scroll to position [260, 0]
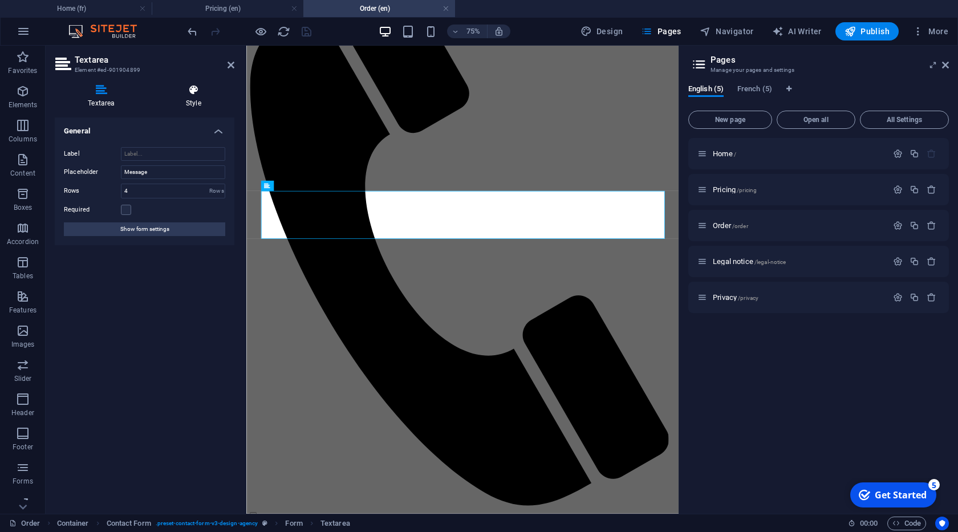
click at [194, 99] on h4 "Style" at bounding box center [194, 96] width 82 height 24
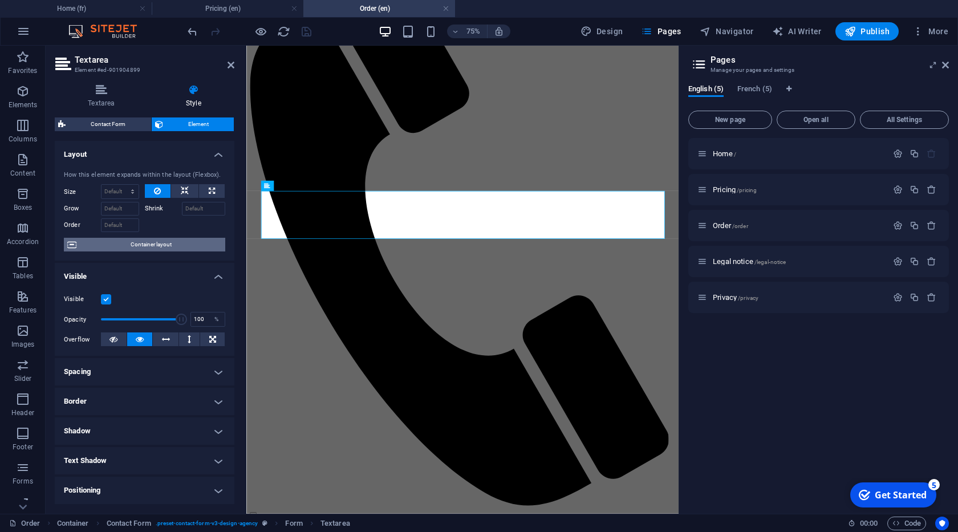
click at [161, 247] on span "Container layout" at bounding box center [151, 245] width 142 height 14
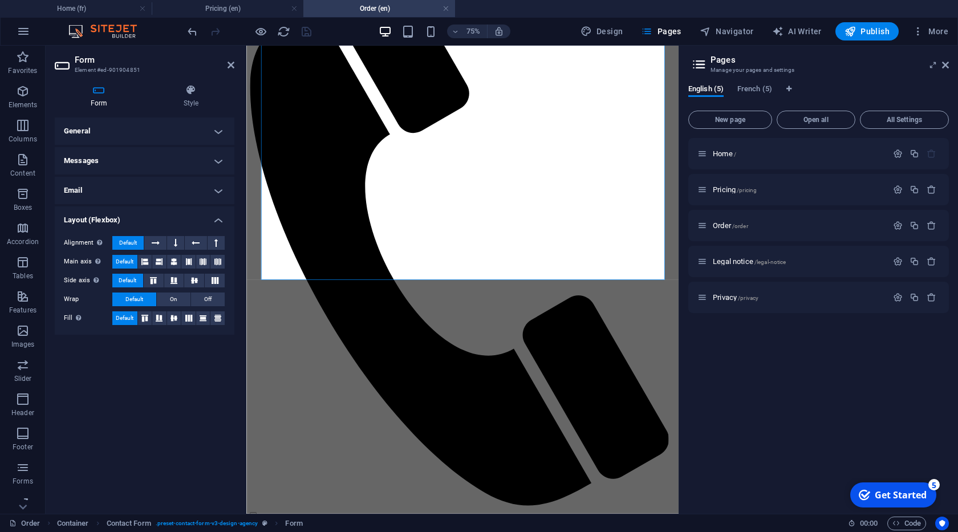
click at [149, 162] on h4 "Messages" at bounding box center [145, 160] width 180 height 27
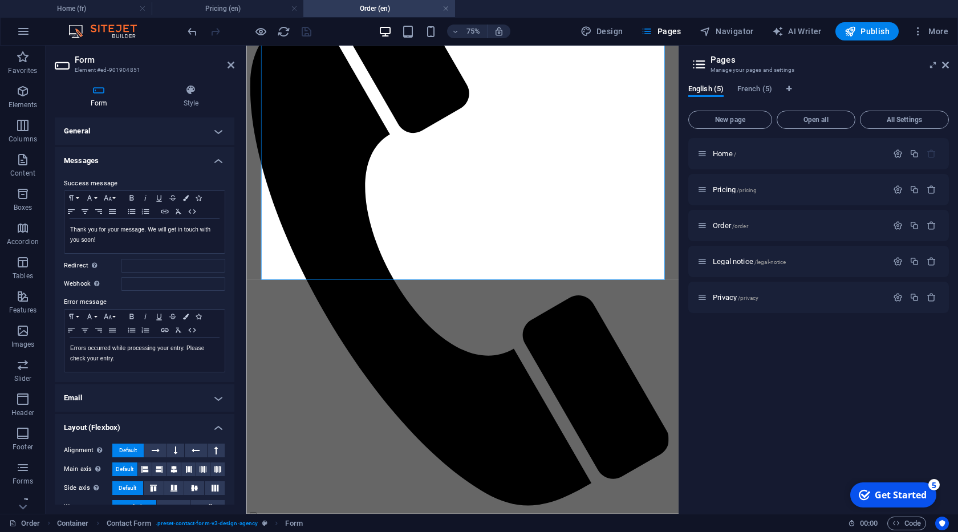
click at [185, 401] on h4 "Email" at bounding box center [145, 397] width 180 height 27
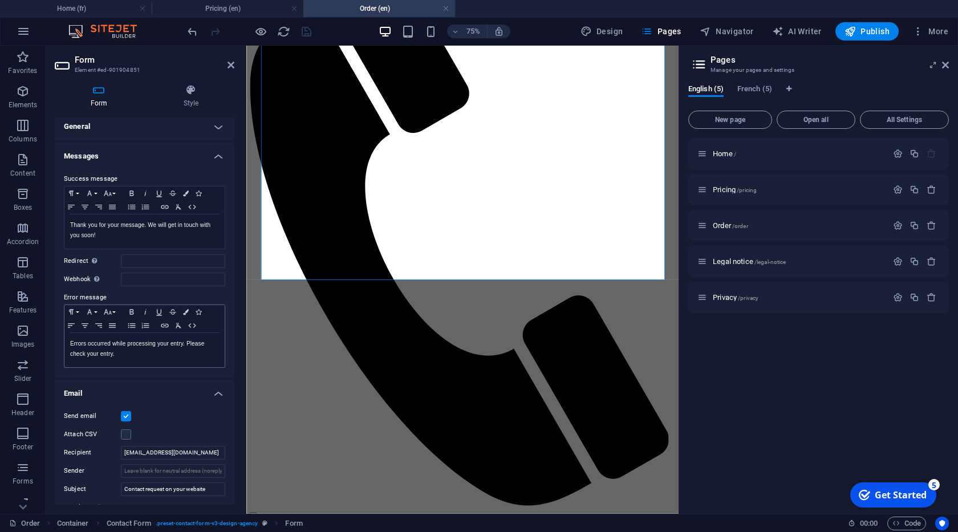
scroll to position [0, 0]
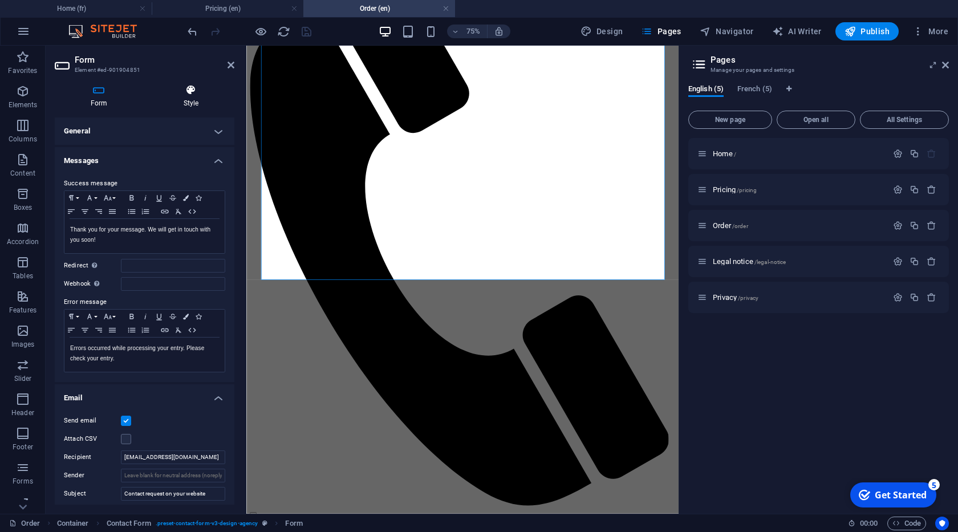
click at [186, 100] on h4 "Style" at bounding box center [191, 96] width 87 height 24
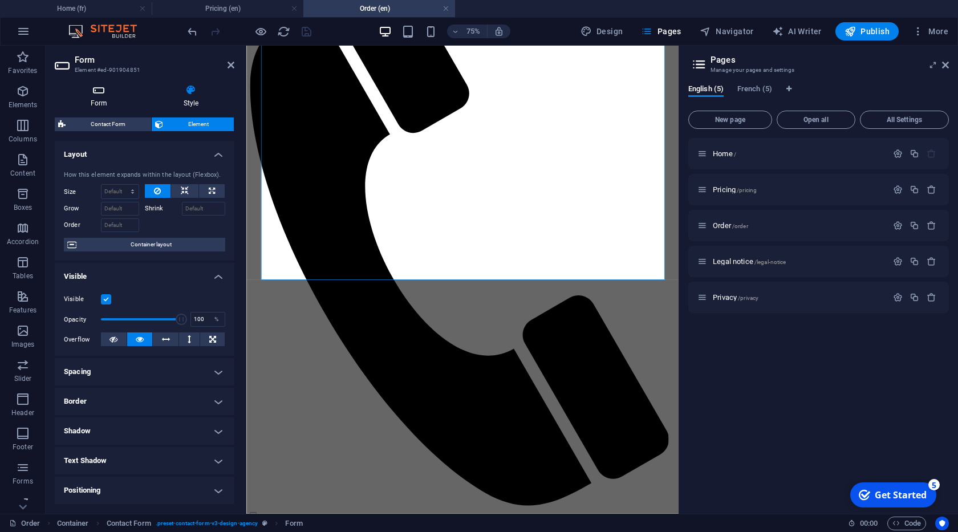
click at [95, 88] on icon at bounding box center [99, 89] width 88 height 11
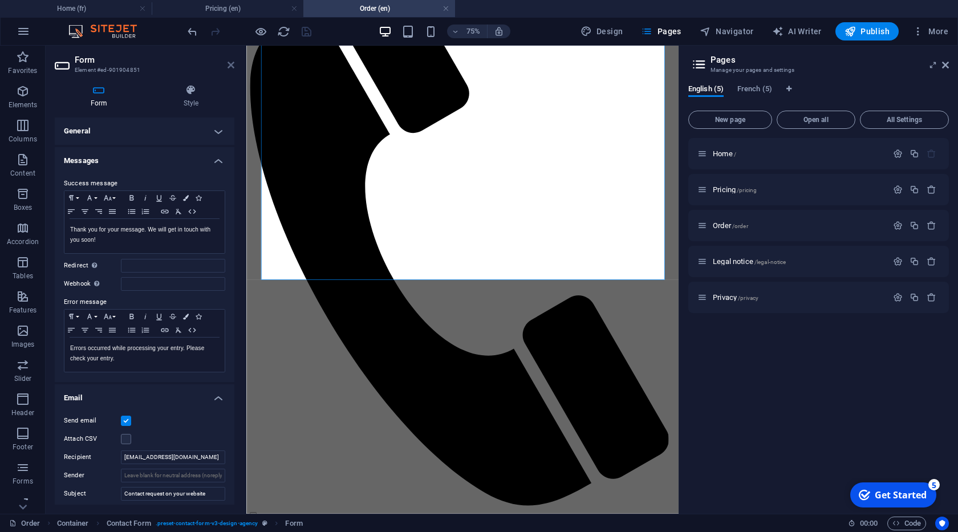
click at [230, 67] on icon at bounding box center [230, 64] width 7 height 9
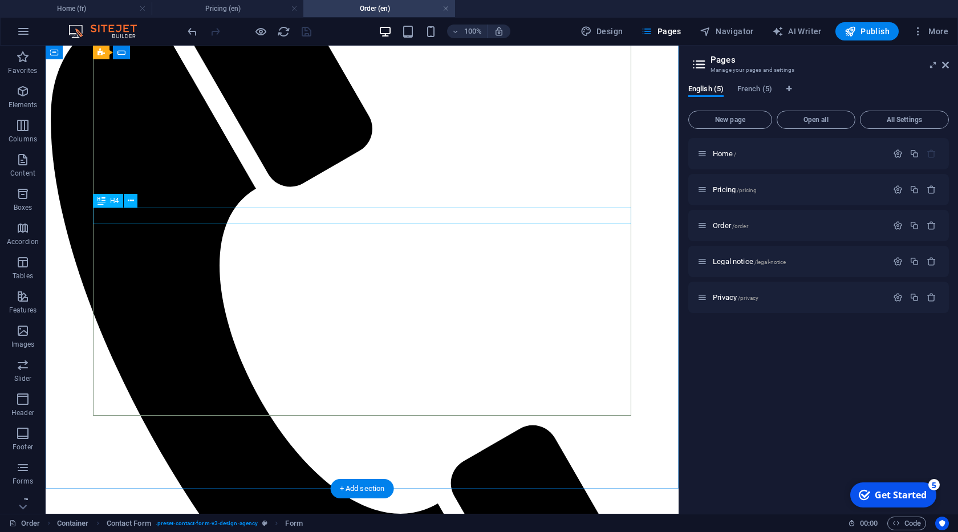
scroll to position [195, 0]
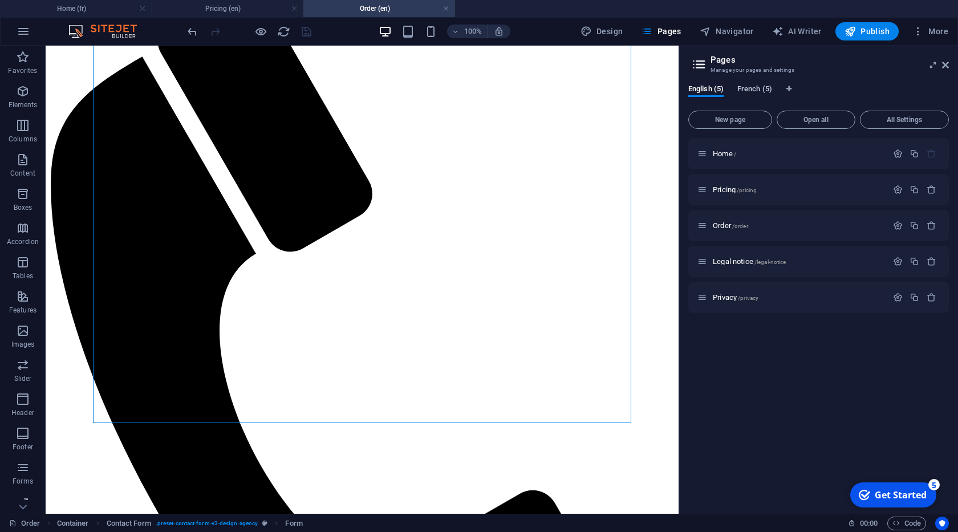
click at [761, 89] on span "French (5)" at bounding box center [754, 90] width 35 height 16
click at [728, 226] on span "Order /order" at bounding box center [730, 225] width 35 height 9
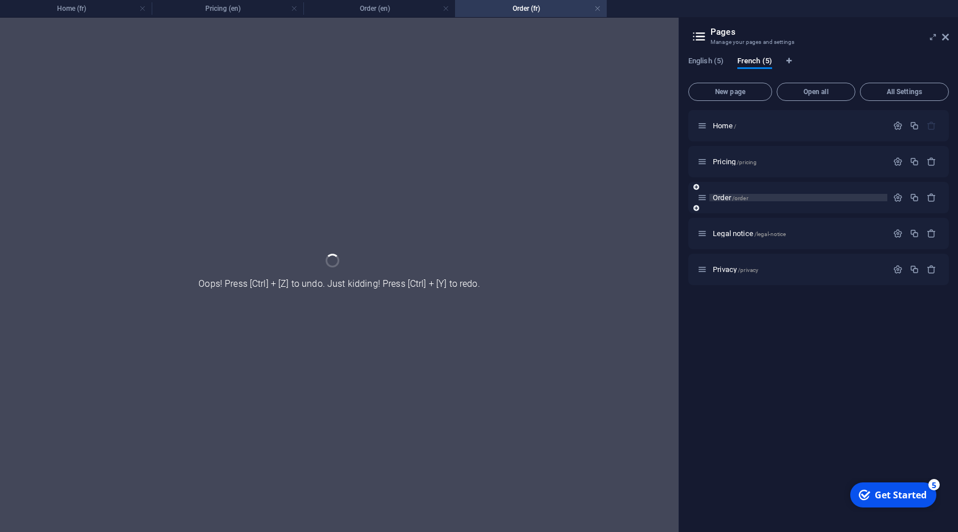
click at [728, 226] on div "Legal notice /legal-notice" at bounding box center [818, 233] width 261 height 31
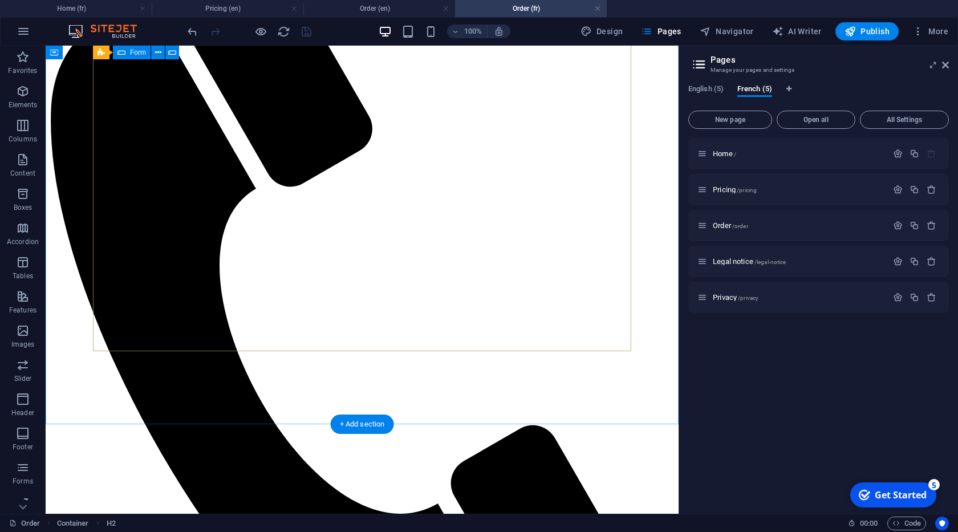
scroll to position [325, 0]
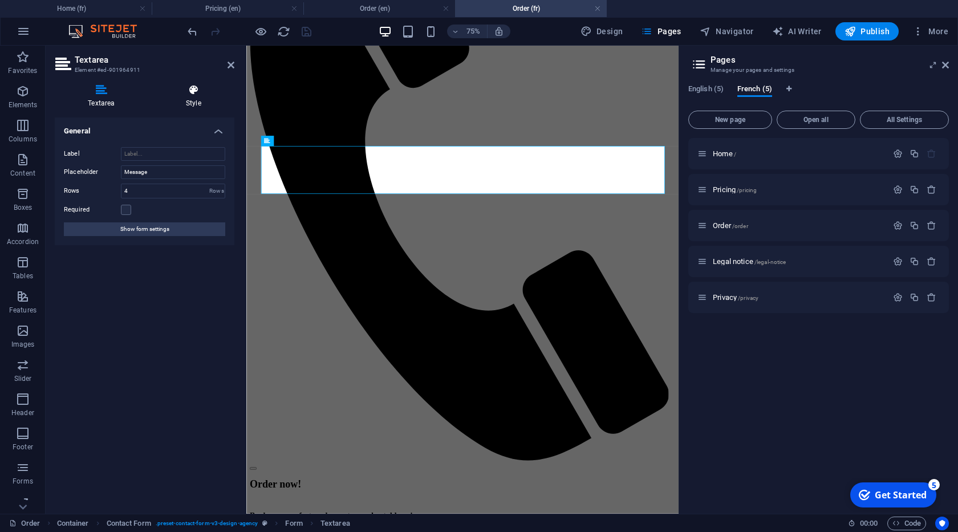
click at [186, 95] on icon at bounding box center [194, 89] width 82 height 11
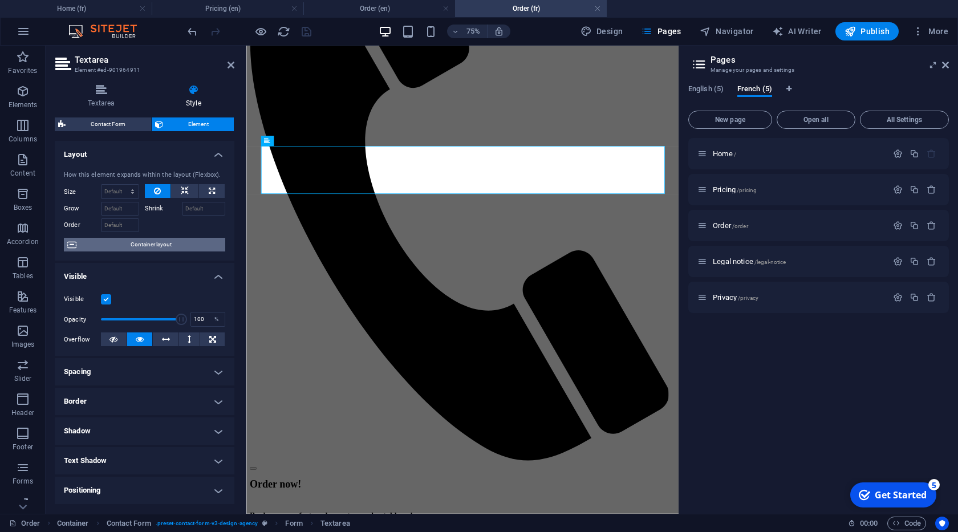
click at [155, 242] on span "Container layout" at bounding box center [151, 245] width 142 height 14
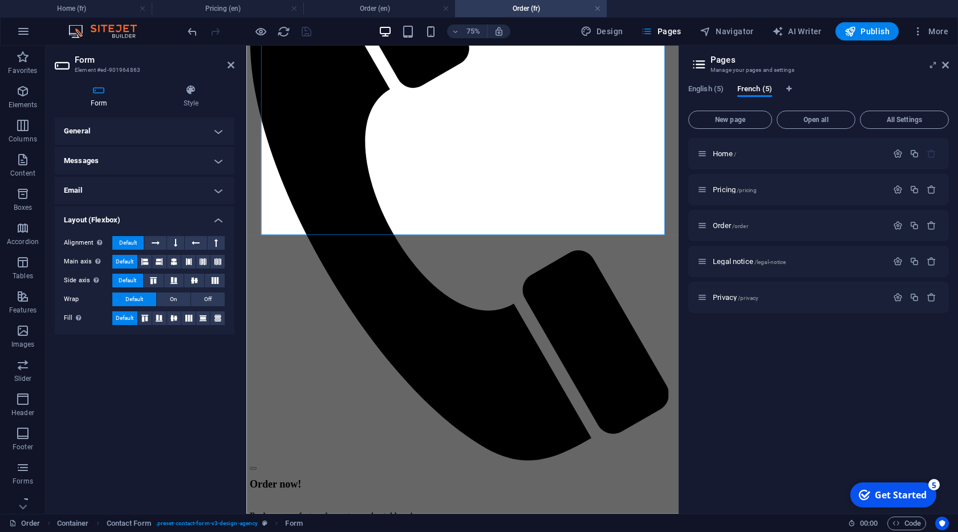
click at [136, 191] on h4 "Email" at bounding box center [145, 190] width 180 height 27
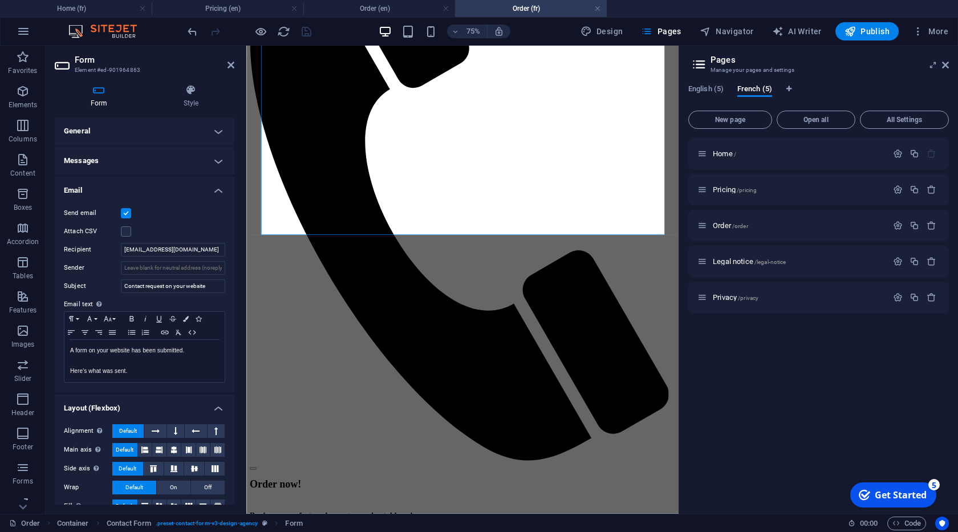
click at [118, 162] on h4 "Messages" at bounding box center [145, 160] width 180 height 27
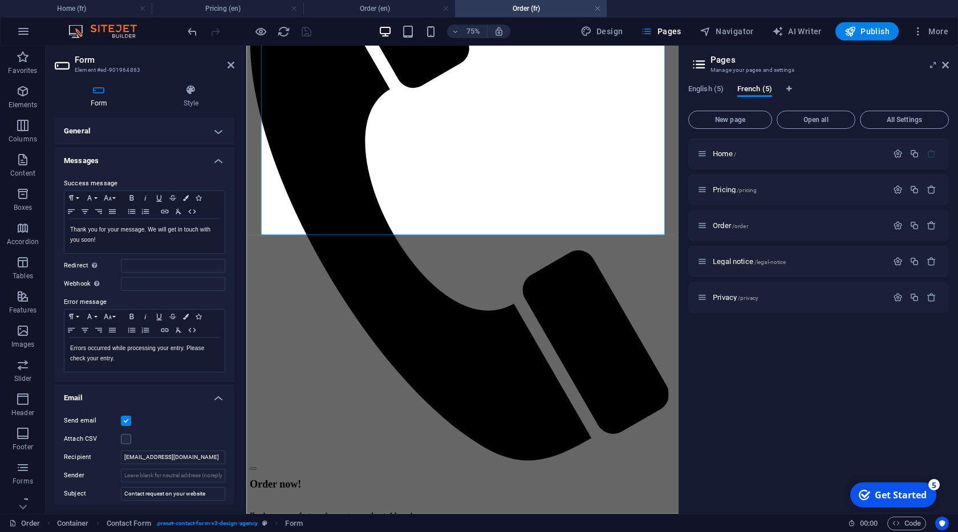
click at [121, 137] on h4 "General" at bounding box center [145, 130] width 180 height 27
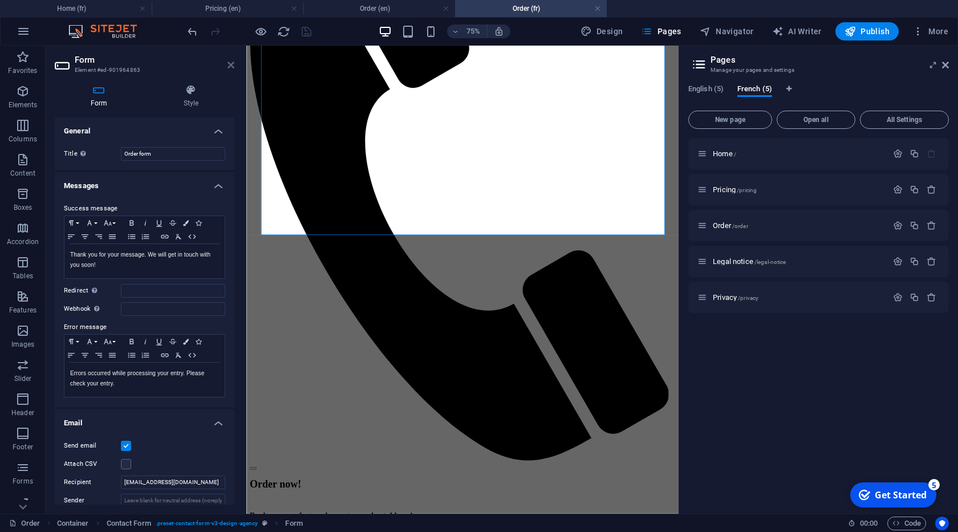
click at [228, 70] on link at bounding box center [230, 65] width 7 height 10
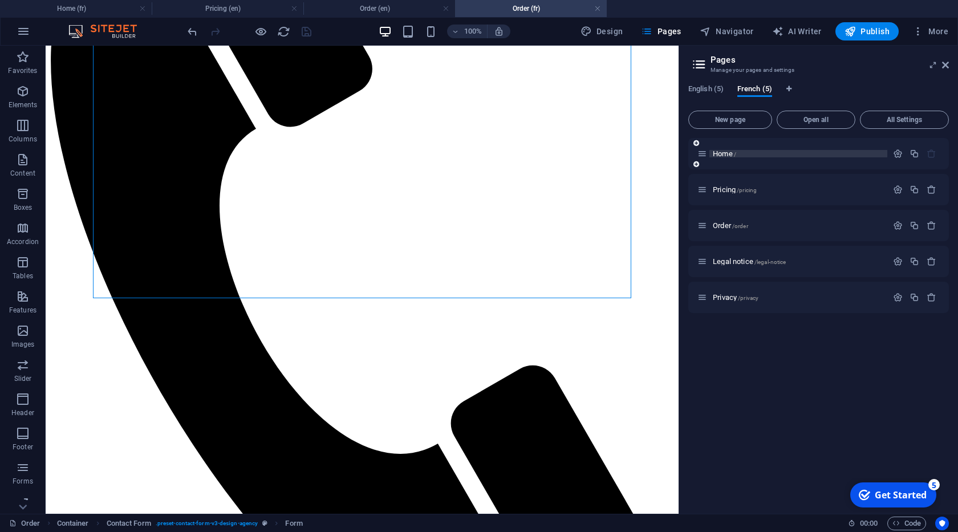
click at [719, 154] on span "Home /" at bounding box center [724, 153] width 23 height 9
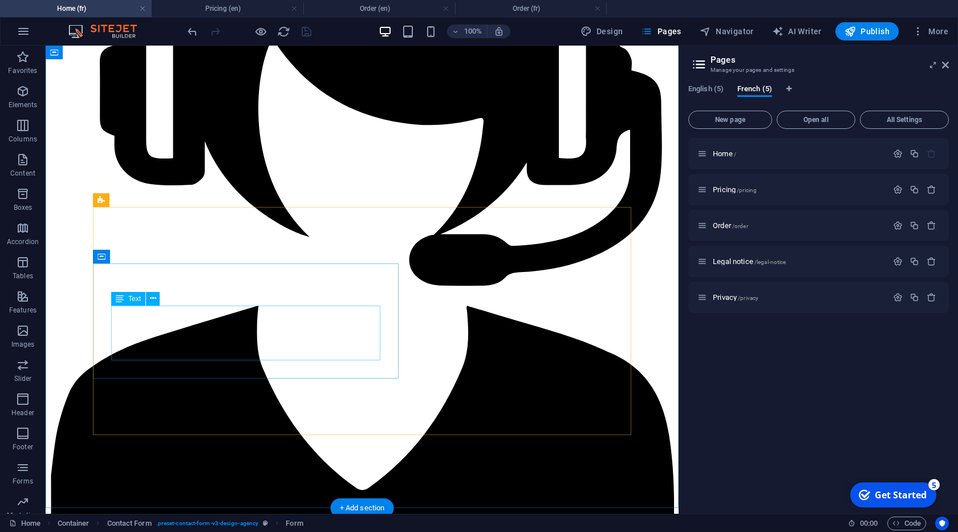
scroll to position [1910, 0]
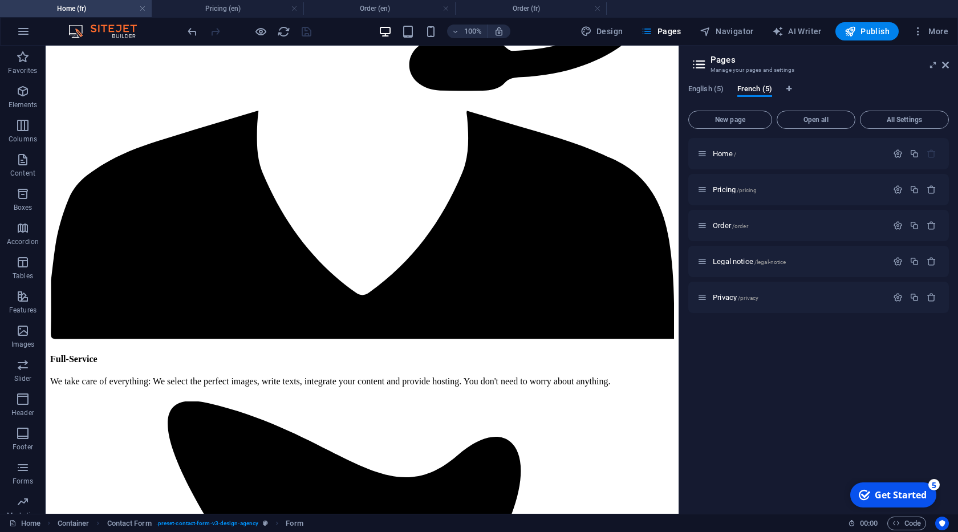
click at [951, 66] on aside "Pages Manage your pages and settings English (5) French (5) New page Open all A…" at bounding box center [817, 280] width 279 height 468
drag, startPoint x: 946, startPoint y: 66, endPoint x: 602, endPoint y: 127, distance: 349.1
click at [946, 66] on icon at bounding box center [945, 64] width 7 height 9
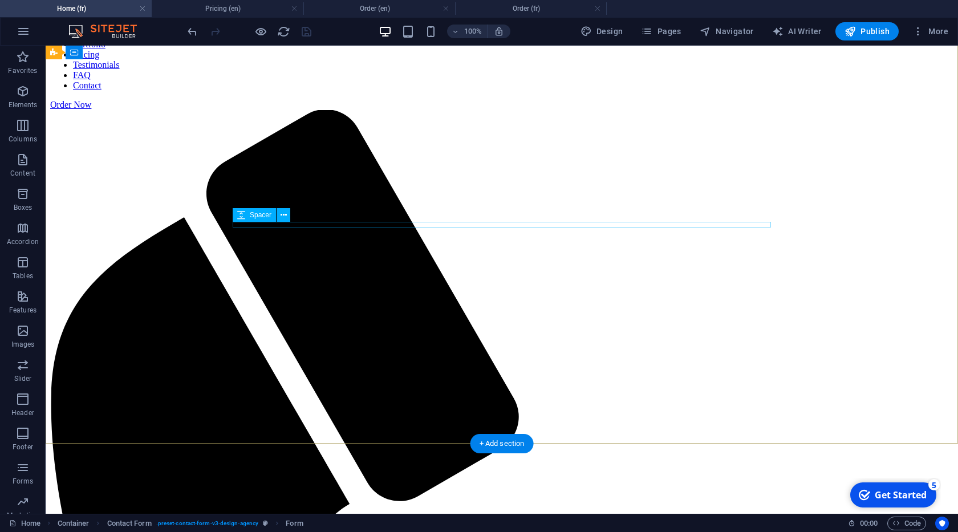
scroll to position [25, 0]
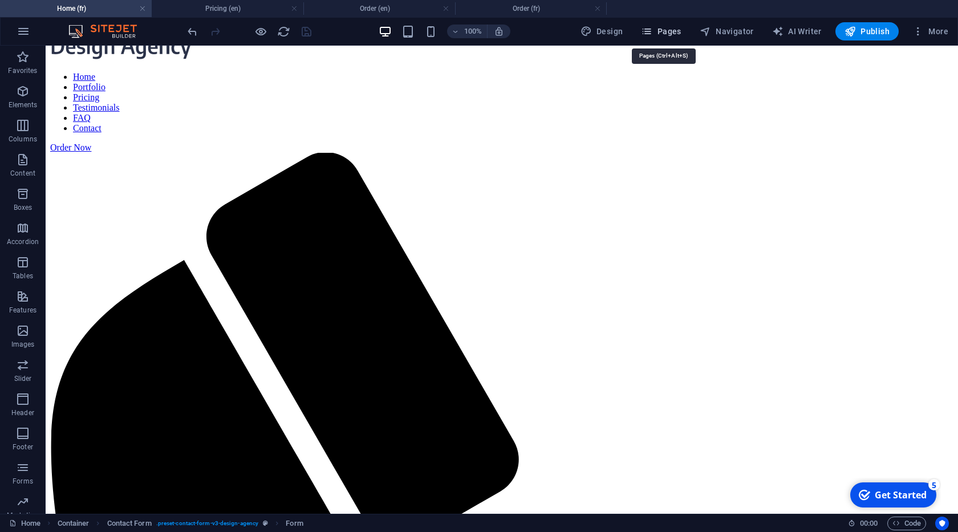
click at [663, 34] on span "Pages" at bounding box center [661, 31] width 40 height 11
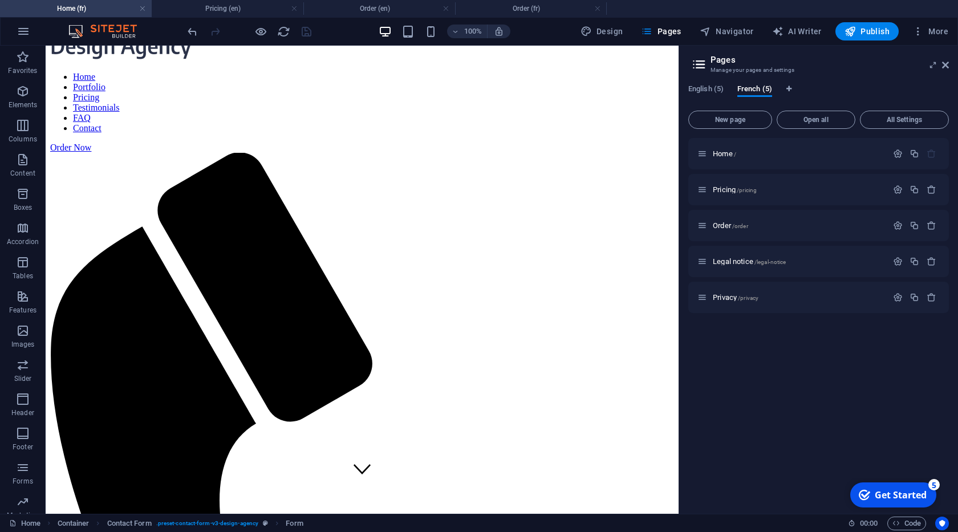
click at [702, 83] on div "English (5) French (5) New page Open all All Settings Home / Pricing /pricing O…" at bounding box center [818, 294] width 279 height 438
click at [707, 92] on span "English (5)" at bounding box center [705, 90] width 35 height 16
click at [725, 157] on div "Home /" at bounding box center [792, 153] width 190 height 13
click at [726, 152] on span "Home /" at bounding box center [724, 153] width 23 height 9
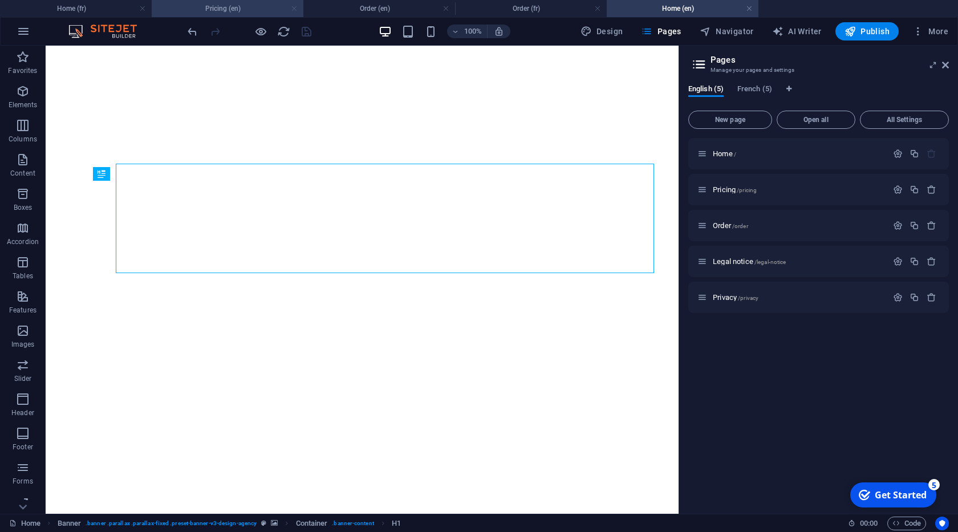
click at [291, 10] on link at bounding box center [294, 8] width 7 height 11
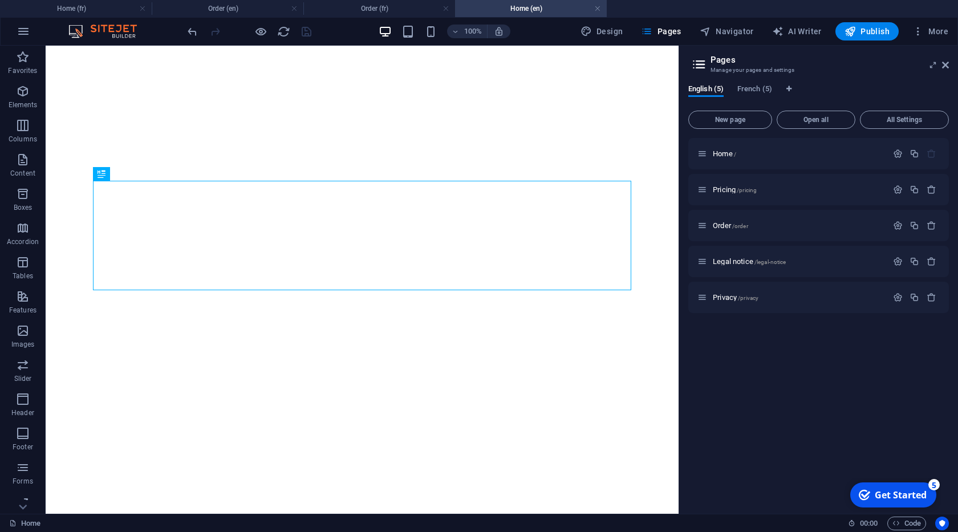
click at [291, 10] on link at bounding box center [294, 8] width 7 height 11
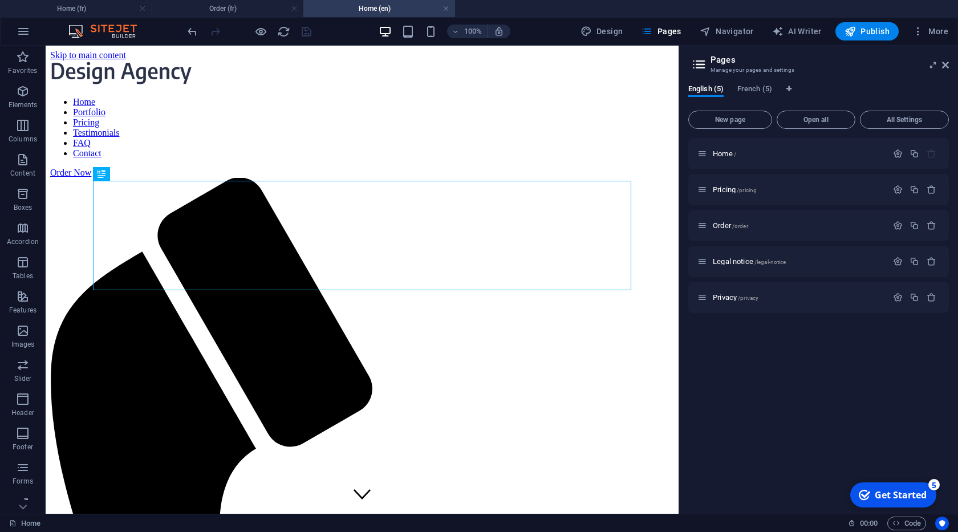
scroll to position [0, 0]
click at [289, 10] on h4 "Order (fr)" at bounding box center [228, 8] width 152 height 13
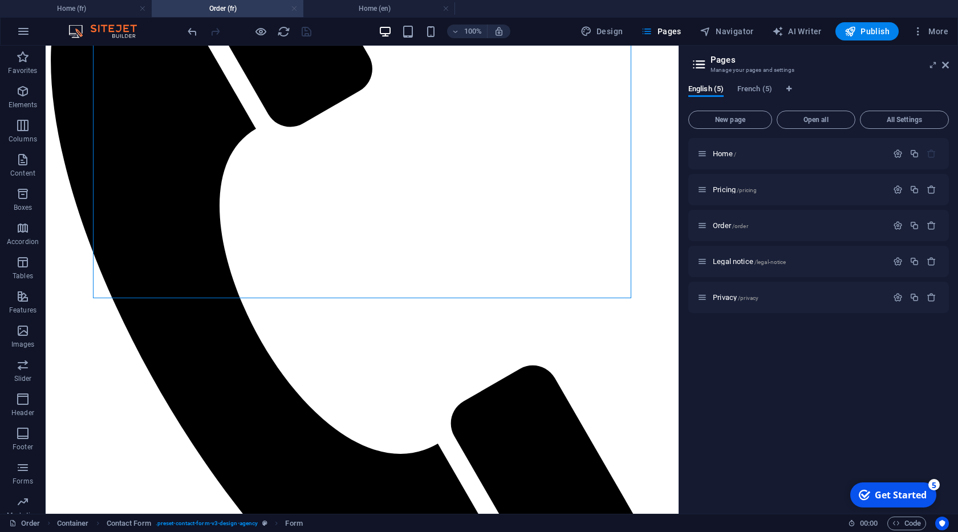
drag, startPoint x: 294, startPoint y: 8, endPoint x: 246, endPoint y: 45, distance: 60.5
click at [294, 8] on link at bounding box center [294, 8] width 7 height 11
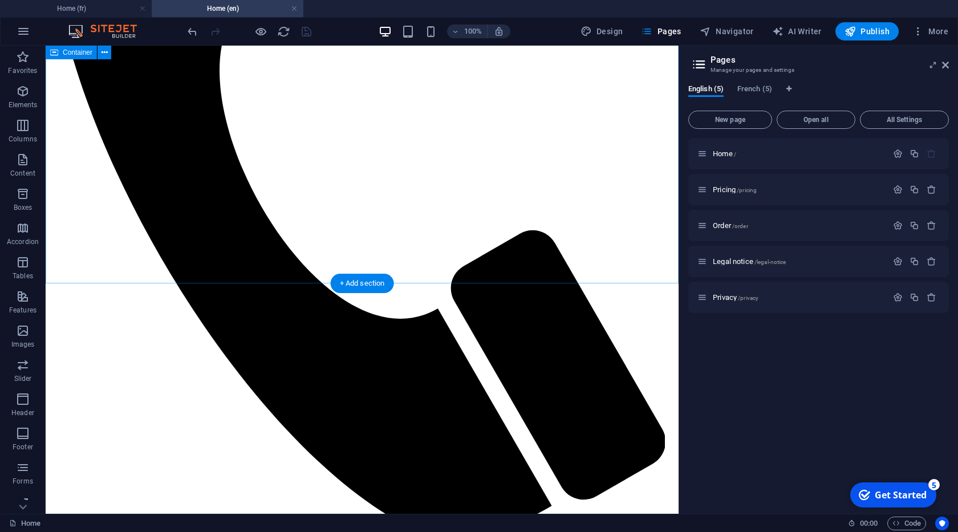
scroll to position [650, 0]
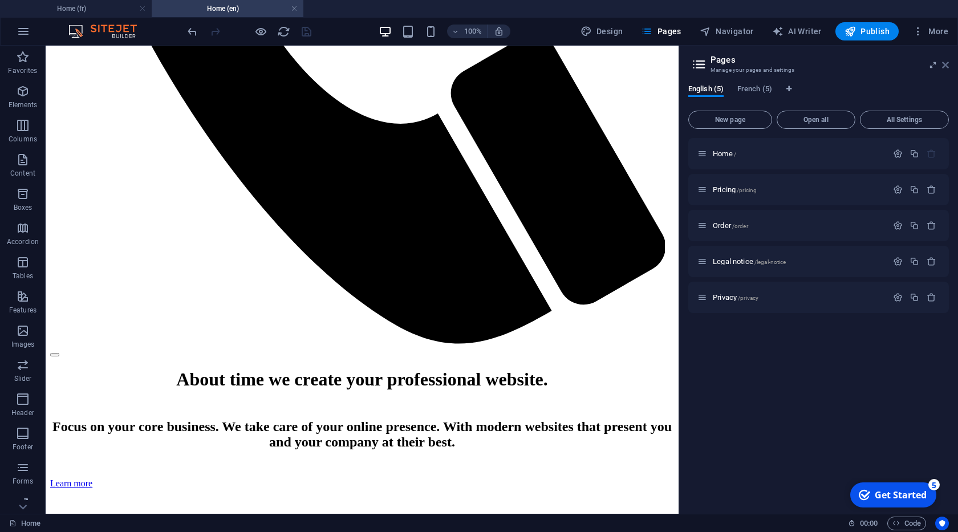
drag, startPoint x: 946, startPoint y: 68, endPoint x: 406, endPoint y: 246, distance: 568.9
click at [946, 68] on icon at bounding box center [945, 64] width 7 height 9
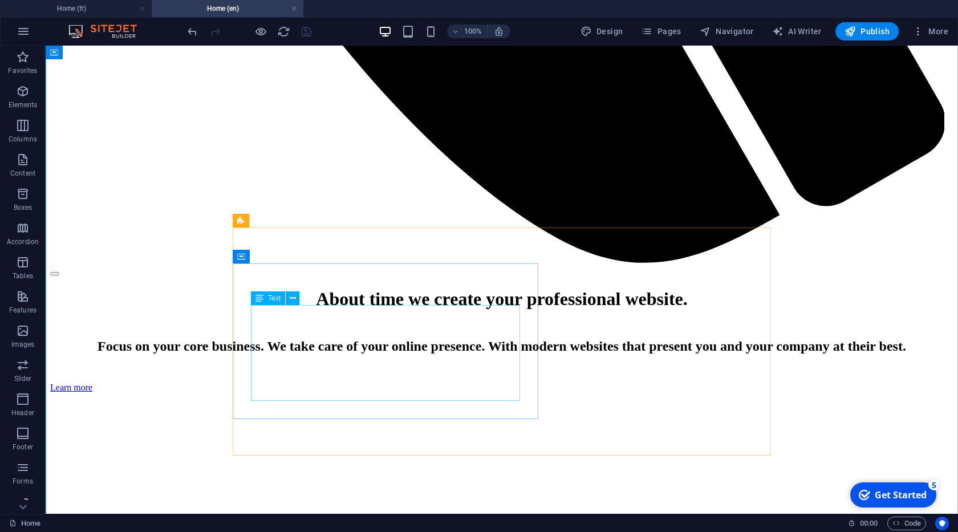
scroll to position [1040, 0]
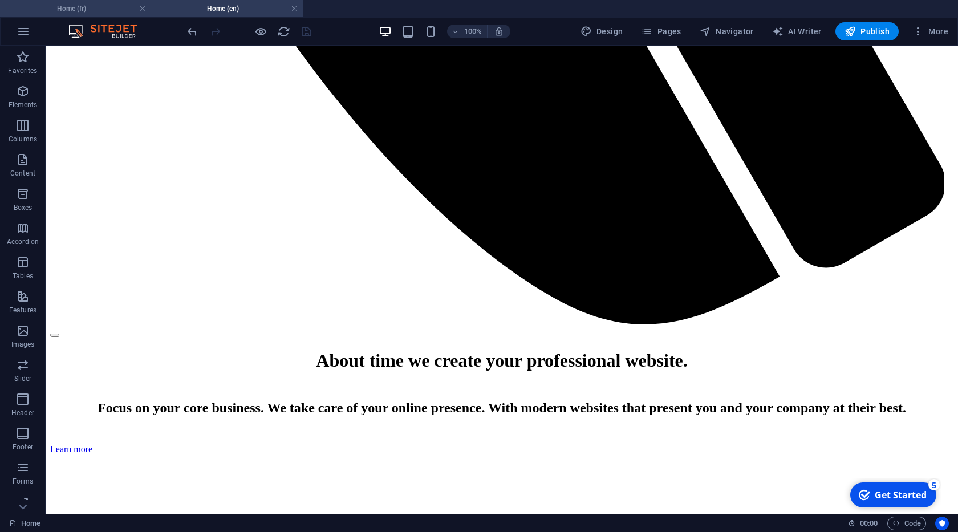
click at [89, 11] on h4 "Home (fr)" at bounding box center [76, 8] width 152 height 13
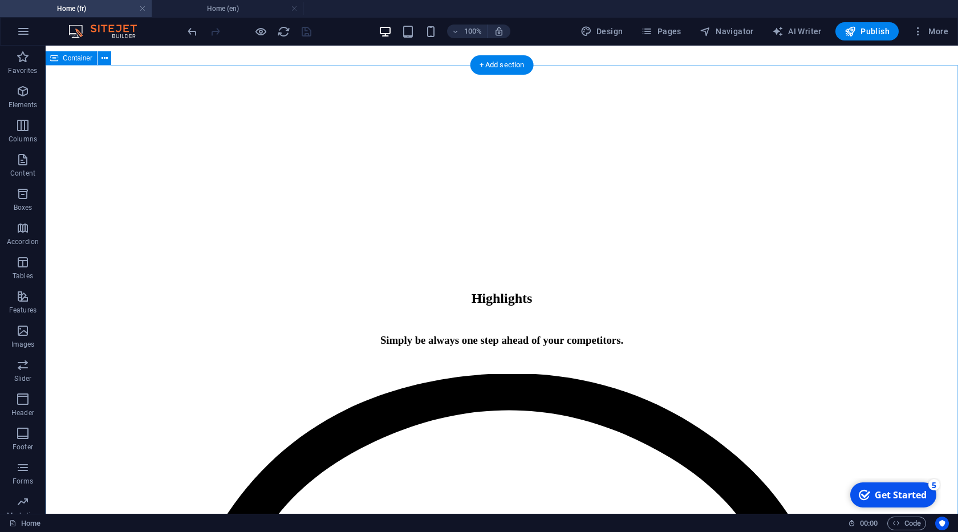
scroll to position [1649, 0]
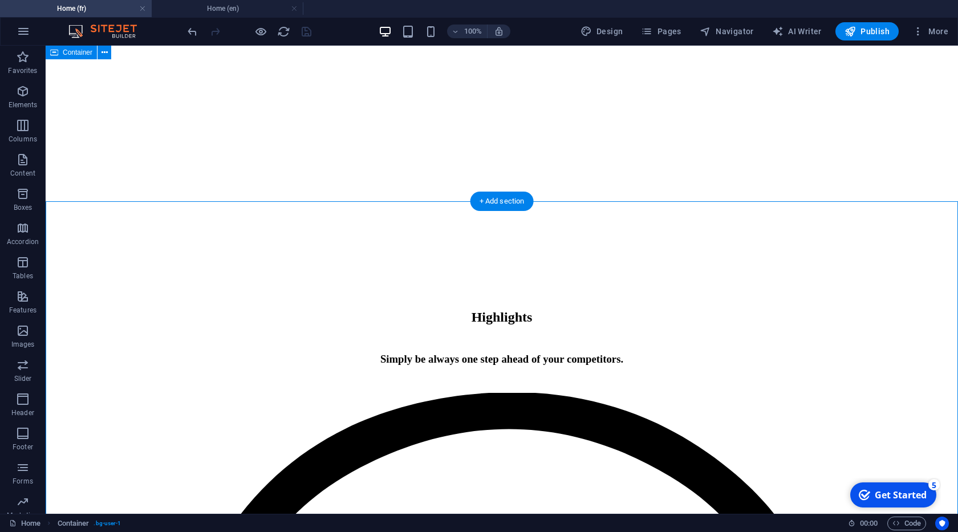
scroll to position [1389, 0]
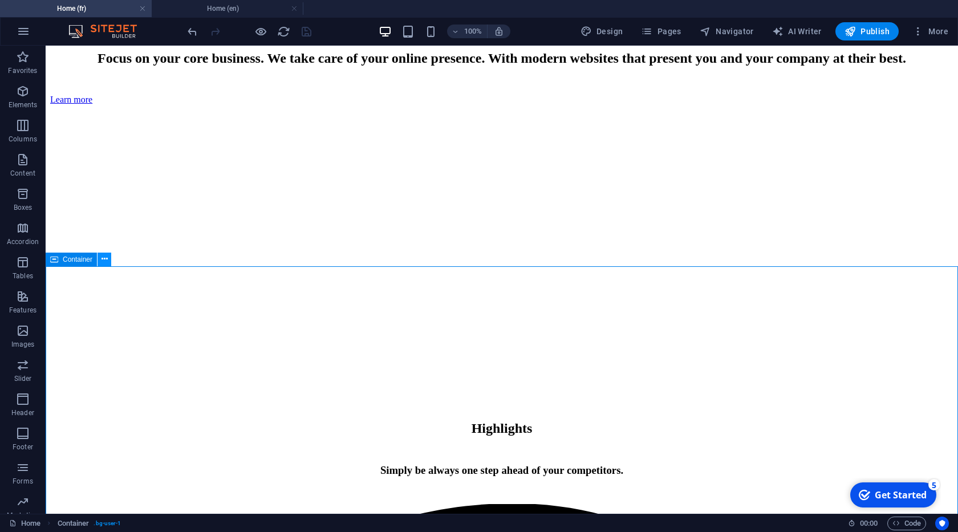
click at [105, 262] on icon at bounding box center [104, 259] width 6 height 12
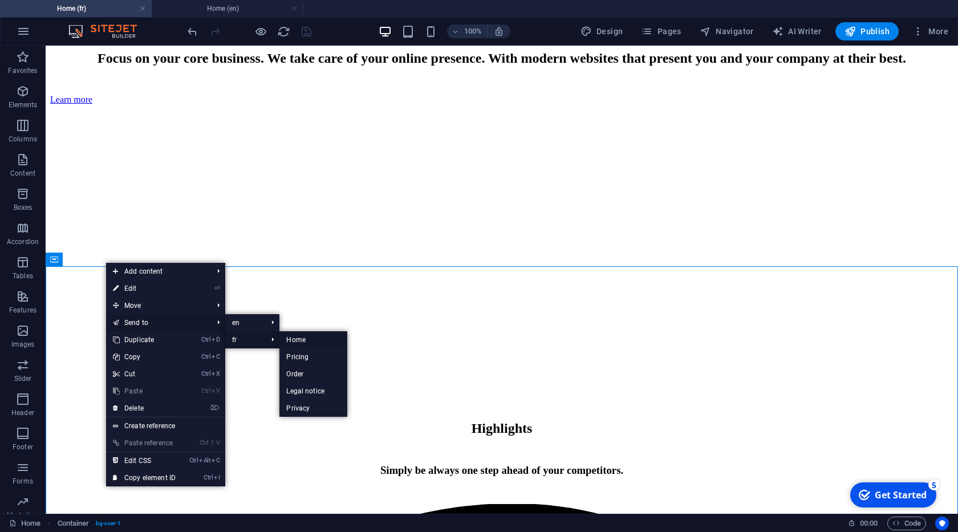
click at [303, 337] on link "Home" at bounding box center [313, 339] width 68 height 17
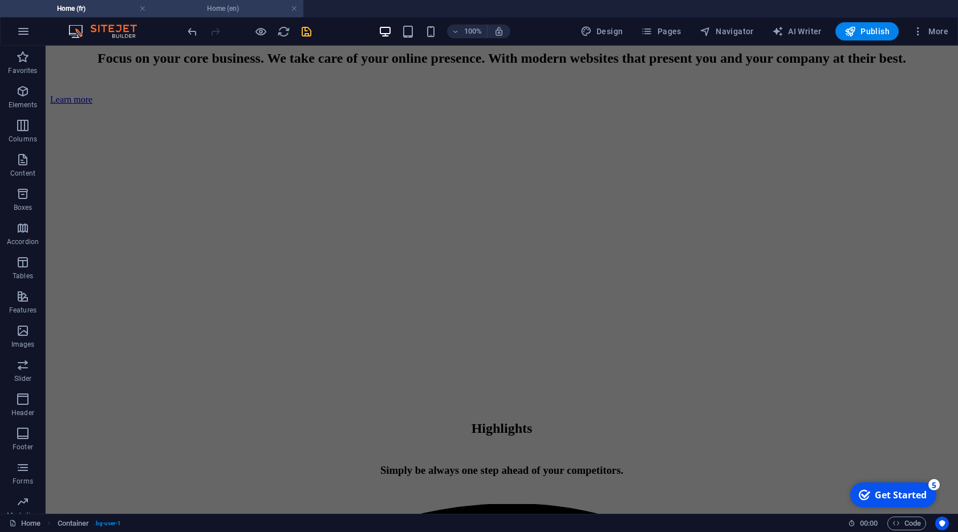
click at [235, 11] on h4 "Home (en)" at bounding box center [228, 8] width 152 height 13
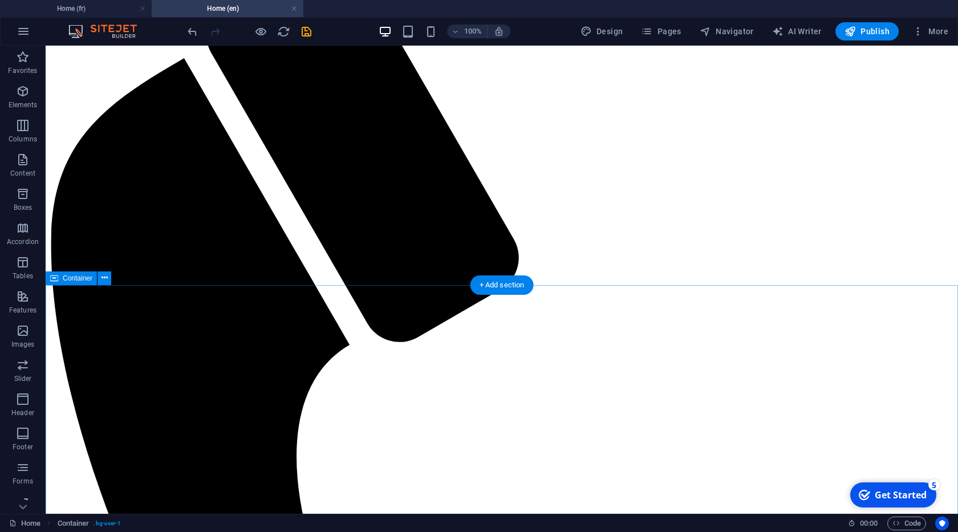
scroll to position [0, 0]
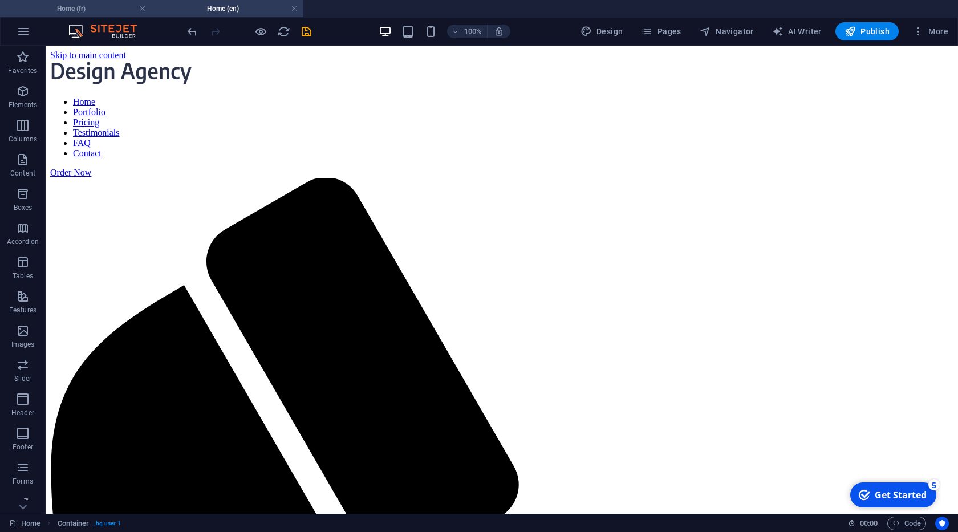
click at [75, 6] on h4 "Home (fr)" at bounding box center [76, 8] width 152 height 13
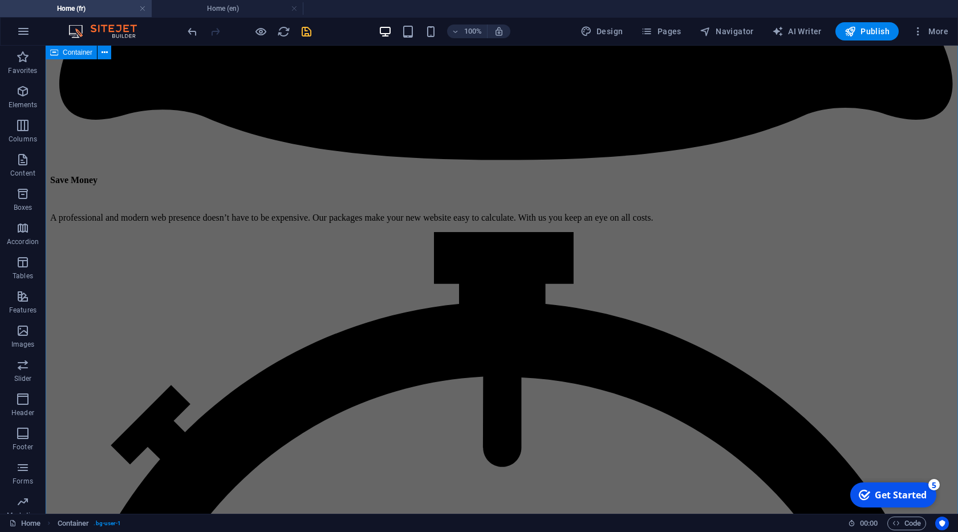
scroll to position [4059, 0]
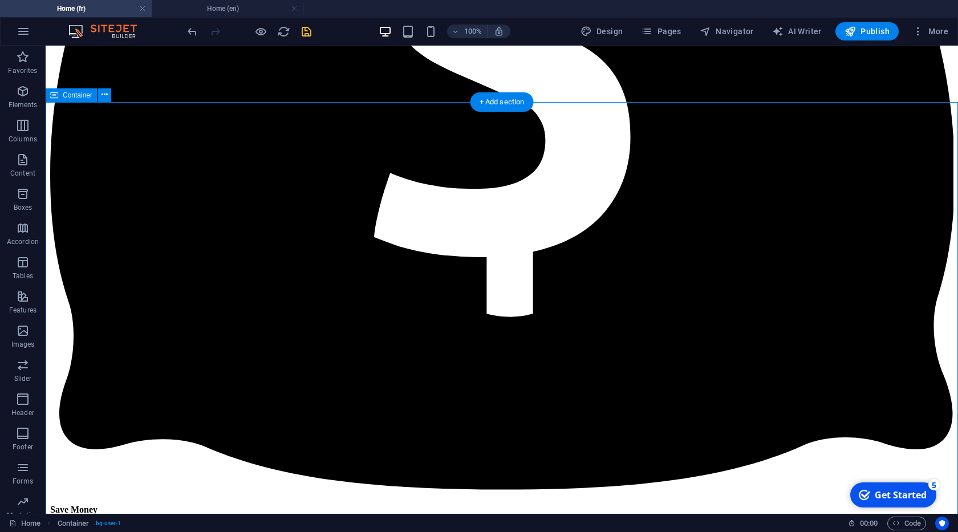
scroll to position [3929, 0]
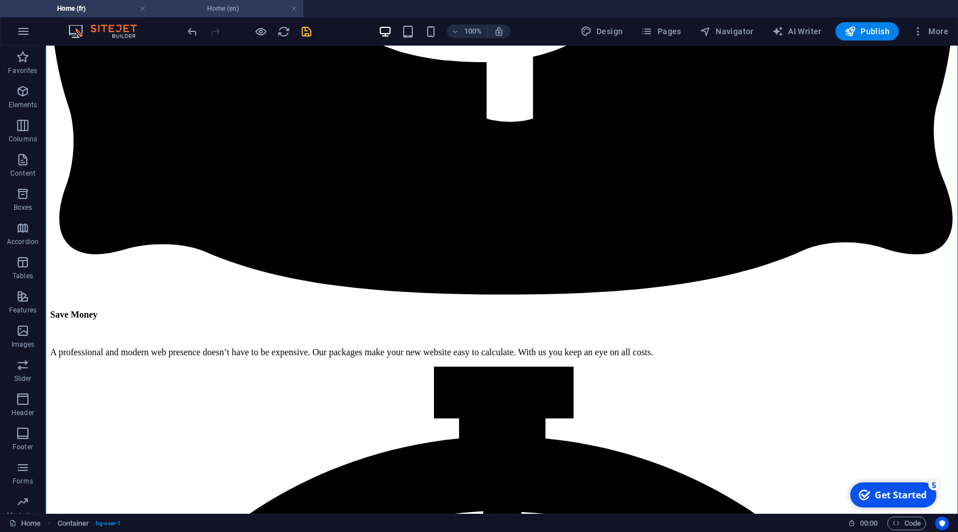
click at [254, 10] on h4 "Home (en)" at bounding box center [228, 8] width 152 height 13
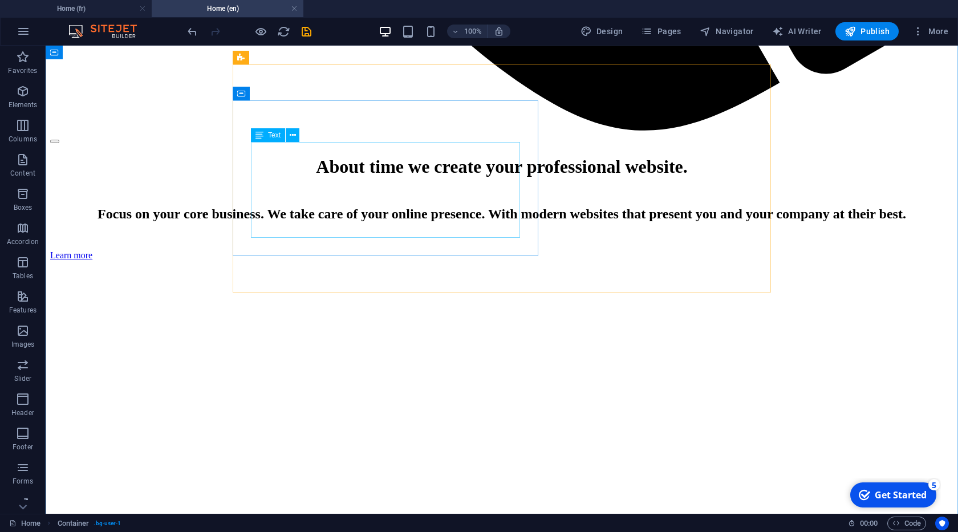
scroll to position [1235, 0]
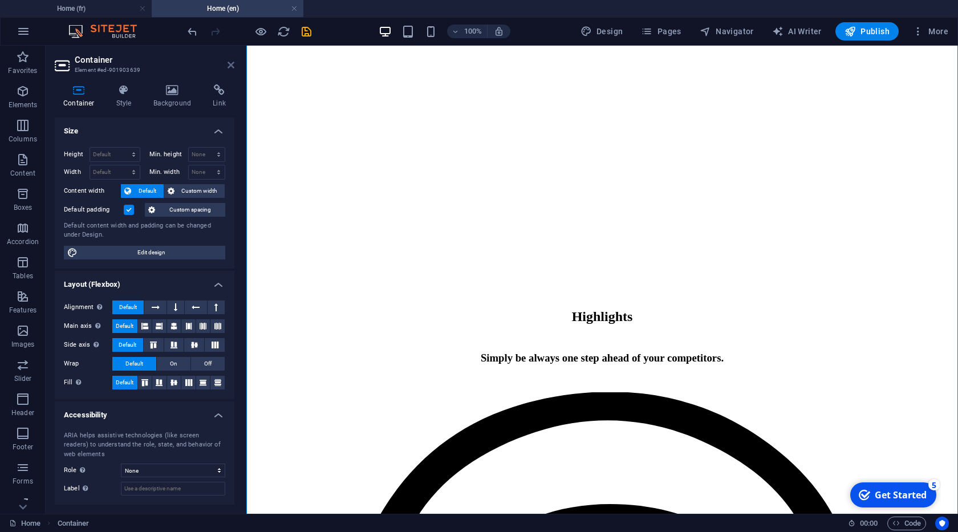
click at [231, 63] on icon at bounding box center [230, 64] width 7 height 9
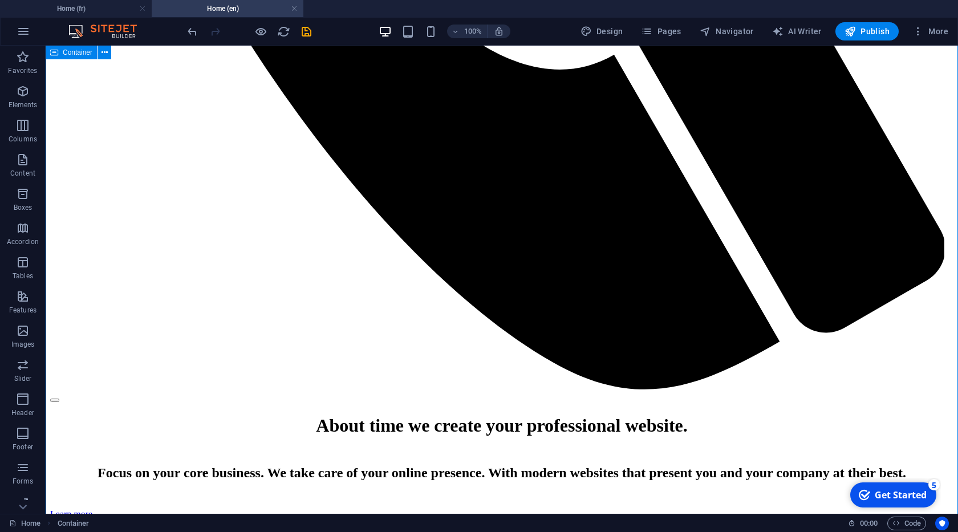
scroll to position [715, 0]
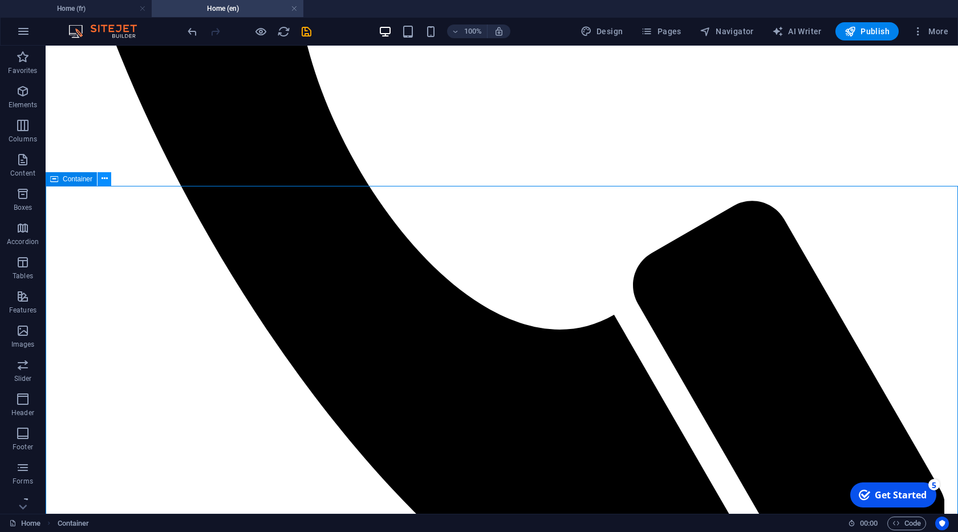
click at [107, 177] on icon at bounding box center [104, 179] width 6 height 12
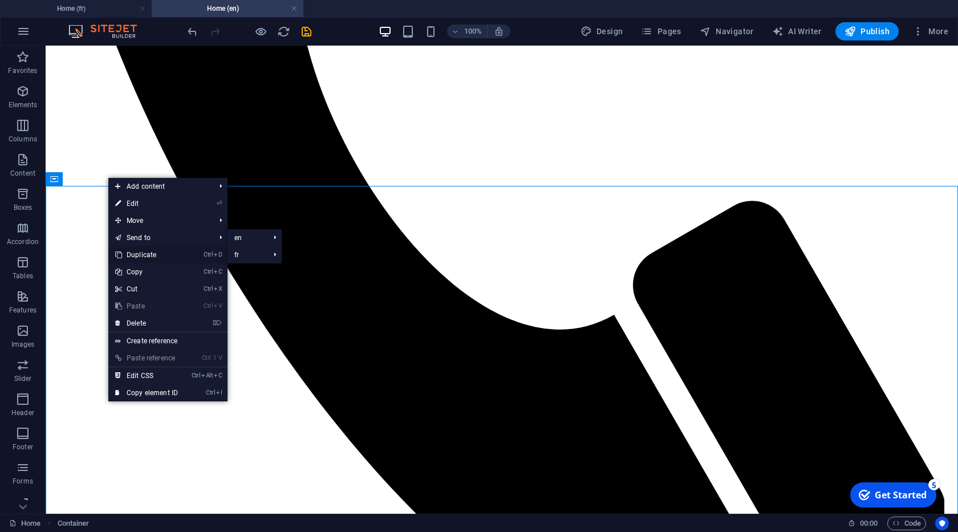
click at [153, 255] on link "Ctrl D Duplicate" at bounding box center [146, 254] width 76 height 17
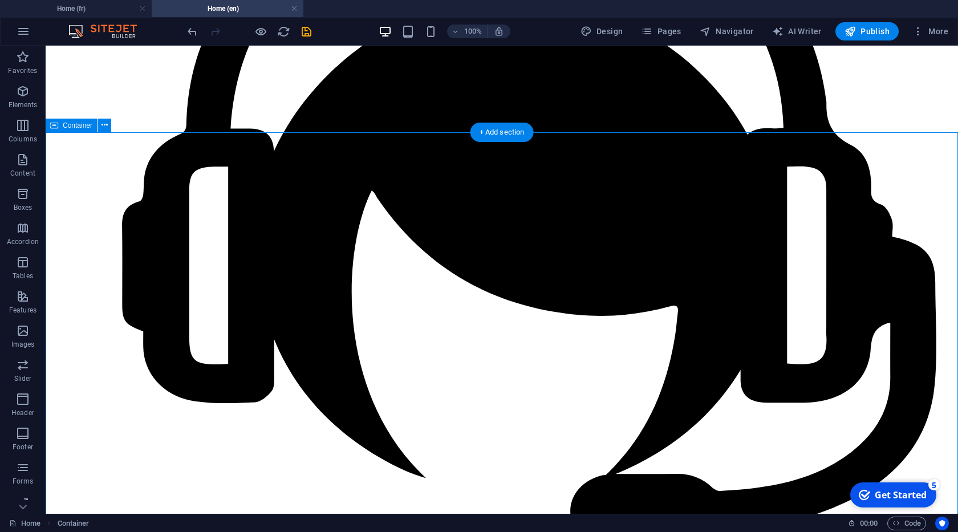
scroll to position [2048, 0]
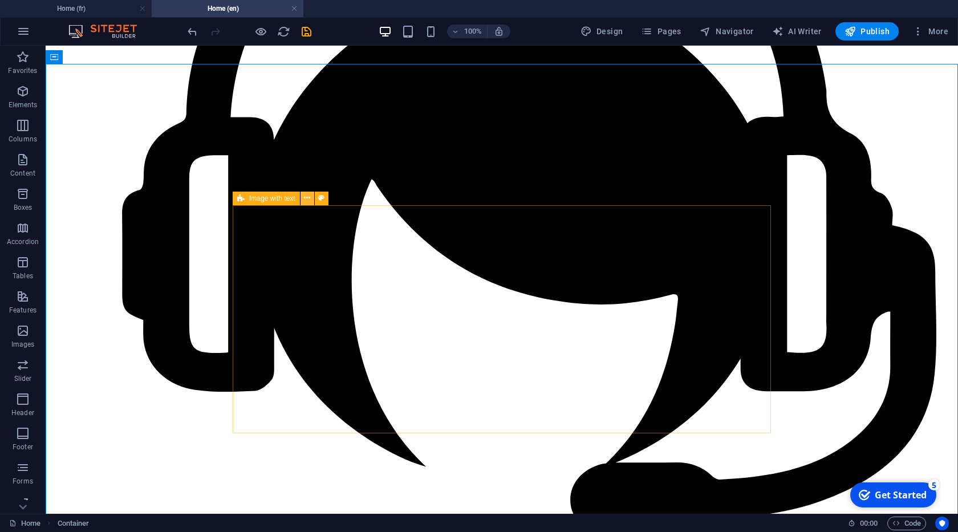
click at [303, 198] on button at bounding box center [307, 199] width 14 height 14
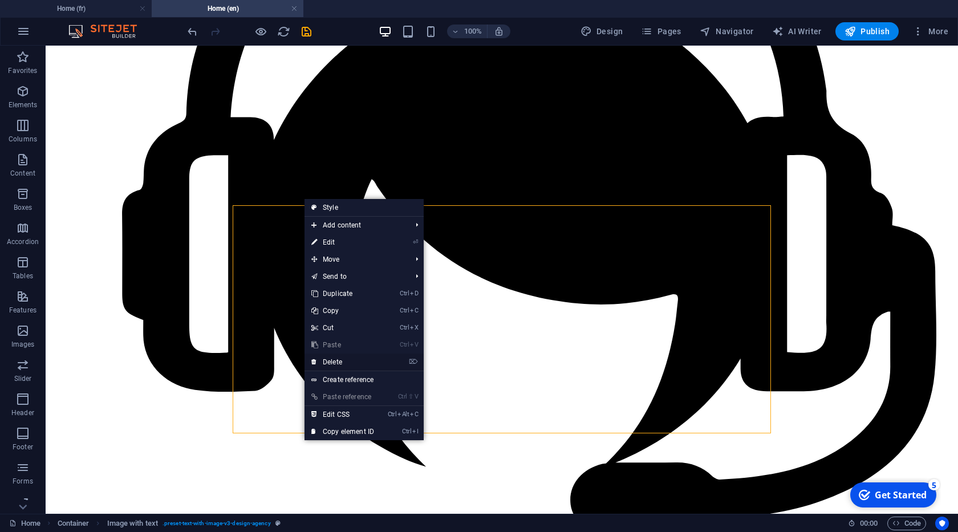
click at [335, 360] on link "⌦ Delete" at bounding box center [342, 361] width 76 height 17
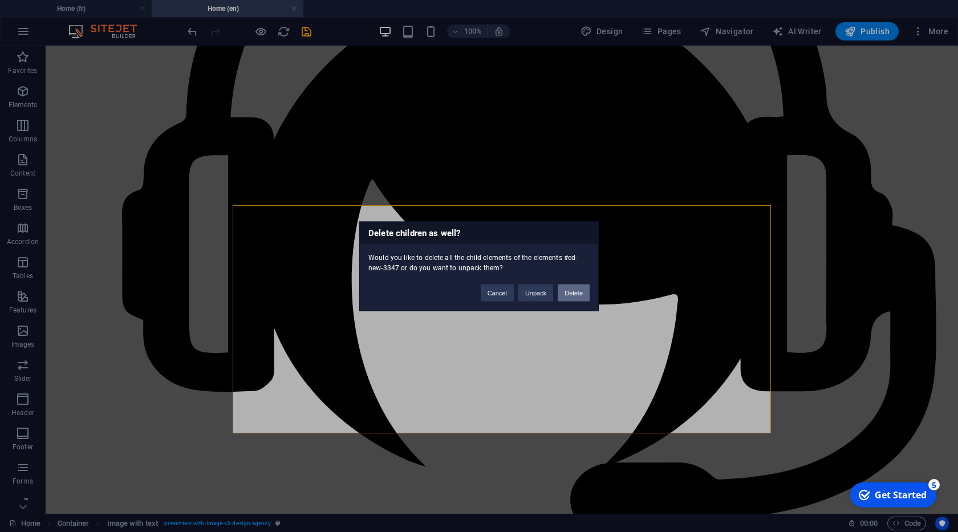
drag, startPoint x: 559, startPoint y: 288, endPoint x: 506, endPoint y: 245, distance: 68.8
click at [559, 288] on button "Delete" at bounding box center [573, 292] width 32 height 17
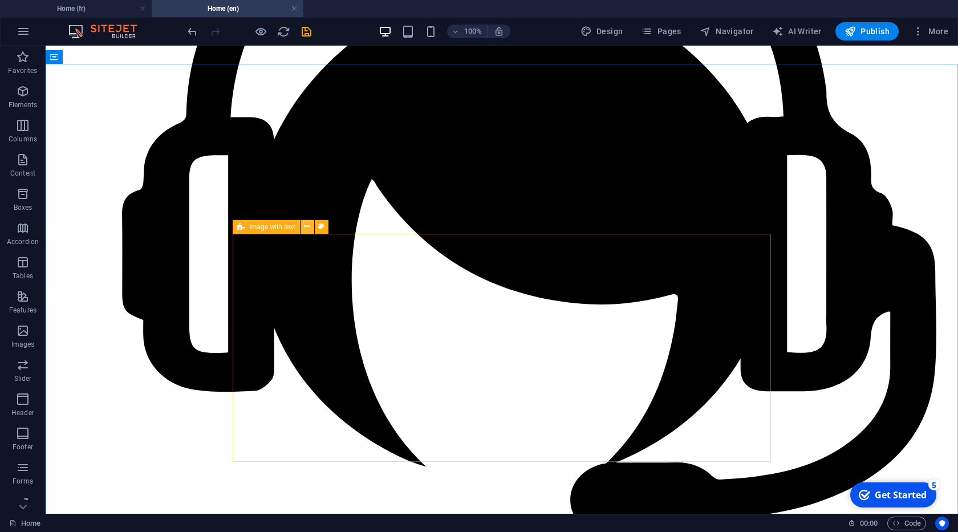
click at [308, 226] on icon at bounding box center [307, 227] width 6 height 12
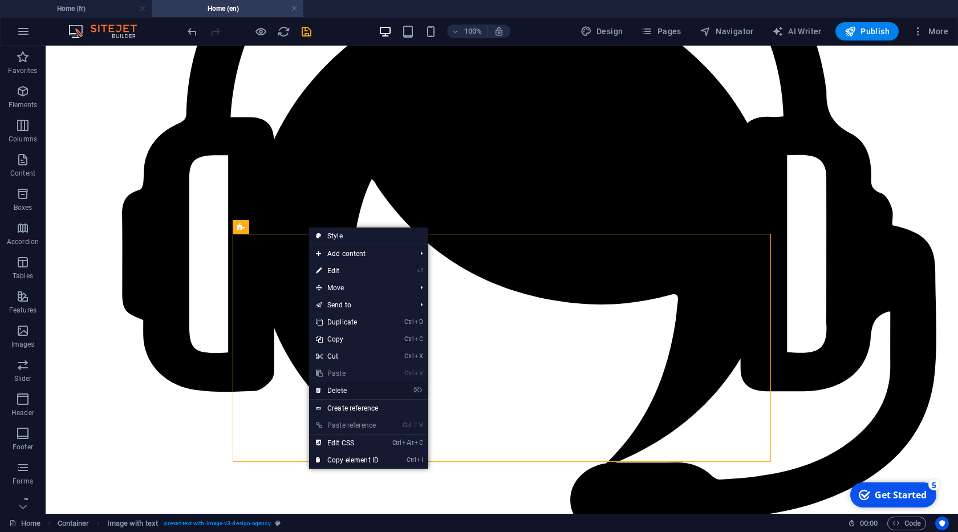
click at [368, 396] on link "⌦ Delete" at bounding box center [347, 390] width 76 height 17
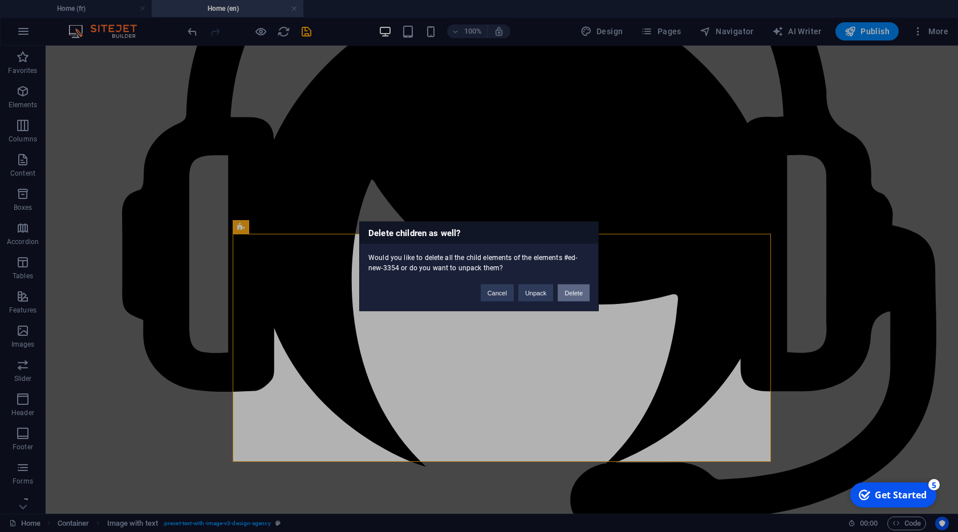
click at [573, 289] on button "Delete" at bounding box center [573, 292] width 32 height 17
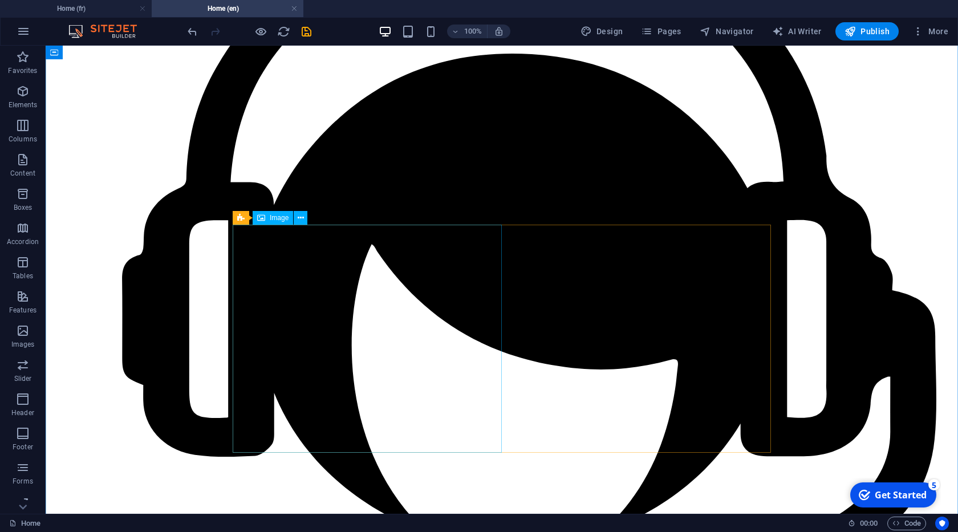
scroll to position [2178, 0]
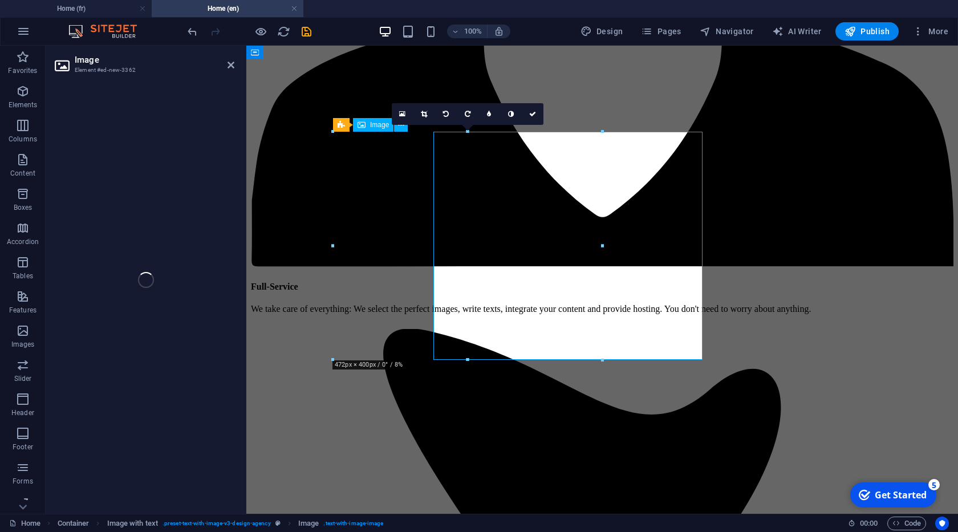
select select "px"
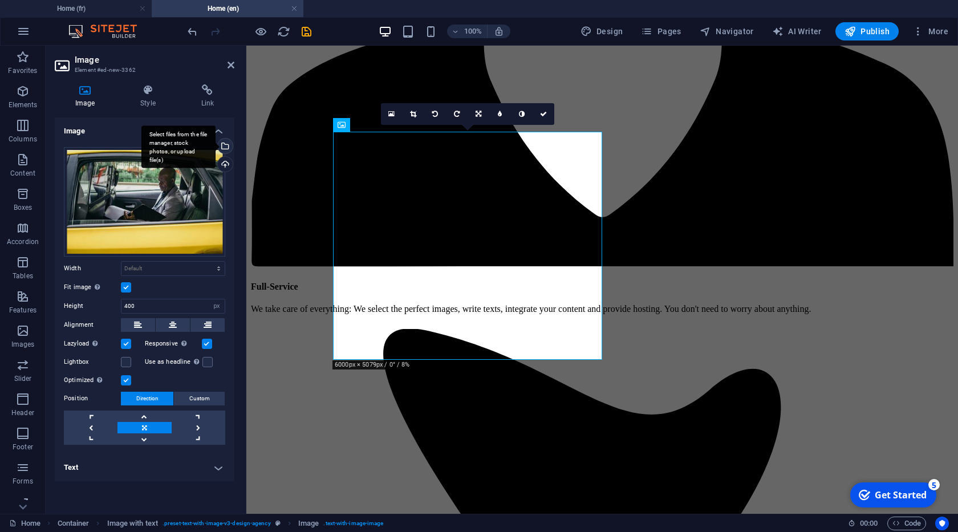
click at [224, 145] on div "Select files from the file manager, stock photos, or upload file(s)" at bounding box center [223, 147] width 17 height 17
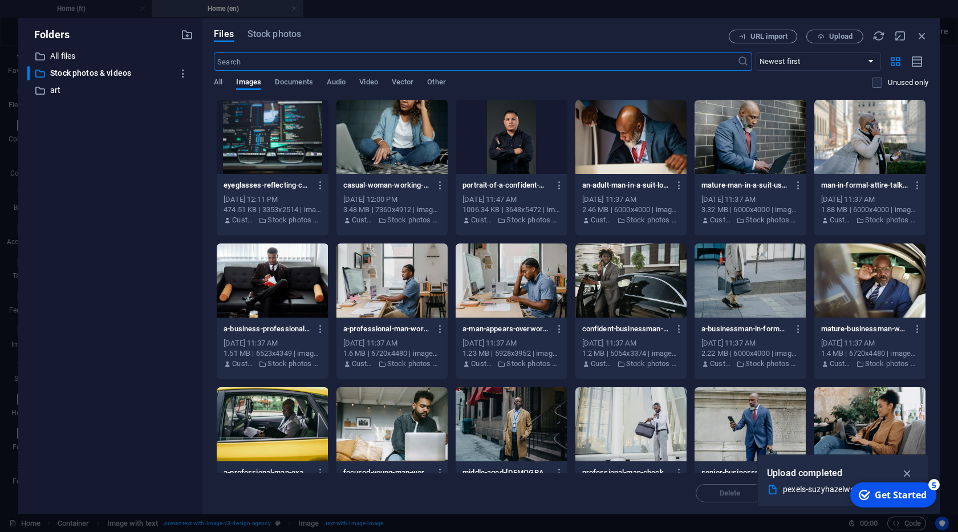
scroll to position [2308, 0]
click at [64, 91] on p "art" at bounding box center [111, 90] width 122 height 13
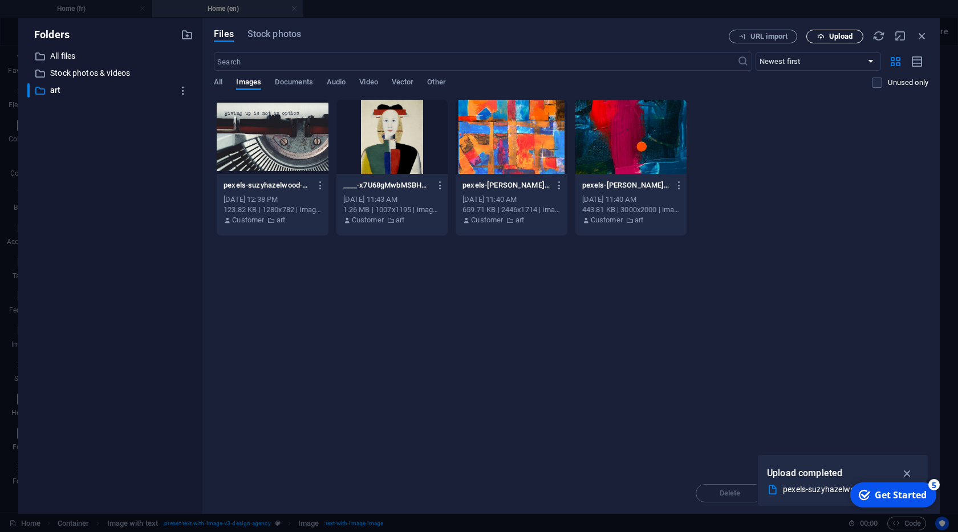
click at [823, 40] on icon "button" at bounding box center [820, 36] width 7 height 7
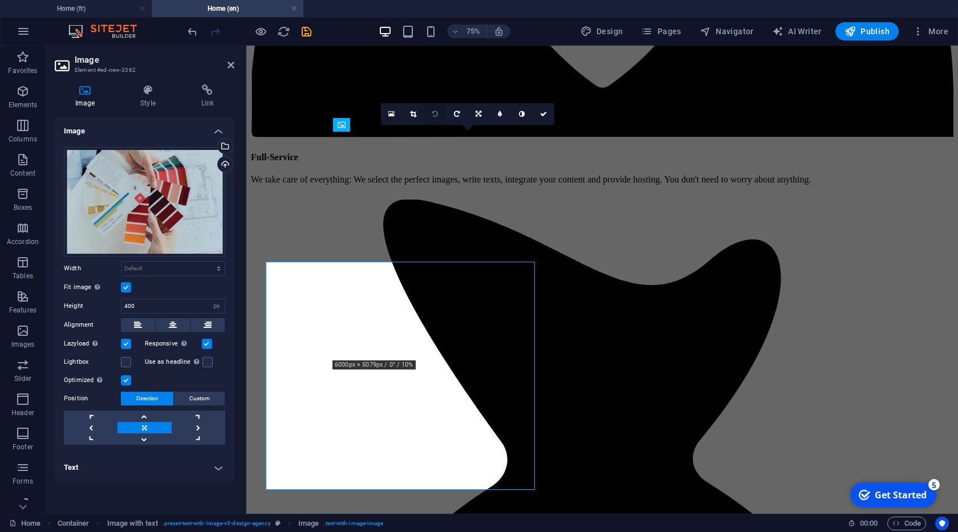
scroll to position [2178, 0]
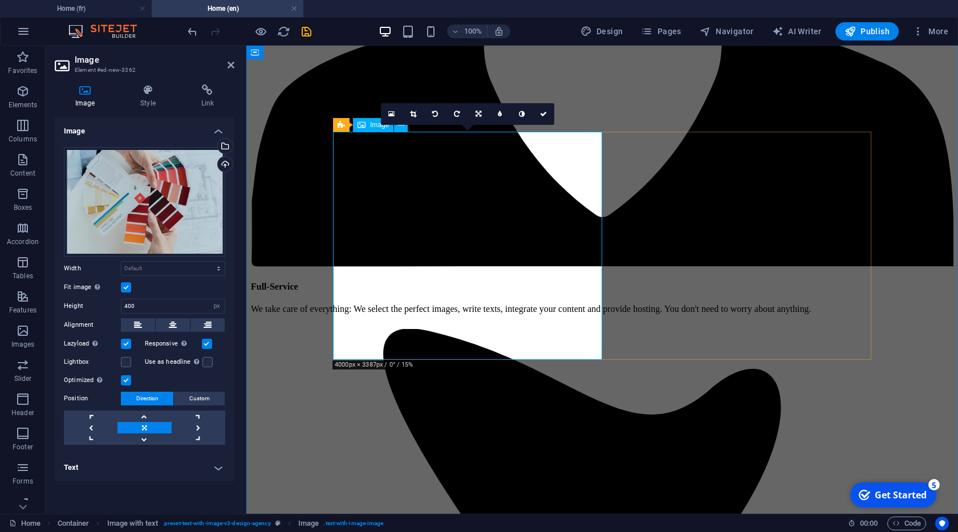
click at [540, 112] on icon at bounding box center [543, 114] width 7 height 7
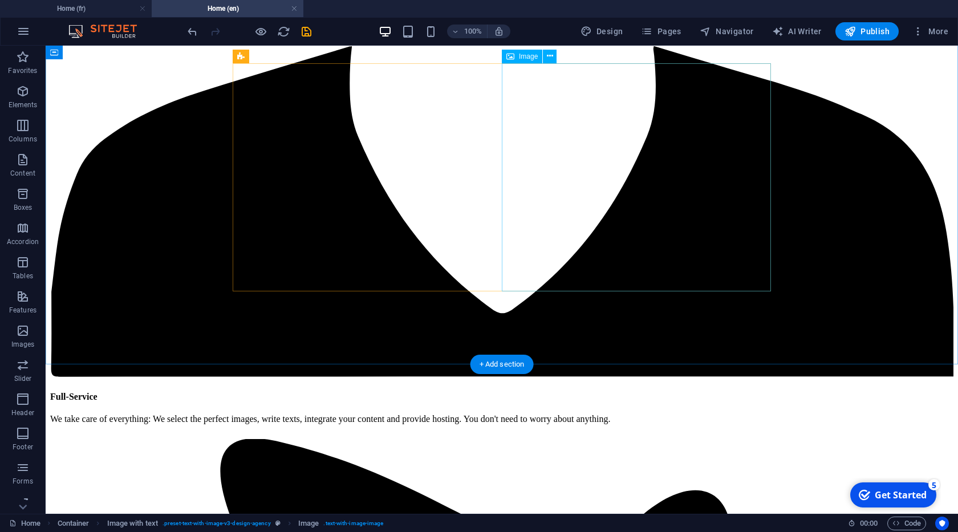
scroll to position [2438, 0]
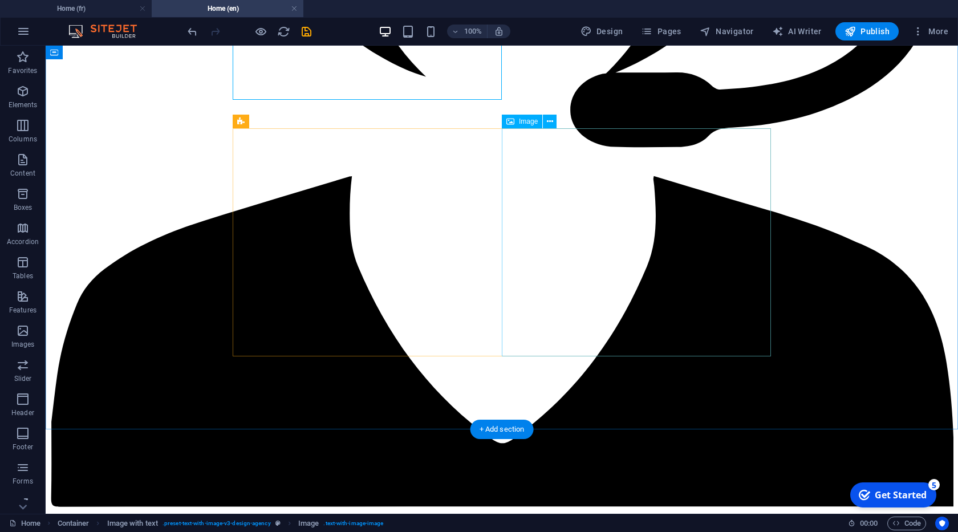
select select "px"
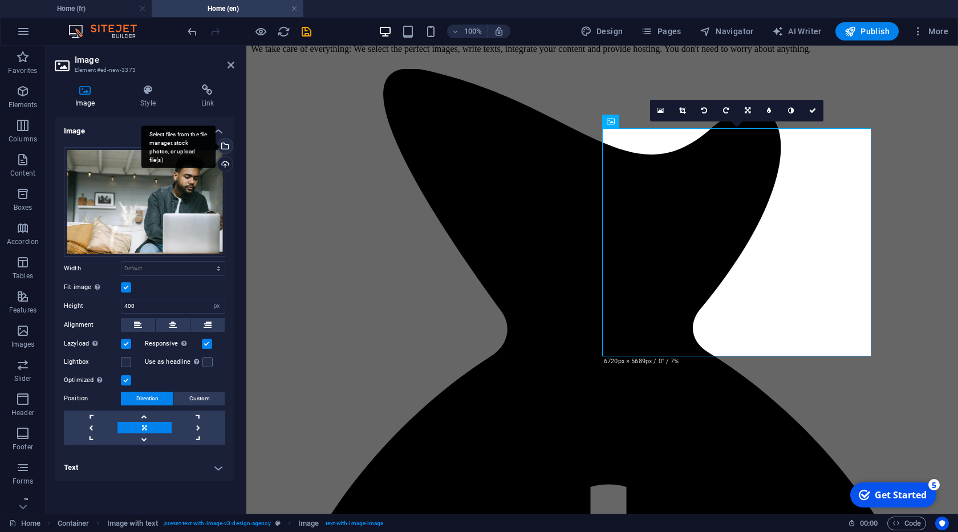
click at [215, 144] on div "Select files from the file manager, stock photos, or upload file(s)" at bounding box center [178, 146] width 74 height 43
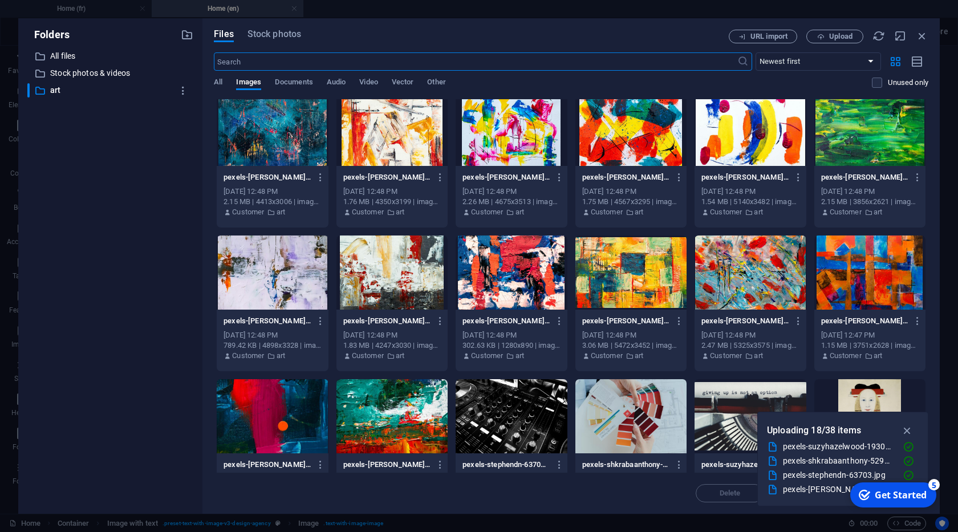
scroll to position [0, 0]
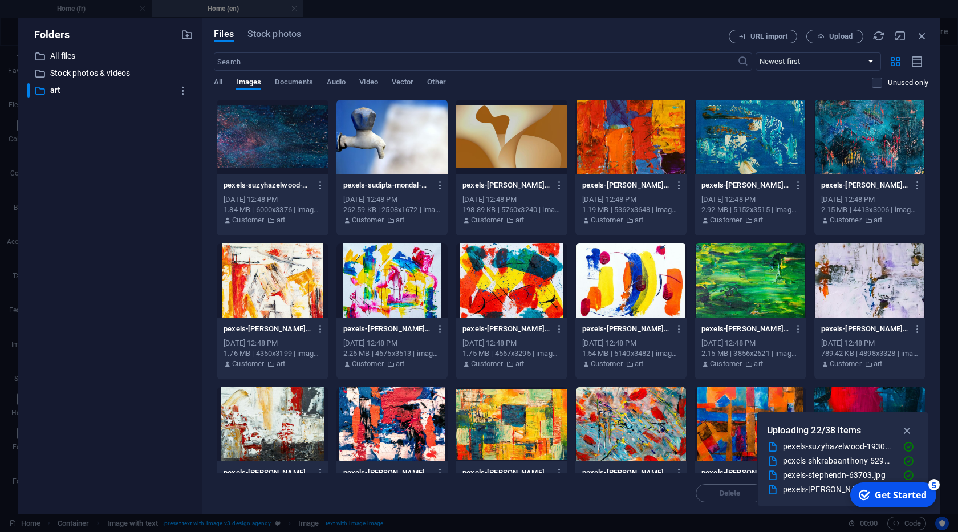
click at [268, 150] on div at bounding box center [272, 137] width 111 height 74
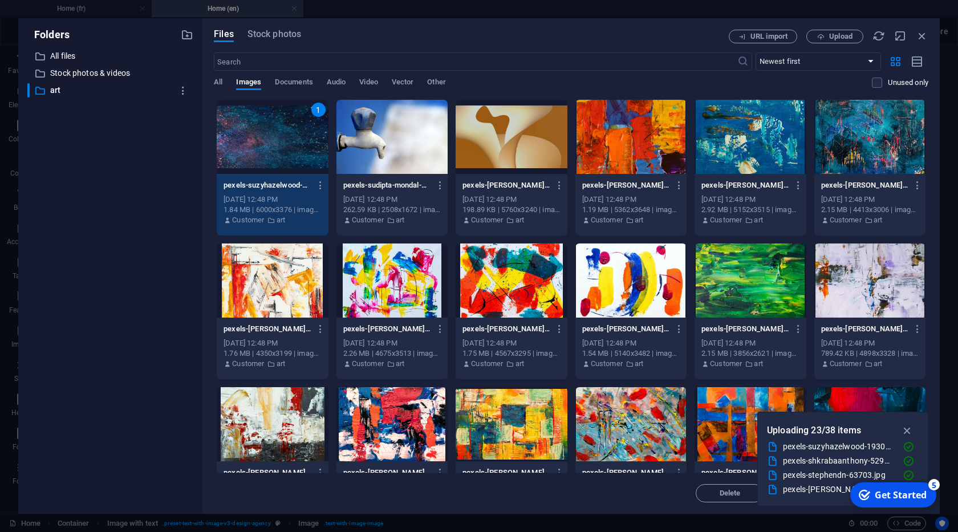
click at [310, 128] on div "1" at bounding box center [272, 137] width 111 height 74
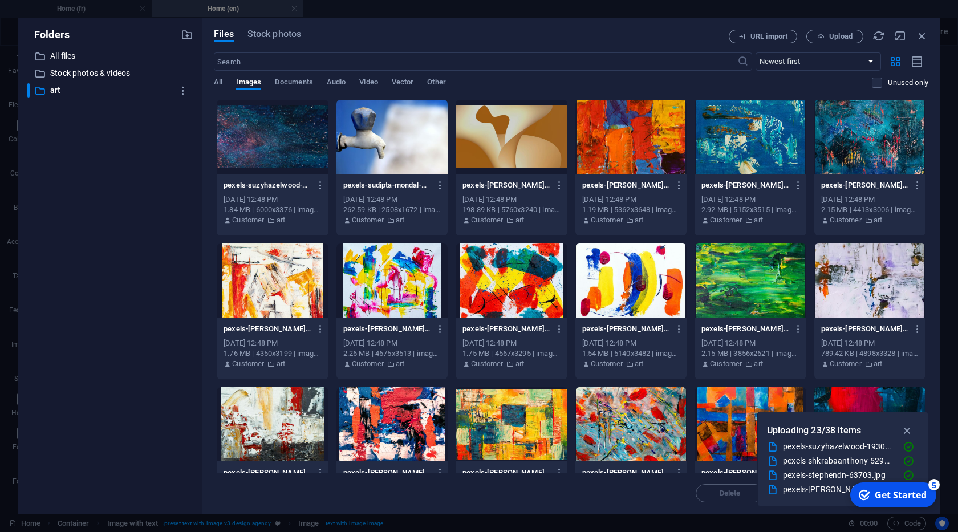
click at [392, 135] on div at bounding box center [391, 137] width 111 height 74
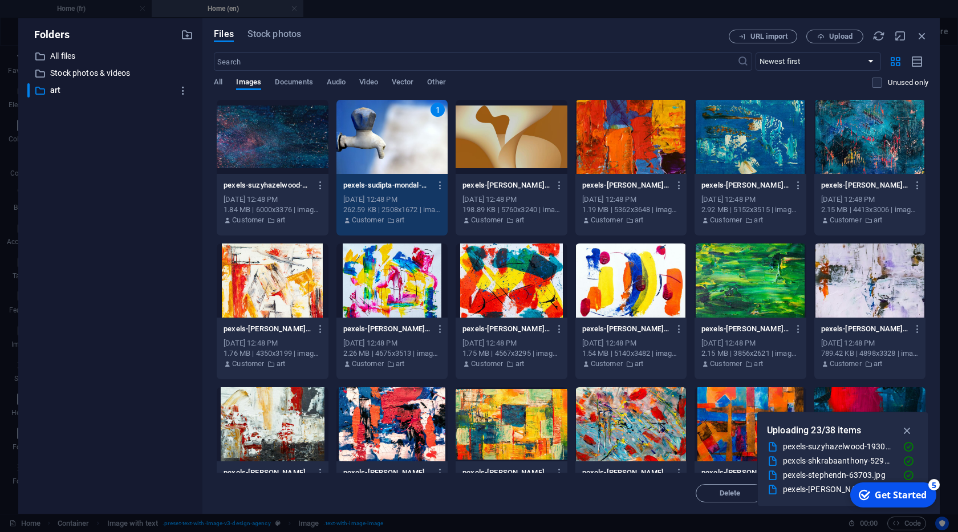
click at [392, 135] on div "1" at bounding box center [391, 137] width 111 height 74
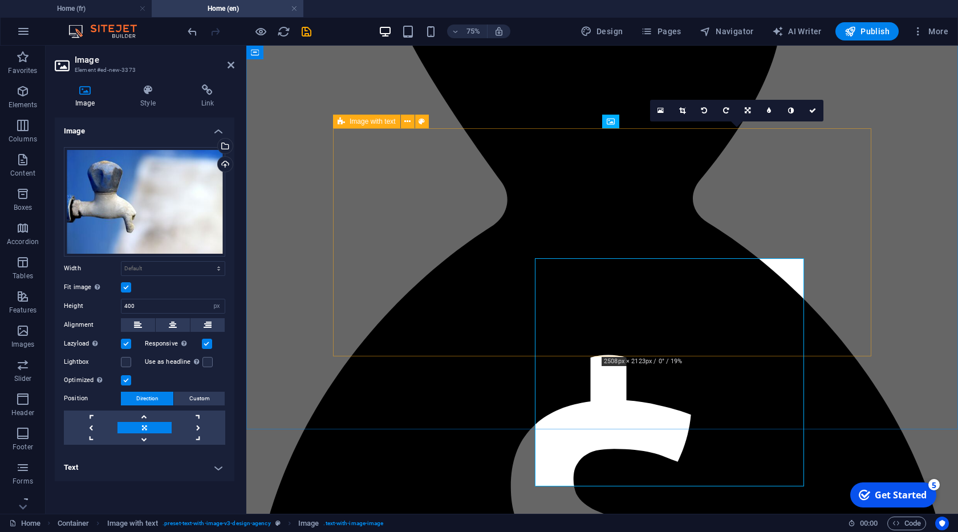
scroll to position [2438, 0]
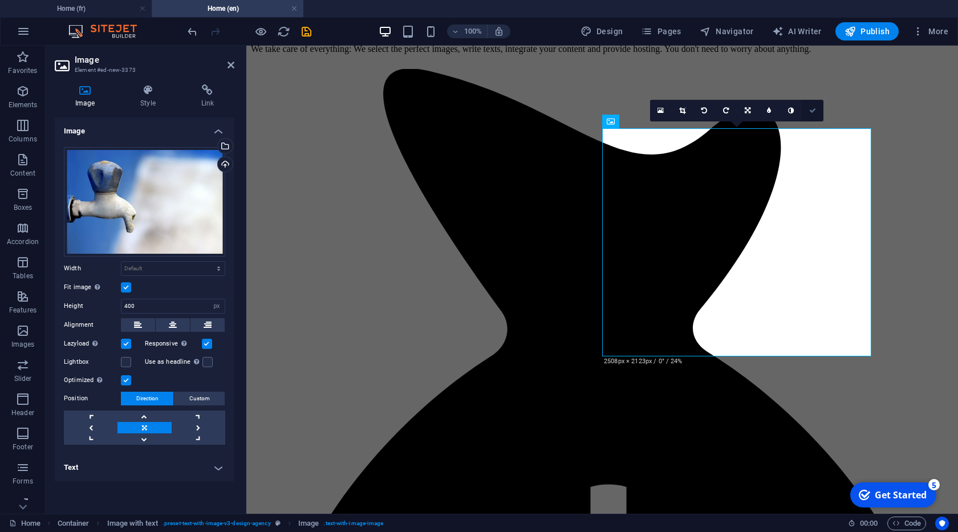
click at [814, 107] on icon at bounding box center [812, 110] width 7 height 7
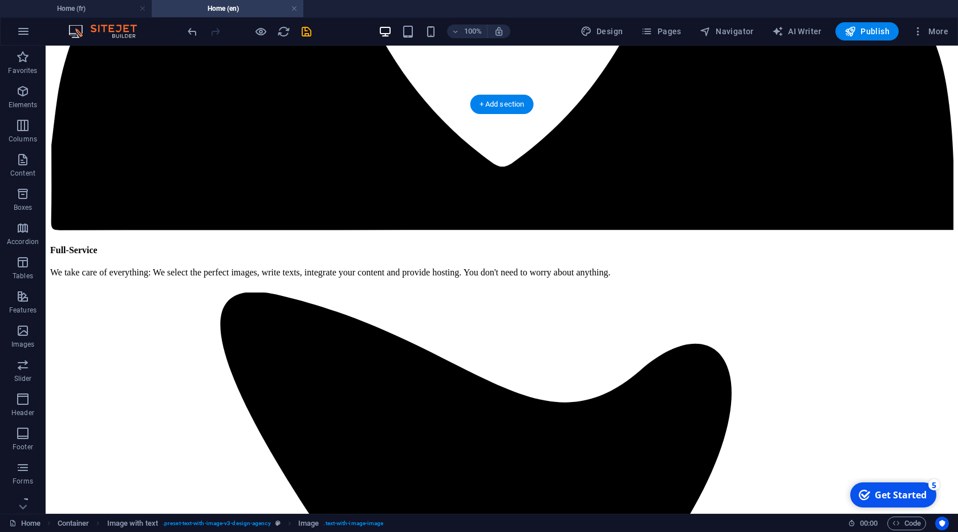
scroll to position [2763, 0]
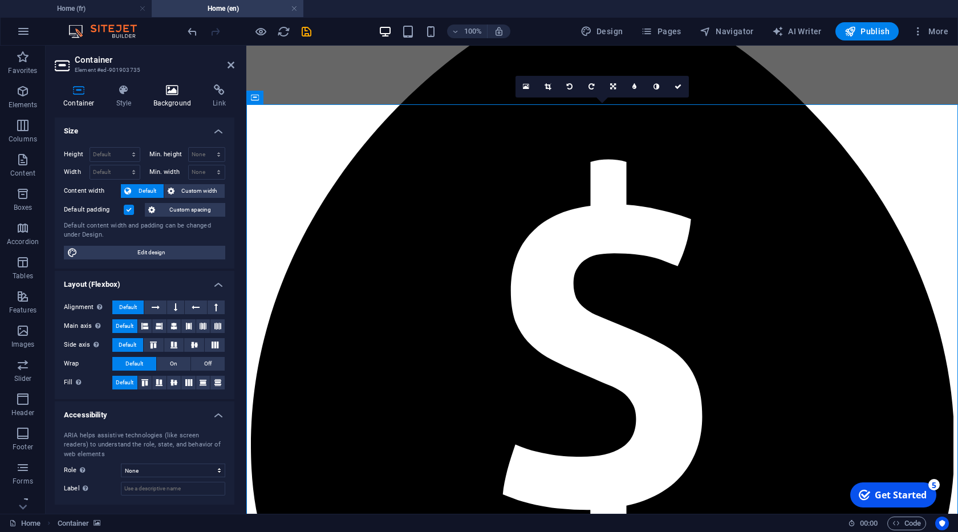
click at [174, 99] on h4 "Background" at bounding box center [175, 96] width 60 height 24
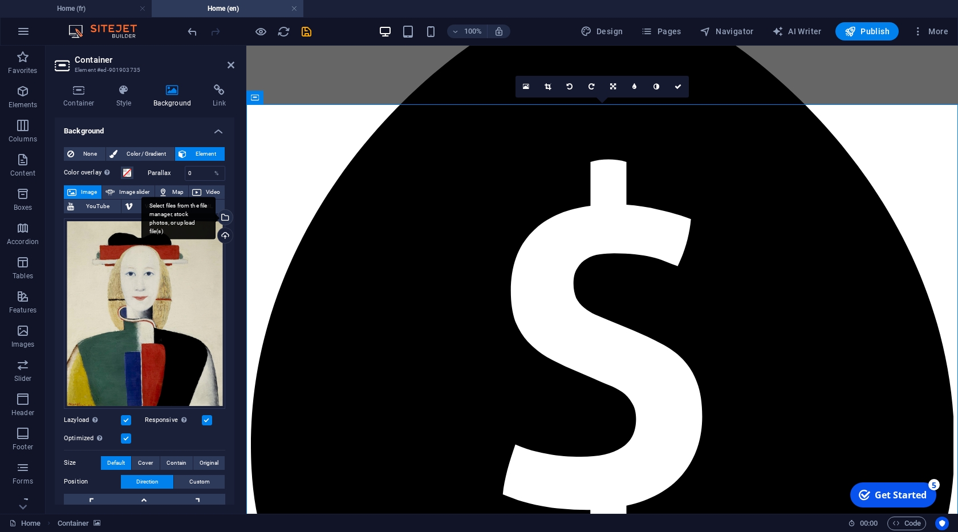
click at [215, 219] on div "Select files from the file manager, stock photos, or upload file(s)" at bounding box center [178, 218] width 74 height 43
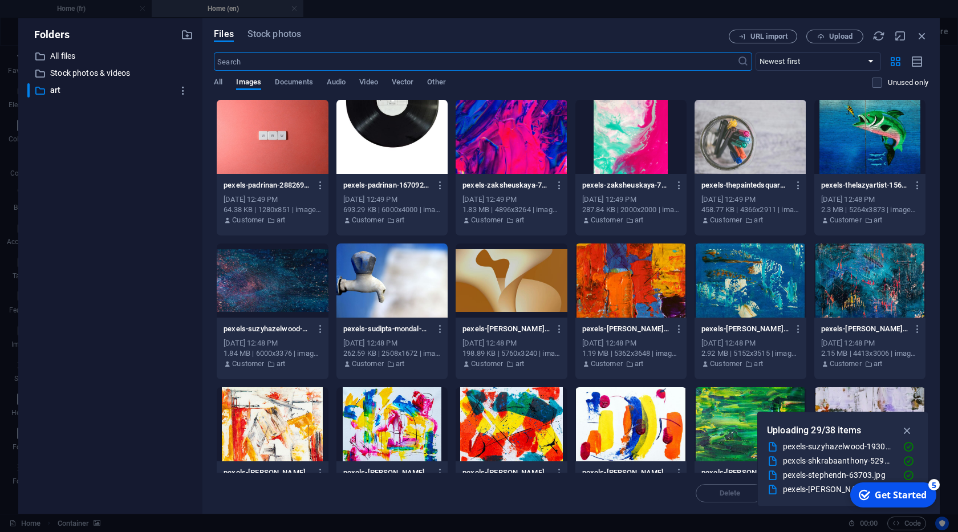
scroll to position [2892, 0]
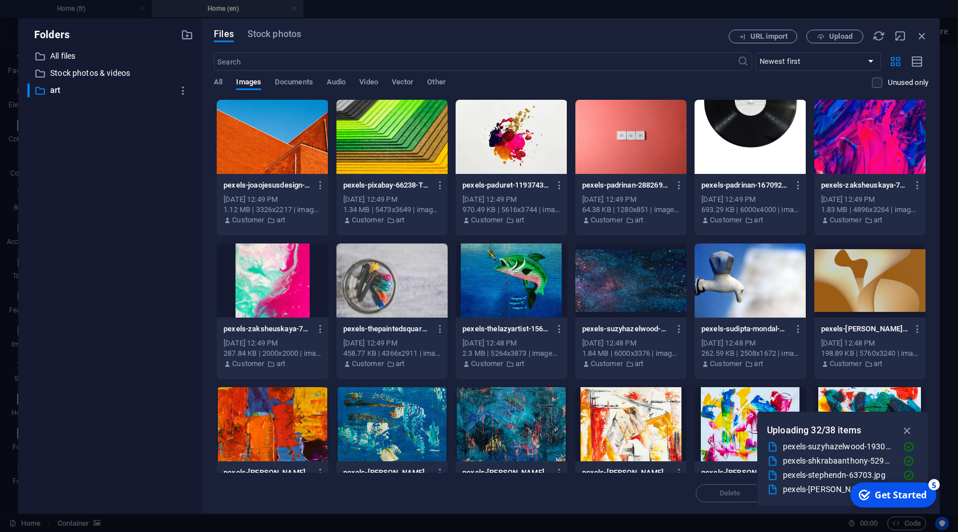
click at [767, 291] on div at bounding box center [749, 280] width 111 height 74
click at [767, 291] on div "pexels-joaojesusdesign-921319-qZ8tfDCE8Ab0wNUSTno01g.jpg pexels-joaojesusdesign…" at bounding box center [571, 454] width 714 height 711
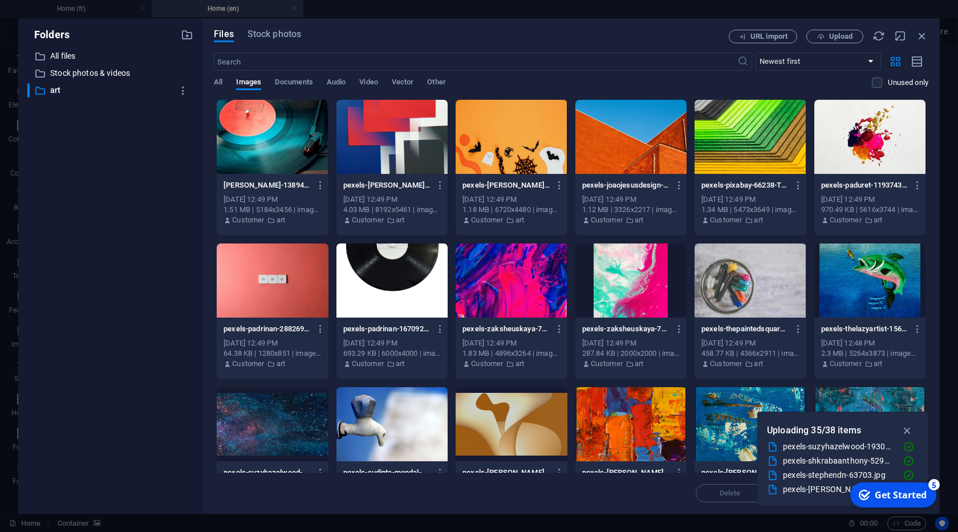
click at [405, 421] on div at bounding box center [391, 424] width 111 height 74
click at [405, 421] on div "1" at bounding box center [391, 424] width 111 height 74
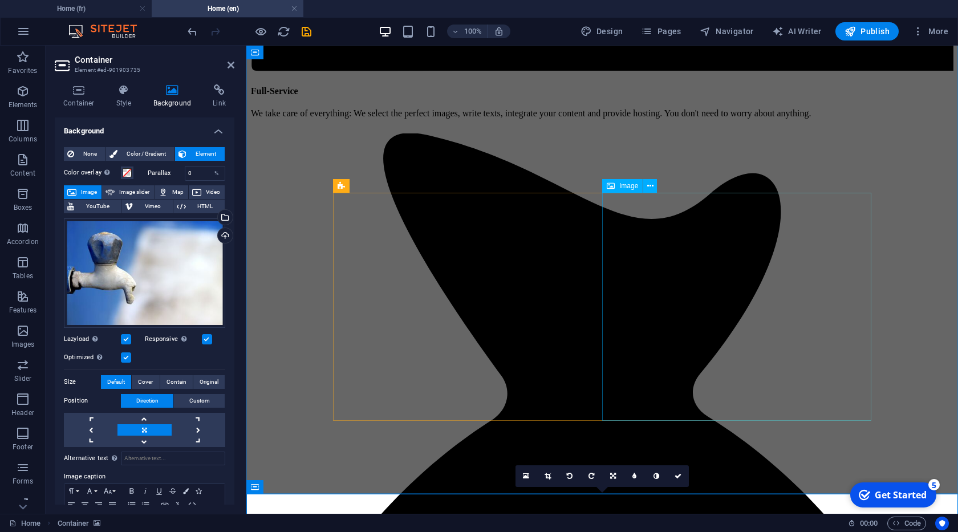
scroll to position [2373, 0]
drag, startPoint x: 230, startPoint y: 67, endPoint x: 201, endPoint y: 39, distance: 39.9
click at [230, 67] on icon at bounding box center [230, 64] width 7 height 9
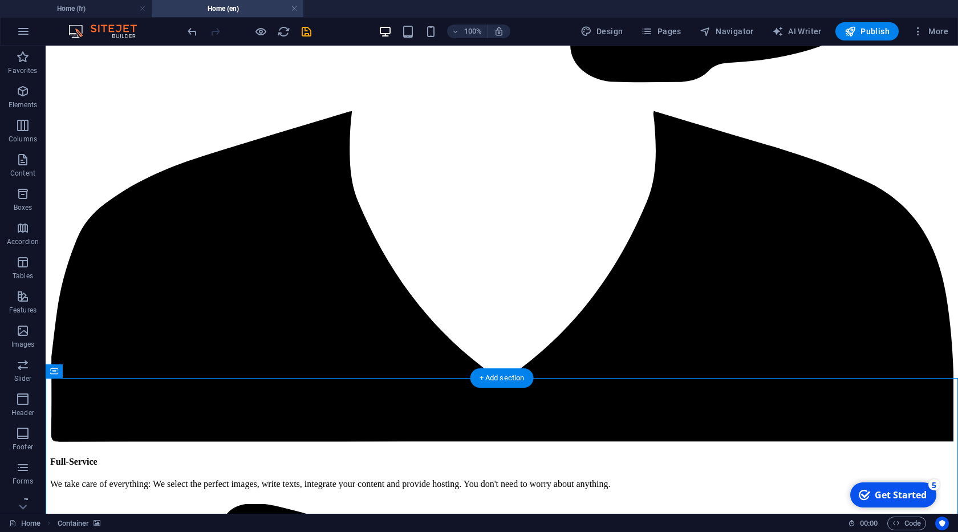
scroll to position [2438, 0]
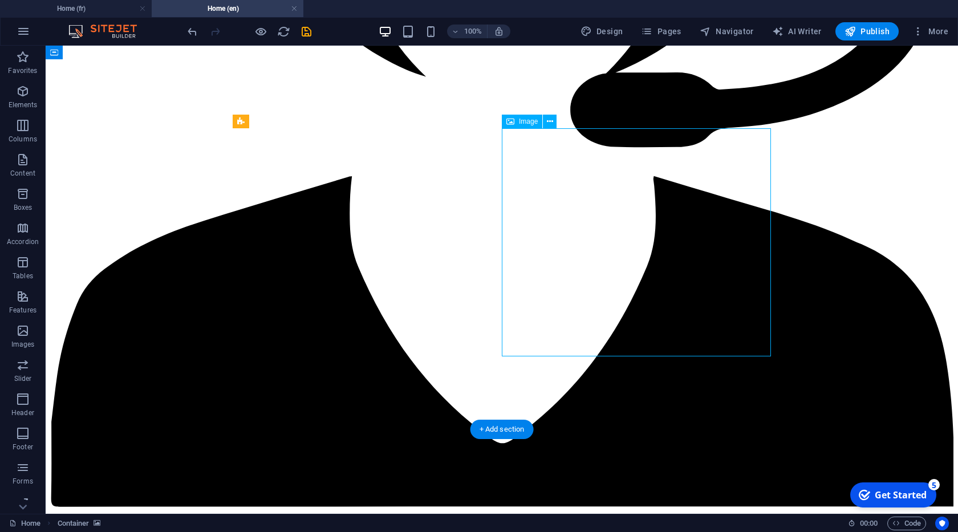
select select "px"
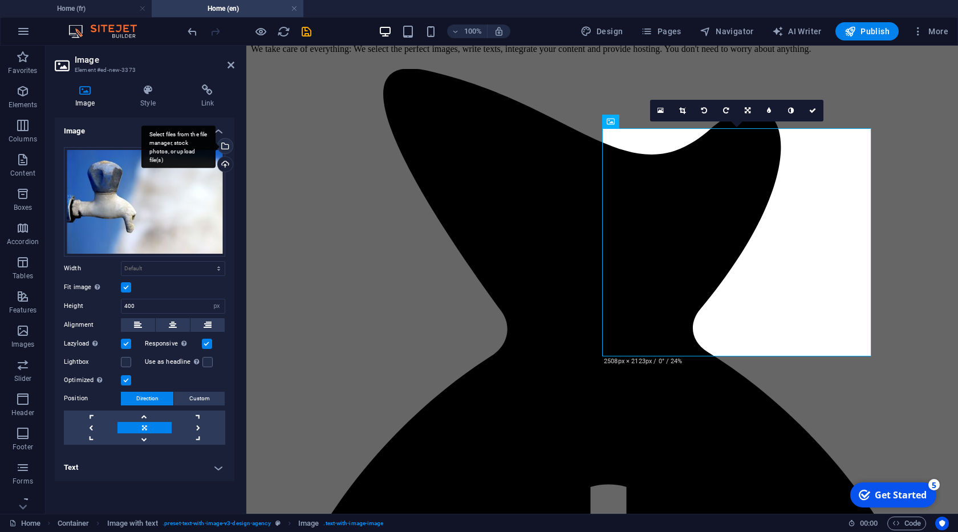
click at [225, 148] on div "Select files from the file manager, stock photos, or upload file(s)" at bounding box center [223, 147] width 17 height 17
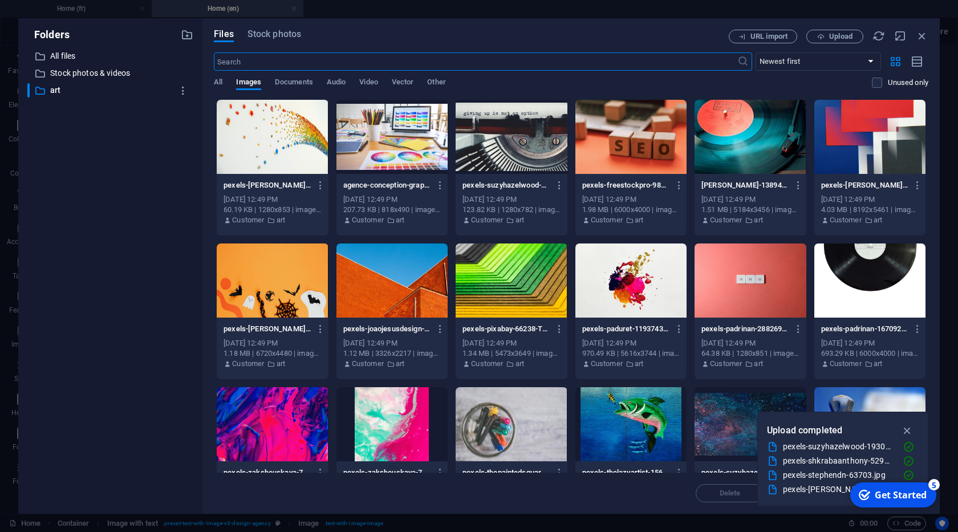
scroll to position [2567, 0]
click at [748, 292] on div at bounding box center [749, 280] width 111 height 74
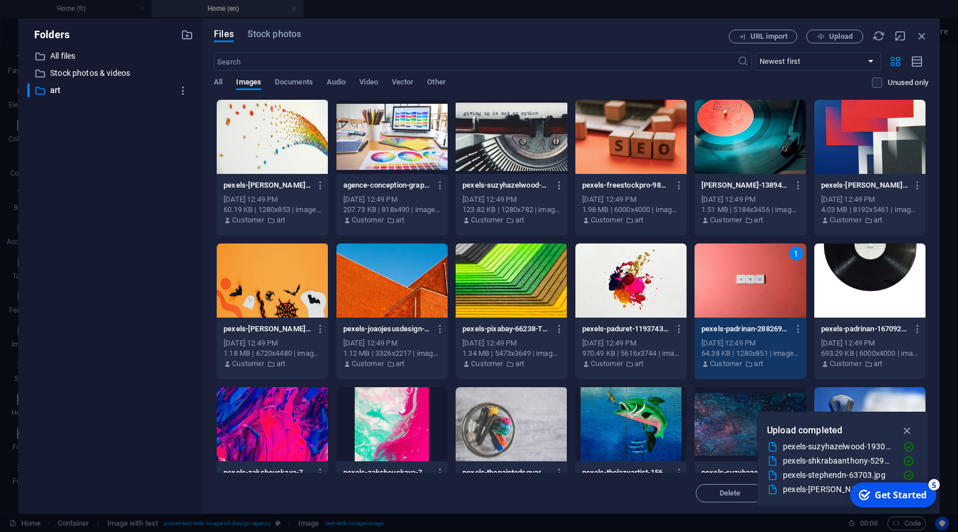
click at [748, 292] on div "1" at bounding box center [749, 280] width 111 height 74
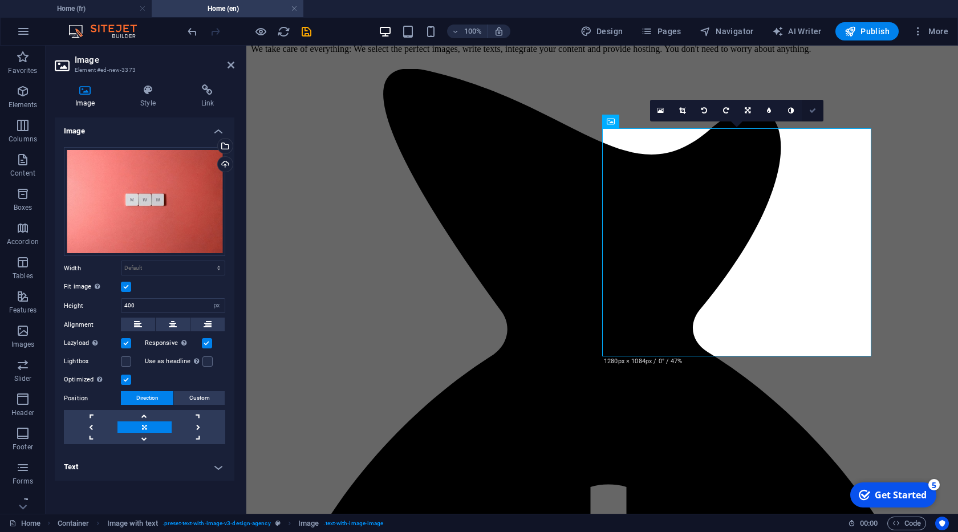
click at [816, 112] on link at bounding box center [812, 111] width 22 height 22
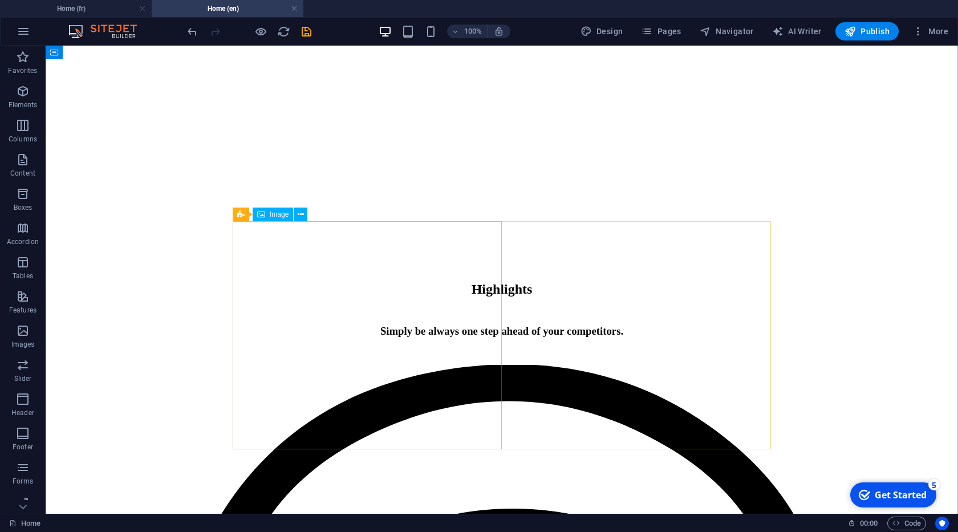
scroll to position [1333, 0]
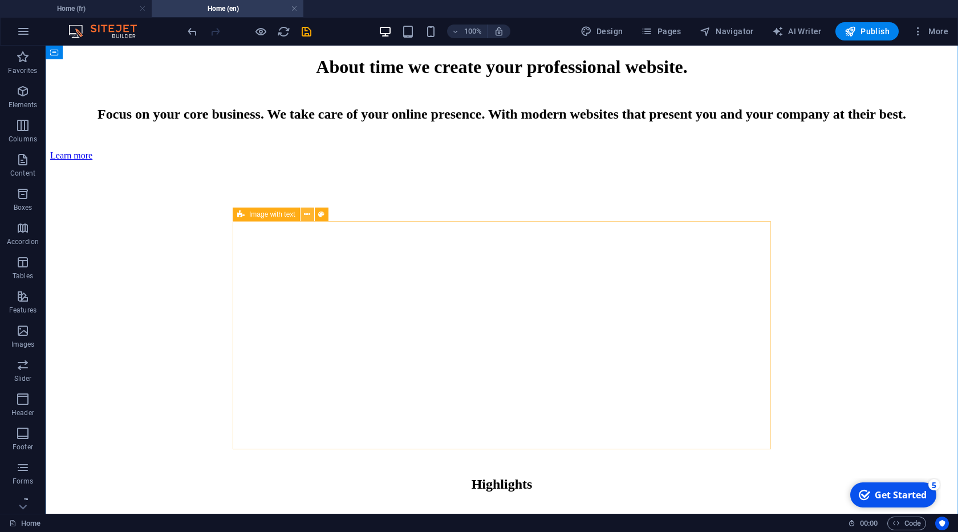
click at [304, 213] on icon at bounding box center [307, 215] width 6 height 12
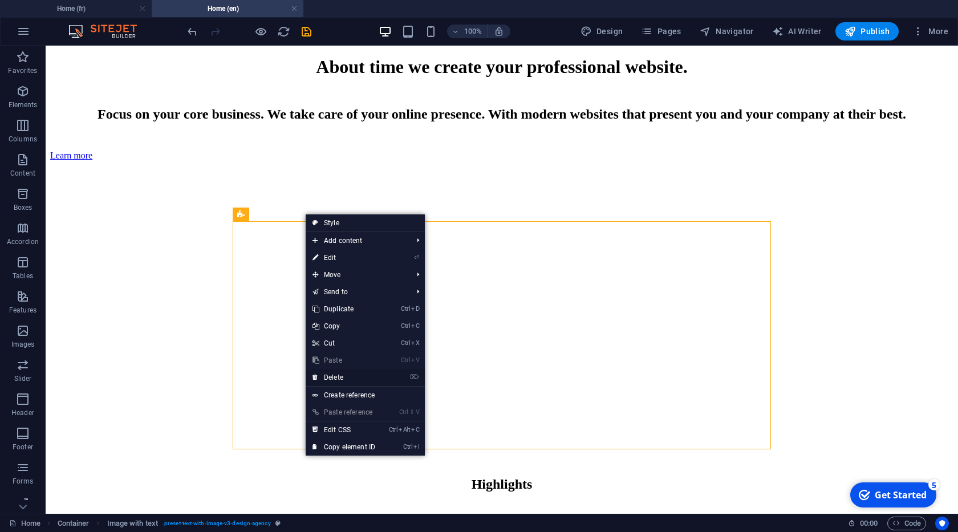
click at [333, 376] on link "⌦ Delete" at bounding box center [344, 377] width 76 height 17
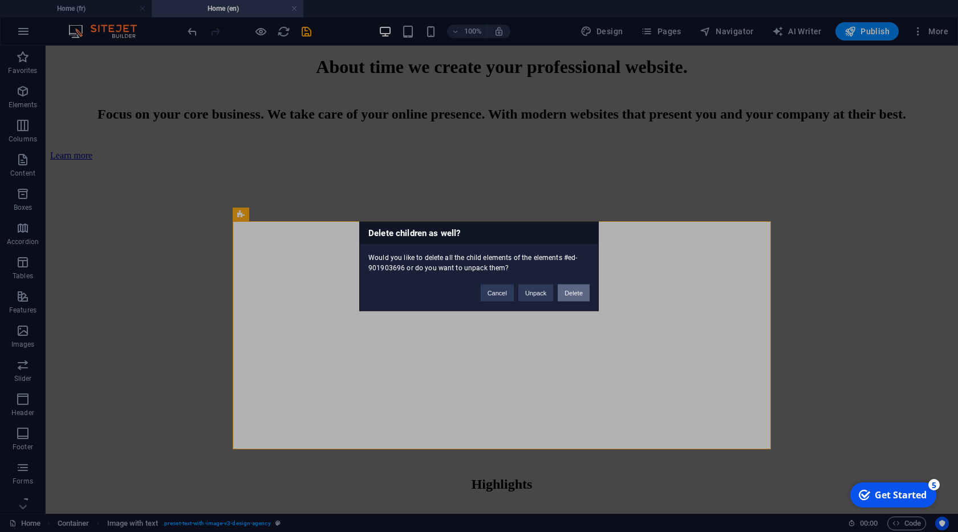
click at [575, 291] on button "Delete" at bounding box center [573, 292] width 32 height 17
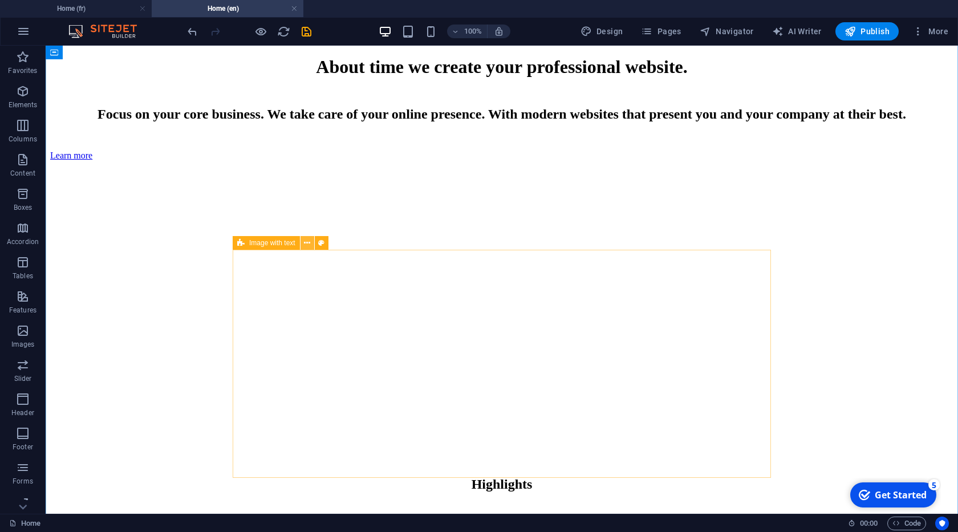
click at [303, 241] on button at bounding box center [307, 243] width 14 height 14
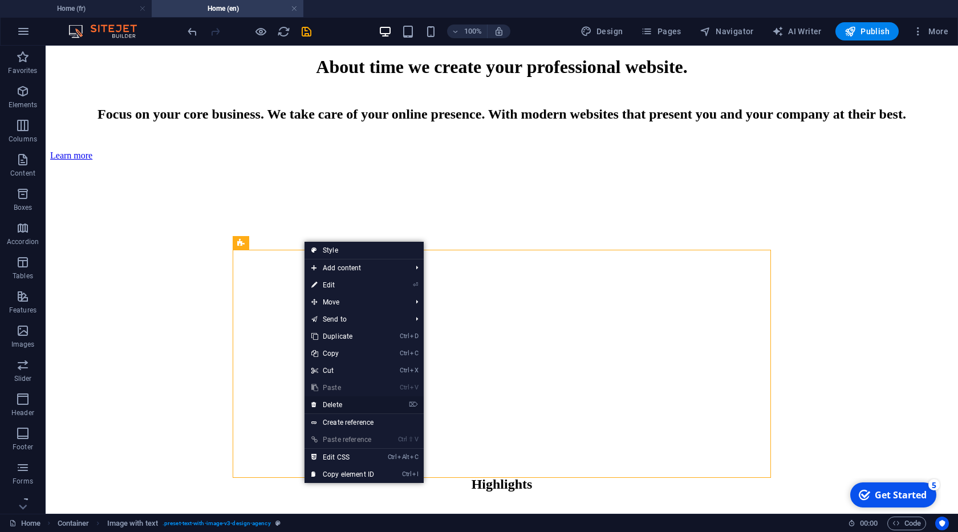
click at [336, 405] on link "⌦ Delete" at bounding box center [342, 404] width 76 height 17
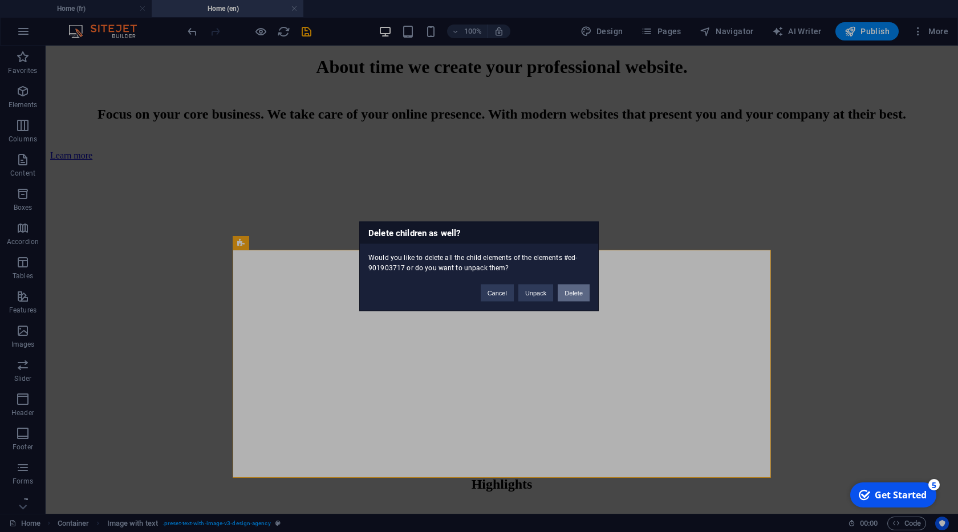
drag, startPoint x: 575, startPoint y: 285, endPoint x: 406, endPoint y: 276, distance: 168.4
click at [575, 285] on button "Delete" at bounding box center [573, 292] width 32 height 17
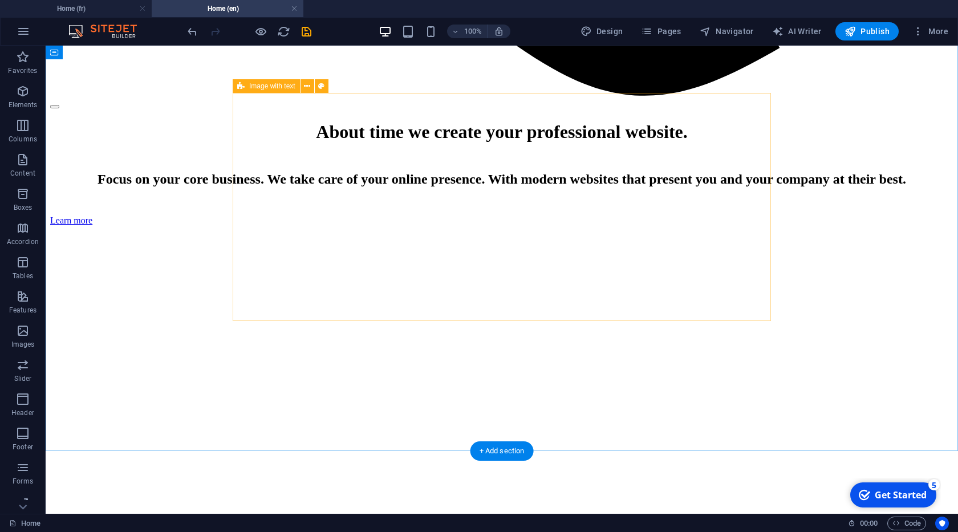
scroll to position [1073, 0]
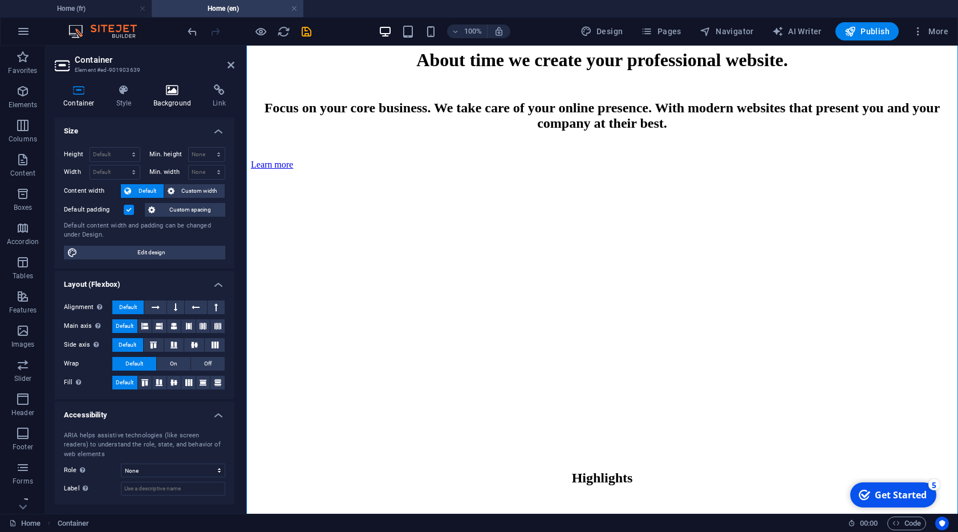
click at [170, 99] on h4 "Background" at bounding box center [175, 96] width 60 height 24
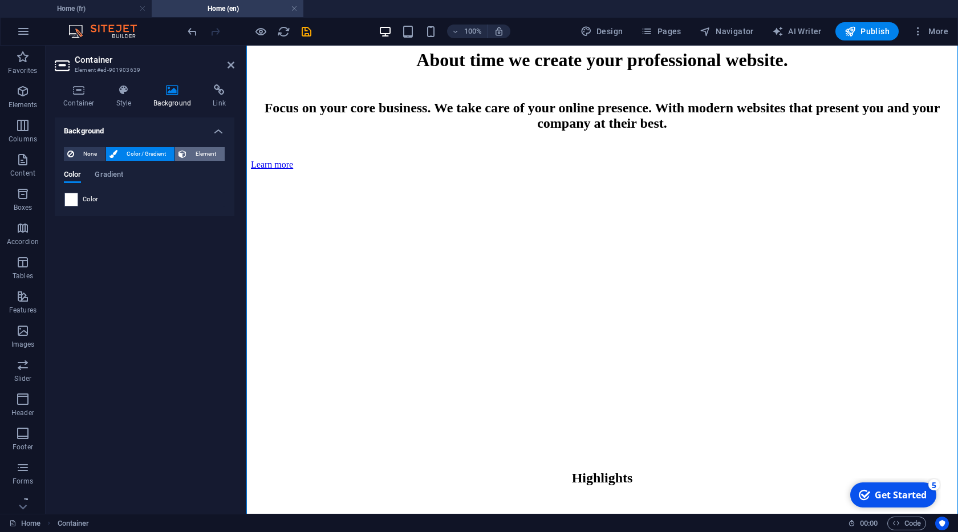
click at [192, 153] on span "Element" at bounding box center [205, 154] width 31 height 14
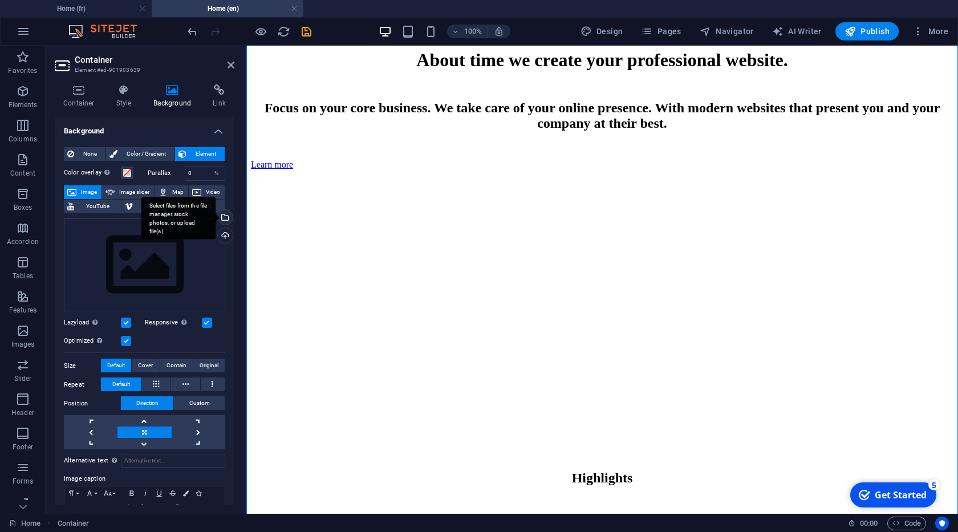
click at [215, 214] on div "Select files from the file manager, stock photos, or upload file(s)" at bounding box center [178, 218] width 74 height 43
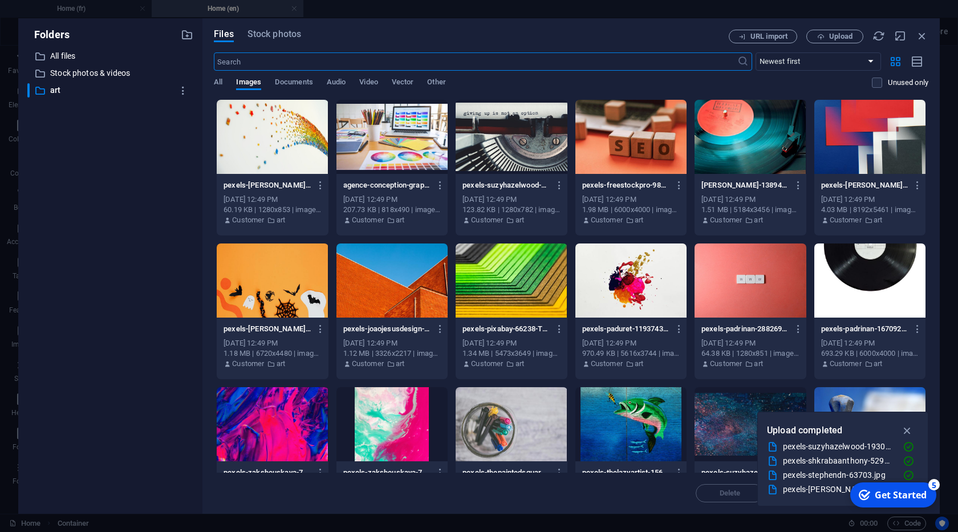
scroll to position [1203, 0]
click at [275, 157] on div at bounding box center [272, 137] width 111 height 74
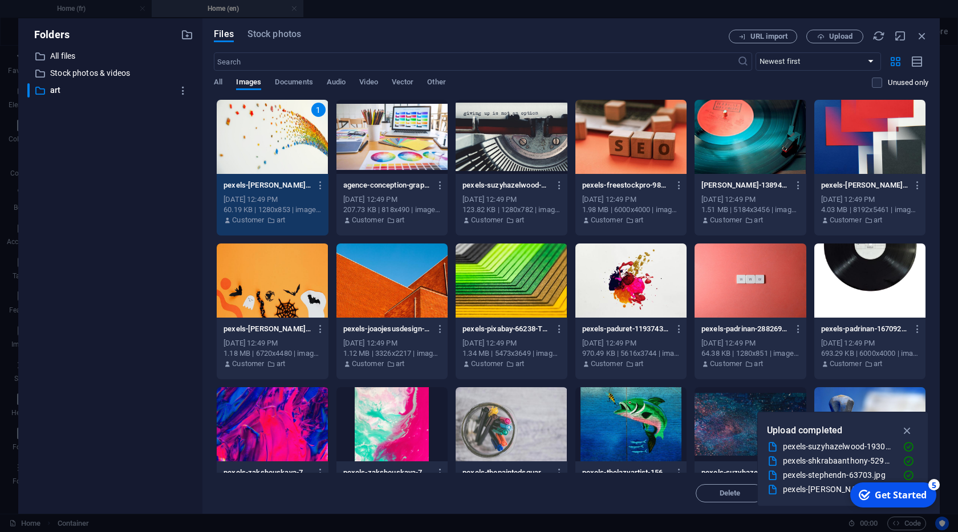
click at [275, 157] on div "1" at bounding box center [272, 137] width 111 height 74
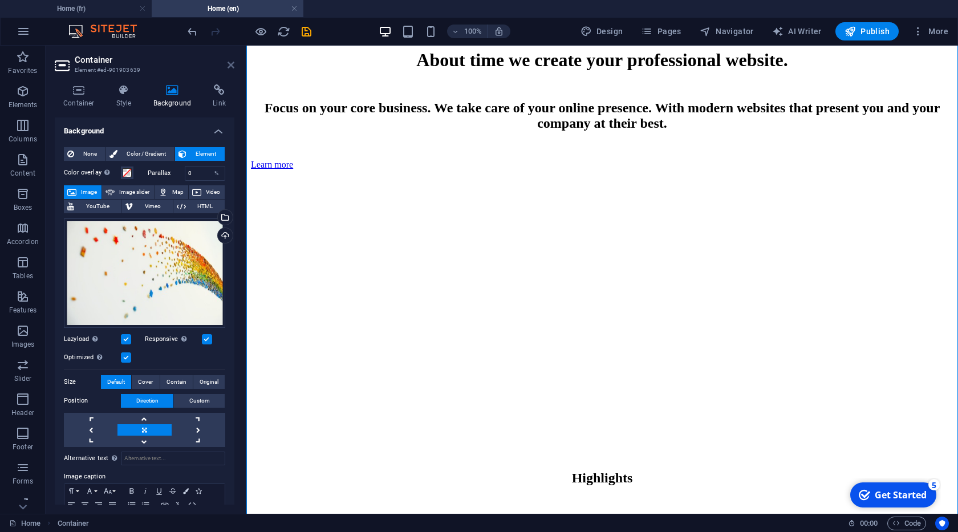
drag, startPoint x: 230, startPoint y: 64, endPoint x: 197, endPoint y: 40, distance: 40.8
click at [230, 64] on icon at bounding box center [230, 64] width 7 height 9
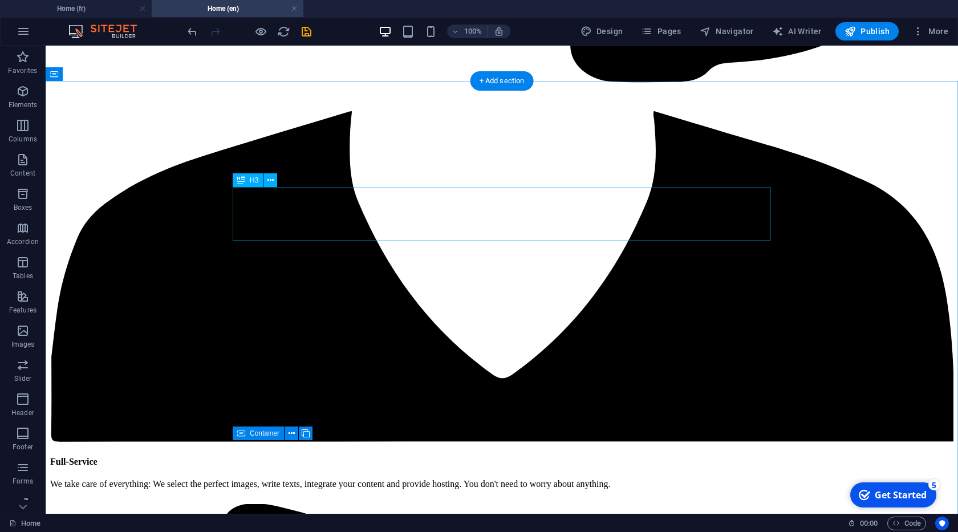
scroll to position [2243, 0]
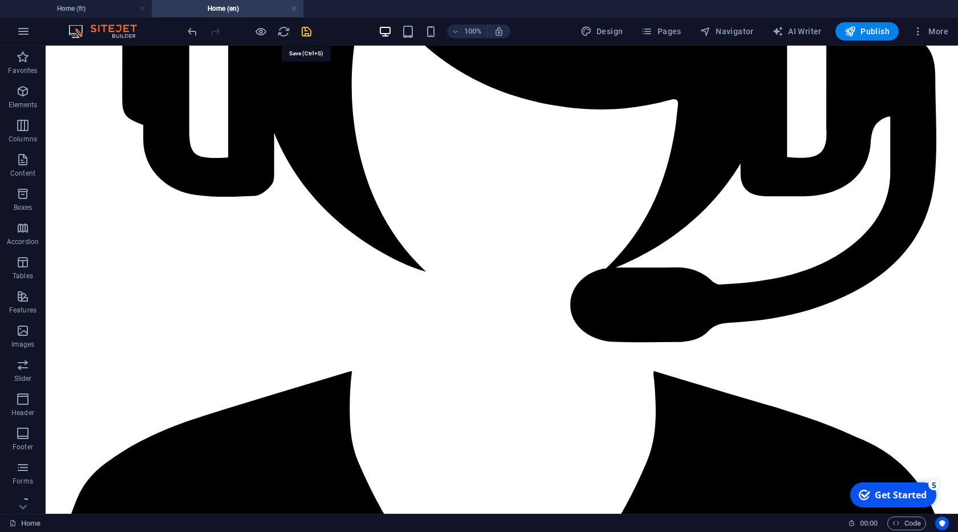
click at [308, 36] on icon "save" at bounding box center [306, 31] width 13 height 13
click at [91, 11] on h4 "Home (fr)" at bounding box center [76, 8] width 152 height 13
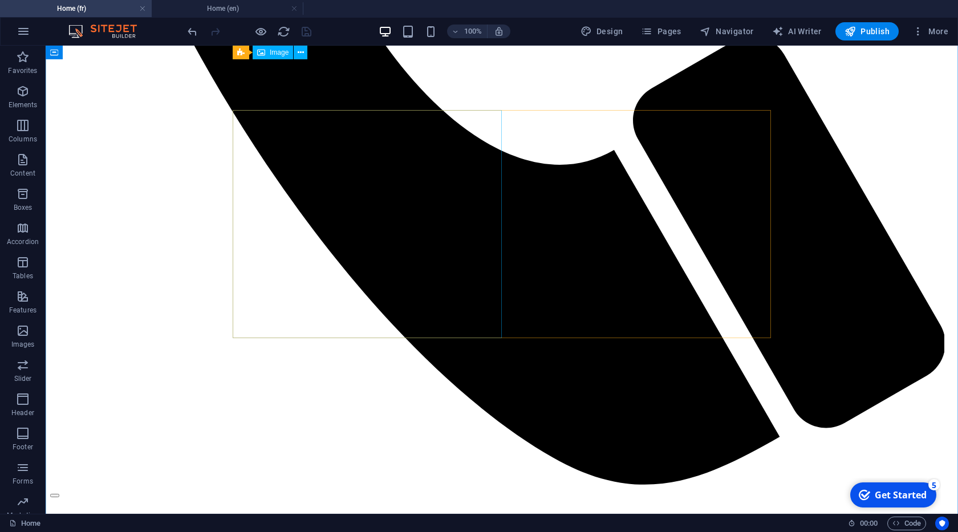
scroll to position [875, 0]
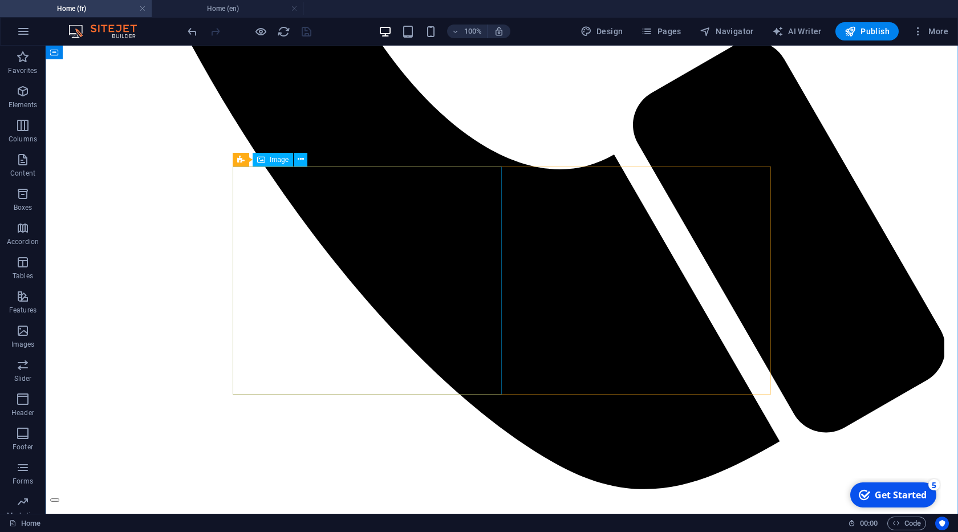
select select "px"
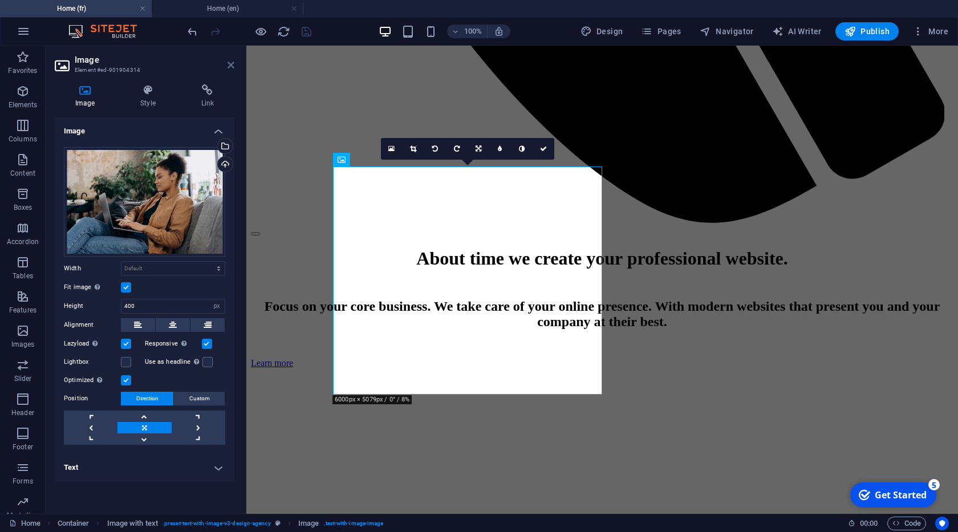
drag, startPoint x: 231, startPoint y: 63, endPoint x: 246, endPoint y: 91, distance: 31.9
click at [231, 63] on icon at bounding box center [230, 64] width 7 height 9
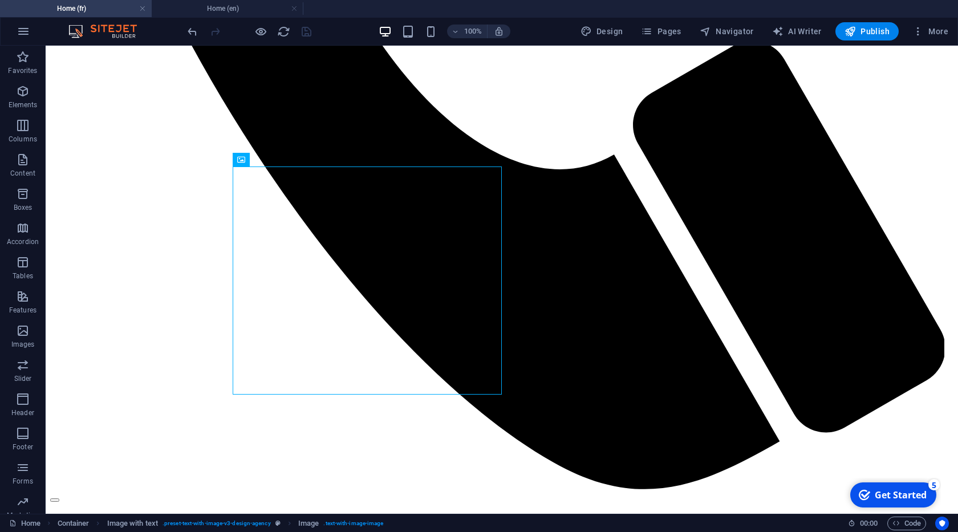
drag, startPoint x: 253, startPoint y: 11, endPoint x: 272, endPoint y: 41, distance: 35.9
click at [253, 11] on h4 "Home (en)" at bounding box center [228, 8] width 152 height 13
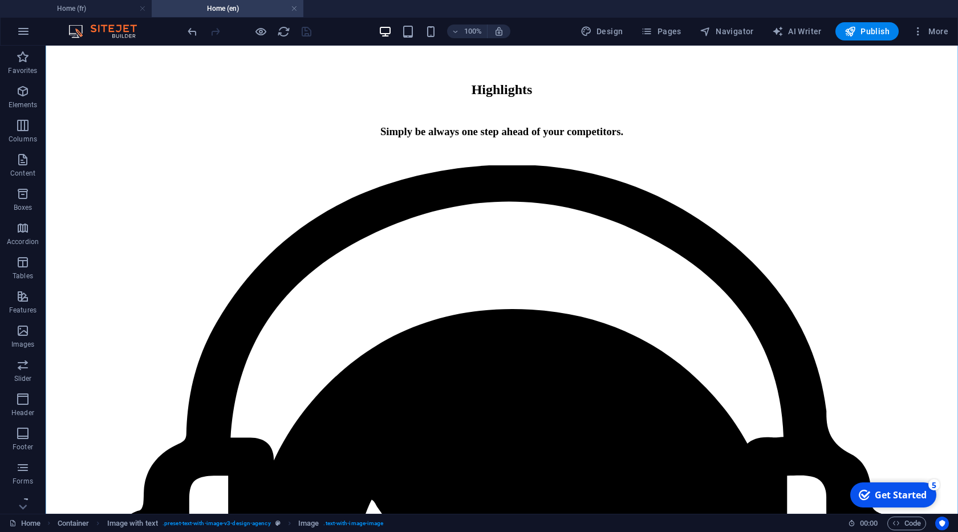
scroll to position [1788, 0]
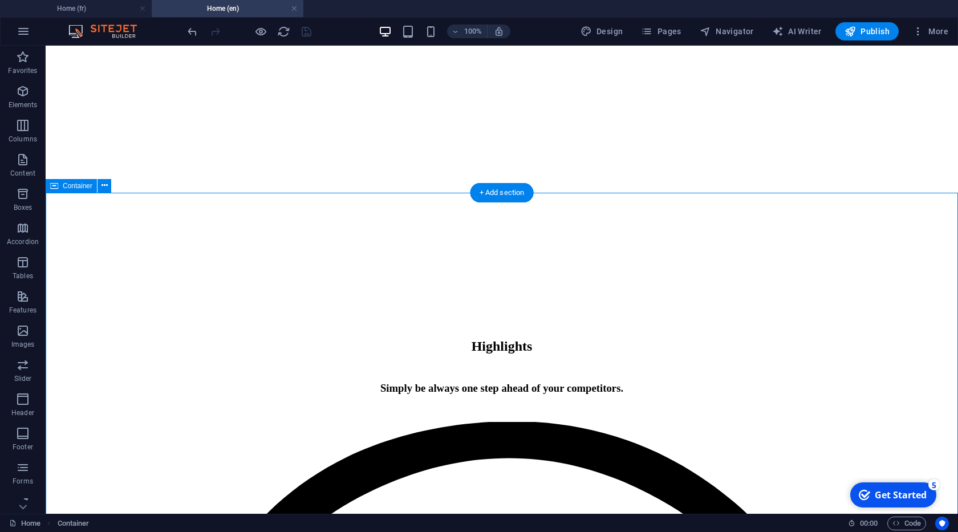
scroll to position [1463, 0]
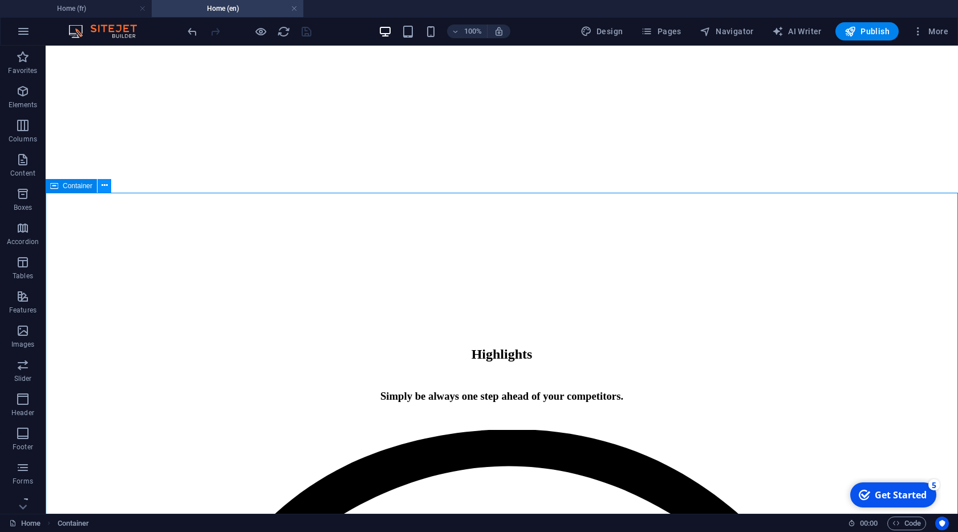
click at [104, 192] on icon at bounding box center [104, 186] width 6 height 12
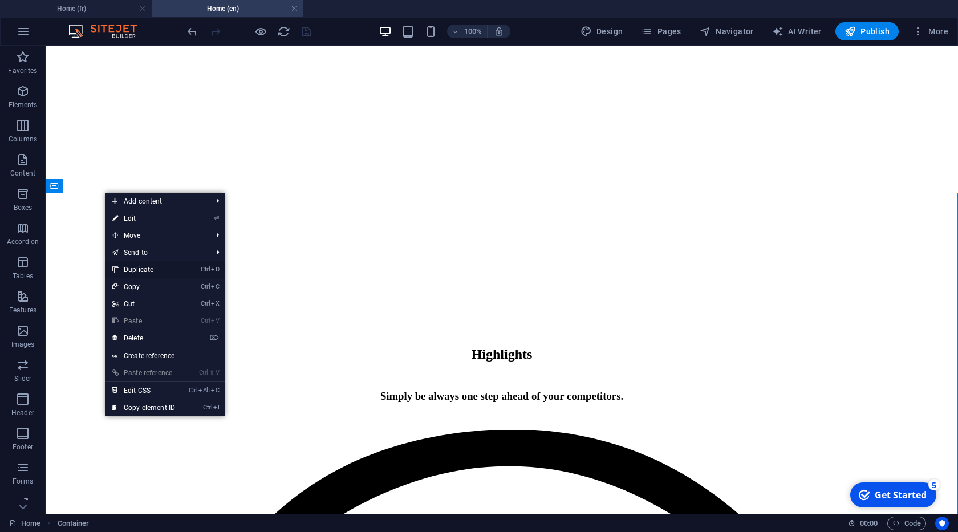
click at [145, 271] on link "Ctrl D Duplicate" at bounding box center [143, 269] width 76 height 17
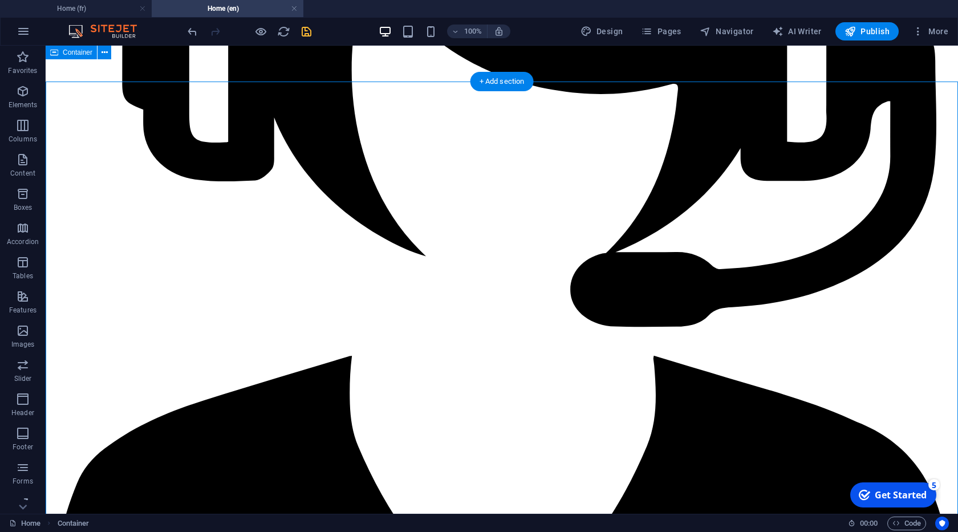
scroll to position [2184, 0]
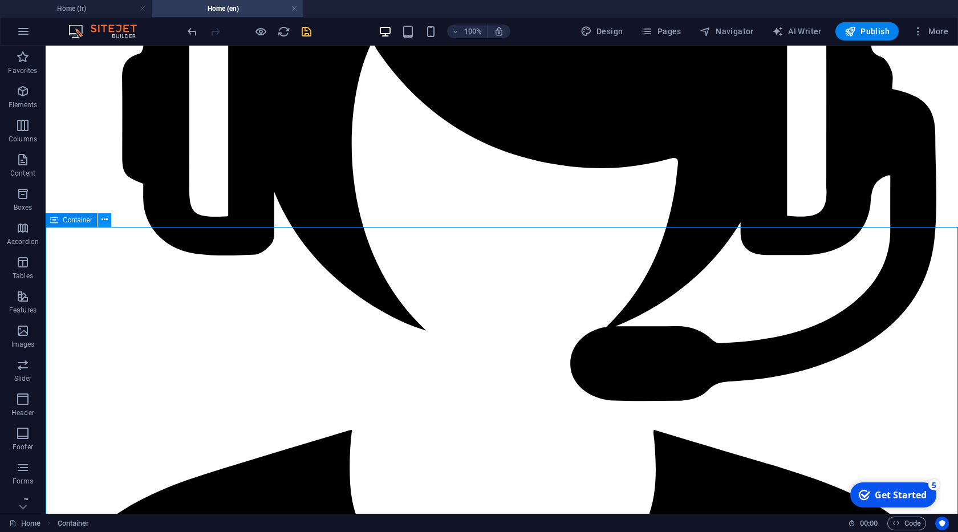
click at [103, 223] on icon at bounding box center [104, 220] width 6 height 12
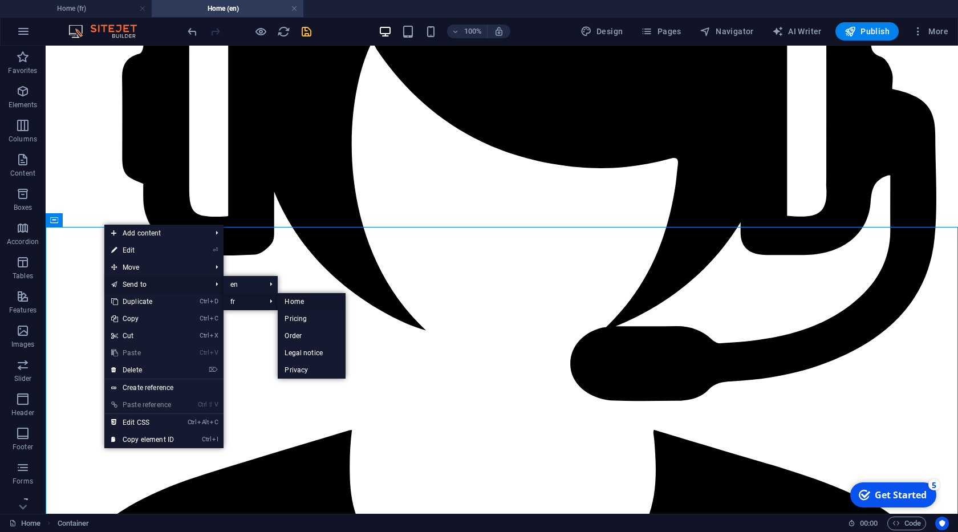
click at [304, 299] on link "Home" at bounding box center [312, 301] width 68 height 17
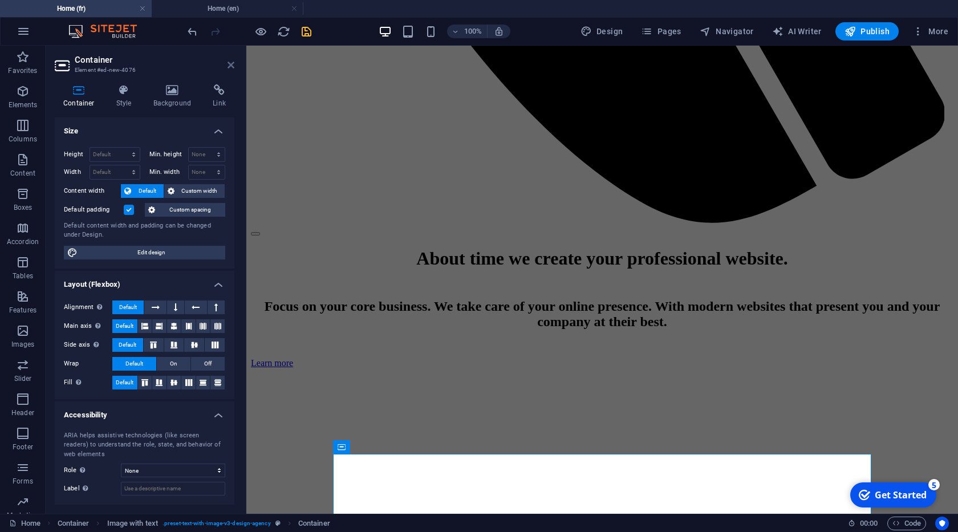
click at [228, 65] on icon at bounding box center [230, 64] width 7 height 9
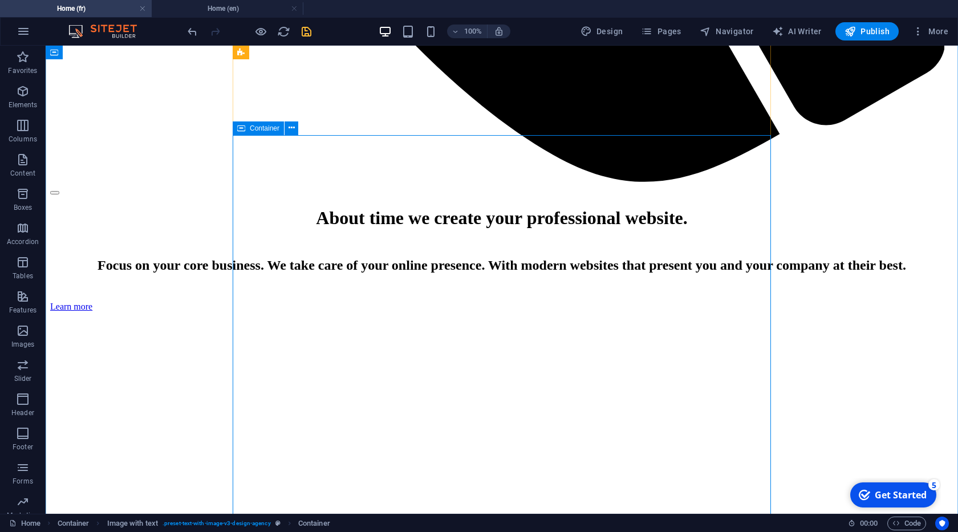
scroll to position [1200, 0]
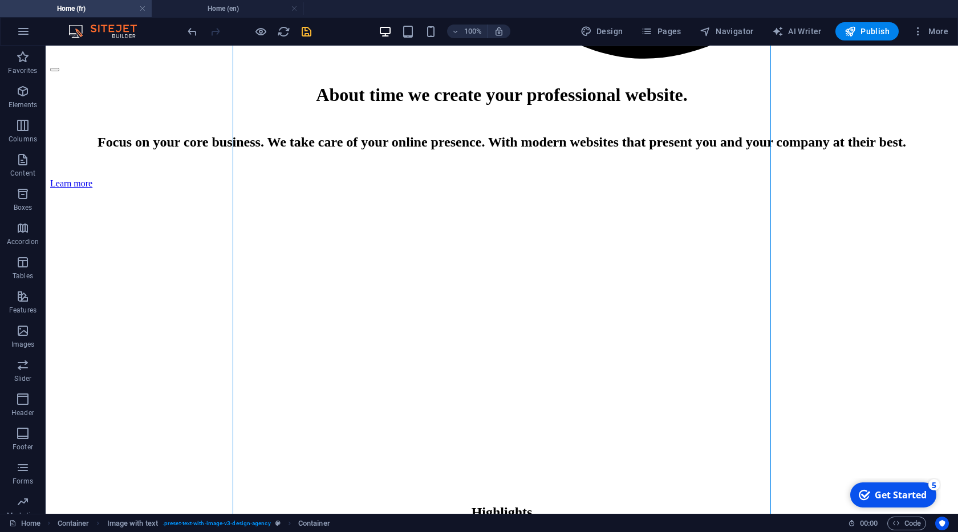
drag, startPoint x: 303, startPoint y: 172, endPoint x: 229, endPoint y: 395, distance: 235.4
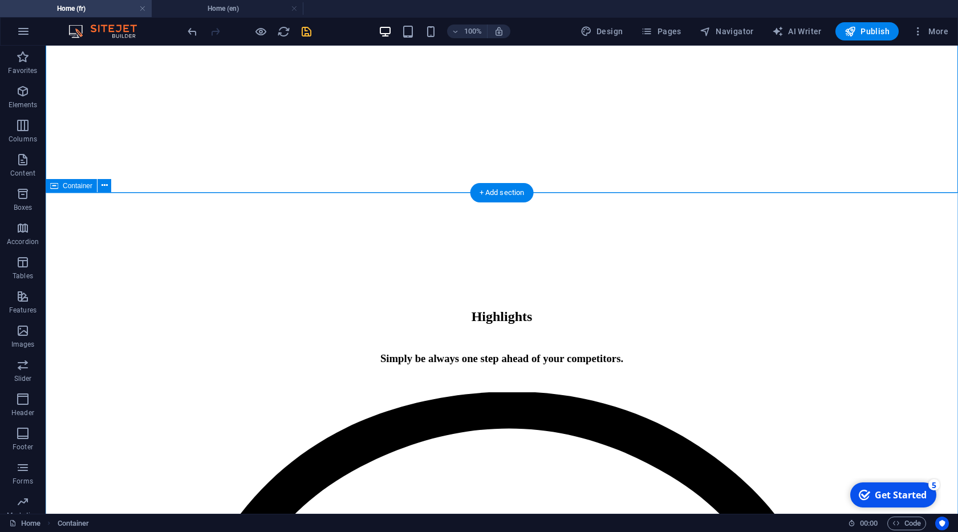
scroll to position [1517, 0]
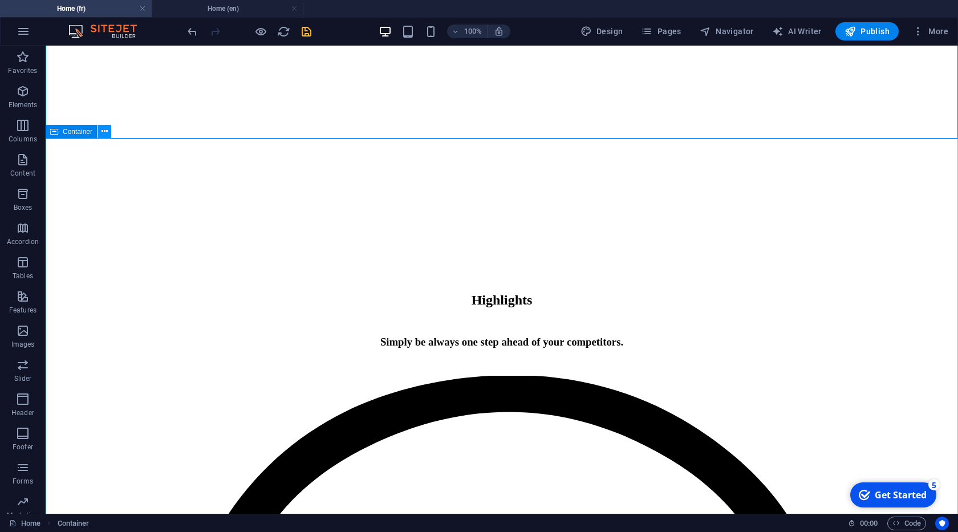
click at [105, 130] on icon at bounding box center [104, 131] width 6 height 12
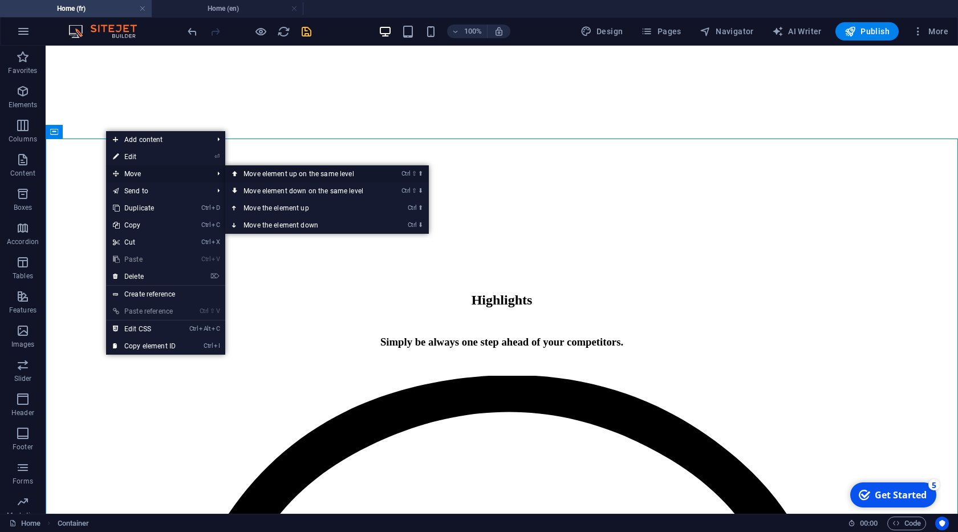
drag, startPoint x: 240, startPoint y: 171, endPoint x: 193, endPoint y: 144, distance: 54.4
click at [240, 171] on link "Ctrl ⇧ ⬆ Move element up on the same level" at bounding box center [305, 173] width 161 height 17
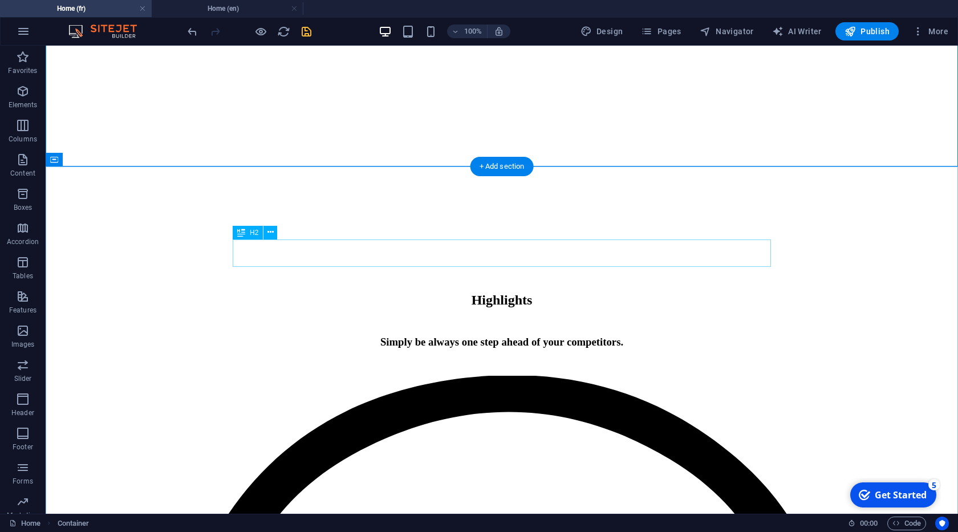
scroll to position [1452, 0]
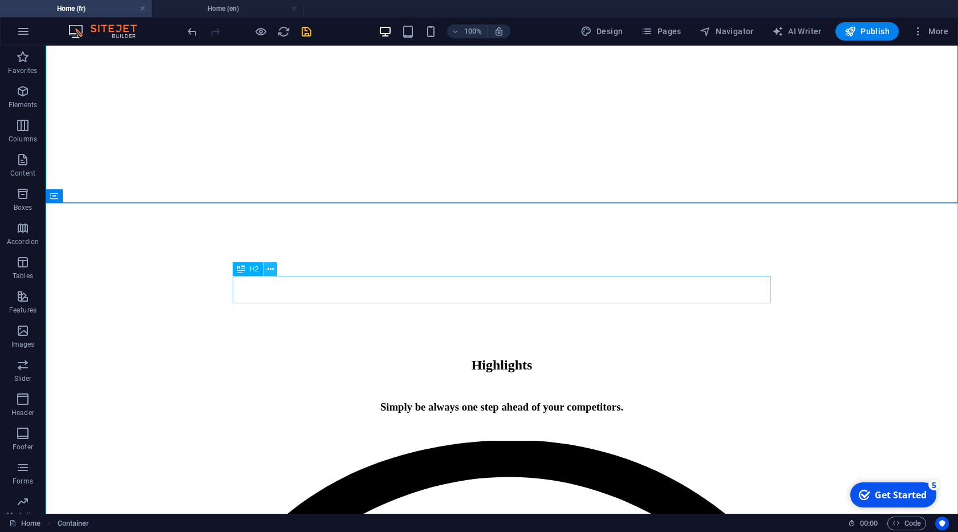
click at [267, 270] on icon at bounding box center [270, 269] width 6 height 12
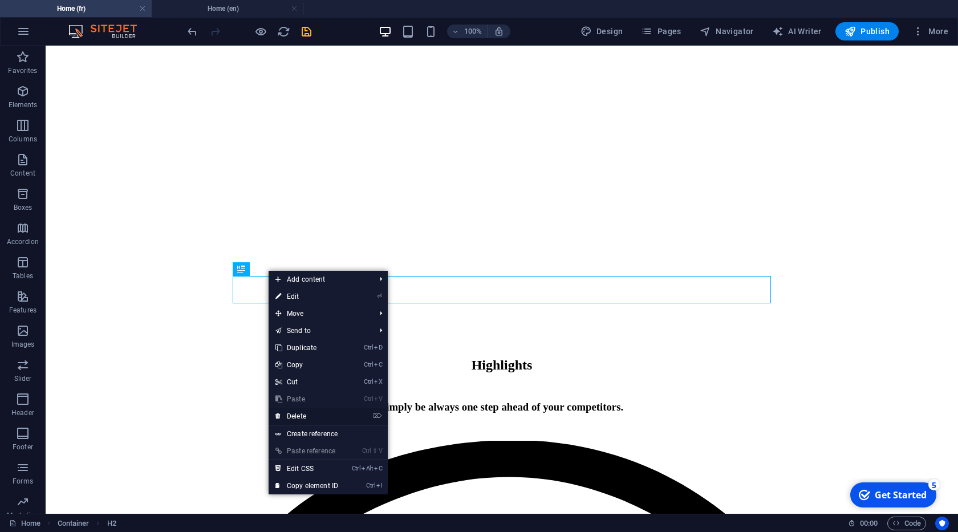
drag, startPoint x: 291, startPoint y: 416, endPoint x: 249, endPoint y: 312, distance: 112.3
click at [291, 416] on link "⌦ Delete" at bounding box center [306, 416] width 76 height 17
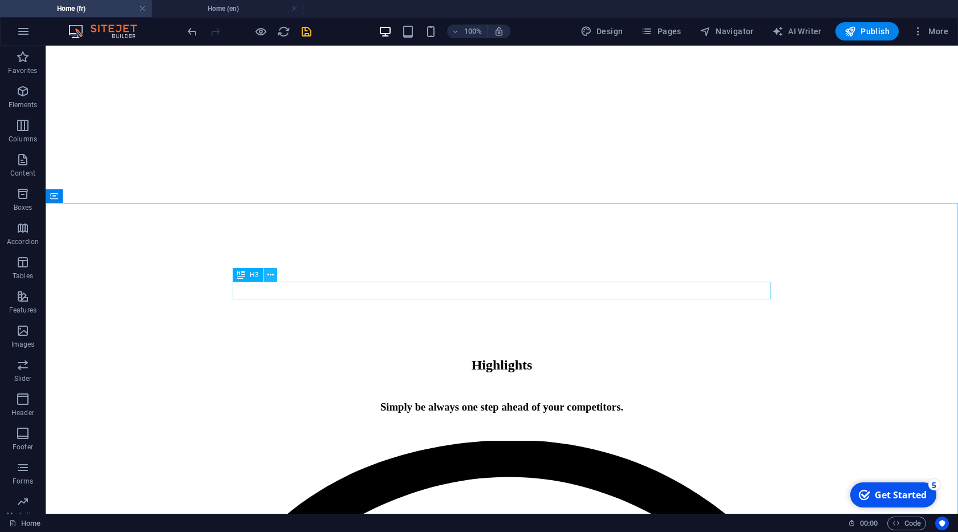
click at [268, 280] on icon at bounding box center [270, 275] width 6 height 12
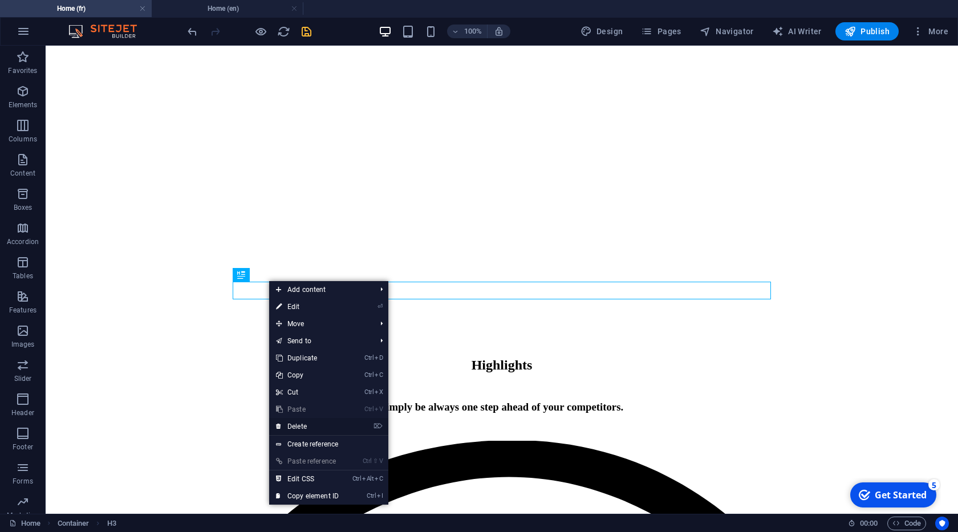
click at [307, 426] on link "⌦ Delete" at bounding box center [307, 426] width 76 height 17
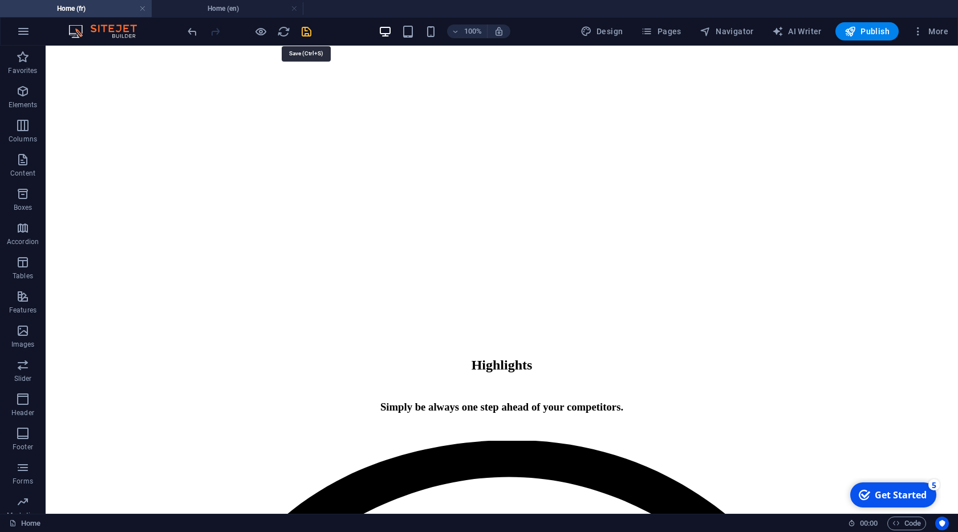
click at [305, 27] on icon "save" at bounding box center [306, 31] width 13 height 13
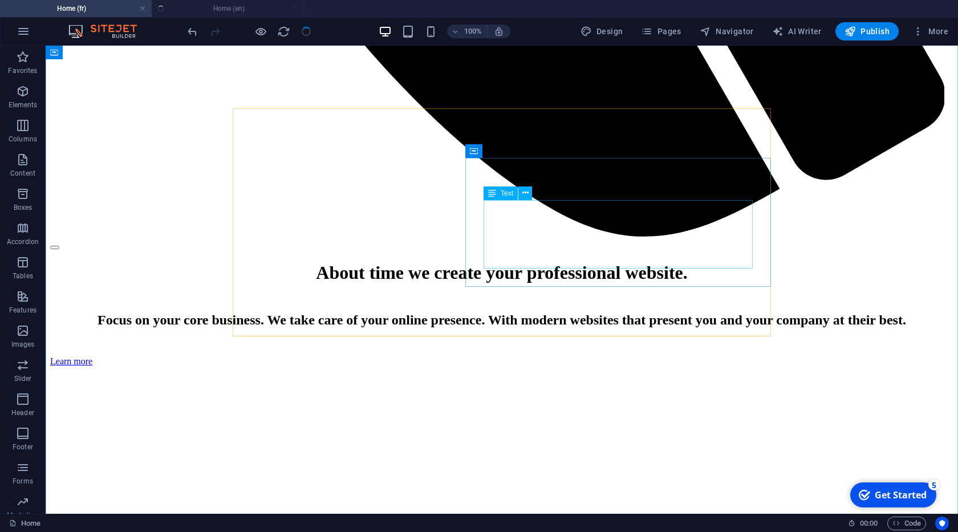
scroll to position [933, 0]
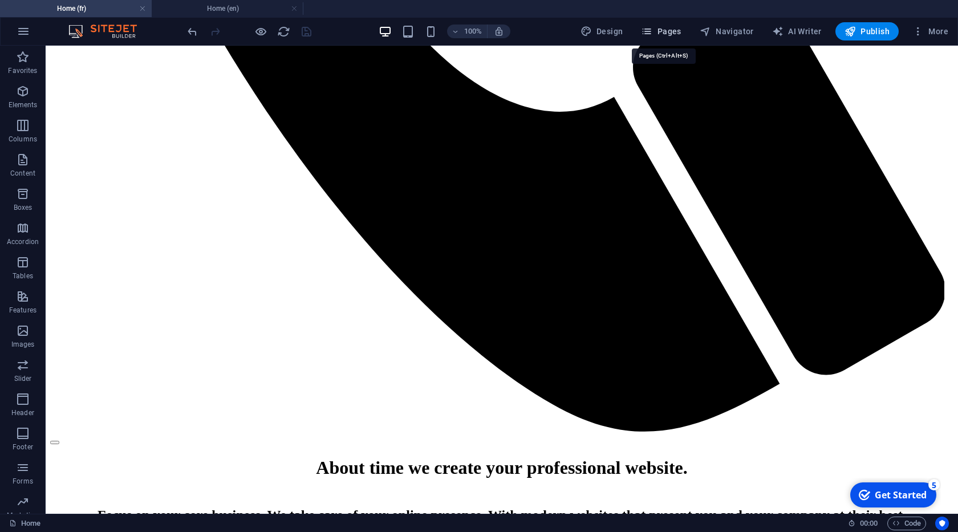
drag, startPoint x: 658, startPoint y: 34, endPoint x: 632, endPoint y: 14, distance: 33.4
click at [658, 34] on span "Pages" at bounding box center [661, 31] width 40 height 11
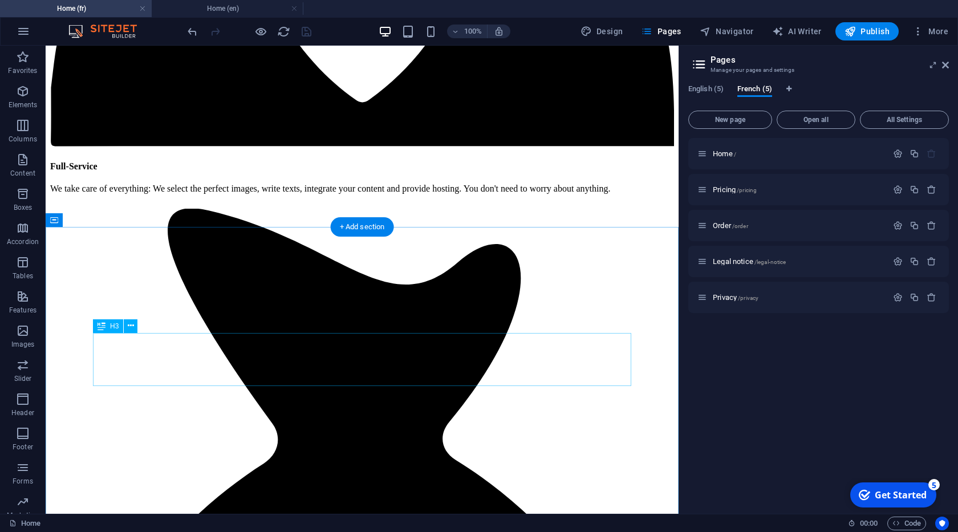
scroll to position [2232, 0]
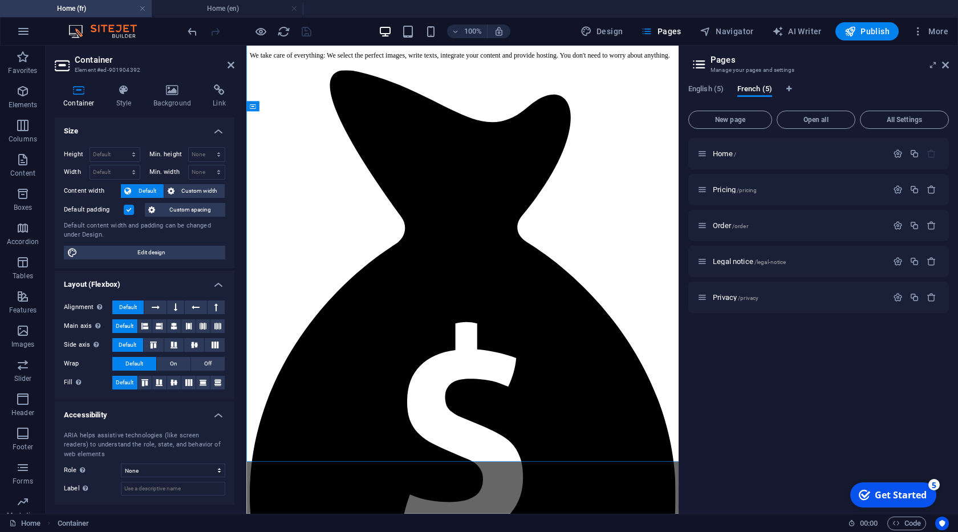
scroll to position [2362, 0]
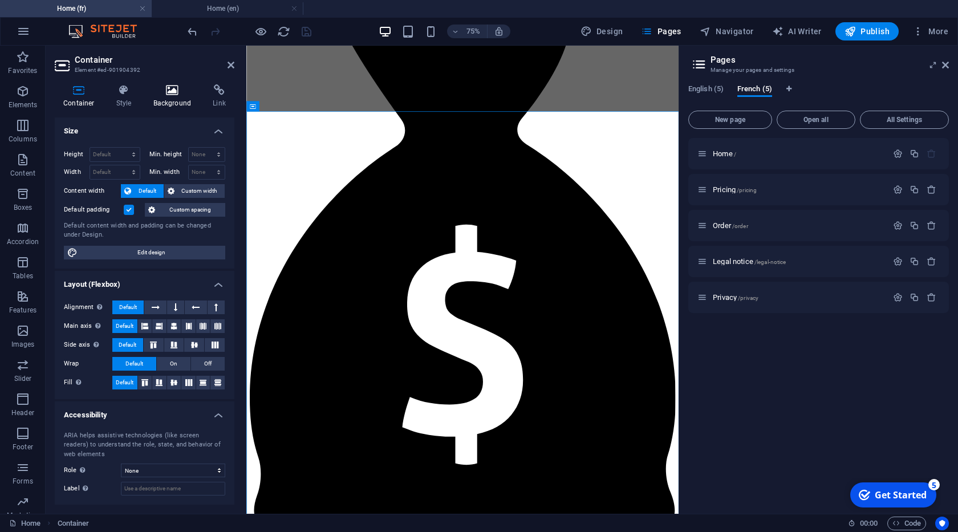
click at [159, 97] on h4 "Background" at bounding box center [175, 96] width 60 height 24
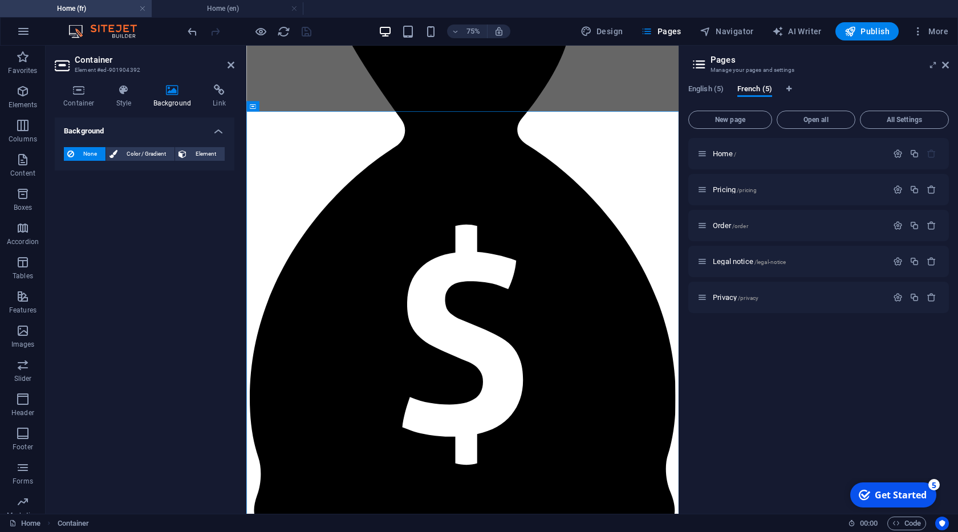
click at [172, 101] on h4 "Background" at bounding box center [175, 96] width 60 height 24
click at [136, 151] on span "Color / Gradient" at bounding box center [146, 154] width 50 height 14
click at [76, 204] on span at bounding box center [71, 199] width 13 height 13
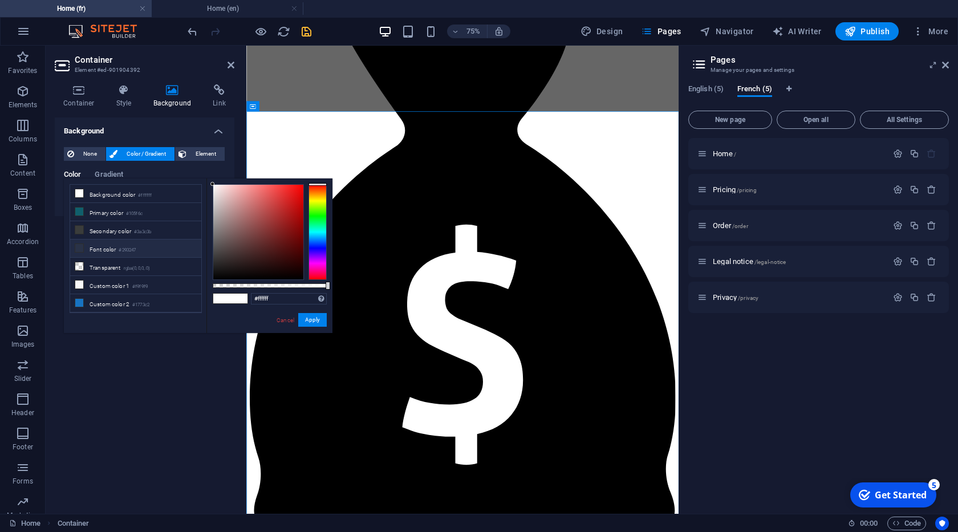
click at [123, 246] on small "#293247" at bounding box center [127, 250] width 17 height 8
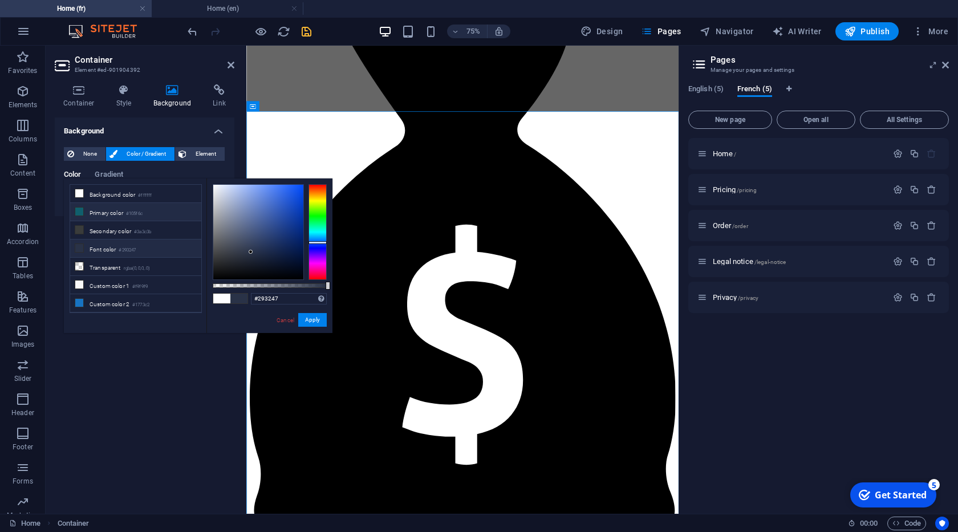
click at [121, 217] on li "Primary color #105f6c" at bounding box center [135, 212] width 131 height 18
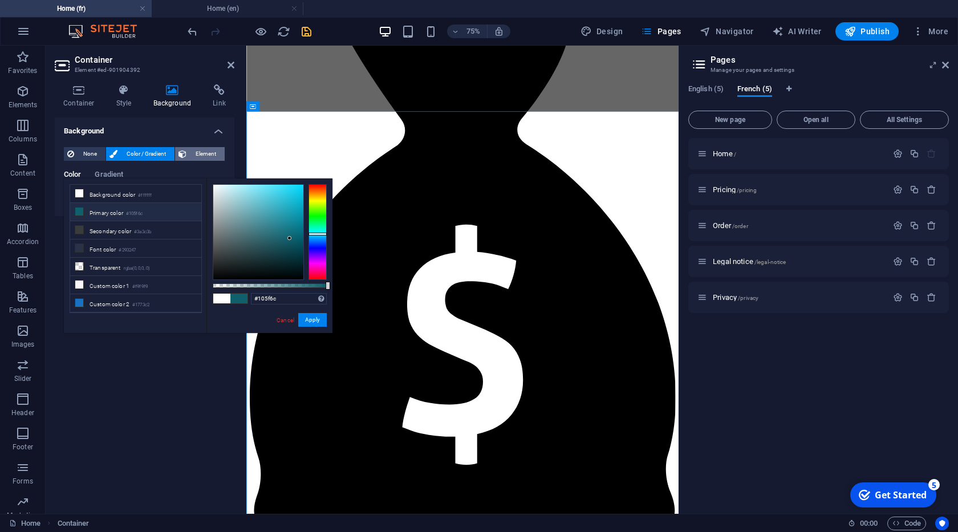
click at [196, 152] on span "Element" at bounding box center [205, 154] width 31 height 14
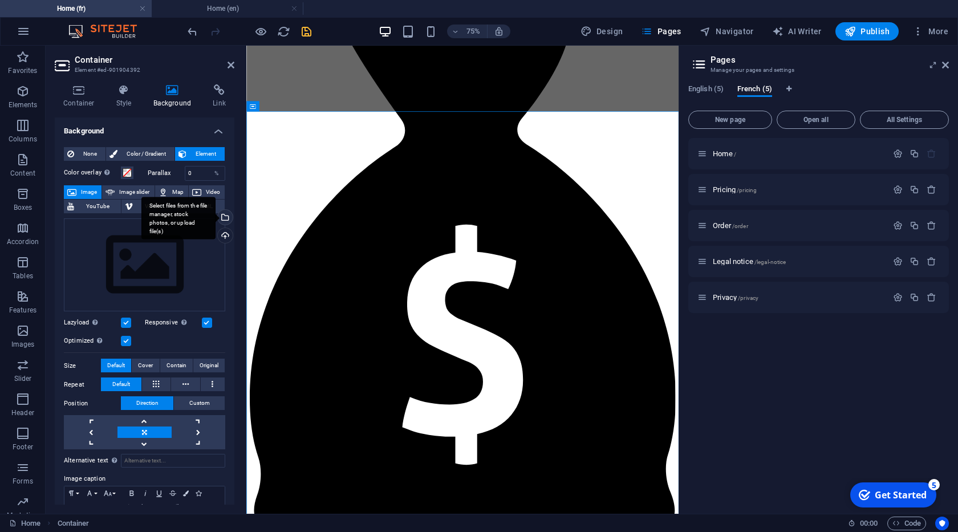
click at [226, 215] on div "Select files from the file manager, stock photos, or upload file(s)" at bounding box center [223, 218] width 17 height 17
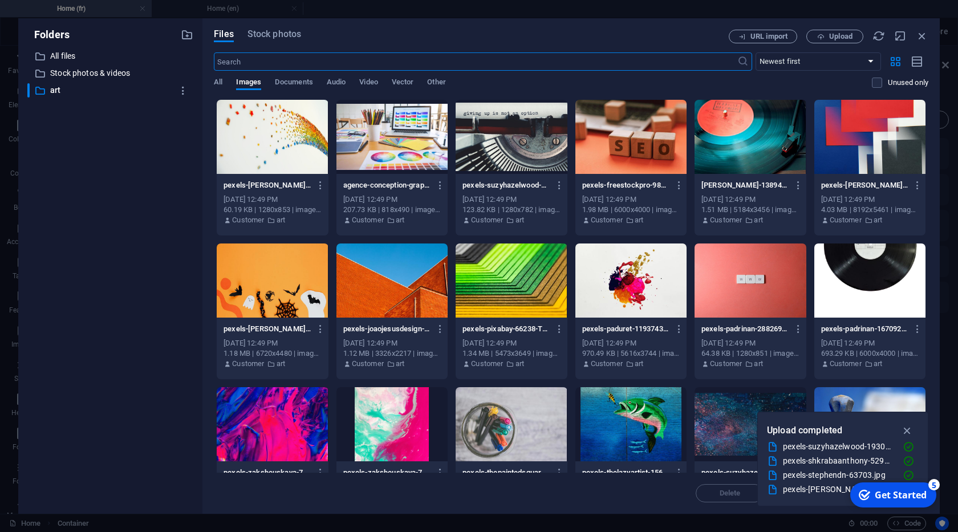
scroll to position [3485, 0]
click at [736, 160] on div at bounding box center [749, 137] width 111 height 74
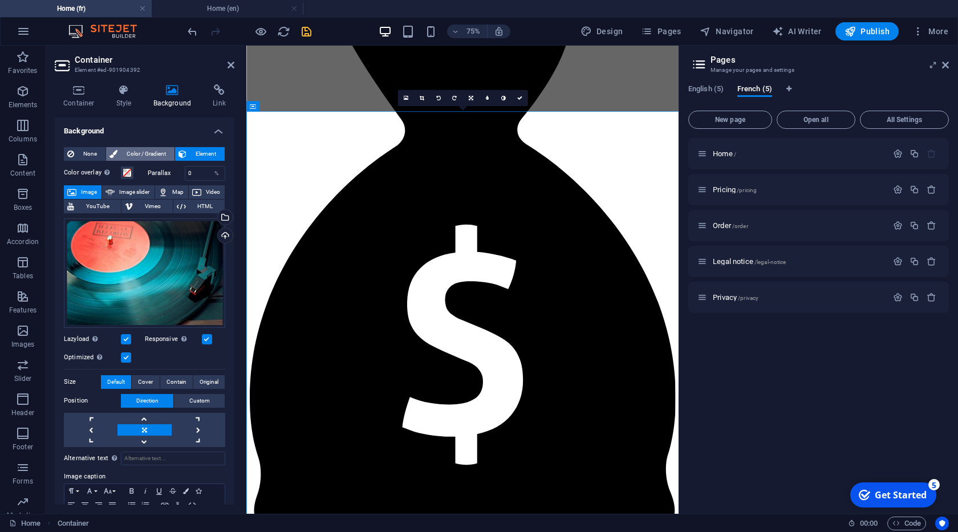
click at [145, 157] on span "Color / Gradient" at bounding box center [146, 154] width 50 height 14
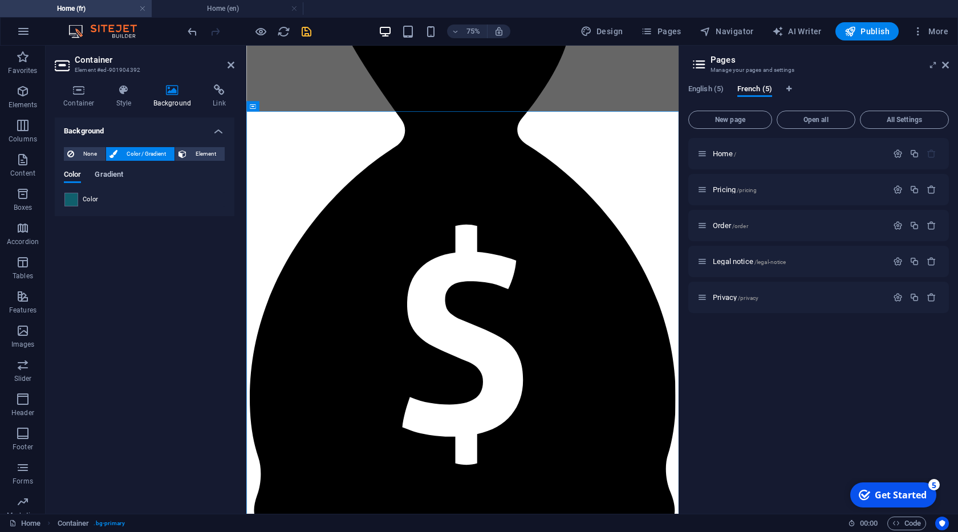
click at [107, 178] on span "Gradient" at bounding box center [109, 176] width 29 height 16
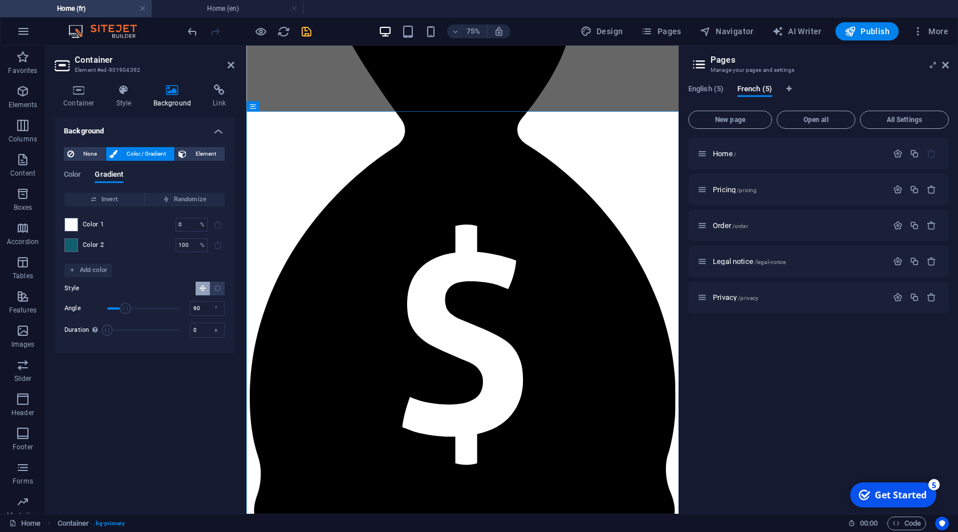
click at [80, 184] on div "Color Gradient" at bounding box center [144, 181] width 161 height 22
click at [74, 173] on span "Color" at bounding box center [72, 176] width 17 height 16
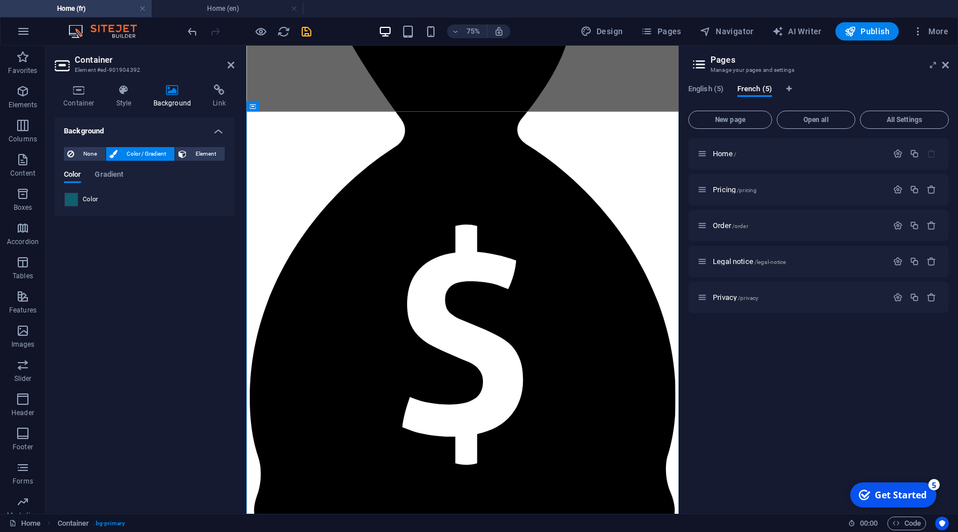
click at [71, 201] on span at bounding box center [71, 199] width 13 height 13
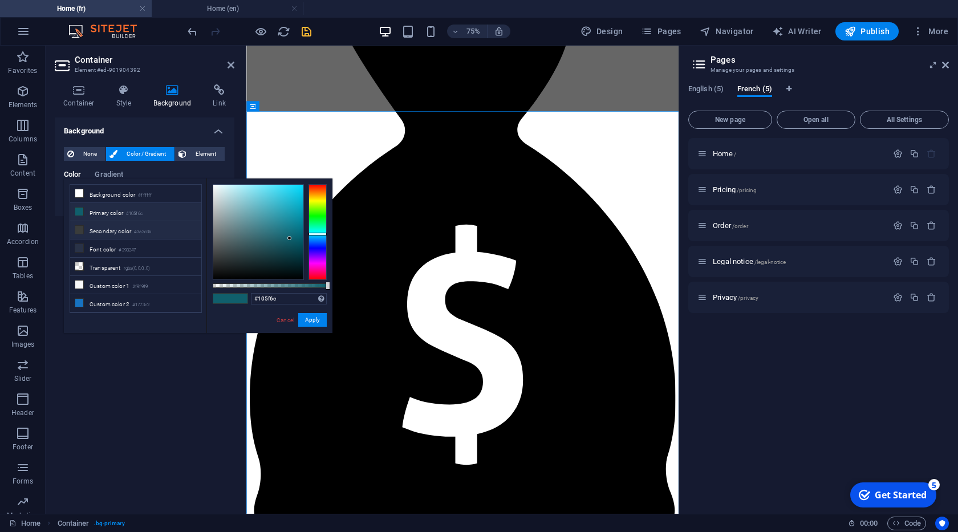
click at [105, 237] on li "Secondary color #3a3c3b" at bounding box center [135, 230] width 131 height 18
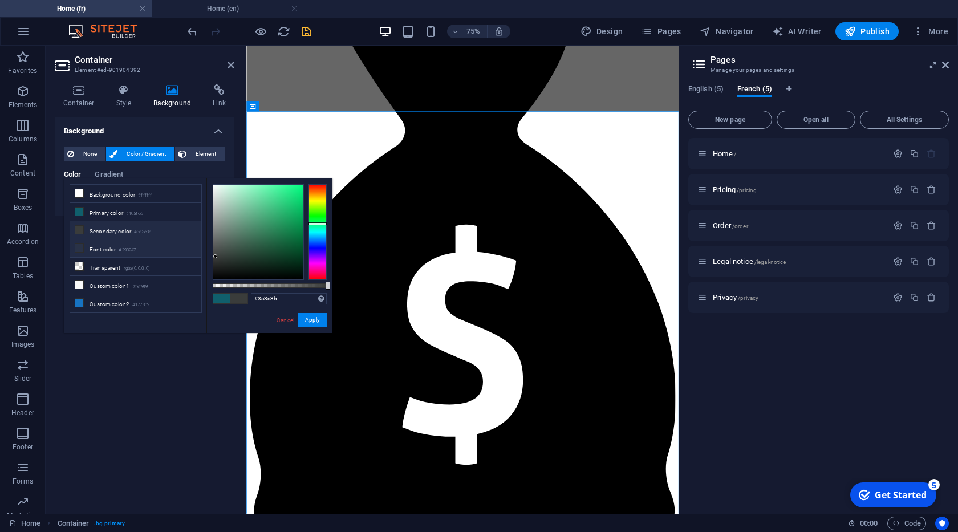
click at [109, 249] on li "Font color #293247" at bounding box center [135, 248] width 131 height 18
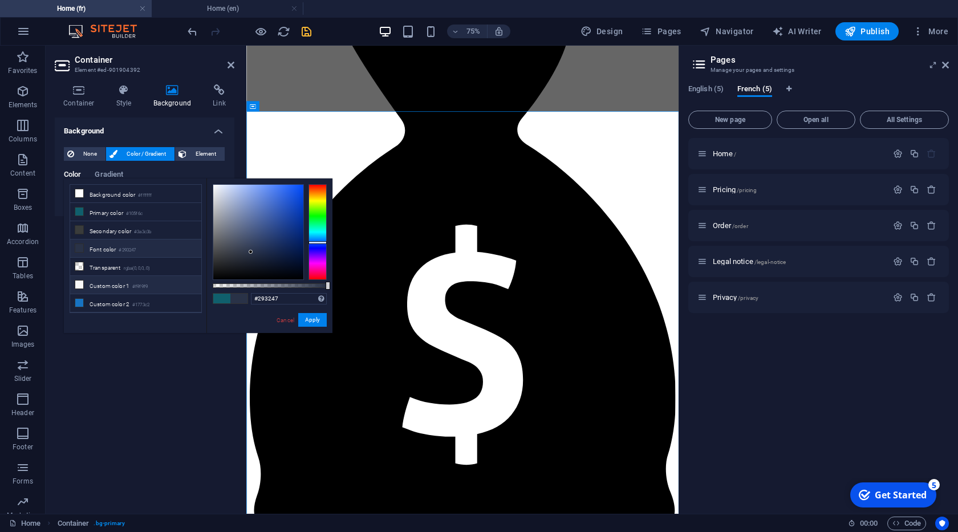
click at [112, 283] on li "Custom color 1 #f9f9f9" at bounding box center [135, 285] width 131 height 18
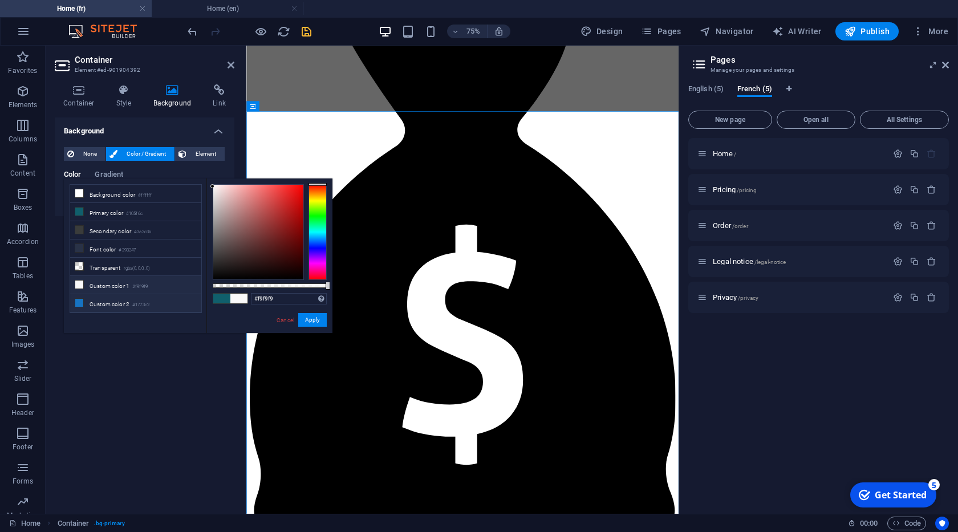
click at [112, 302] on li "Custom color 2 #1773c2" at bounding box center [135, 303] width 131 height 18
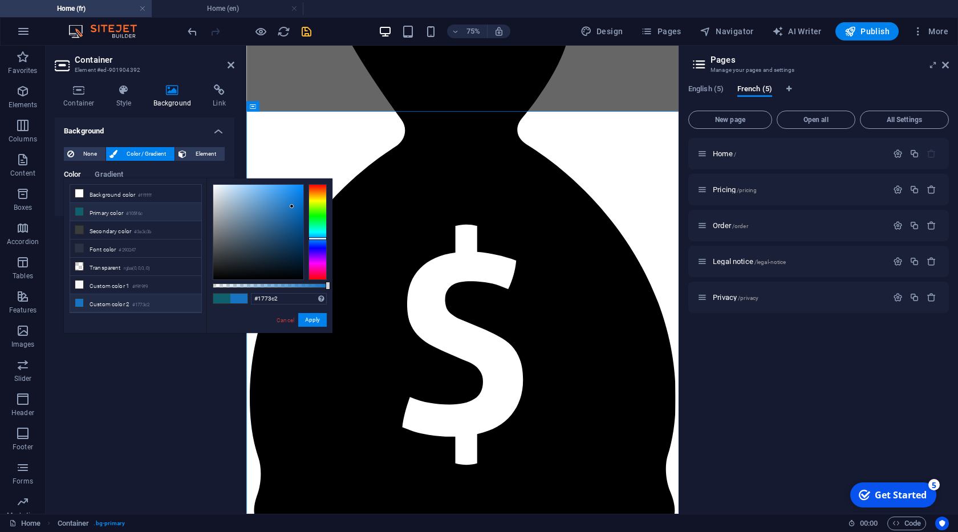
click at [116, 213] on li "Primary color #105f6c" at bounding box center [135, 212] width 131 height 18
type input "#105f6c"
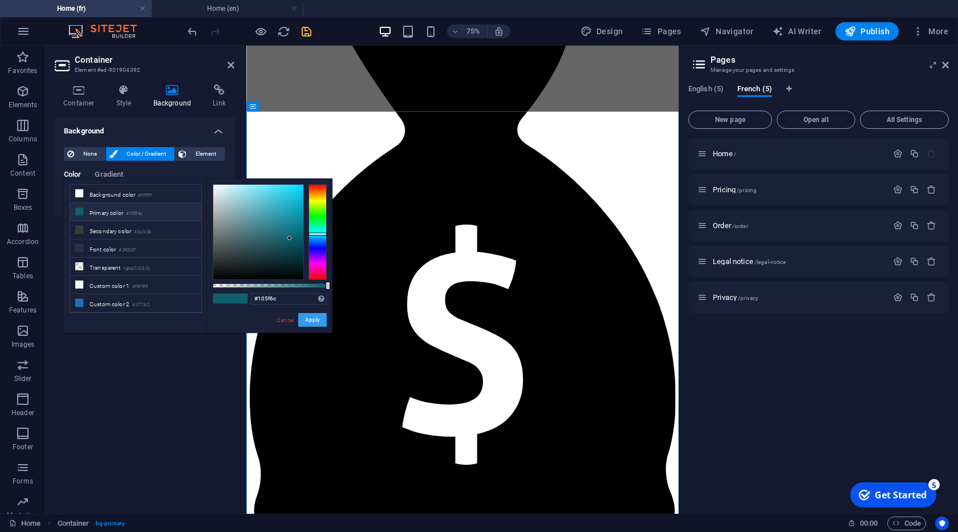
click at [310, 325] on button "Apply" at bounding box center [312, 320] width 29 height 14
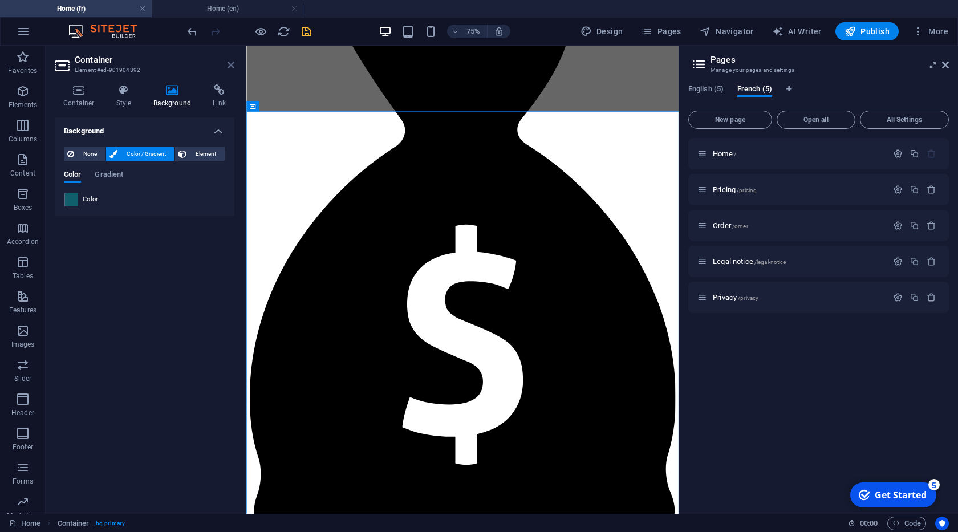
click at [230, 67] on icon at bounding box center [230, 64] width 7 height 9
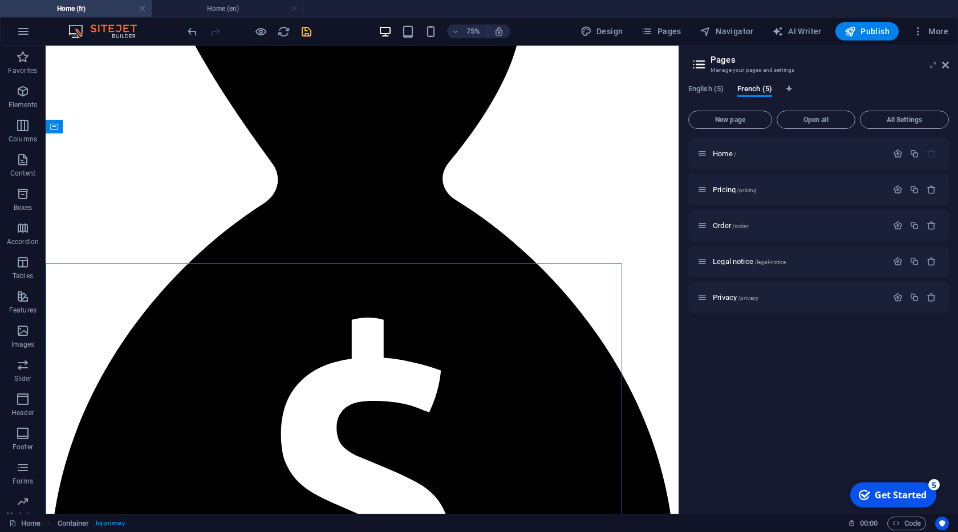
scroll to position [2232, 0]
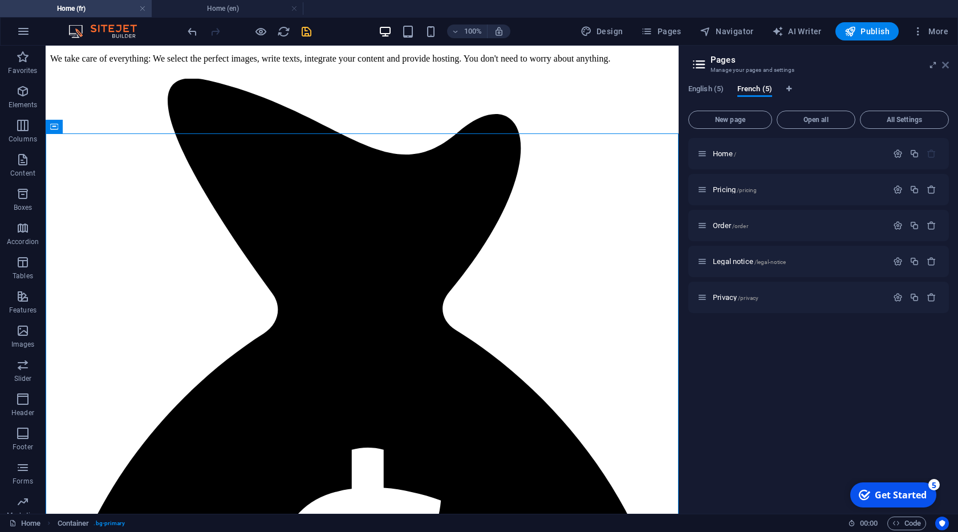
click at [942, 67] on icon at bounding box center [945, 64] width 7 height 9
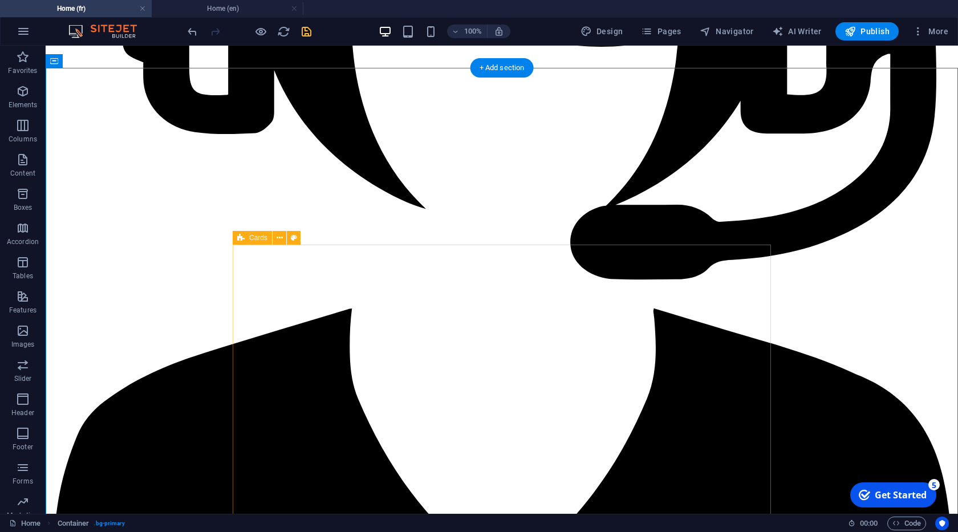
scroll to position [2297, 0]
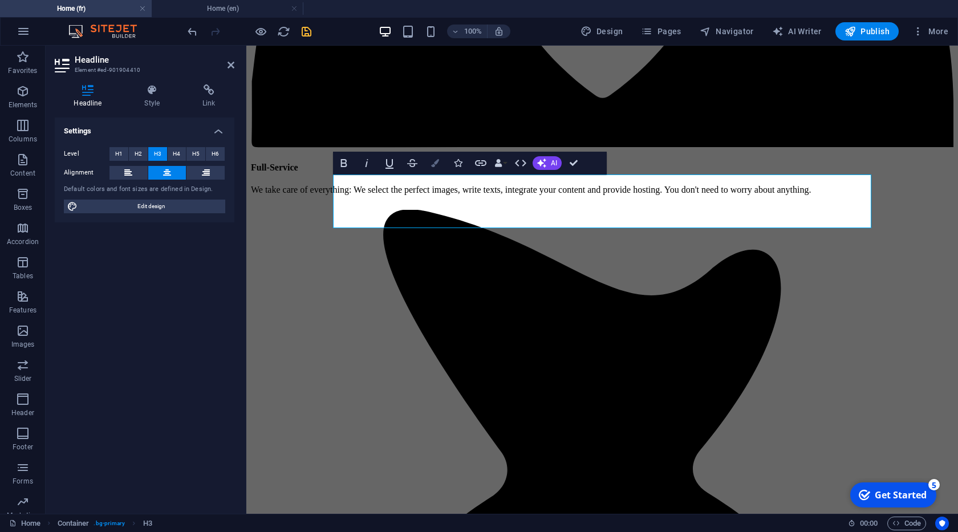
click at [434, 165] on icon "button" at bounding box center [435, 163] width 8 height 8
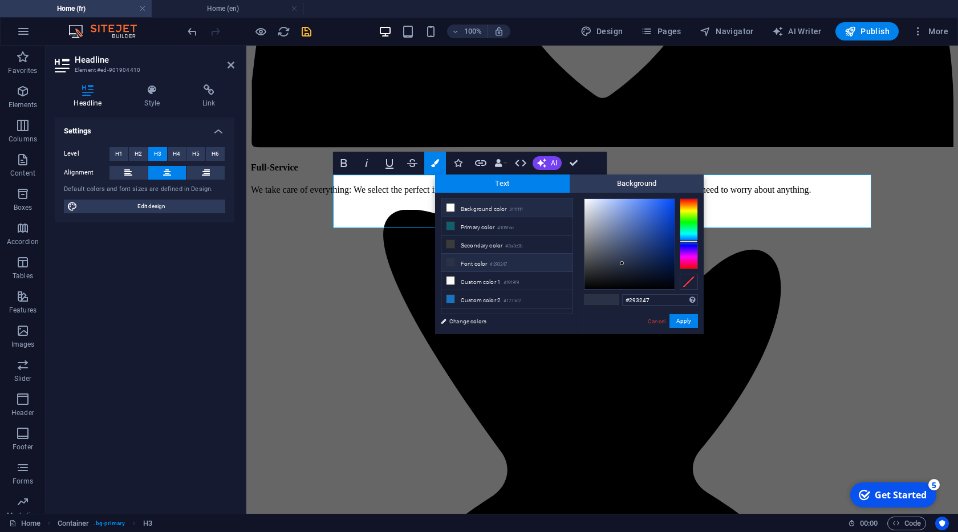
click at [459, 210] on li "Background color #ffffff" at bounding box center [506, 208] width 131 height 18
type input "#ffffff"
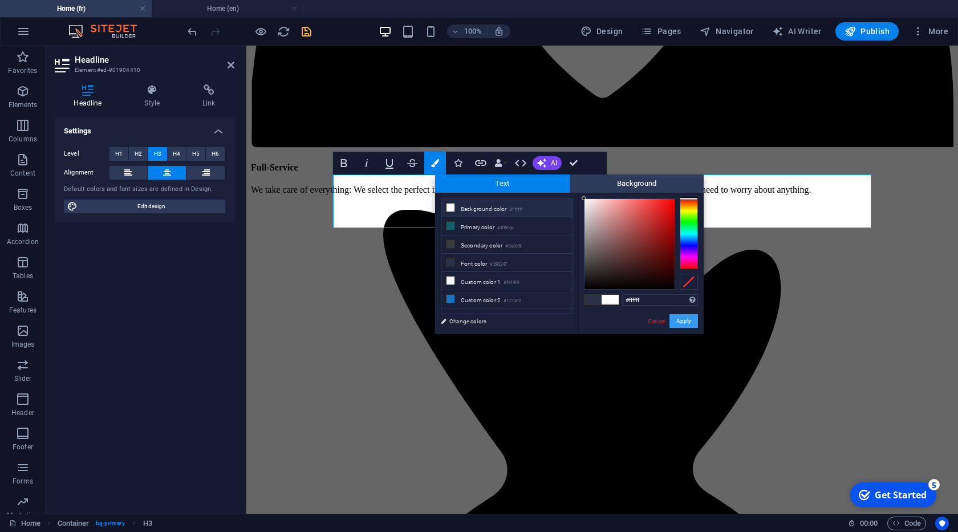
drag, startPoint x: 685, startPoint y: 320, endPoint x: 383, endPoint y: 263, distance: 306.9
click at [684, 320] on button "Apply" at bounding box center [683, 321] width 29 height 14
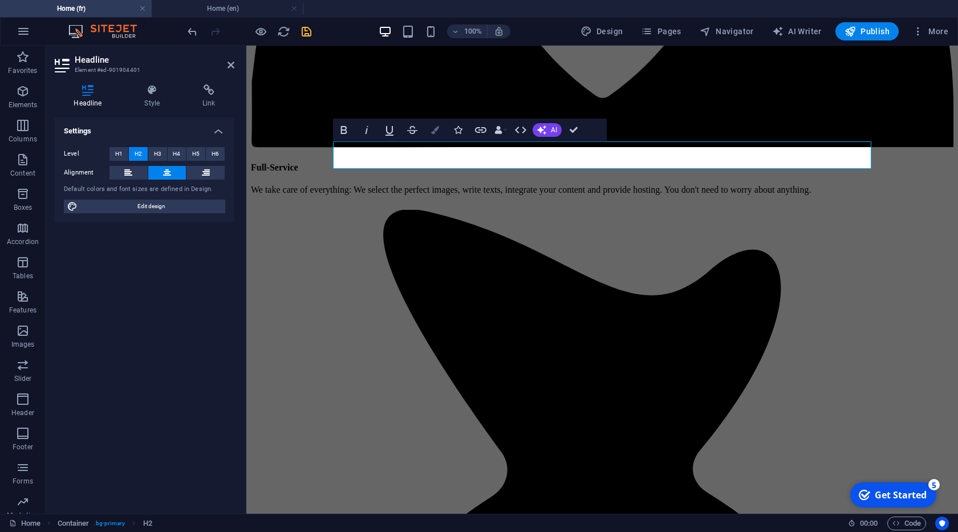
click at [435, 132] on icon "button" at bounding box center [435, 130] width 8 height 8
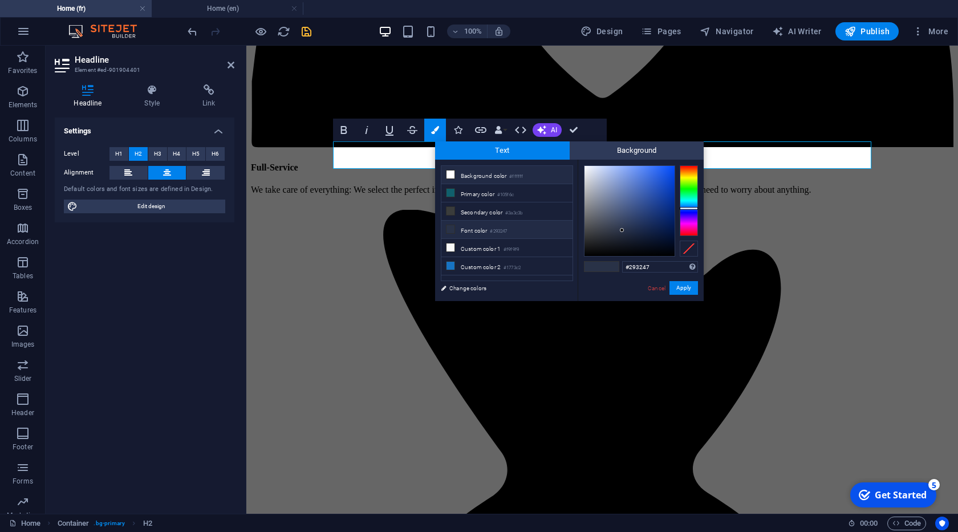
click at [470, 173] on li "Background color #ffffff" at bounding box center [506, 175] width 131 height 18
type input "#ffffff"
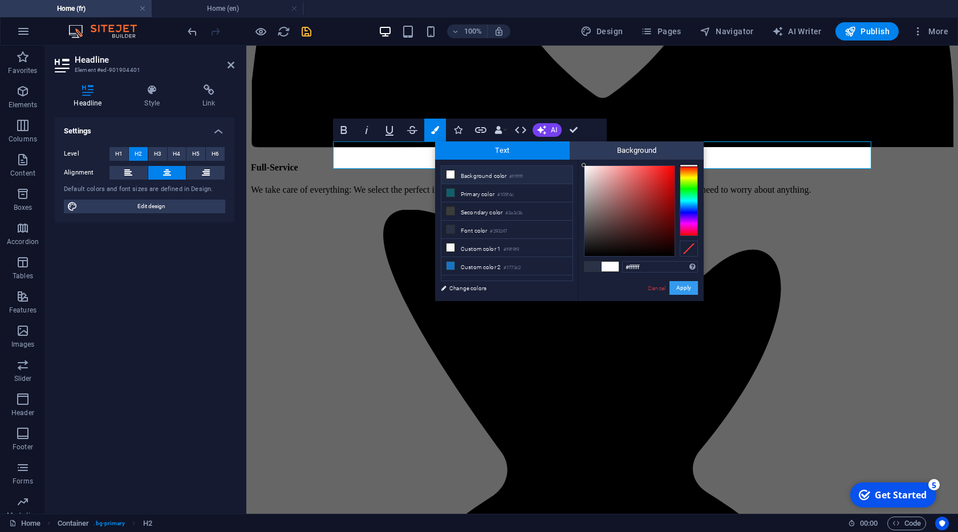
click at [686, 287] on button "Apply" at bounding box center [683, 288] width 29 height 14
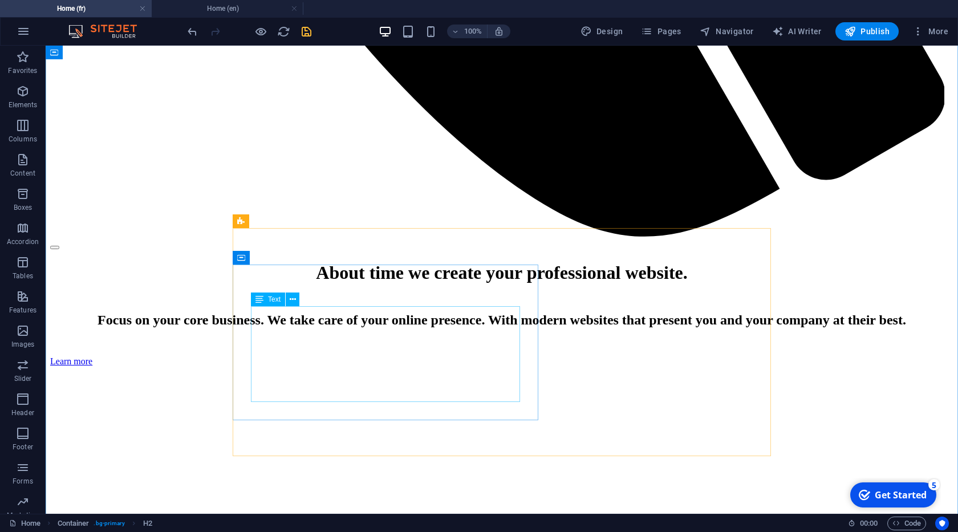
scroll to position [998, 0]
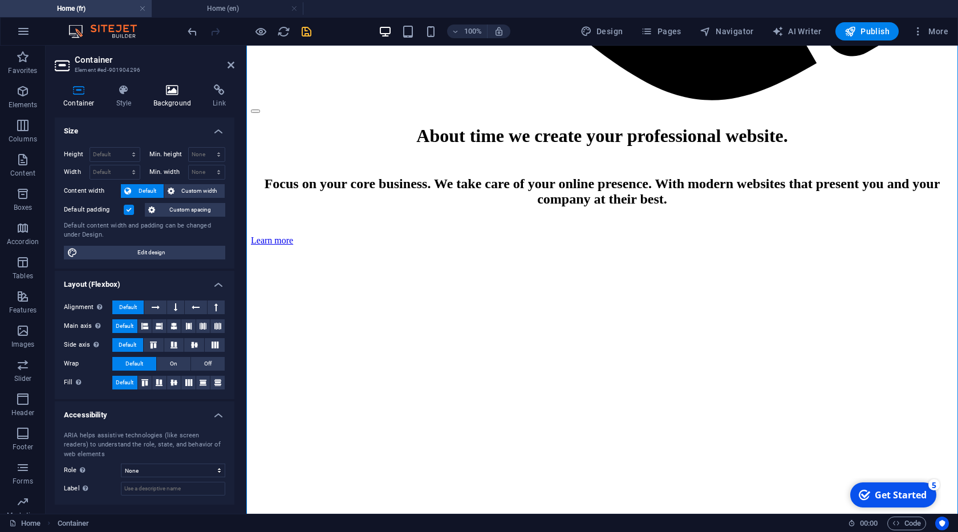
click at [168, 97] on h4 "Background" at bounding box center [175, 96] width 60 height 24
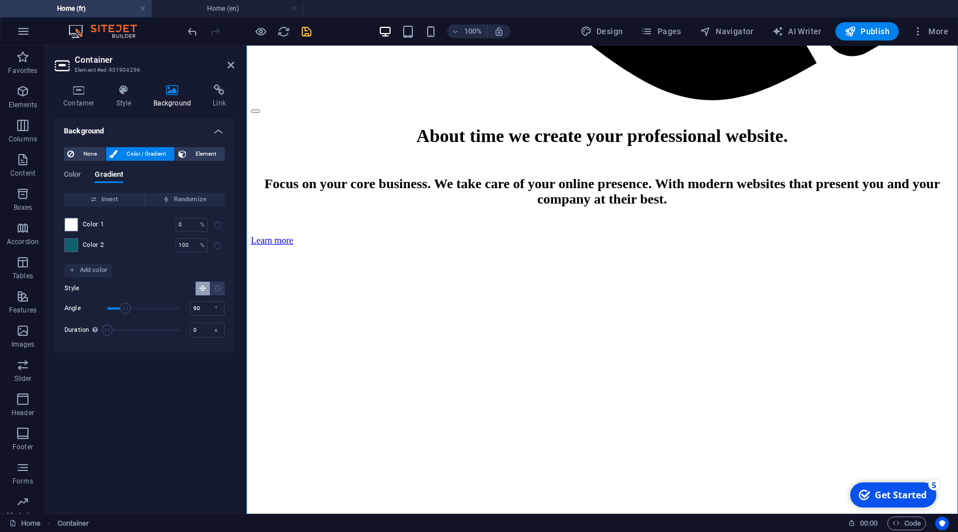
drag, startPoint x: 201, startPoint y: 159, endPoint x: 205, endPoint y: 143, distance: 16.6
click at [201, 159] on span "Element" at bounding box center [205, 154] width 31 height 14
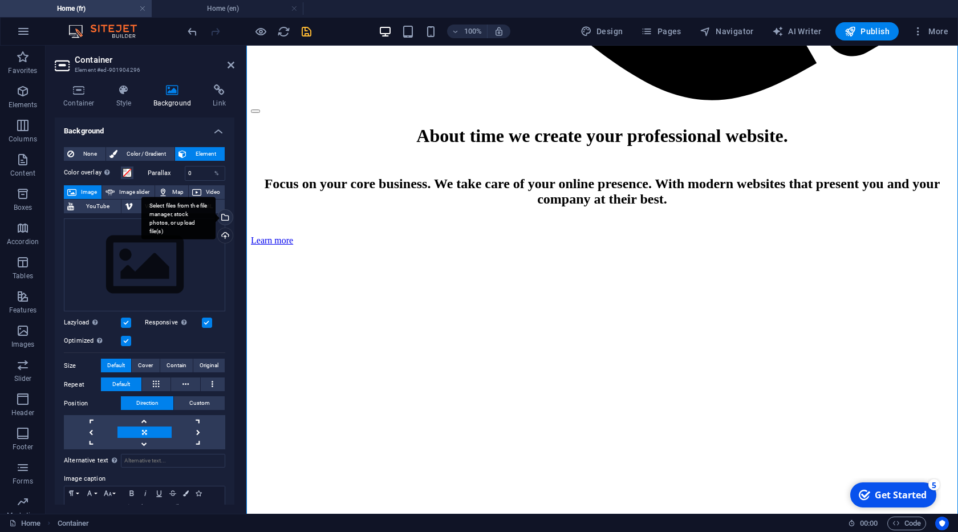
click at [215, 214] on div "Select files from the file manager, stock photos, or upload file(s)" at bounding box center [178, 218] width 74 height 43
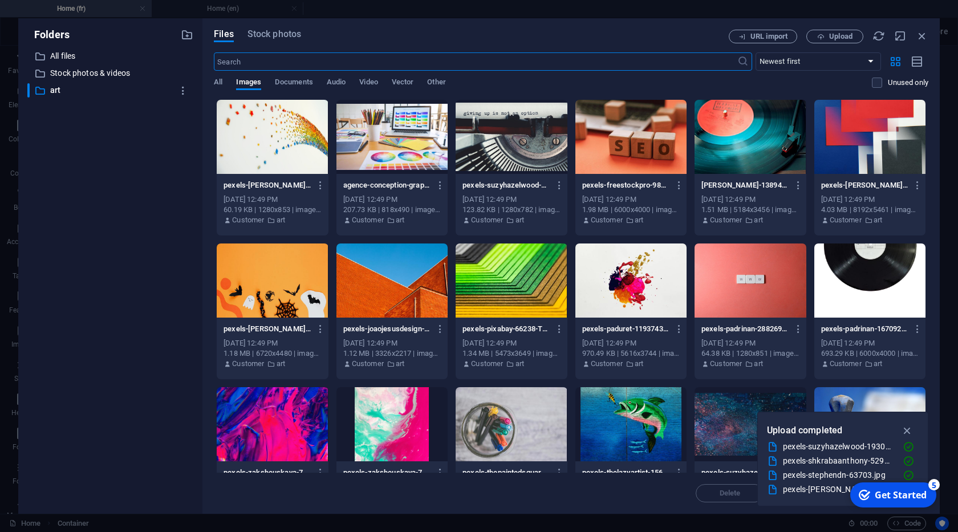
scroll to position [1128, 0]
click at [295, 291] on div at bounding box center [272, 280] width 111 height 74
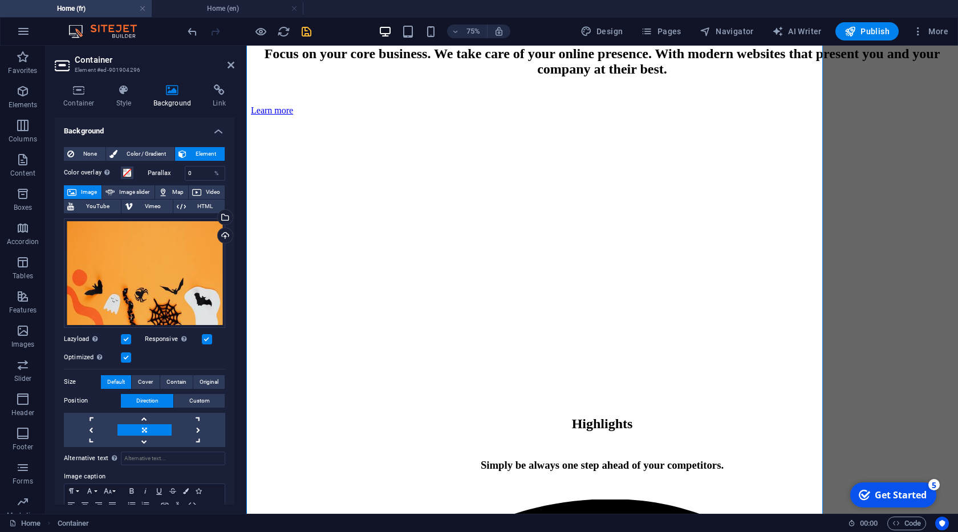
scroll to position [998, 0]
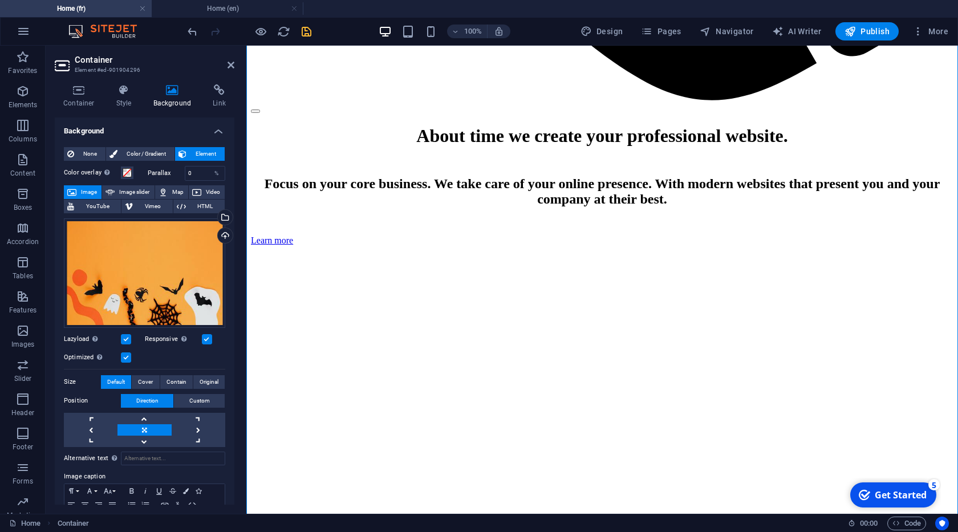
drag, startPoint x: 231, startPoint y: 62, endPoint x: 263, endPoint y: 48, distance: 34.5
click at [230, 62] on icon at bounding box center [230, 64] width 7 height 9
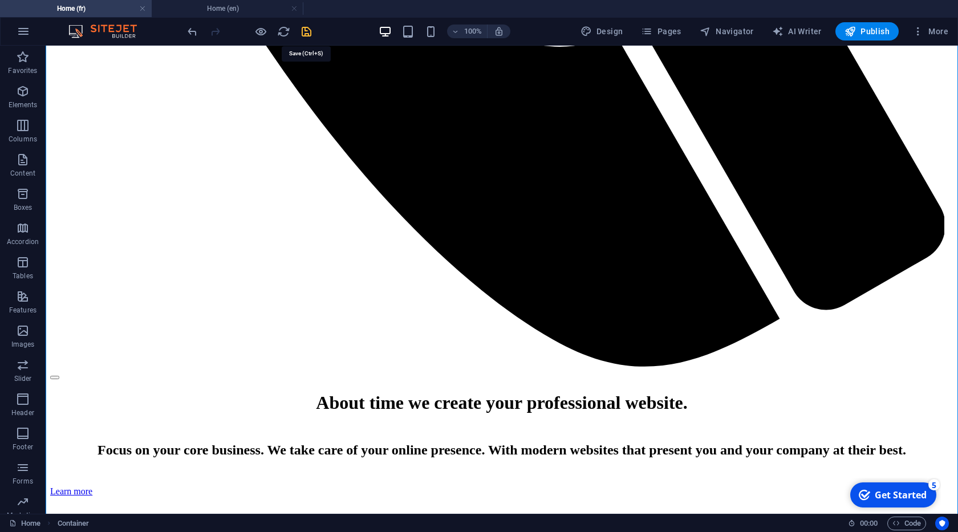
drag, startPoint x: 303, startPoint y: 34, endPoint x: 392, endPoint y: 262, distance: 244.5
click at [303, 34] on icon "save" at bounding box center [306, 31] width 13 height 13
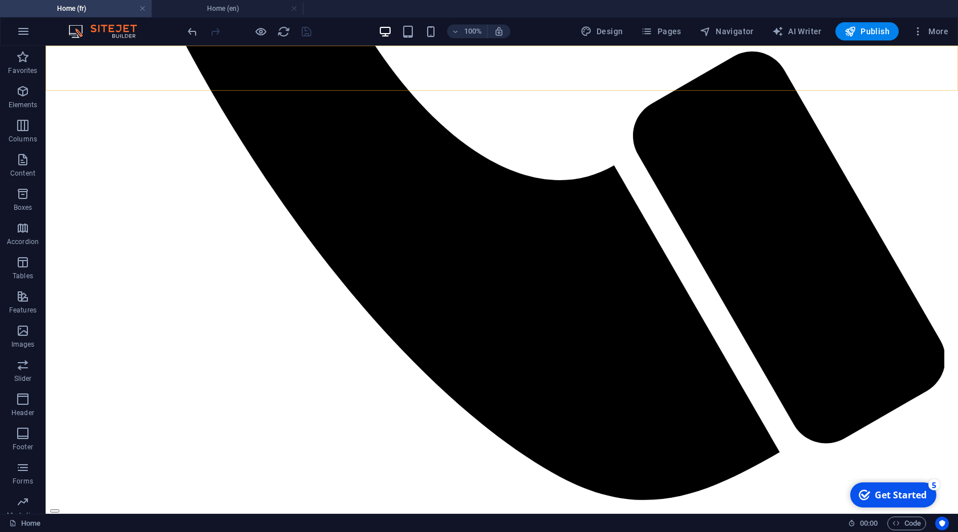
scroll to position [478, 0]
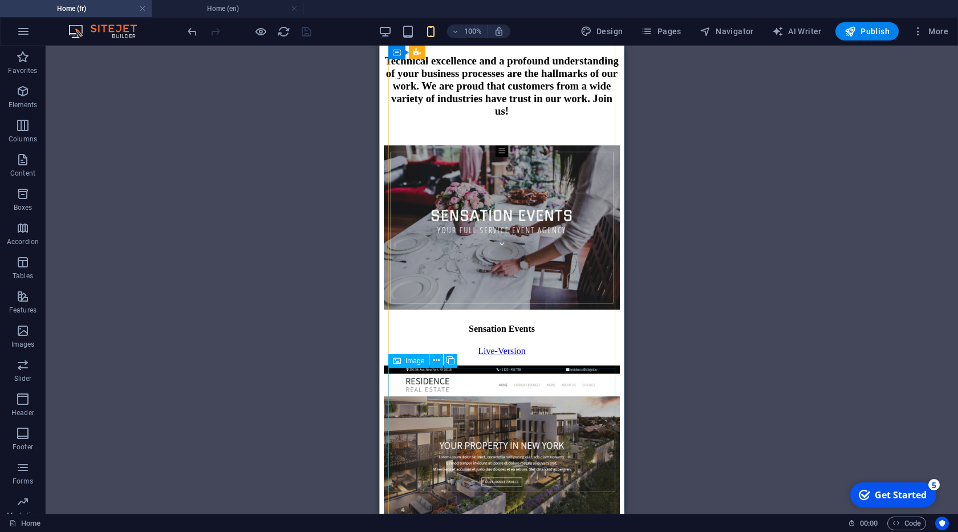
scroll to position [5676, 0]
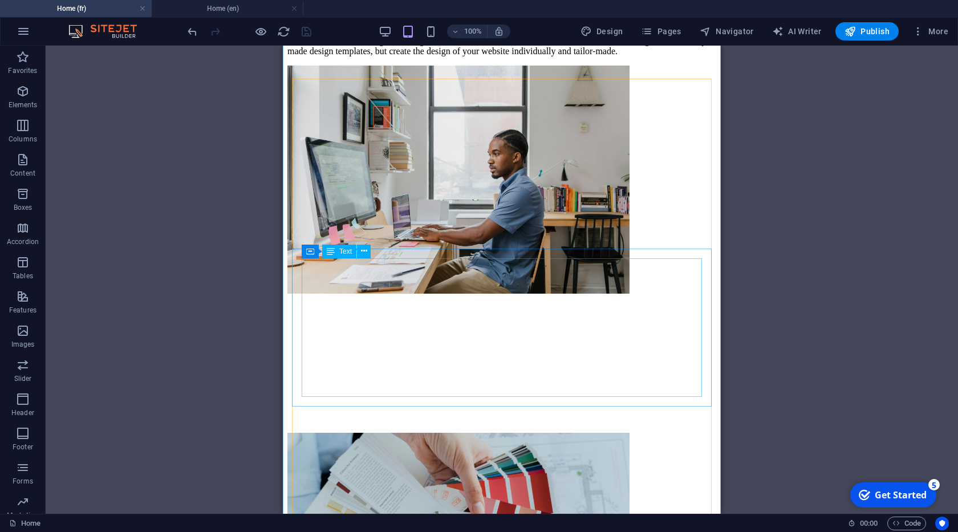
scroll to position [4108, 0]
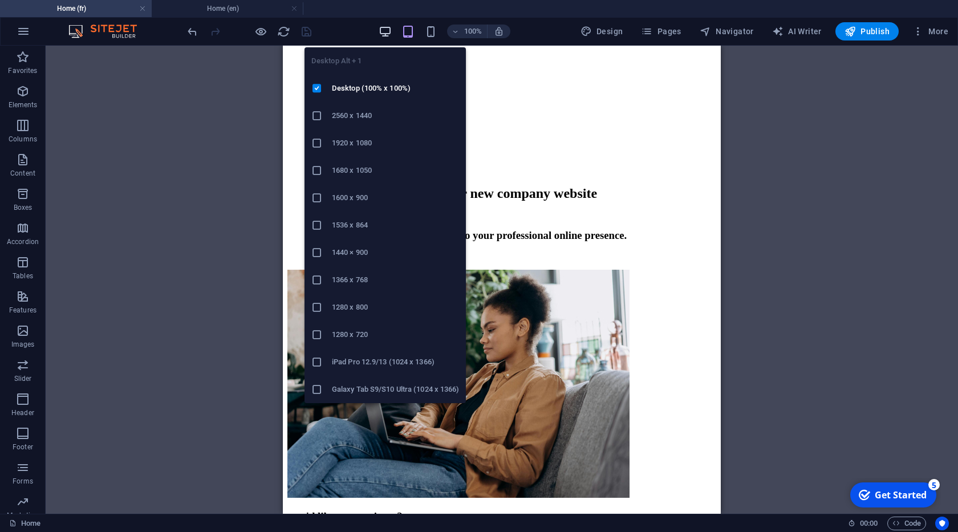
click at [381, 30] on icon "button" at bounding box center [385, 31] width 13 height 13
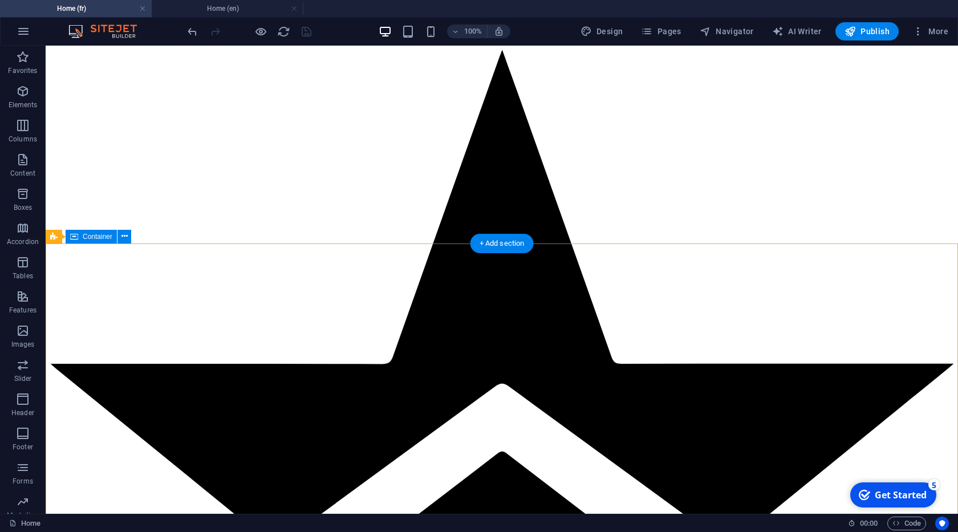
scroll to position [5419, 0]
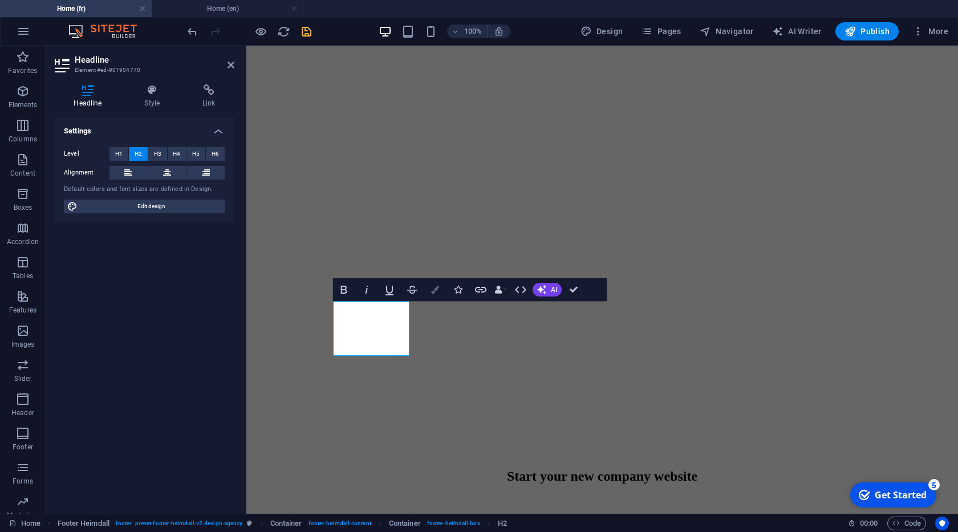
click at [437, 288] on icon "button" at bounding box center [435, 290] width 8 height 8
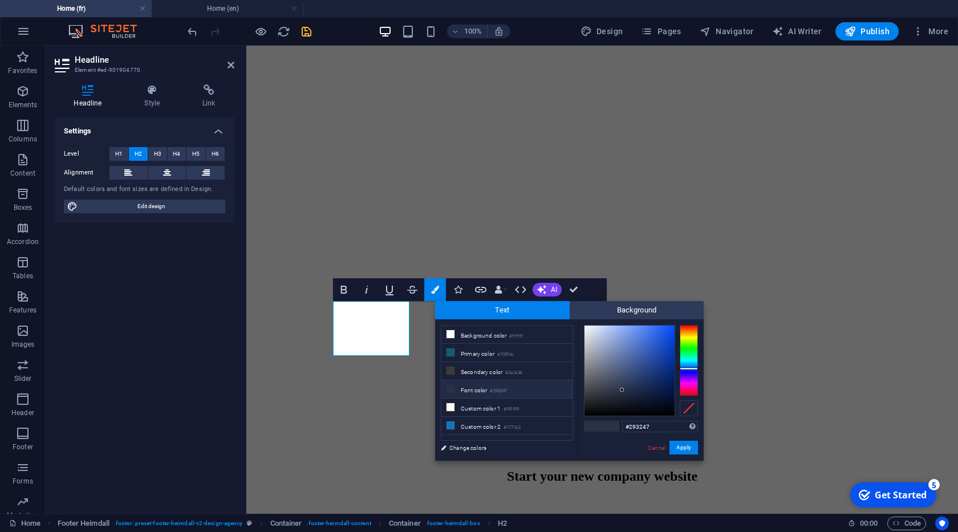
drag, startPoint x: 469, startPoint y: 352, endPoint x: 572, endPoint y: 382, distance: 107.5
click at [469, 353] on li "Primary color #105f6c" at bounding box center [506, 353] width 131 height 18
type input "#105f6c"
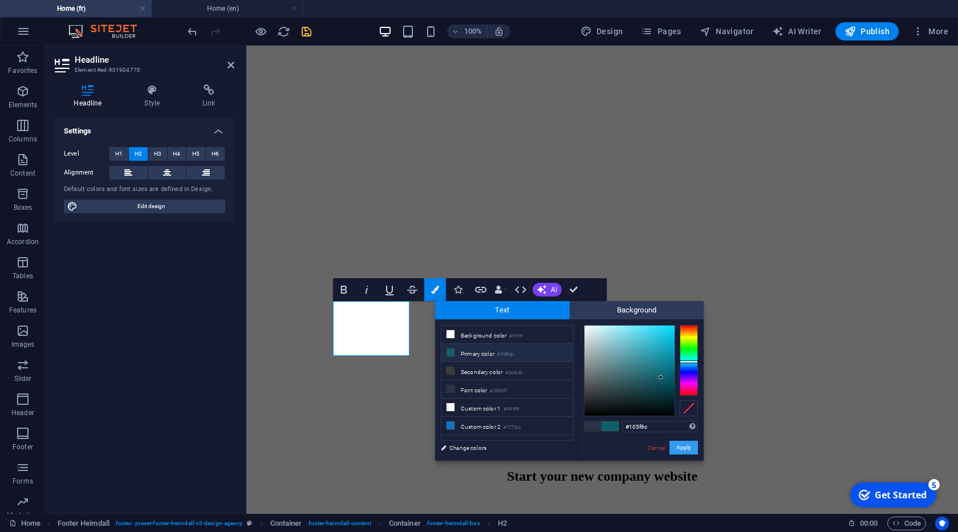
click at [679, 450] on button "Apply" at bounding box center [683, 448] width 29 height 14
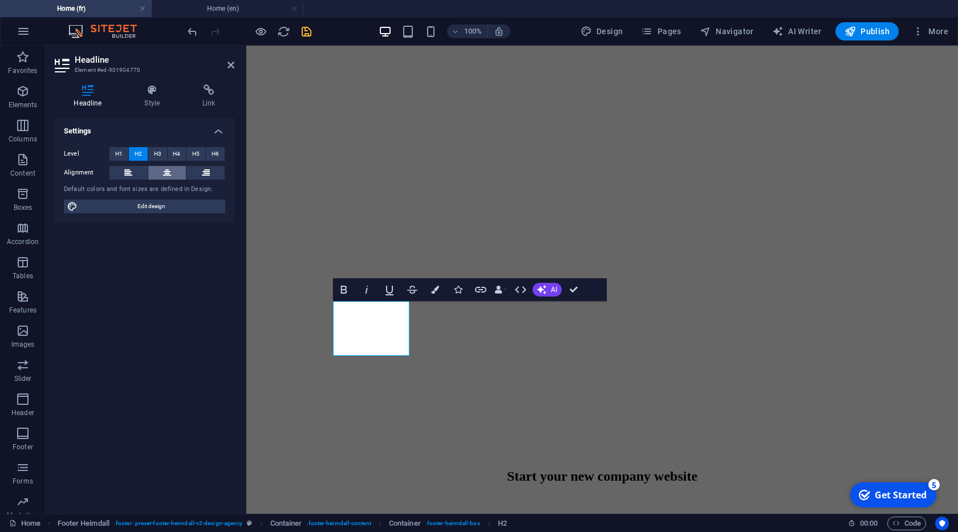
click at [163, 172] on icon at bounding box center [167, 173] width 8 height 14
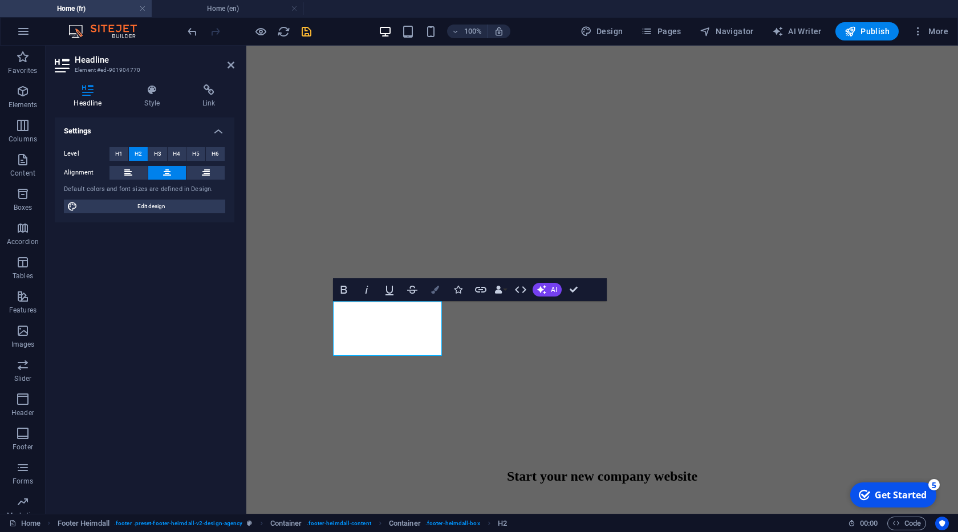
click at [442, 288] on button "Colors" at bounding box center [435, 289] width 22 height 23
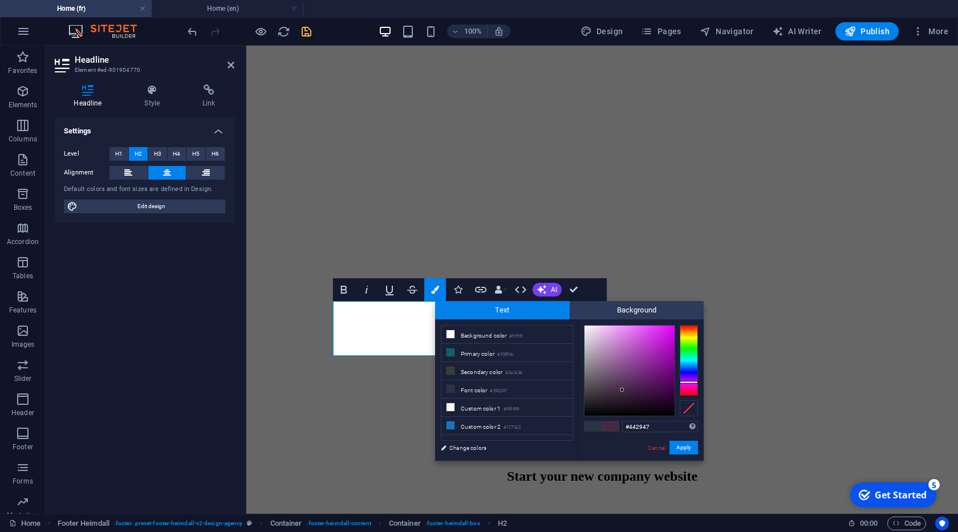
click at [686, 382] on div at bounding box center [688, 360] width 18 height 71
type input "#9c11ac"
drag, startPoint x: 667, startPoint y: 376, endPoint x: 665, endPoint y: 355, distance: 21.8
click at [665, 355] on div at bounding box center [629, 370] width 90 height 90
drag, startPoint x: 683, startPoint y: 447, endPoint x: 218, endPoint y: 263, distance: 500.3
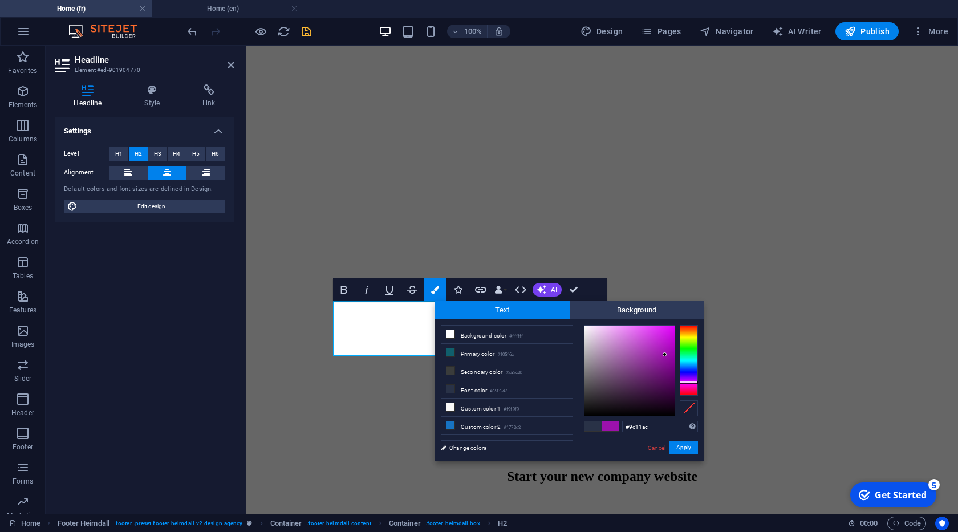
click at [682, 449] on button "Apply" at bounding box center [683, 448] width 29 height 14
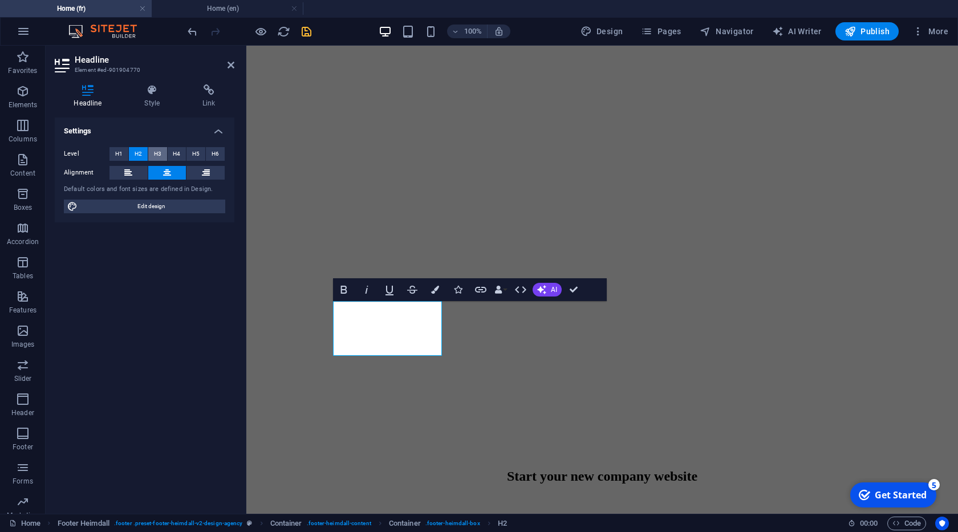
click at [158, 152] on span "H3" at bounding box center [157, 154] width 7 height 14
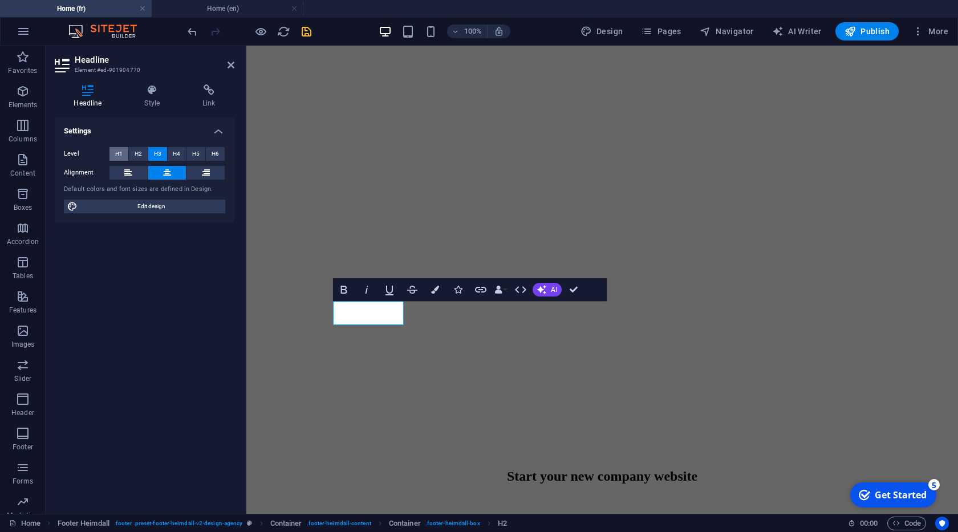
click at [120, 157] on span "H1" at bounding box center [118, 154] width 7 height 14
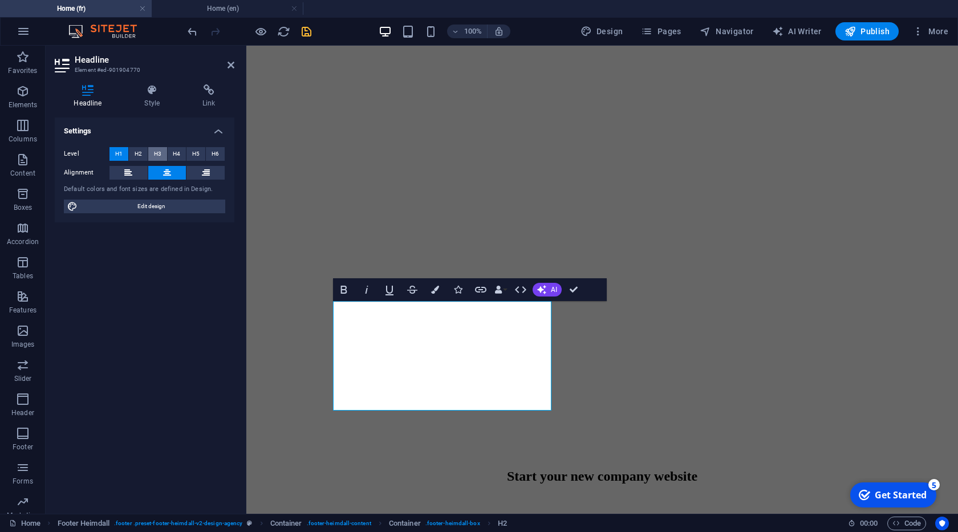
click at [161, 153] on span "H3" at bounding box center [157, 154] width 7 height 14
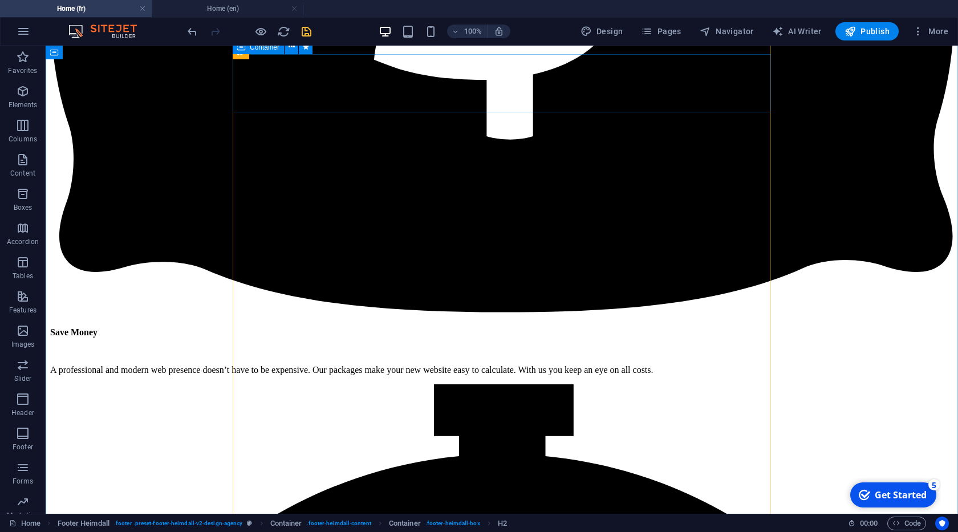
scroll to position [3717, 0]
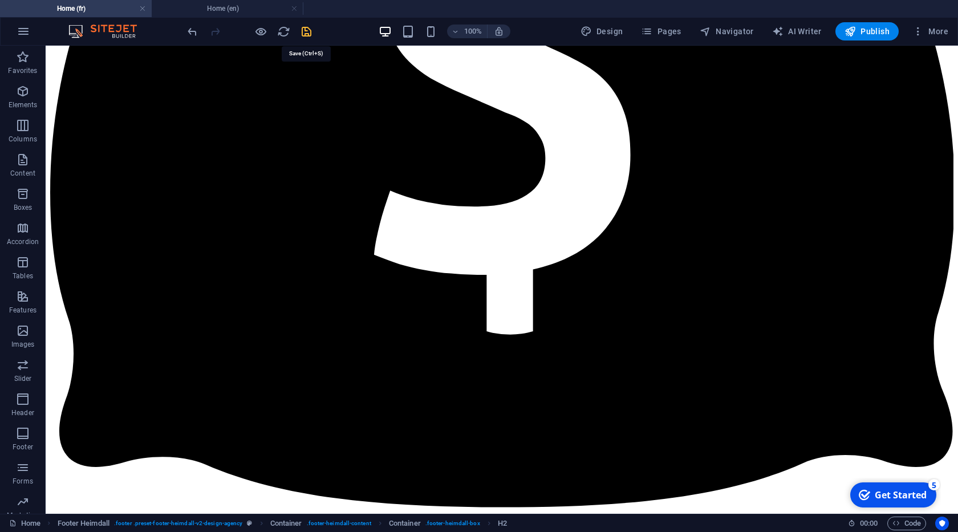
click at [309, 34] on icon "save" at bounding box center [306, 31] width 13 height 13
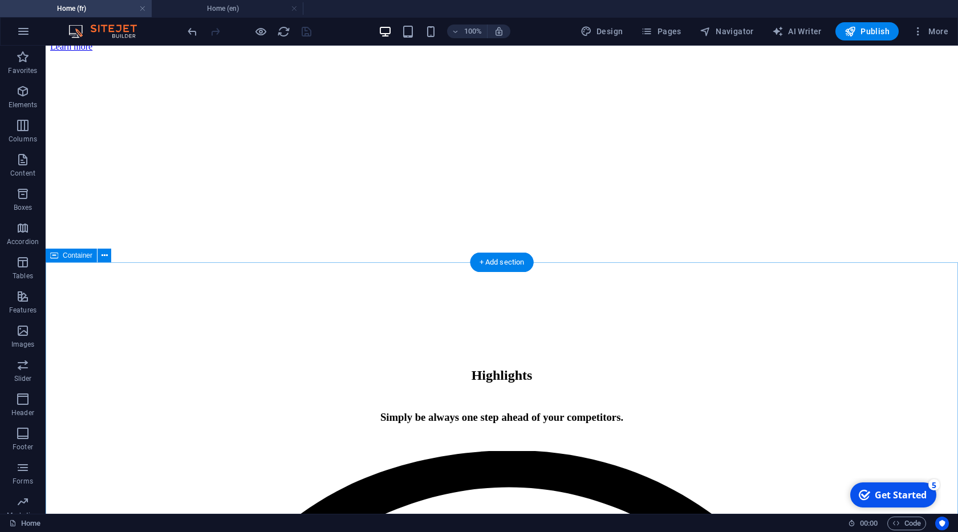
scroll to position [1247, 0]
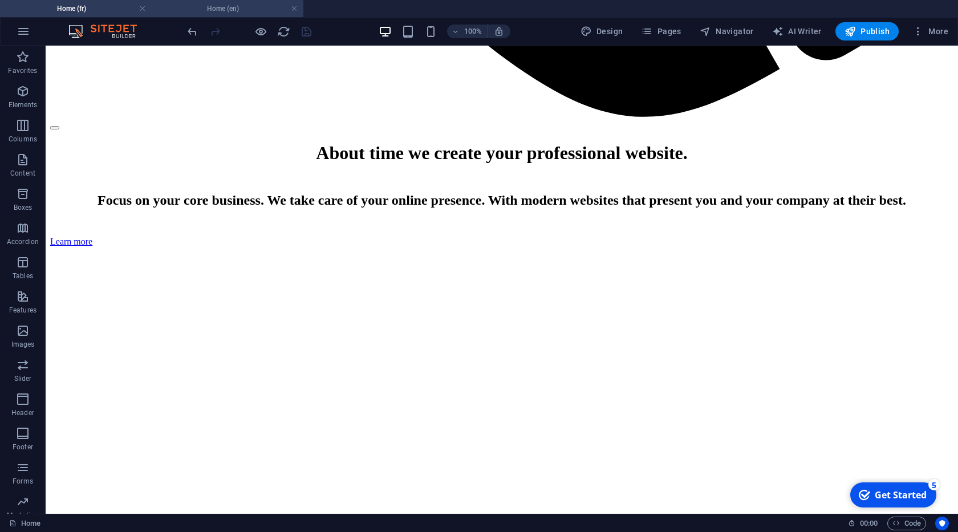
click at [214, 0] on li "Home (en)" at bounding box center [228, 8] width 152 height 17
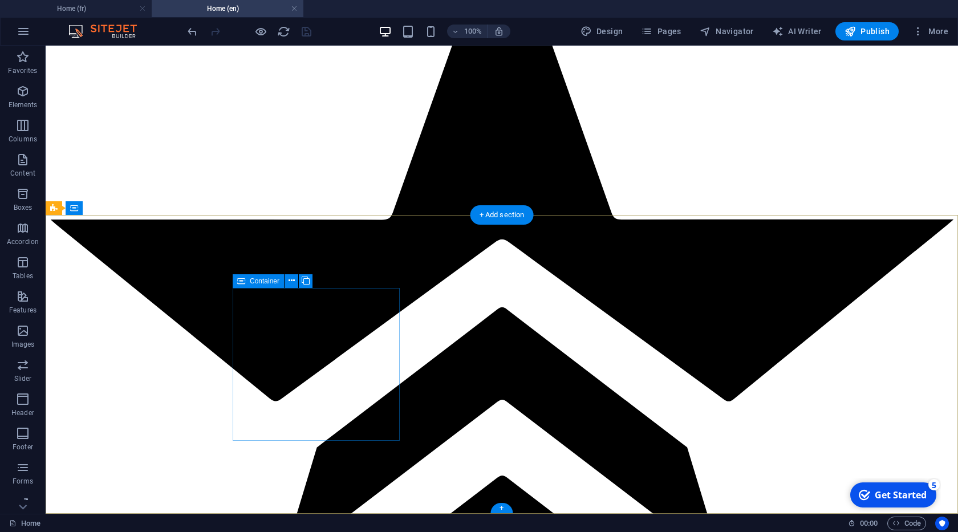
scroll to position [5465, 0]
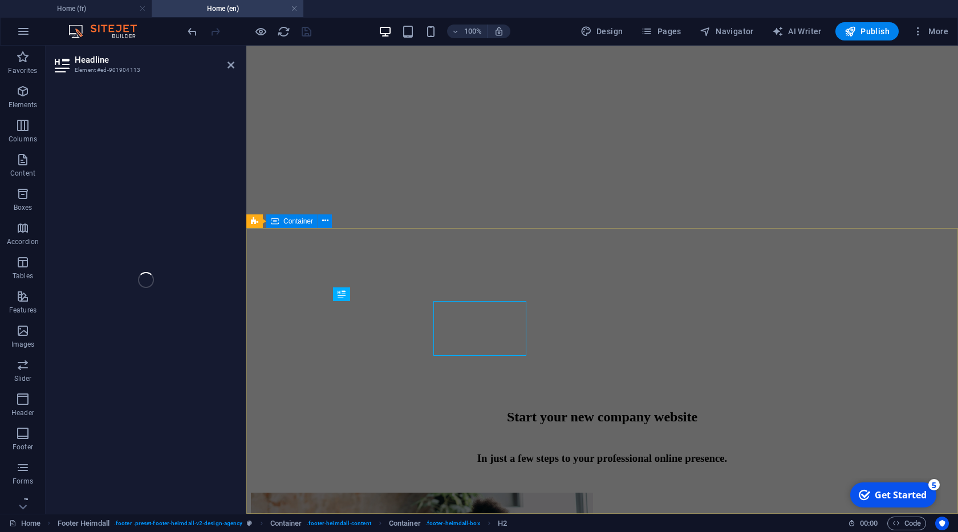
scroll to position [5452, 0]
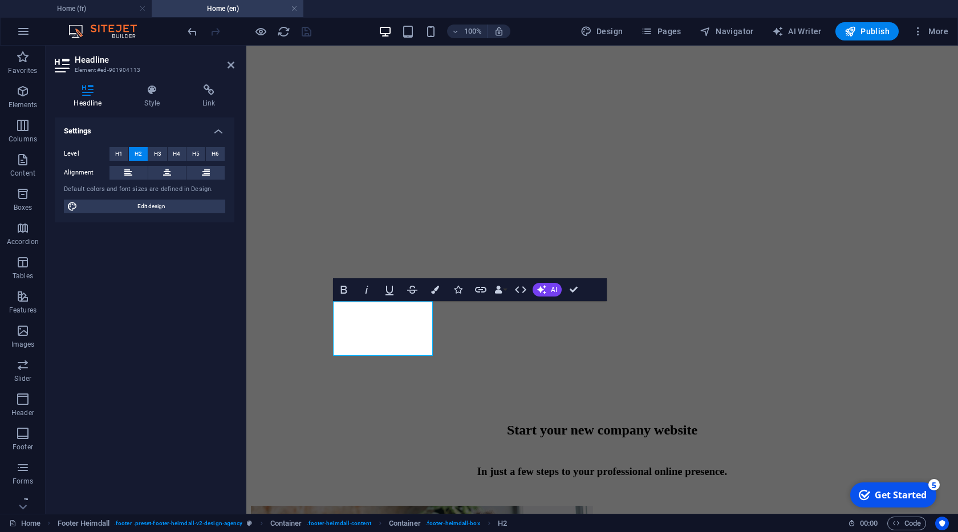
drag, startPoint x: 157, startPoint y: 154, endPoint x: 246, endPoint y: 223, distance: 112.9
click at [156, 154] on span "H3" at bounding box center [157, 154] width 7 height 14
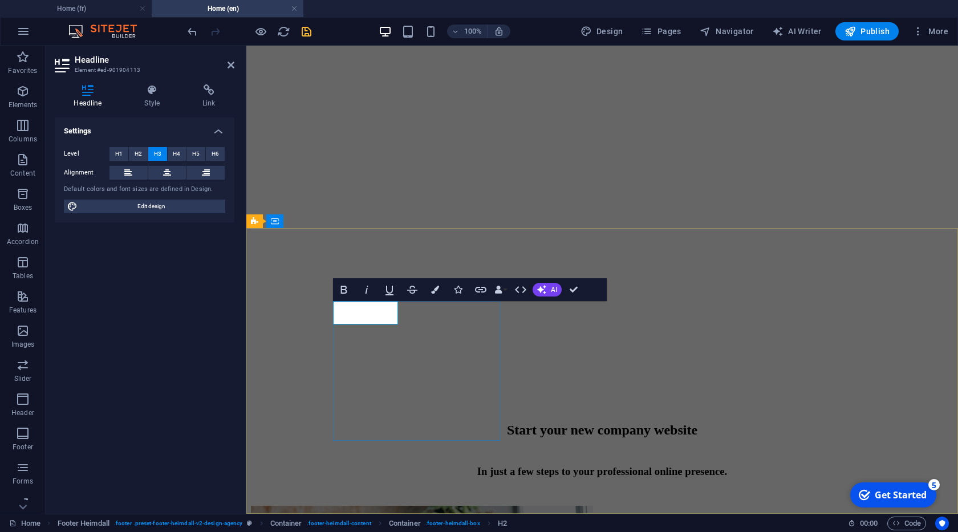
click at [434, 297] on button "Colors" at bounding box center [435, 289] width 22 height 23
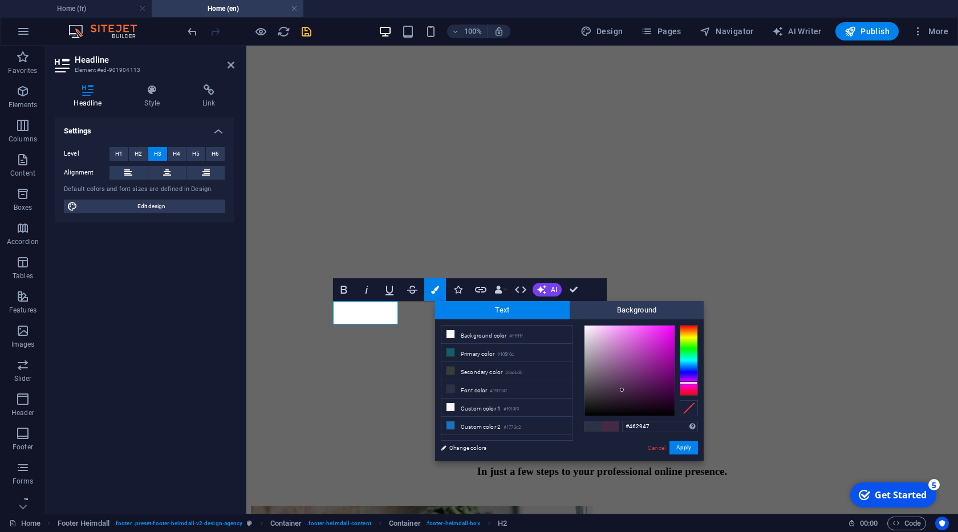
click at [694, 382] on div at bounding box center [688, 360] width 18 height 71
type input "#811584"
click at [660, 368] on div at bounding box center [629, 370] width 90 height 90
click at [686, 449] on button "Apply" at bounding box center [683, 448] width 29 height 14
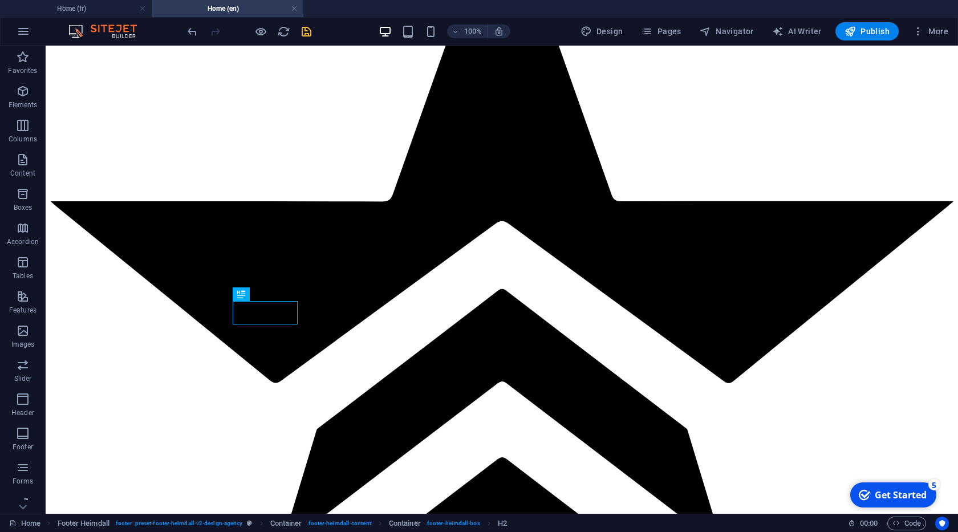
click at [310, 35] on icon "save" at bounding box center [306, 31] width 13 height 13
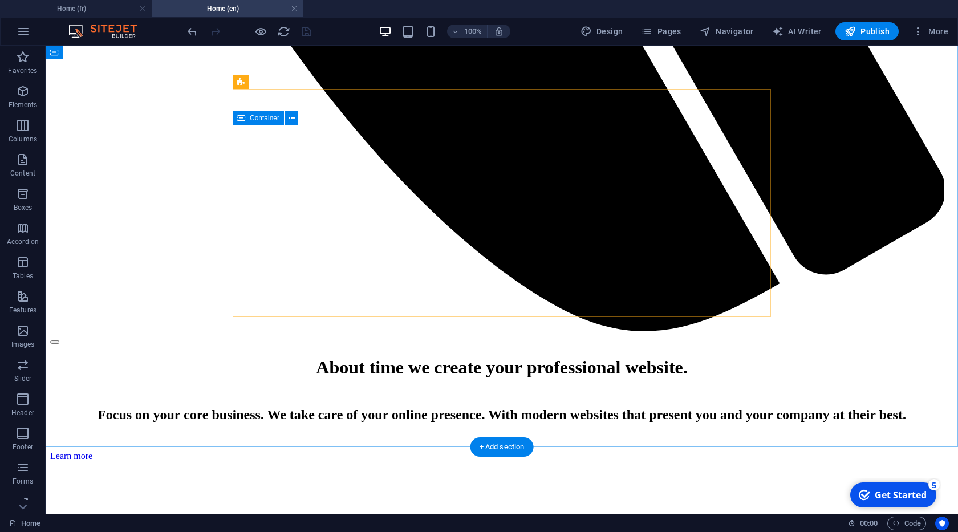
scroll to position [1228, 0]
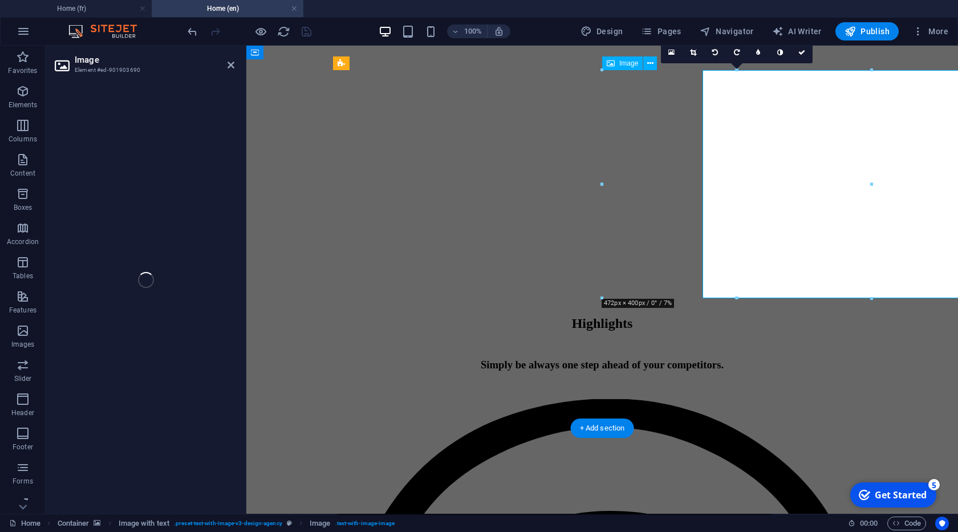
select select "px"
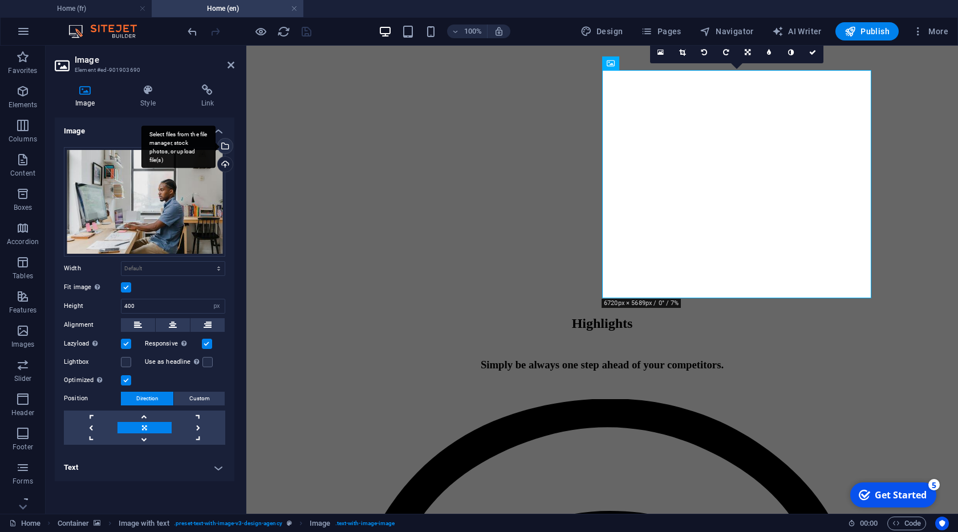
click at [215, 145] on div "Select files from the file manager, stock photos, or upload file(s)" at bounding box center [178, 146] width 74 height 43
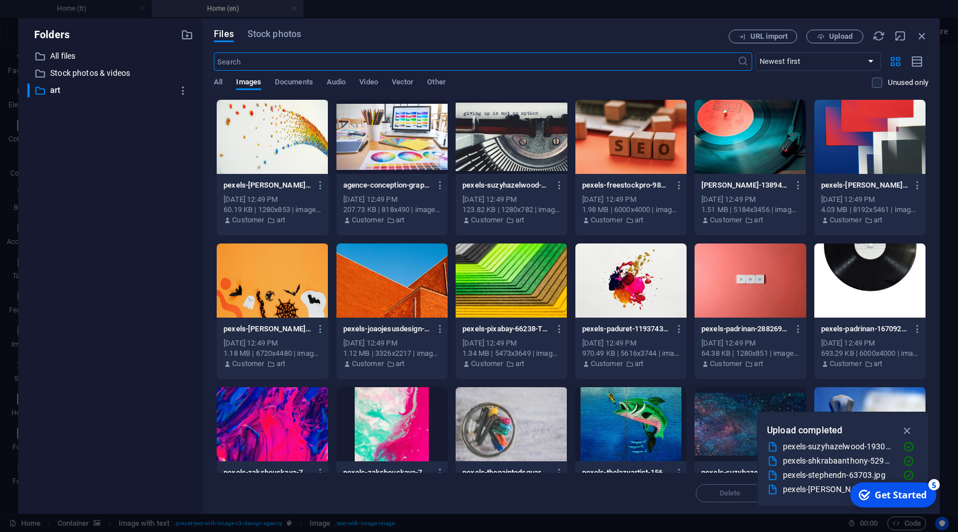
scroll to position [1357, 0]
click at [125, 74] on p "Stock photos & videos" at bounding box center [111, 73] width 122 height 13
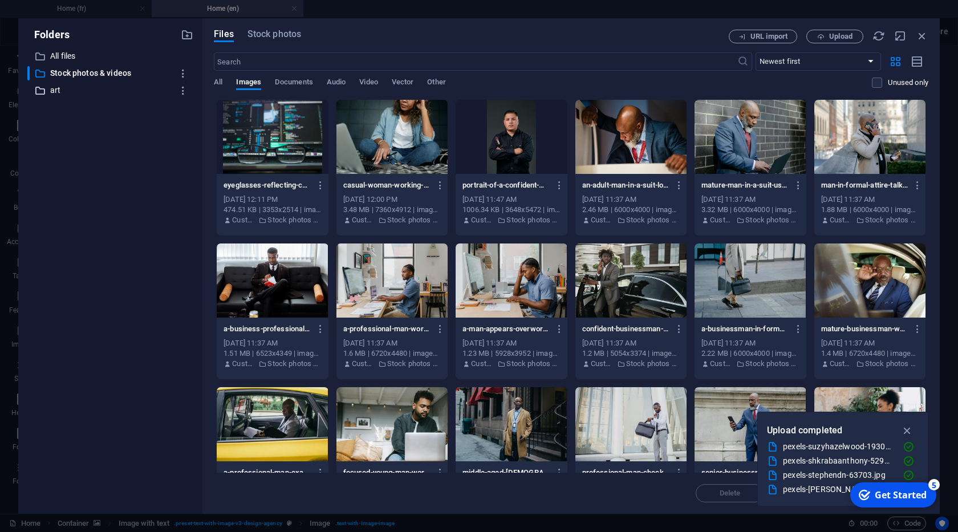
click at [93, 86] on p "art" at bounding box center [111, 90] width 122 height 13
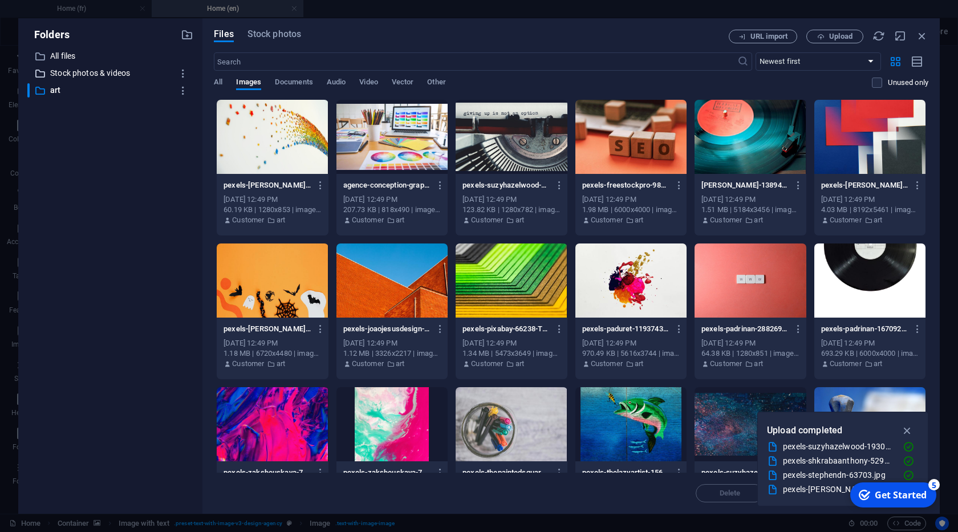
click at [101, 76] on p "Stock photos & videos" at bounding box center [111, 73] width 122 height 13
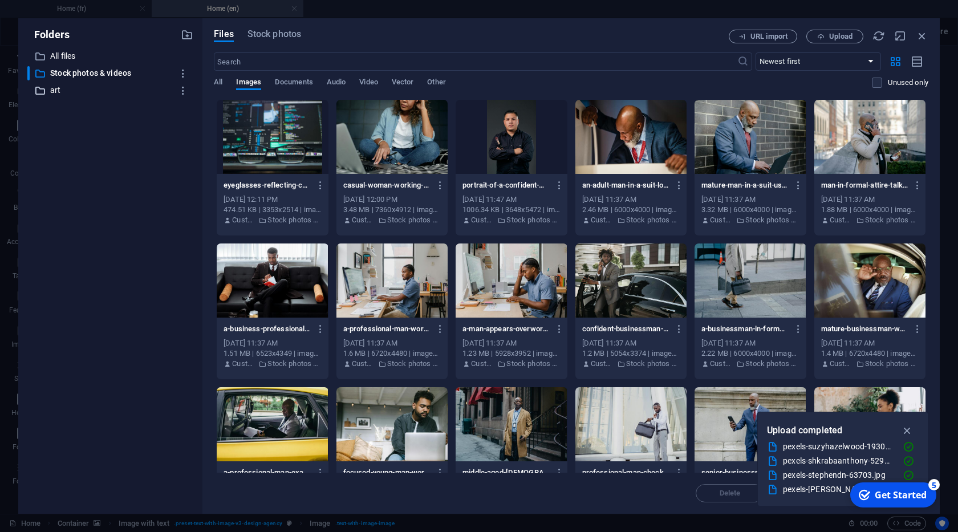
click at [64, 95] on p "art" at bounding box center [111, 90] width 122 height 13
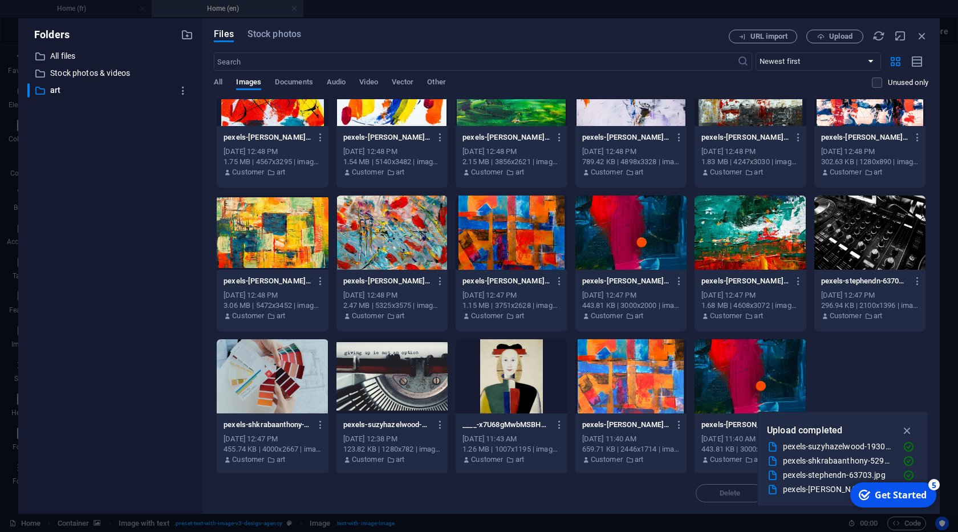
scroll to position [625, 0]
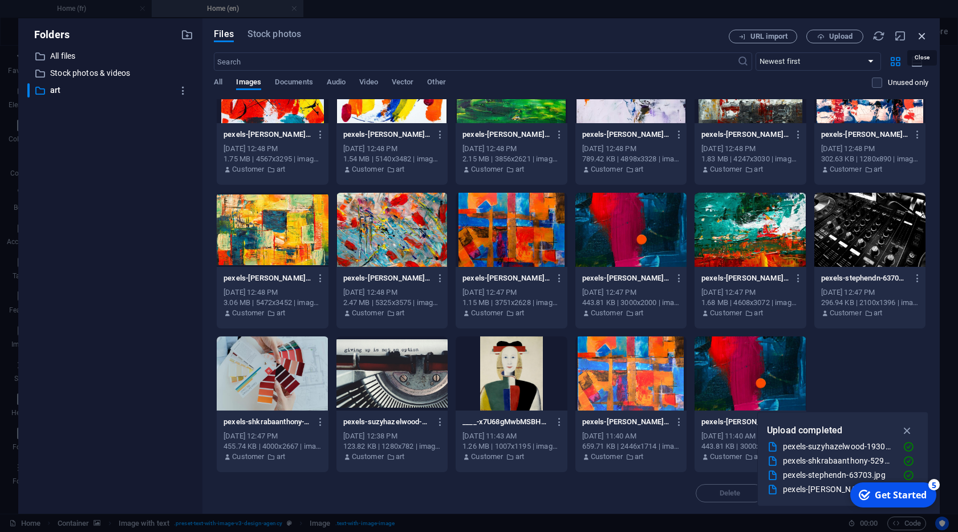
click at [920, 32] on icon "button" at bounding box center [921, 36] width 13 height 13
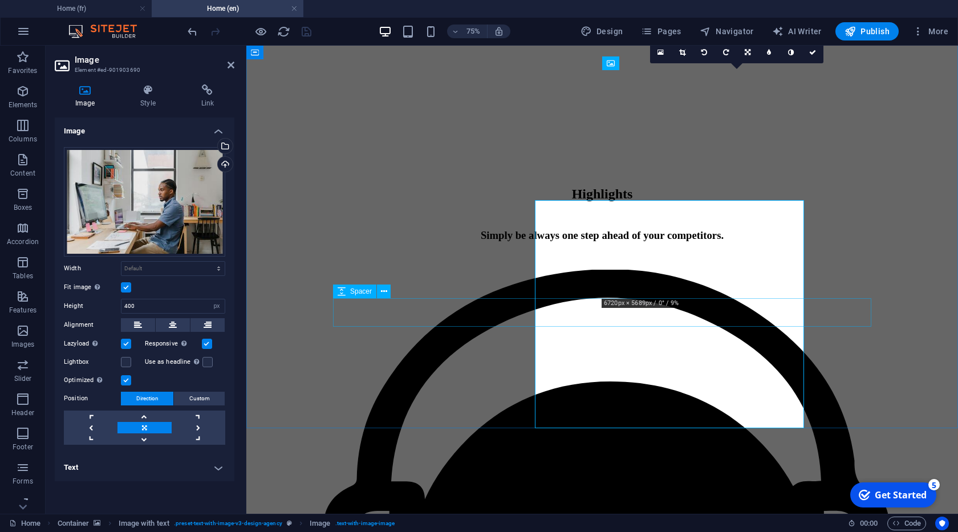
scroll to position [1228, 0]
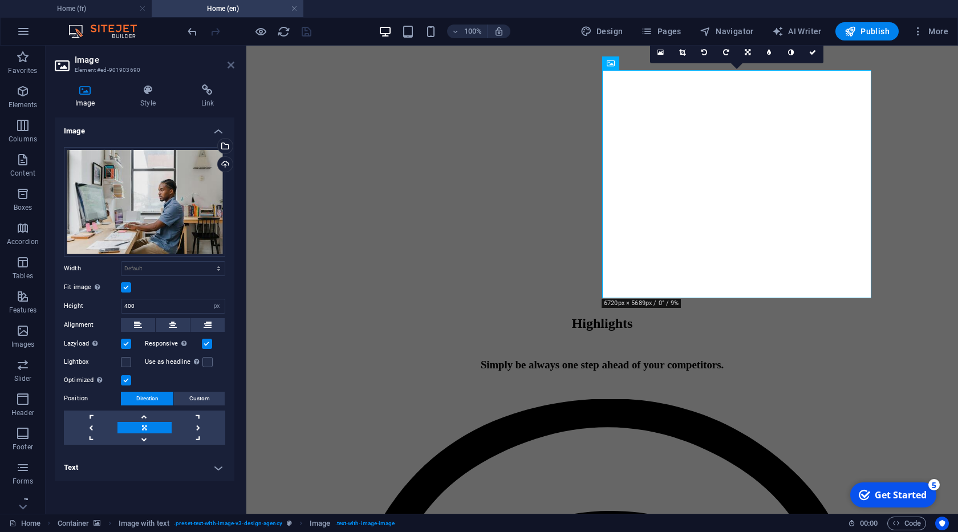
drag, startPoint x: 233, startPoint y: 66, endPoint x: 191, endPoint y: 29, distance: 56.5
click at [233, 66] on icon at bounding box center [230, 64] width 7 height 9
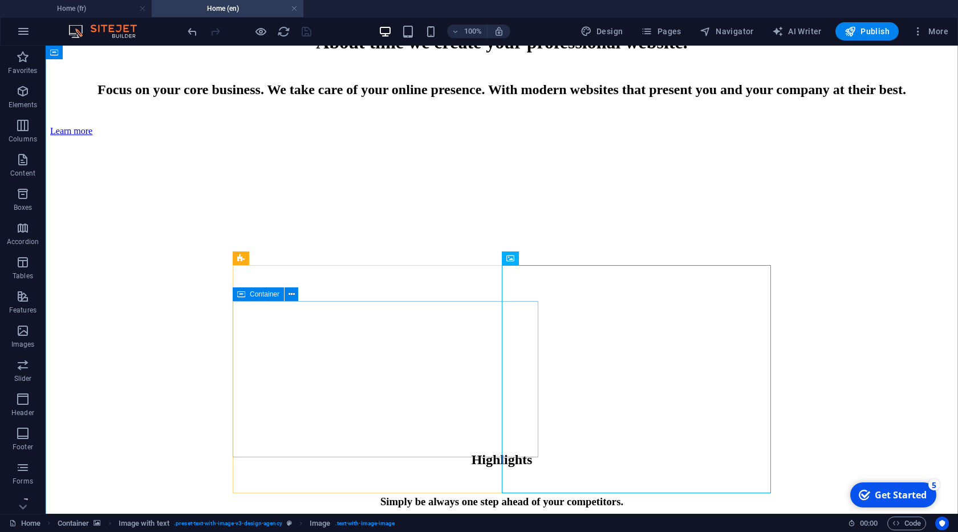
scroll to position [1033, 0]
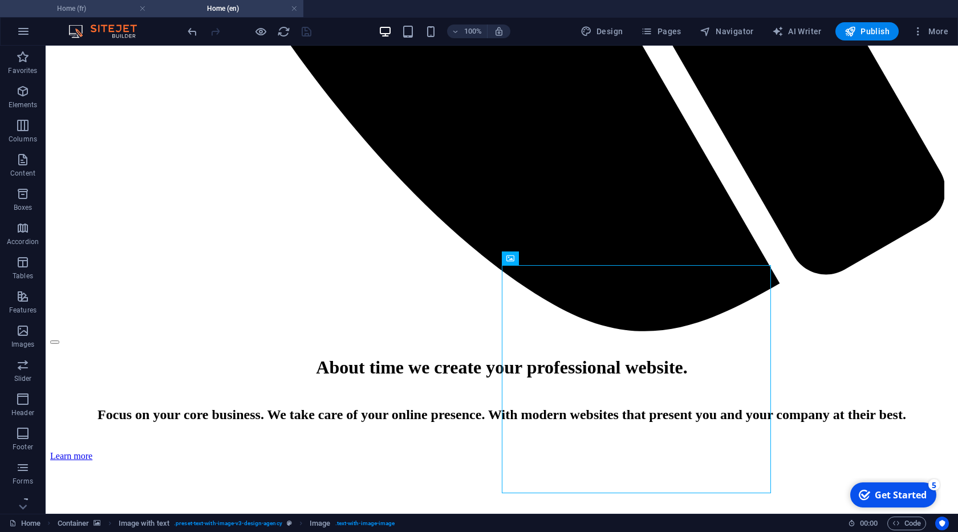
click at [83, 6] on h4 "Home (fr)" at bounding box center [76, 8] width 152 height 13
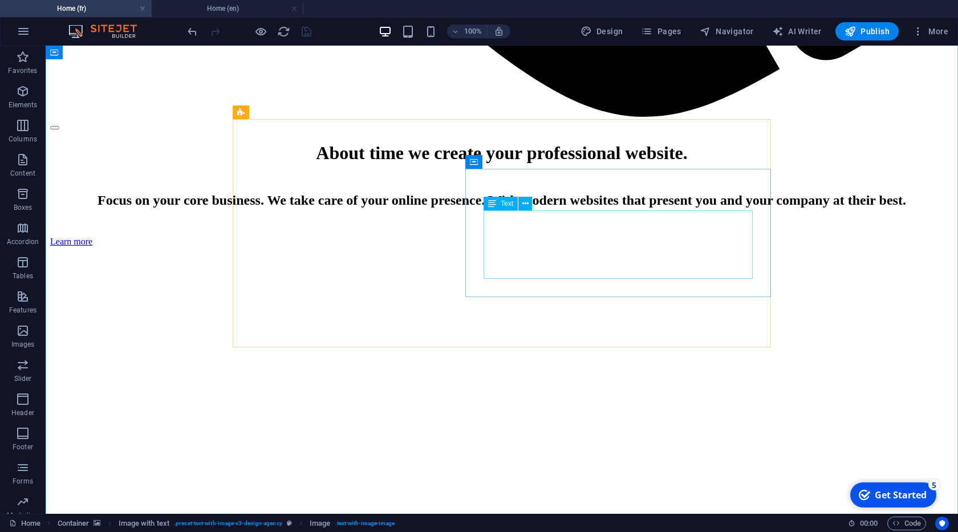
scroll to position [922, 0]
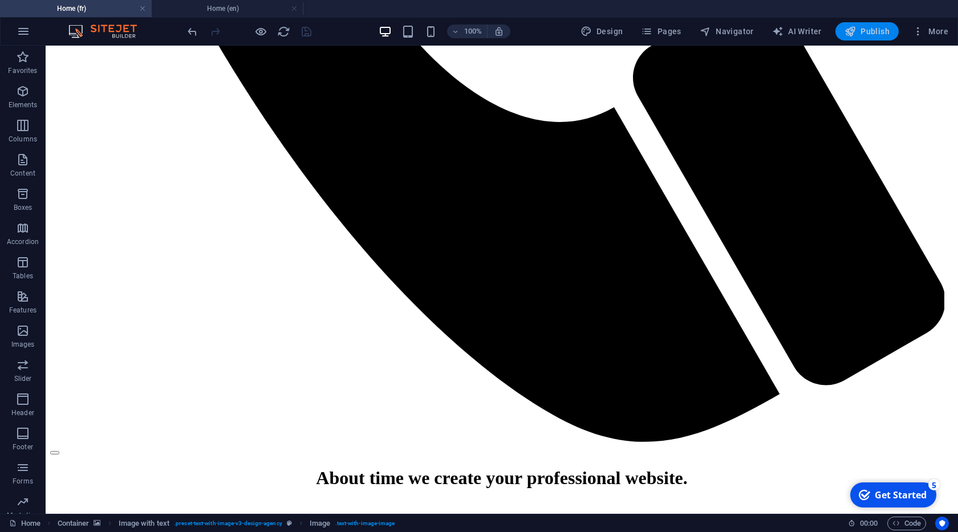
click at [861, 34] on span "Publish" at bounding box center [866, 31] width 45 height 11
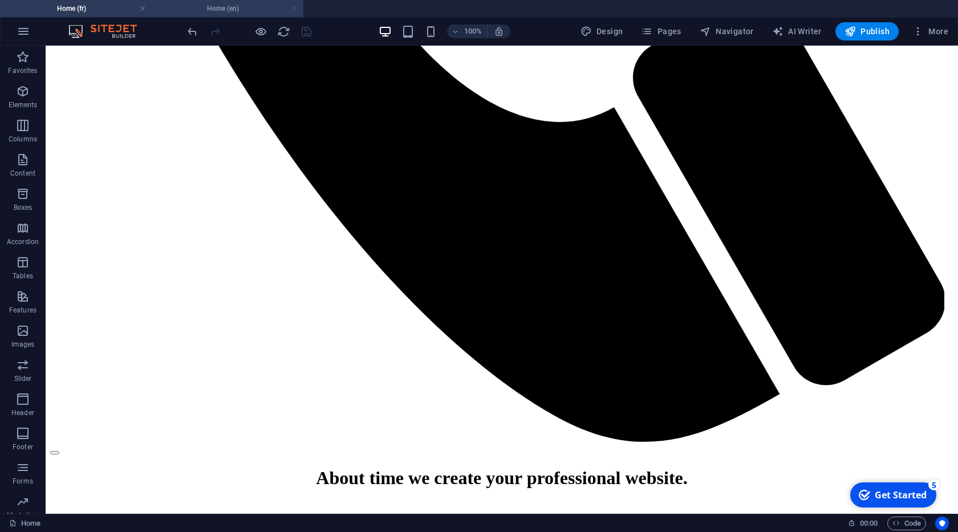
click at [295, 9] on link at bounding box center [294, 8] width 7 height 11
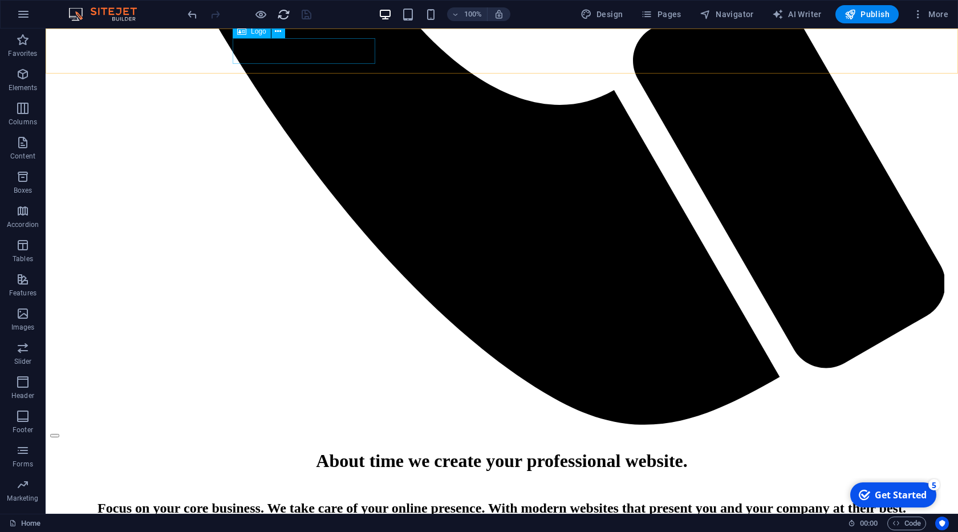
scroll to position [927, 0]
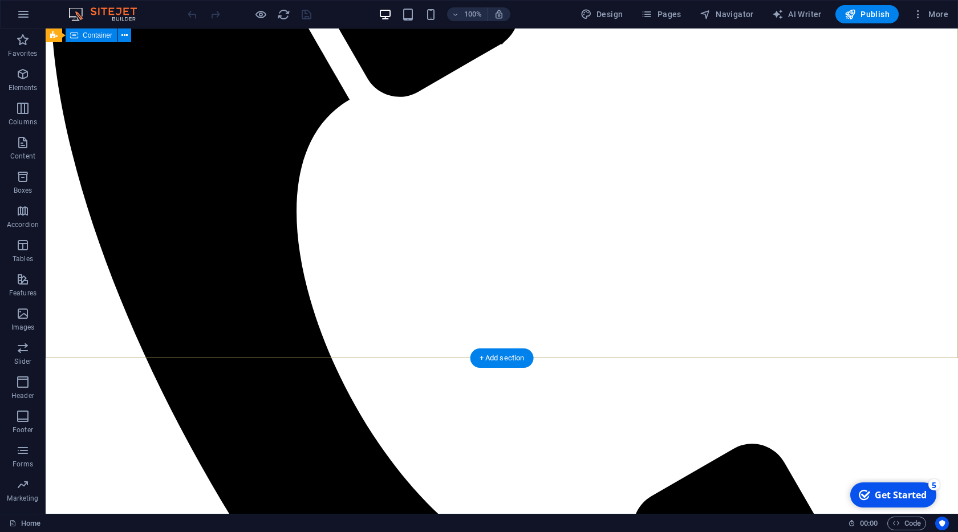
scroll to position [130, 0]
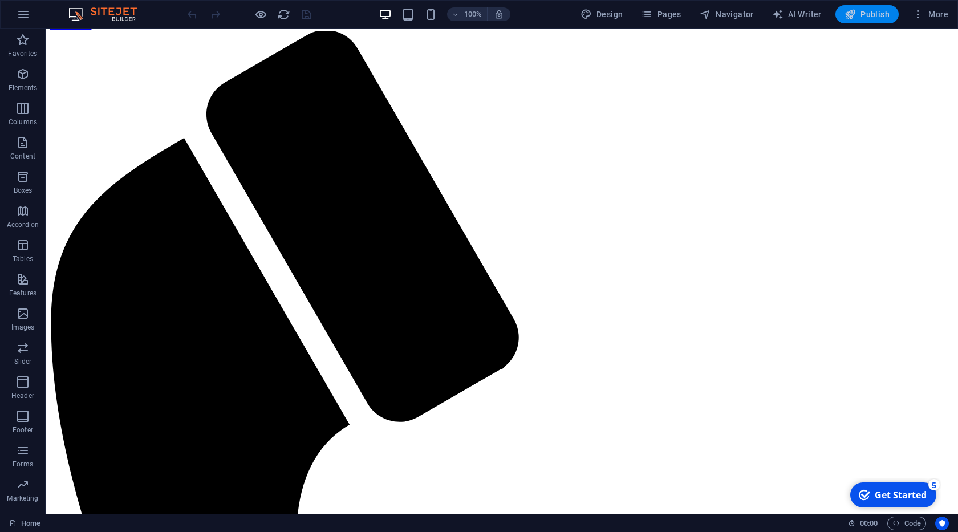
click at [864, 17] on span "Publish" at bounding box center [866, 14] width 45 height 11
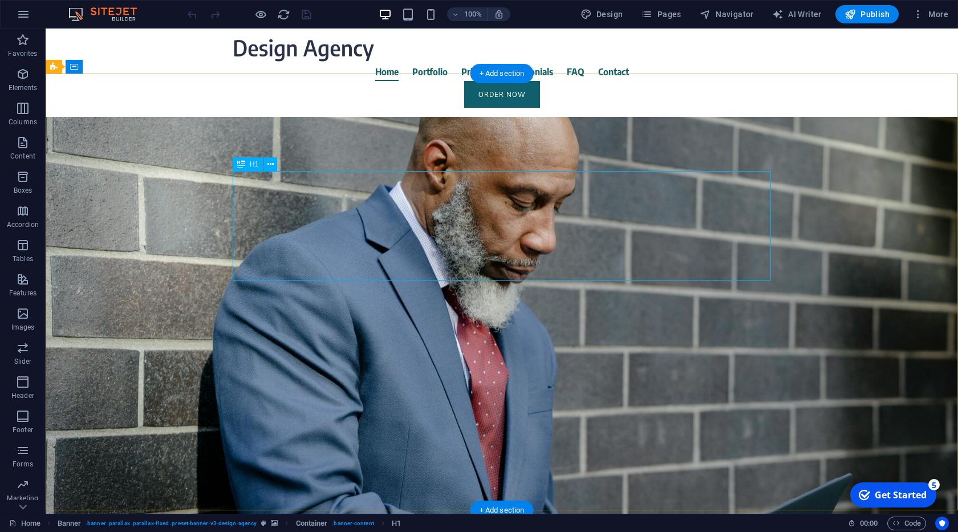
click at [458, 246] on div "About time we create your professional website." at bounding box center [502, 244] width 538 height 109
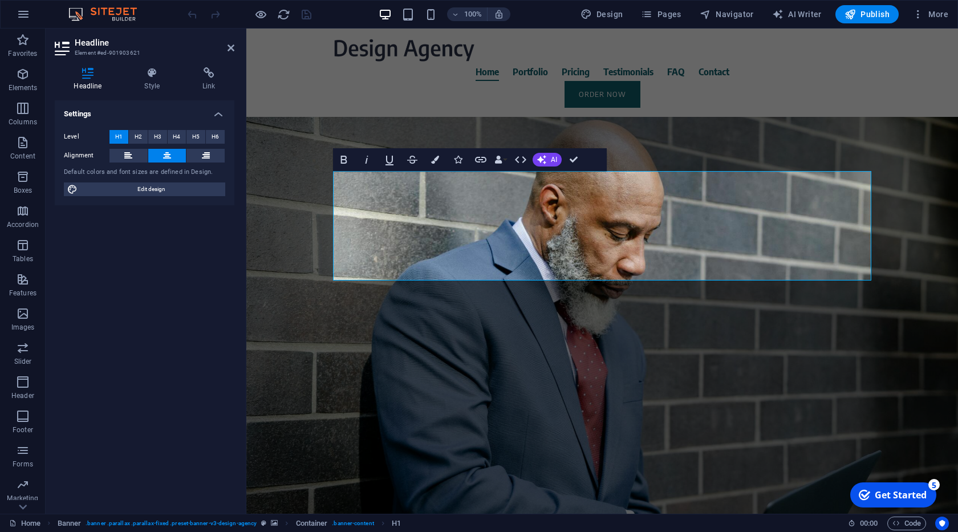
click at [226, 50] on header "Headline Element #ed-901903621" at bounding box center [145, 44] width 180 height 30
click at [229, 47] on icon at bounding box center [230, 47] width 7 height 9
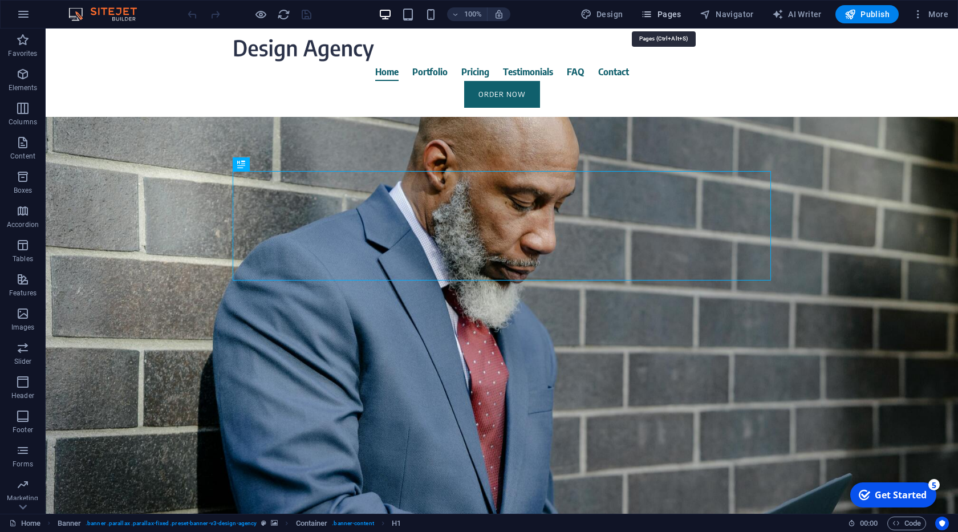
click at [652, 17] on icon "button" at bounding box center [646, 14] width 11 height 11
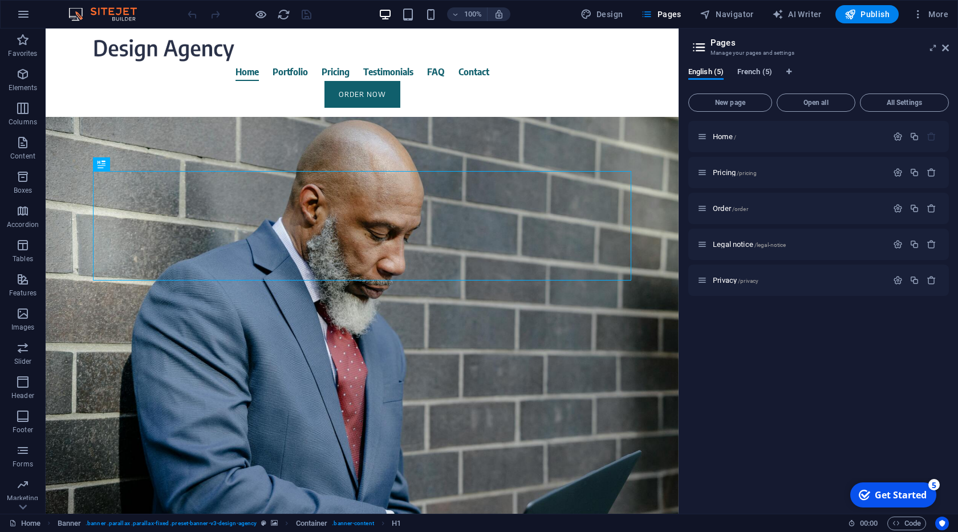
click at [762, 68] on span "French (5)" at bounding box center [754, 73] width 35 height 16
click at [726, 136] on span "Home /" at bounding box center [724, 136] width 23 height 9
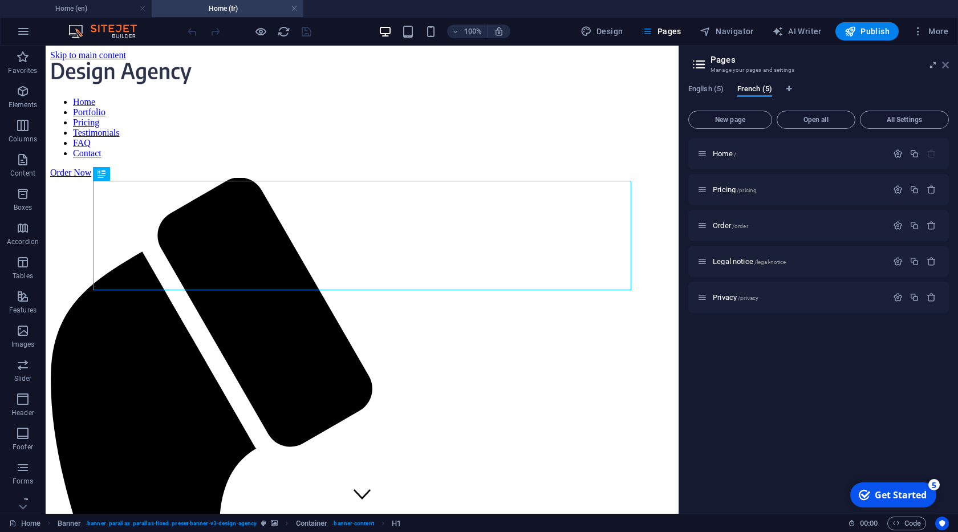
click at [943, 62] on icon at bounding box center [945, 64] width 7 height 9
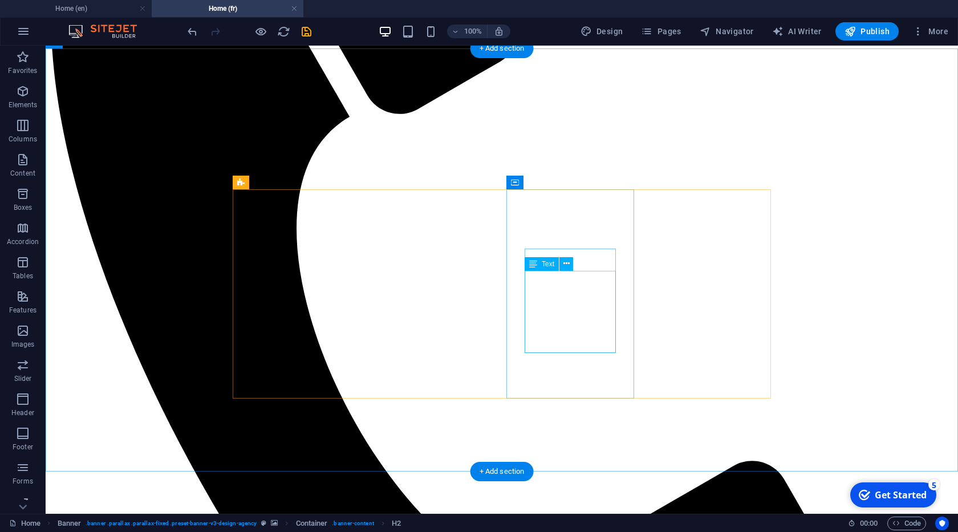
scroll to position [585, 0]
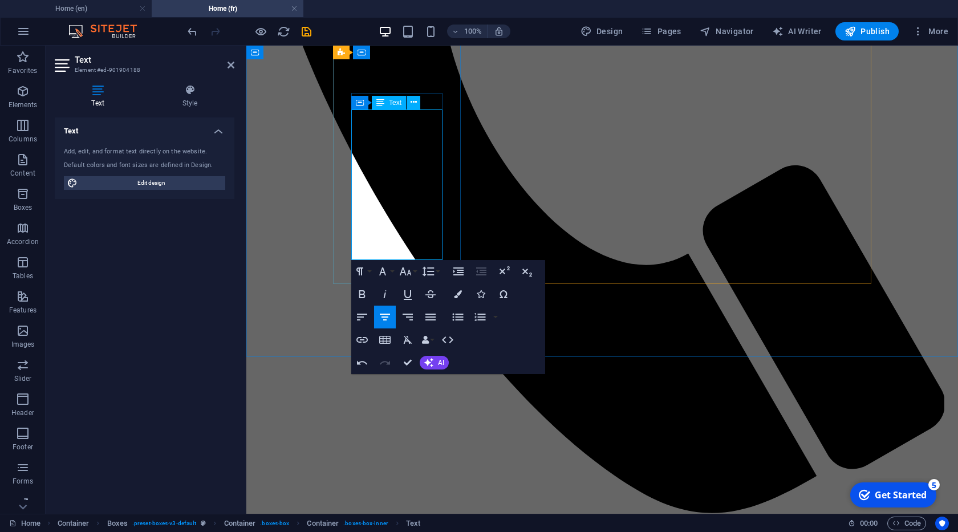
click at [429, 314] on icon "button" at bounding box center [430, 317] width 10 height 7
click at [364, 317] on icon "button" at bounding box center [362, 317] width 10 height 7
click at [381, 315] on icon "button" at bounding box center [385, 317] width 14 height 14
drag, startPoint x: 408, startPoint y: 360, endPoint x: 365, endPoint y: 223, distance: 142.8
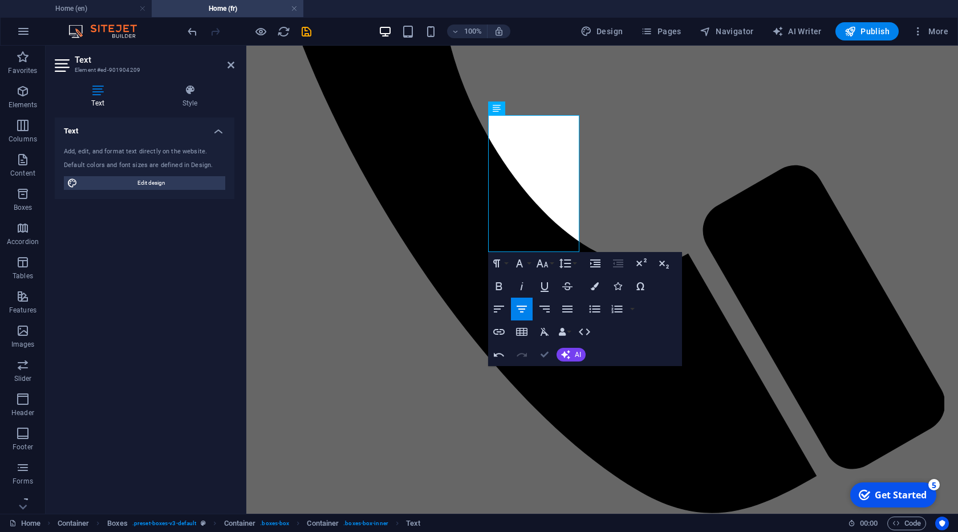
drag, startPoint x: 547, startPoint y: 355, endPoint x: 455, endPoint y: 64, distance: 304.7
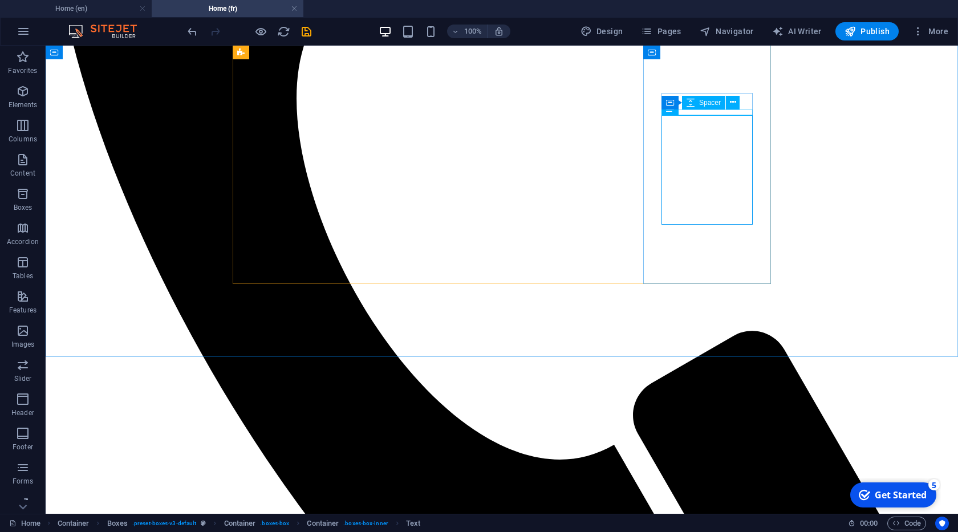
click at [721, 107] on div "Spacer" at bounding box center [703, 103] width 43 height 14
drag, startPoint x: 678, startPoint y: 68, endPoint x: 478, endPoint y: 69, distance: 200.1
click at [721, 107] on div "Spacer" at bounding box center [703, 103] width 43 height 14
select select "px"
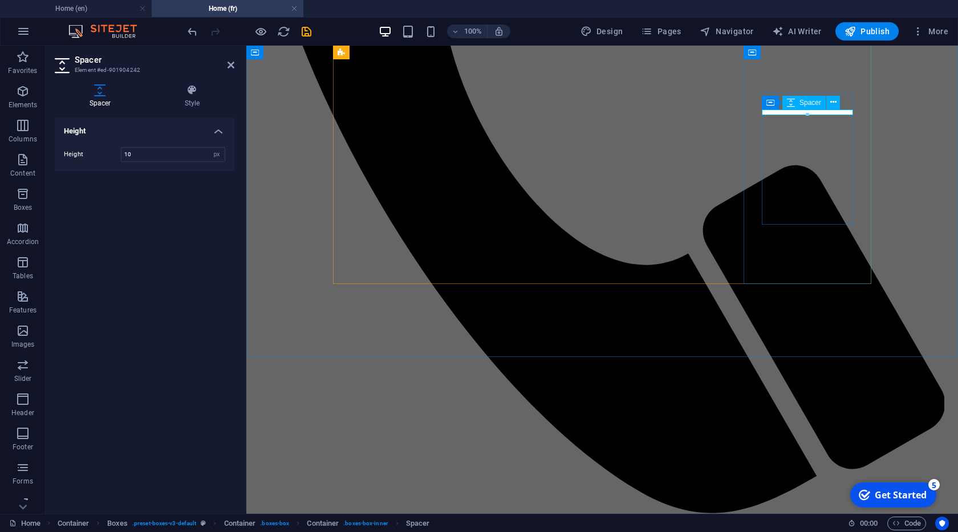
click at [822, 107] on div "Spacer" at bounding box center [803, 103] width 43 height 14
click at [844, 101] on div "Container Spacer" at bounding box center [805, 103] width 86 height 14
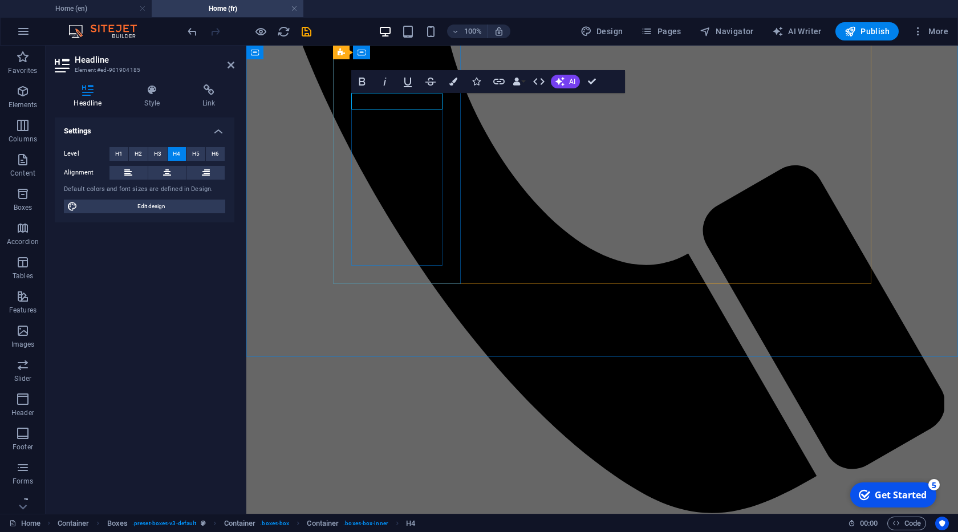
drag, startPoint x: 590, startPoint y: 84, endPoint x: 544, endPoint y: 38, distance: 64.9
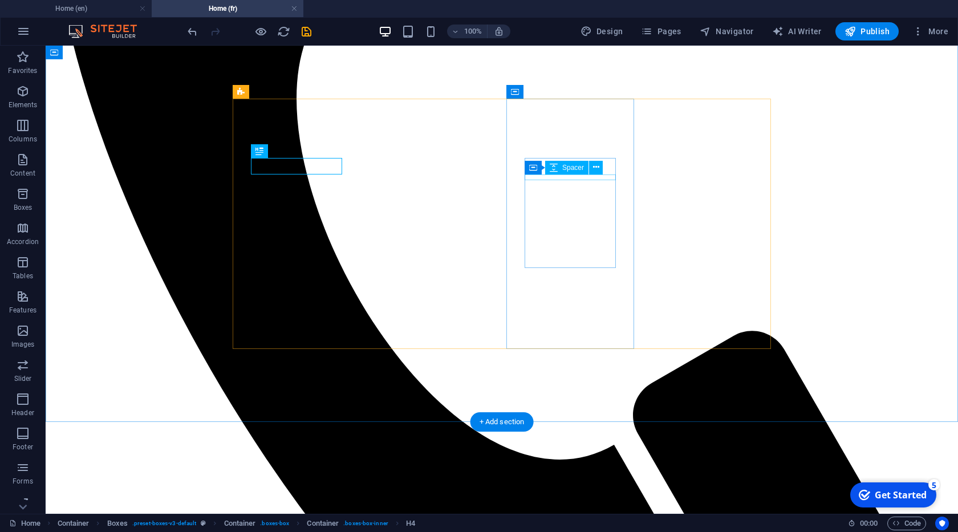
scroll to position [390, 0]
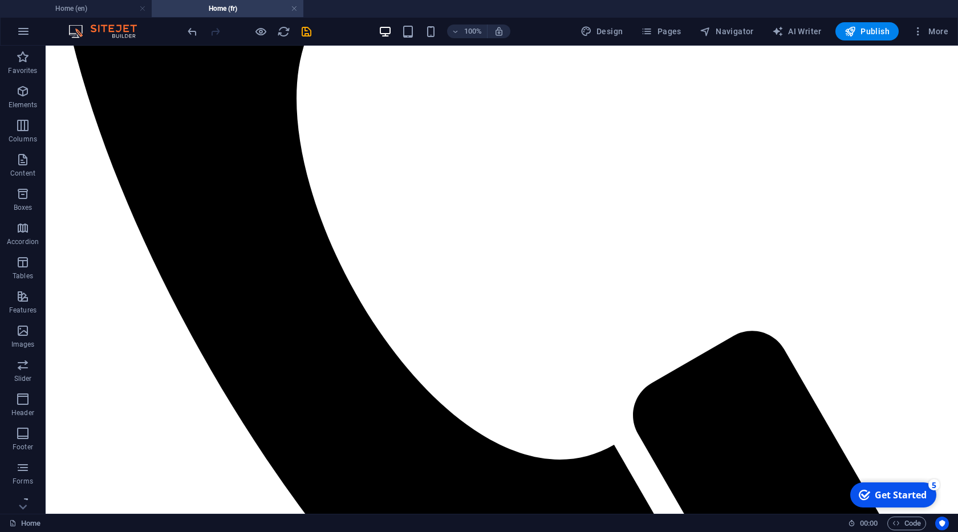
scroll to position [780, 0]
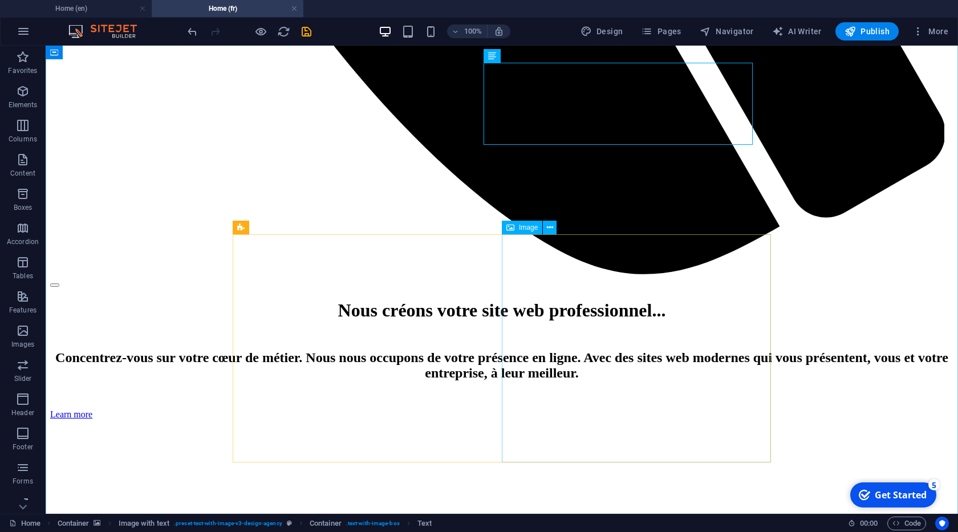
scroll to position [1105, 0]
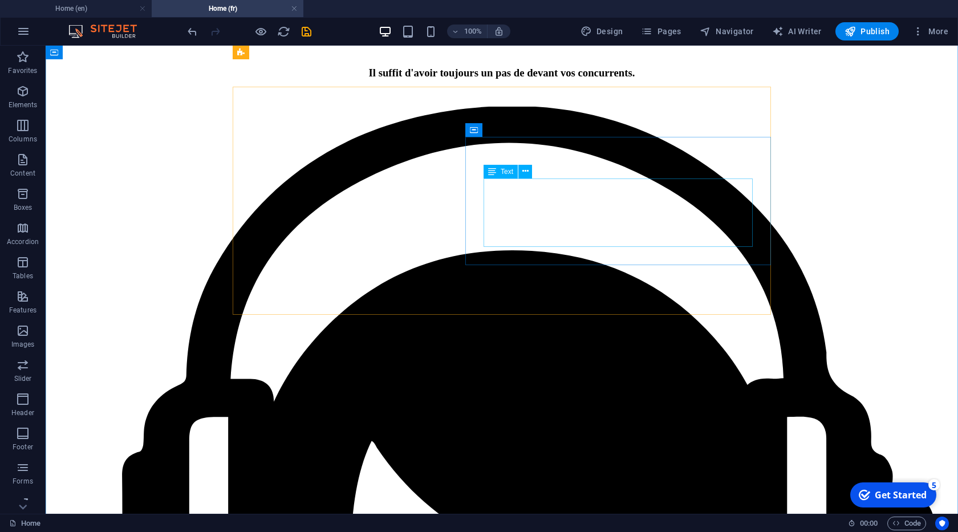
scroll to position [1755, 0]
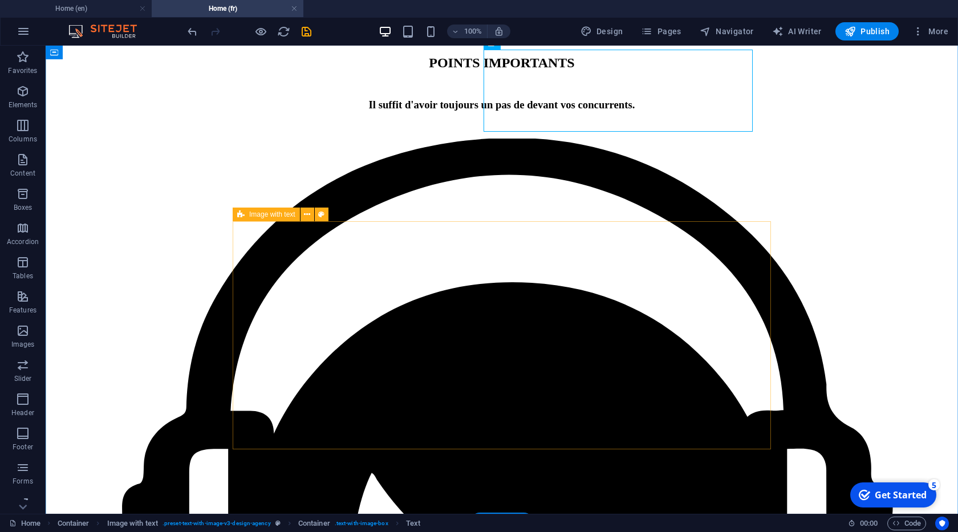
scroll to position [1950, 0]
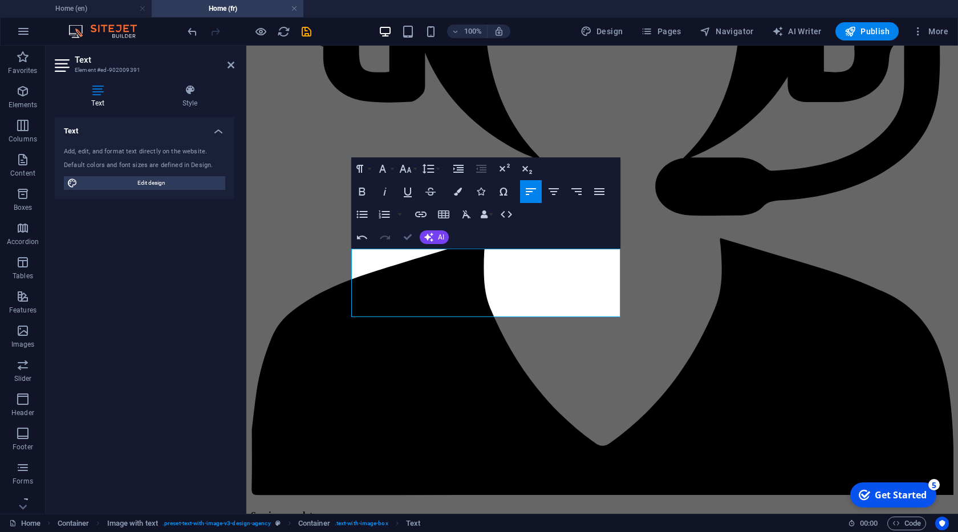
drag, startPoint x: 407, startPoint y: 235, endPoint x: 373, endPoint y: 205, distance: 45.6
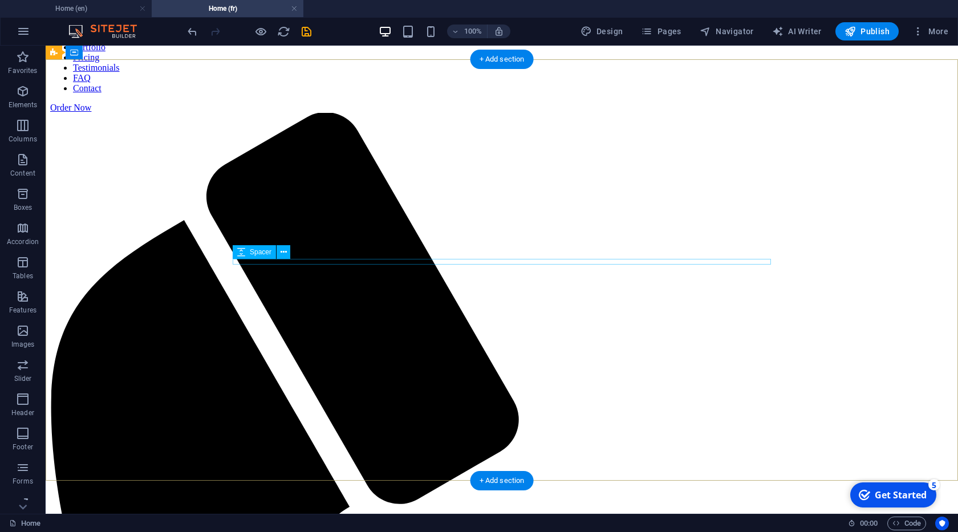
scroll to position [0, 0]
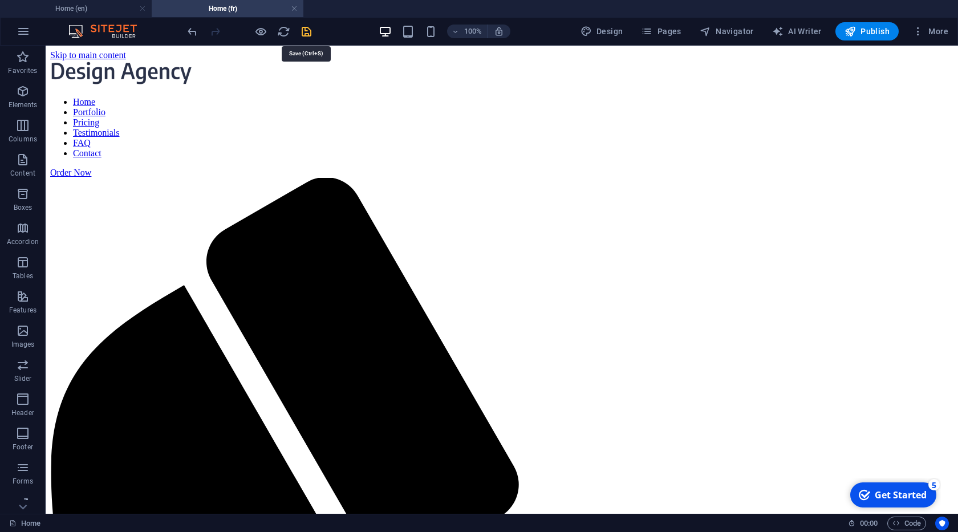
click at [301, 32] on icon "save" at bounding box center [306, 31] width 13 height 13
click at [873, 36] on span "Publish" at bounding box center [866, 31] width 45 height 11
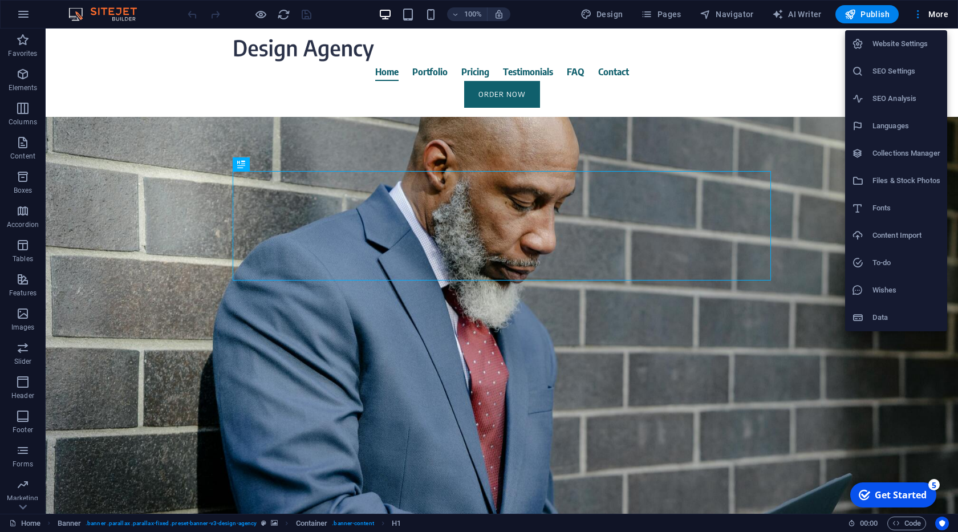
click at [890, 130] on h6 "Languages" at bounding box center [906, 126] width 68 height 14
select select "41"
select select "49"
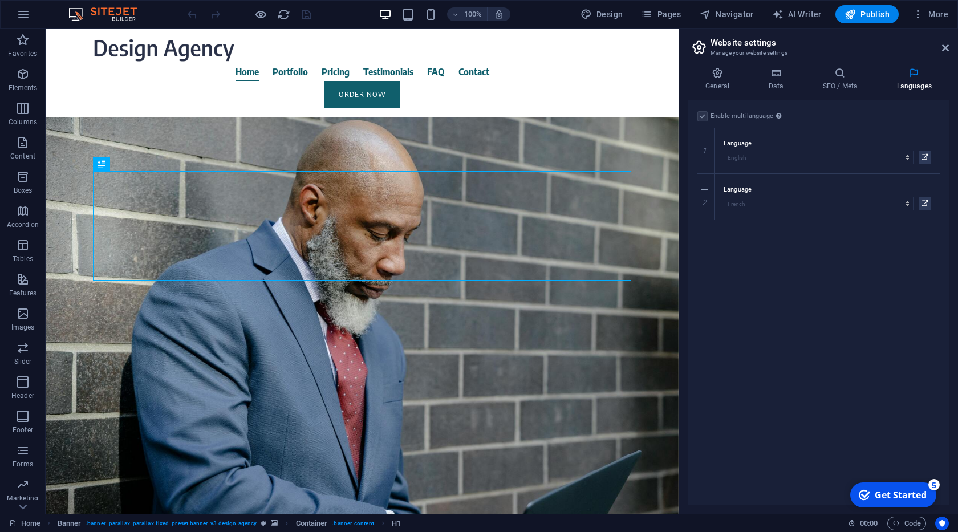
click at [923, 157] on icon at bounding box center [924, 157] width 7 height 14
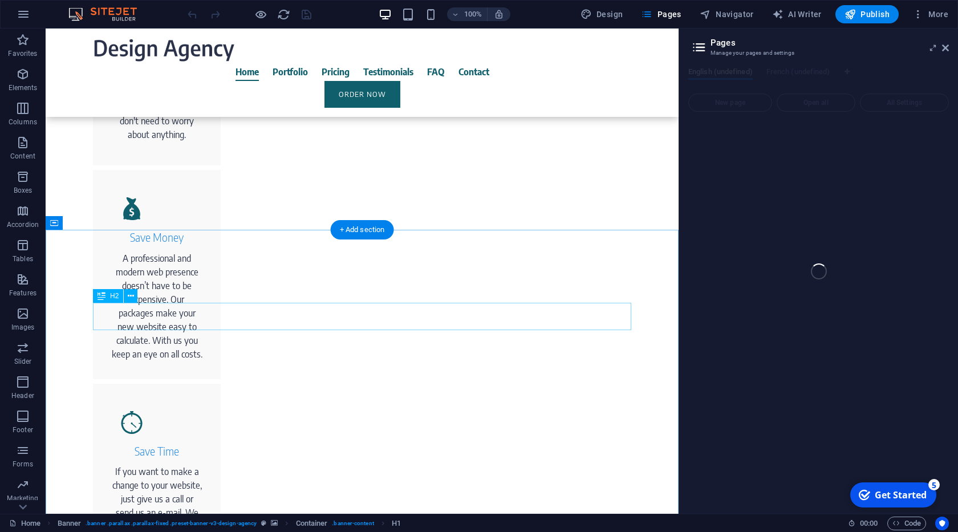
scroll to position [715, 0]
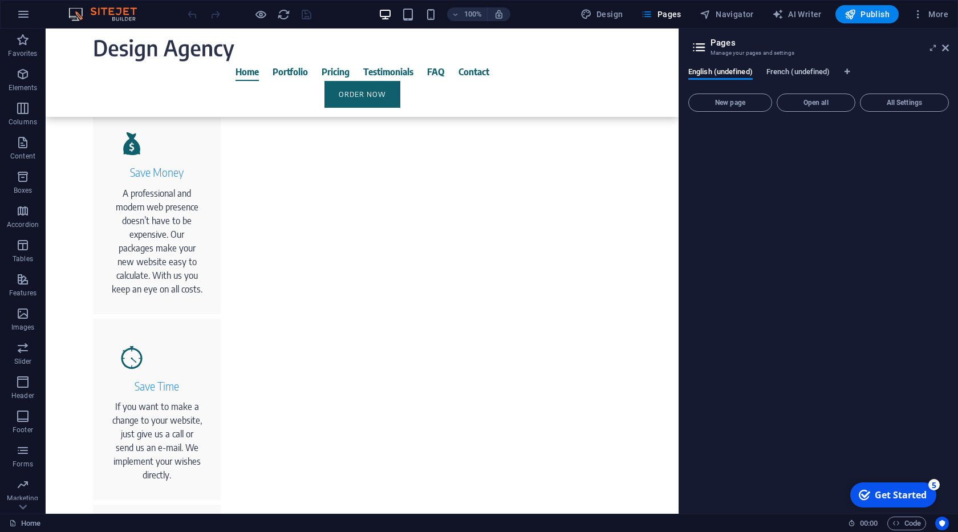
click at [795, 74] on span "French (undefined)" at bounding box center [798, 73] width 64 height 16
click at [746, 76] on span "English (undefined)" at bounding box center [720, 73] width 64 height 16
click at [943, 51] on icon at bounding box center [945, 47] width 7 height 9
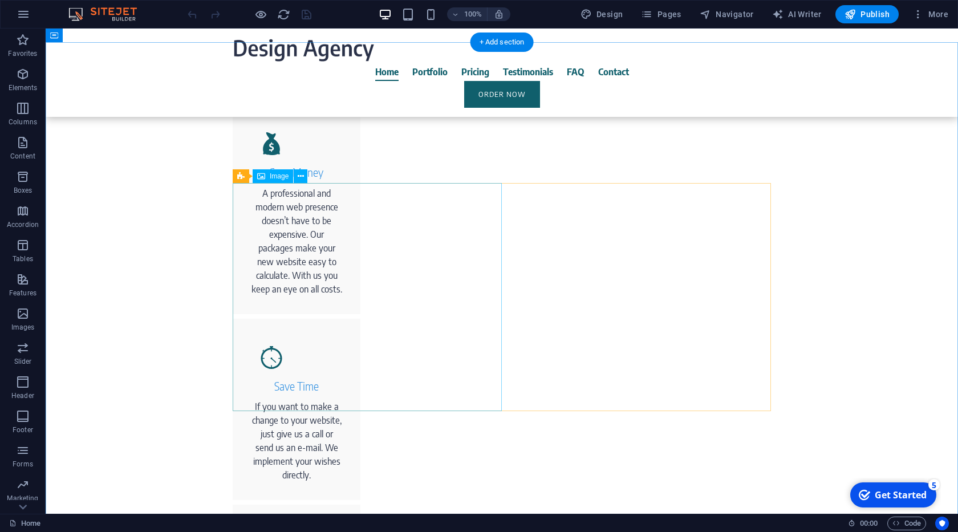
scroll to position [975, 0]
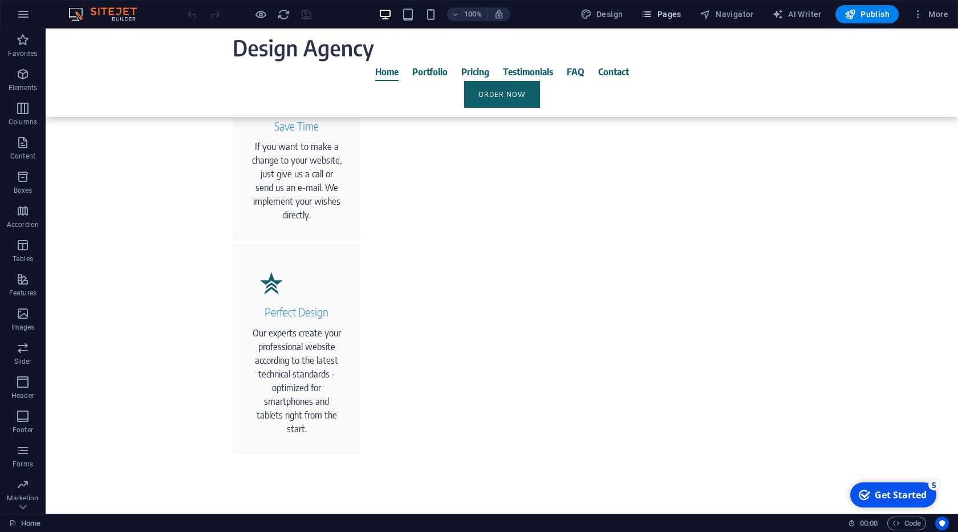
click at [667, 13] on span "Pages" at bounding box center [661, 14] width 40 height 11
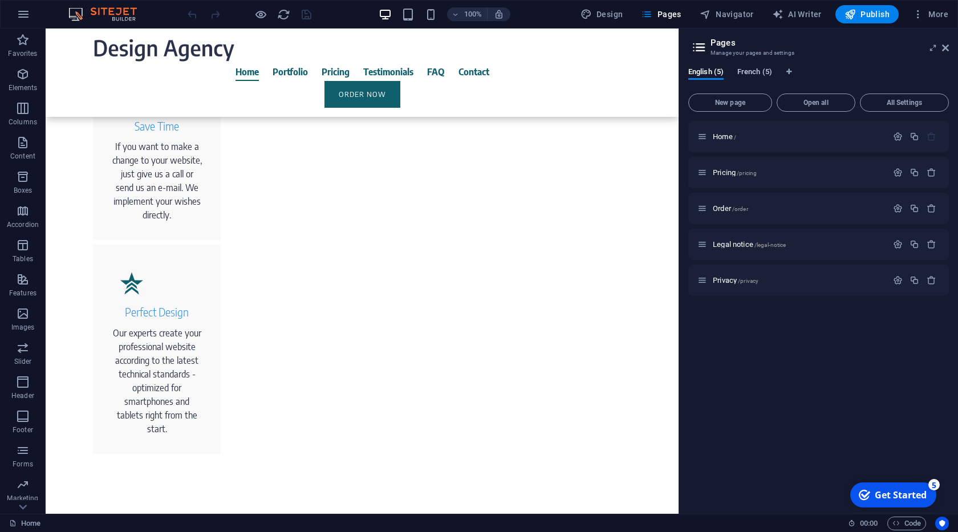
click at [752, 70] on span "French (5)" at bounding box center [754, 73] width 35 height 16
click at [722, 138] on span "Home /" at bounding box center [724, 136] width 23 height 9
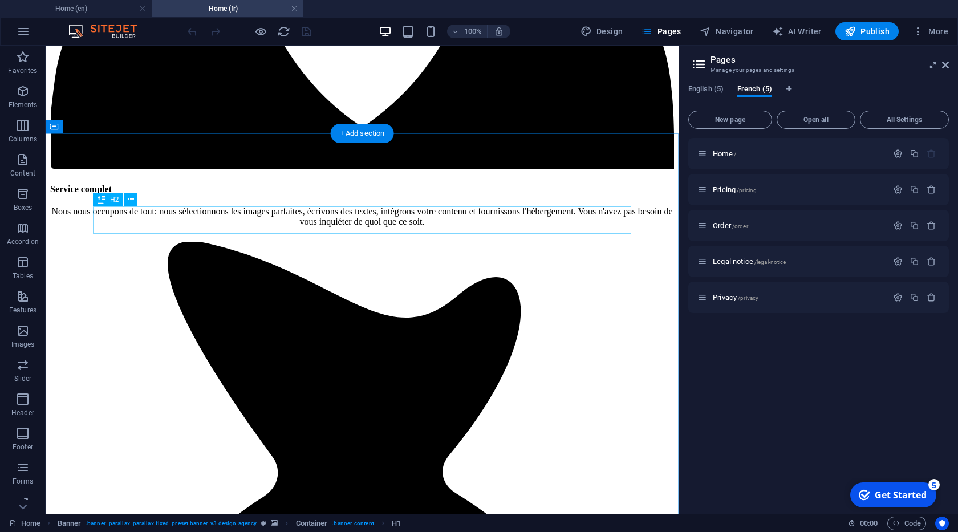
scroll to position [2274, 0]
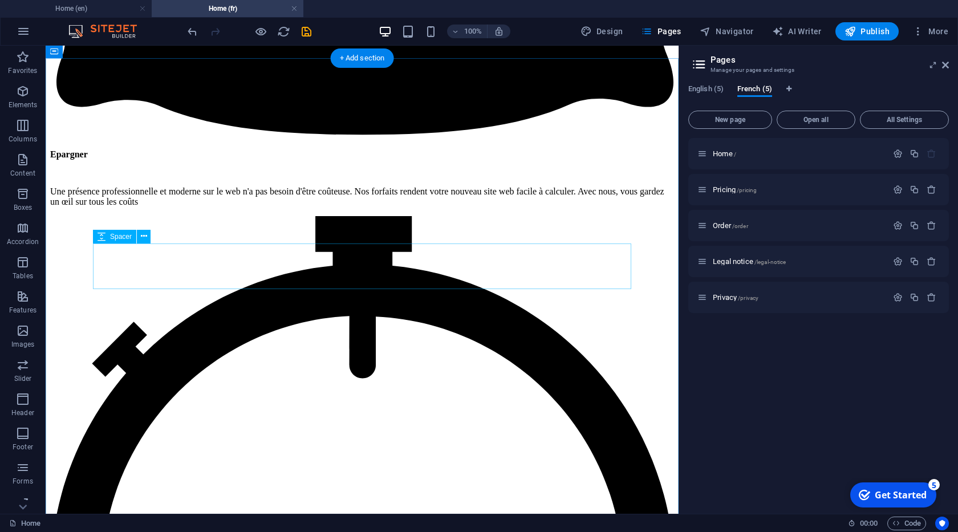
scroll to position [2924, 0]
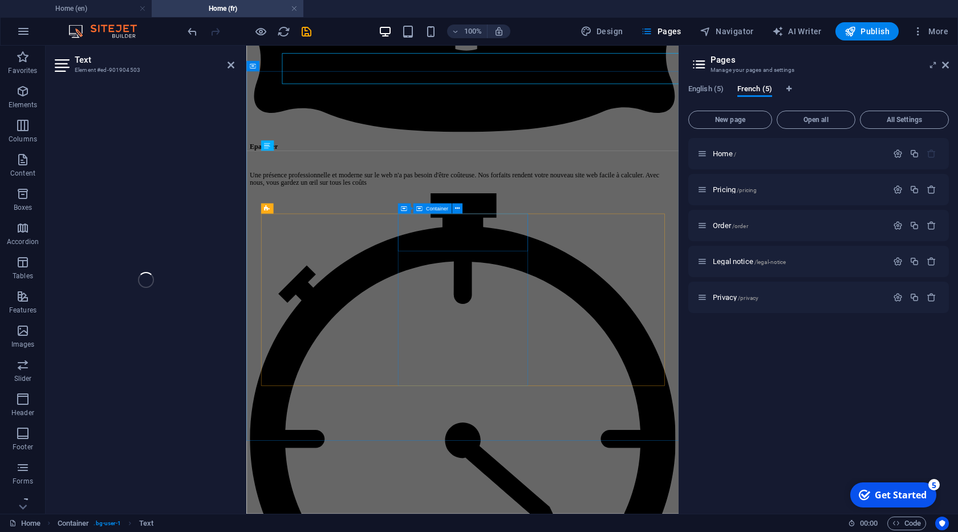
scroll to position [3054, 0]
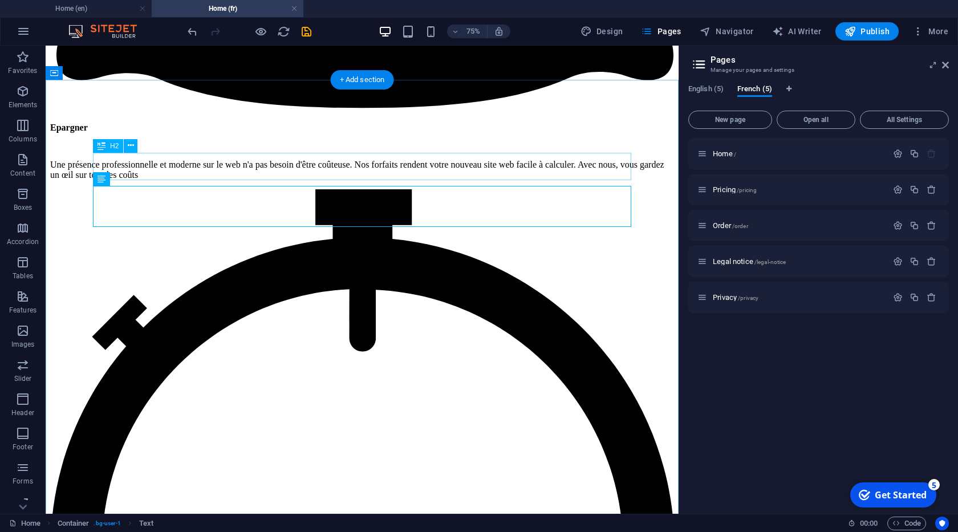
scroll to position [2924, 0]
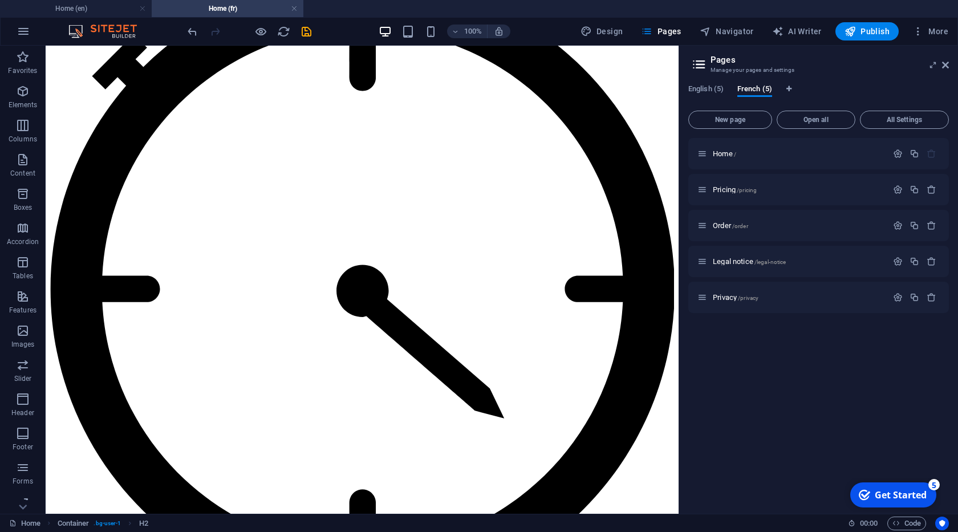
scroll to position [3444, 0]
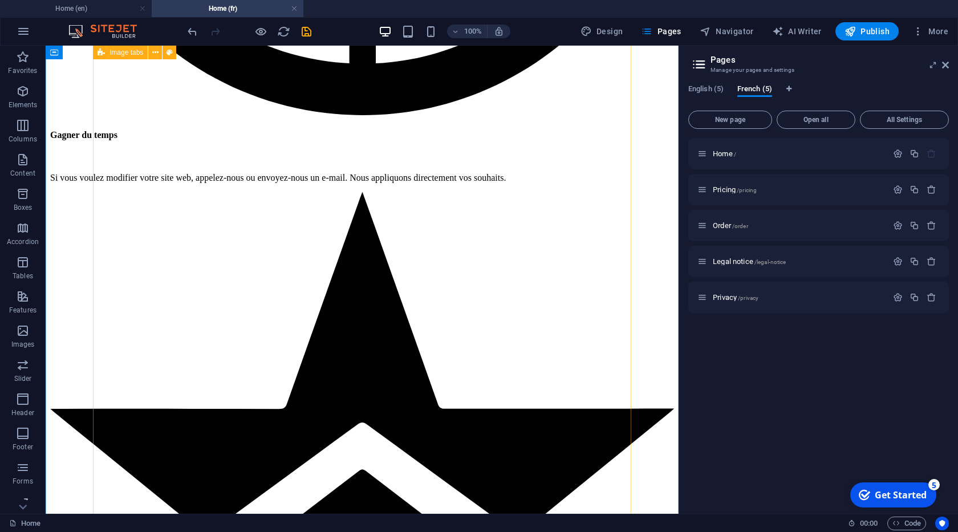
scroll to position [3639, 0]
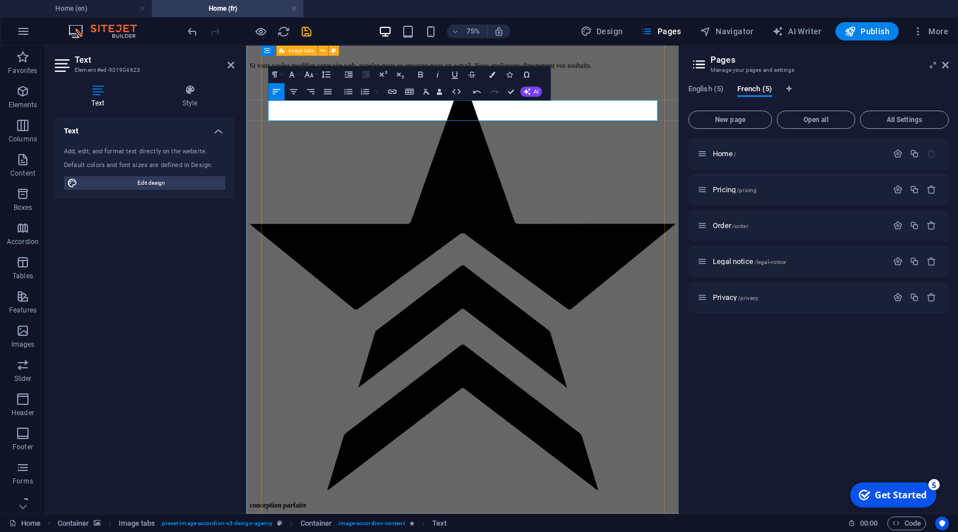
scroll to position [3898, 0]
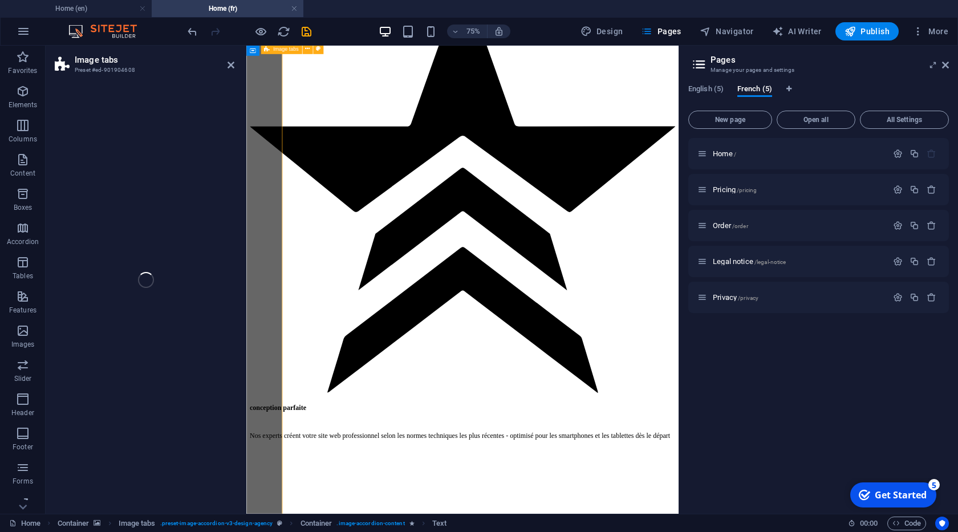
scroll to position [3769, 0]
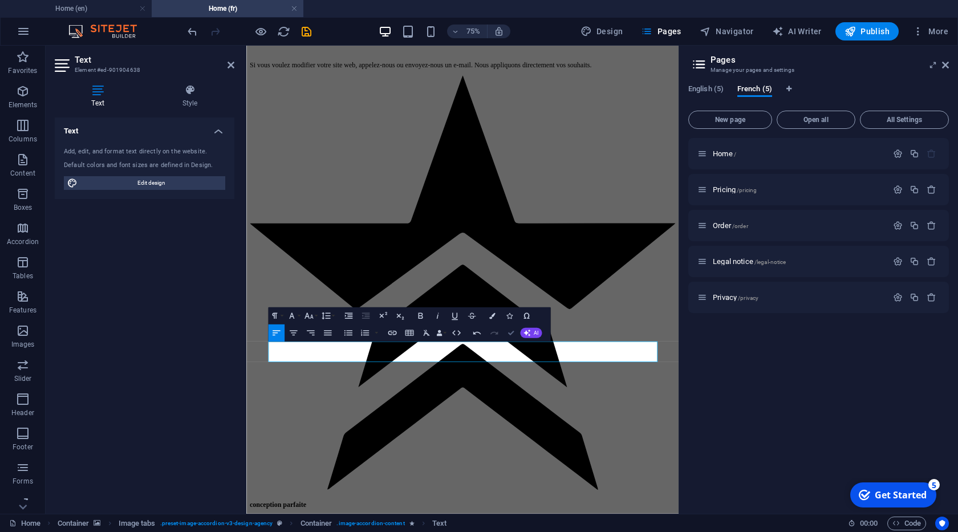
drag, startPoint x: 510, startPoint y: 332, endPoint x: 445, endPoint y: 300, distance: 73.2
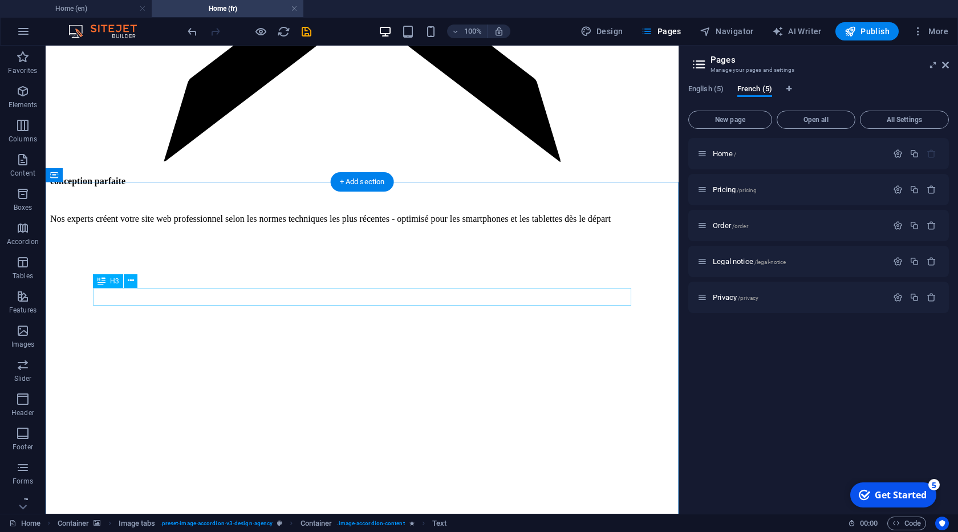
scroll to position [4484, 0]
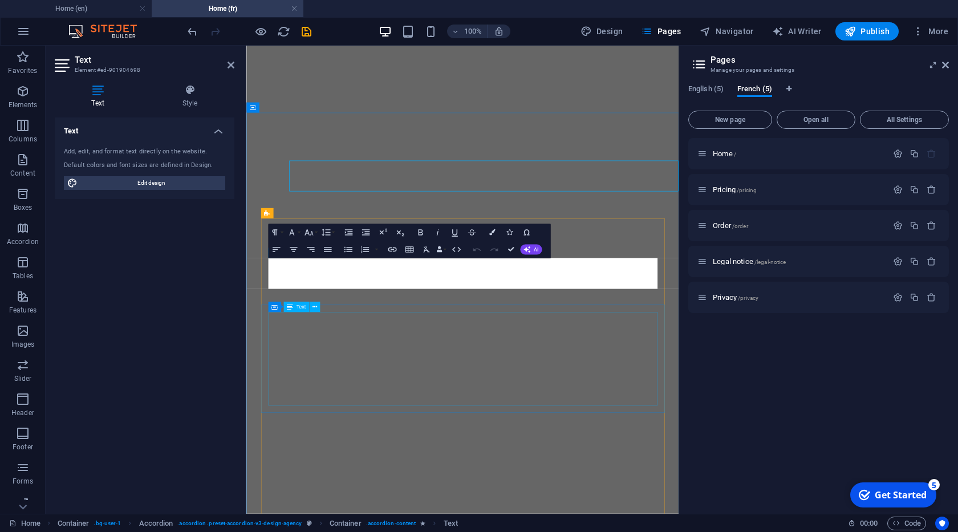
scroll to position [4614, 0]
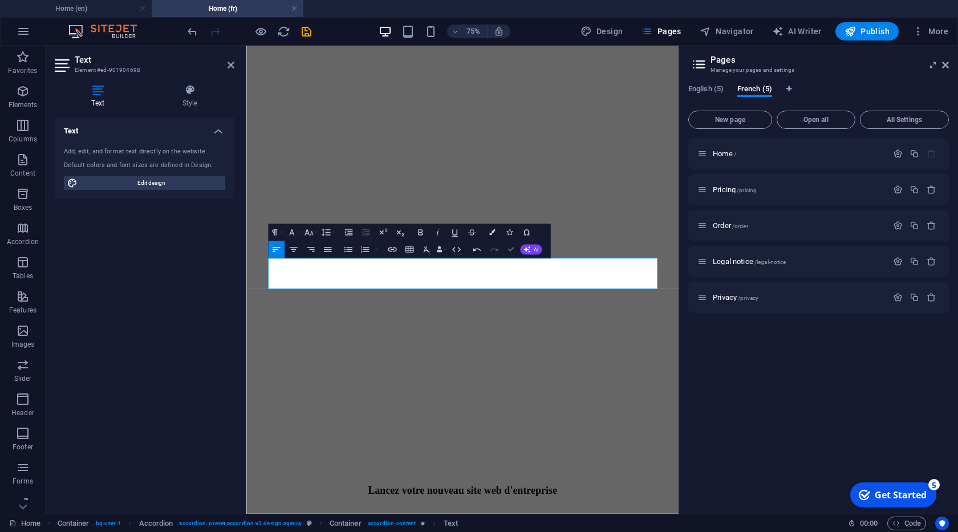
drag, startPoint x: 511, startPoint y: 255, endPoint x: 479, endPoint y: 5, distance: 251.7
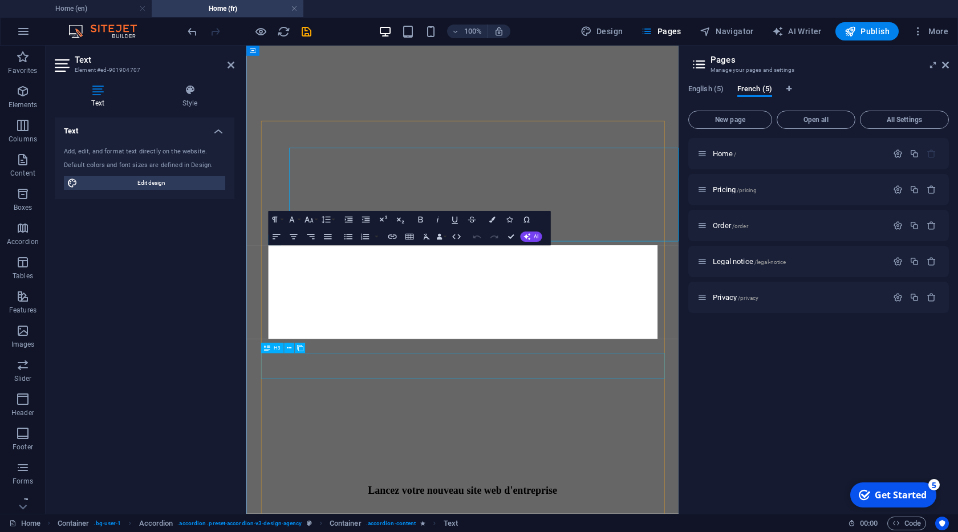
scroll to position [4744, 0]
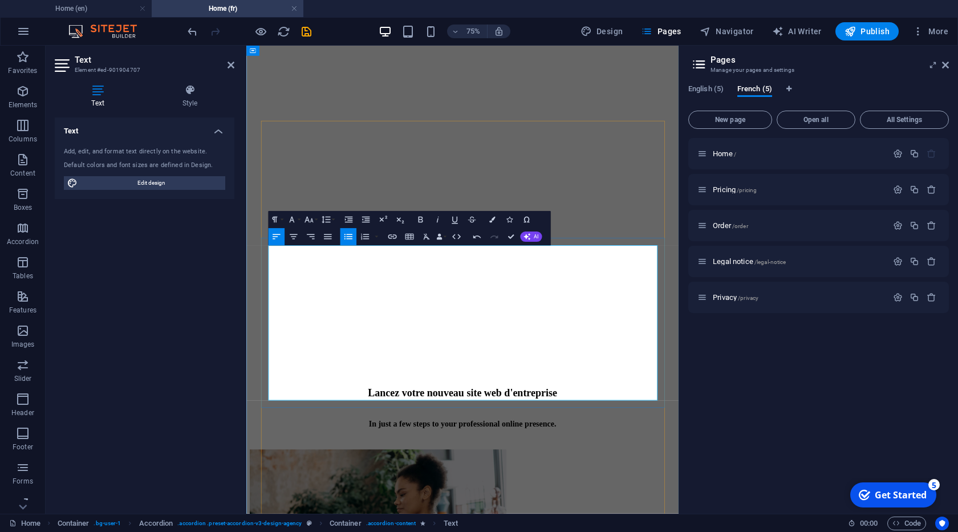
drag, startPoint x: 327, startPoint y: 371, endPoint x: 338, endPoint y: 513, distance: 142.4
click at [349, 236] on icon "button" at bounding box center [348, 236] width 10 height 10
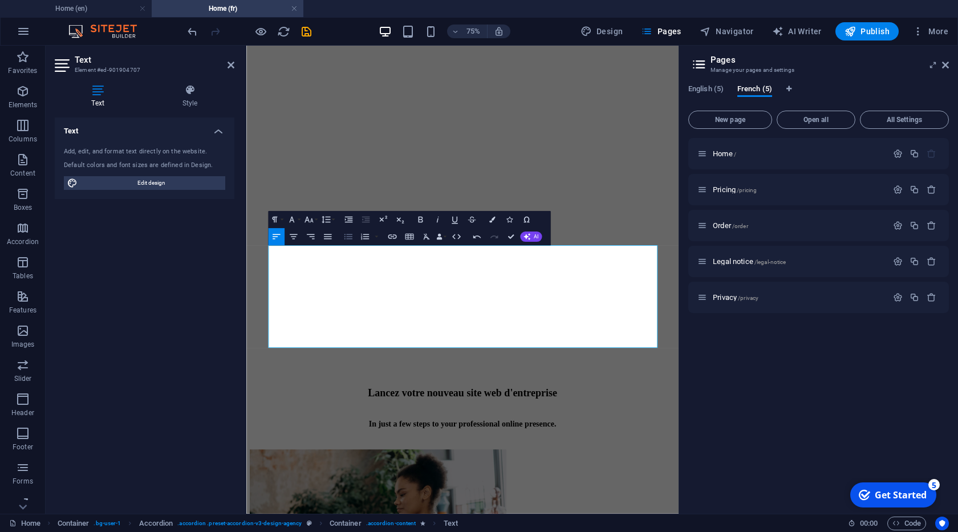
click at [349, 235] on icon "button" at bounding box center [348, 236] width 10 height 10
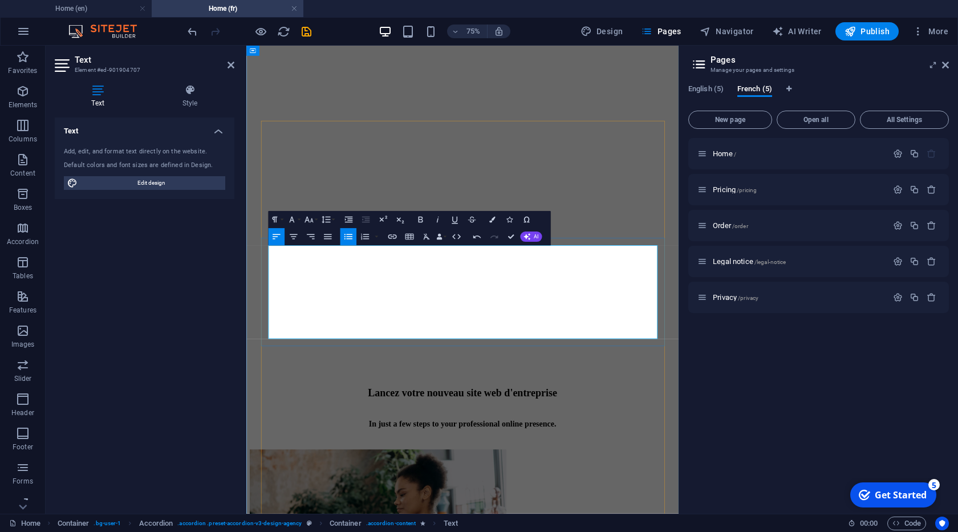
drag, startPoint x: 353, startPoint y: 357, endPoint x: 363, endPoint y: 428, distance: 71.3
click at [352, 218] on icon "button" at bounding box center [348, 220] width 8 height 6
drag, startPoint x: 513, startPoint y: 231, endPoint x: 450, endPoint y: 208, distance: 67.3
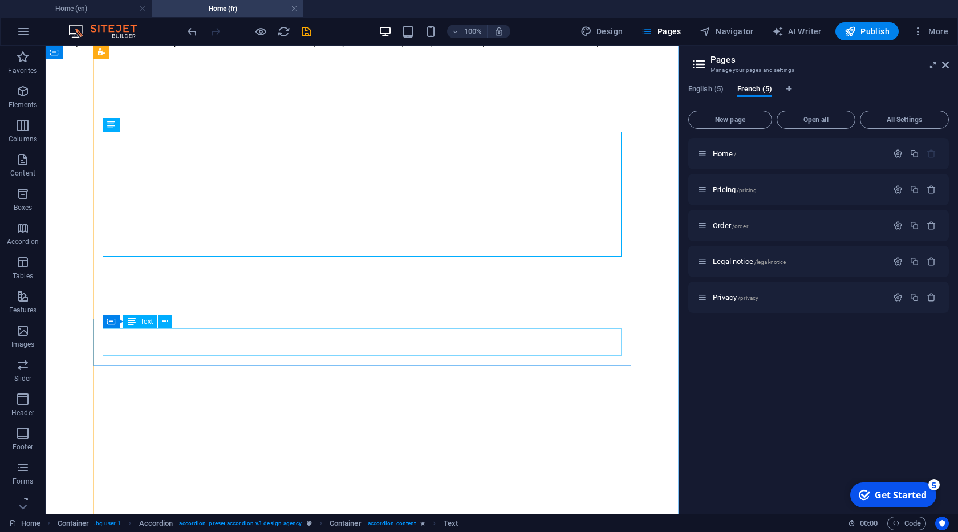
scroll to position [4874, 0]
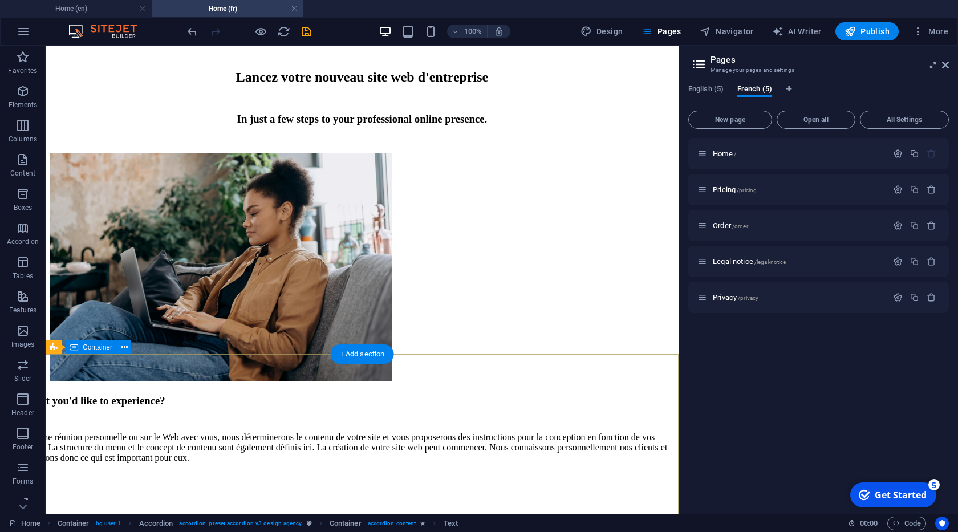
scroll to position [5394, 0]
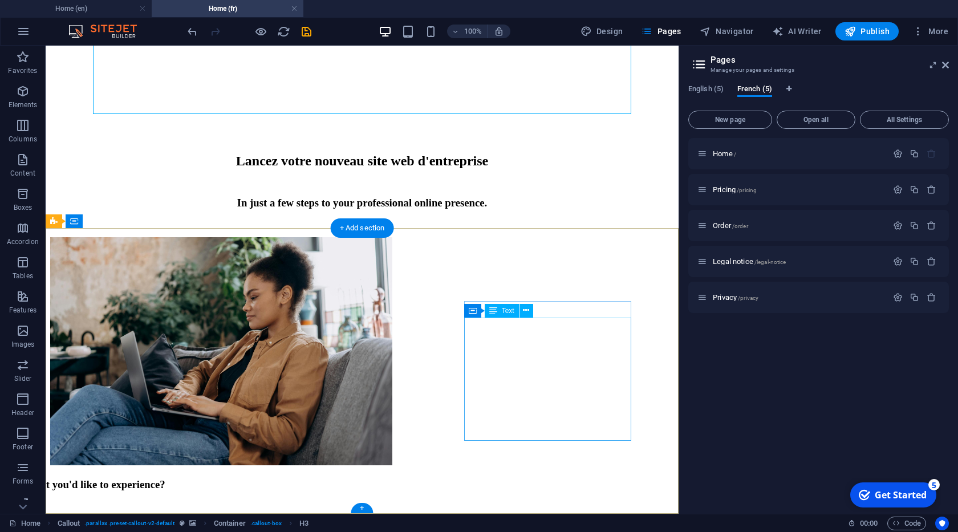
scroll to position [5511, 0]
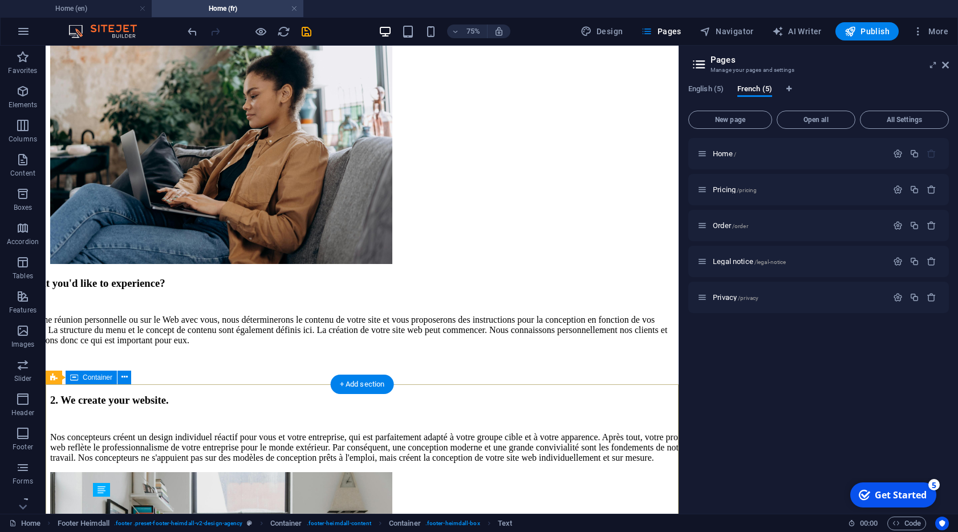
scroll to position [5354, 0]
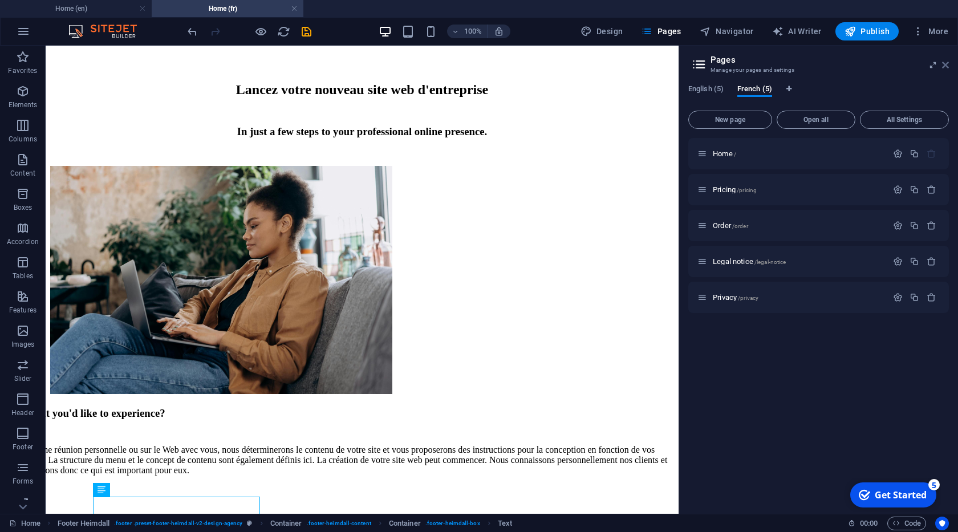
drag, startPoint x: 943, startPoint y: 64, endPoint x: 649, endPoint y: 19, distance: 297.0
click at [943, 64] on icon at bounding box center [945, 64] width 7 height 9
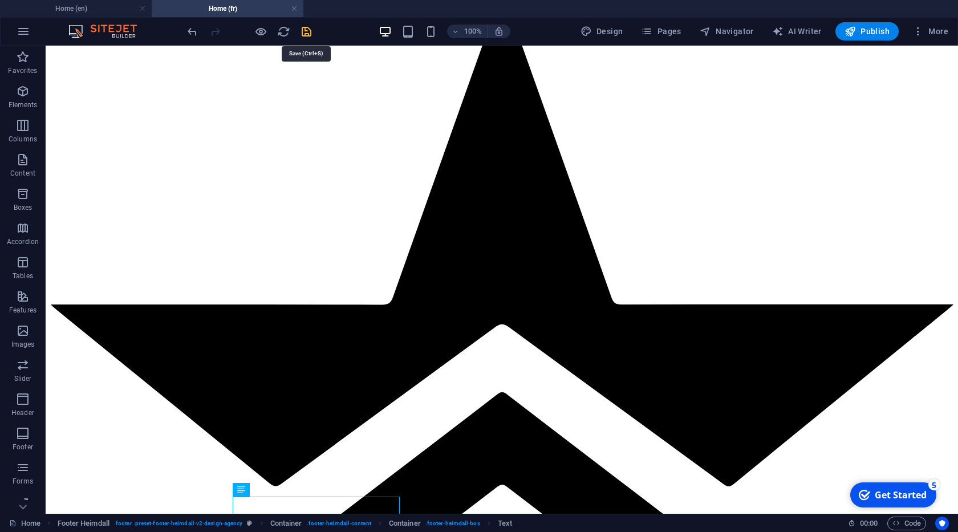
click at [307, 32] on icon "save" at bounding box center [306, 31] width 13 height 13
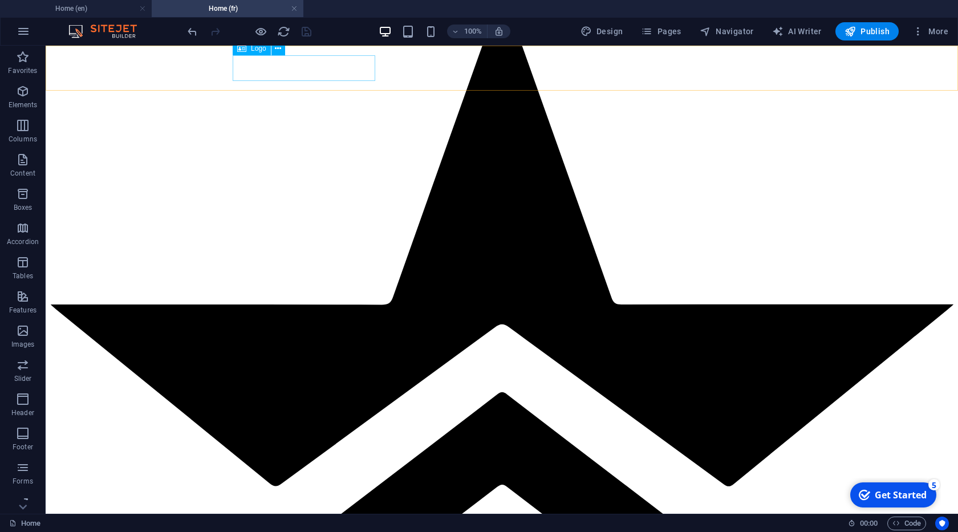
select select "px"
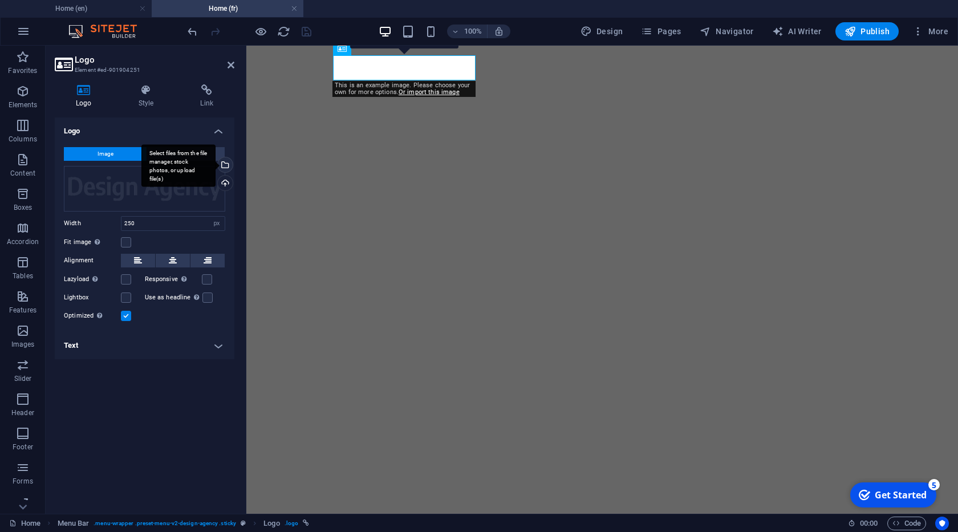
click at [215, 164] on div "Select files from the file manager, stock photos, or upload file(s)" at bounding box center [178, 165] width 74 height 43
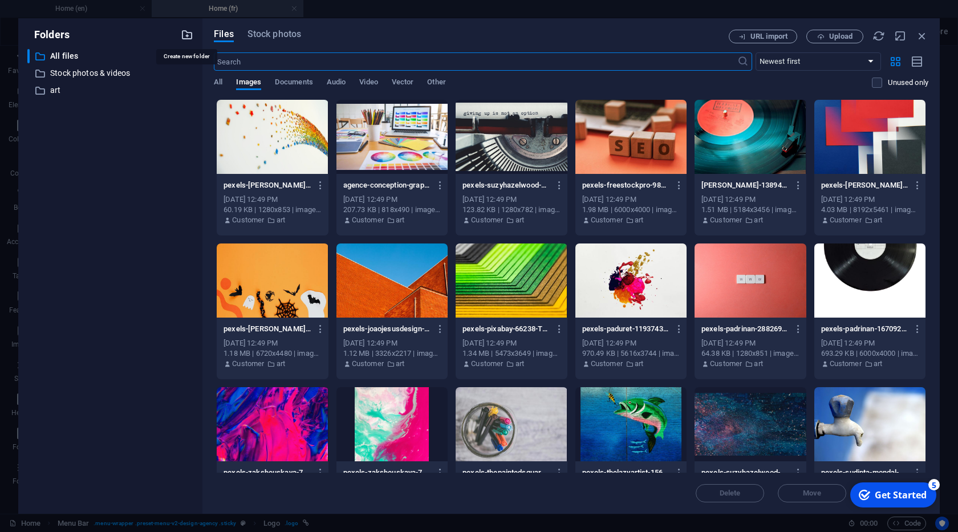
click at [192, 33] on icon "button" at bounding box center [187, 35] width 13 height 13
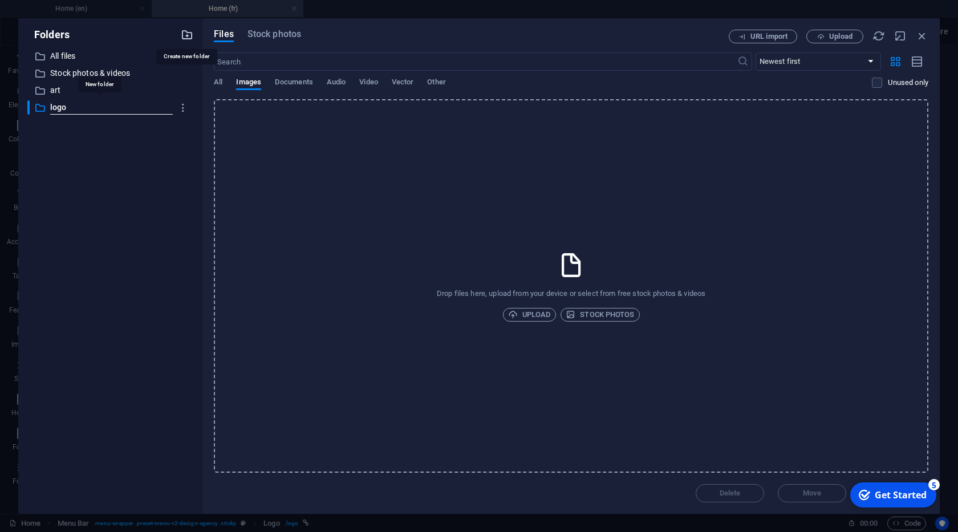
type input "logo"
click at [524, 309] on span "Upload" at bounding box center [529, 315] width 43 height 14
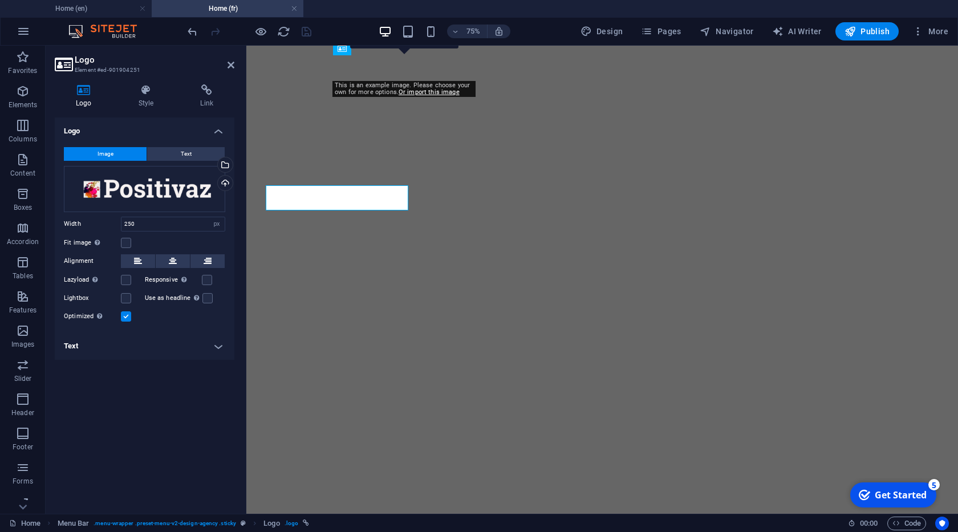
scroll to position [5365, 0]
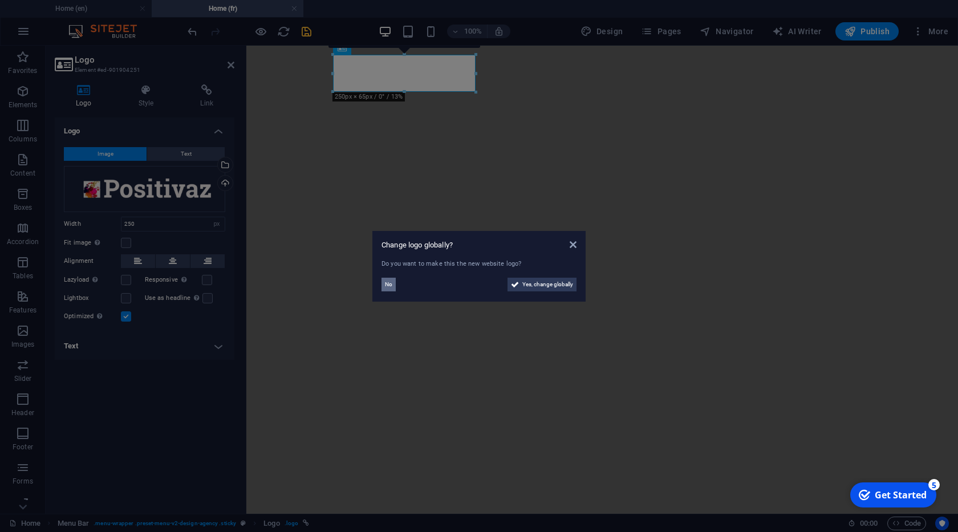
click at [390, 286] on span "No" at bounding box center [388, 285] width 7 height 14
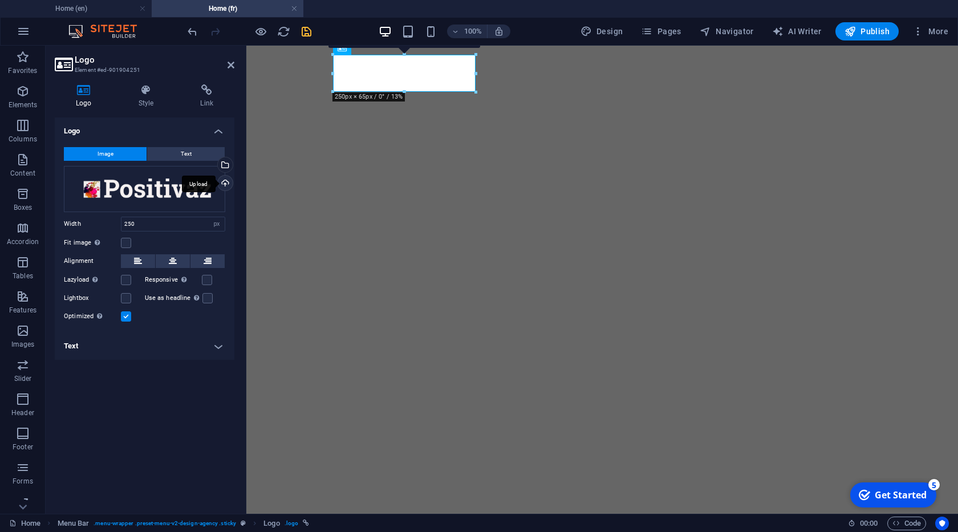
click at [227, 186] on div "Upload" at bounding box center [223, 184] width 17 height 17
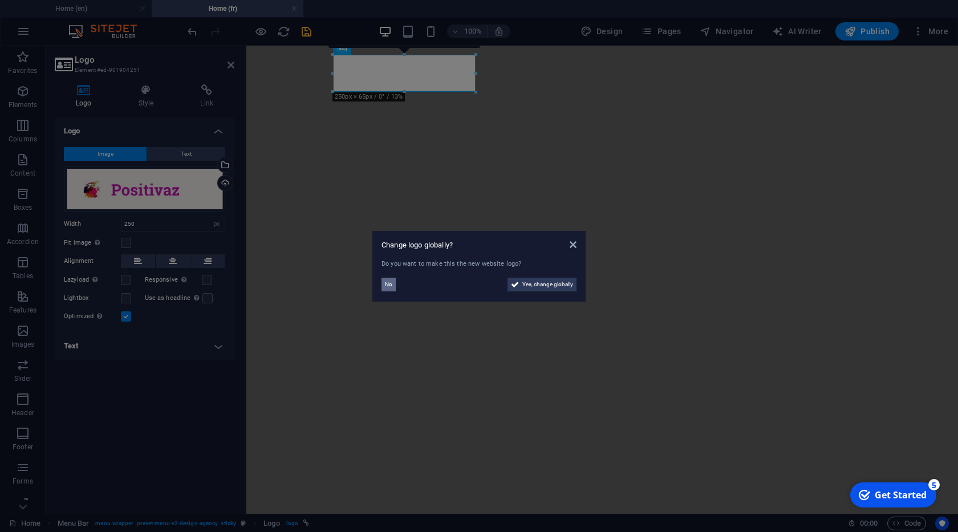
click at [387, 284] on span "No" at bounding box center [388, 285] width 7 height 14
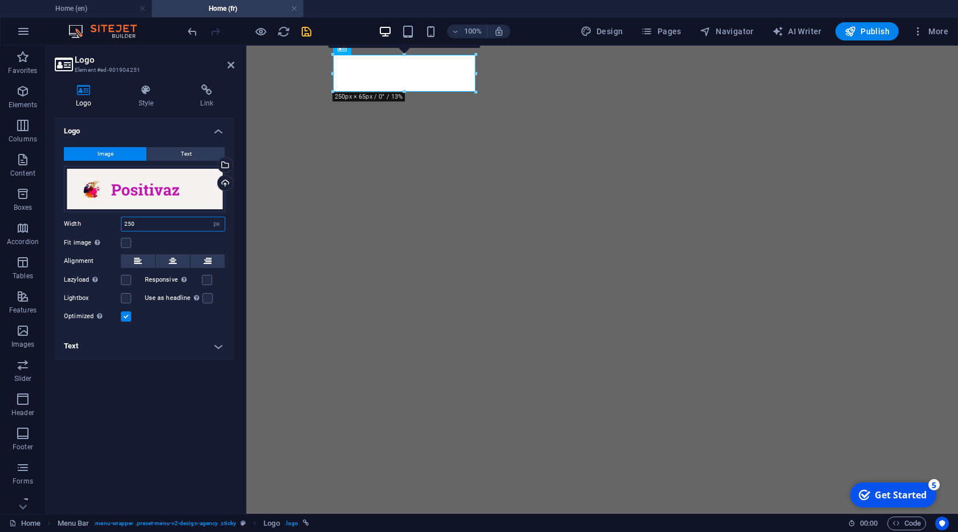
click at [174, 219] on input "250" at bounding box center [172, 224] width 103 height 14
click at [165, 223] on input "200" at bounding box center [172, 224] width 103 height 14
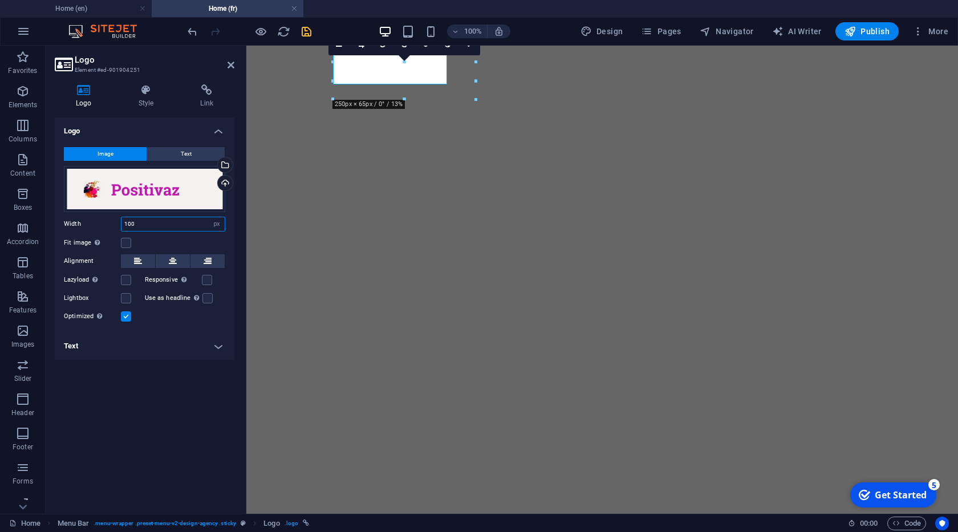
type input "100"
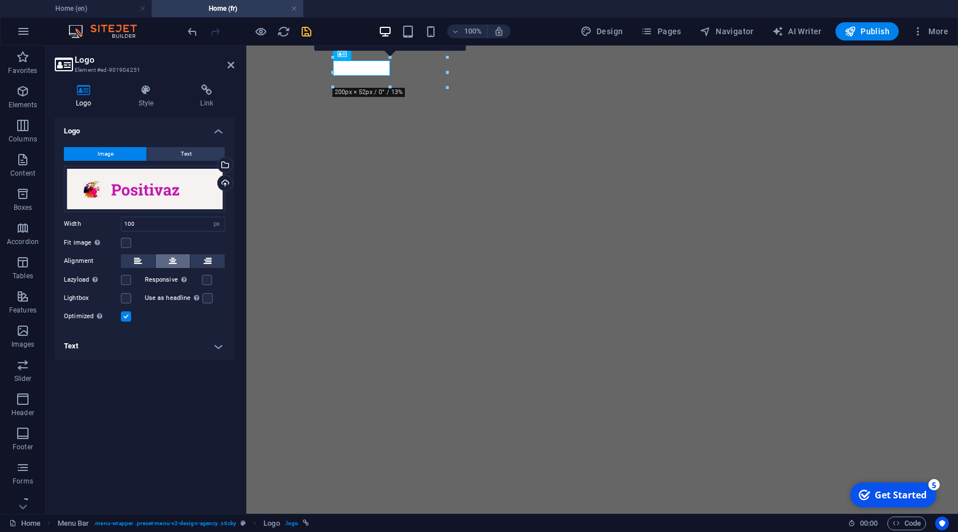
click at [164, 264] on button at bounding box center [173, 261] width 34 height 14
click at [140, 262] on icon at bounding box center [138, 261] width 8 height 14
click at [170, 258] on icon at bounding box center [173, 261] width 8 height 14
click at [121, 239] on label at bounding box center [126, 243] width 10 height 10
click at [0, 0] on input "Fit image Automatically fit image to a fixed width and height" at bounding box center [0, 0] width 0 height 0
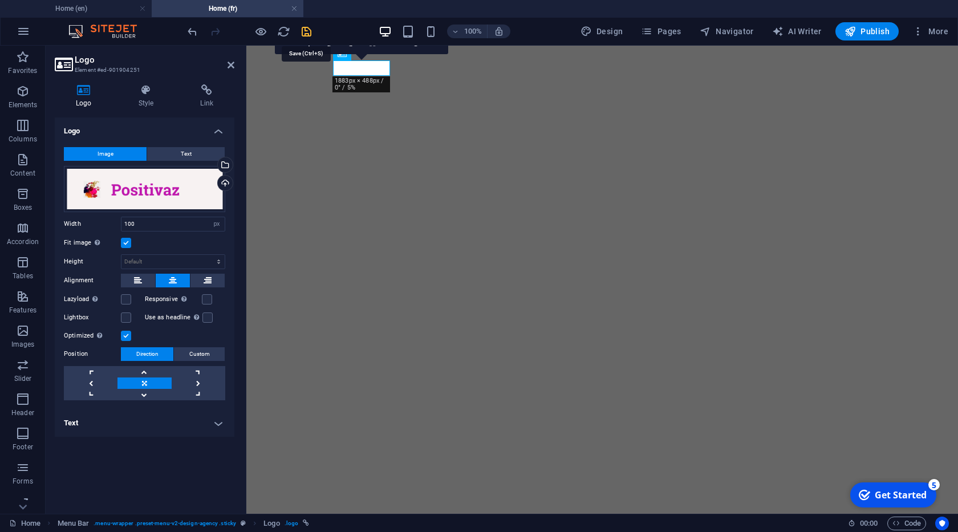
click at [307, 31] on icon "save" at bounding box center [306, 31] width 13 height 13
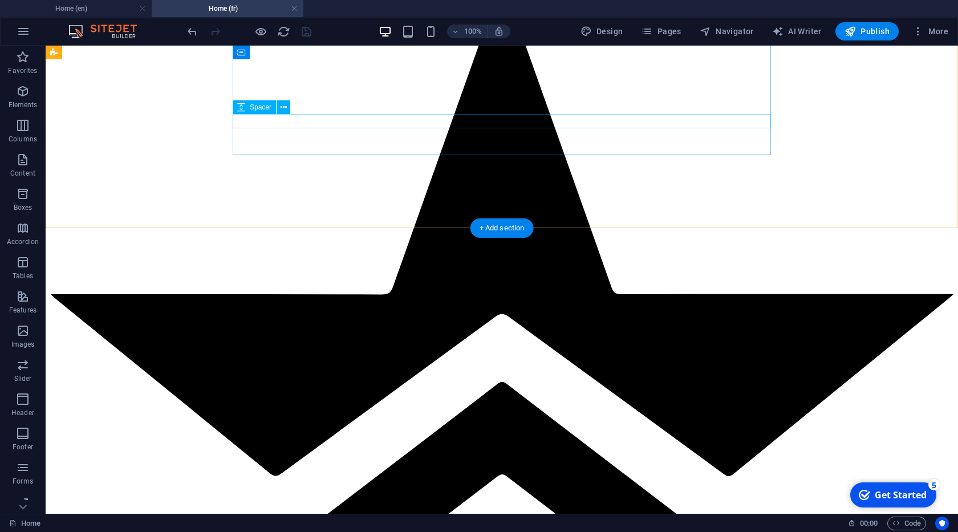
scroll to position [5511, 0]
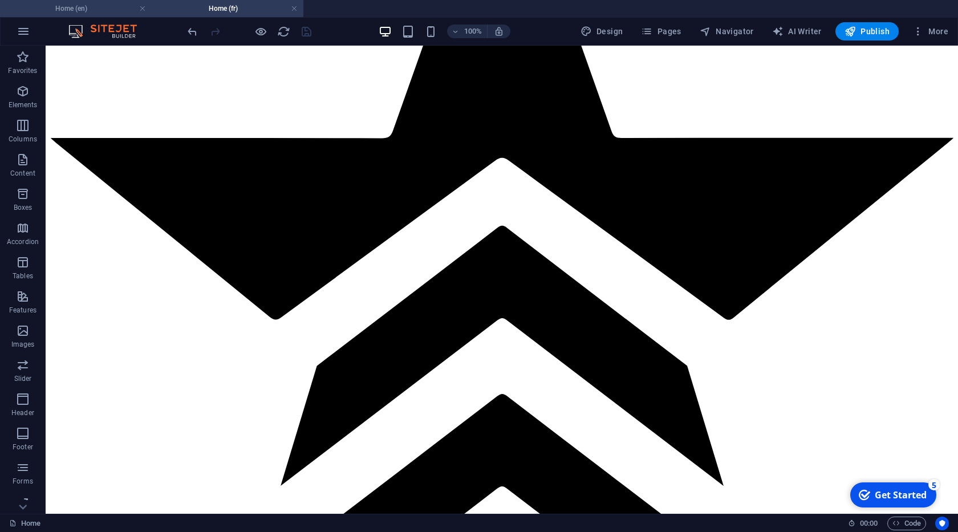
click at [77, 9] on h4 "Home (en)" at bounding box center [76, 8] width 152 height 13
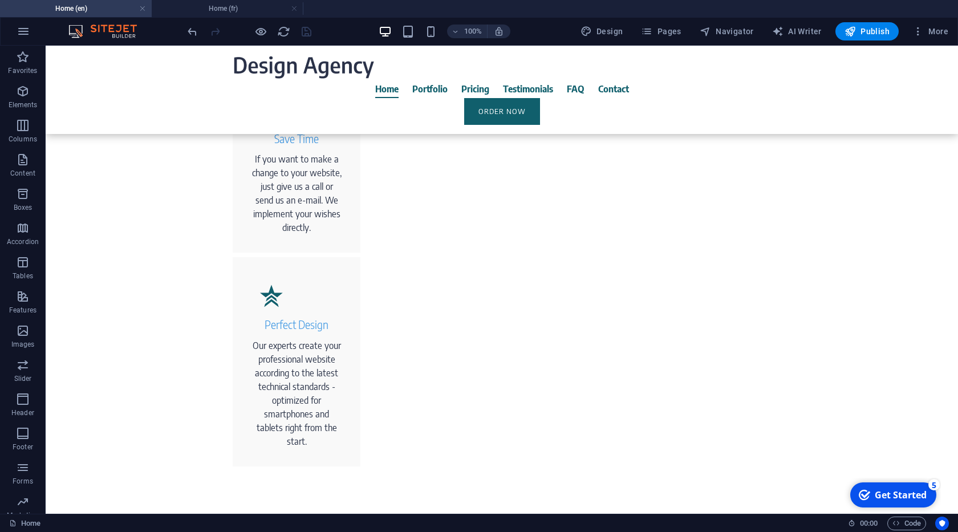
scroll to position [1000, 0]
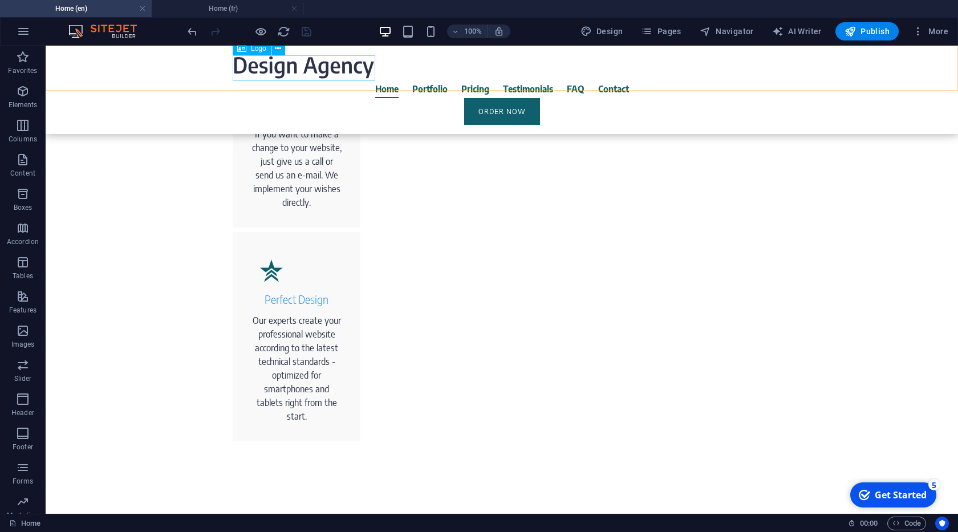
click at [307, 71] on div at bounding box center [502, 67] width 538 height 25
click at [332, 71] on div at bounding box center [502, 67] width 538 height 25
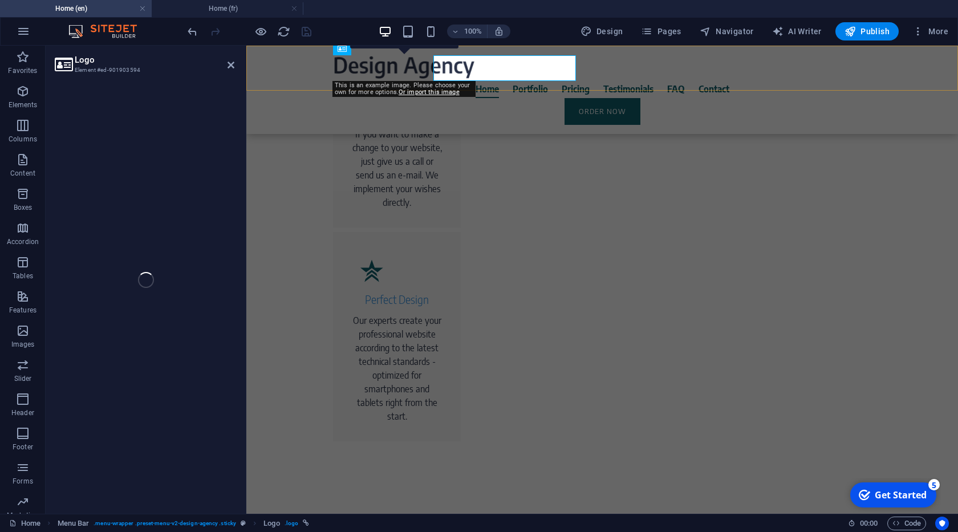
select select "px"
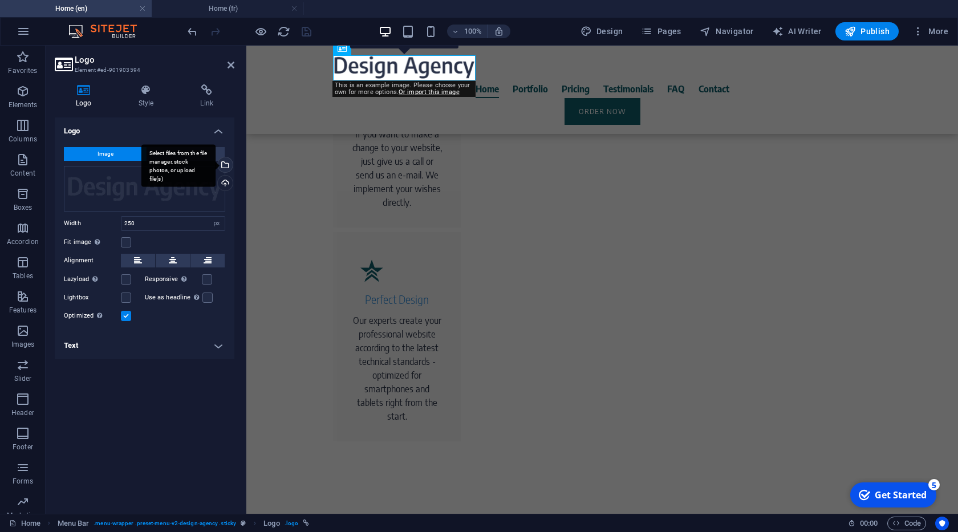
click at [215, 165] on div "Select files from the file manager, stock photos, or upload file(s)" at bounding box center [178, 165] width 74 height 43
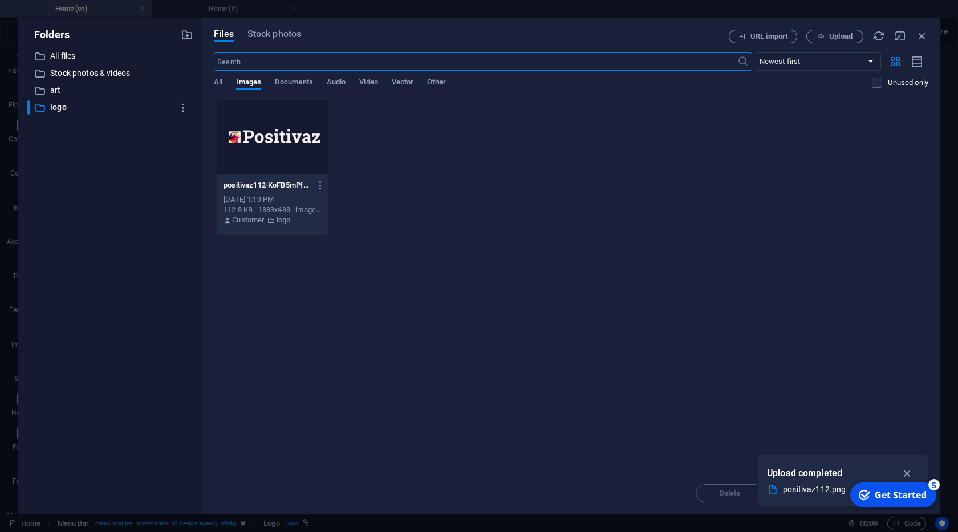
scroll to position [1130, 0]
click at [816, 36] on span "Upload" at bounding box center [834, 36] width 47 height 7
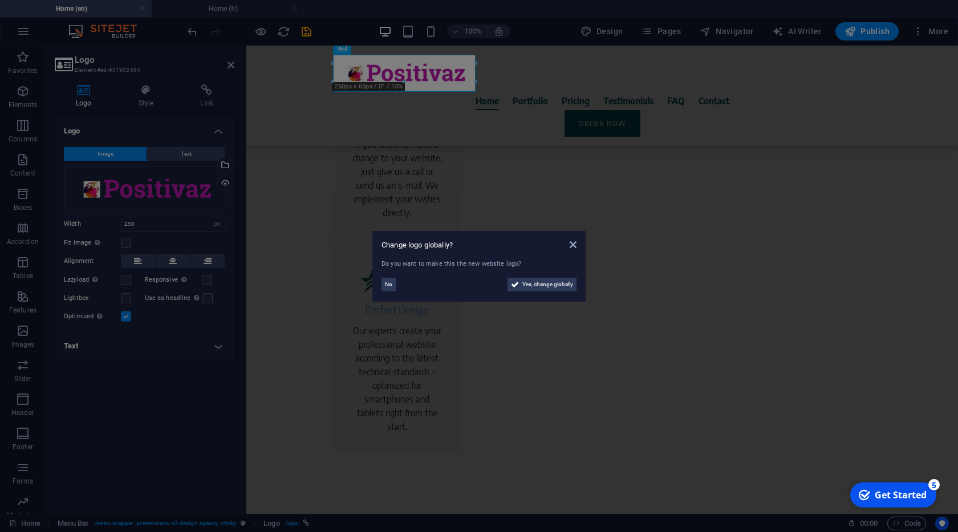
scroll to position [1010, 0]
click at [388, 287] on span "No" at bounding box center [388, 285] width 7 height 14
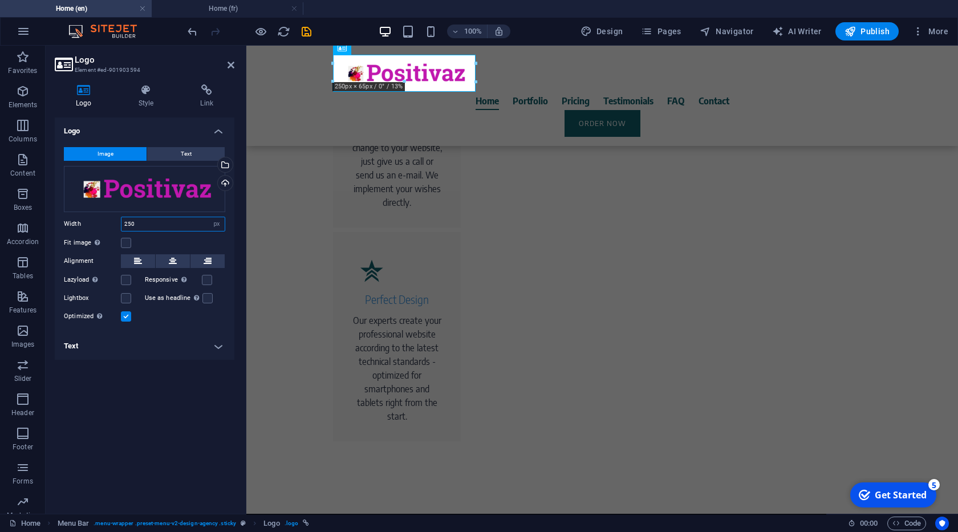
click at [170, 223] on input "250" at bounding box center [172, 224] width 103 height 14
type input "150"
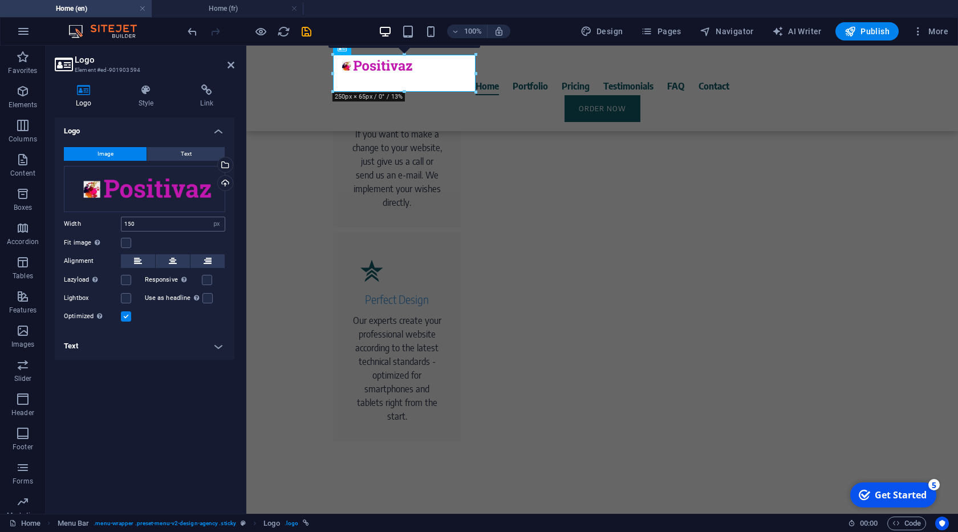
scroll to position [1003, 0]
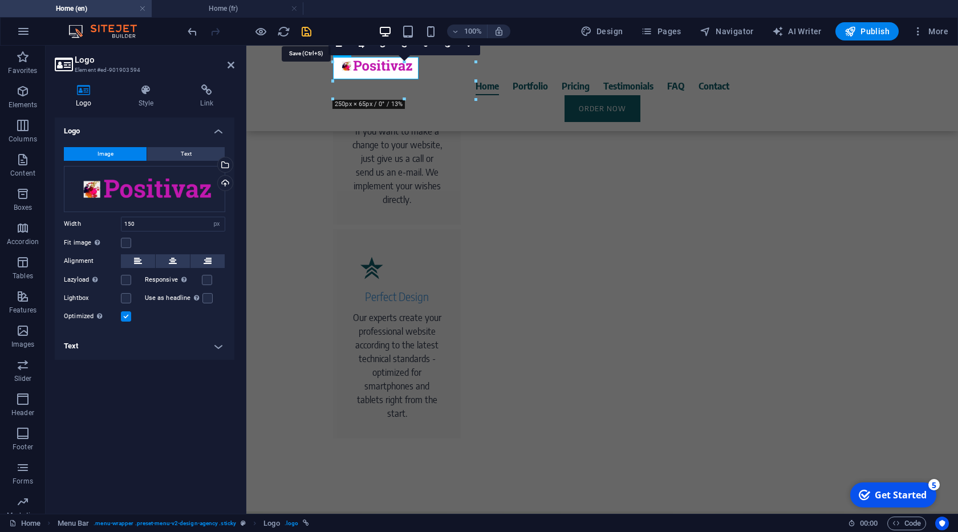
click at [312, 30] on icon "save" at bounding box center [306, 31] width 13 height 13
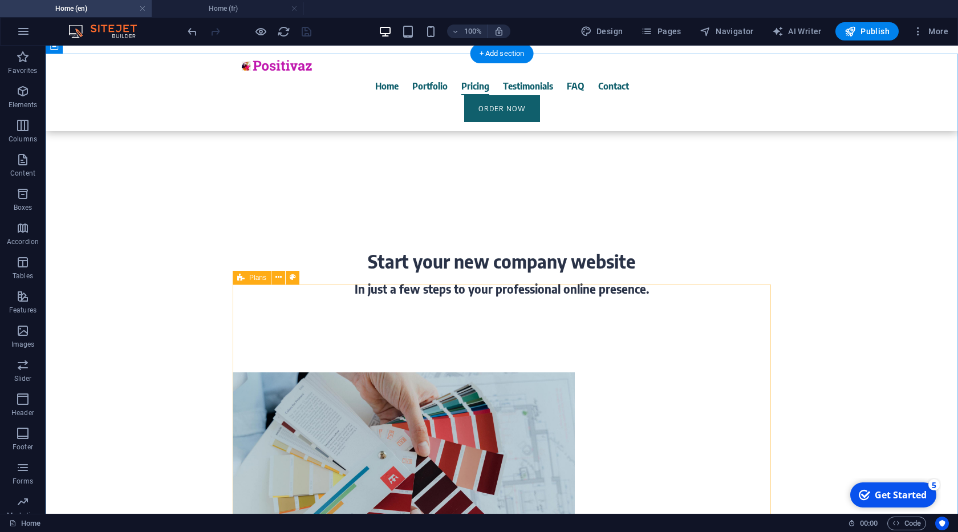
scroll to position [2952, 0]
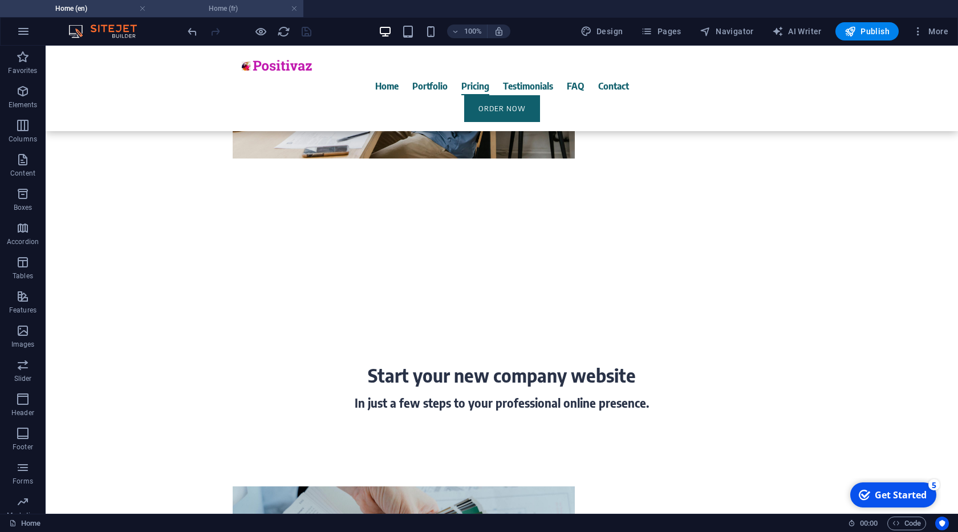
click at [213, 14] on h4 "Home (fr)" at bounding box center [228, 8] width 152 height 13
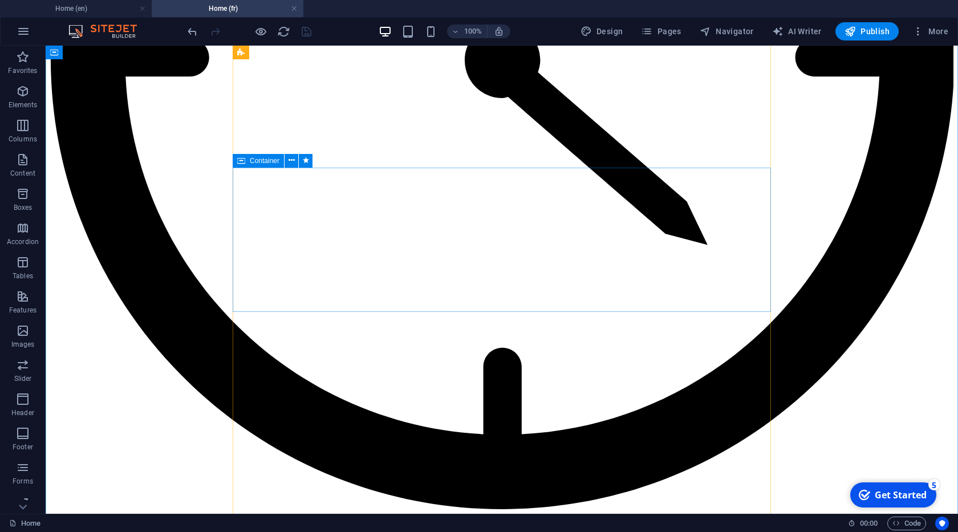
scroll to position [4731, 0]
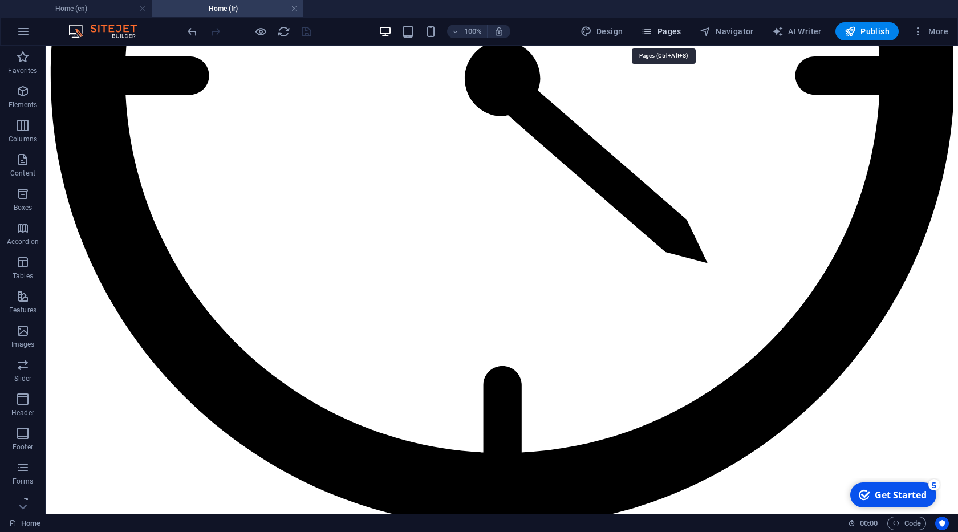
click at [677, 30] on span "Pages" at bounding box center [661, 31] width 40 height 11
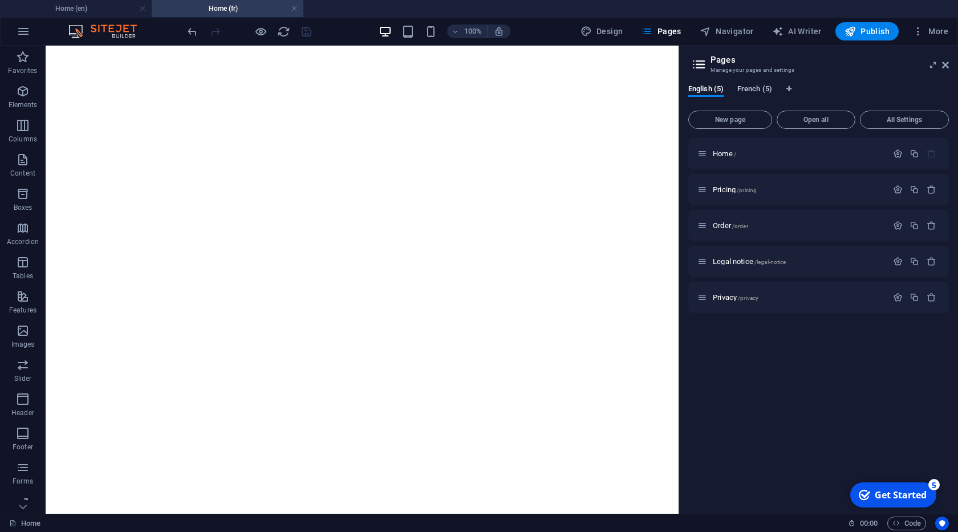
click at [752, 89] on span "French (5)" at bounding box center [754, 90] width 35 height 16
click at [729, 222] on span "Order /order" at bounding box center [730, 225] width 35 height 9
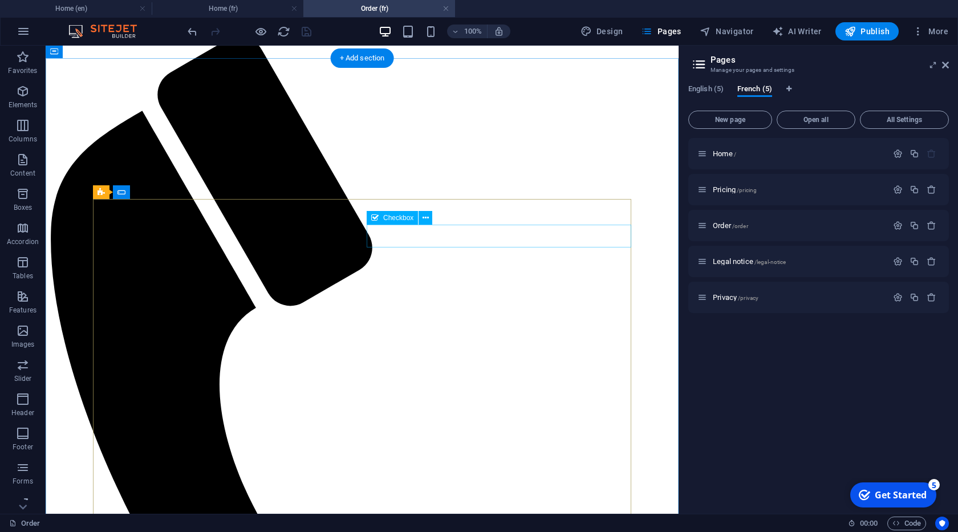
scroll to position [0, 0]
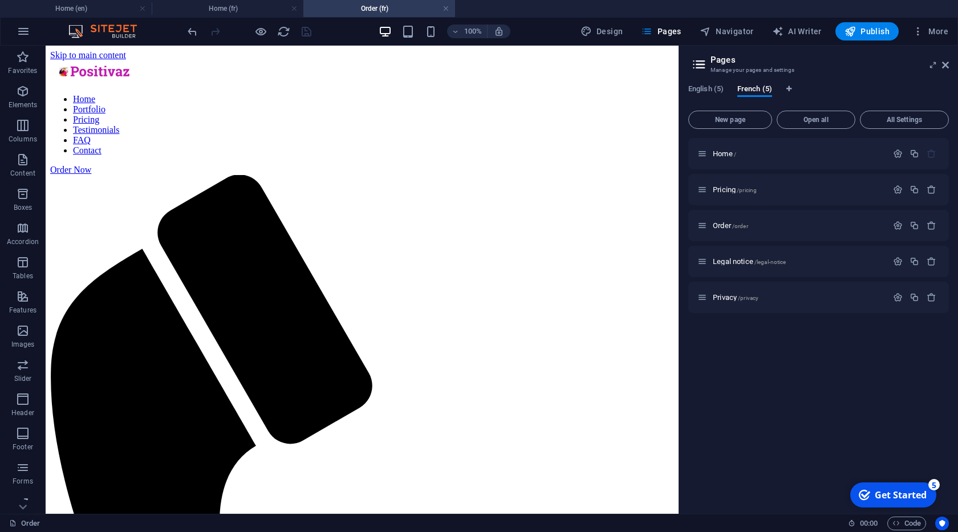
click at [951, 60] on aside "Pages Manage your pages and settings English (5) French (5) New page Open all A…" at bounding box center [817, 280] width 279 height 468
click at [947, 64] on icon at bounding box center [945, 64] width 7 height 9
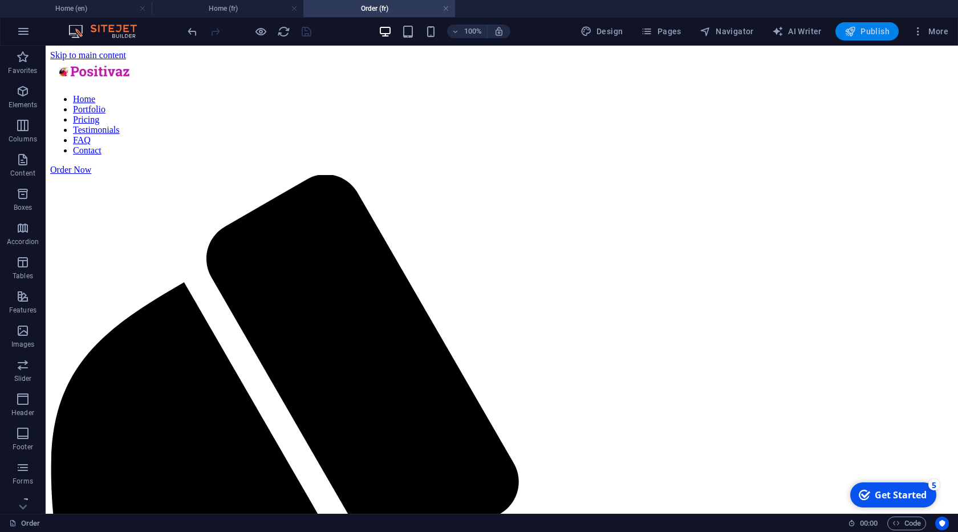
click at [864, 35] on span "Publish" at bounding box center [866, 31] width 45 height 11
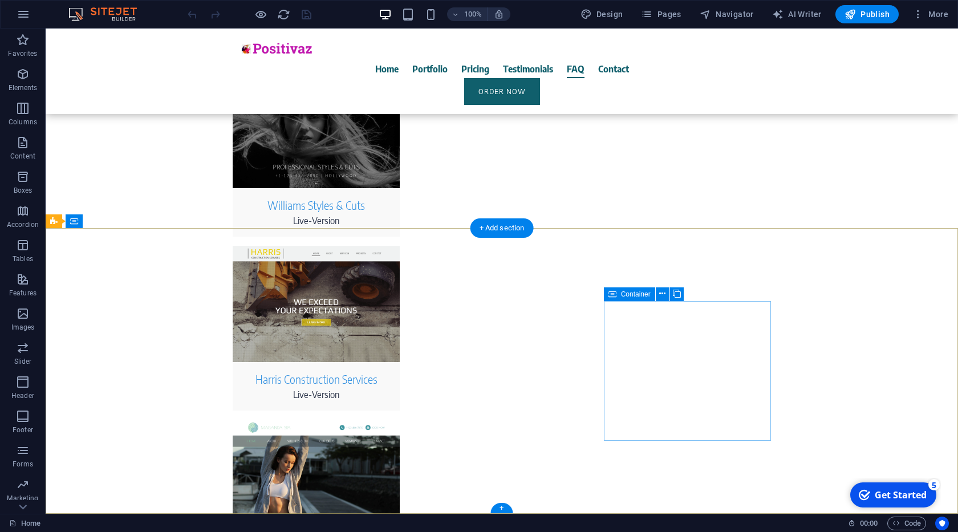
scroll to position [5439, 0]
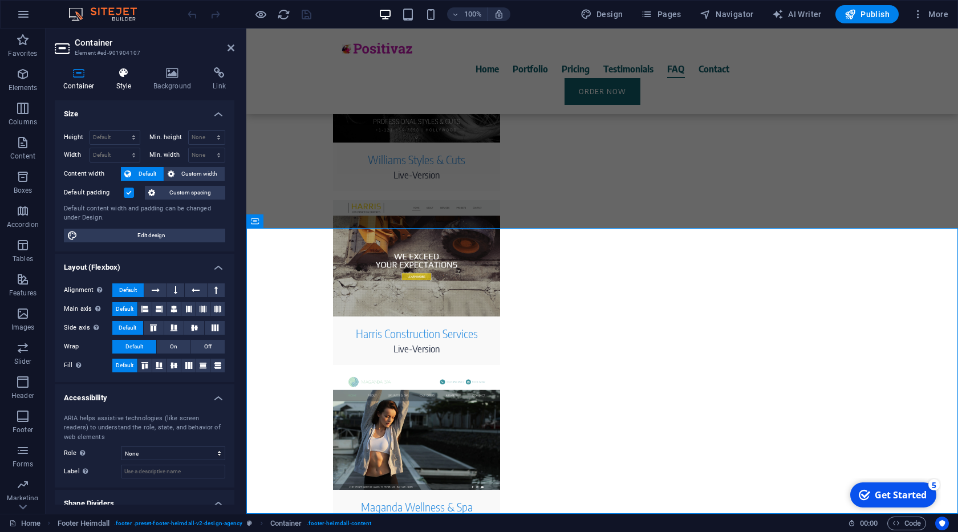
click at [120, 76] on icon at bounding box center [124, 72] width 32 height 11
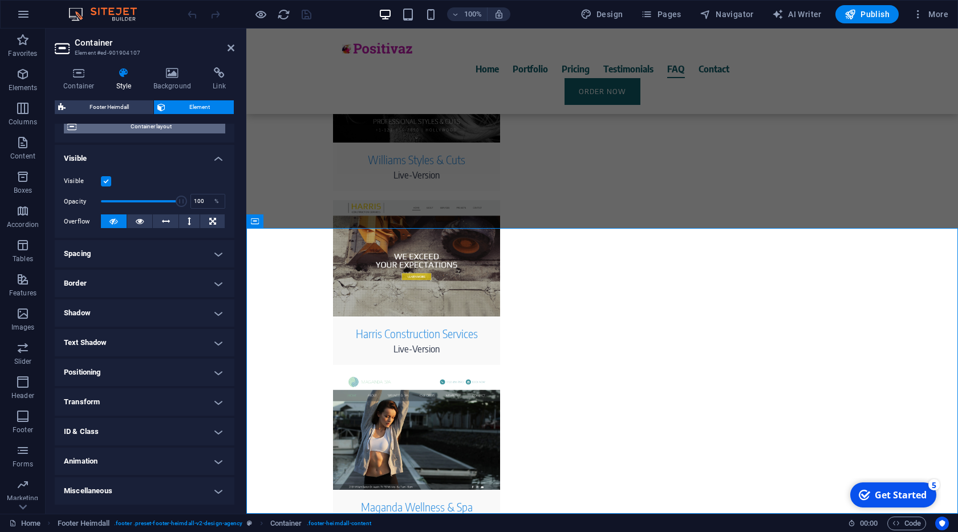
scroll to position [0, 0]
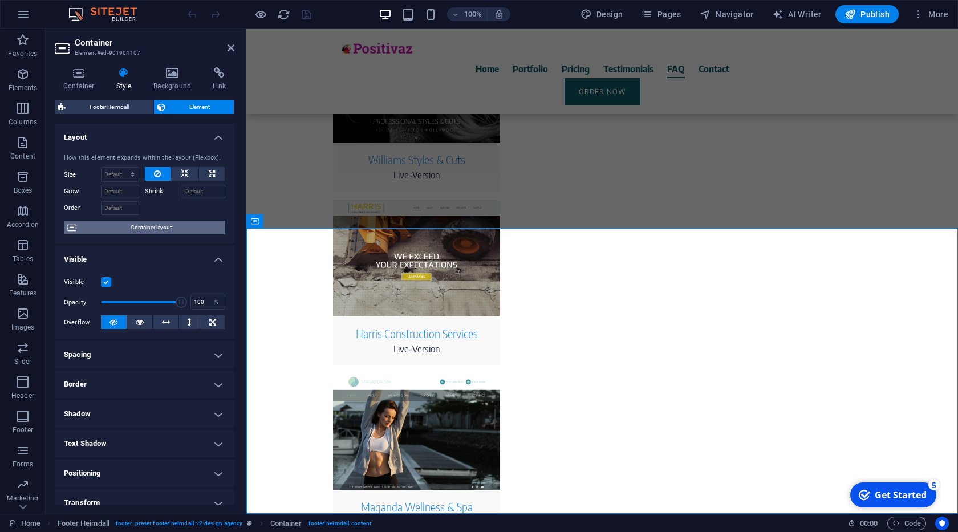
click at [153, 231] on span "Container layout" at bounding box center [151, 228] width 142 height 14
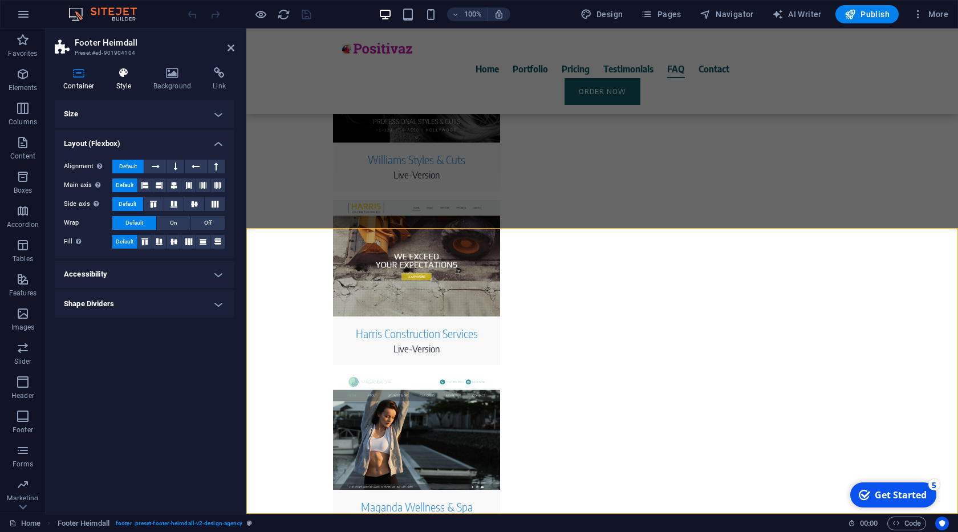
click at [121, 88] on h4 "Style" at bounding box center [126, 79] width 37 height 24
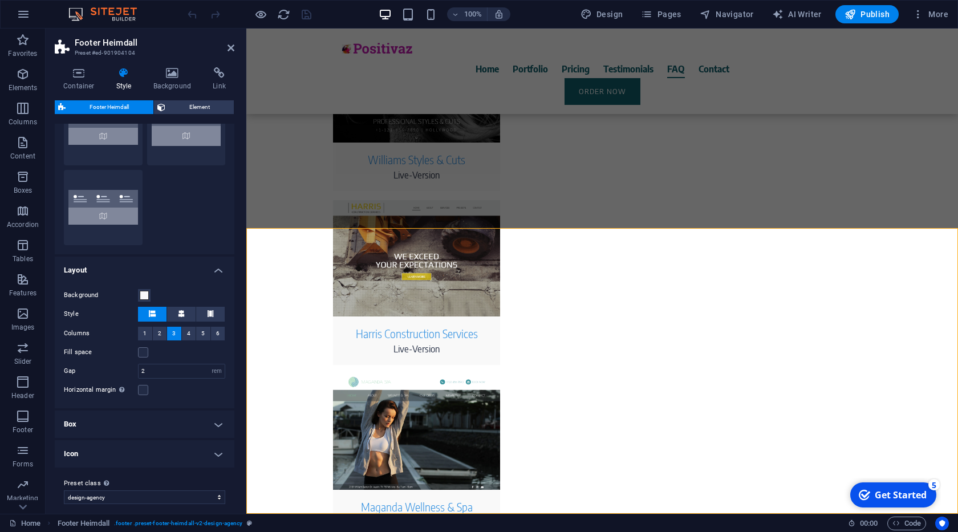
scroll to position [72, 0]
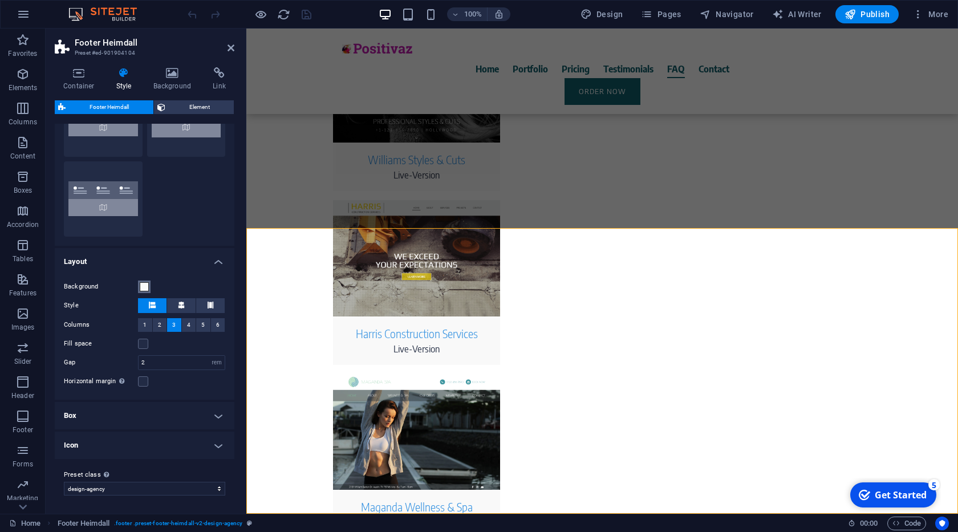
click at [144, 290] on span at bounding box center [144, 286] width 9 height 9
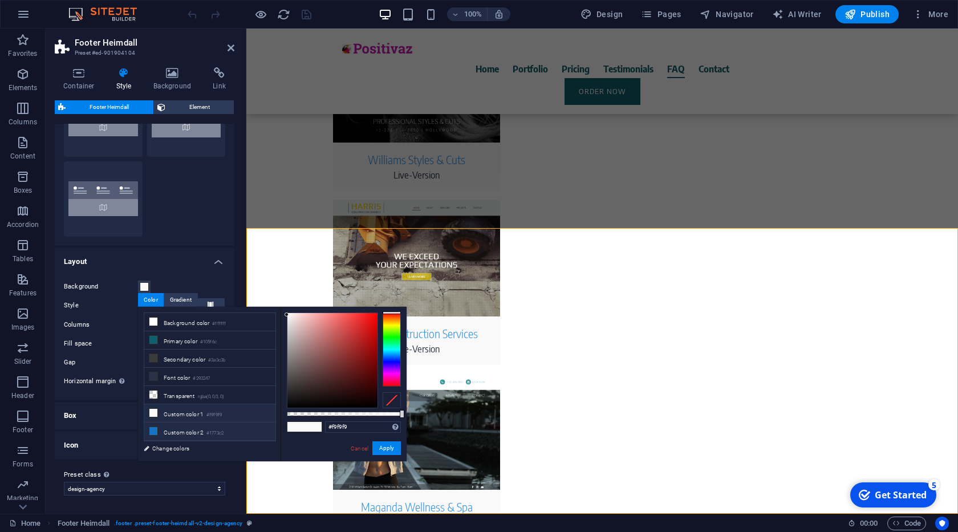
click at [199, 422] on li "Custom color 2 #1773c2" at bounding box center [209, 431] width 131 height 18
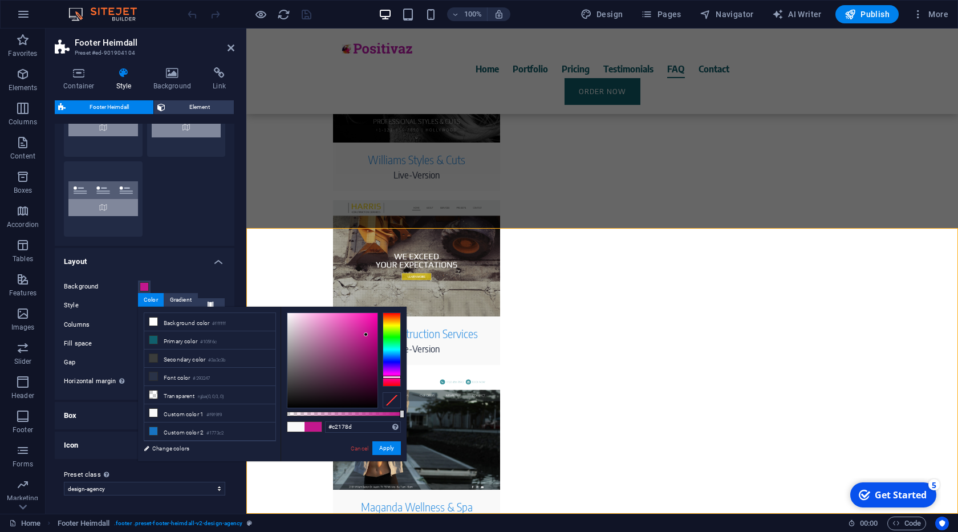
click at [392, 377] on div at bounding box center [391, 349] width 18 height 74
click at [392, 377] on div at bounding box center [391, 377] width 18 height 3
type input "#ca1d8d"
drag, startPoint x: 359, startPoint y: 343, endPoint x: 364, endPoint y: 332, distance: 11.8
click at [364, 332] on div at bounding box center [332, 360] width 90 height 95
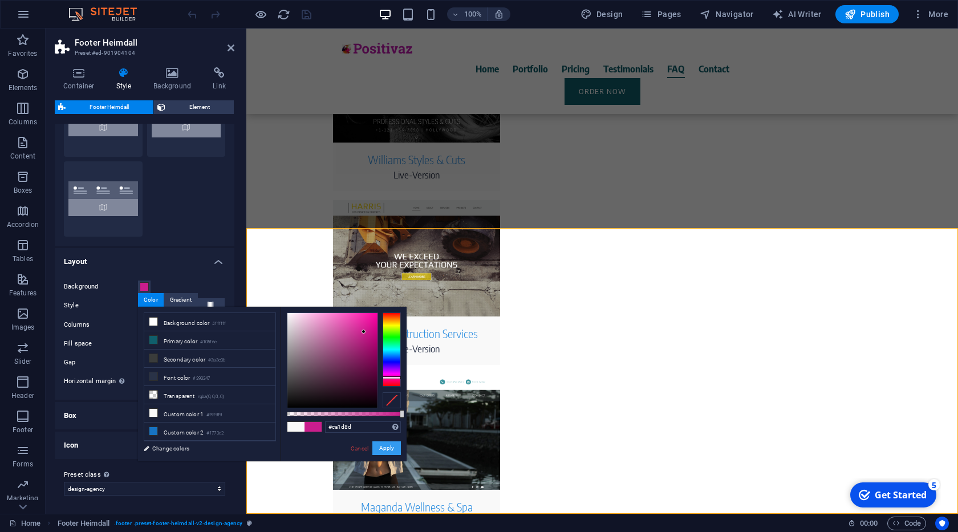
click at [388, 447] on button "Apply" at bounding box center [386, 448] width 29 height 14
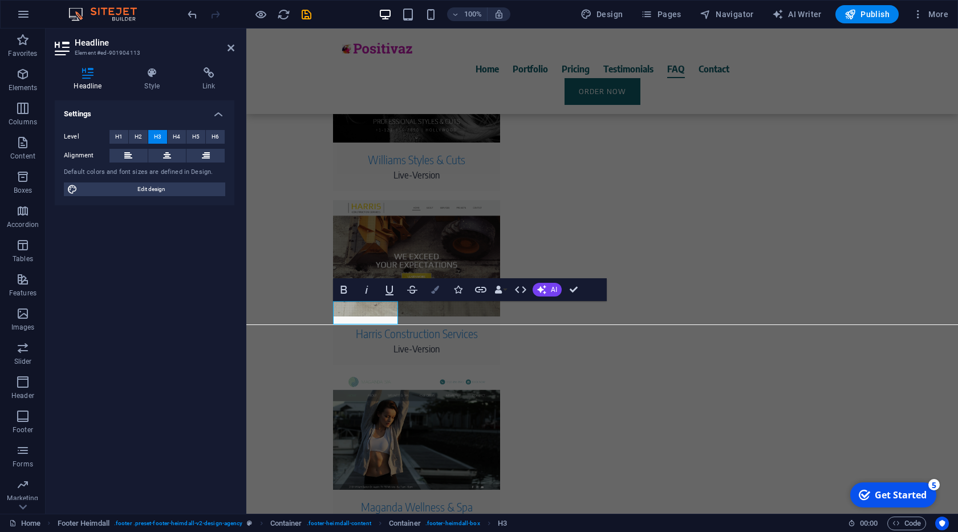
click at [430, 293] on button "Colors" at bounding box center [435, 289] width 22 height 23
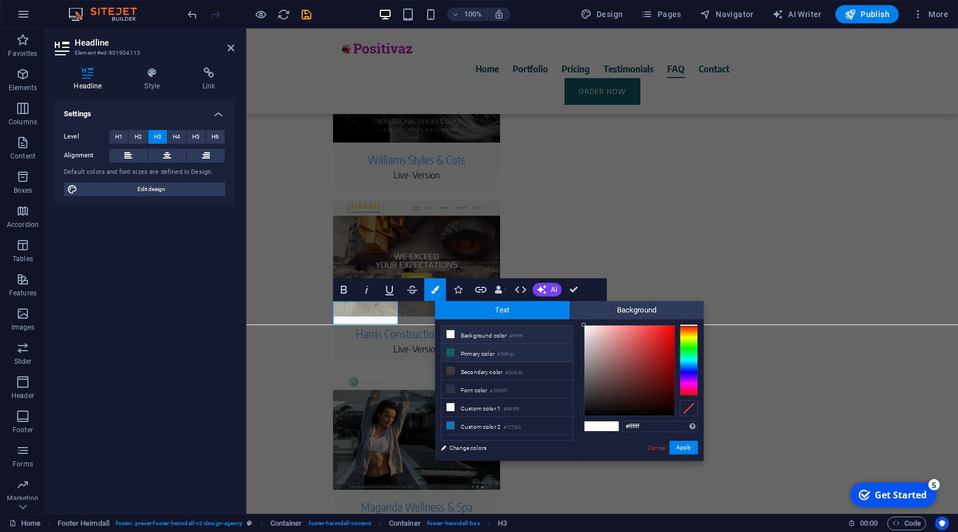
click at [481, 354] on li "Primary color #105f6c" at bounding box center [506, 353] width 131 height 18
type input "#105f6c"
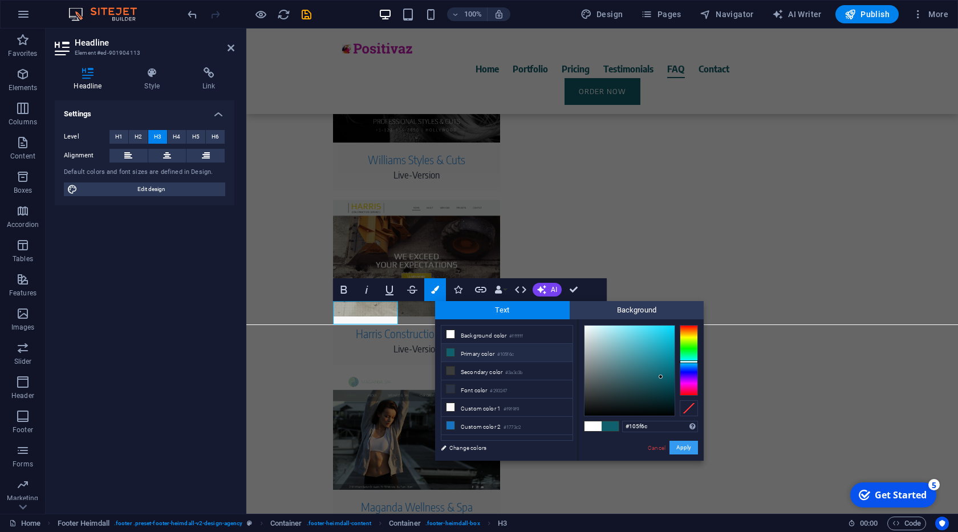
drag, startPoint x: 693, startPoint y: 449, endPoint x: 428, endPoint y: 414, distance: 266.7
click at [691, 448] on button "Apply" at bounding box center [683, 448] width 29 height 14
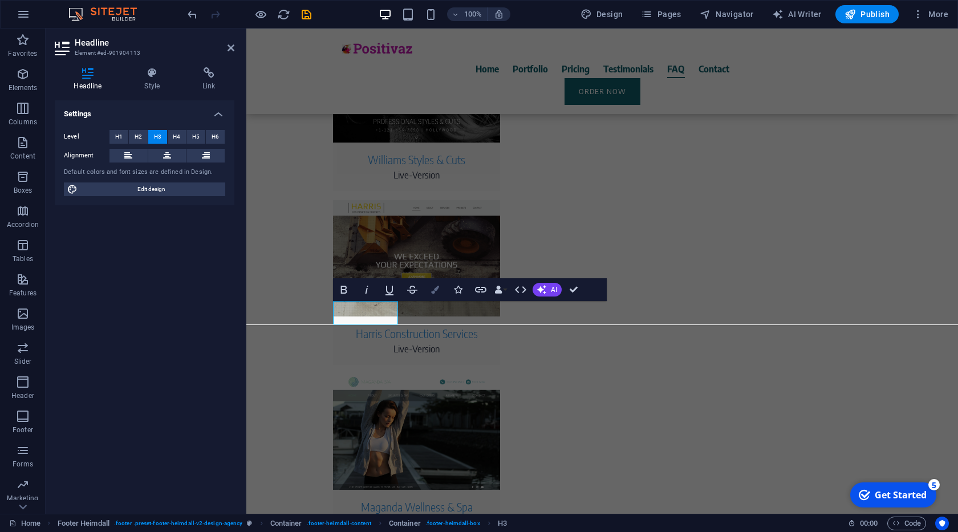
click at [429, 290] on button "Colors" at bounding box center [435, 289] width 22 height 23
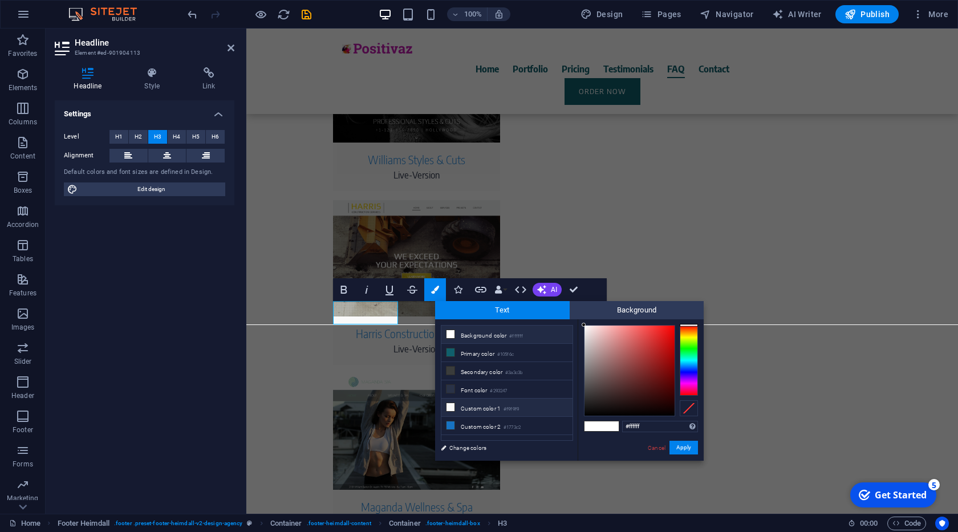
drag, startPoint x: 512, startPoint y: 402, endPoint x: 559, endPoint y: 412, distance: 48.3
click at [512, 405] on small "#f9f9f9" at bounding box center [510, 409] width 15 height 8
type input "#f9f9f9"
click at [681, 447] on button "Apply" at bounding box center [683, 448] width 29 height 14
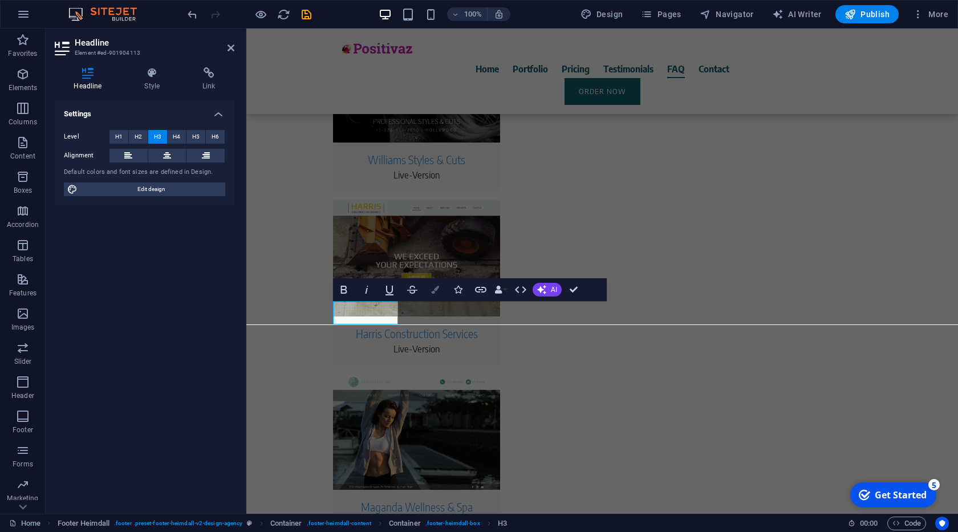
click at [436, 290] on icon "button" at bounding box center [435, 290] width 8 height 8
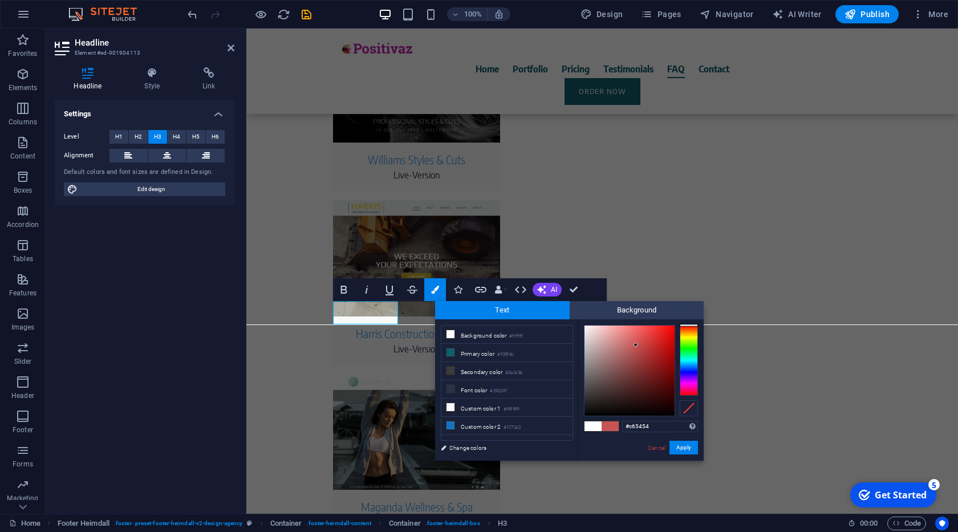
drag, startPoint x: 622, startPoint y: 356, endPoint x: 666, endPoint y: 335, distance: 48.5
click at [638, 344] on div at bounding box center [629, 370] width 90 height 90
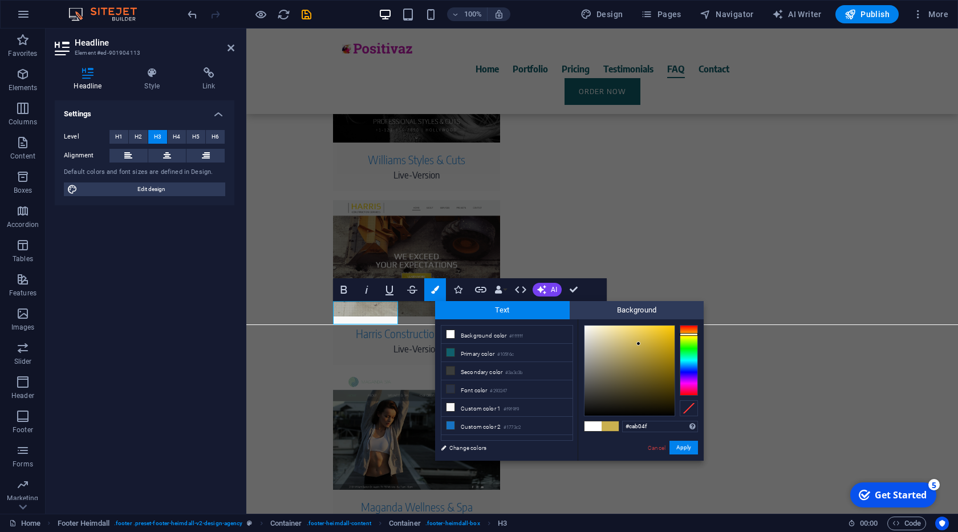
drag, startPoint x: 687, startPoint y: 331, endPoint x: 678, endPoint y: 337, distance: 11.9
click at [687, 335] on div at bounding box center [688, 360] width 18 height 71
drag, startPoint x: 655, startPoint y: 341, endPoint x: 660, endPoint y: 334, distance: 8.6
click at [660, 334] on div at bounding box center [629, 370] width 90 height 90
click at [687, 331] on div at bounding box center [688, 360] width 18 height 71
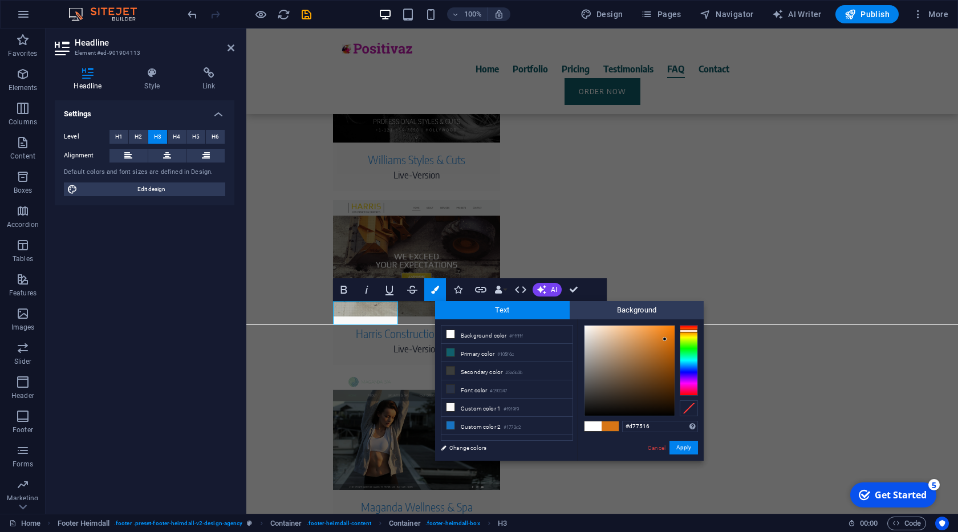
drag, startPoint x: 665, startPoint y: 332, endPoint x: 665, endPoint y: 339, distance: 6.8
click at [665, 339] on div at bounding box center [629, 370] width 90 height 90
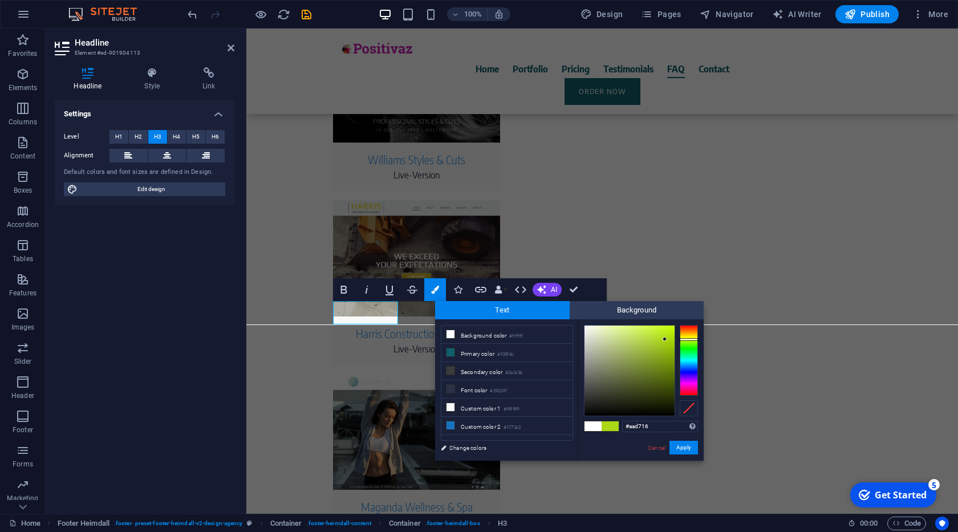
click at [689, 339] on div at bounding box center [688, 360] width 18 height 71
type input "#a1ca1c"
click at [661, 344] on div at bounding box center [629, 370] width 90 height 90
drag, startPoint x: 679, startPoint y: 451, endPoint x: 428, endPoint y: 414, distance: 254.1
click at [679, 451] on button "Apply" at bounding box center [683, 448] width 29 height 14
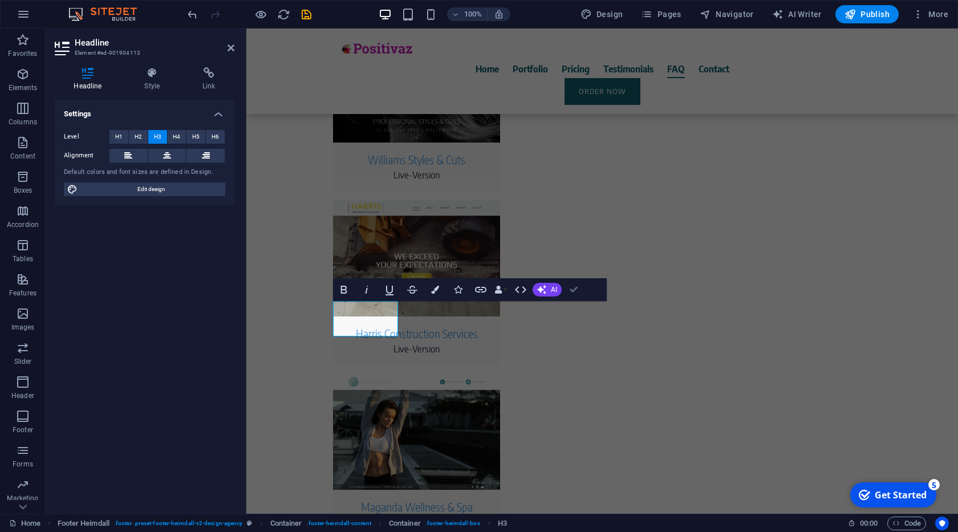
drag, startPoint x: 577, startPoint y: 291, endPoint x: 531, endPoint y: 263, distance: 54.3
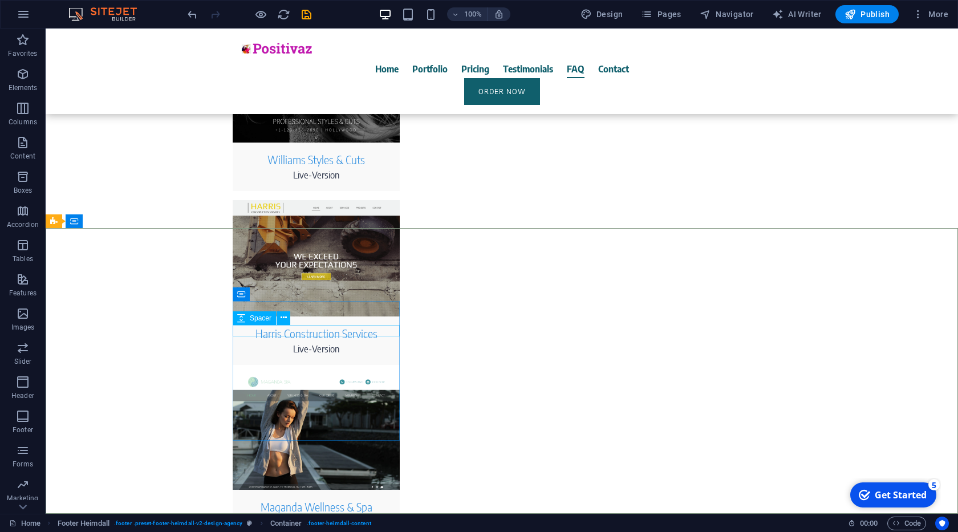
click at [246, 322] on div "Spacer" at bounding box center [254, 318] width 43 height 14
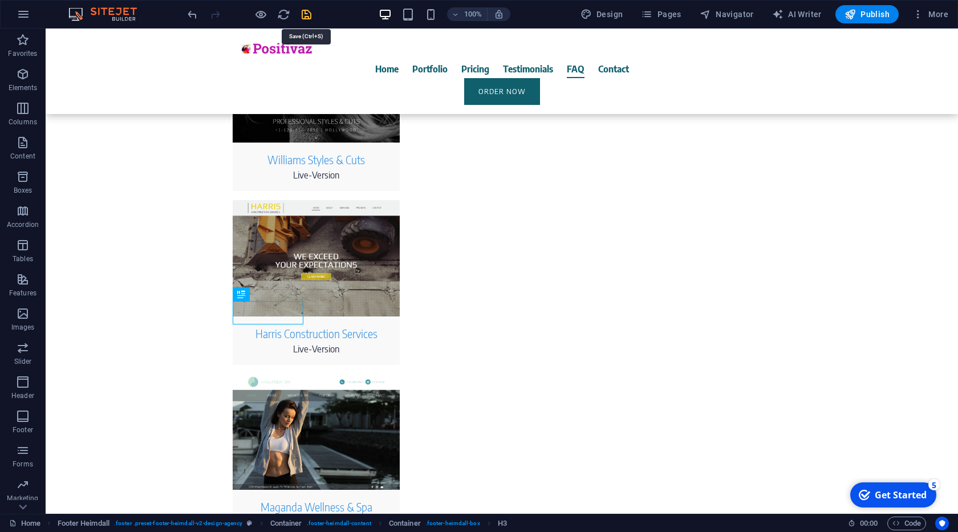
click at [311, 15] on icon "save" at bounding box center [306, 14] width 13 height 13
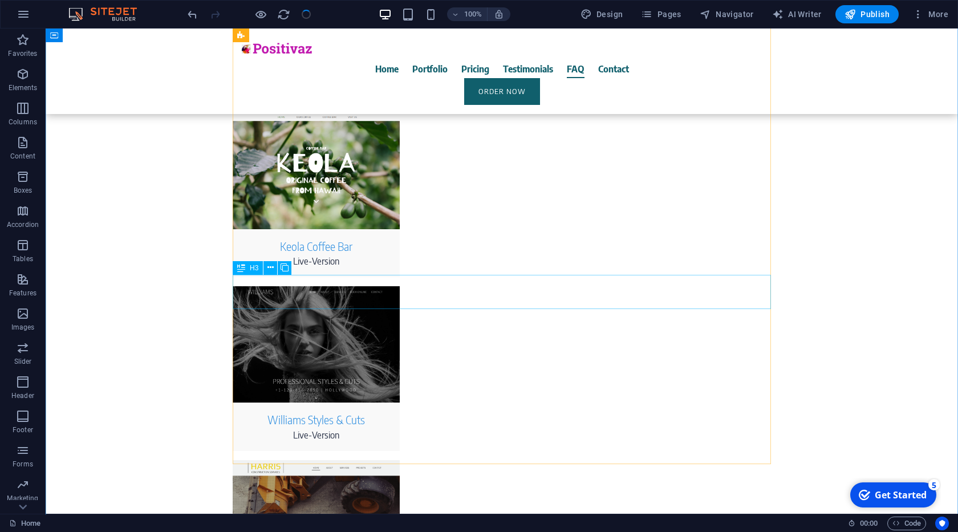
scroll to position [4854, 0]
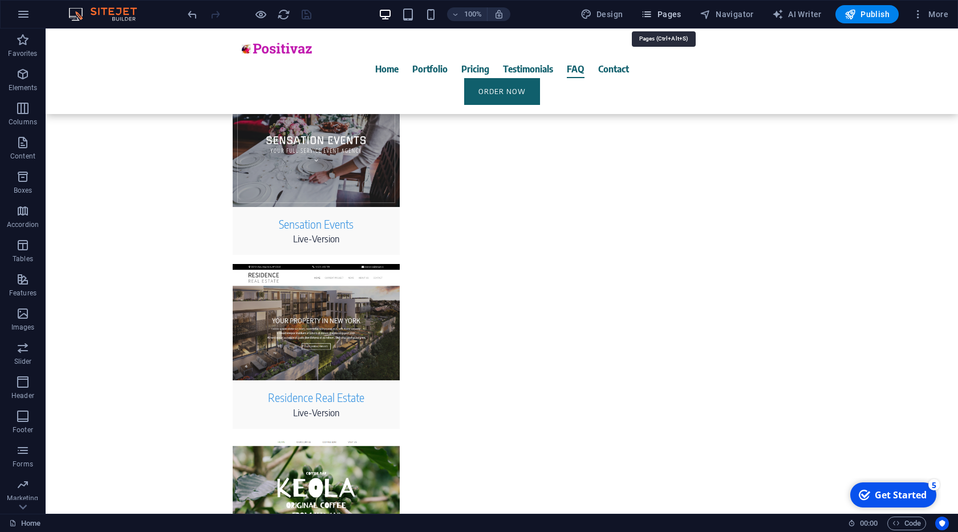
click at [659, 17] on span "Pages" at bounding box center [661, 14] width 40 height 11
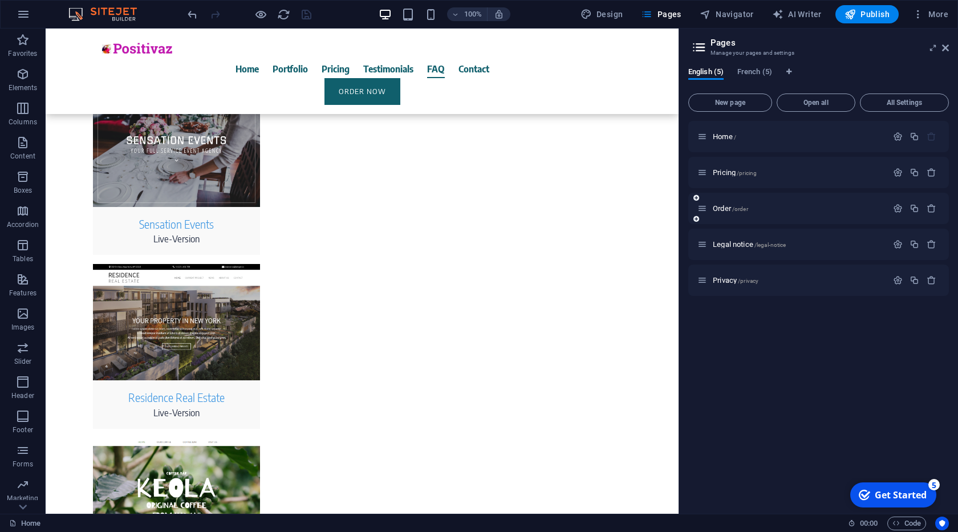
click at [730, 204] on div "Order /order" at bounding box center [792, 208] width 190 height 13
click at [723, 210] on span "Order /order" at bounding box center [730, 208] width 35 height 9
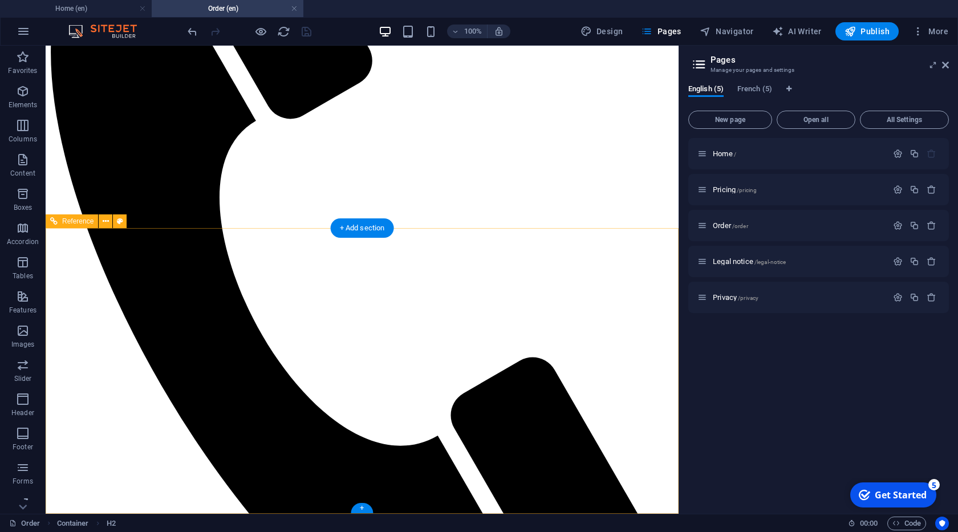
scroll to position [463, 0]
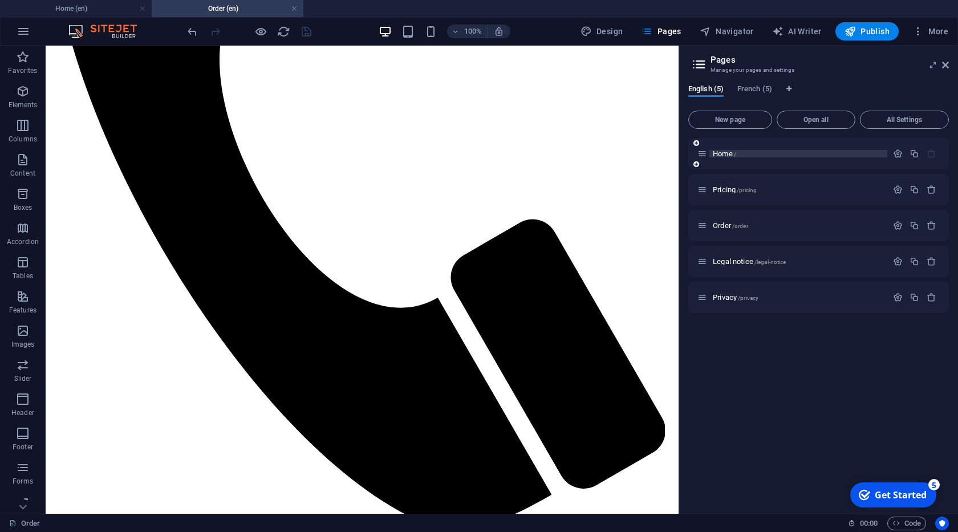
click at [718, 150] on span "Home /" at bounding box center [724, 153] width 23 height 9
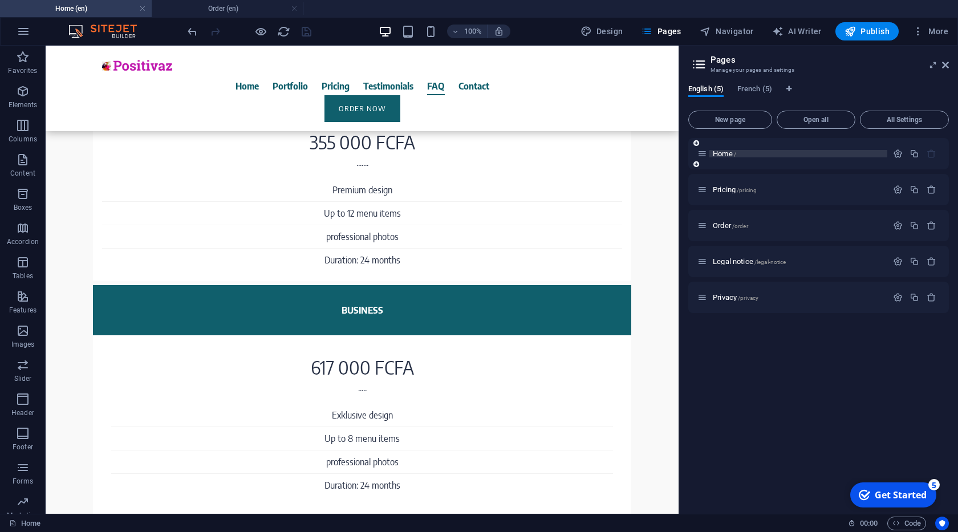
scroll to position [4880, 0]
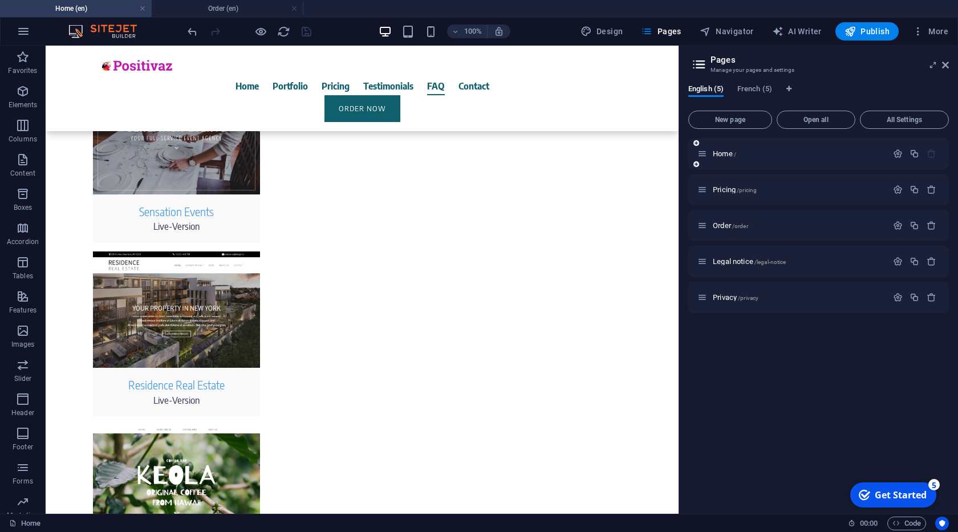
click at [725, 158] on div "Home /" at bounding box center [792, 153] width 190 height 13
click at [754, 84] on span "French (5)" at bounding box center [754, 90] width 35 height 16
click at [717, 146] on div "Home /" at bounding box center [818, 153] width 261 height 31
click at [719, 150] on span "Home /" at bounding box center [724, 153] width 23 height 9
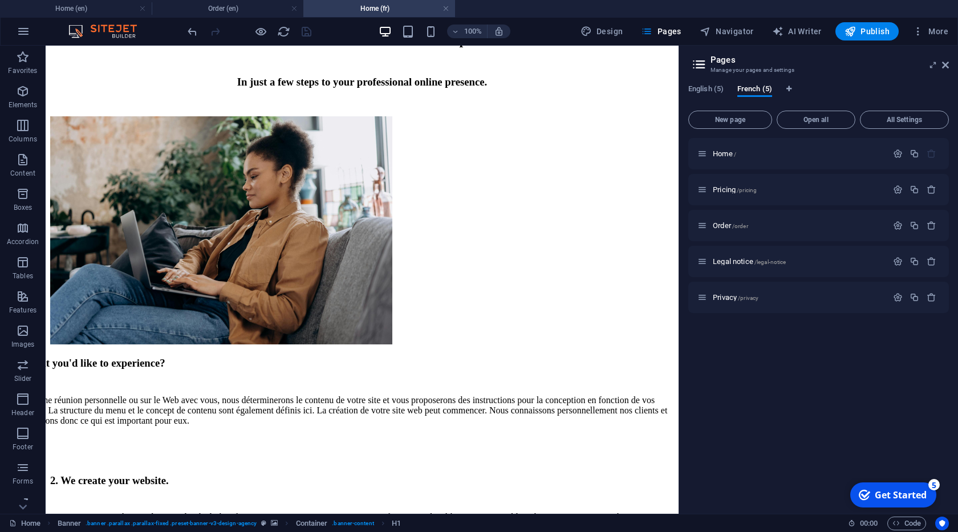
scroll to position [5511, 0]
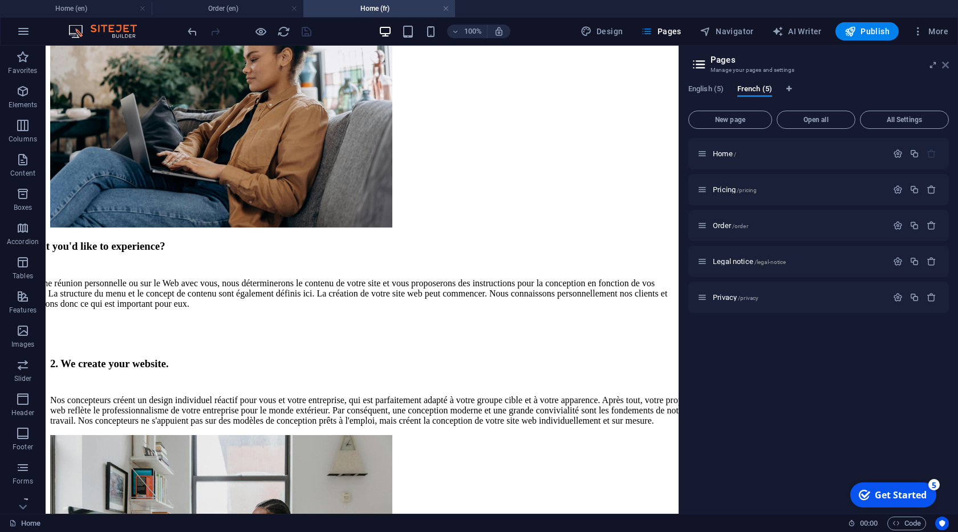
click at [944, 66] on icon at bounding box center [945, 64] width 7 height 9
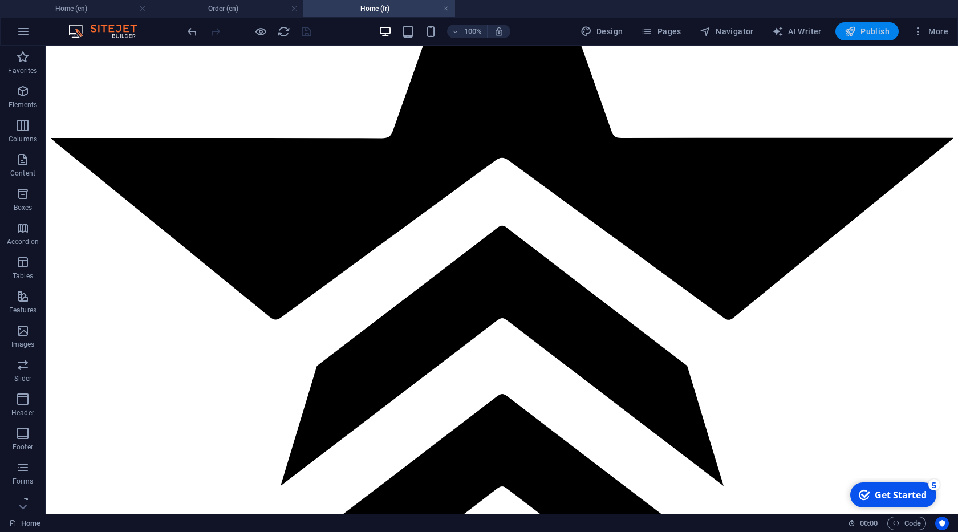
click at [875, 30] on span "Publish" at bounding box center [866, 31] width 45 height 11
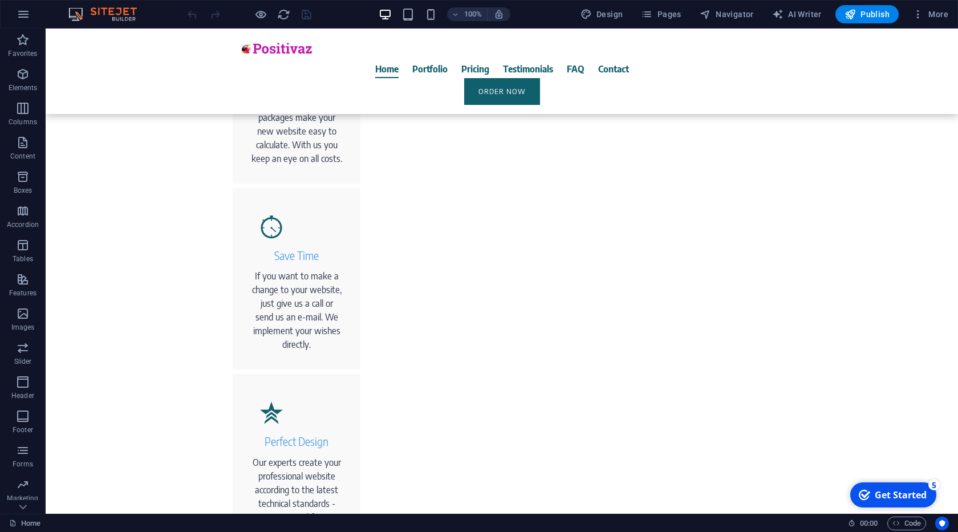
scroll to position [845, 0]
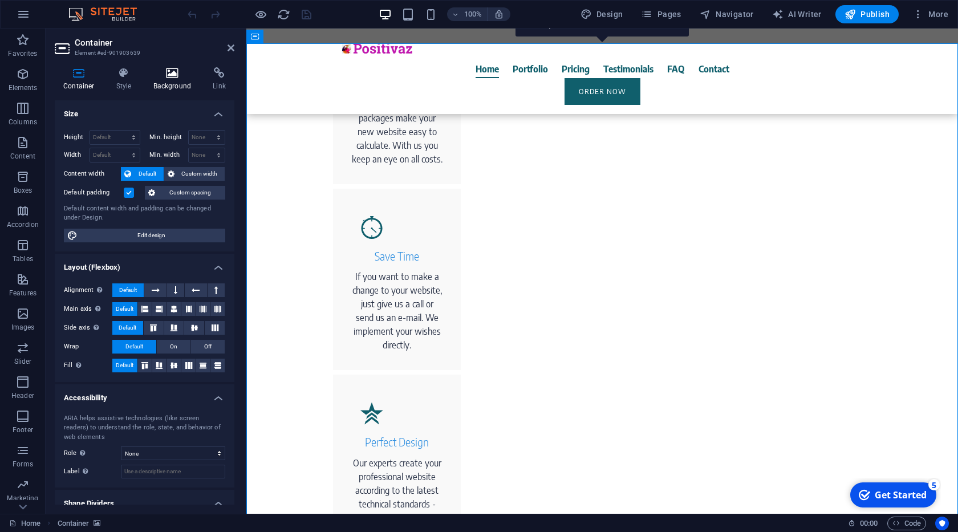
click at [168, 82] on h4 "Background" at bounding box center [175, 79] width 60 height 24
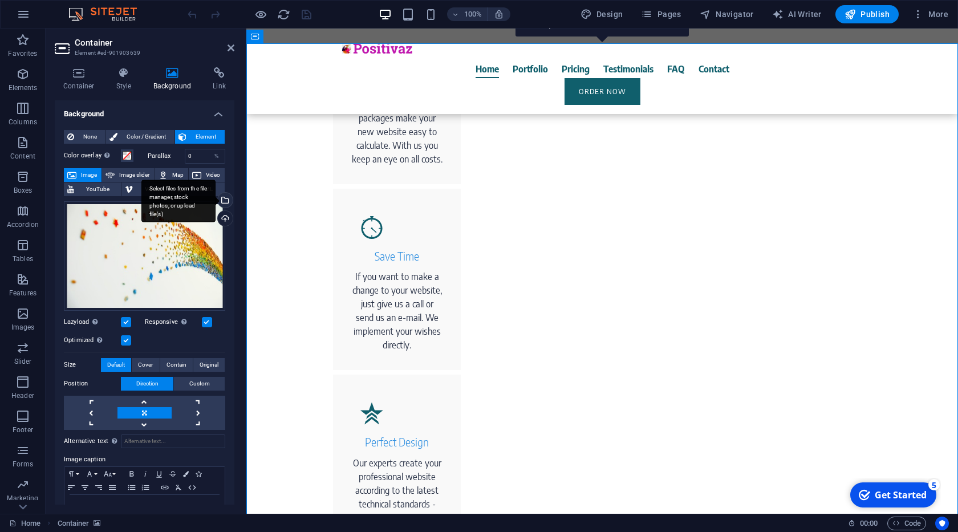
click at [215, 200] on div "Select files from the file manager, stock photos, or upload file(s)" at bounding box center [178, 201] width 74 height 43
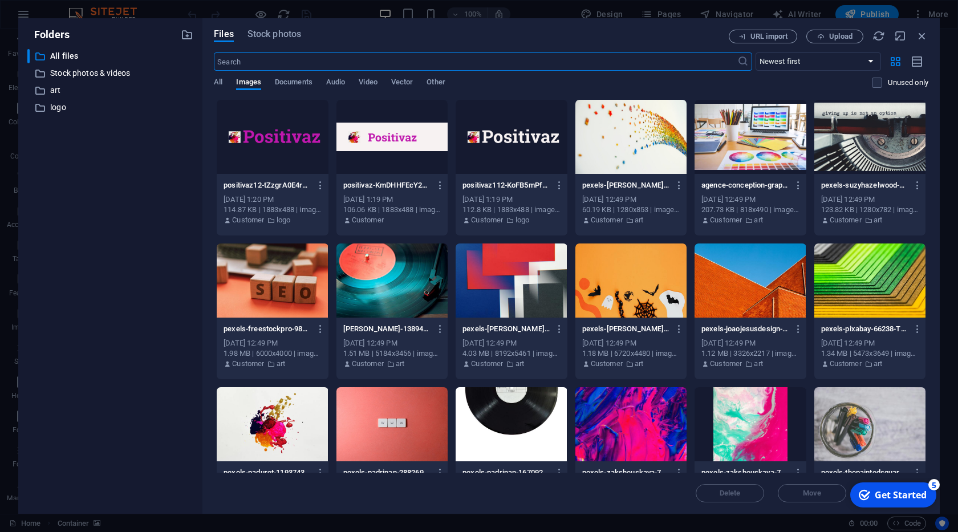
scroll to position [990, 0]
click at [508, 280] on div at bounding box center [510, 280] width 111 height 74
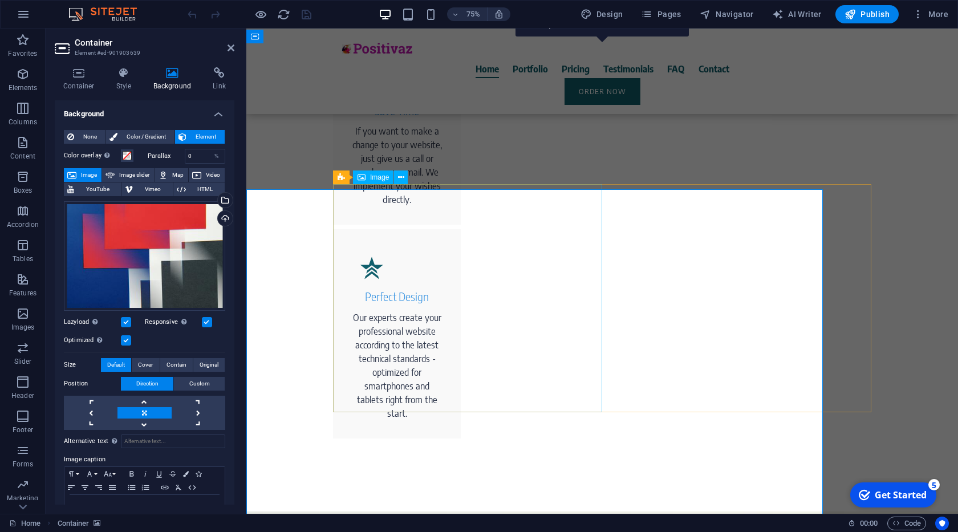
scroll to position [845, 0]
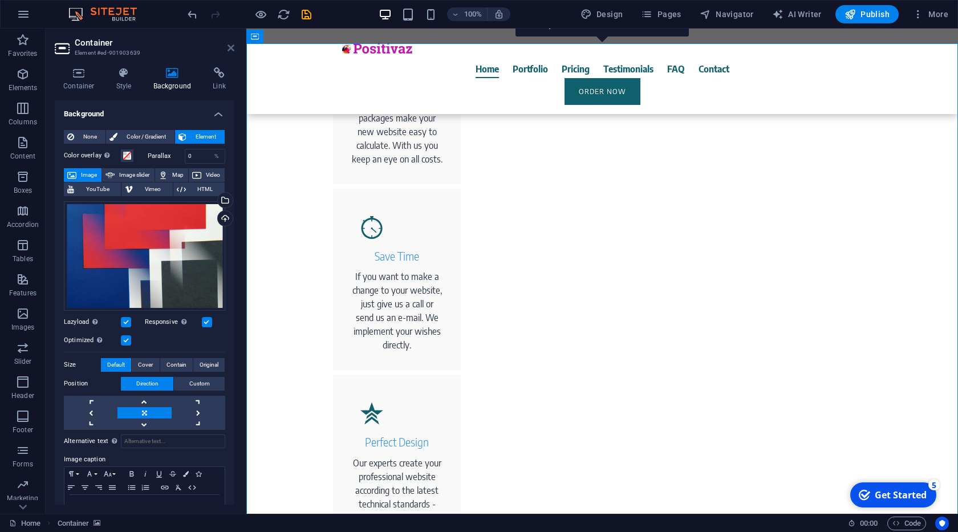
click at [227, 47] on icon at bounding box center [230, 47] width 7 height 9
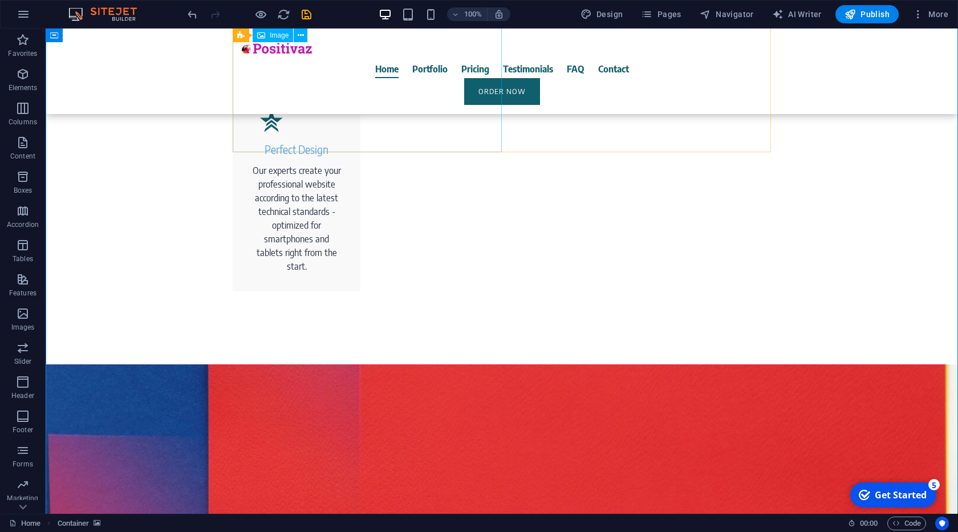
scroll to position [1105, 0]
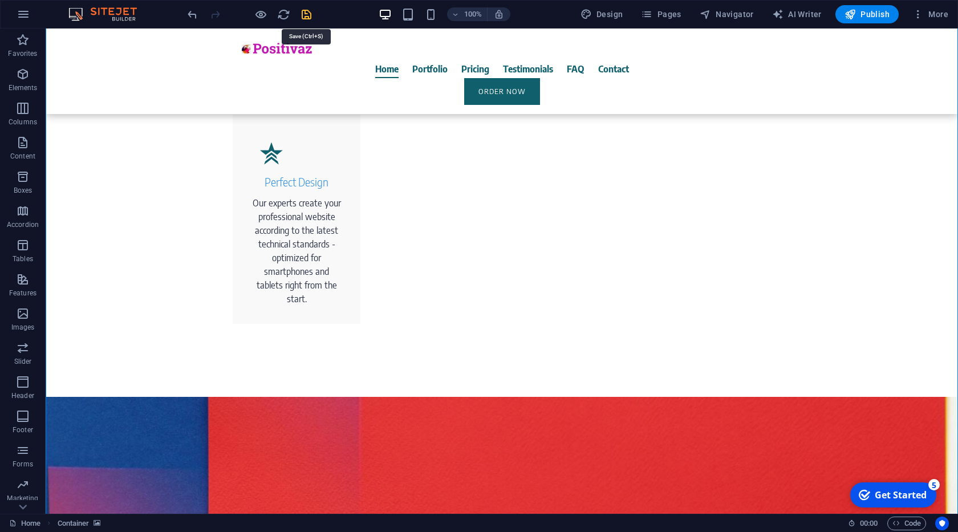
click at [307, 17] on icon "save" at bounding box center [306, 14] width 13 height 13
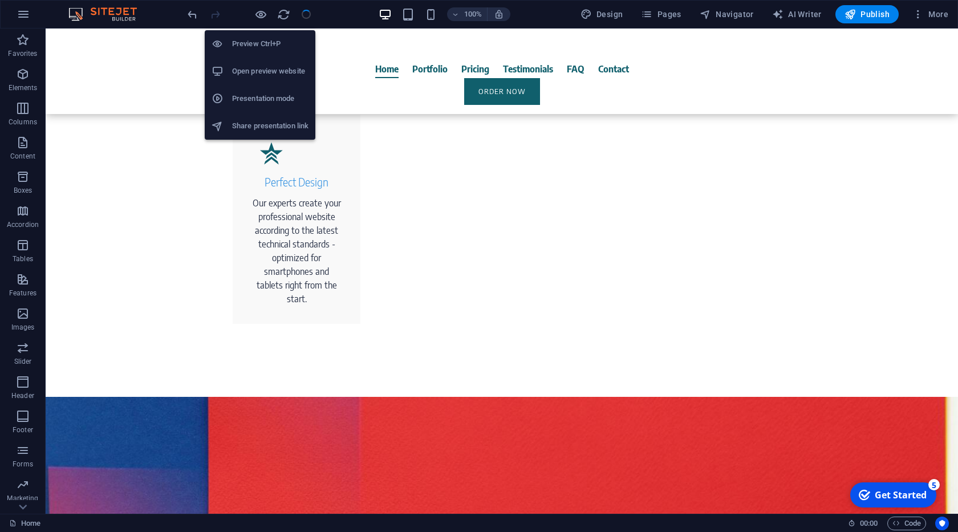
click at [277, 74] on h6 "Open preview website" at bounding box center [270, 71] width 76 height 14
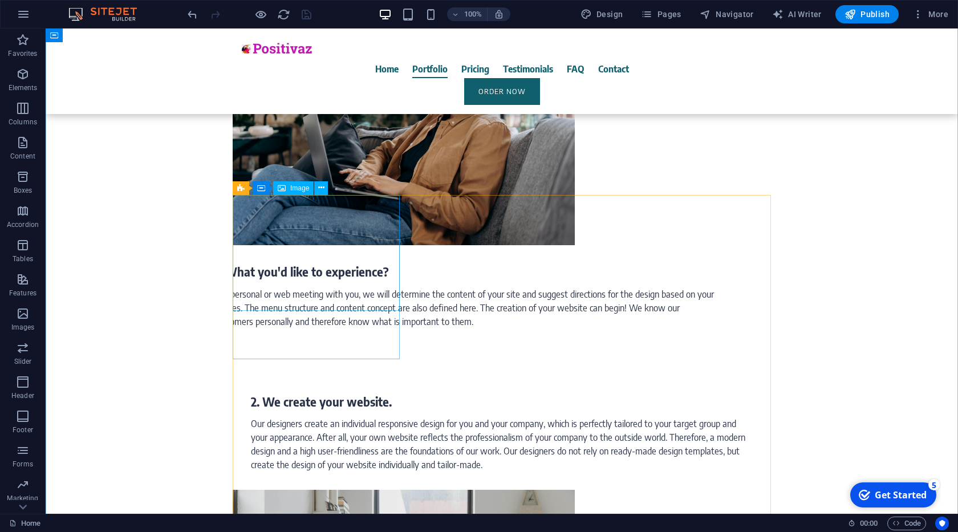
scroll to position [2469, 0]
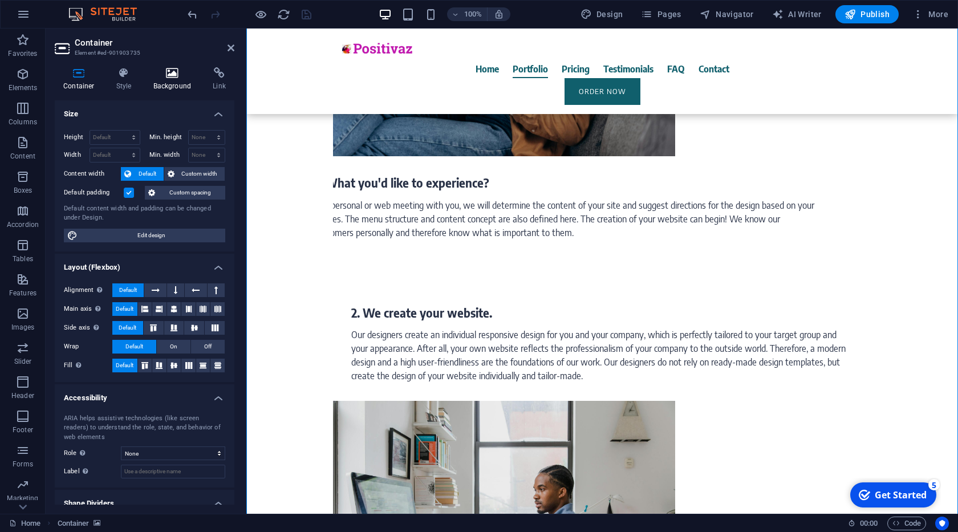
click at [179, 84] on h4 "Background" at bounding box center [175, 79] width 60 height 24
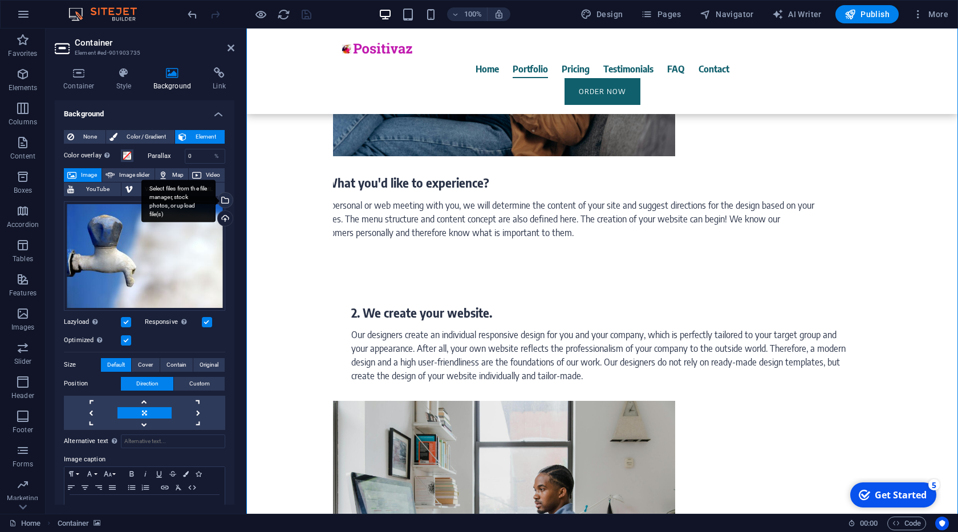
click at [215, 203] on div "Select files from the file manager, stock photos, or upload file(s)" at bounding box center [178, 201] width 74 height 43
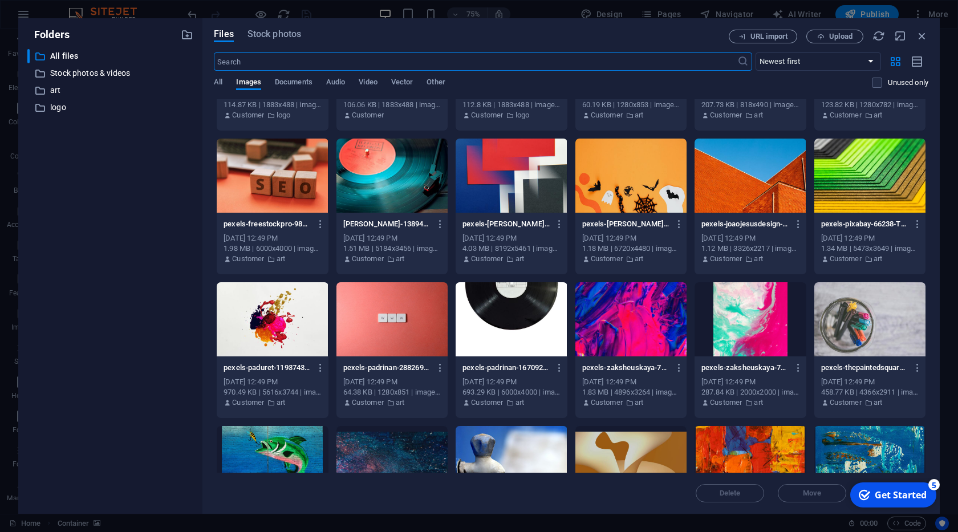
scroll to position [116, 0]
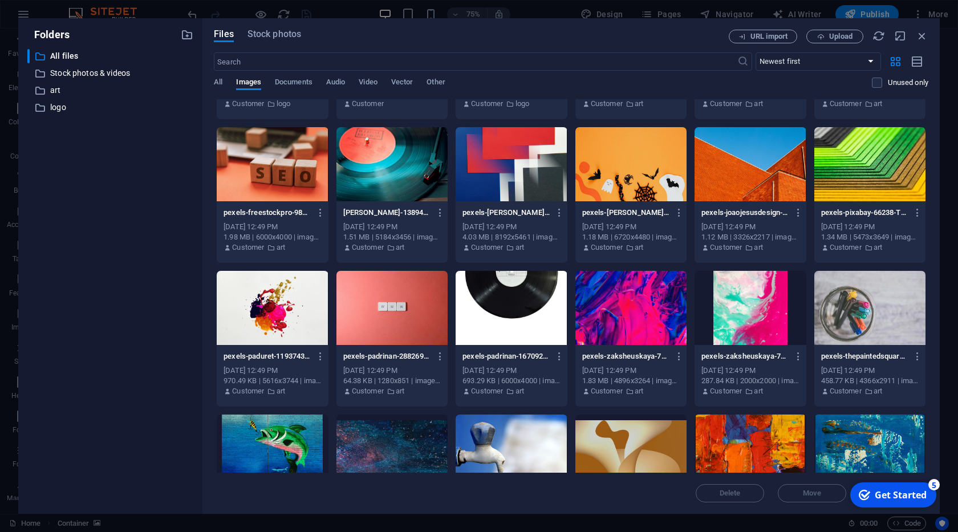
click at [397, 308] on div at bounding box center [391, 308] width 111 height 74
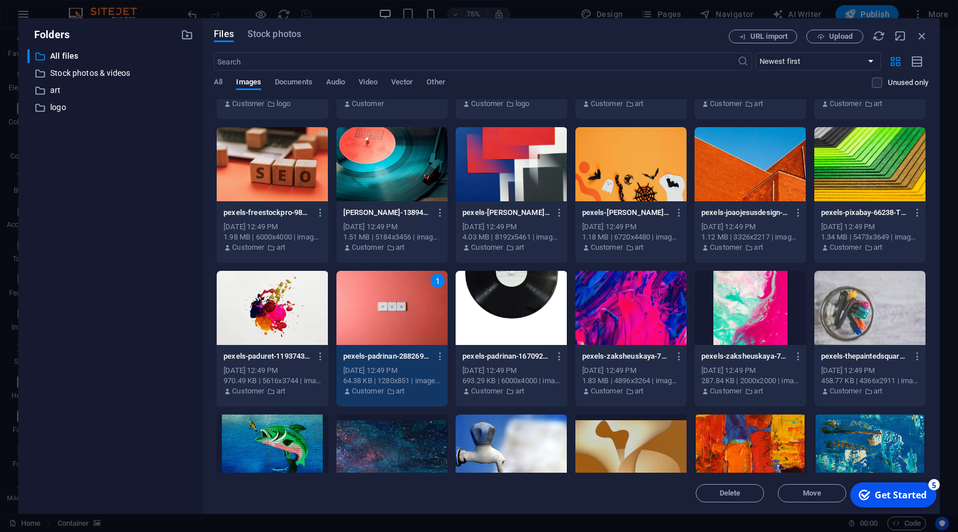
click at [361, 197] on div at bounding box center [391, 164] width 111 height 74
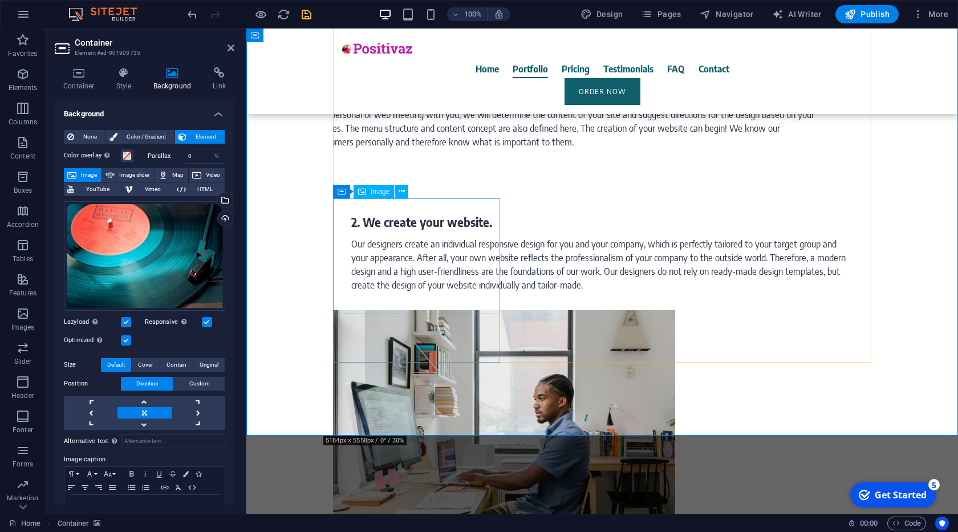
scroll to position [2599, 0]
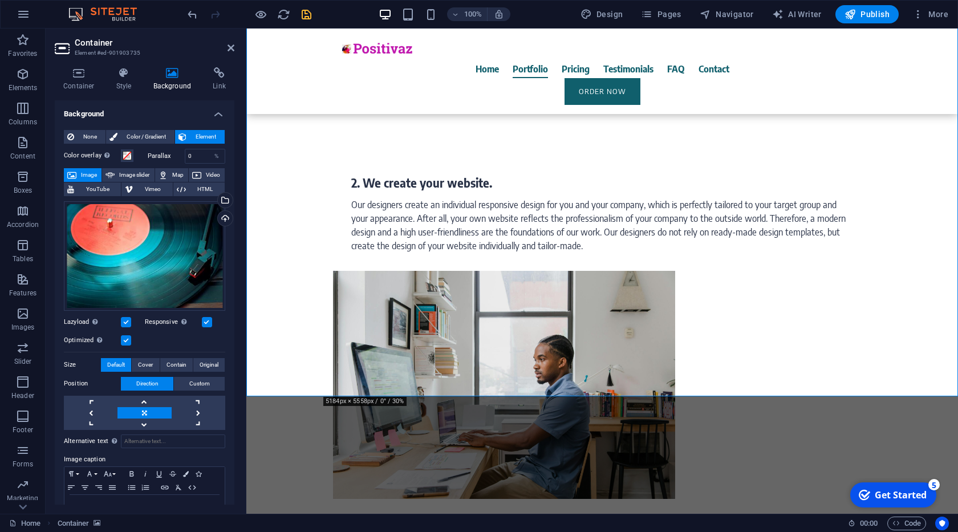
click at [308, 13] on icon "save" at bounding box center [306, 14] width 13 height 13
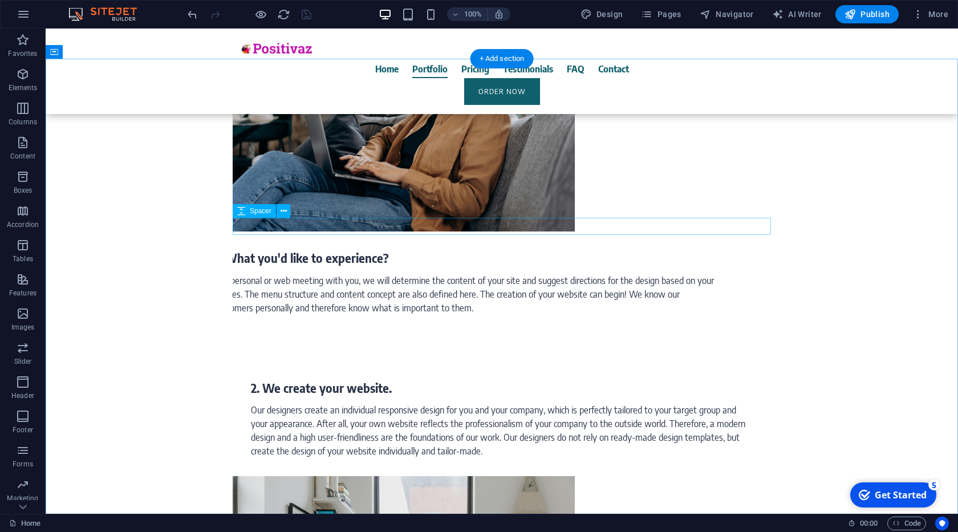
scroll to position [2339, 0]
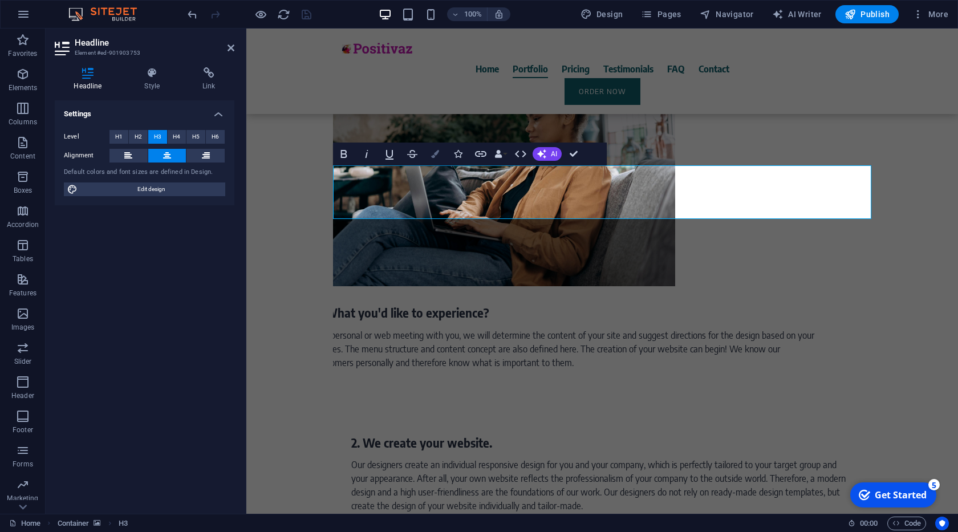
click at [427, 154] on button "Colors" at bounding box center [435, 154] width 22 height 23
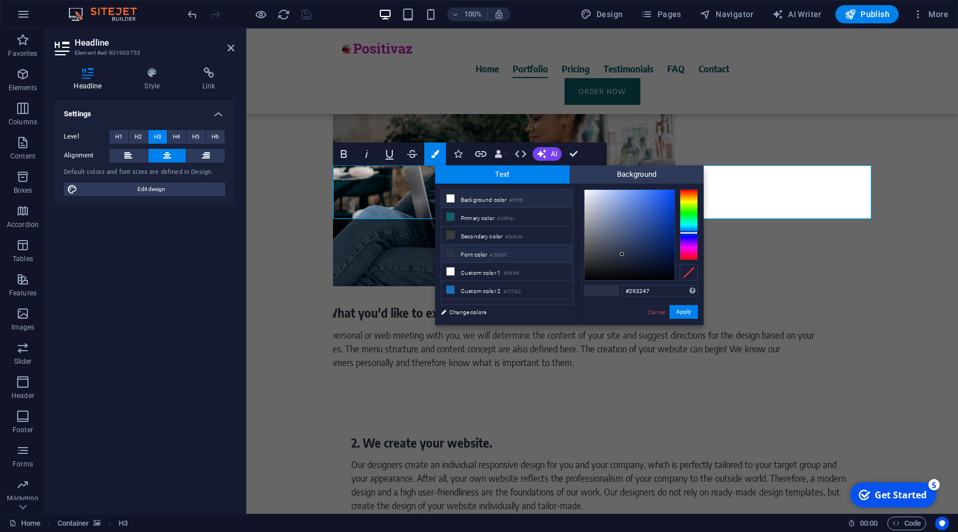
click at [473, 196] on li "Background color #ffffff" at bounding box center [506, 199] width 131 height 18
type input "#ffffff"
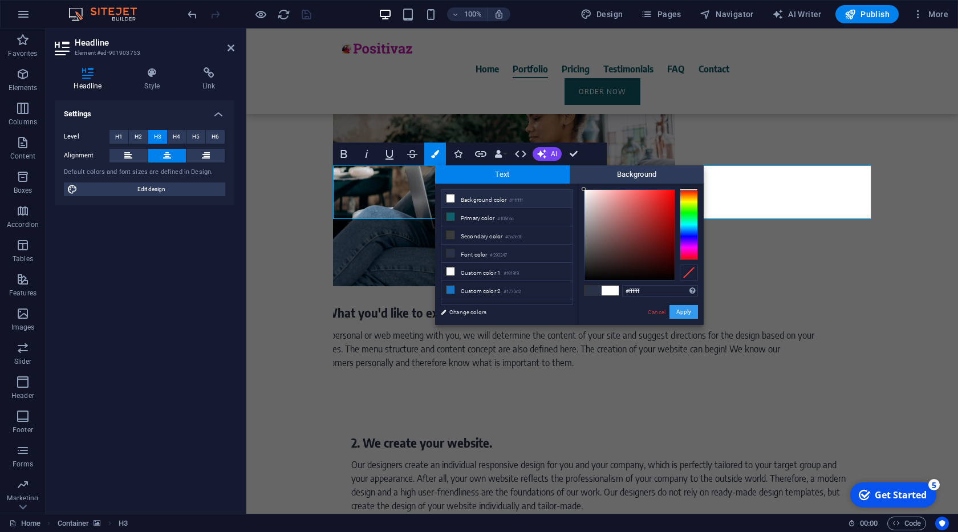
click at [677, 310] on button "Apply" at bounding box center [683, 312] width 29 height 14
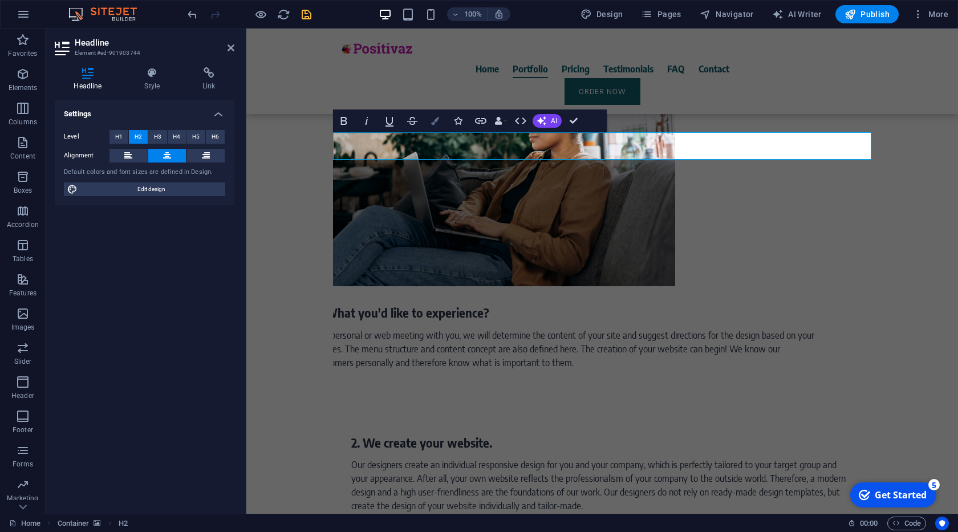
click at [437, 120] on icon "button" at bounding box center [435, 121] width 8 height 8
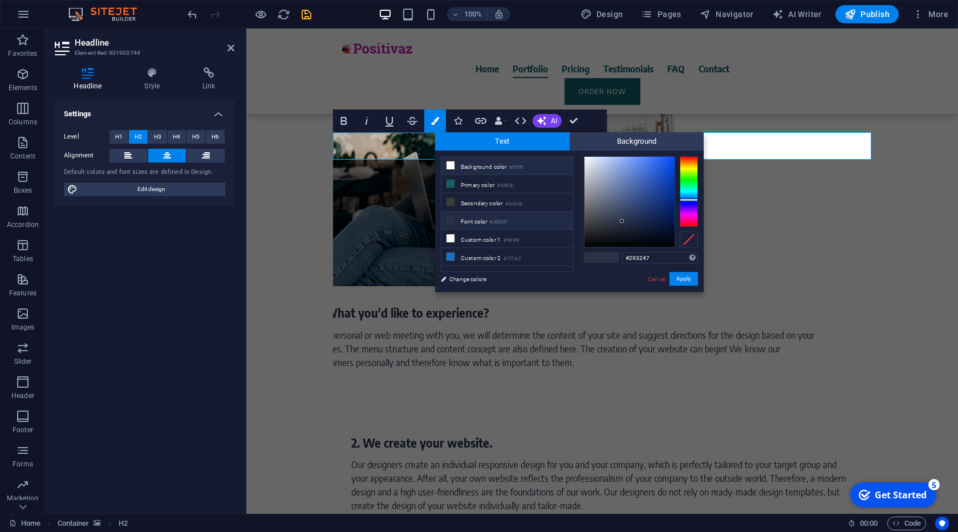
click at [478, 171] on li "Background color #ffffff" at bounding box center [506, 166] width 131 height 18
type input "#ffffff"
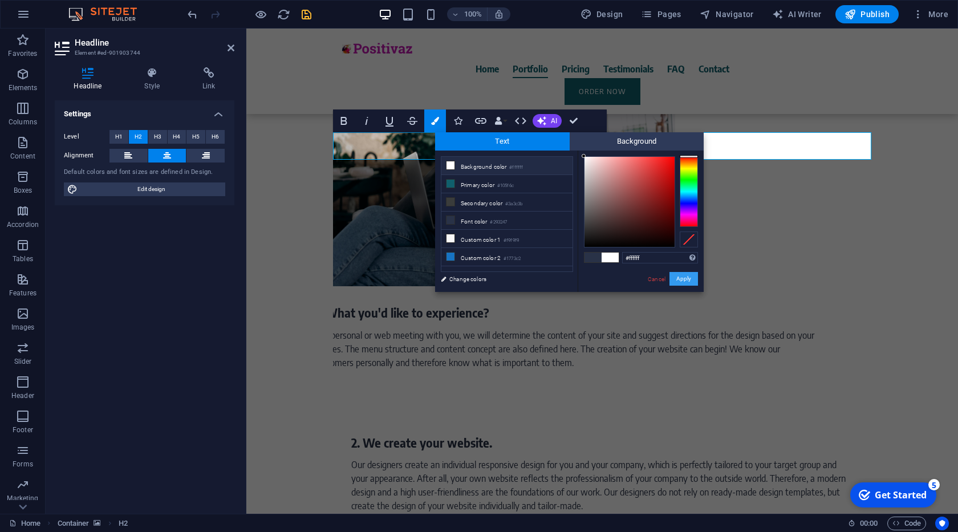
drag, startPoint x: 677, startPoint y: 280, endPoint x: 397, endPoint y: 219, distance: 287.0
click at [677, 280] on button "Apply" at bounding box center [683, 279] width 29 height 14
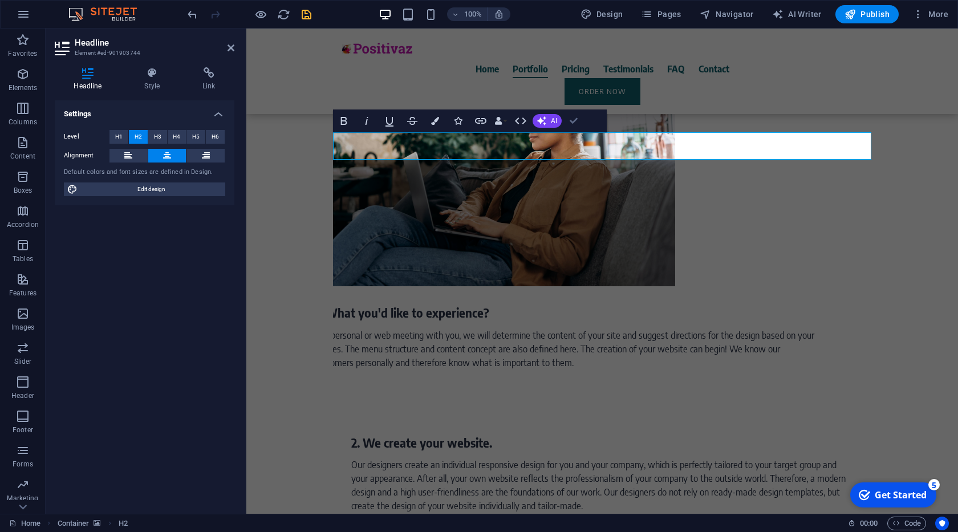
drag, startPoint x: 575, startPoint y: 122, endPoint x: 526, endPoint y: 169, distance: 67.7
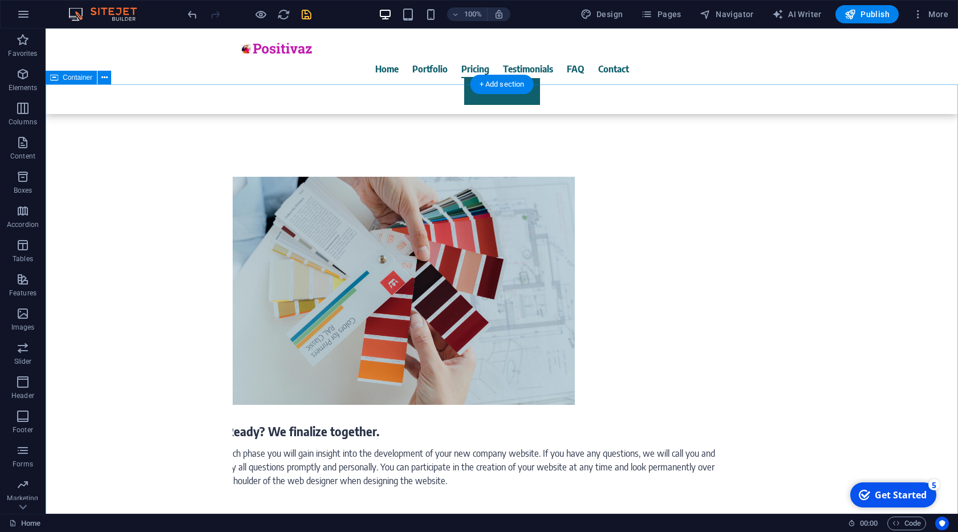
scroll to position [3509, 0]
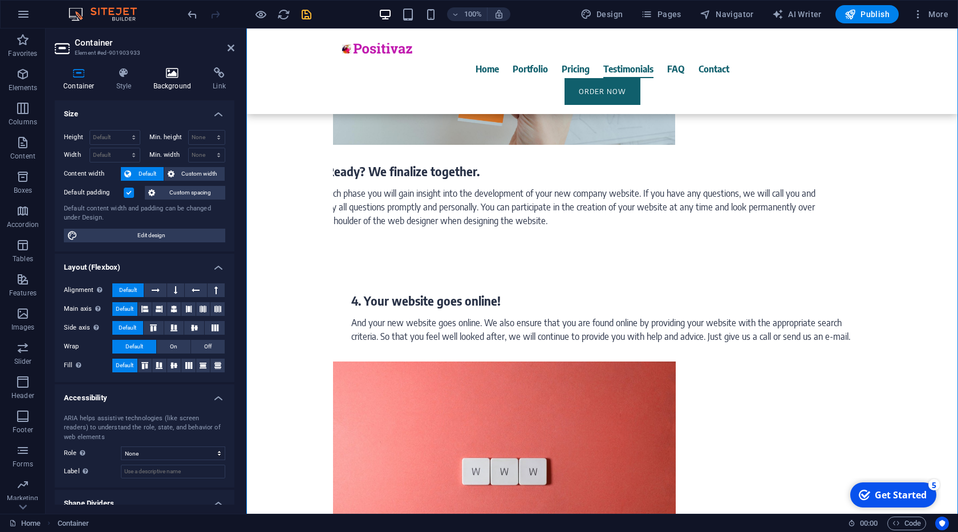
click at [160, 70] on icon at bounding box center [172, 72] width 55 height 11
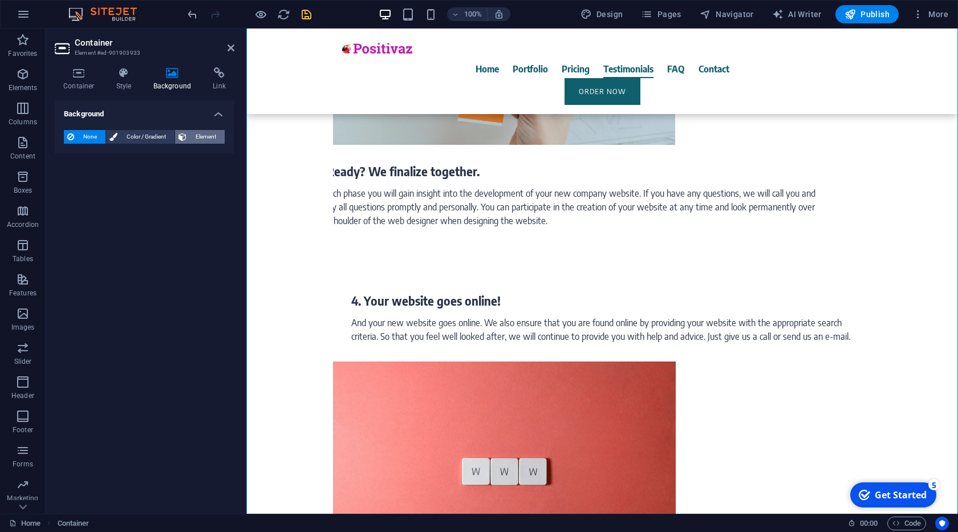
click at [191, 137] on span "Element" at bounding box center [205, 137] width 31 height 14
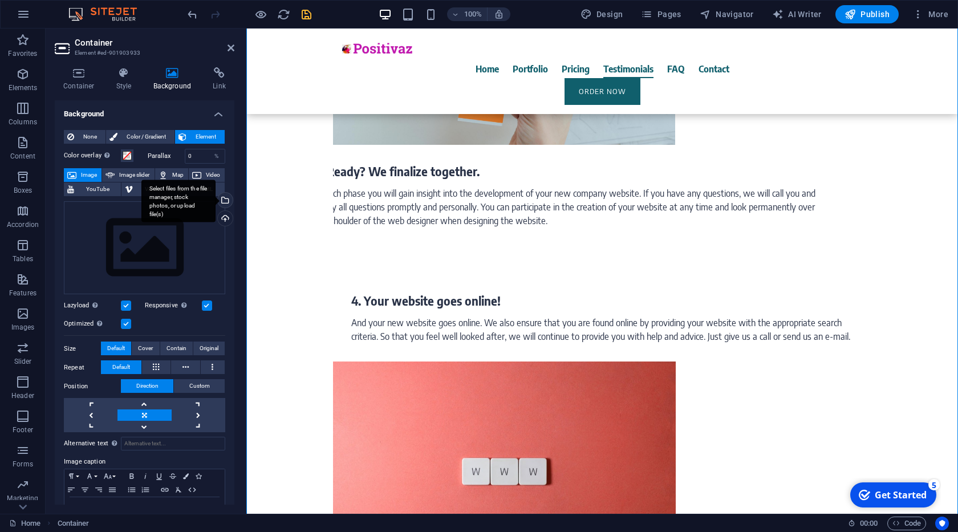
click at [215, 200] on div "Select files from the file manager, stock photos, or upload file(s)" at bounding box center [178, 201] width 74 height 43
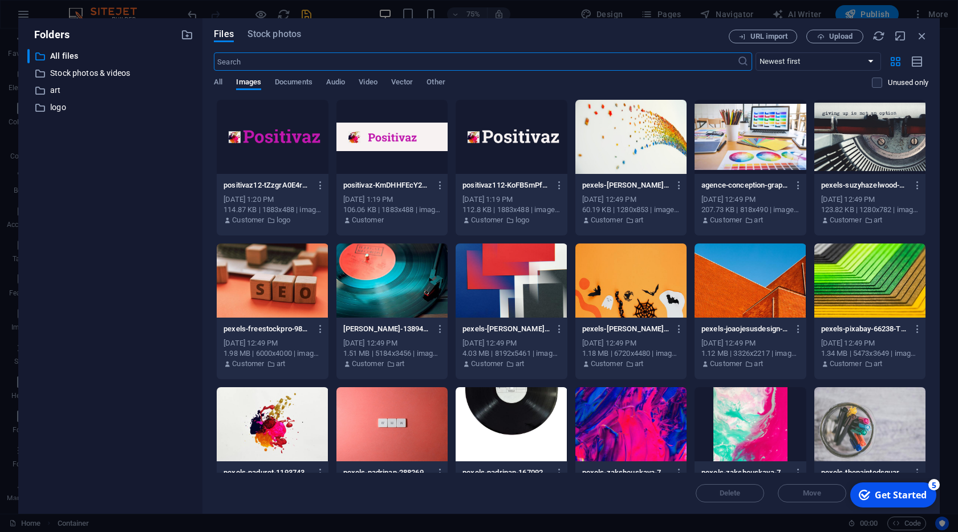
scroll to position [3654, 0]
click at [515, 404] on div at bounding box center [510, 424] width 111 height 74
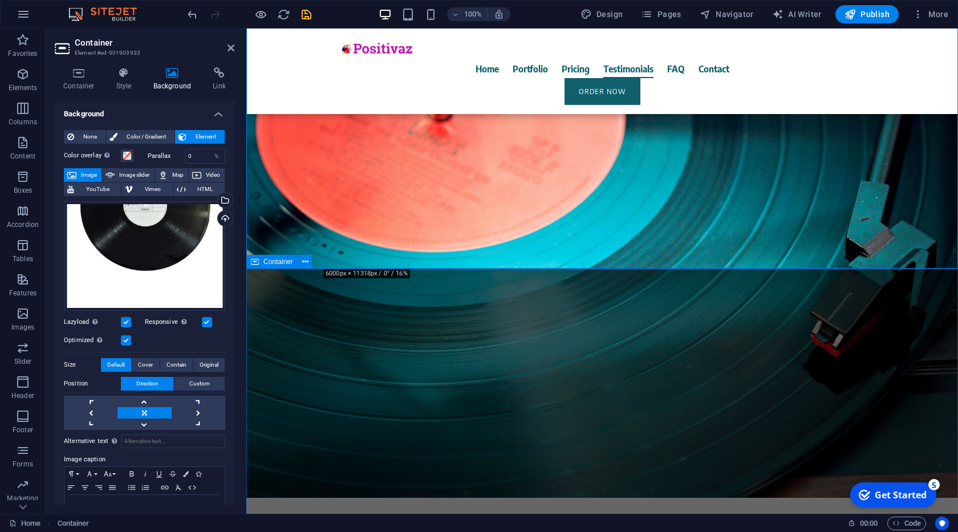
scroll to position [4354, 0]
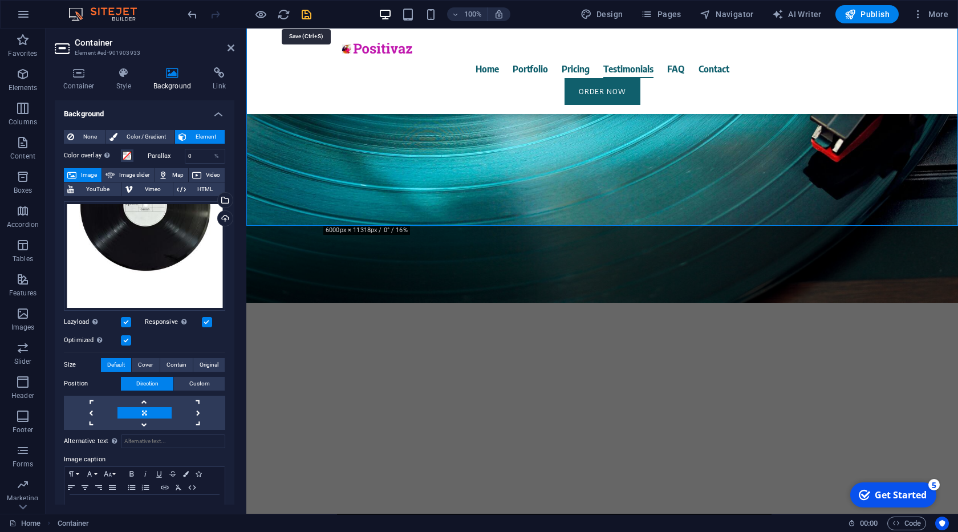
click at [304, 15] on icon "save" at bounding box center [306, 14] width 13 height 13
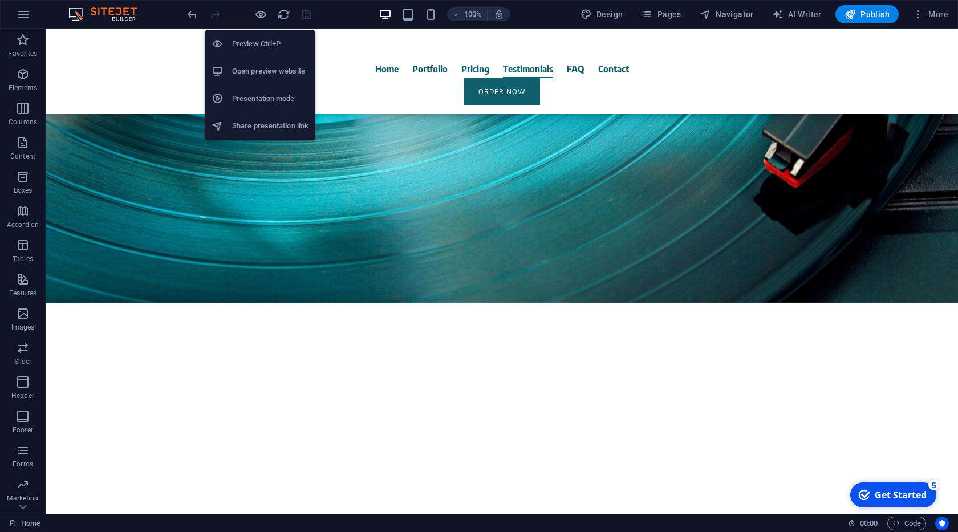
click at [276, 99] on h6 "Presentation mode" at bounding box center [270, 99] width 76 height 14
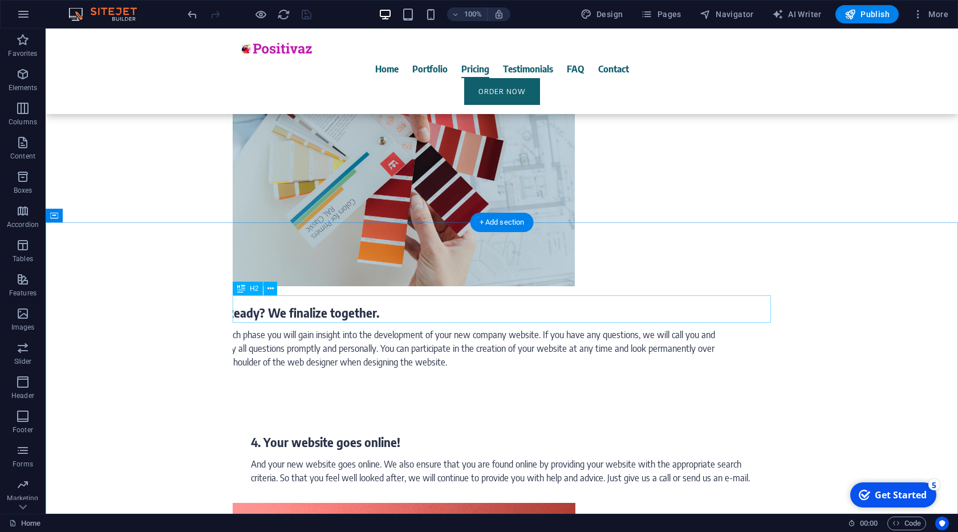
scroll to position [3379, 0]
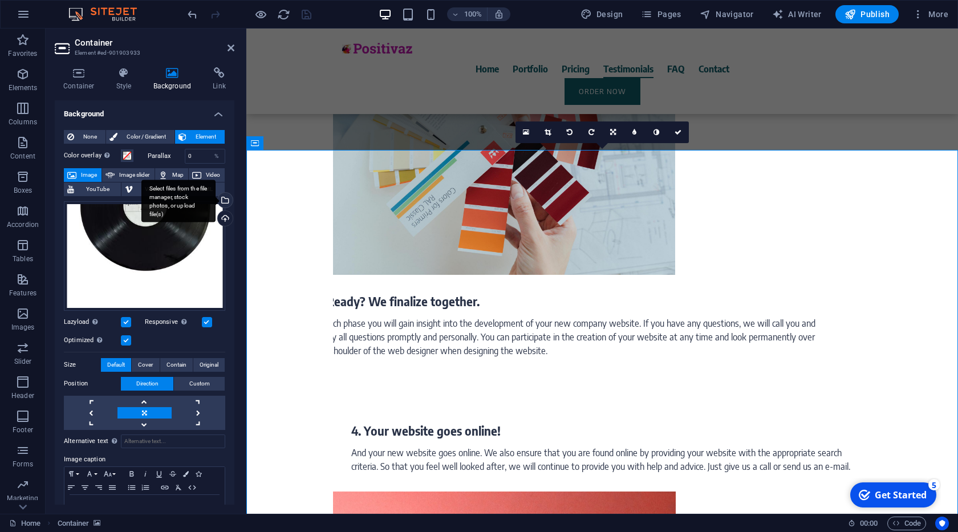
click at [215, 200] on div "Select files from the file manager, stock photos, or upload file(s)" at bounding box center [178, 201] width 74 height 43
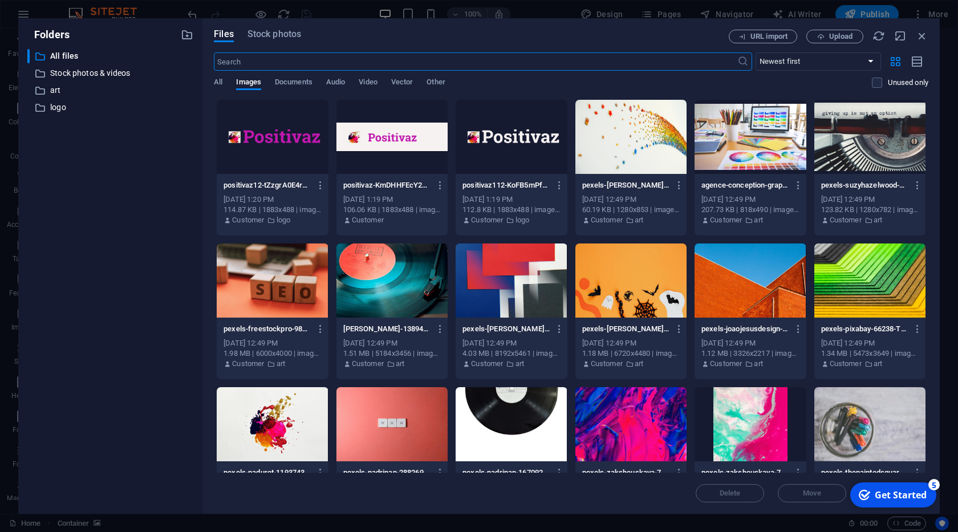
scroll to position [3525, 0]
click at [637, 150] on div at bounding box center [630, 137] width 111 height 74
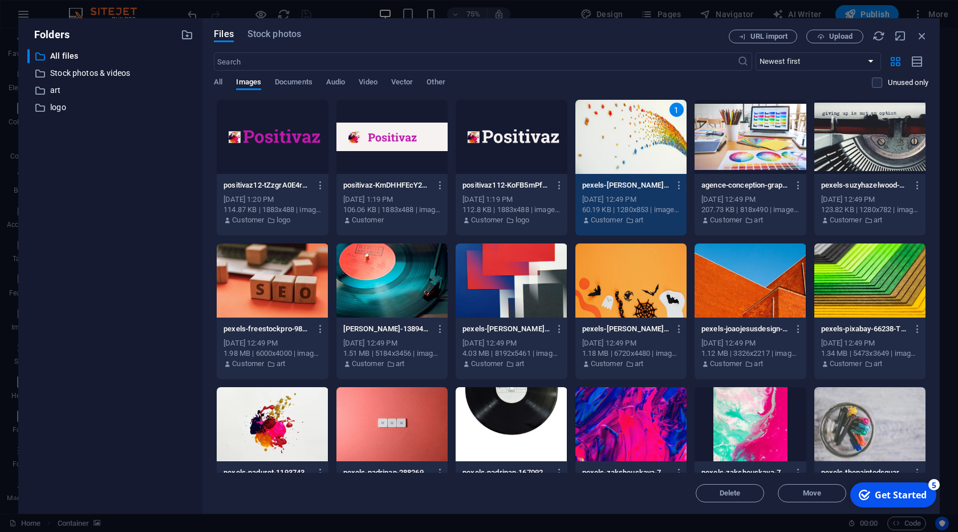
click at [637, 150] on div "1" at bounding box center [630, 137] width 111 height 74
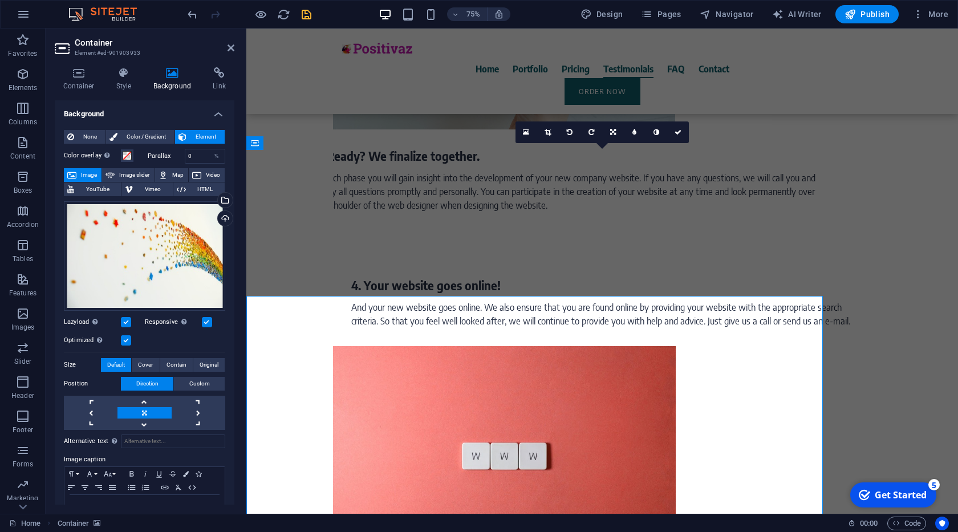
scroll to position [3379, 0]
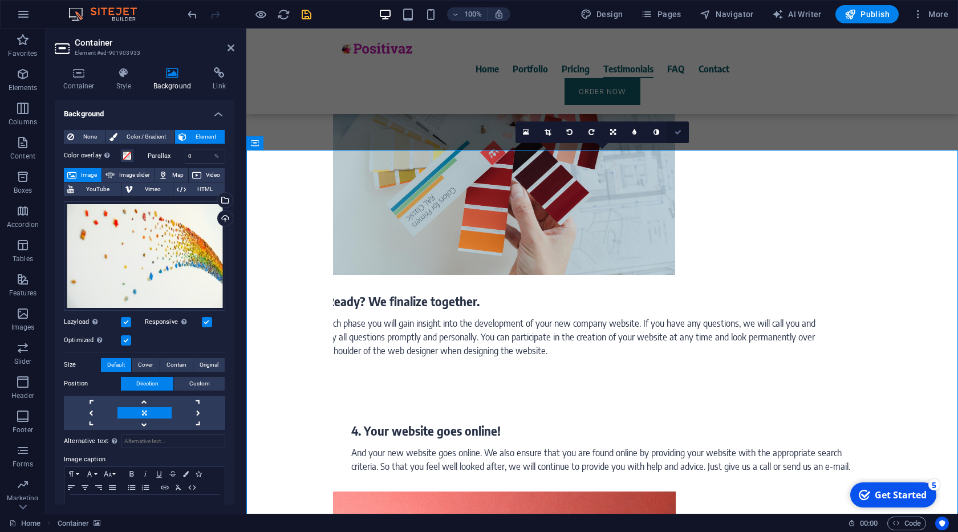
click at [674, 129] on icon at bounding box center [677, 132] width 7 height 7
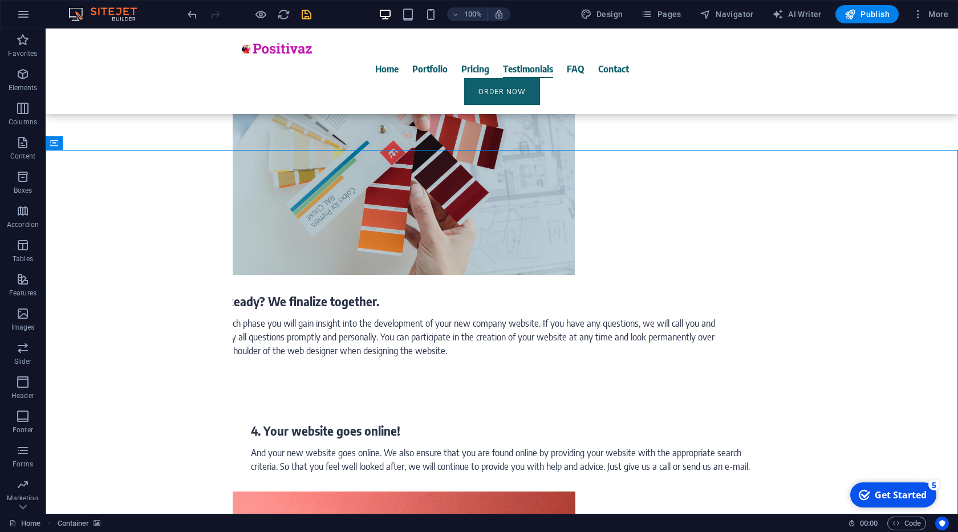
click at [308, 16] on icon "save" at bounding box center [306, 14] width 13 height 13
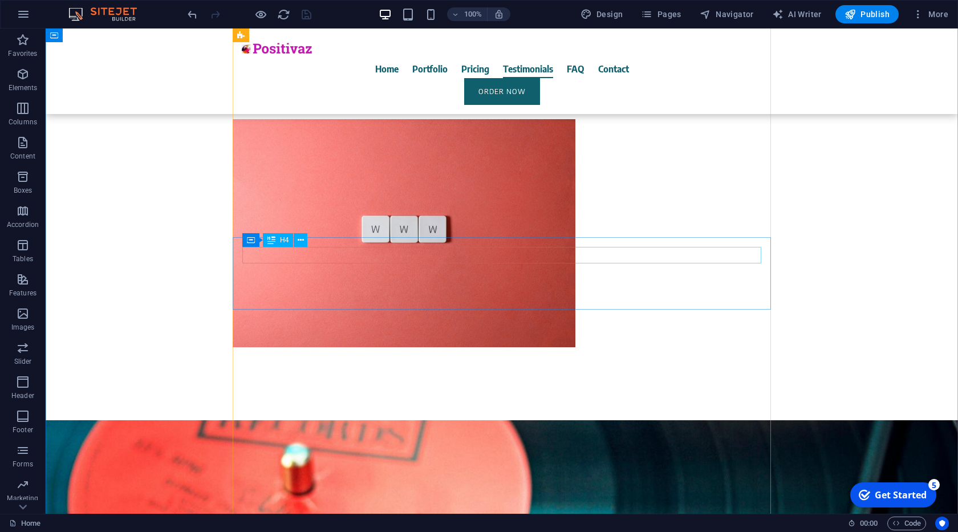
scroll to position [3769, 0]
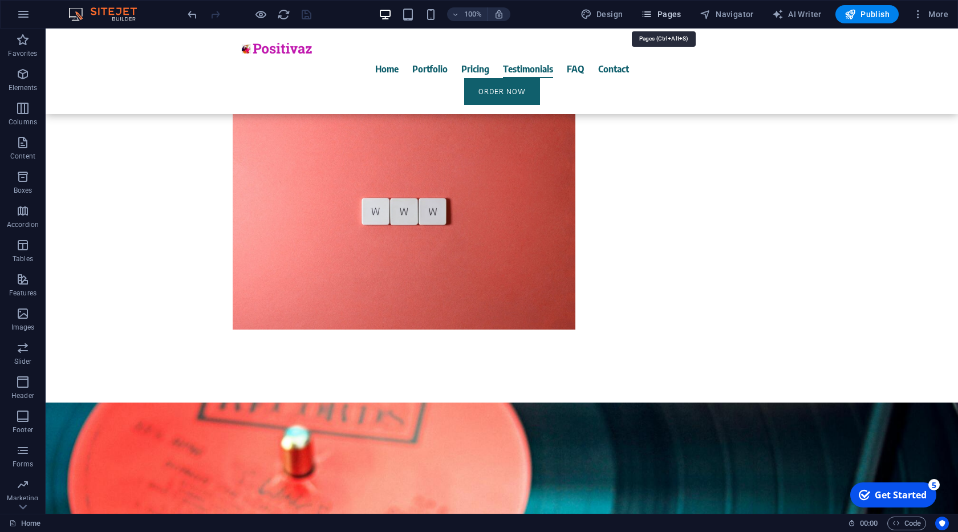
click at [667, 14] on span "Pages" at bounding box center [661, 14] width 40 height 11
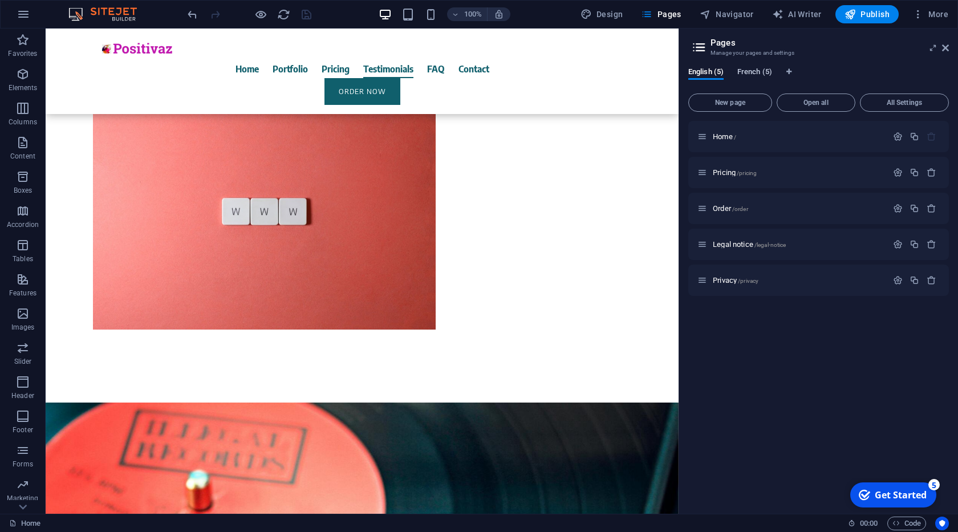
click at [762, 71] on span "French (5)" at bounding box center [754, 73] width 35 height 16
click at [729, 139] on span "Home /" at bounding box center [724, 136] width 23 height 9
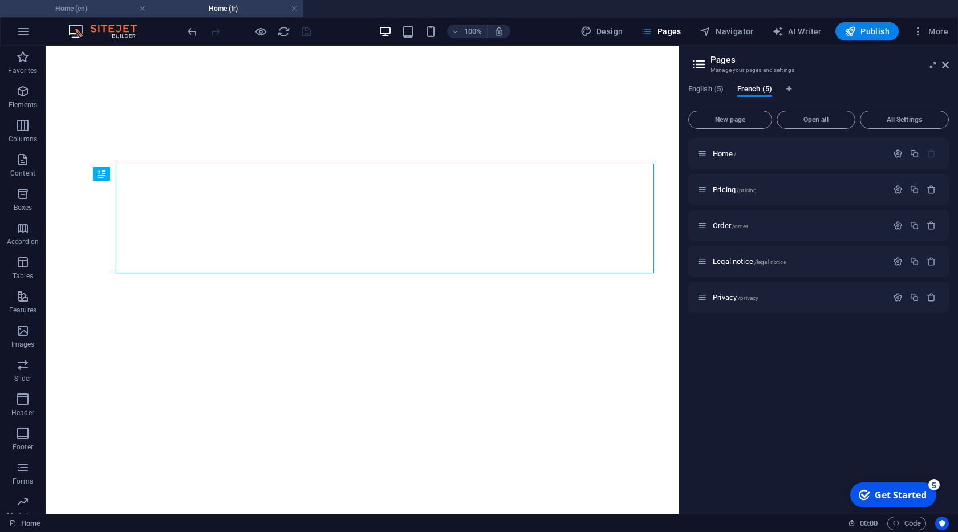
click at [101, 9] on h4 "Home (en)" at bounding box center [76, 8] width 152 height 13
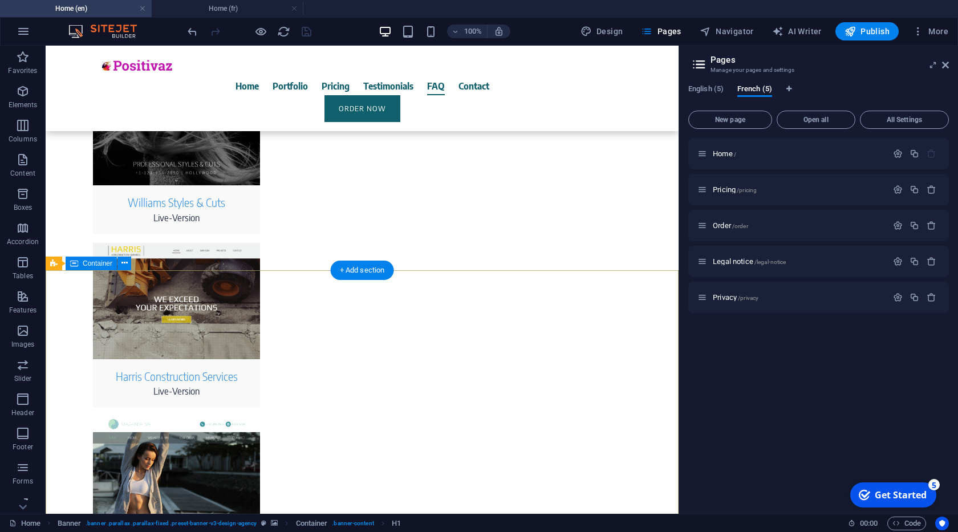
scroll to position [5452, 0]
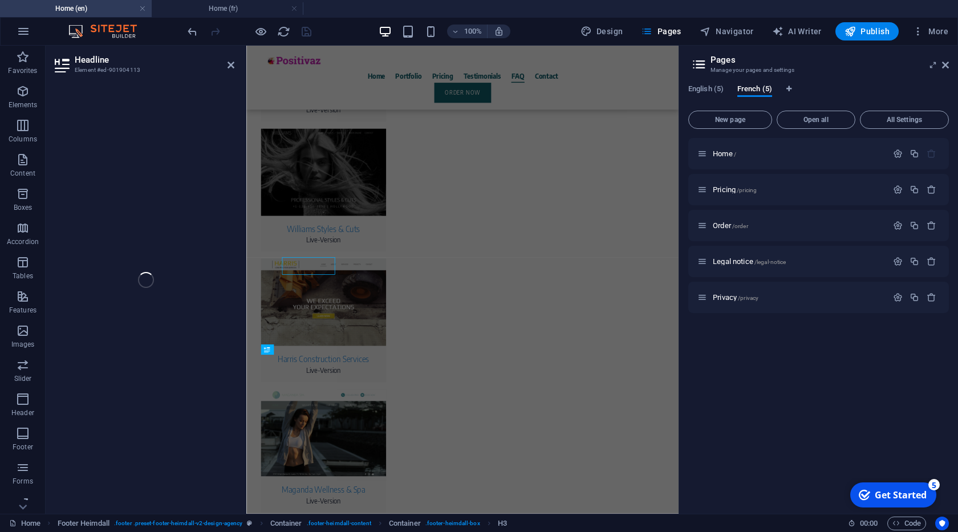
scroll to position [5425, 0]
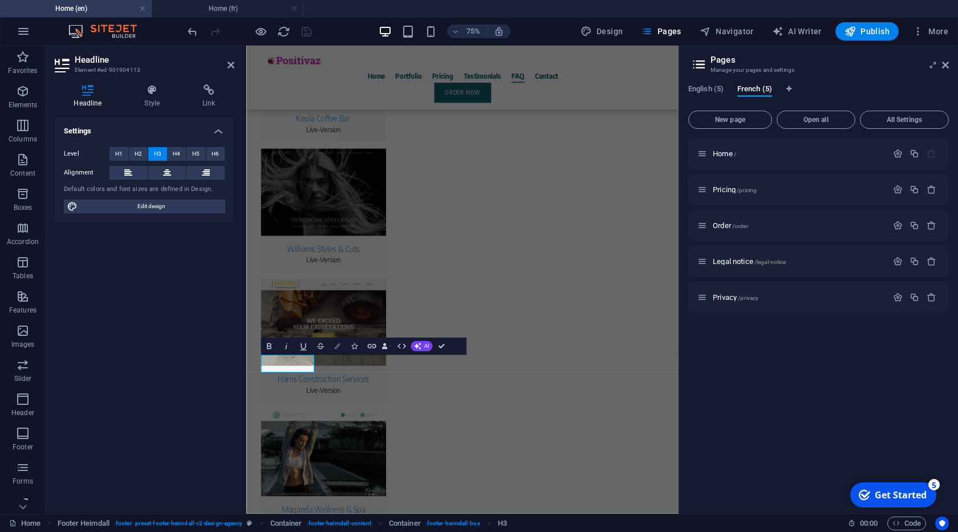
click at [340, 347] on icon "button" at bounding box center [337, 346] width 6 height 6
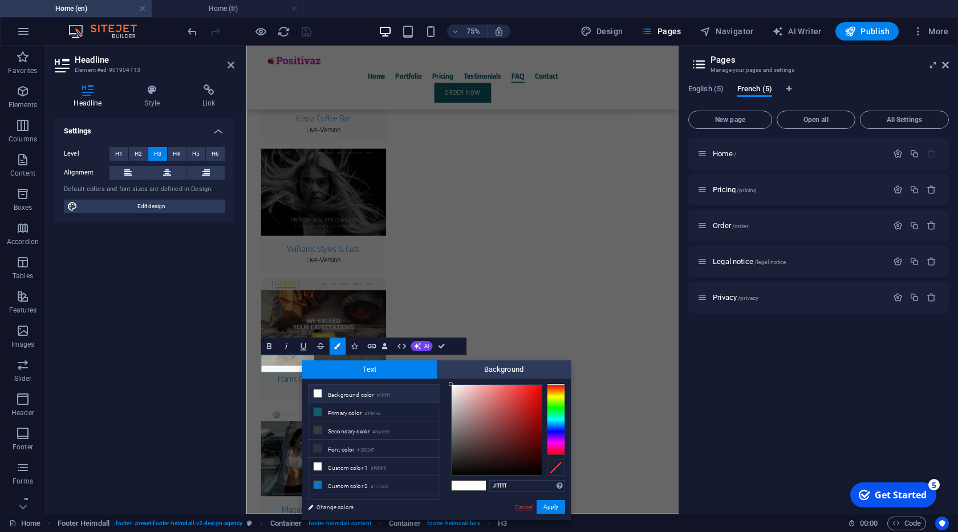
drag, startPoint x: 527, startPoint y: 507, endPoint x: 164, endPoint y: 557, distance: 366.6
click at [527, 507] on link "Cancel" at bounding box center [524, 507] width 20 height 9
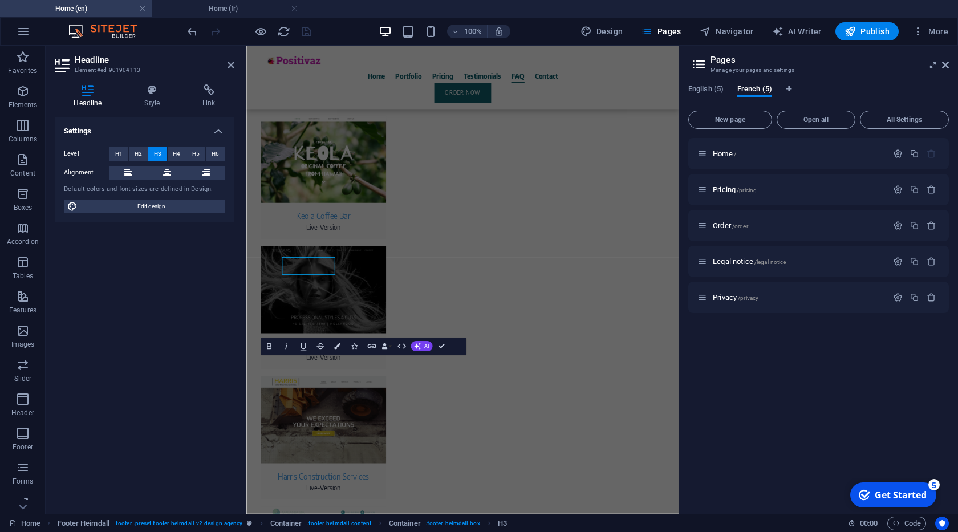
scroll to position [5425, 0]
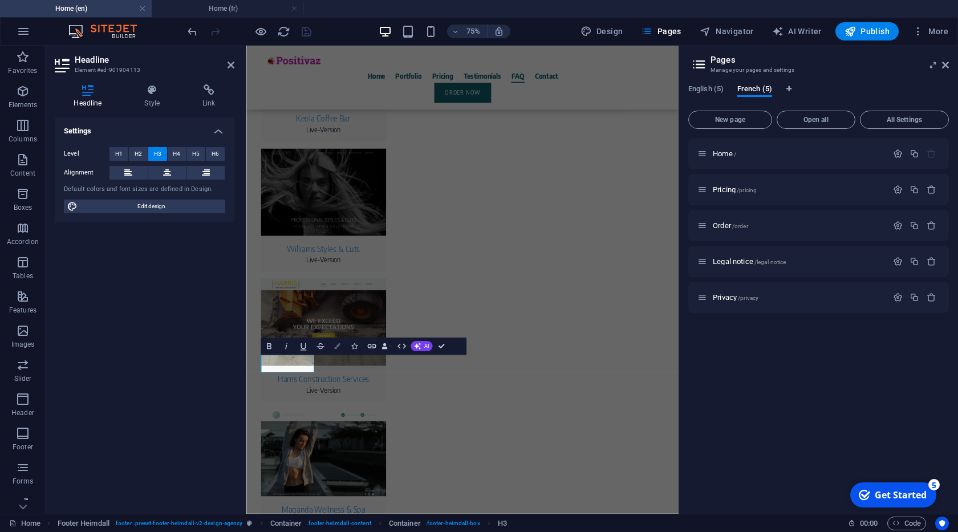
click at [336, 350] on button "Colors" at bounding box center [337, 345] width 17 height 17
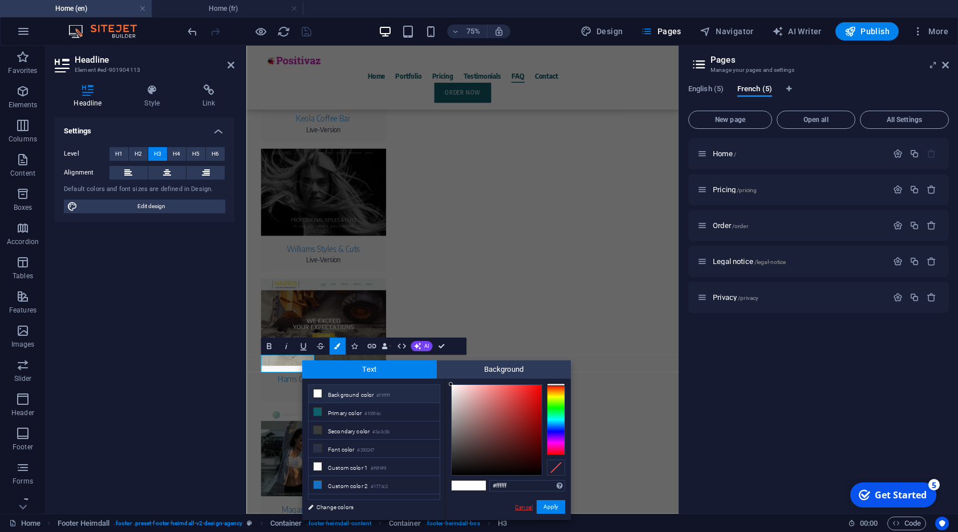
click at [520, 504] on link "Cancel" at bounding box center [524, 507] width 20 height 9
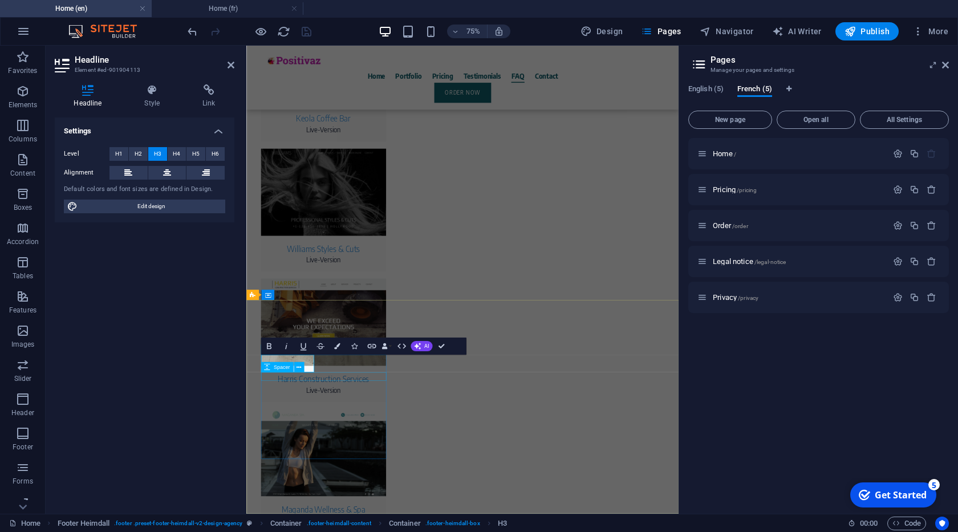
click at [307, 363] on div "Spacer" at bounding box center [285, 367] width 49 height 11
click at [339, 347] on icon "button" at bounding box center [337, 346] width 6 height 6
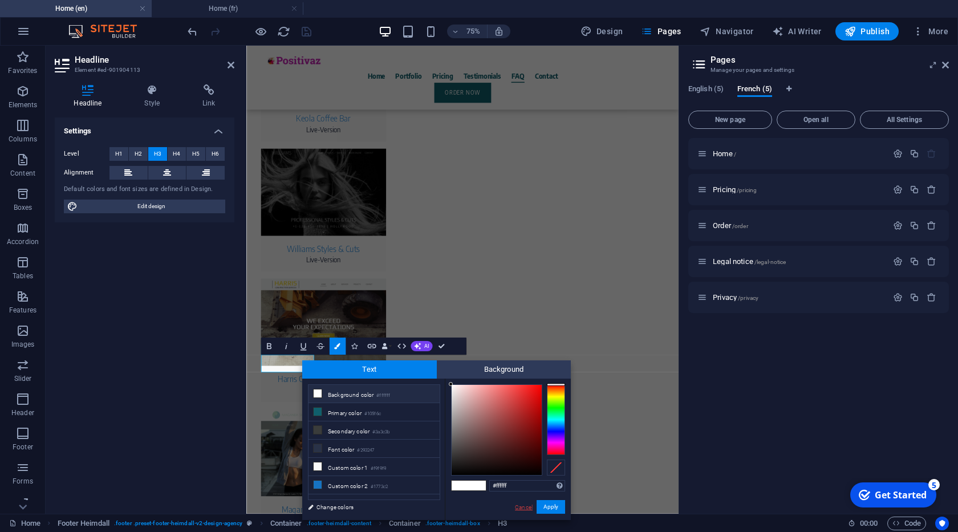
drag, startPoint x: 527, startPoint y: 503, endPoint x: 319, endPoint y: 600, distance: 229.5
click at [527, 503] on link "Cancel" at bounding box center [524, 507] width 20 height 9
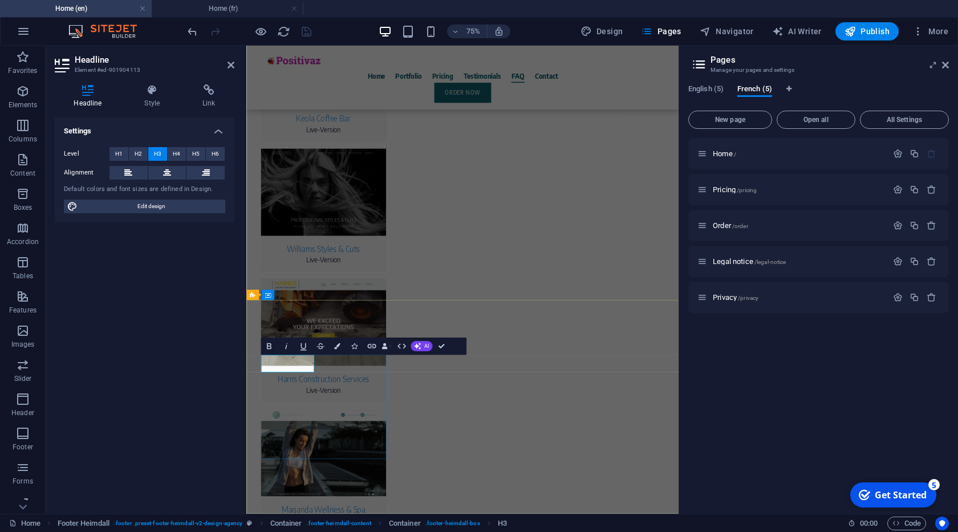
click at [340, 349] on button "Colors" at bounding box center [337, 345] width 17 height 17
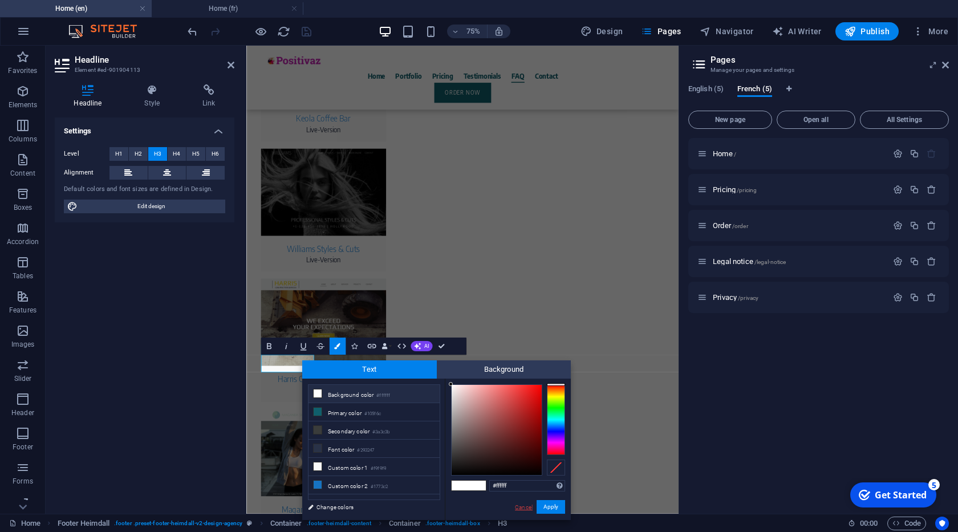
click at [519, 507] on link "Cancel" at bounding box center [524, 507] width 20 height 9
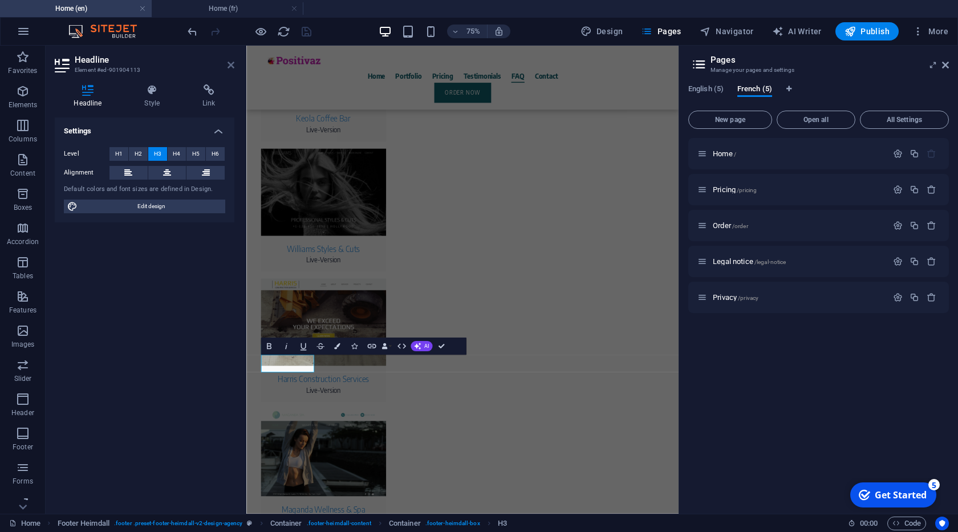
click at [229, 64] on icon at bounding box center [230, 64] width 7 height 9
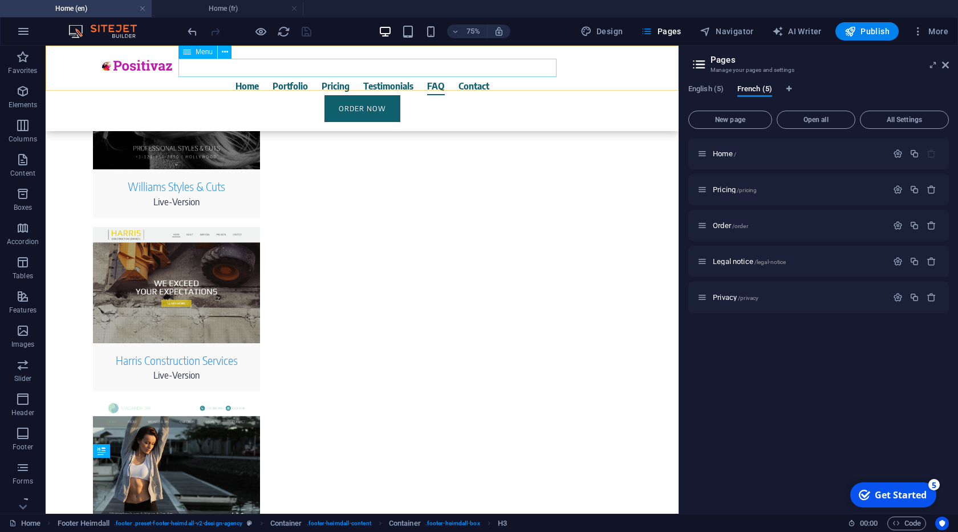
scroll to position [5295, 0]
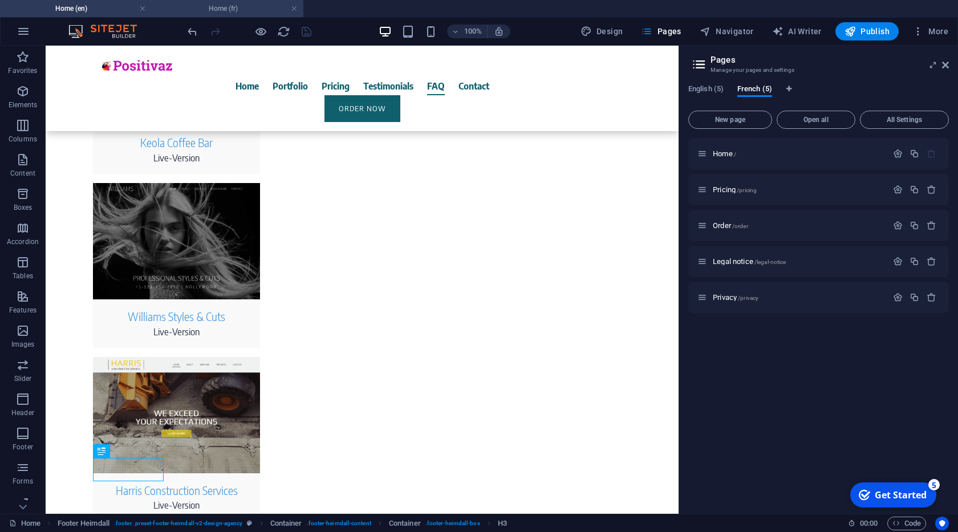
click at [224, 10] on h4 "Home (fr)" at bounding box center [228, 8] width 152 height 13
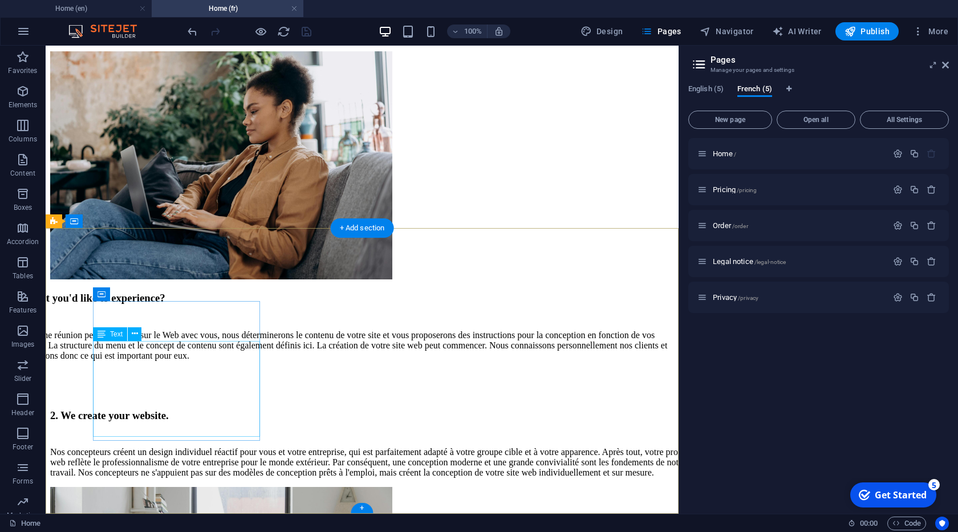
scroll to position [5511, 0]
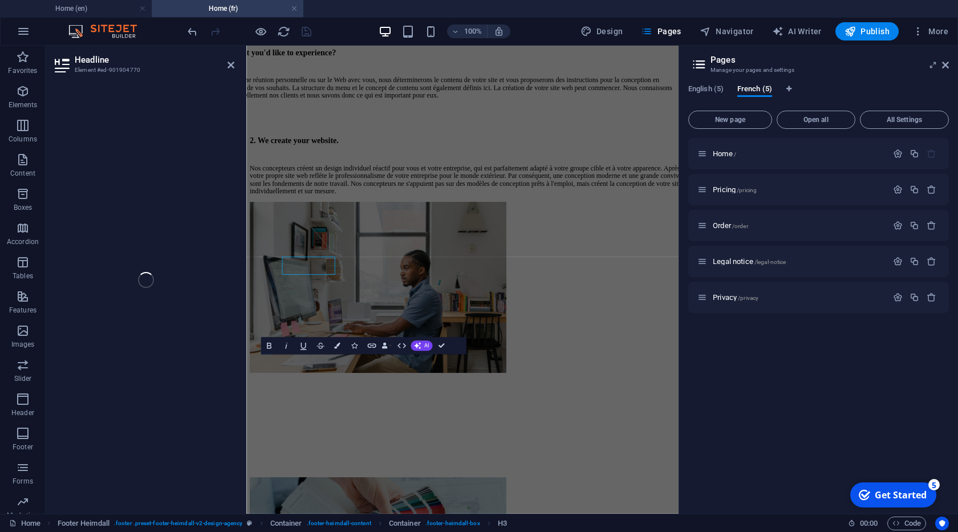
scroll to position [5484, 0]
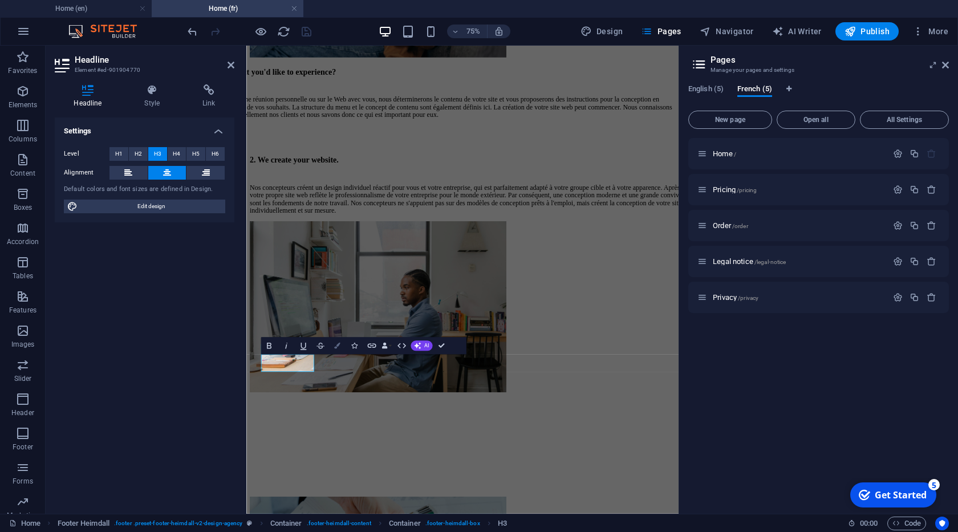
click at [340, 349] on button "Colors" at bounding box center [337, 345] width 17 height 17
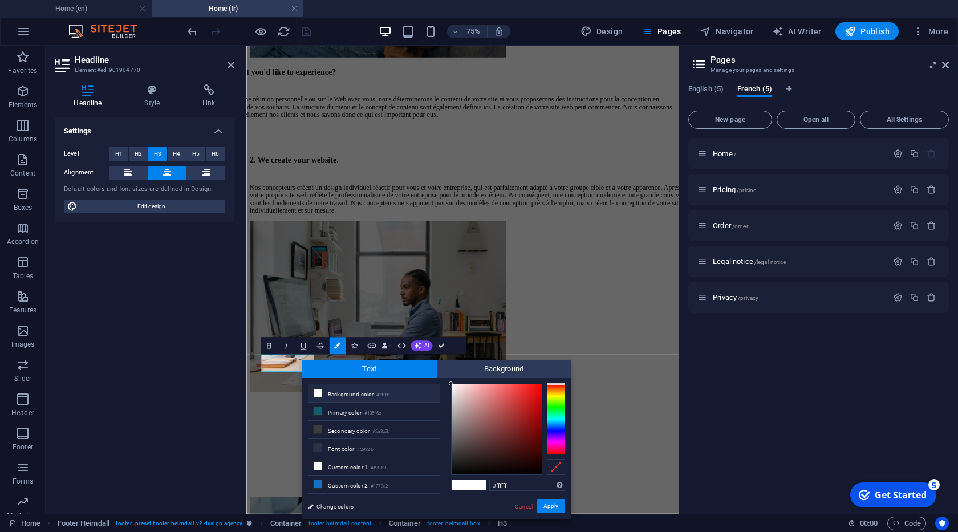
click at [554, 399] on div at bounding box center [556, 419] width 18 height 71
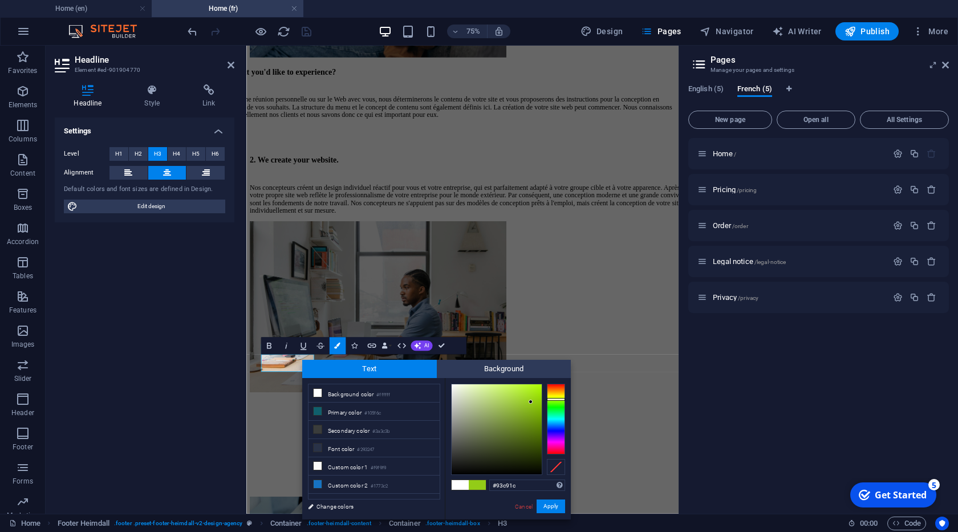
click at [528, 403] on div at bounding box center [496, 429] width 90 height 90
click at [557, 397] on div at bounding box center [556, 397] width 18 height 3
type input "#bbda1c"
drag, startPoint x: 525, startPoint y: 401, endPoint x: 530, endPoint y: 397, distance: 6.4
click at [530, 397] on div at bounding box center [496, 429] width 90 height 90
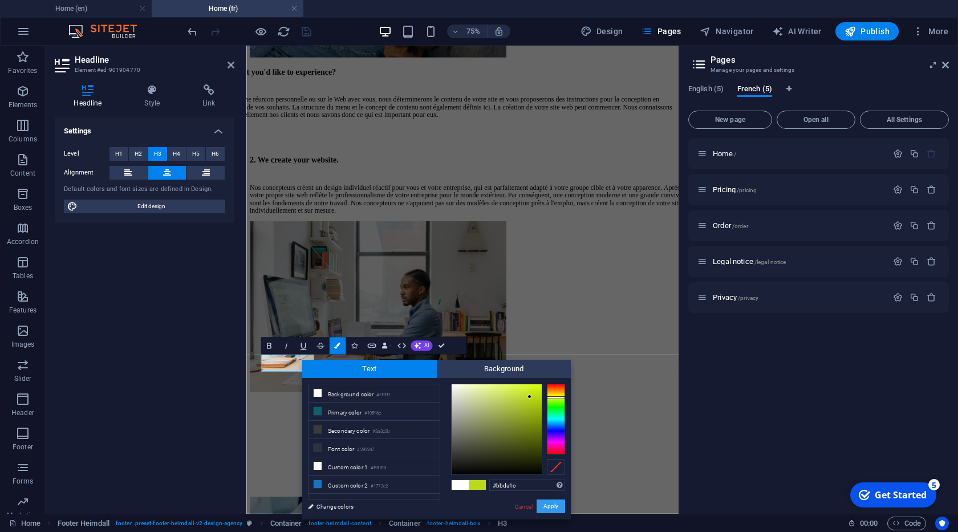
click at [552, 503] on button "Apply" at bounding box center [550, 506] width 29 height 14
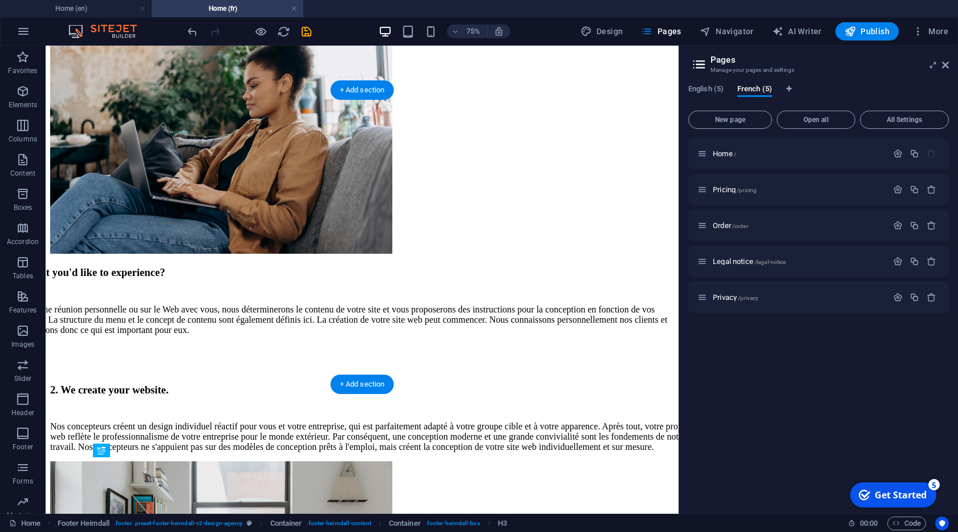
scroll to position [5354, 0]
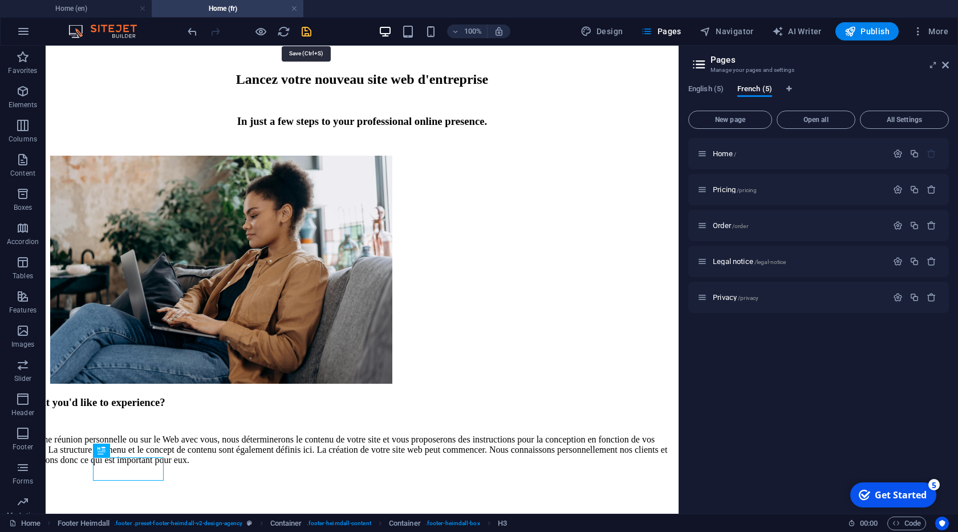
click at [303, 32] on icon "save" at bounding box center [306, 31] width 13 height 13
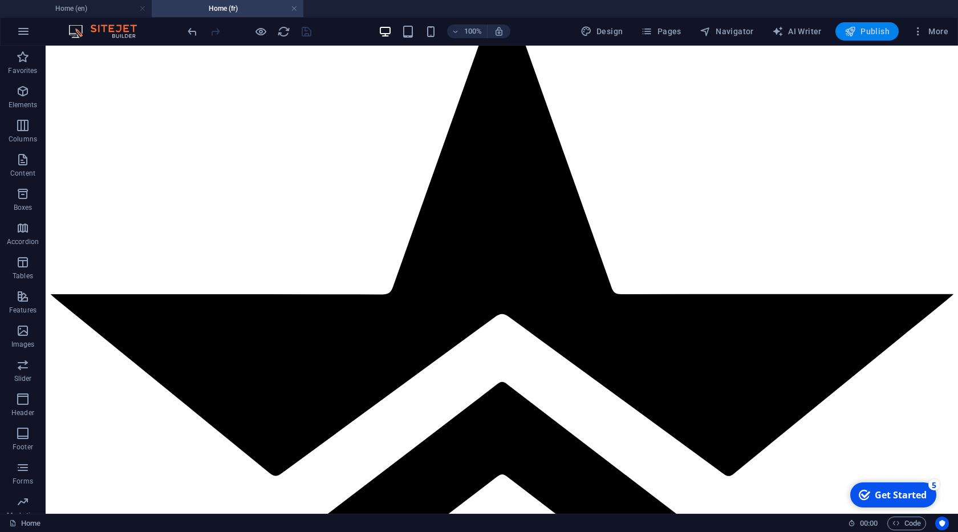
click at [869, 33] on span "Publish" at bounding box center [866, 31] width 45 height 11
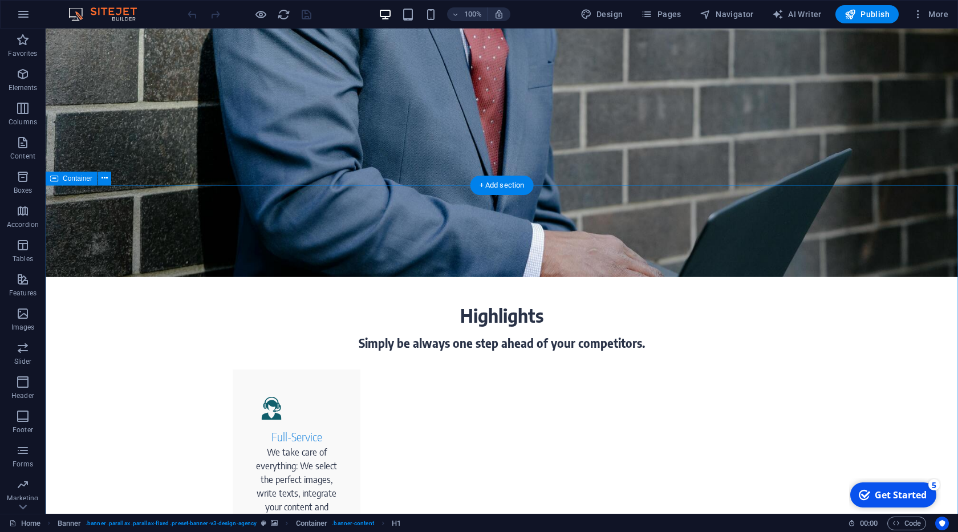
scroll to position [325, 0]
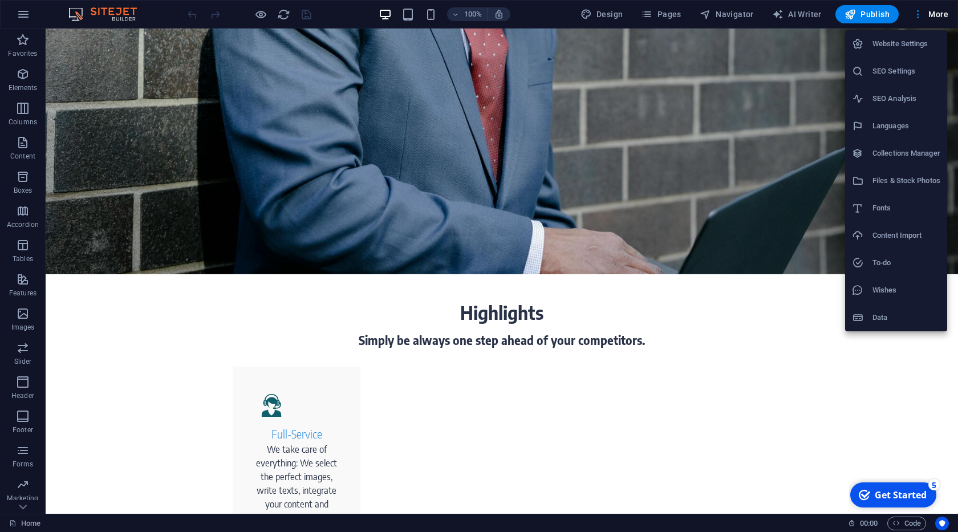
click at [879, 321] on h6 "Data" at bounding box center [906, 318] width 68 height 14
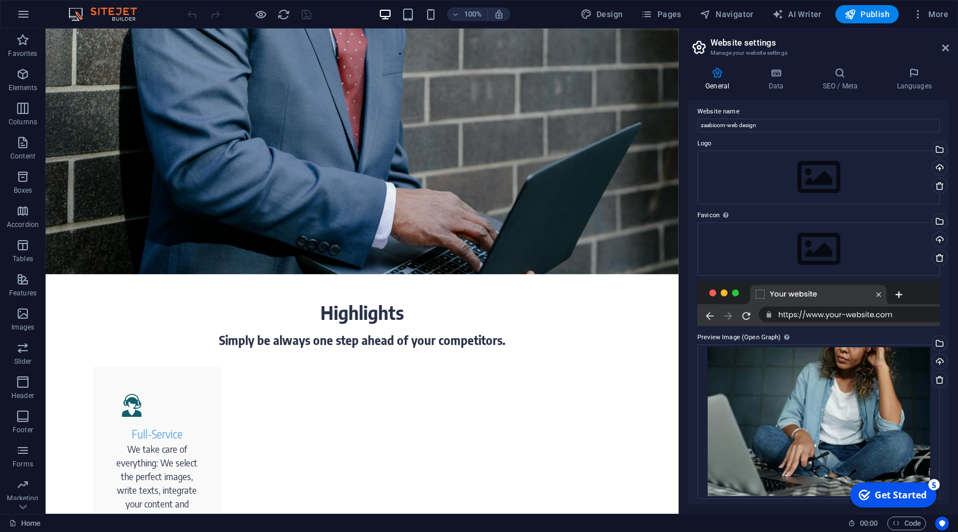
scroll to position [8, 0]
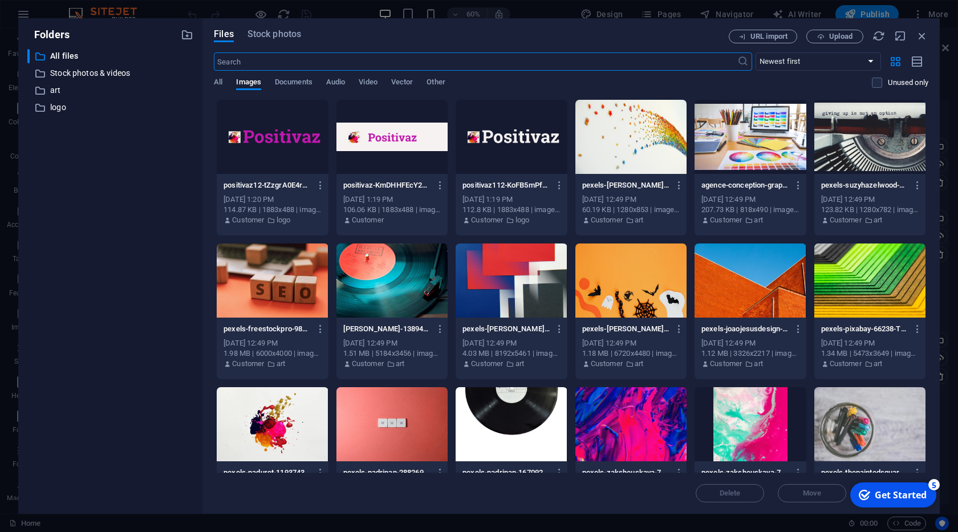
scroll to position [116, 0]
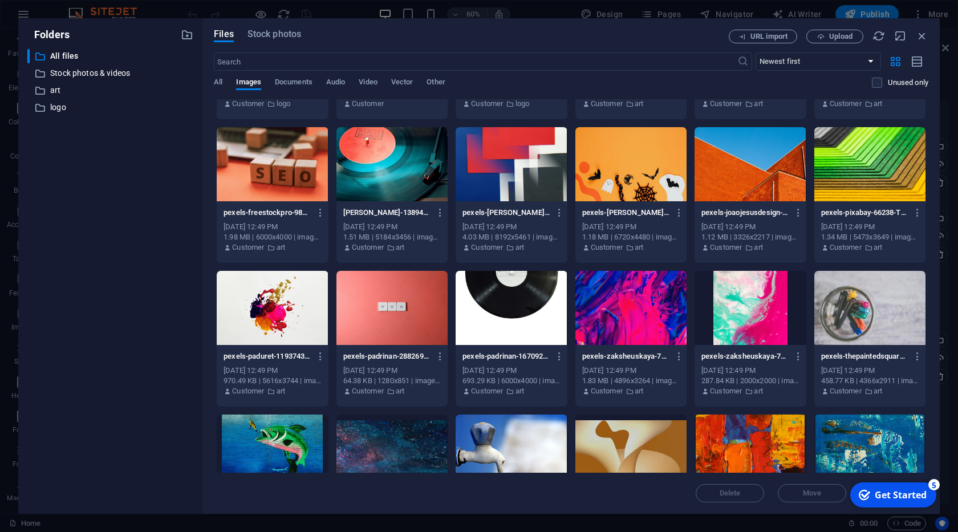
click at [305, 307] on div at bounding box center [272, 308] width 111 height 74
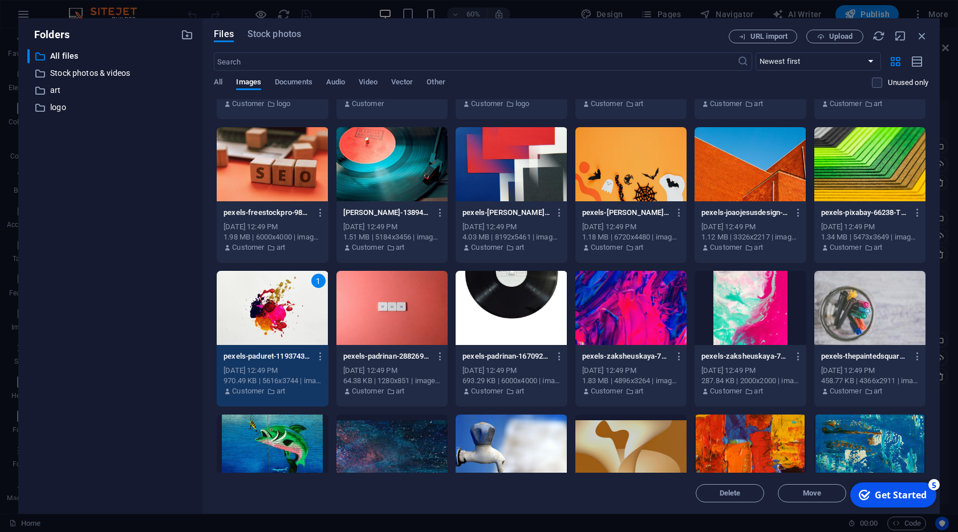
click at [305, 307] on div "1" at bounding box center [272, 308] width 111 height 74
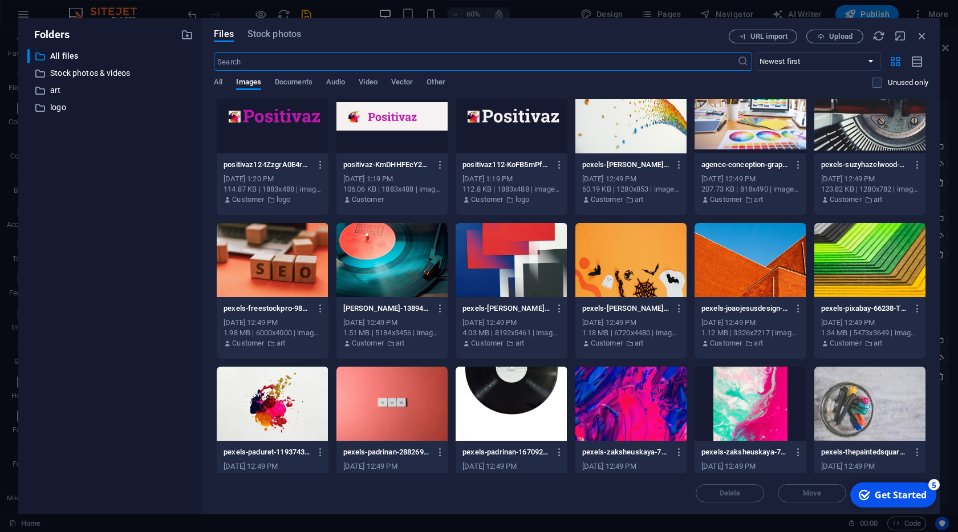
scroll to position [0, 0]
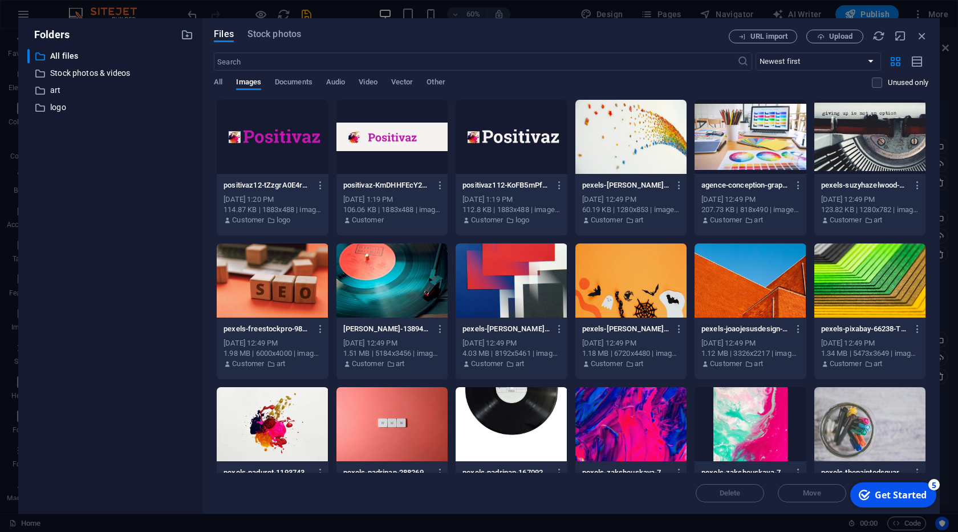
click at [631, 310] on div at bounding box center [630, 280] width 111 height 74
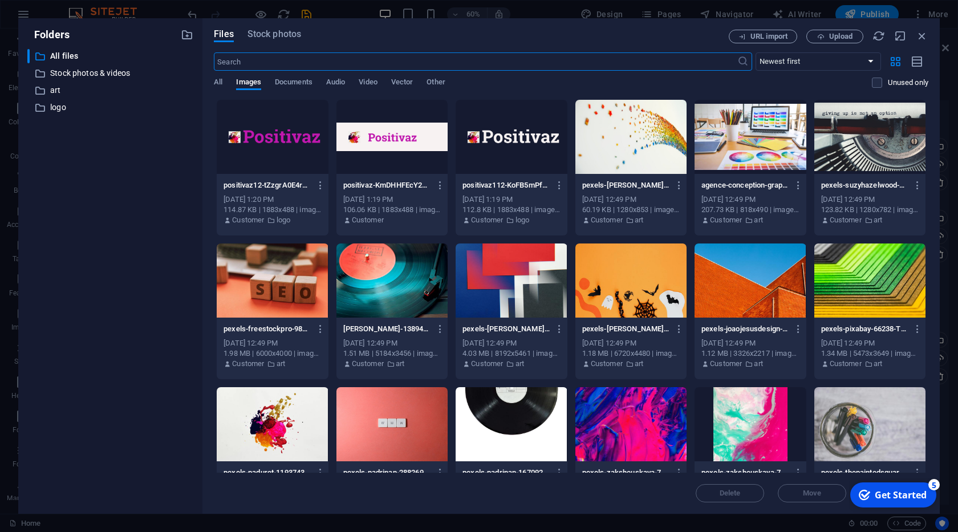
click at [275, 413] on div at bounding box center [272, 424] width 111 height 74
click at [275, 413] on div "1" at bounding box center [272, 424] width 111 height 74
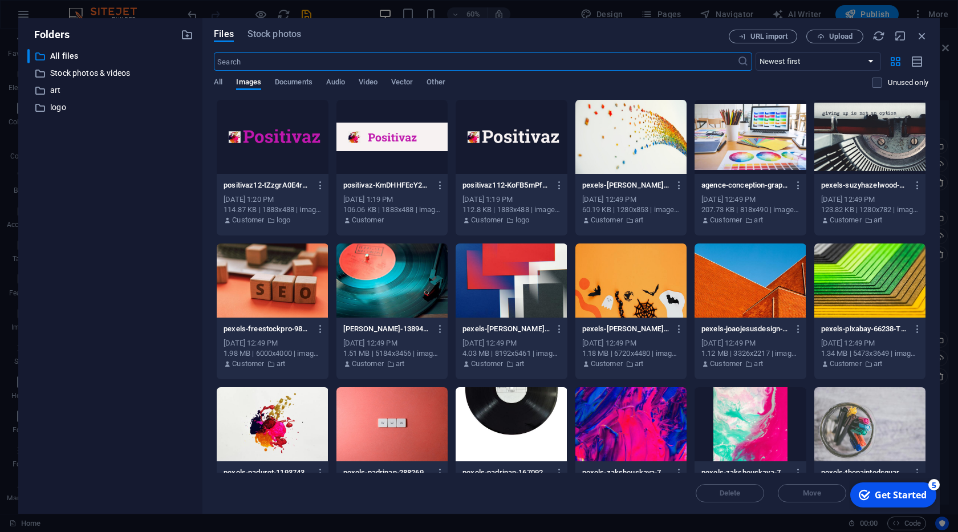
click at [264, 416] on div at bounding box center [272, 424] width 111 height 74
click at [264, 416] on div "1" at bounding box center [272, 424] width 111 height 74
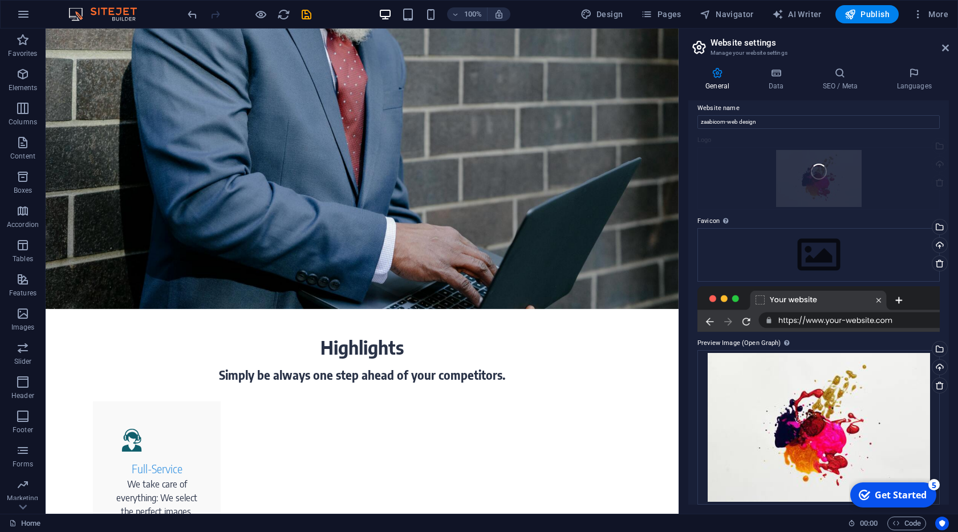
scroll to position [355, 0]
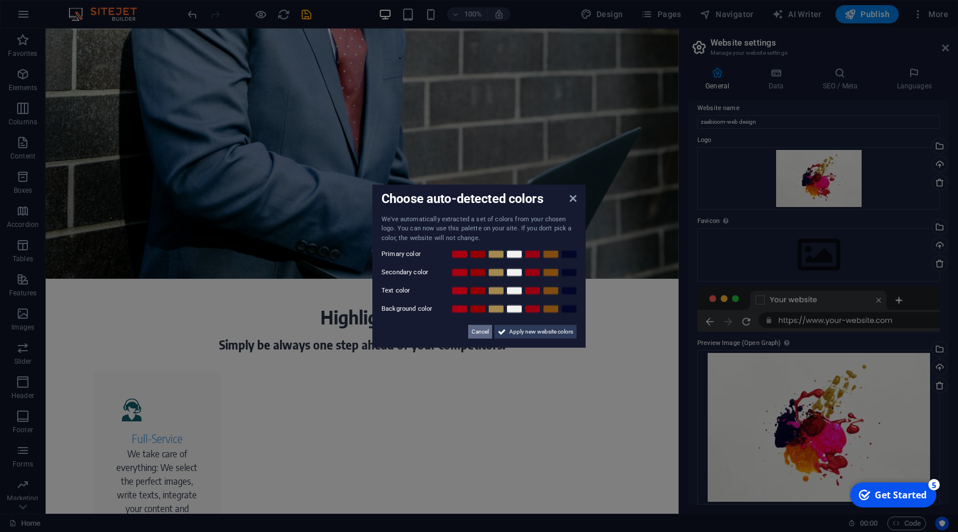
drag, startPoint x: 486, startPoint y: 335, endPoint x: 449, endPoint y: 302, distance: 49.7
click at [486, 335] on span "Cancel" at bounding box center [479, 332] width 17 height 14
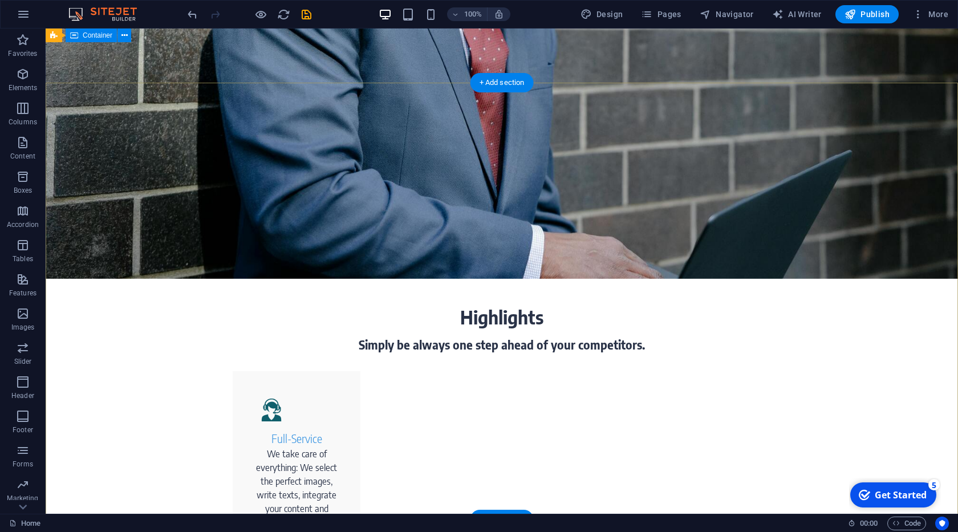
scroll to position [0, 0]
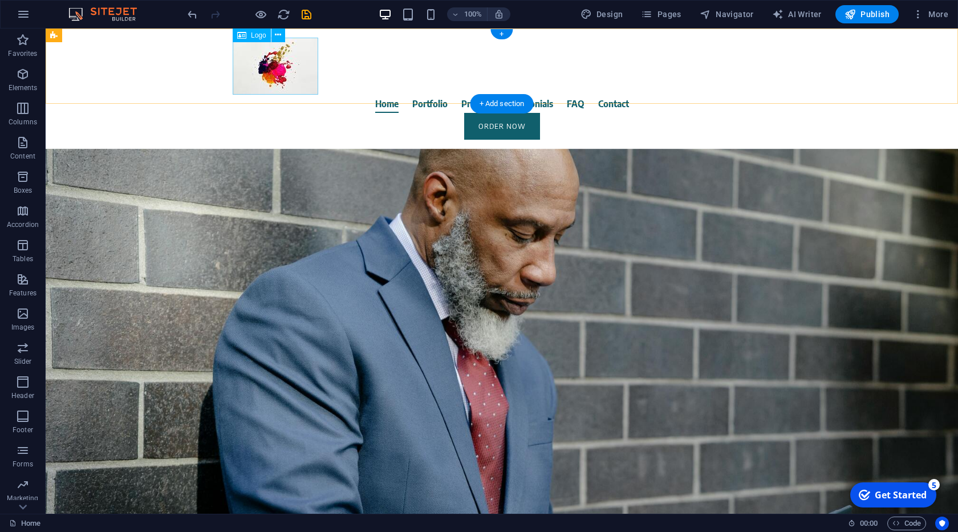
click at [282, 71] on div at bounding box center [502, 66] width 538 height 57
select select "px"
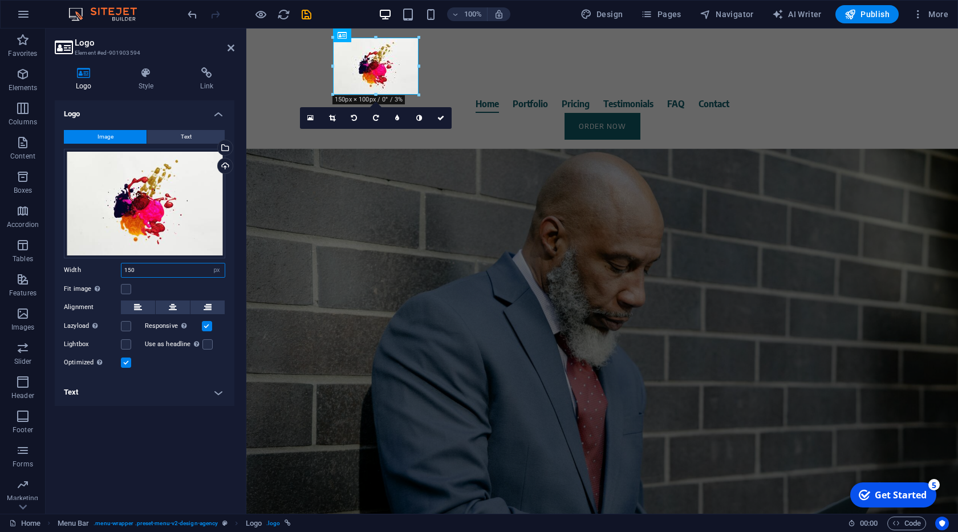
click at [143, 268] on input "150" at bounding box center [172, 270] width 103 height 14
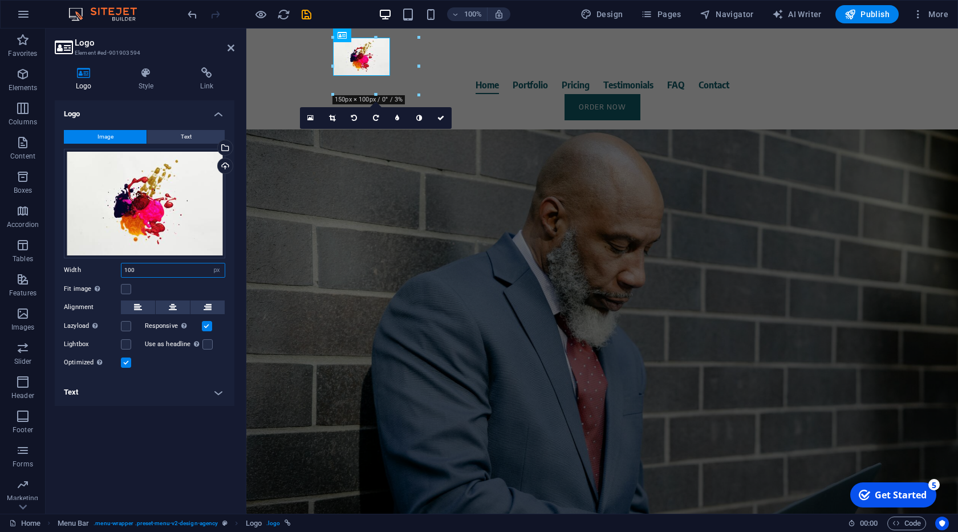
click at [141, 272] on input "100" at bounding box center [172, 270] width 103 height 14
type input "90"
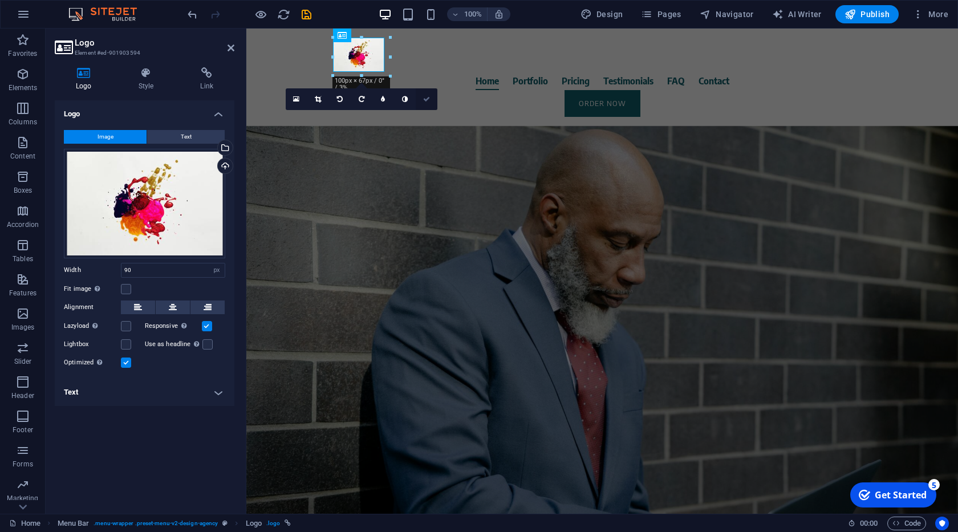
click at [424, 99] on icon at bounding box center [426, 99] width 7 height 7
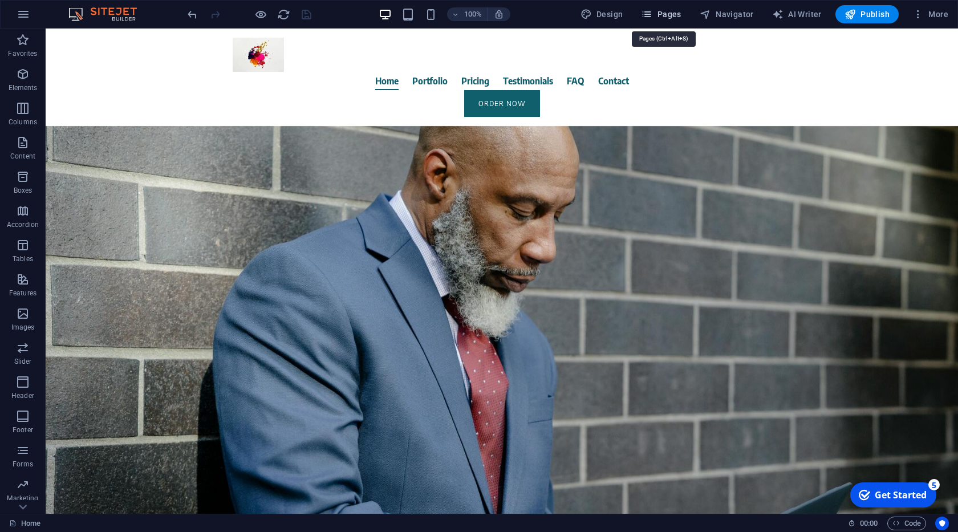
click at [662, 13] on span "Pages" at bounding box center [661, 14] width 40 height 11
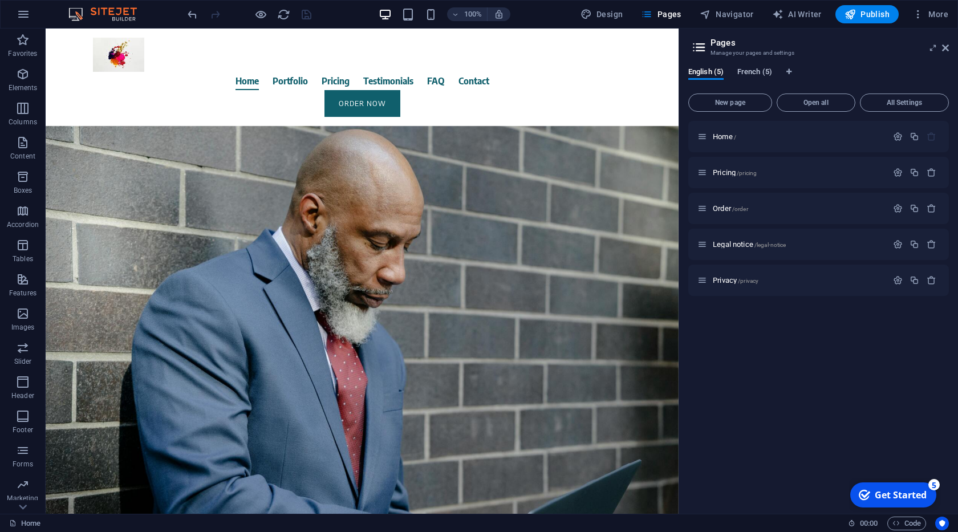
click at [759, 70] on span "French (5)" at bounding box center [754, 73] width 35 height 16
click at [727, 139] on span "Home /" at bounding box center [724, 136] width 23 height 9
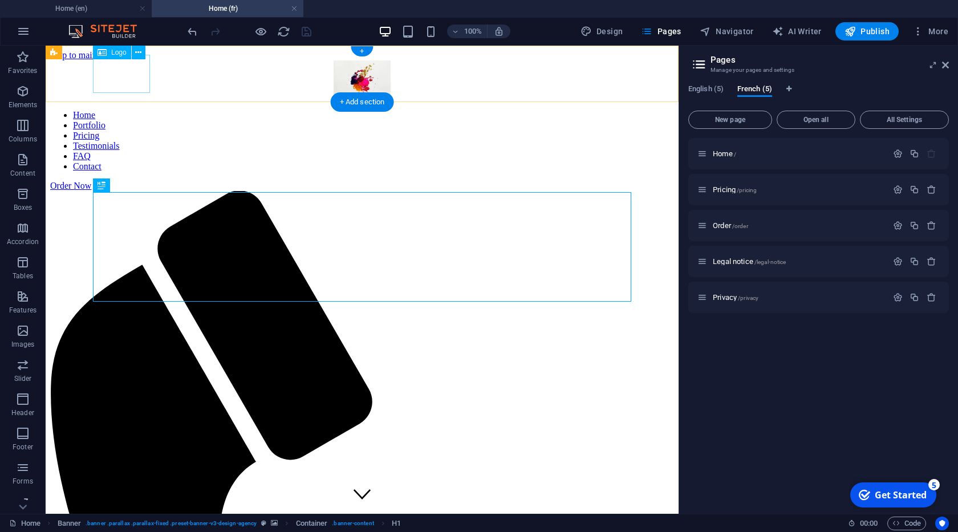
click at [139, 76] on div at bounding box center [362, 80] width 624 height 40
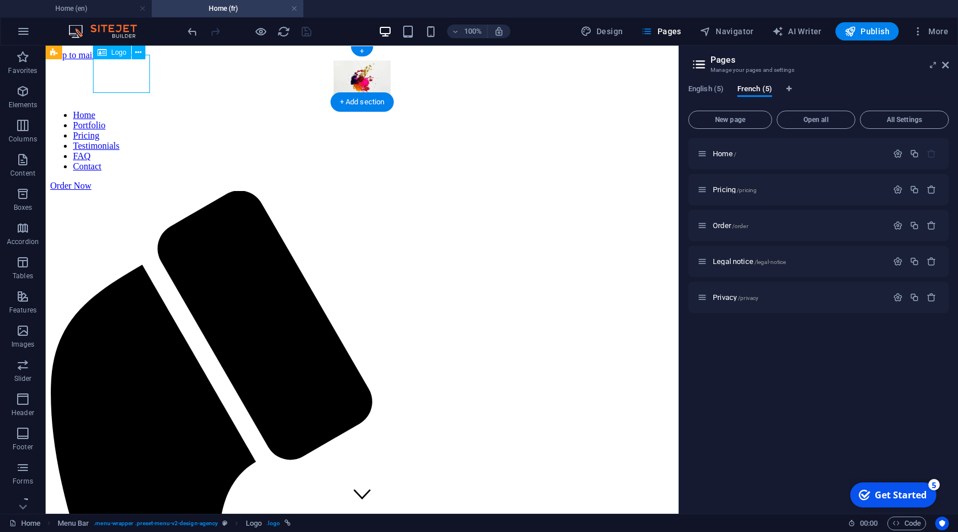
click at [139, 76] on div at bounding box center [362, 80] width 624 height 40
select select "px"
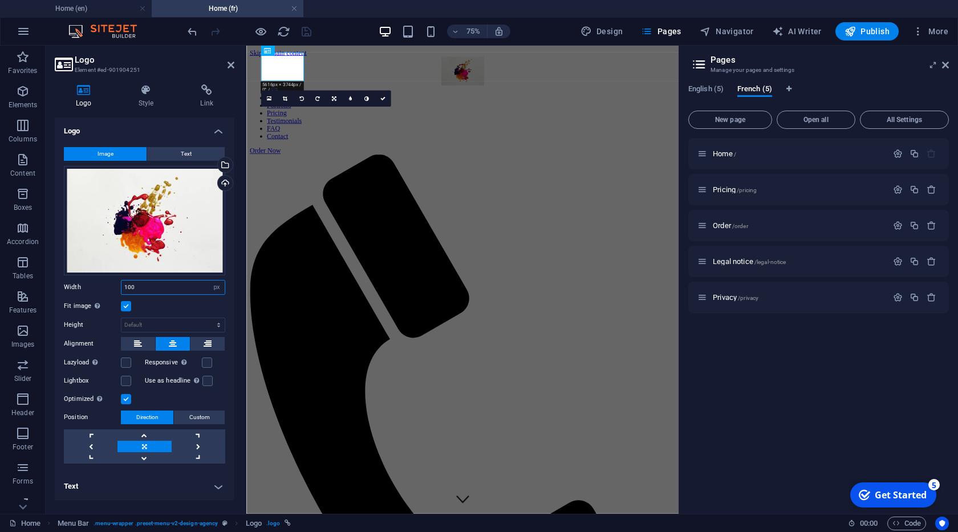
click at [155, 287] on input "100" at bounding box center [172, 287] width 103 height 14
type input "90"
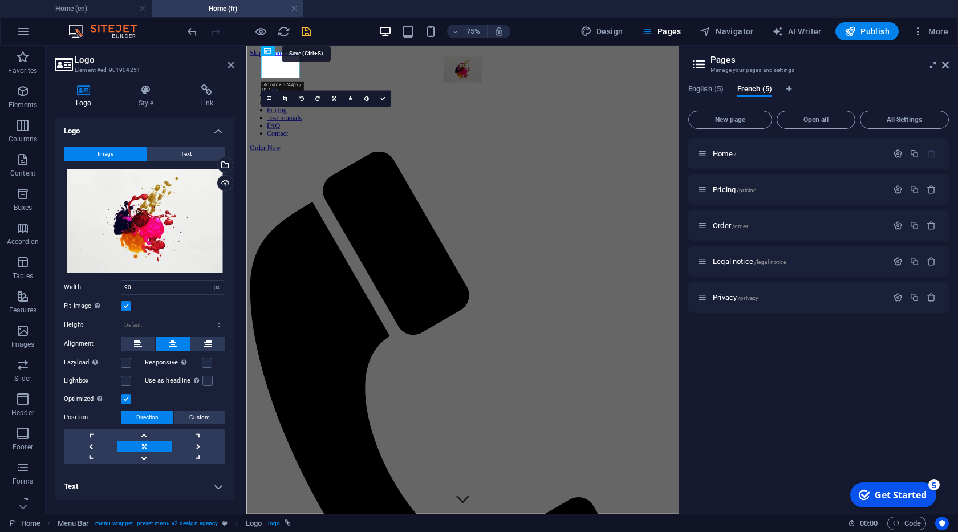
click at [302, 28] on icon "save" at bounding box center [306, 31] width 13 height 13
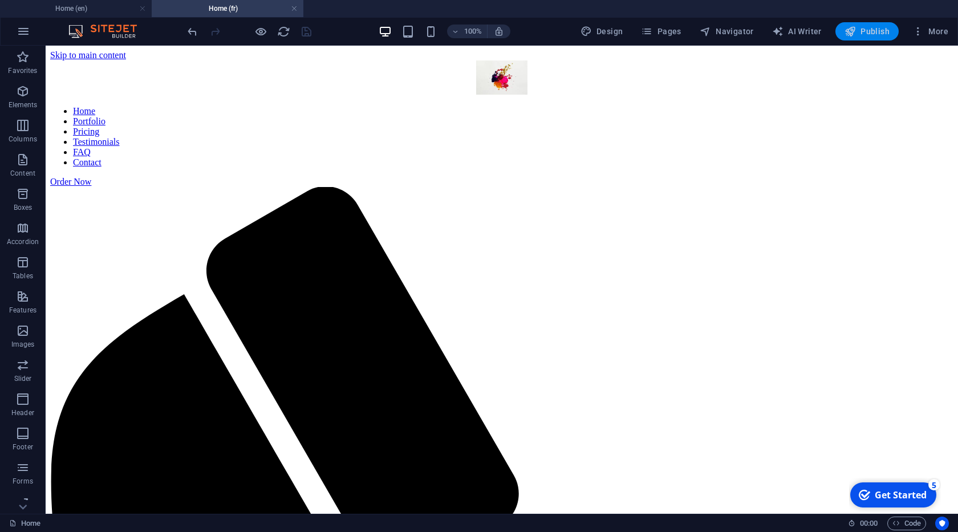
click at [865, 32] on span "Publish" at bounding box center [866, 31] width 45 height 11
